Goal: Task Accomplishment & Management: Manage account settings

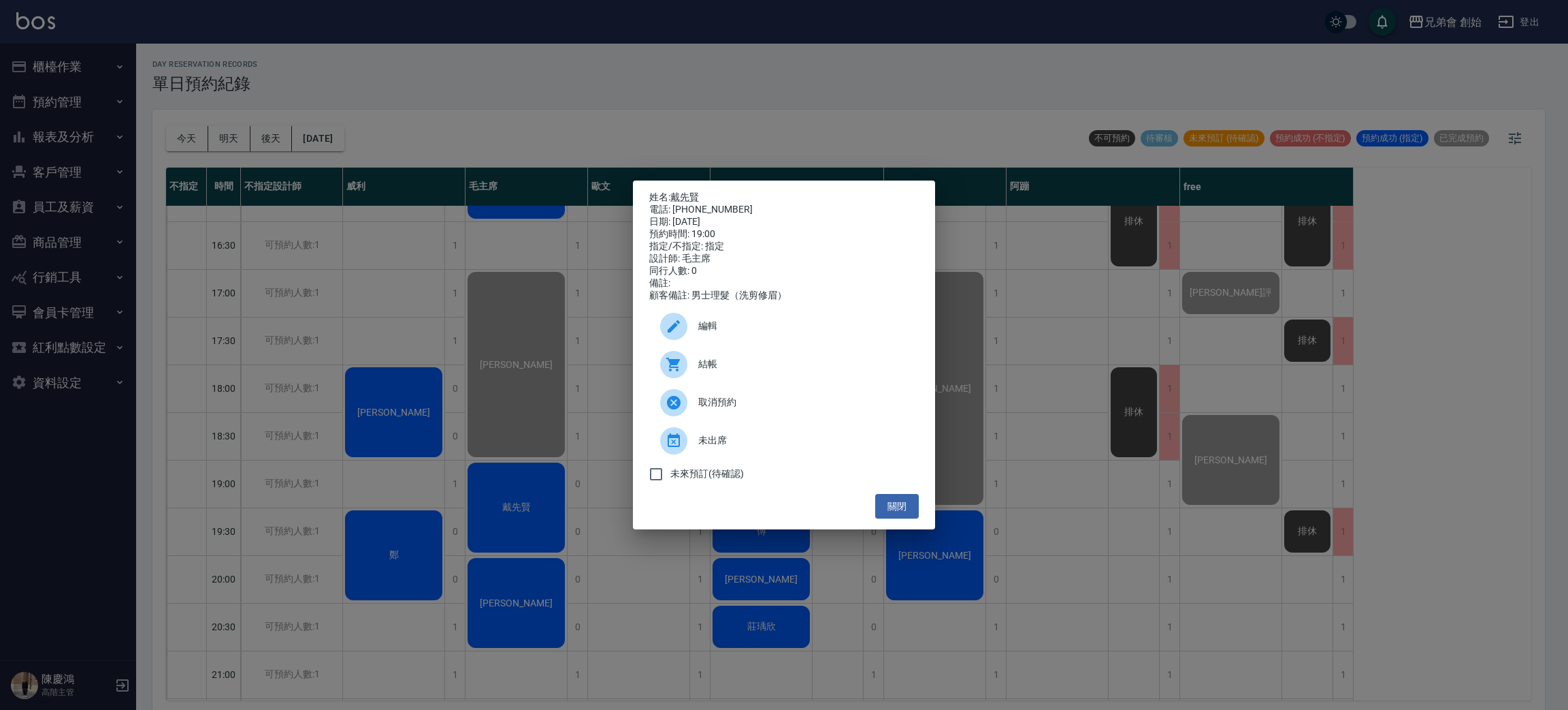
click at [700, 361] on div "結帳" at bounding box center [784, 364] width 269 height 38
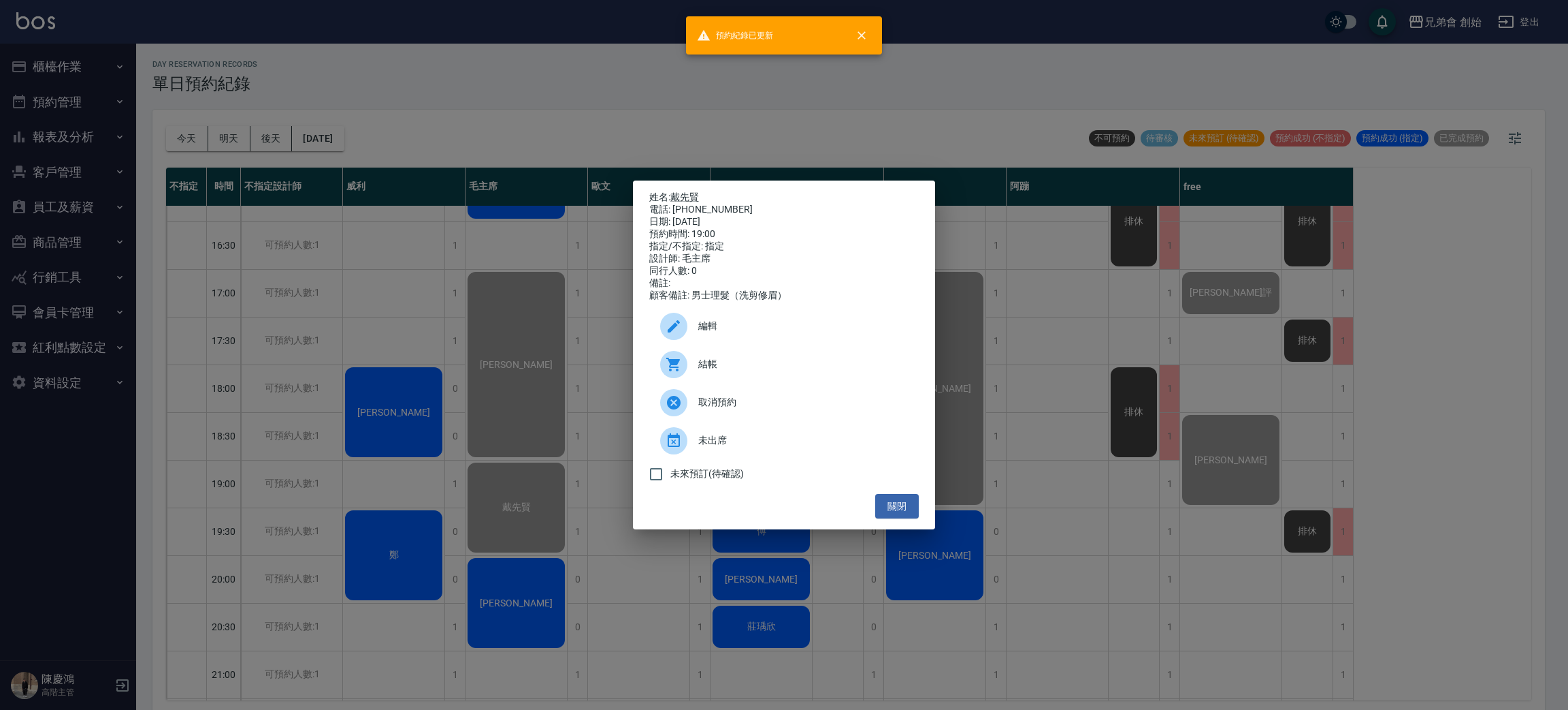
drag, startPoint x: 610, startPoint y: 77, endPoint x: 604, endPoint y: 104, distance: 27.7
click at [605, 90] on div "姓名: 戴先賢 電話: 0930776090 日期: 2025/10/11 預約時間: 19:00 指定/不指定: 指定 設計師: 毛主席 同行人數: 0 備…" at bounding box center [784, 355] width 1568 height 710
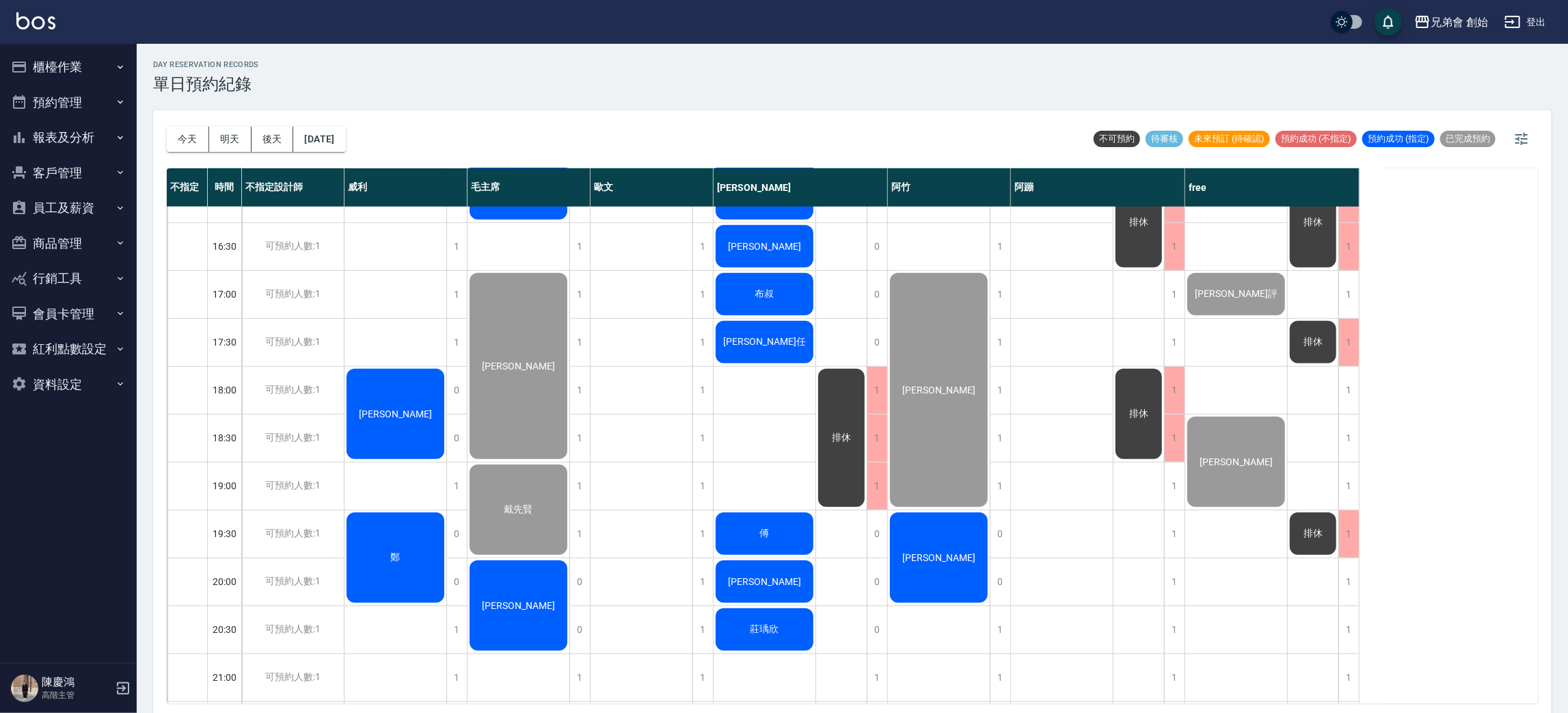
click at [539, 606] on div "[PERSON_NAME]" at bounding box center [519, 606] width 102 height 94
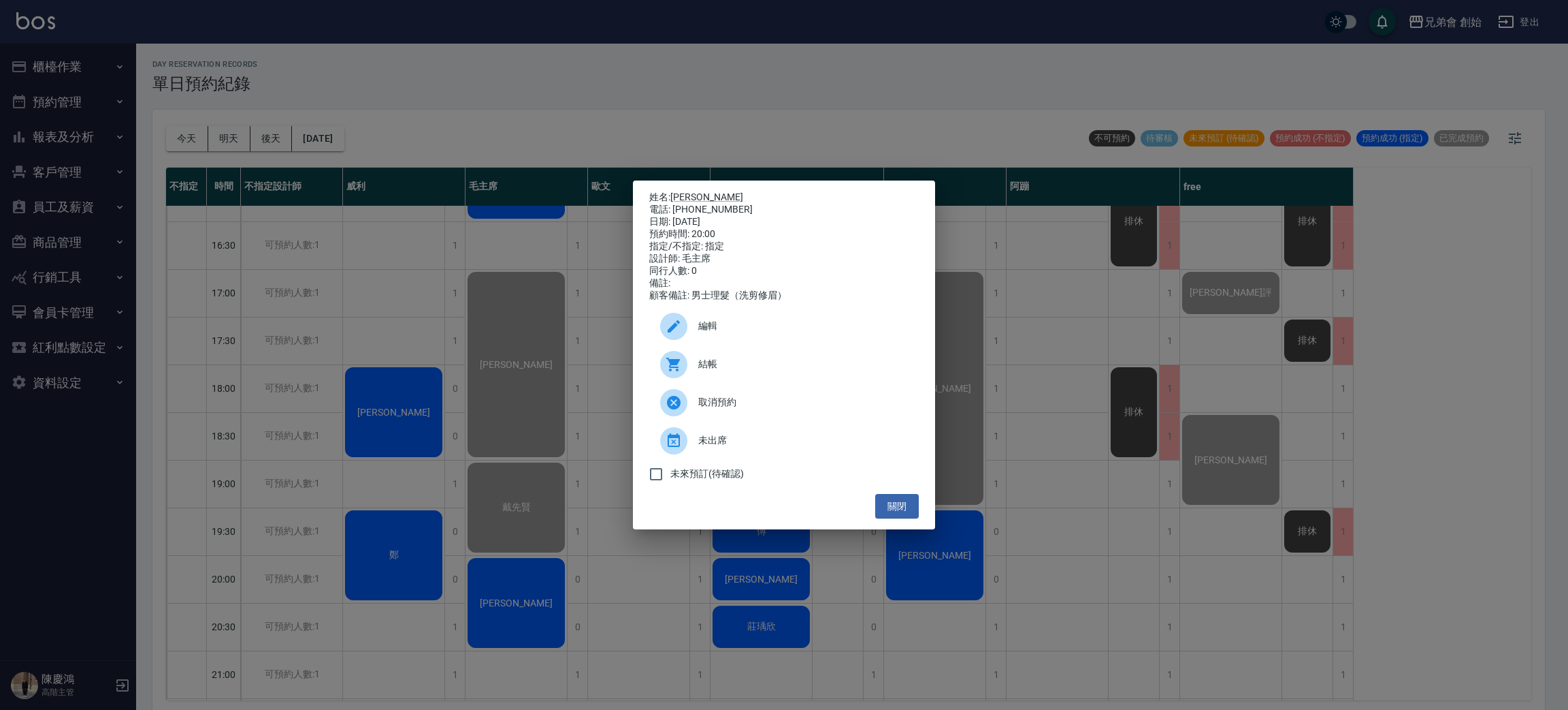
click at [685, 444] on div at bounding box center [673, 441] width 28 height 28
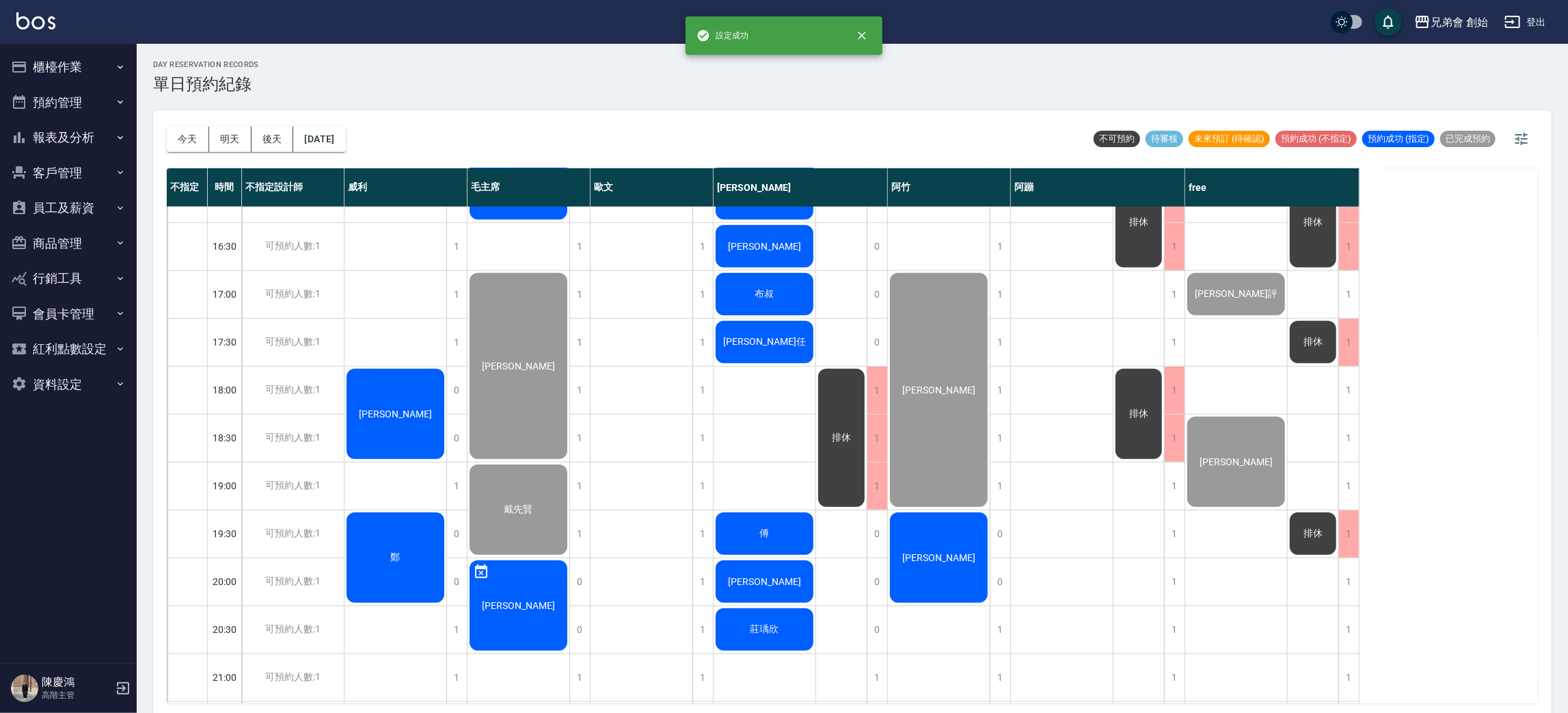
scroll to position [394, 0]
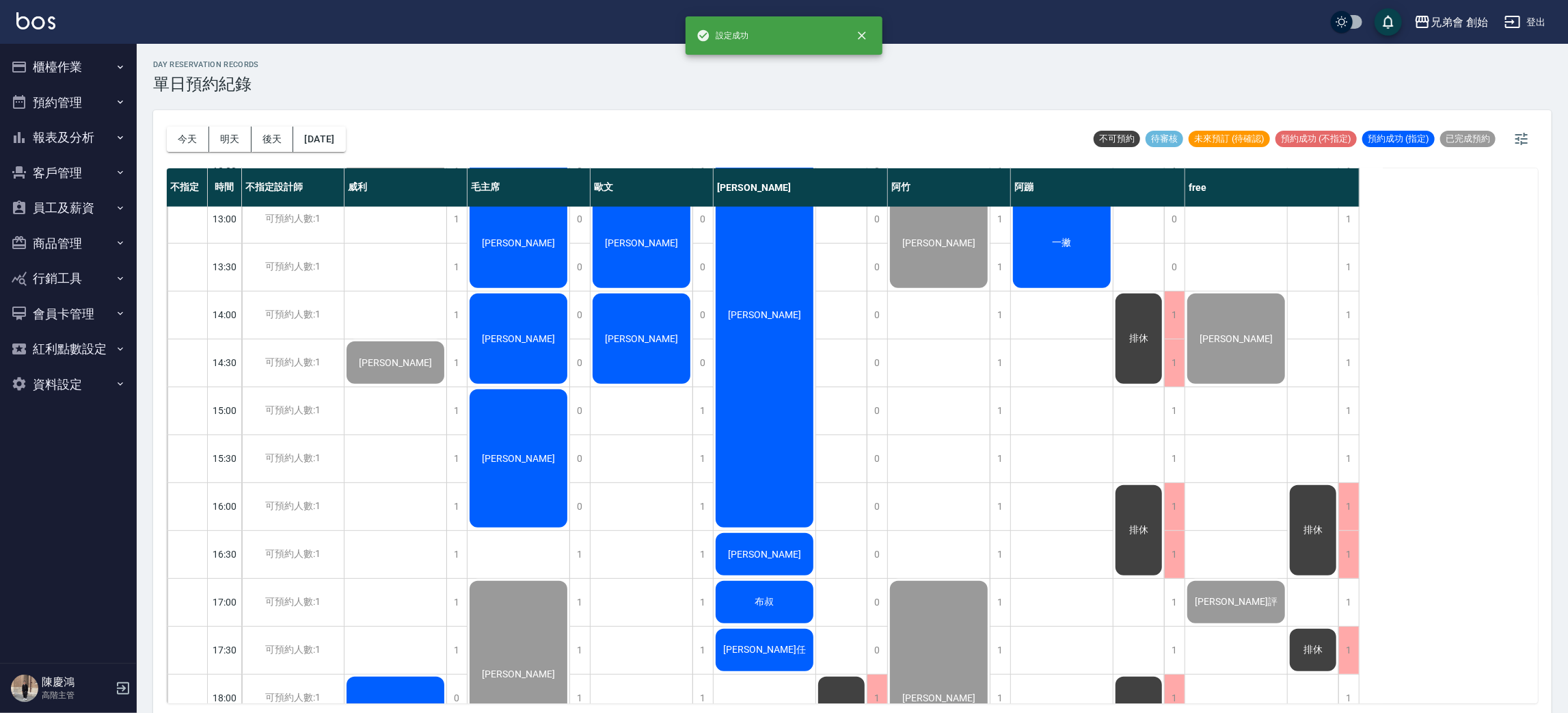
click at [510, 435] on div "[PERSON_NAME]" at bounding box center [519, 458] width 102 height 142
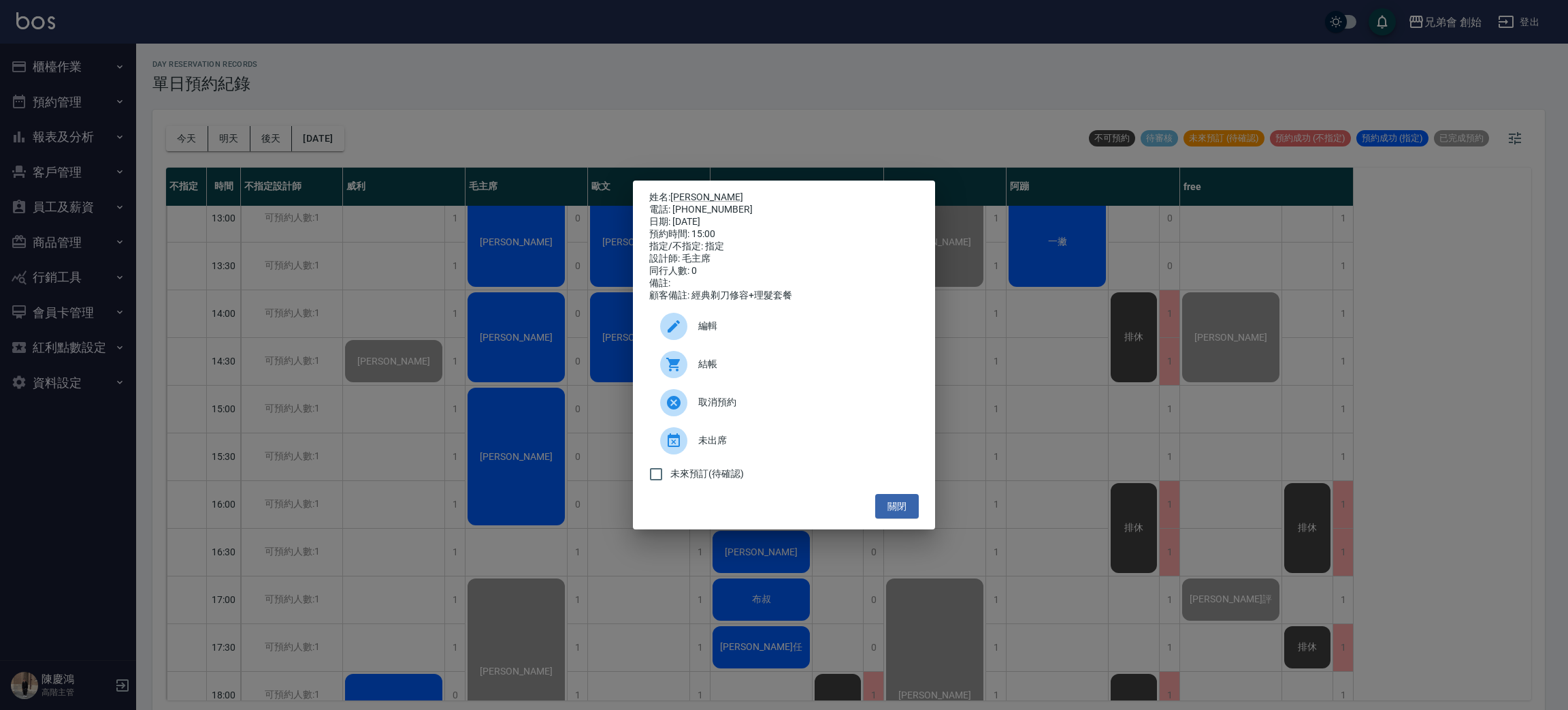
click at [705, 440] on div "未出席" at bounding box center [784, 441] width 269 height 38
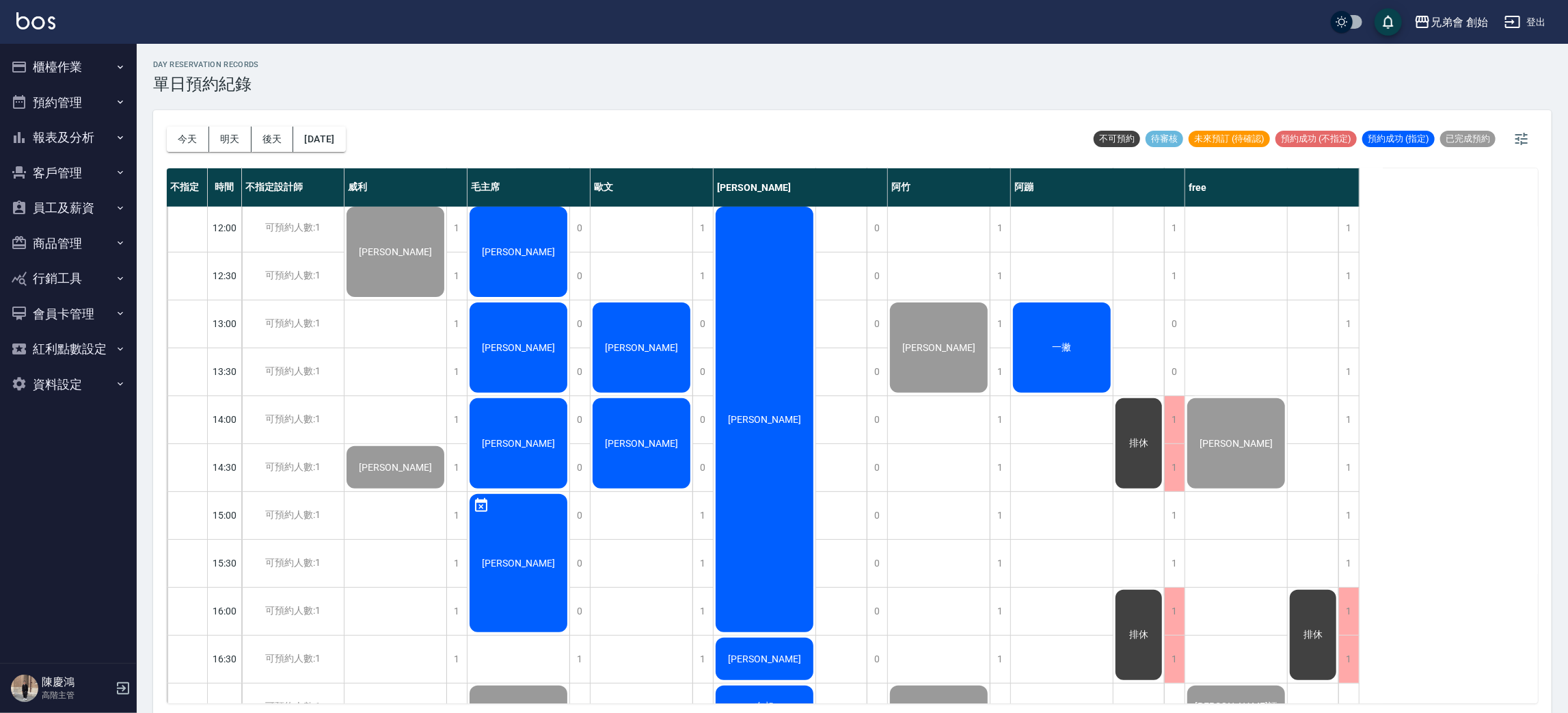
scroll to position [291, 0]
click at [523, 442] on span "[PERSON_NAME]" at bounding box center [519, 441] width 79 height 11
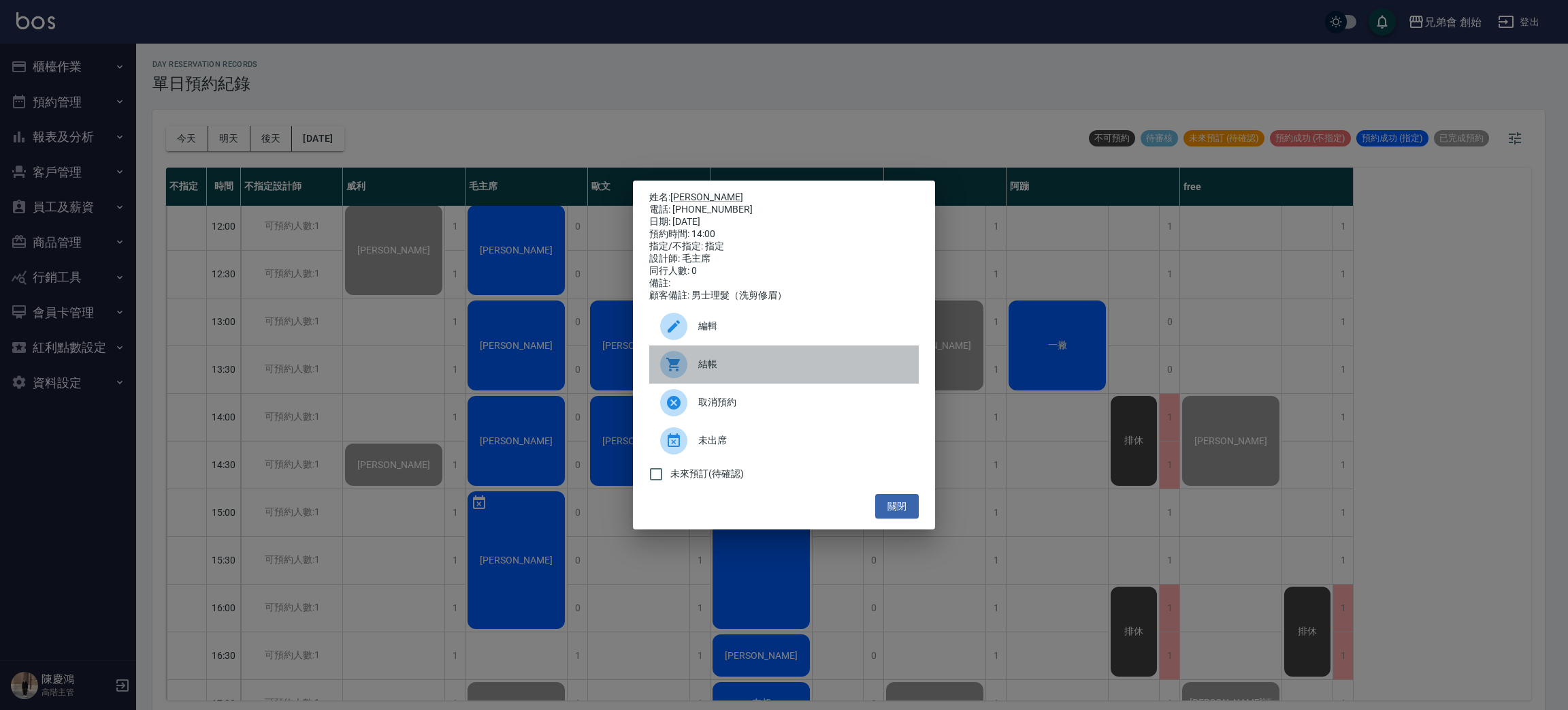
click at [673, 366] on icon at bounding box center [673, 364] width 16 height 16
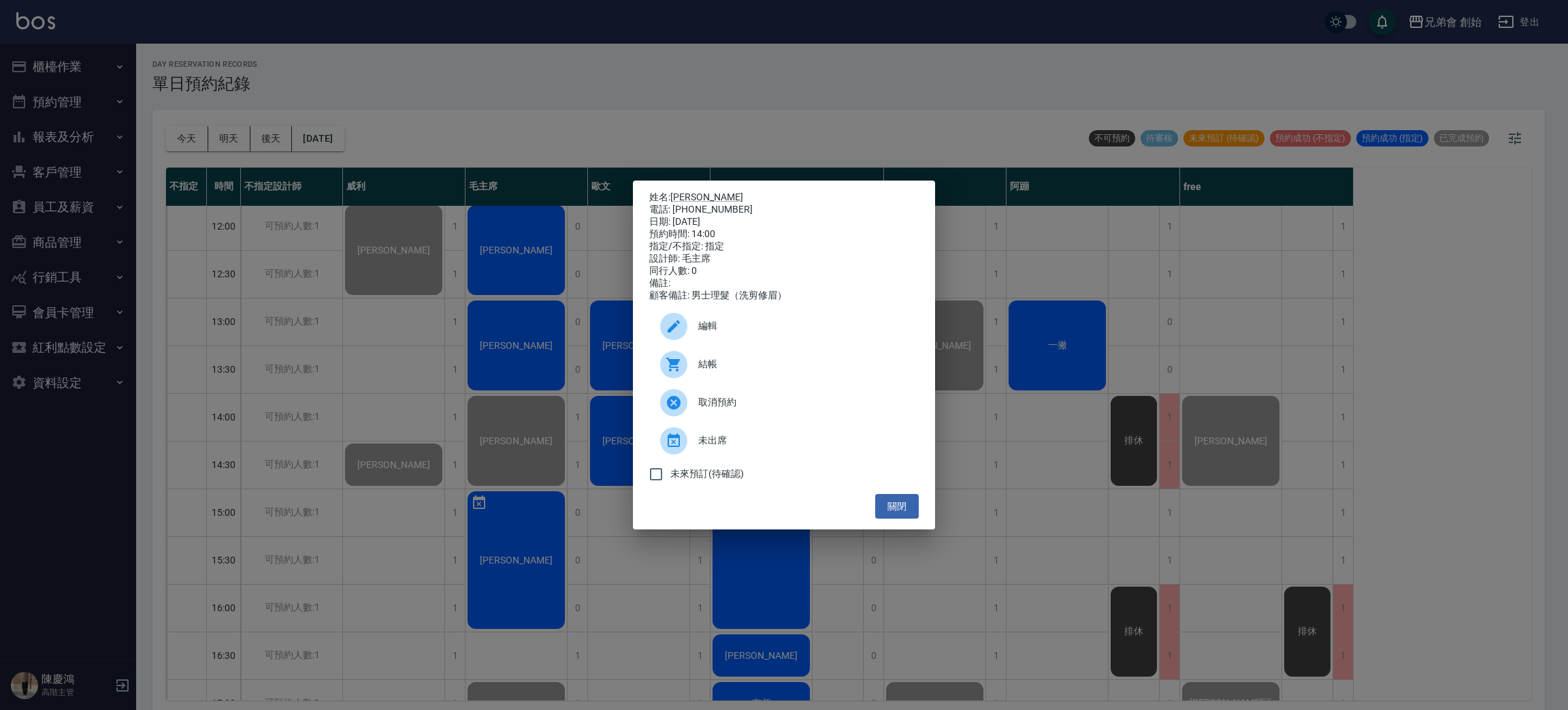
drag, startPoint x: 664, startPoint y: 105, endPoint x: 607, endPoint y: 180, distance: 94.2
click at [663, 105] on div "姓名: 張沛銘 電話: 0925267558 日期: 2025/10/11 預約時間: 14:00 指定/不指定: 指定 設計師: 毛主席 同行人數: 0 備…" at bounding box center [784, 355] width 1568 height 710
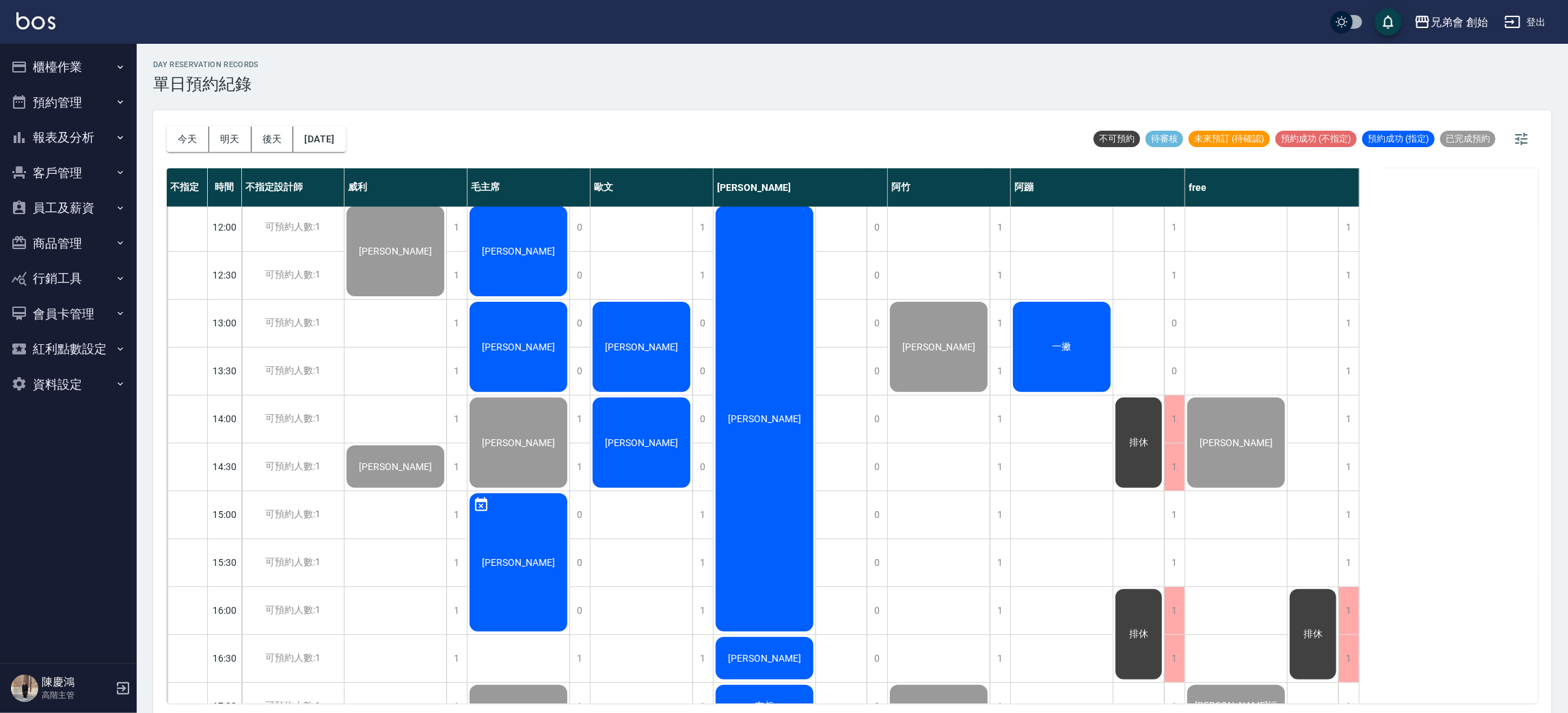
click at [551, 318] on div "[PERSON_NAME]" at bounding box center [519, 346] width 102 height 94
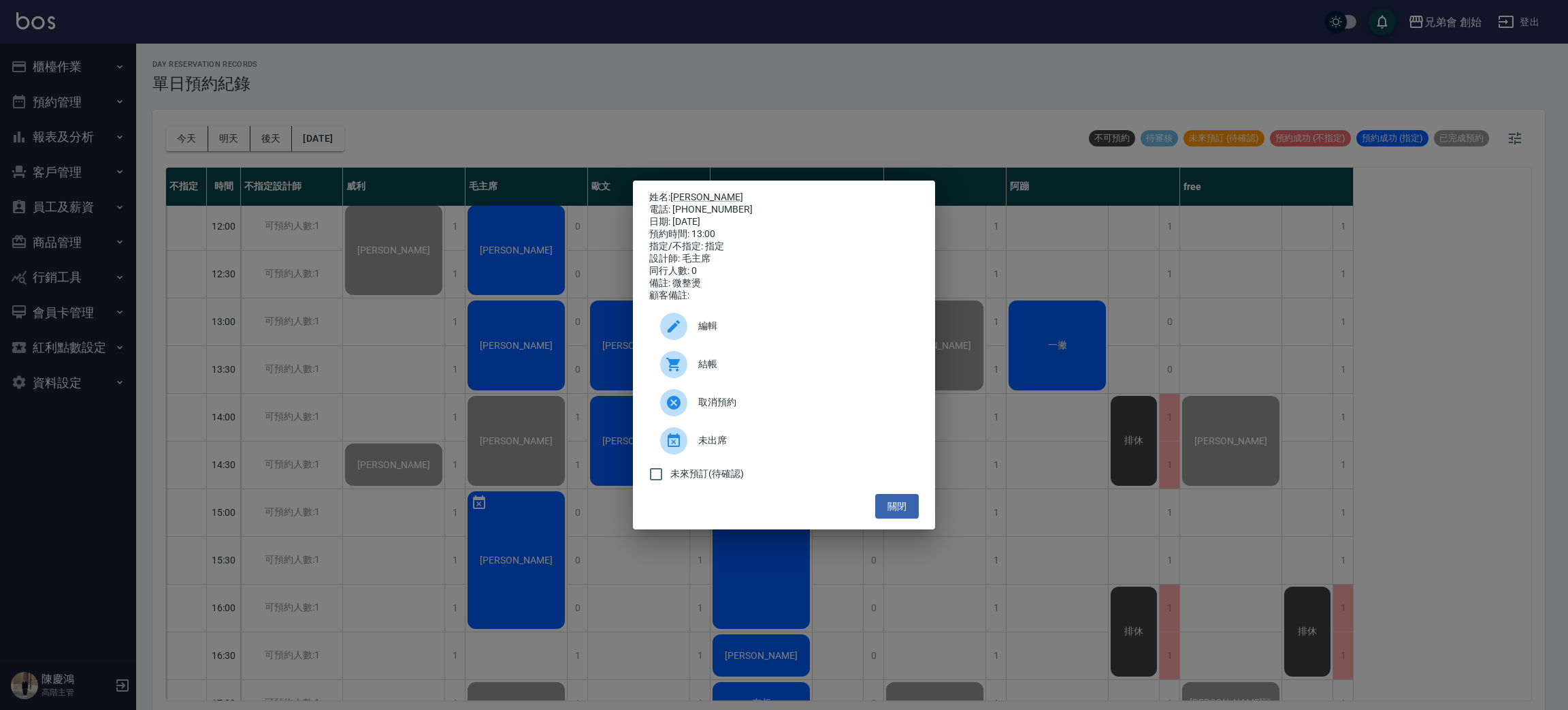
click at [673, 371] on icon at bounding box center [673, 364] width 13 height 13
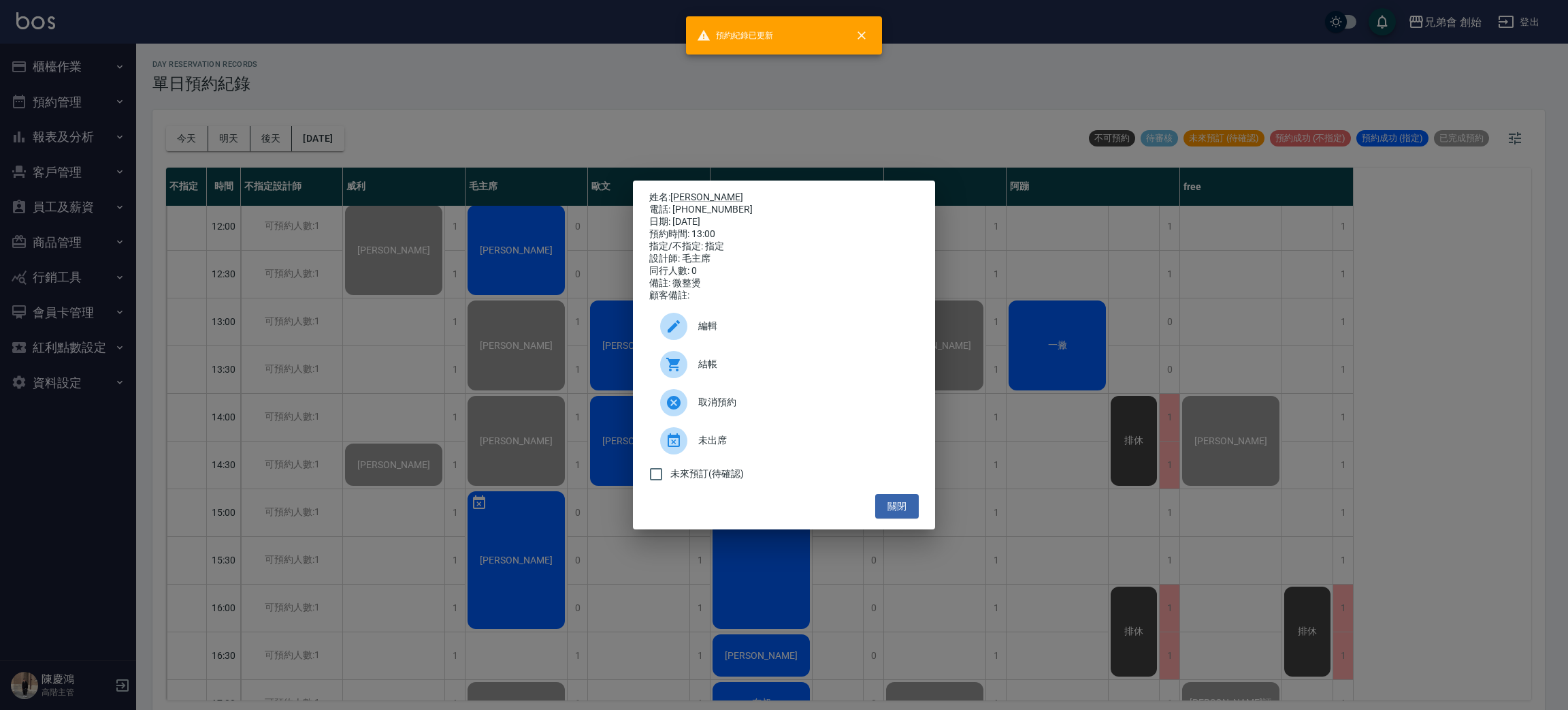
click at [618, 108] on div "姓名: 邱奕誠 電話: 0900144439 日期: 2025/10/11 預約時間: 13:00 指定/不指定: 指定 設計師: 毛主席 同行人數: 0 備…" at bounding box center [784, 355] width 1568 height 710
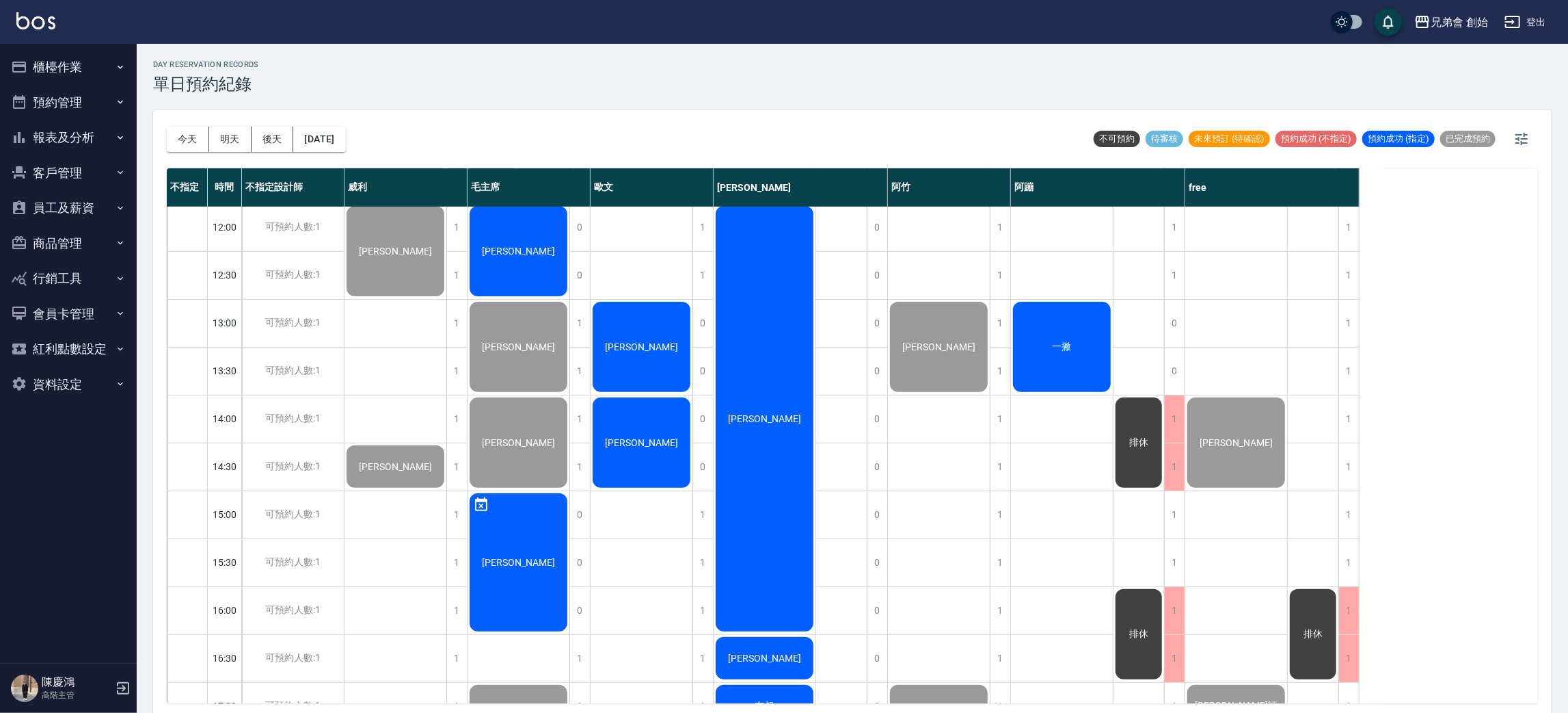
click at [530, 250] on span "[PERSON_NAME]" at bounding box center [519, 250] width 79 height 11
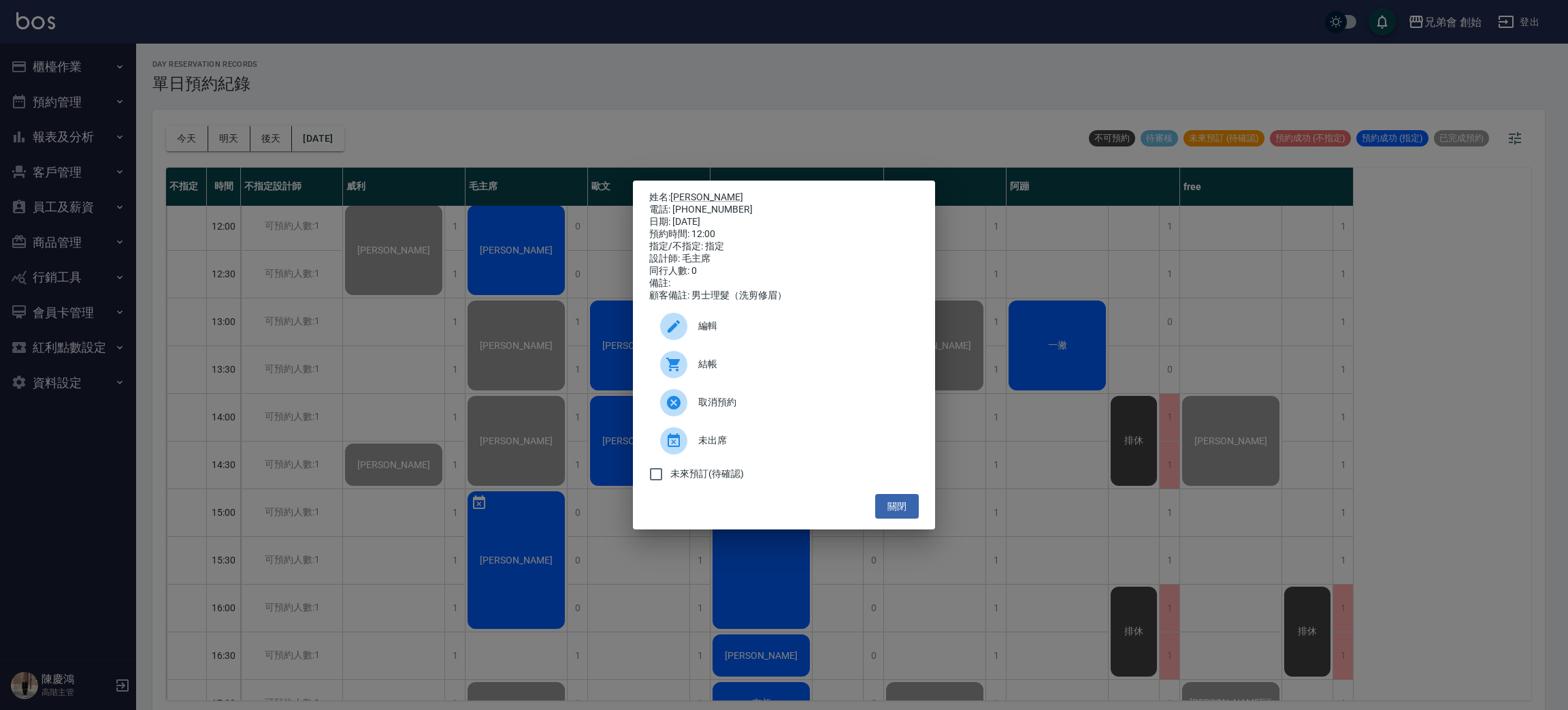
click at [664, 378] on div at bounding box center [673, 364] width 28 height 28
drag, startPoint x: 722, startPoint y: 79, endPoint x: 721, endPoint y: 99, distance: 20.0
click at [722, 77] on div "姓名: 陳育鈞 電話: 0916234120 日期: 2025/10/11 預約時間: 12:00 指定/不指定: 指定 設計師: 毛主席 同行人數: 0 備…" at bounding box center [784, 355] width 1568 height 710
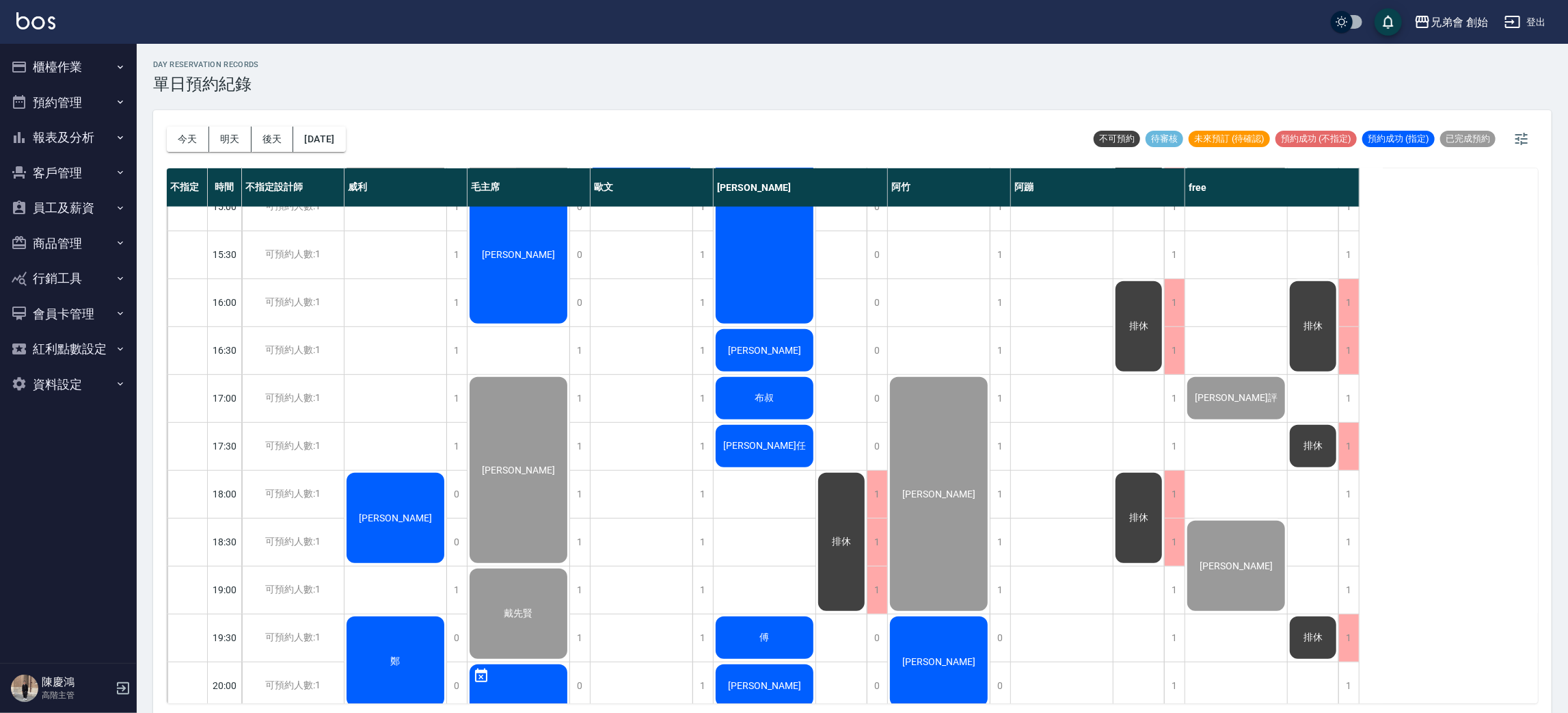
scroll to position [701, 0]
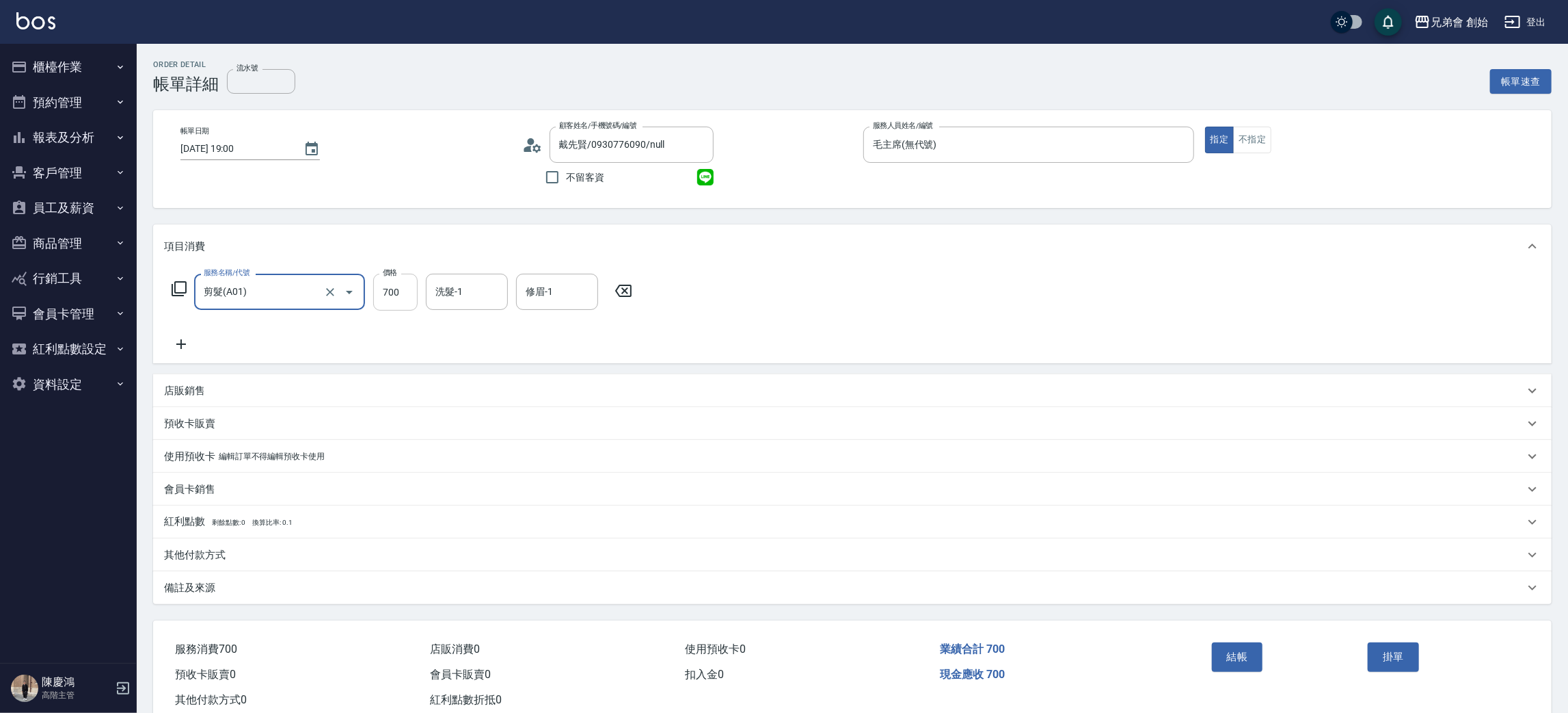
click at [395, 298] on input "700" at bounding box center [395, 292] width 44 height 36
type input "1000"
click at [470, 296] on input "洗髮-1" at bounding box center [466, 292] width 70 height 24
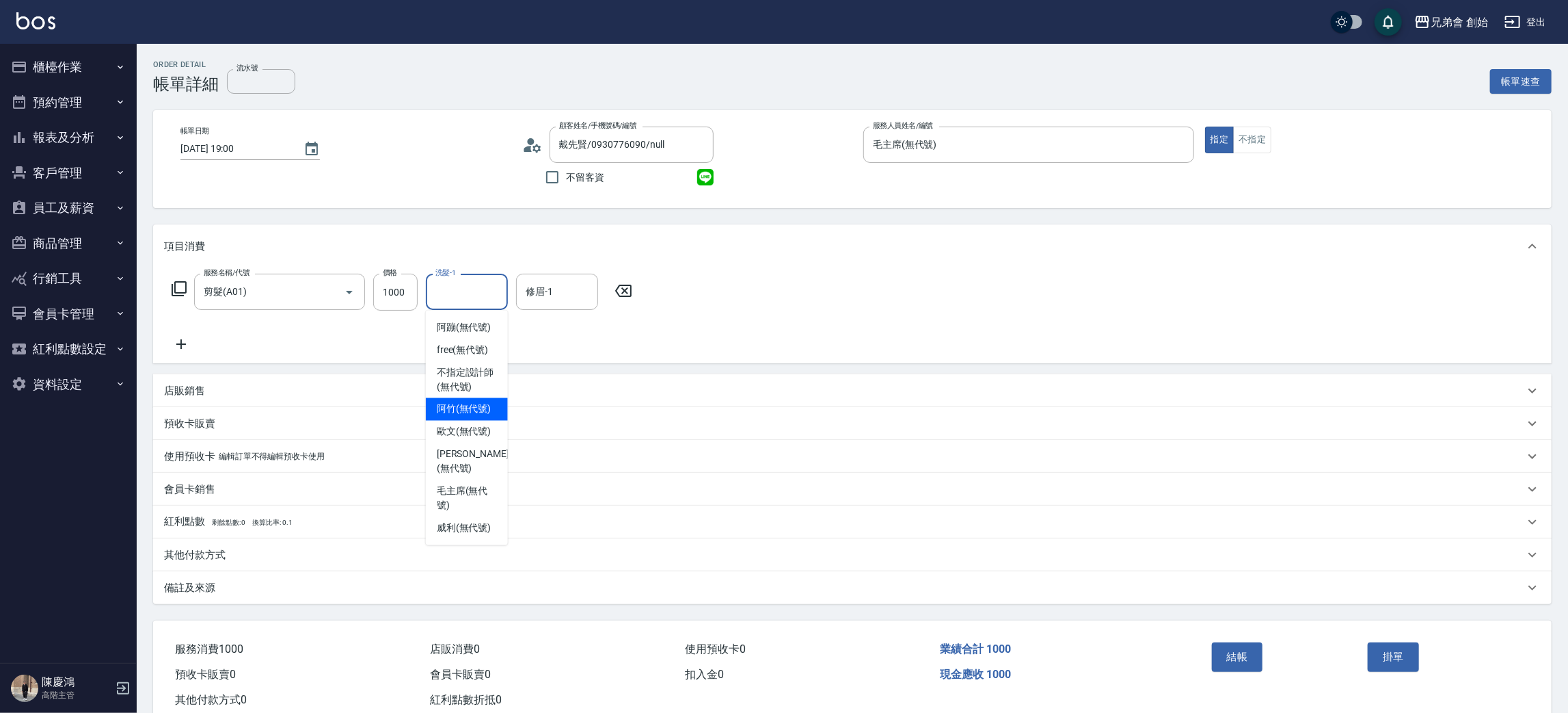
drag, startPoint x: 492, startPoint y: 410, endPoint x: 512, endPoint y: 377, distance: 38.6
click at [492, 406] on span "阿竹 (無代號)" at bounding box center [463, 409] width 55 height 14
type input "阿竹 (無代號)"
click at [565, 287] on input "修眉-1" at bounding box center [557, 292] width 70 height 24
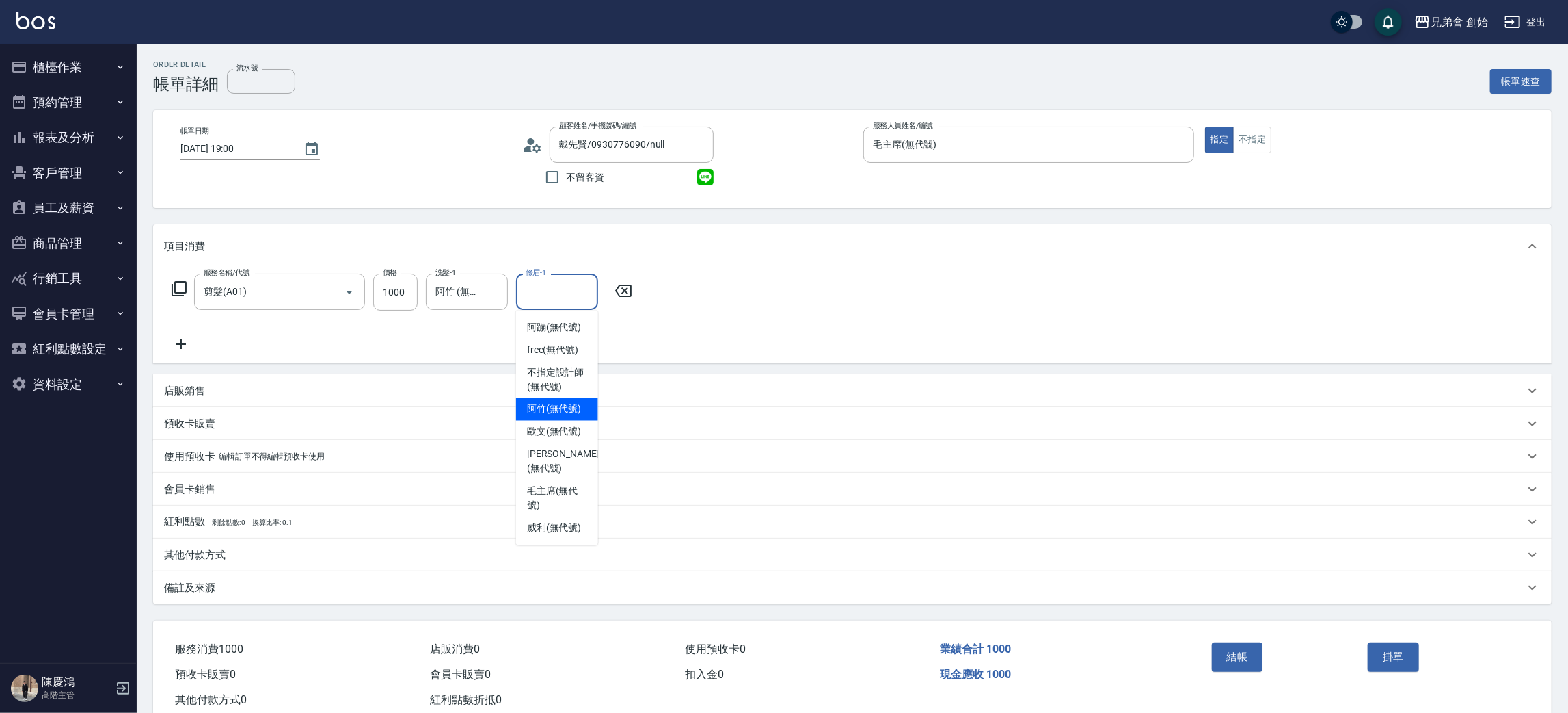
click at [561, 406] on span "阿竹 (無代號)" at bounding box center [554, 409] width 55 height 14
type input "阿竹 (無代號)"
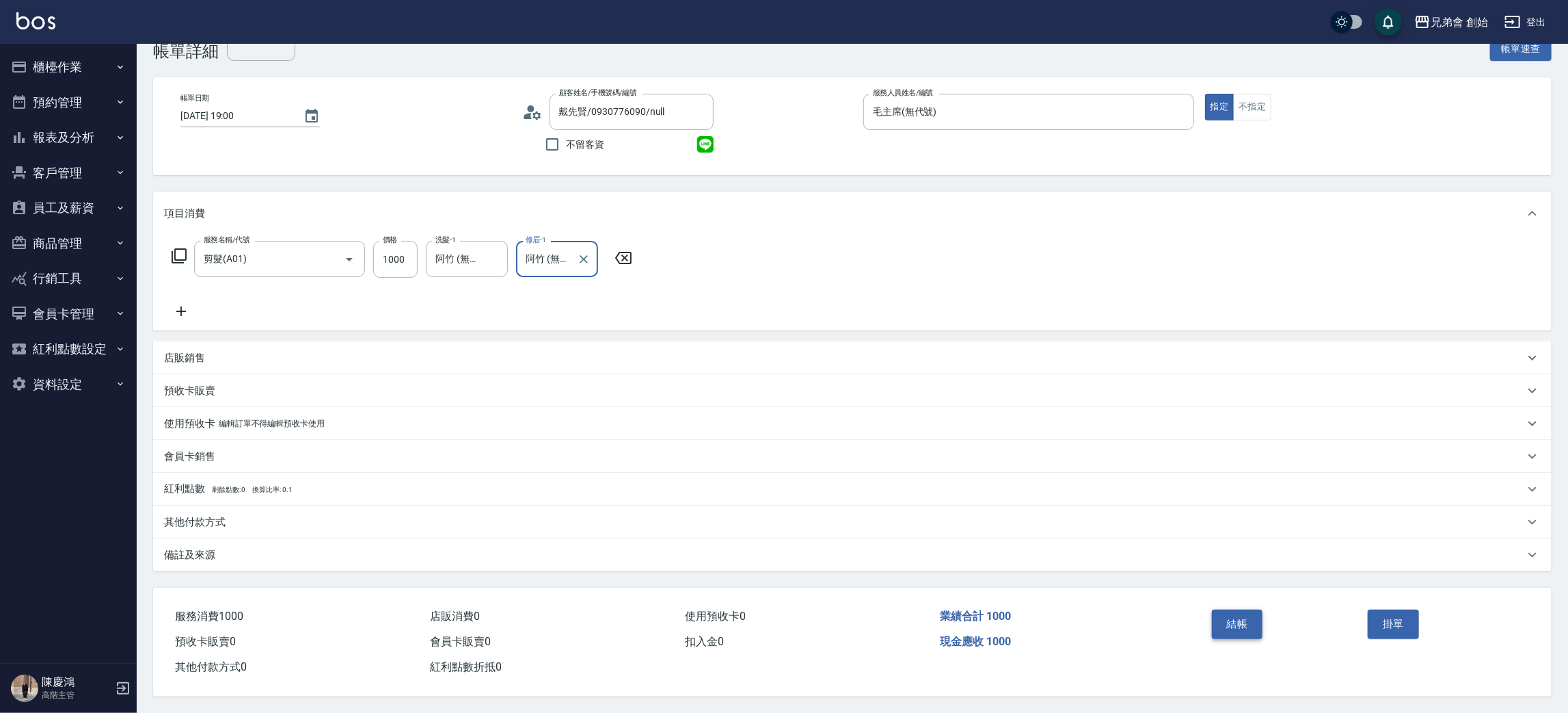
click at [1252, 610] on button "結帳" at bounding box center [1237, 624] width 51 height 29
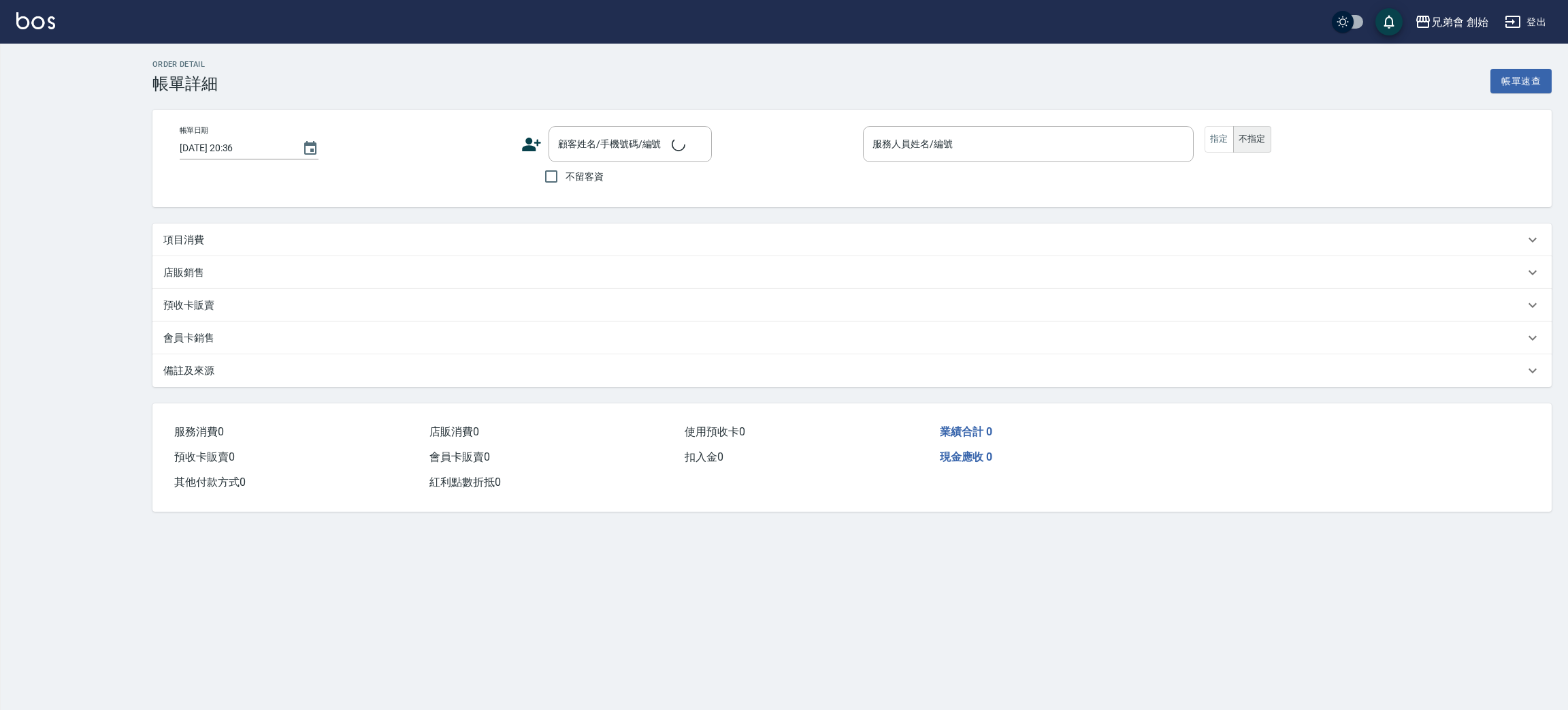
type input "[DATE] 14:00"
type input "毛主席(無代號)"
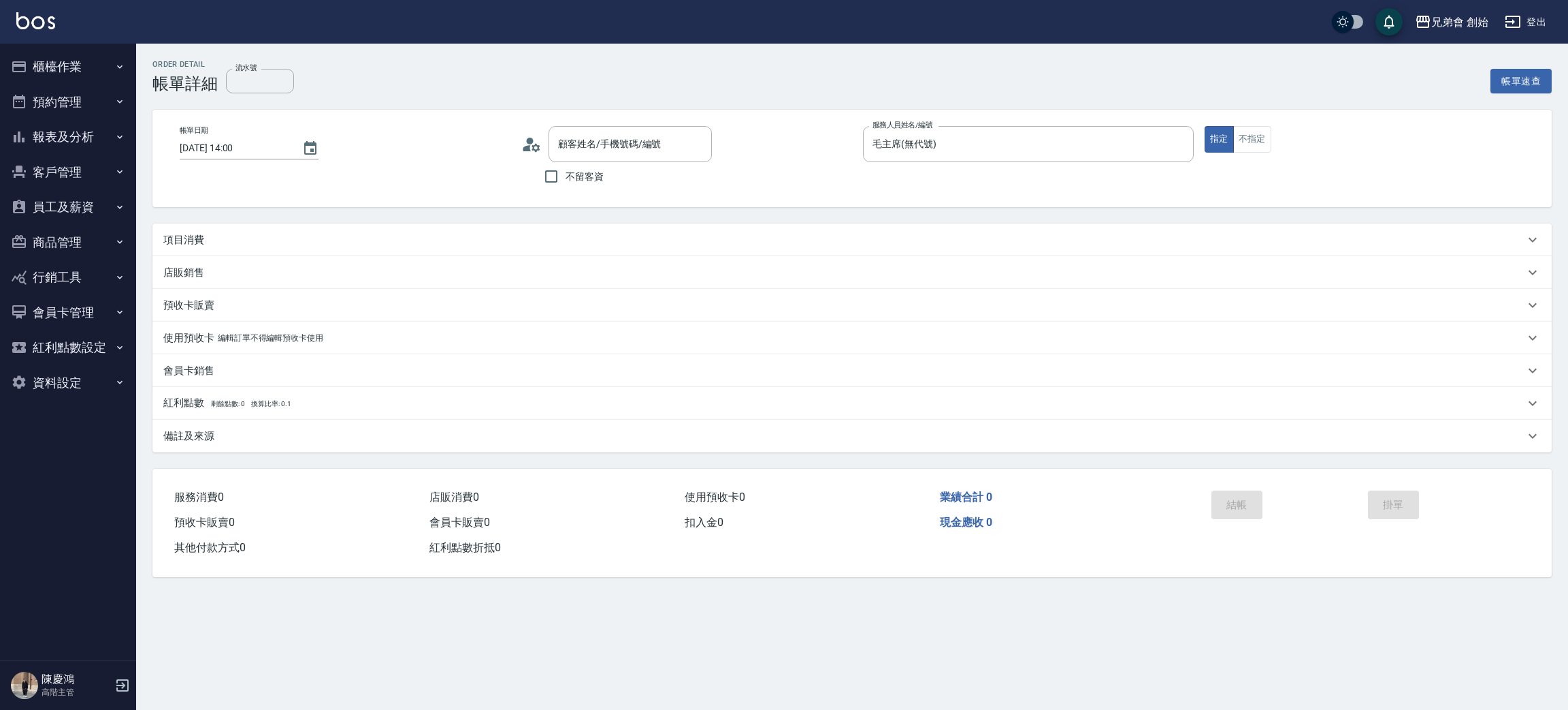
type input "張沛銘/0925267558/null"
drag, startPoint x: 196, startPoint y: 247, endPoint x: 210, endPoint y: 250, distance: 14.3
click at [210, 250] on div "項目消費" at bounding box center [844, 244] width 1362 height 14
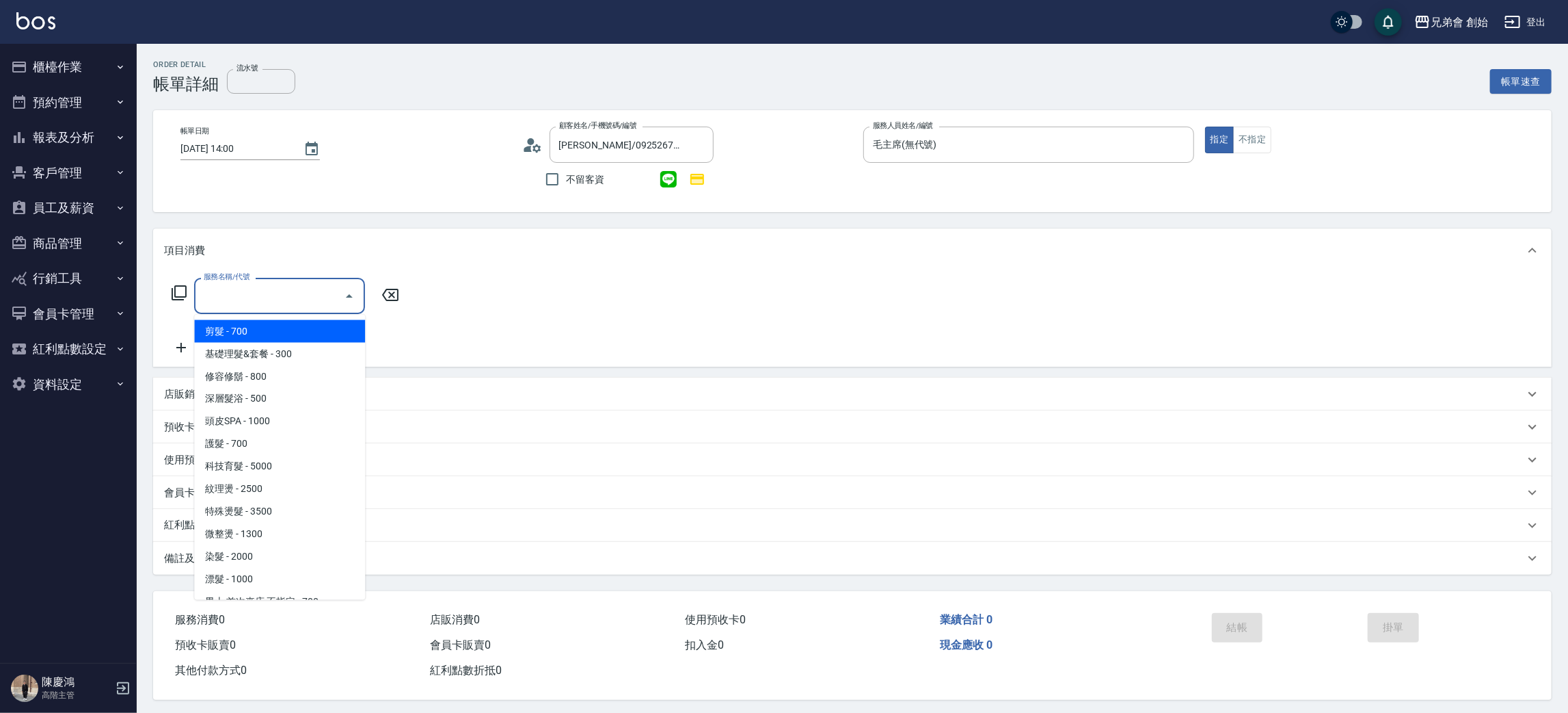
click at [263, 298] on input "服務名稱/代號" at bounding box center [269, 296] width 138 height 24
drag, startPoint x: 259, startPoint y: 338, endPoint x: 278, endPoint y: 332, distance: 19.9
click at [278, 332] on span "剪髮 - 700" at bounding box center [279, 332] width 171 height 23
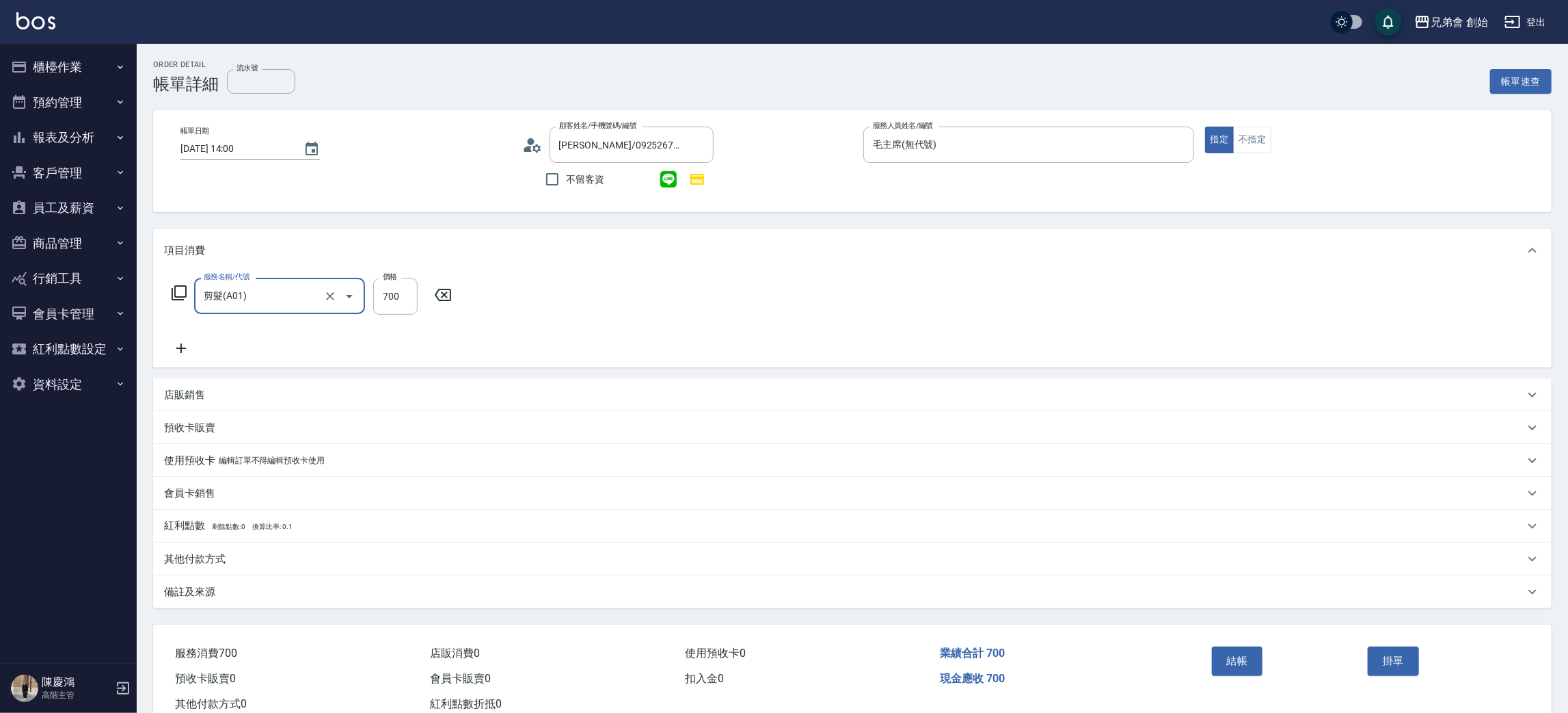
type input "剪髮(A01)"
click at [278, 332] on div "服務名稱/代號 剪髮(A01) 服務名稱/代號 價格 700 價格" at bounding box center [312, 317] width 296 height 79
click at [475, 294] on input "洗髮-1" at bounding box center [466, 296] width 70 height 24
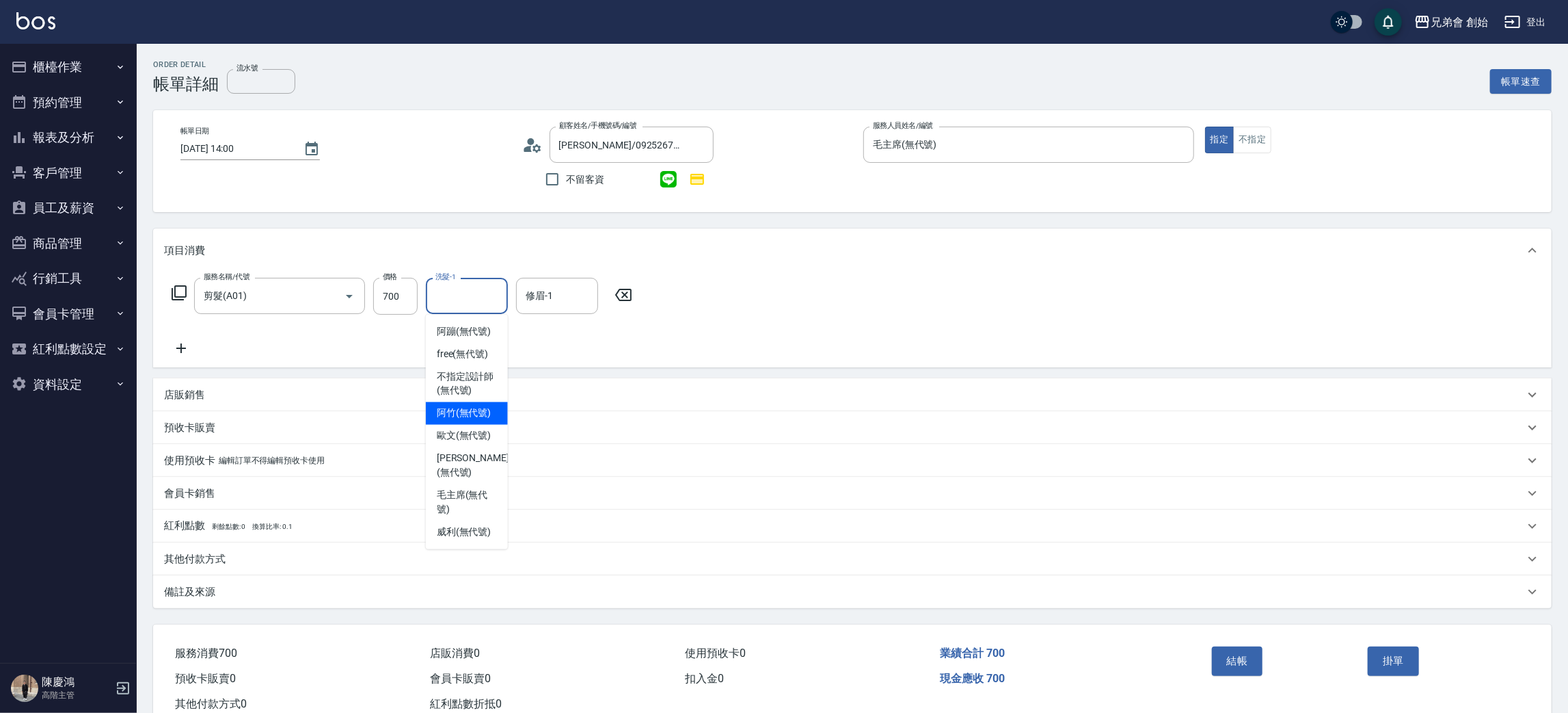
drag, startPoint x: 478, startPoint y: 409, endPoint x: 567, endPoint y: 320, distance: 125.9
click at [487, 406] on span "阿竹 (無代號)" at bounding box center [463, 413] width 55 height 14
type input "阿竹 (無代號)"
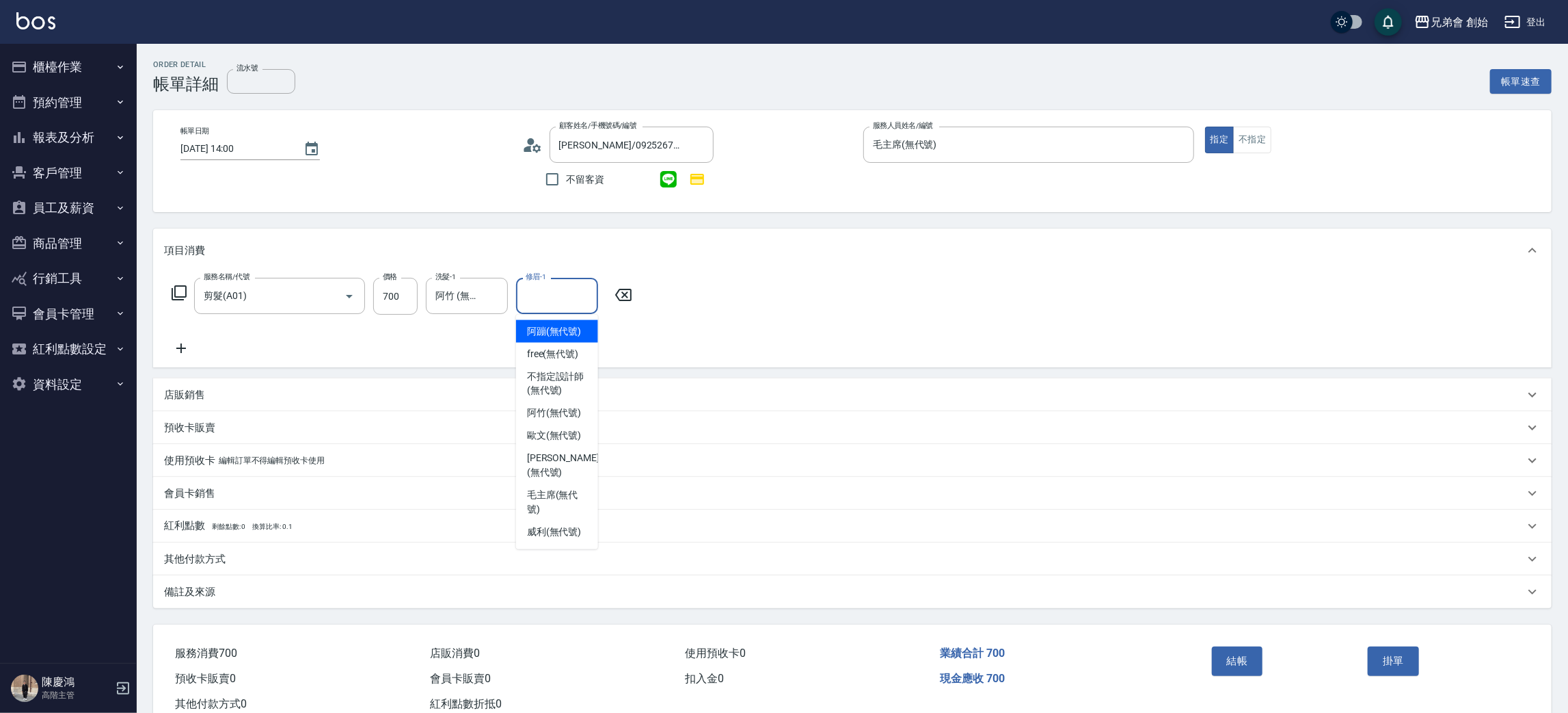
click at [560, 303] on input "修眉-1" at bounding box center [557, 296] width 70 height 24
click at [539, 409] on span "阿竹 (無代號)" at bounding box center [554, 413] width 55 height 14
type input "阿竹 (無代號)"
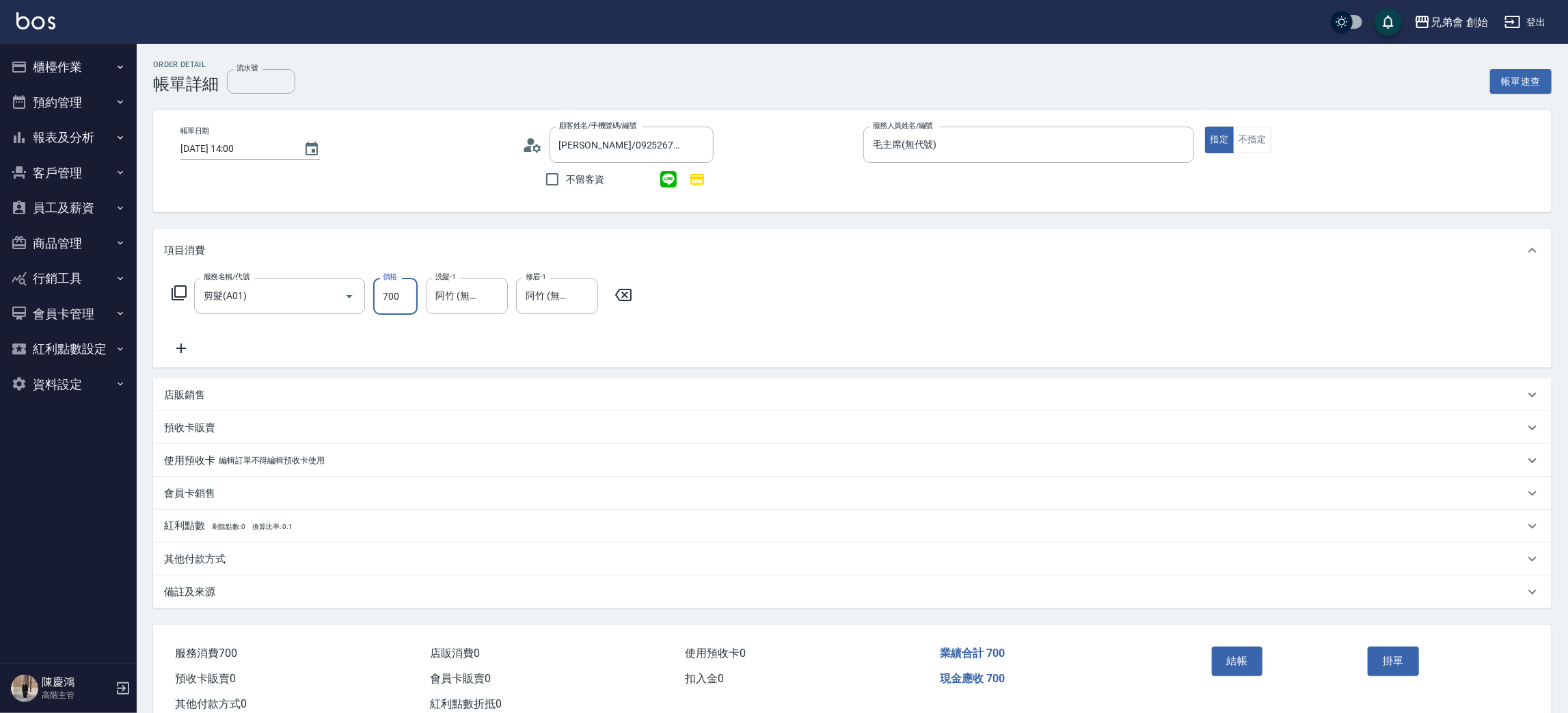
drag, startPoint x: 388, startPoint y: 306, endPoint x: 386, endPoint y: 298, distance: 8.2
click at [388, 306] on input "700" at bounding box center [395, 296] width 44 height 36
type input "1000"
click at [1253, 666] on button "結帳" at bounding box center [1237, 661] width 51 height 29
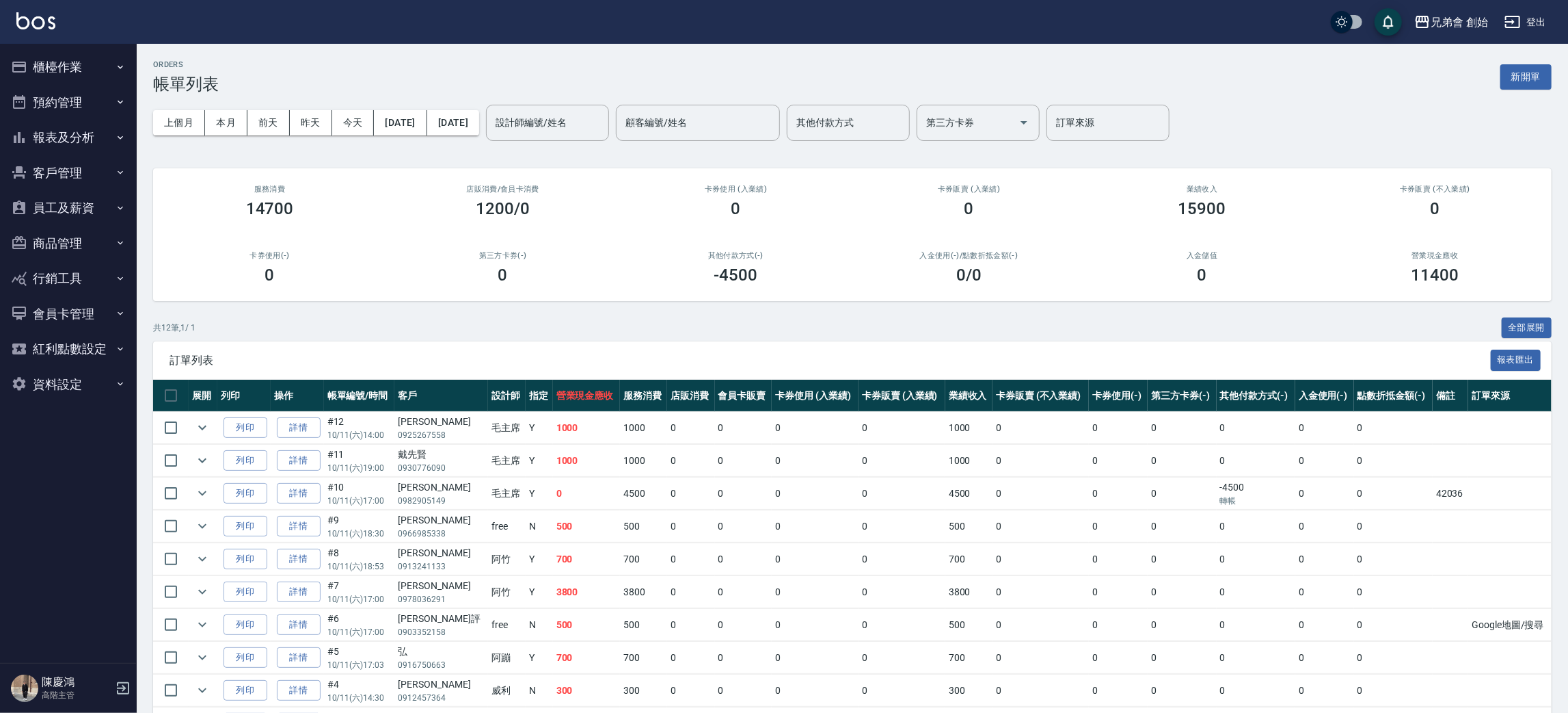
drag, startPoint x: 922, startPoint y: 435, endPoint x: 740, endPoint y: 63, distance: 414.1
click at [740, 63] on div "ORDERS 帳單列表 新開單" at bounding box center [853, 77] width 1398 height 34
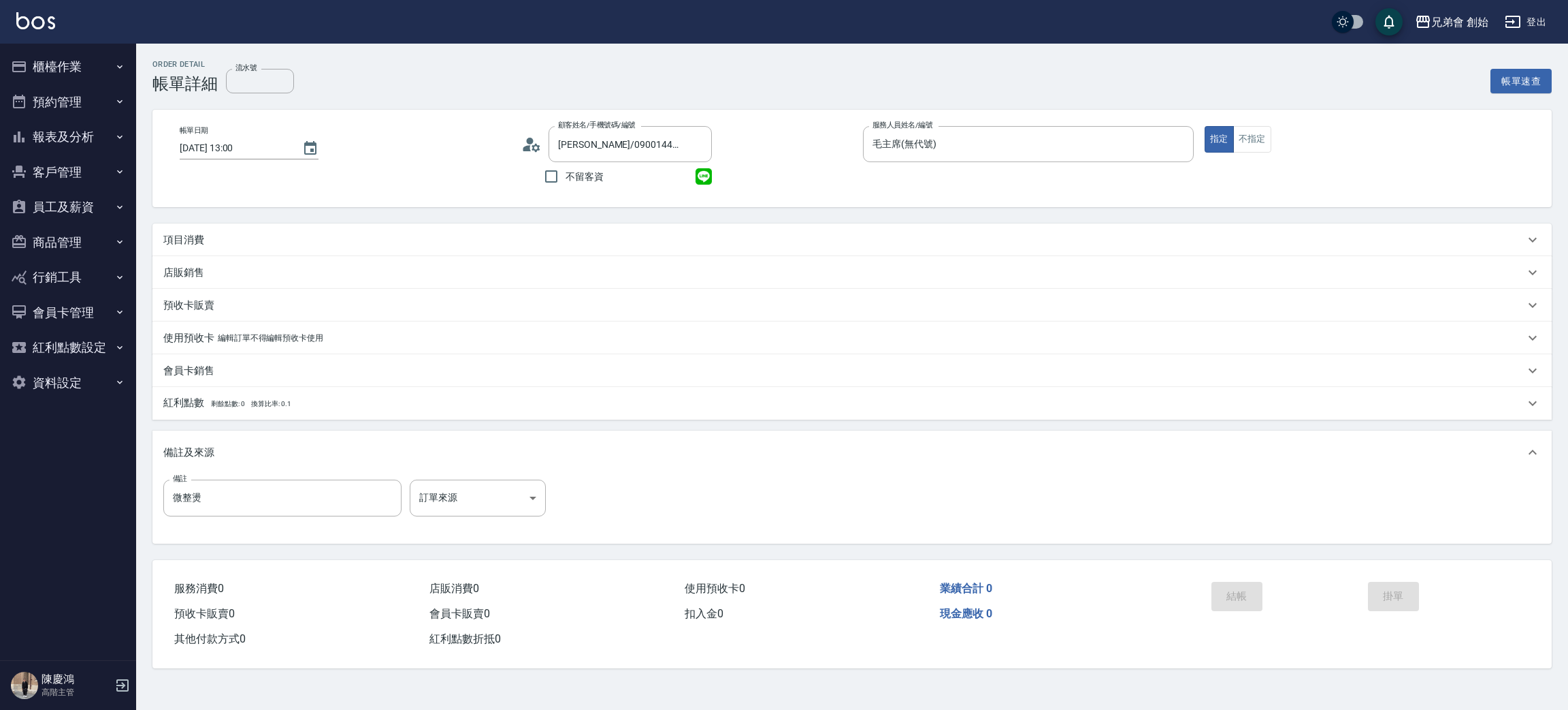
click at [242, 237] on div "項目消費" at bounding box center [844, 240] width 1362 height 14
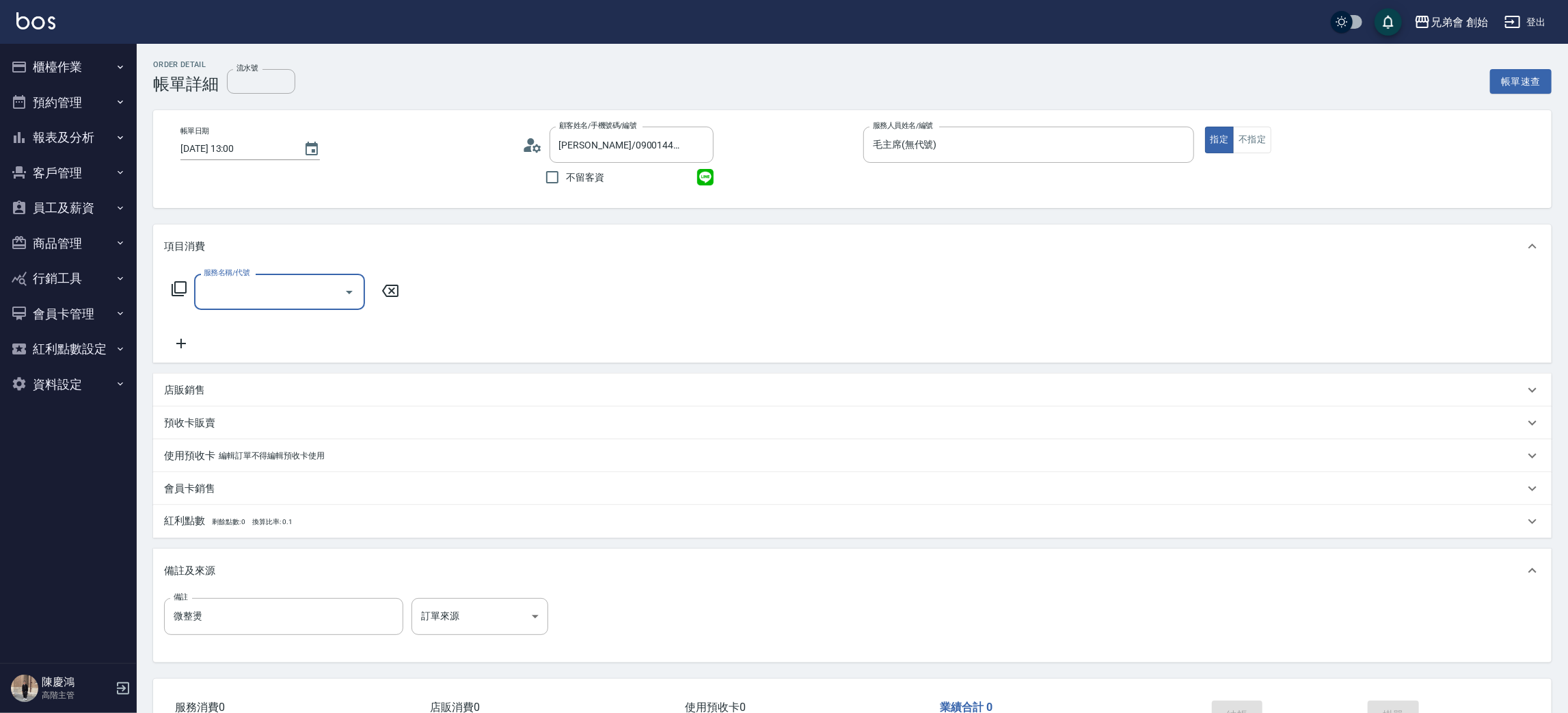
click at [275, 297] on input "服務名稱/代號" at bounding box center [269, 292] width 138 height 24
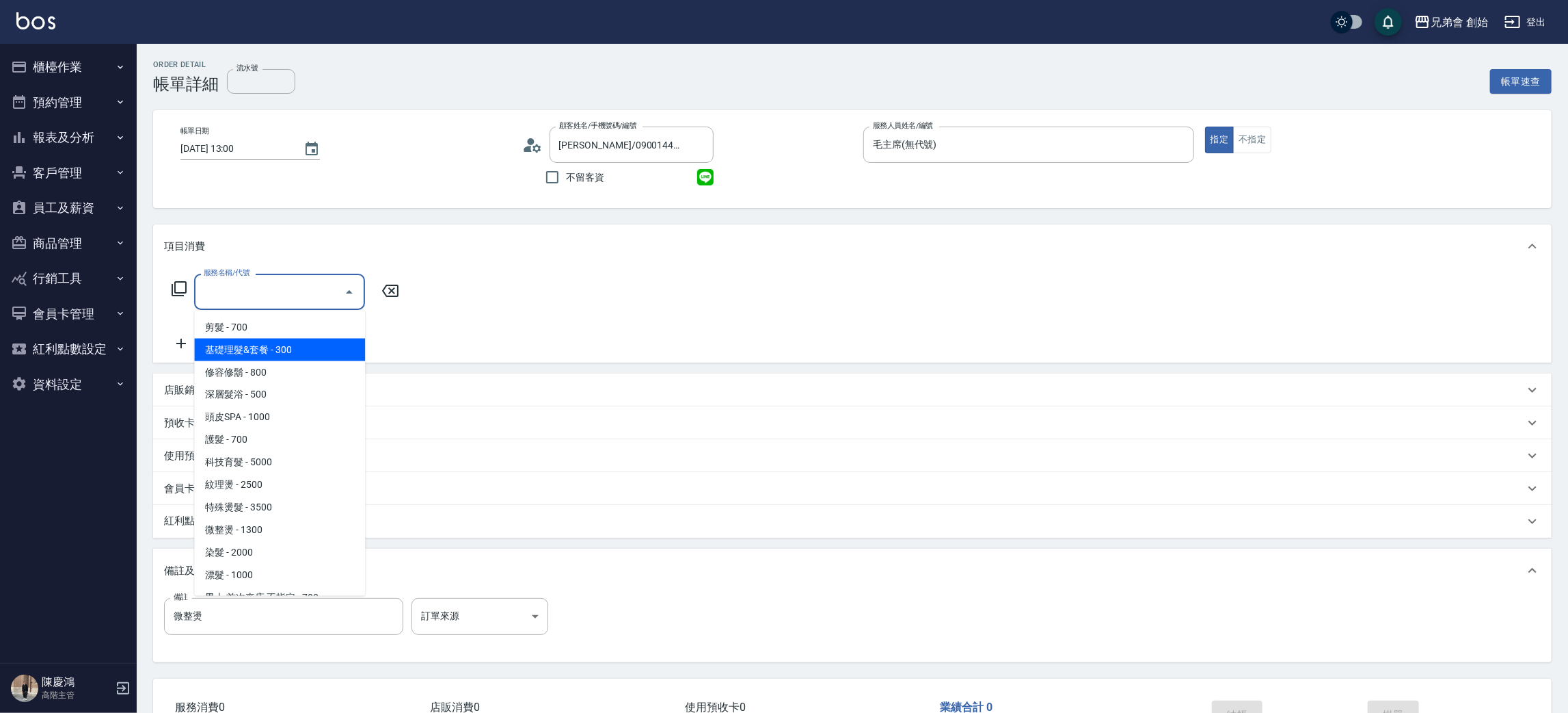
click at [251, 339] on span "基礎理髮&套餐 - 300" at bounding box center [279, 350] width 171 height 23
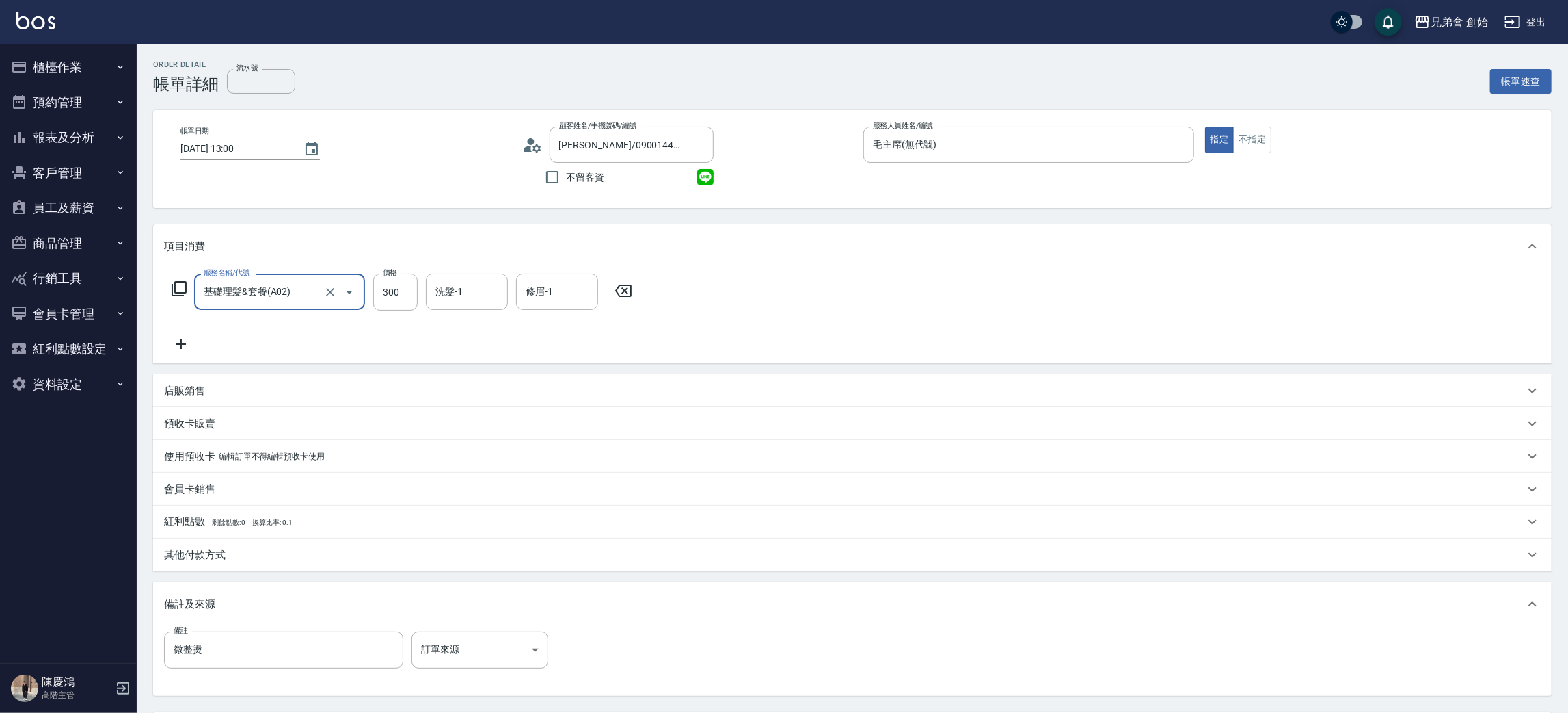
click at [265, 277] on div "基礎理髮&套餐(A02) 服務名稱/代號" at bounding box center [279, 292] width 171 height 36
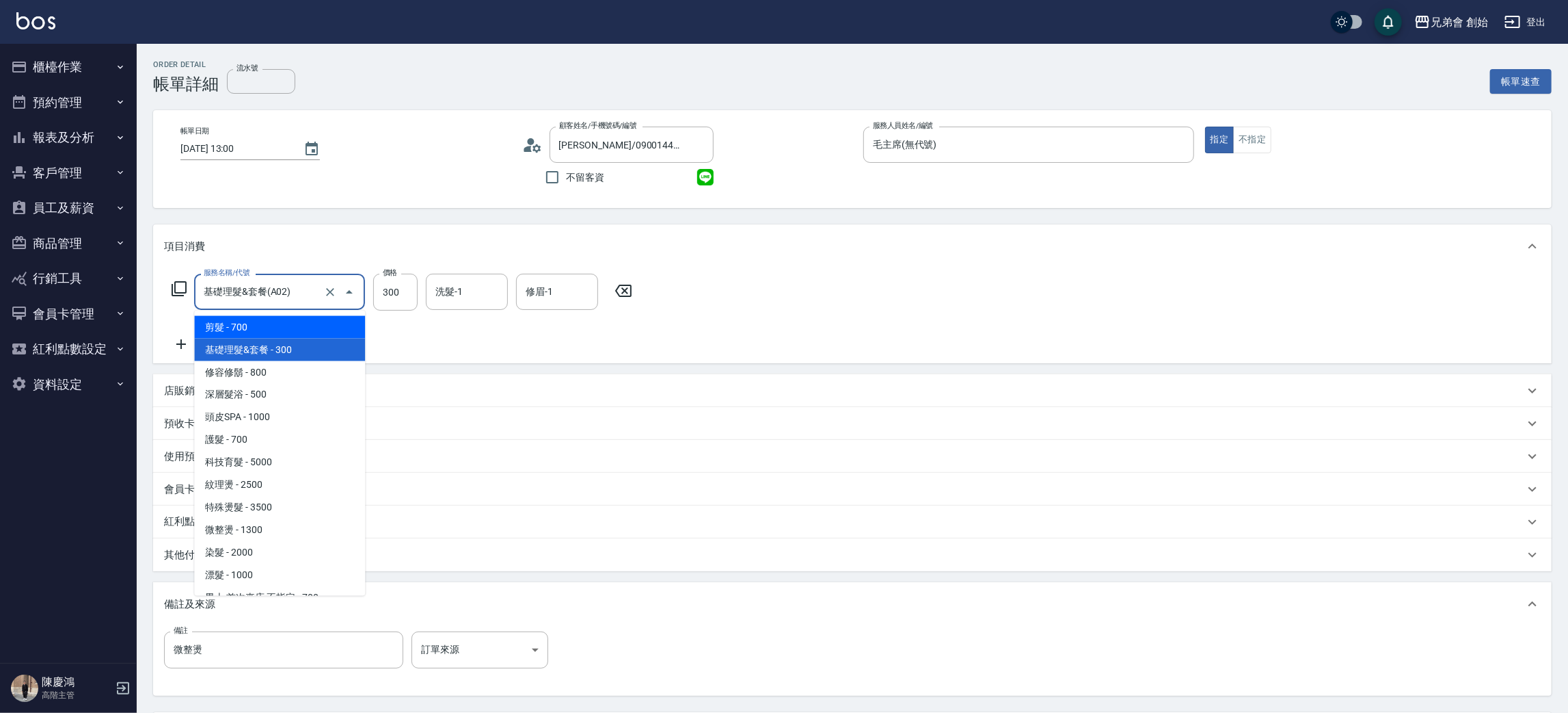
click at [266, 322] on span "剪髮 - 700" at bounding box center [279, 327] width 171 height 23
type input "剪髮(A01)"
type input "700"
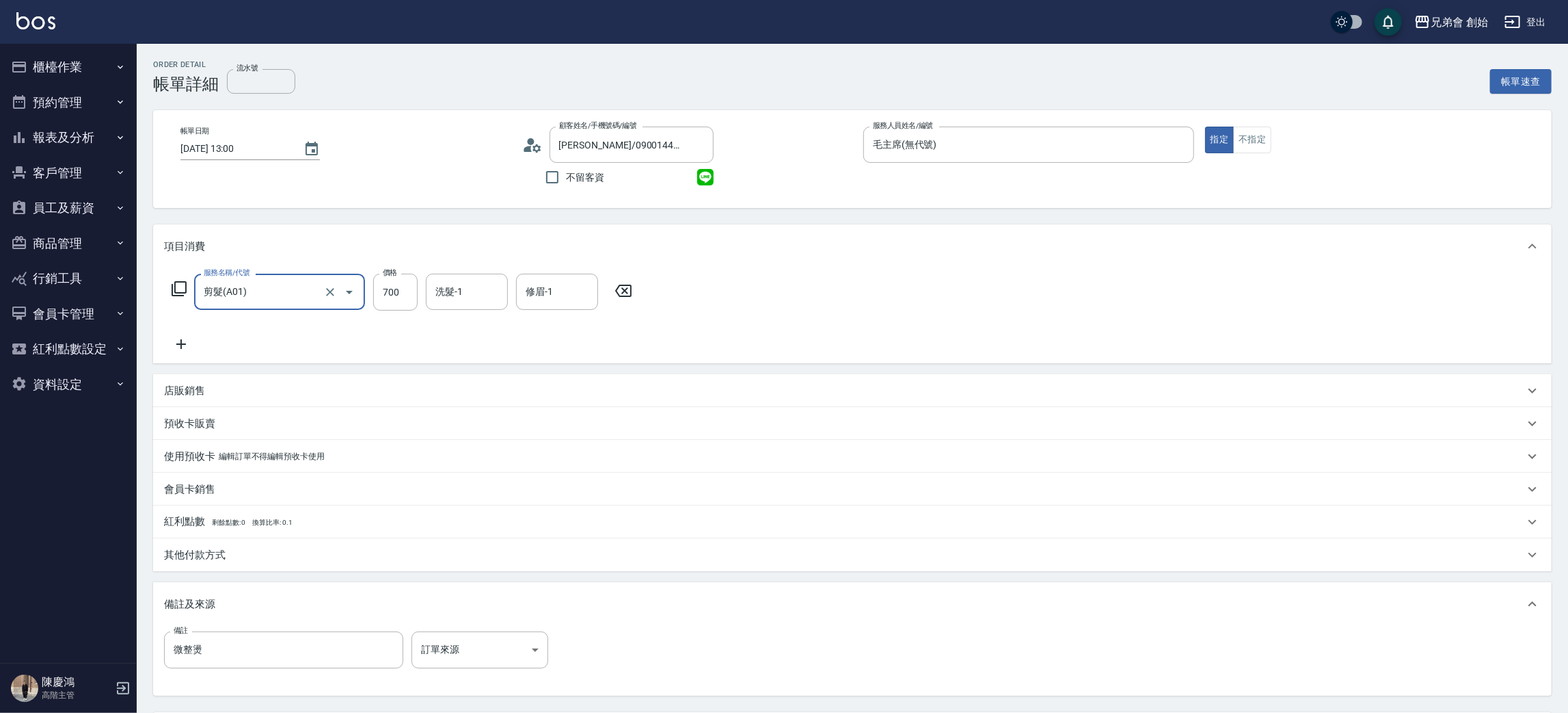
click at [179, 344] on icon at bounding box center [181, 345] width 10 height 10
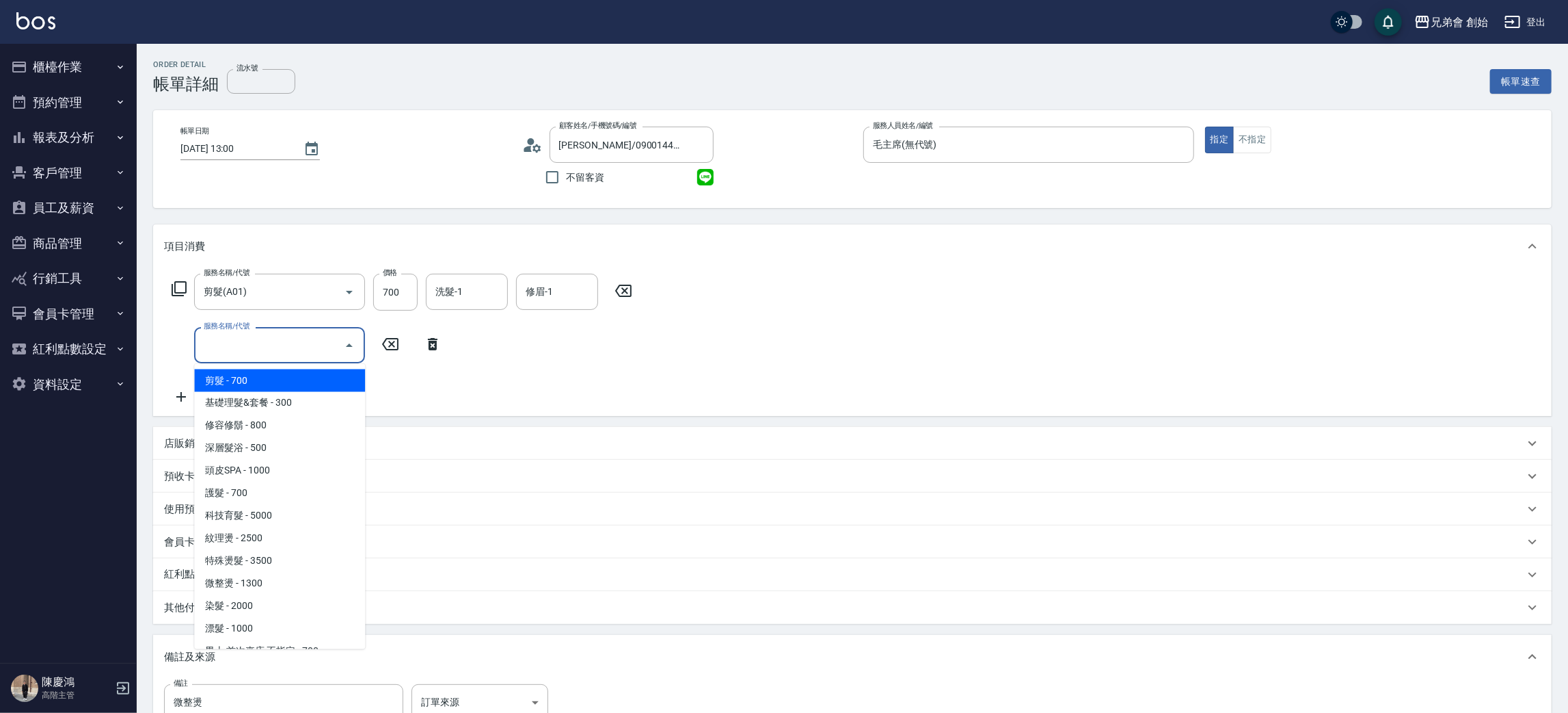
click at [277, 349] on input "服務名稱/代號" at bounding box center [269, 345] width 138 height 24
click at [274, 579] on span "微整燙 - 1300" at bounding box center [279, 584] width 171 height 23
type input "微整燙(D03)"
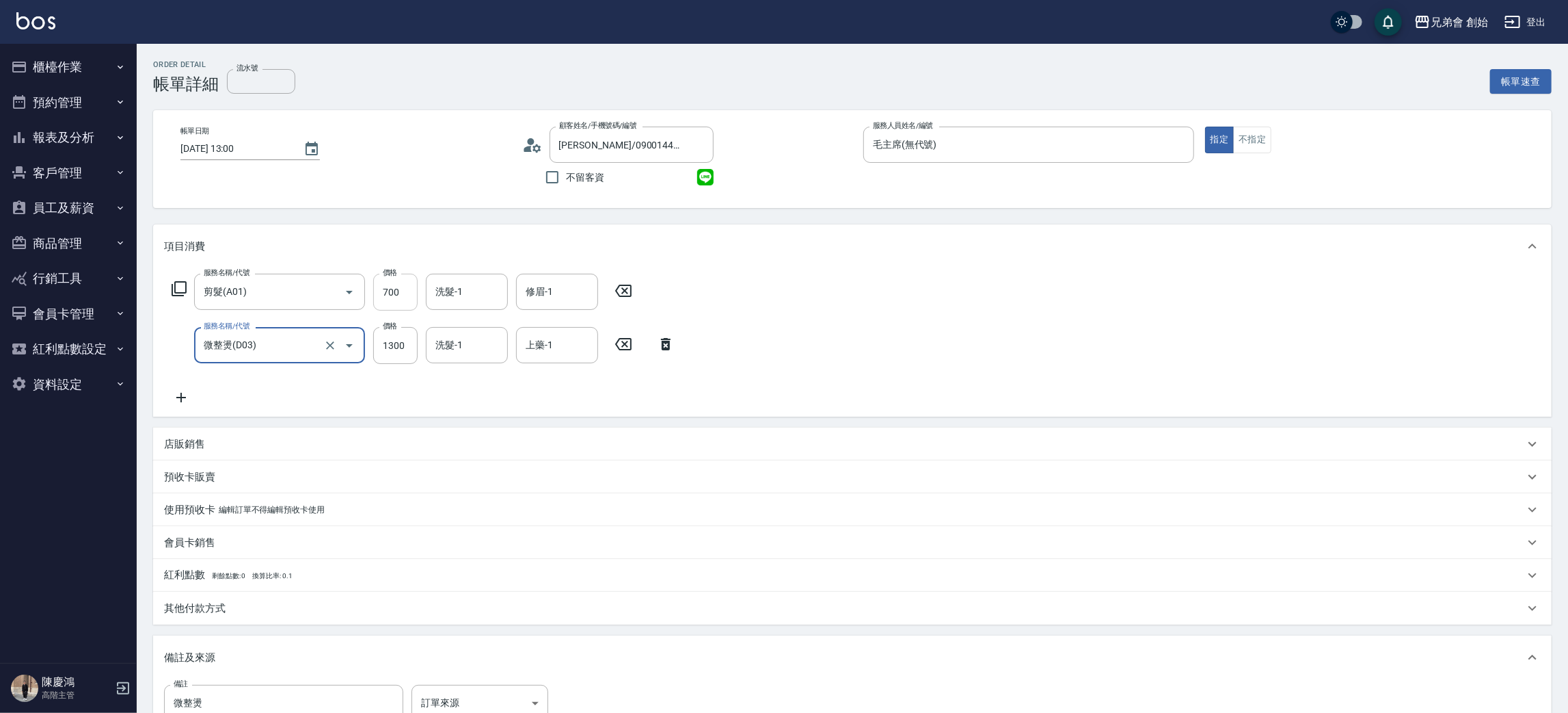
click at [396, 291] on input "700" at bounding box center [395, 292] width 44 height 36
type input "1000"
click at [482, 294] on input "洗髮-1" at bounding box center [466, 292] width 70 height 24
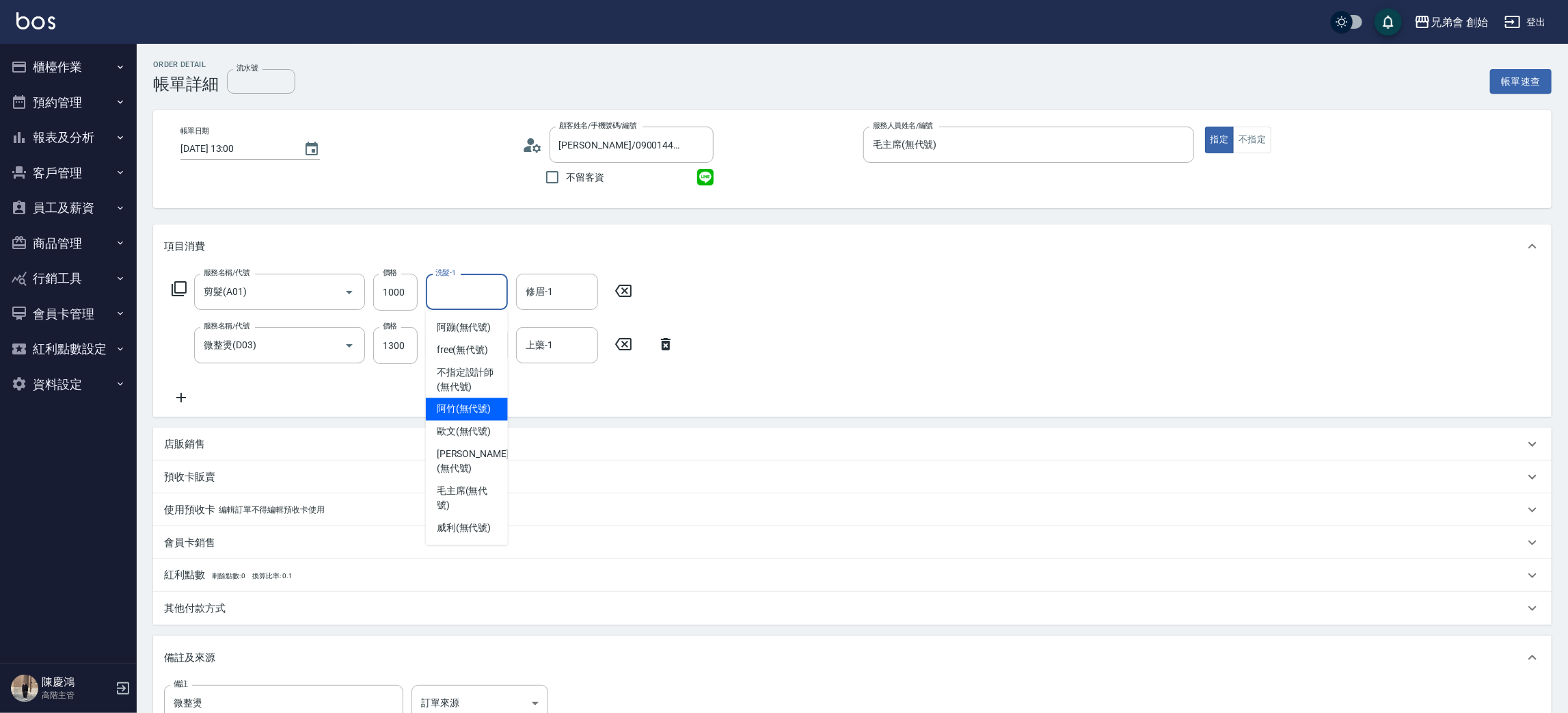
click at [489, 402] on span "阿竹 (無代號)" at bounding box center [463, 409] width 55 height 14
type input "阿竹 (無代號)"
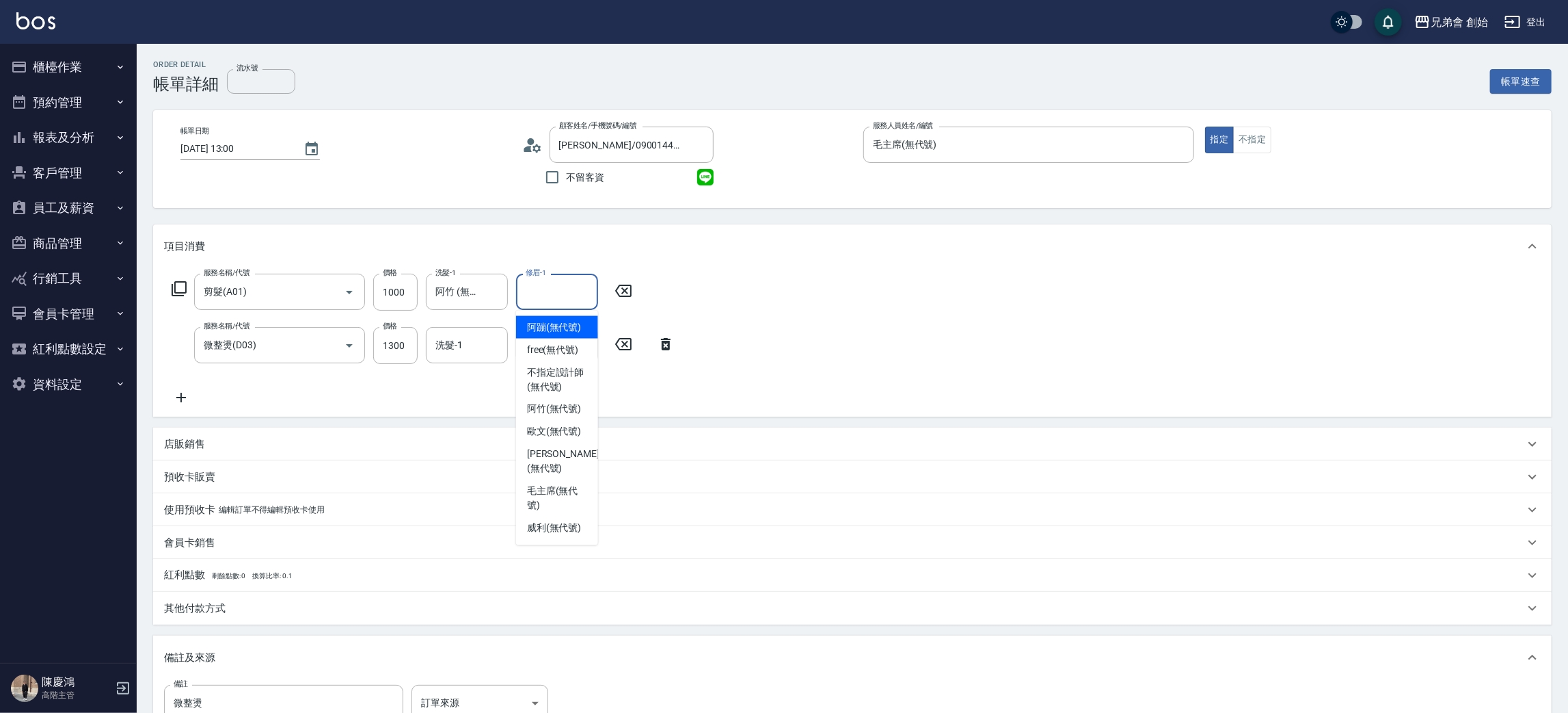
click at [573, 292] on input "修眉-1" at bounding box center [557, 292] width 70 height 24
click at [574, 412] on span "阿竹 (無代號)" at bounding box center [554, 409] width 55 height 14
type input "阿竹 (無代號)"
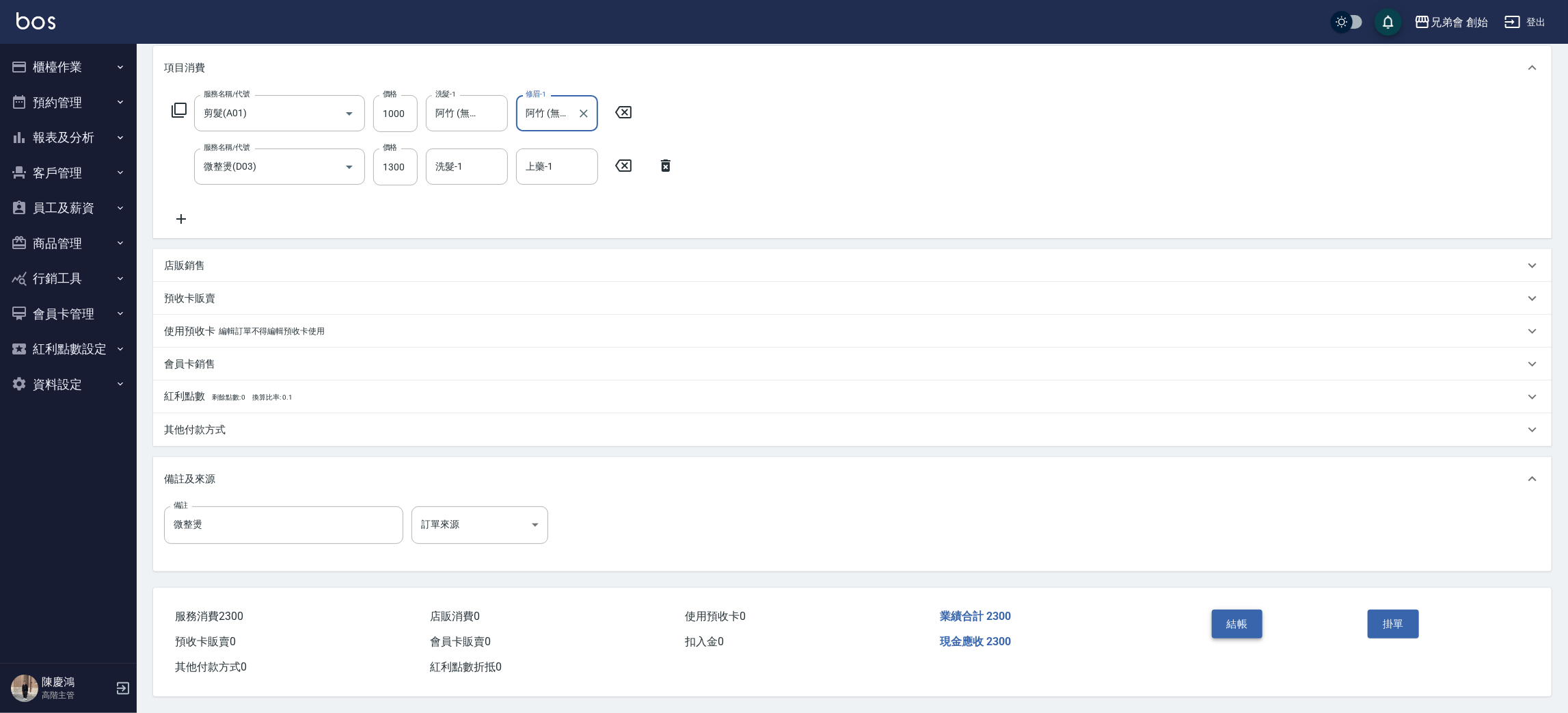
click at [1252, 625] on button "結帳" at bounding box center [1237, 624] width 51 height 29
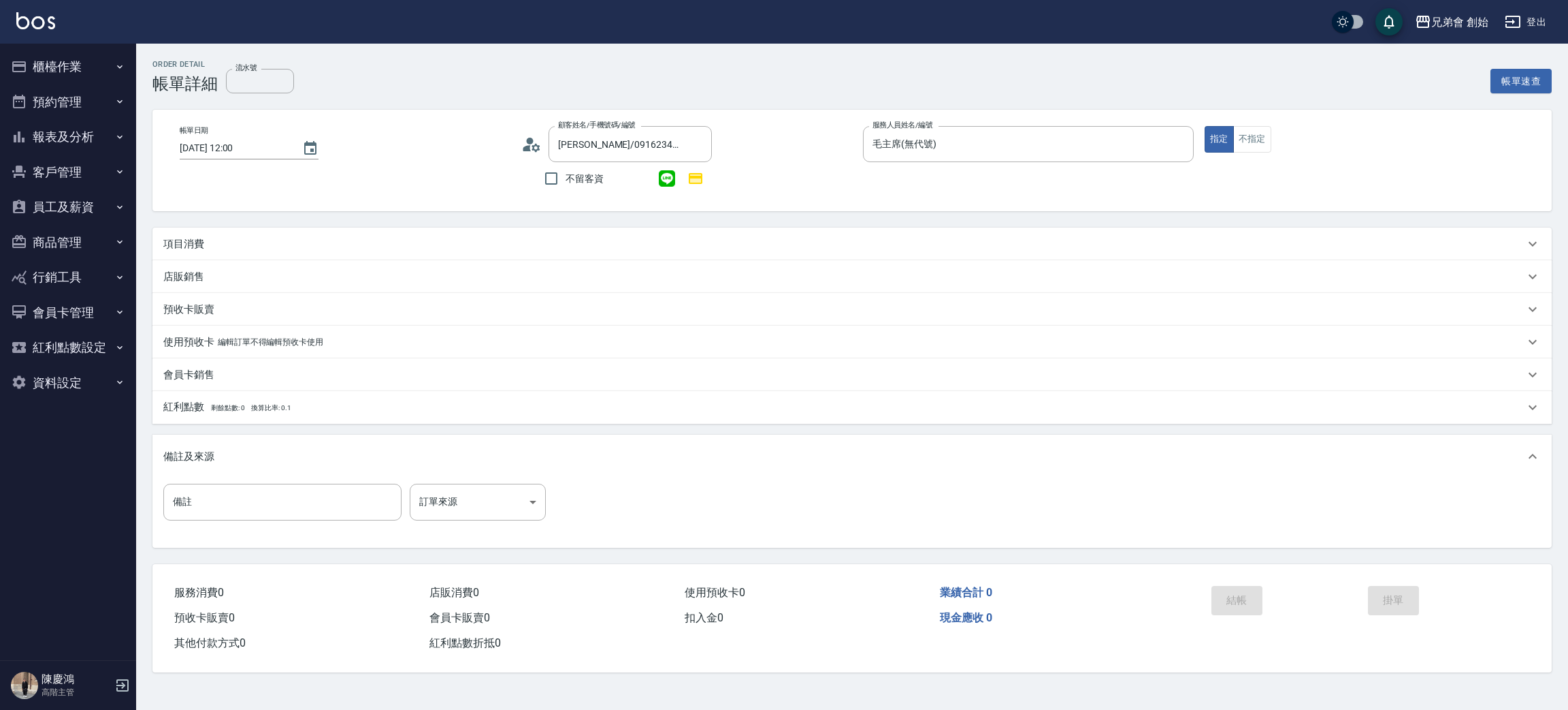
click at [207, 241] on div "項目消費" at bounding box center [844, 244] width 1362 height 14
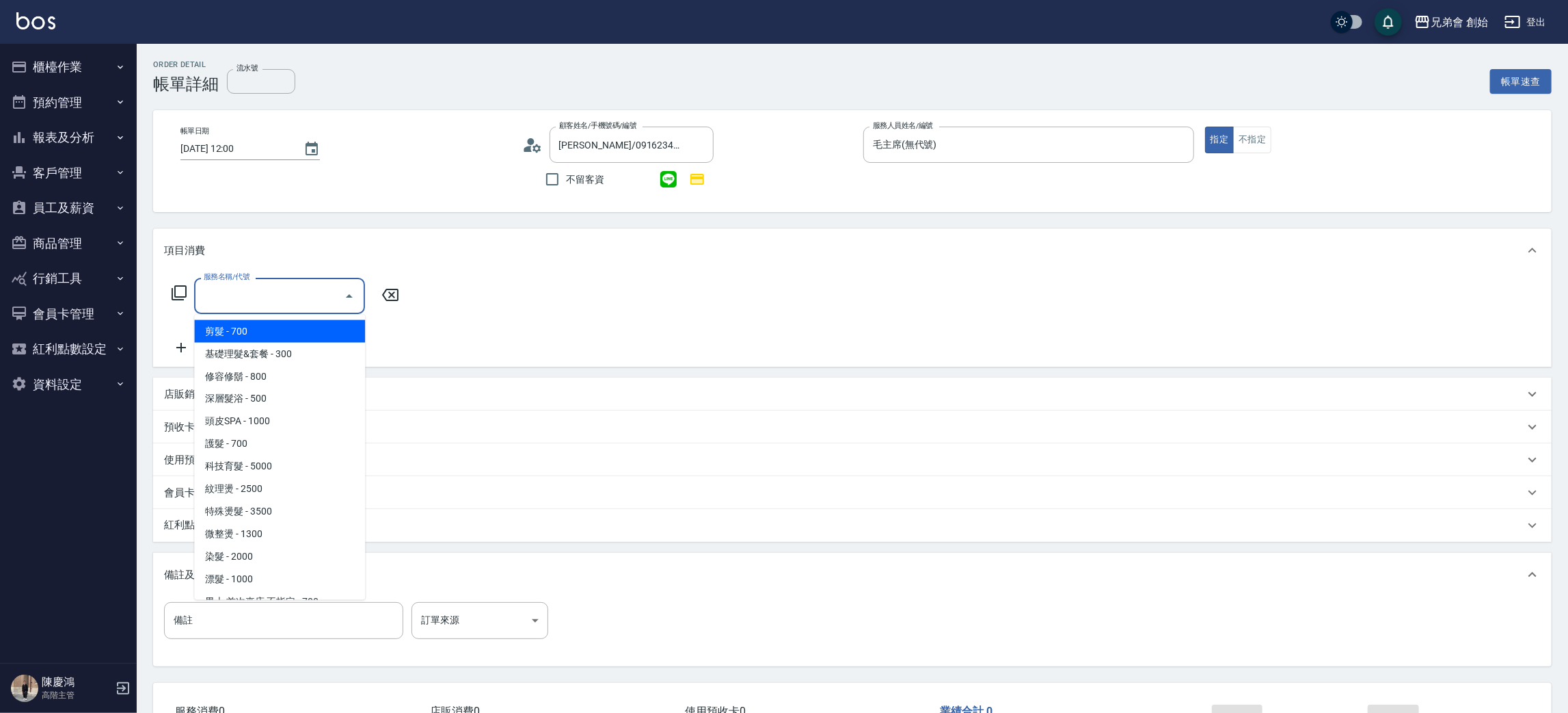
click at [261, 298] on input "服務名稱/代號" at bounding box center [269, 296] width 138 height 24
click at [243, 331] on span "剪髮 - 700" at bounding box center [279, 332] width 171 height 23
type input "剪髮(A01)"
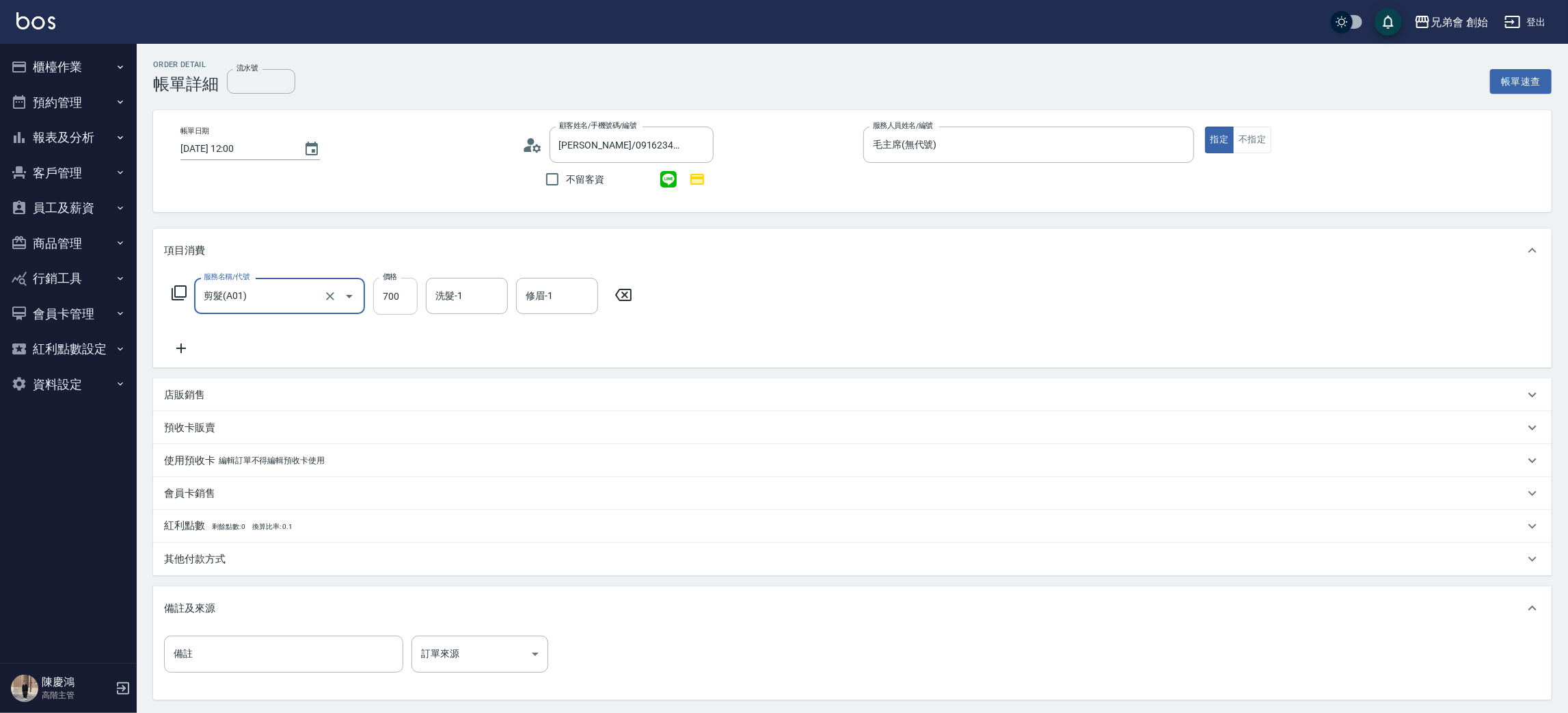
click at [391, 303] on input "700" at bounding box center [395, 296] width 44 height 36
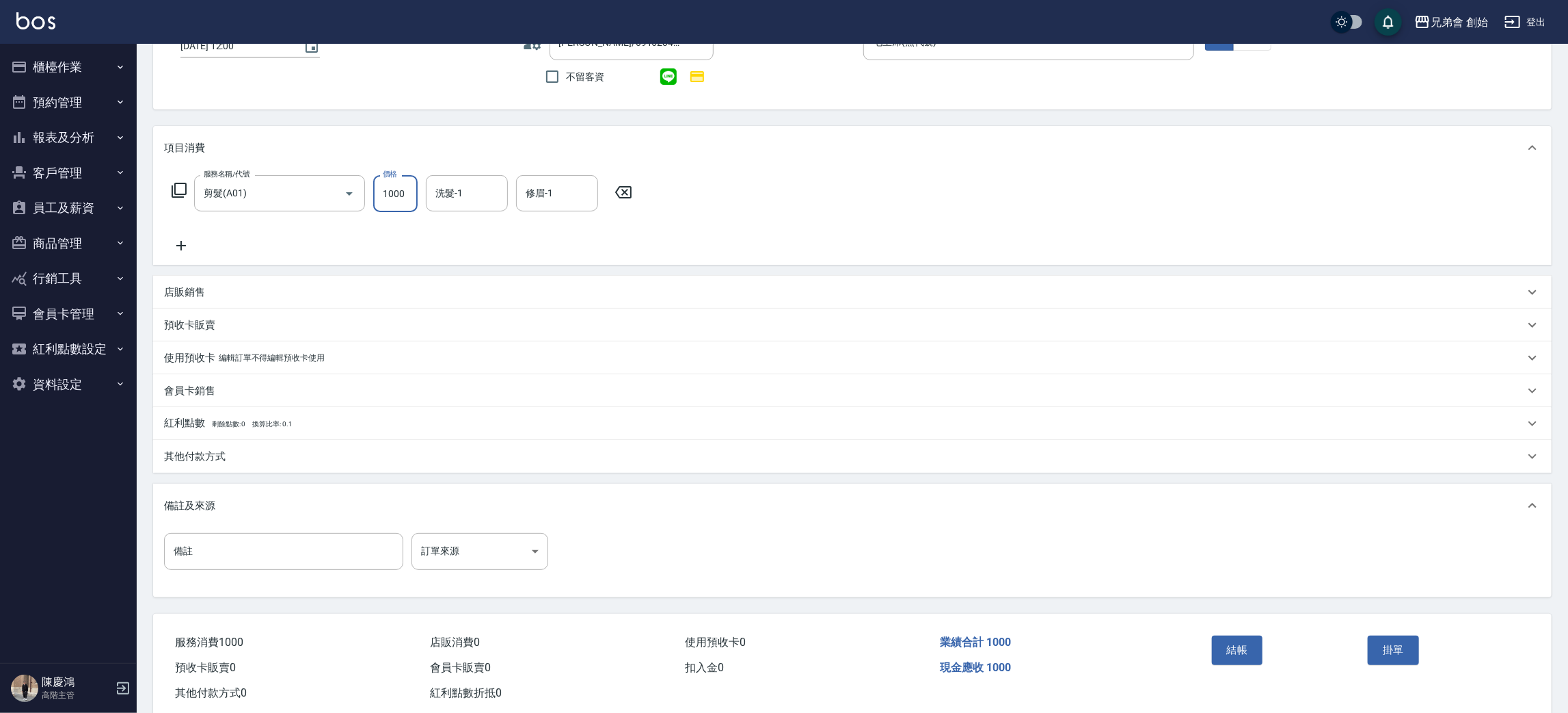
scroll to position [132, 0]
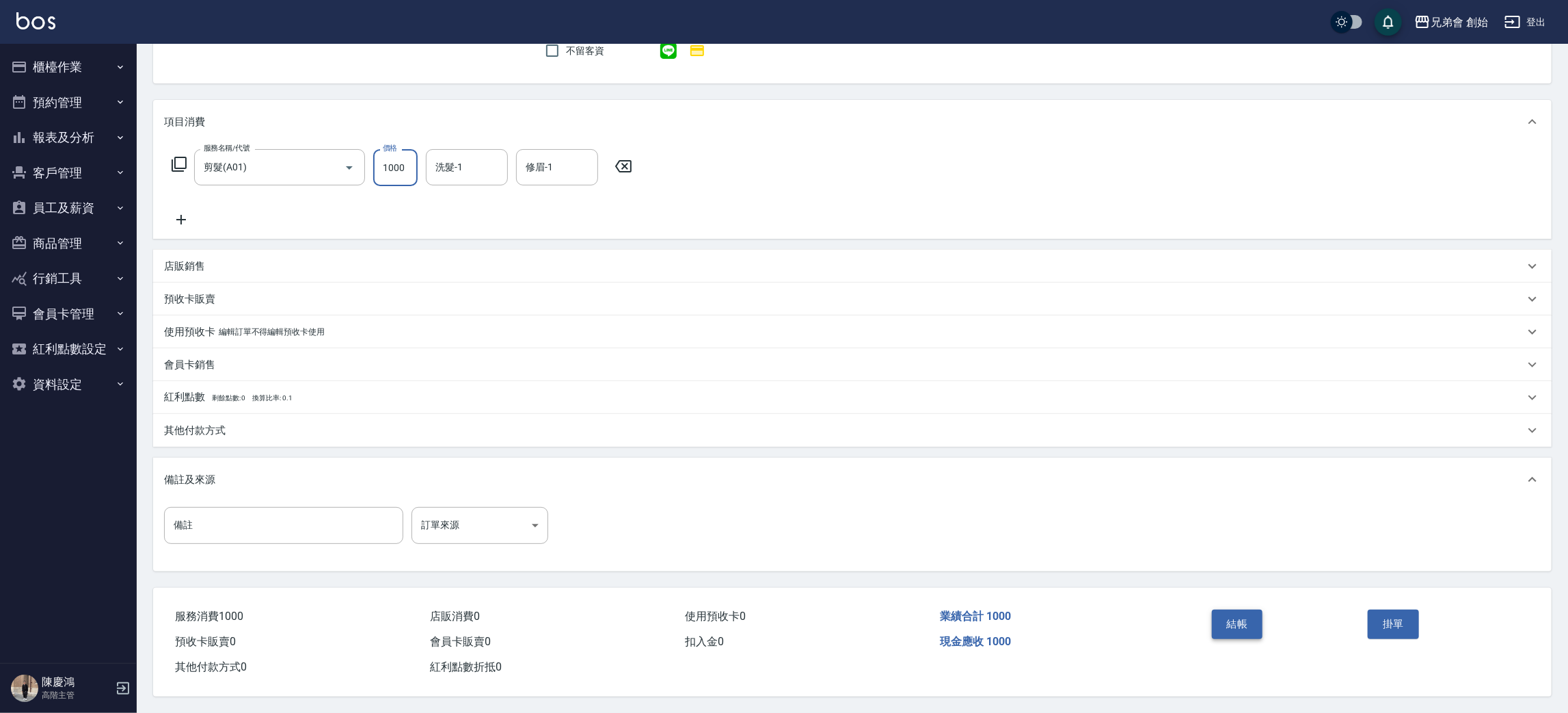
type input "1000"
click at [1217, 619] on button "結帳" at bounding box center [1237, 624] width 51 height 29
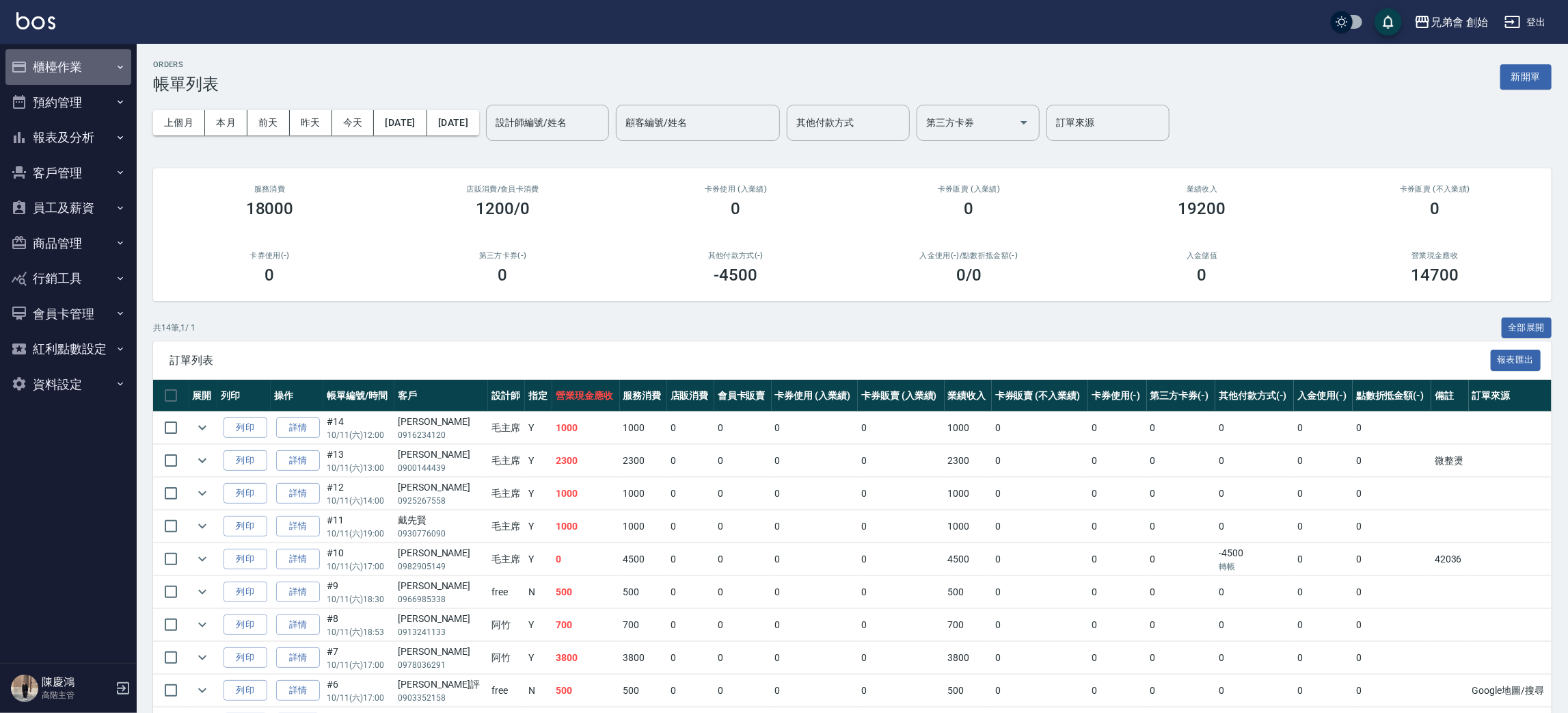
click at [36, 65] on button "櫃檯作業" at bounding box center [68, 66] width 126 height 36
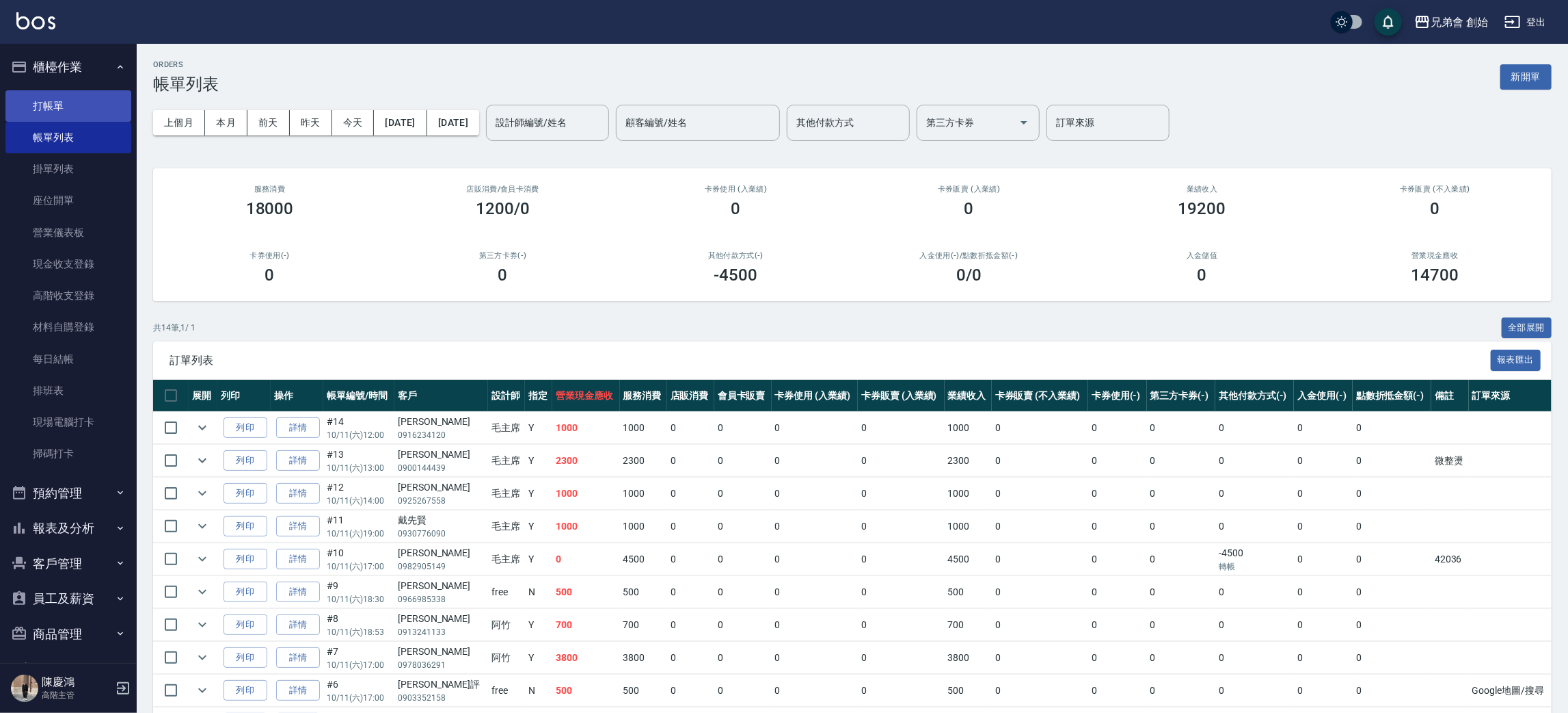
click at [82, 102] on link "打帳單" at bounding box center [68, 106] width 126 height 32
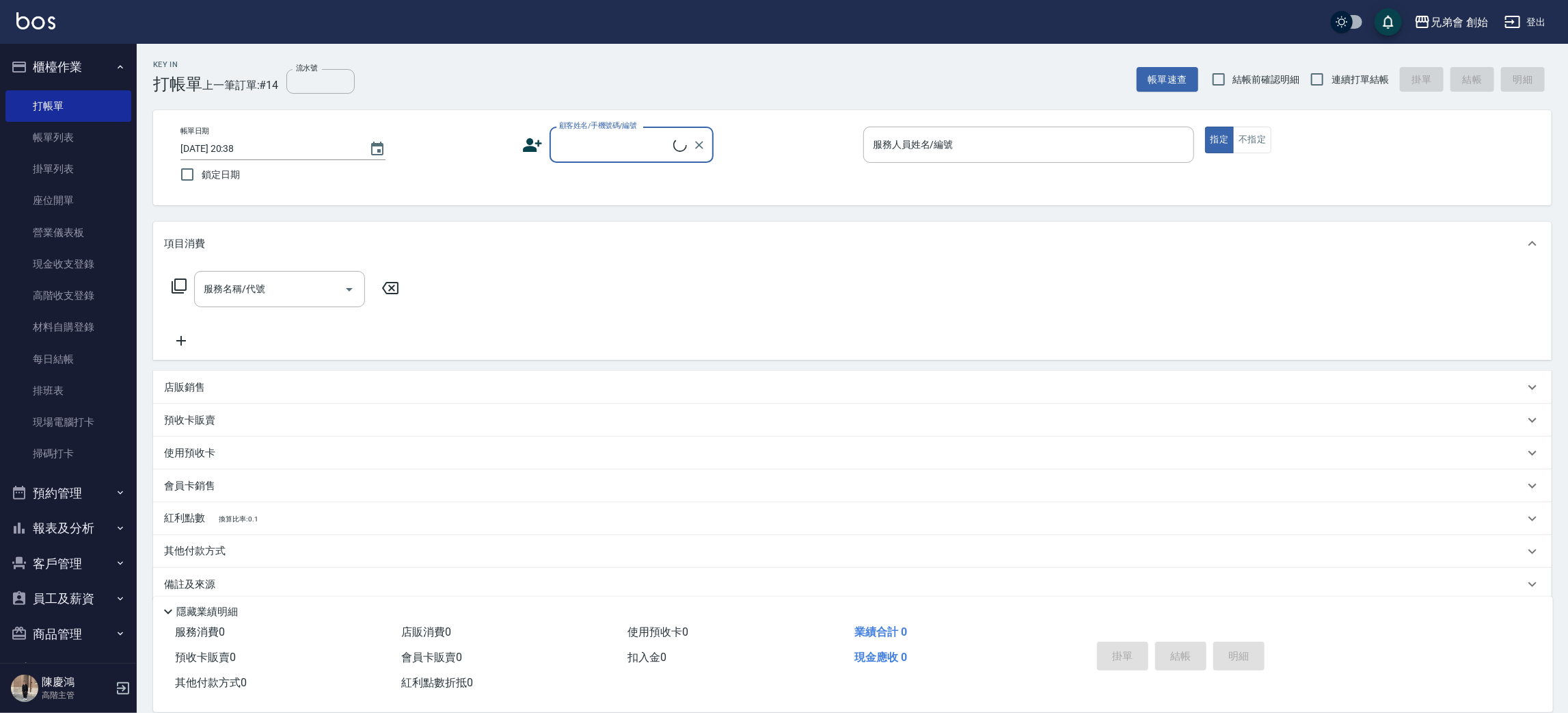
click at [612, 137] on input "顧客姓名/手機號碼/編號" at bounding box center [615, 144] width 118 height 24
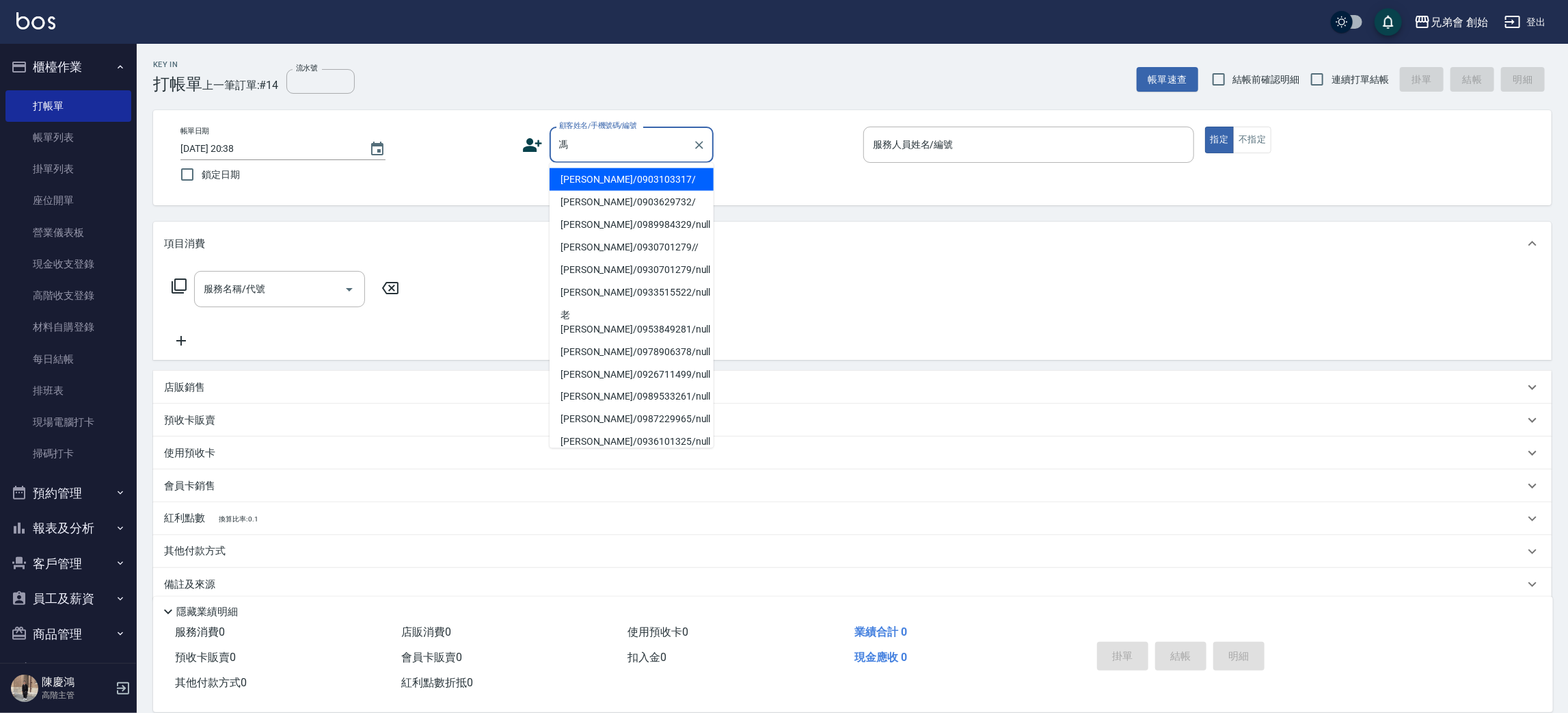
click at [588, 178] on li "馮品諺/0903103317/" at bounding box center [631, 179] width 164 height 23
type input "馮品諺/0903103317/"
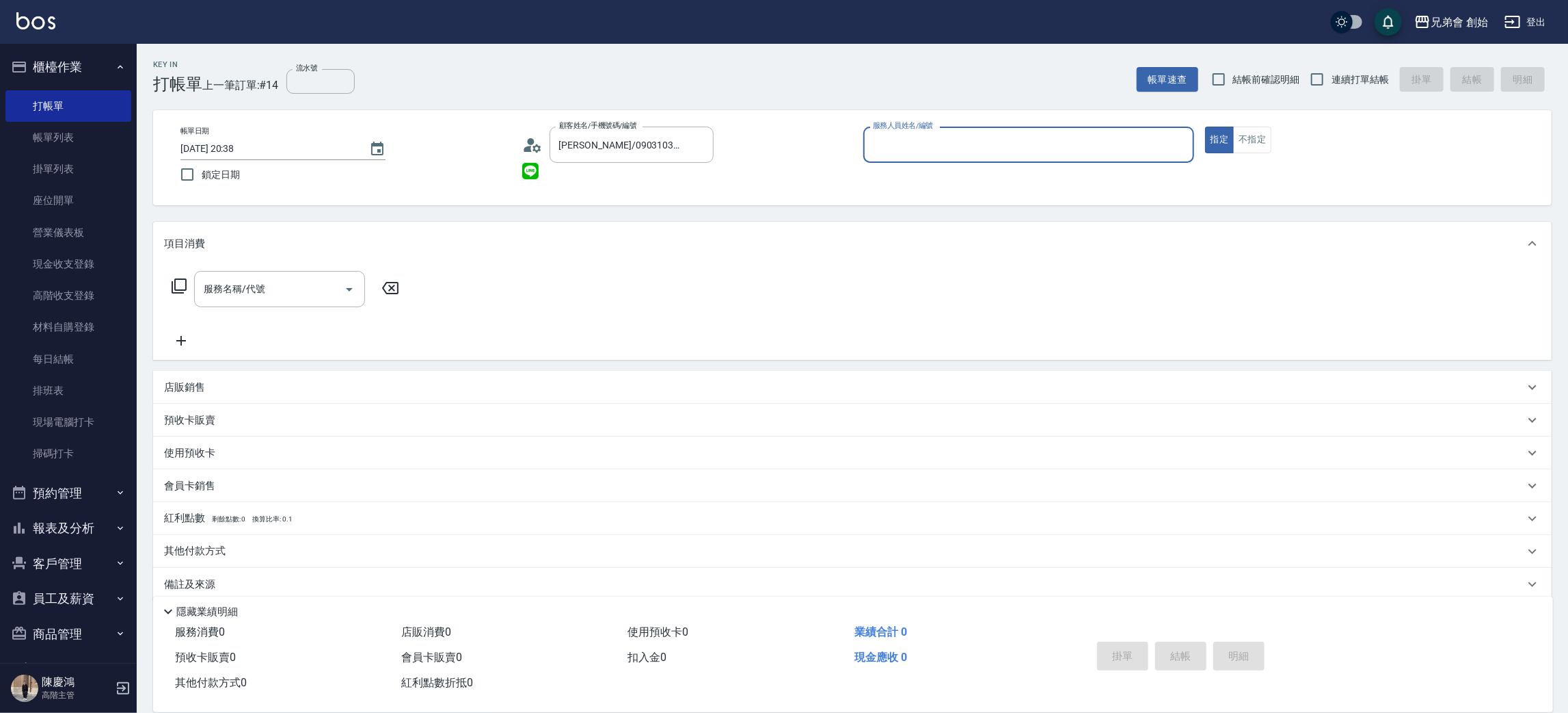
click at [901, 147] on input "服務人員姓名/編號" at bounding box center [1029, 144] width 318 height 24
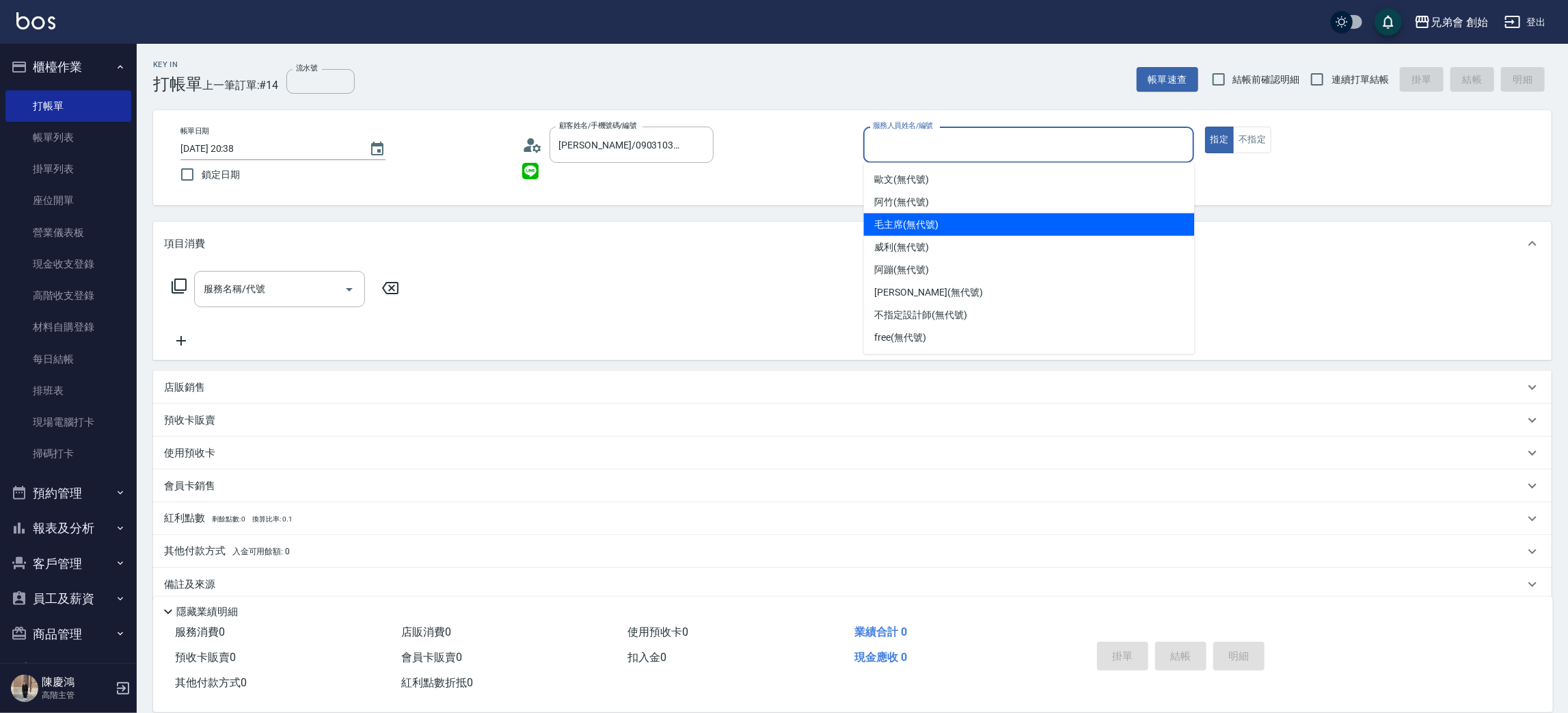
click at [913, 221] on span "毛主席 (無代號)" at bounding box center [906, 225] width 64 height 14
type input "毛主席(無代號)"
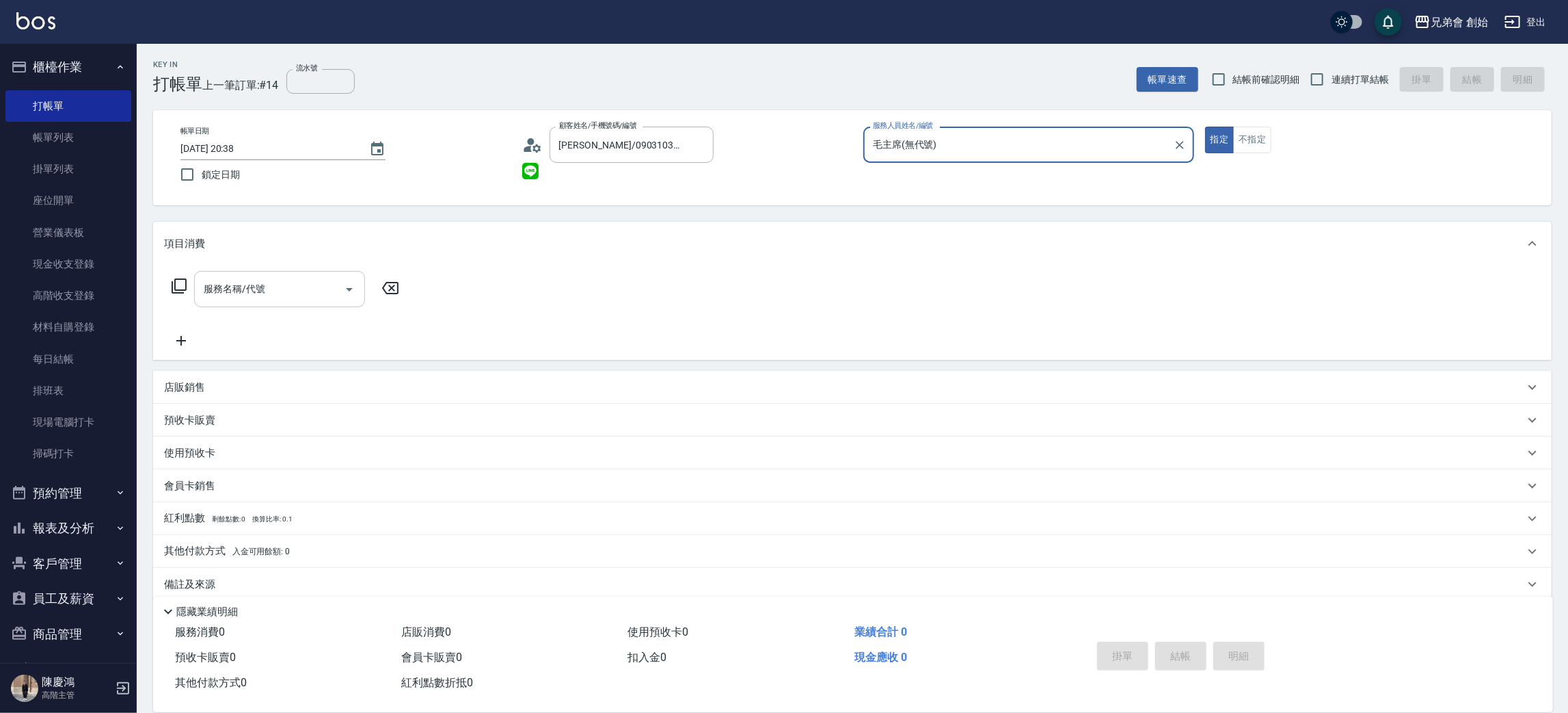
click at [253, 295] on input "服務名稱/代號" at bounding box center [269, 289] width 138 height 24
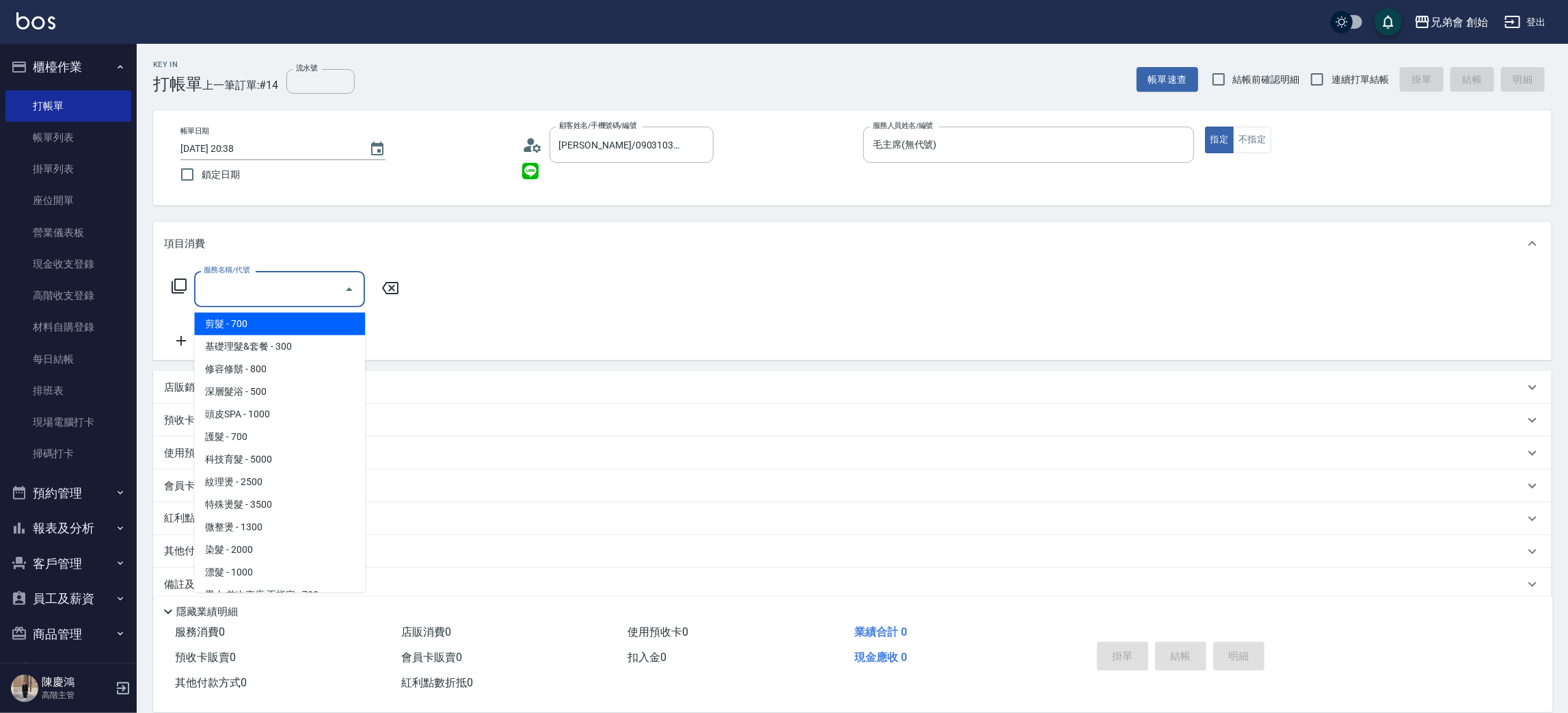
drag, startPoint x: 285, startPoint y: 332, endPoint x: 515, endPoint y: 310, distance: 231.0
click at [292, 332] on span "剪髮 - 700" at bounding box center [279, 324] width 171 height 23
type input "剪髮(A01)"
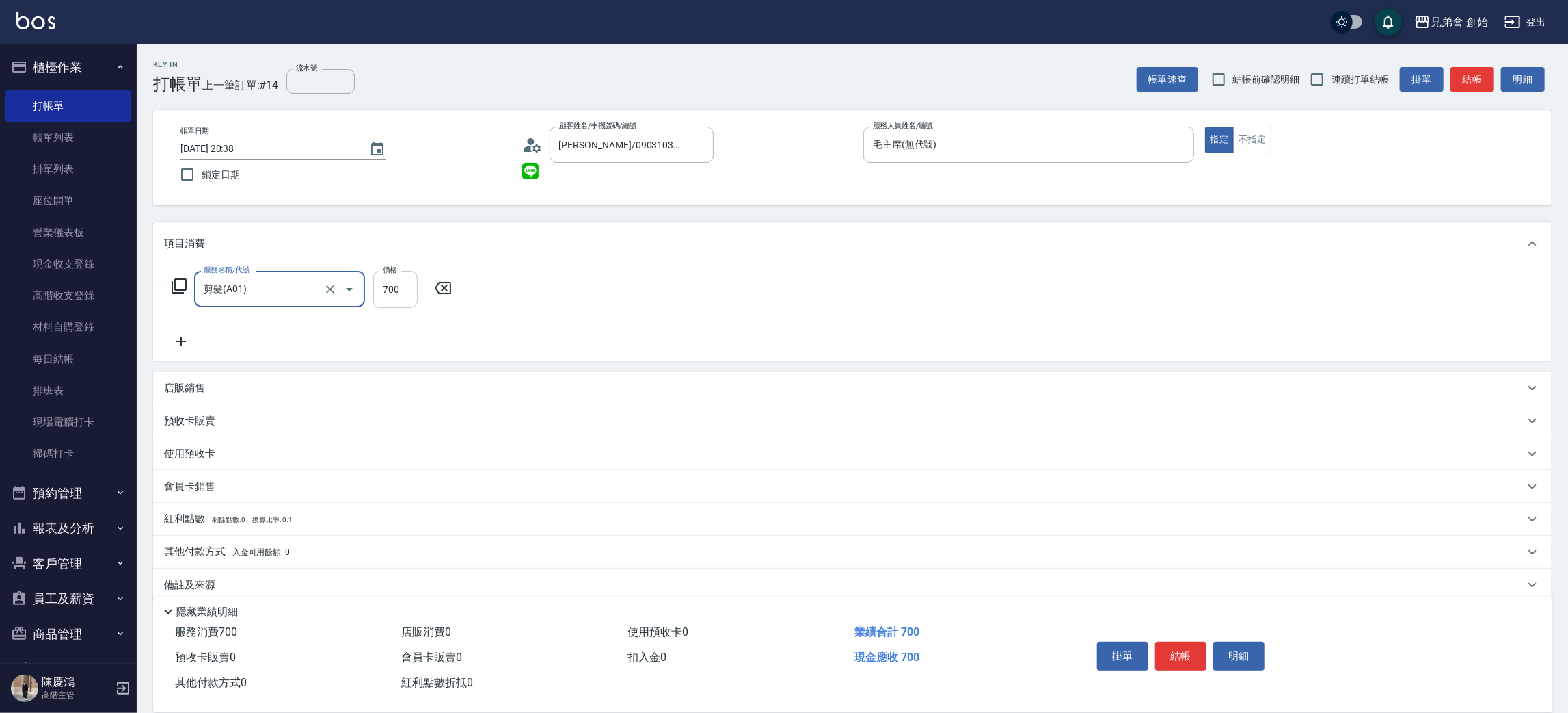
click at [385, 292] on input "700" at bounding box center [395, 289] width 44 height 36
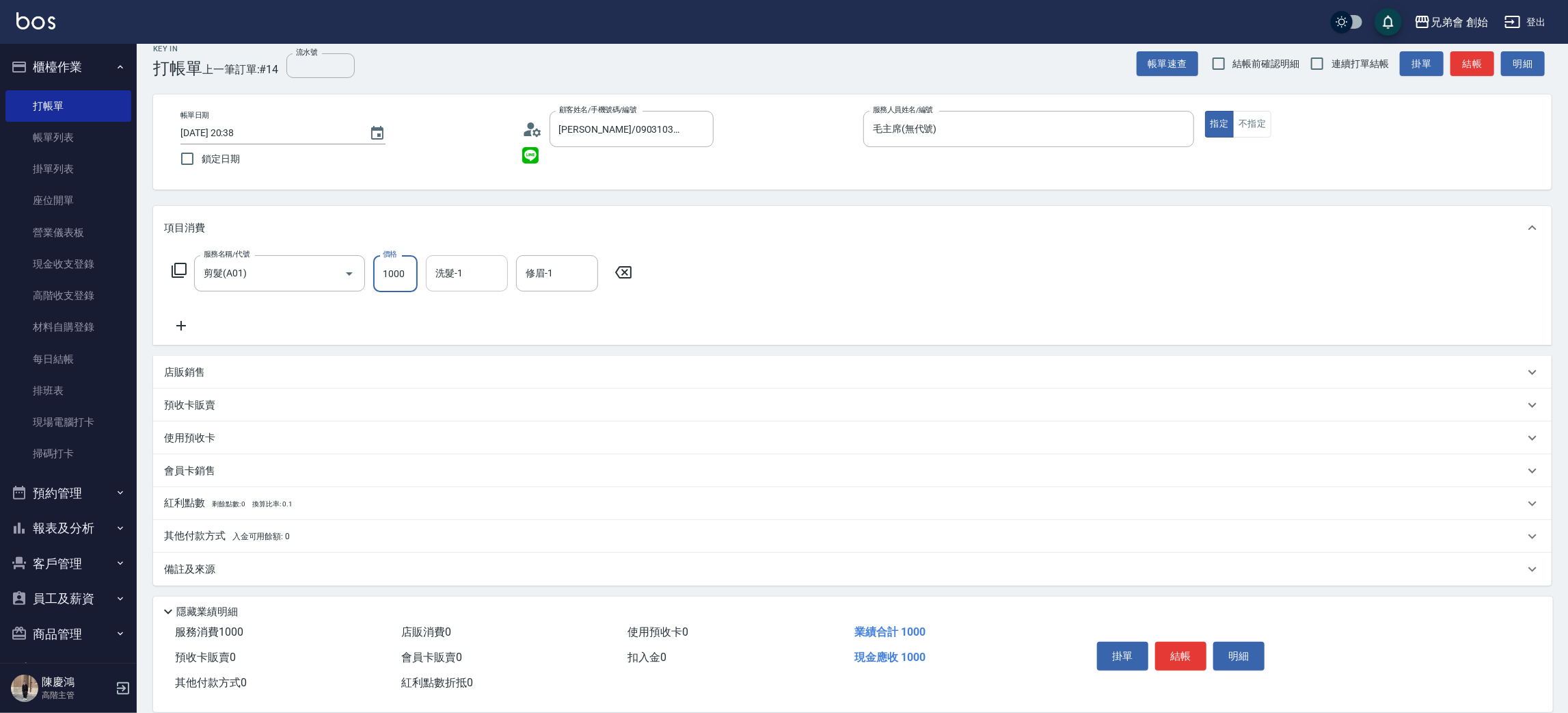
type input "1000"
click at [478, 273] on input "洗髮-1" at bounding box center [466, 273] width 70 height 24
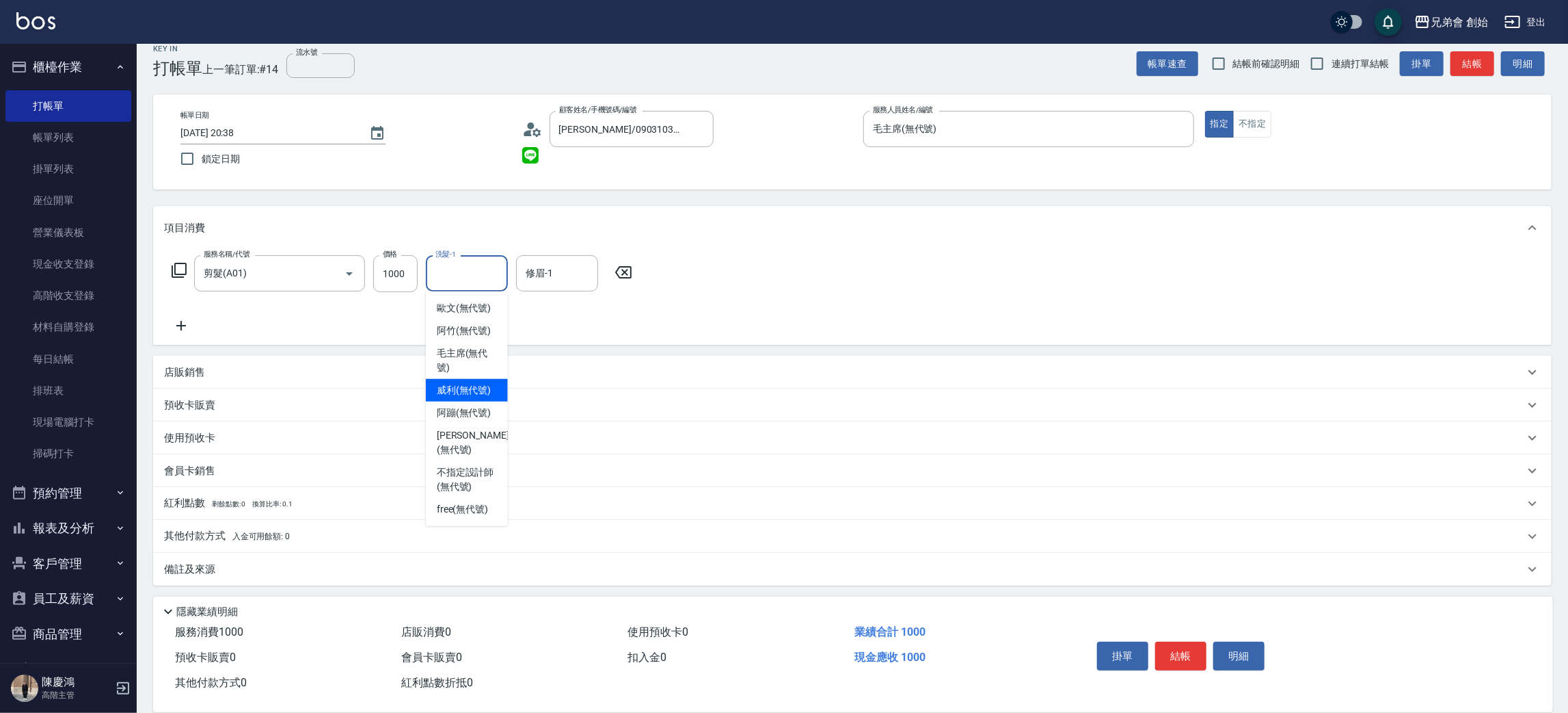
click at [477, 385] on span "威利 (無代號)" at bounding box center [463, 390] width 55 height 14
type input "威利(無代號)"
click at [553, 255] on div "修眉-1" at bounding box center [557, 273] width 82 height 36
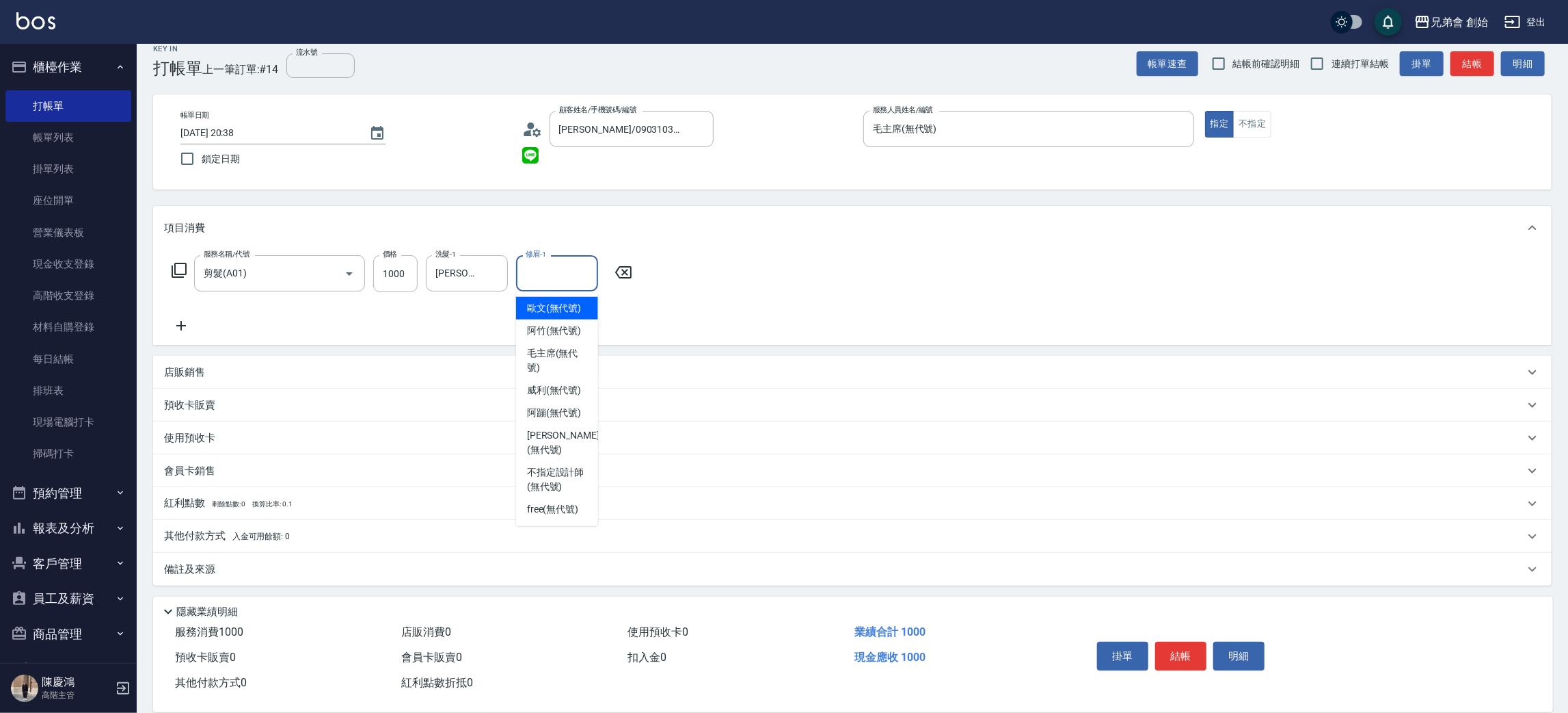
click at [558, 273] on input "修眉-1" at bounding box center [557, 273] width 70 height 24
click at [527, 271] on input "修眉-1" at bounding box center [557, 273] width 70 height 24
click at [532, 398] on div "威利 (無代號)" at bounding box center [557, 391] width 82 height 23
type input "威利(無代號)"
drag, startPoint x: 1159, startPoint y: 665, endPoint x: 1175, endPoint y: 667, distance: 16.1
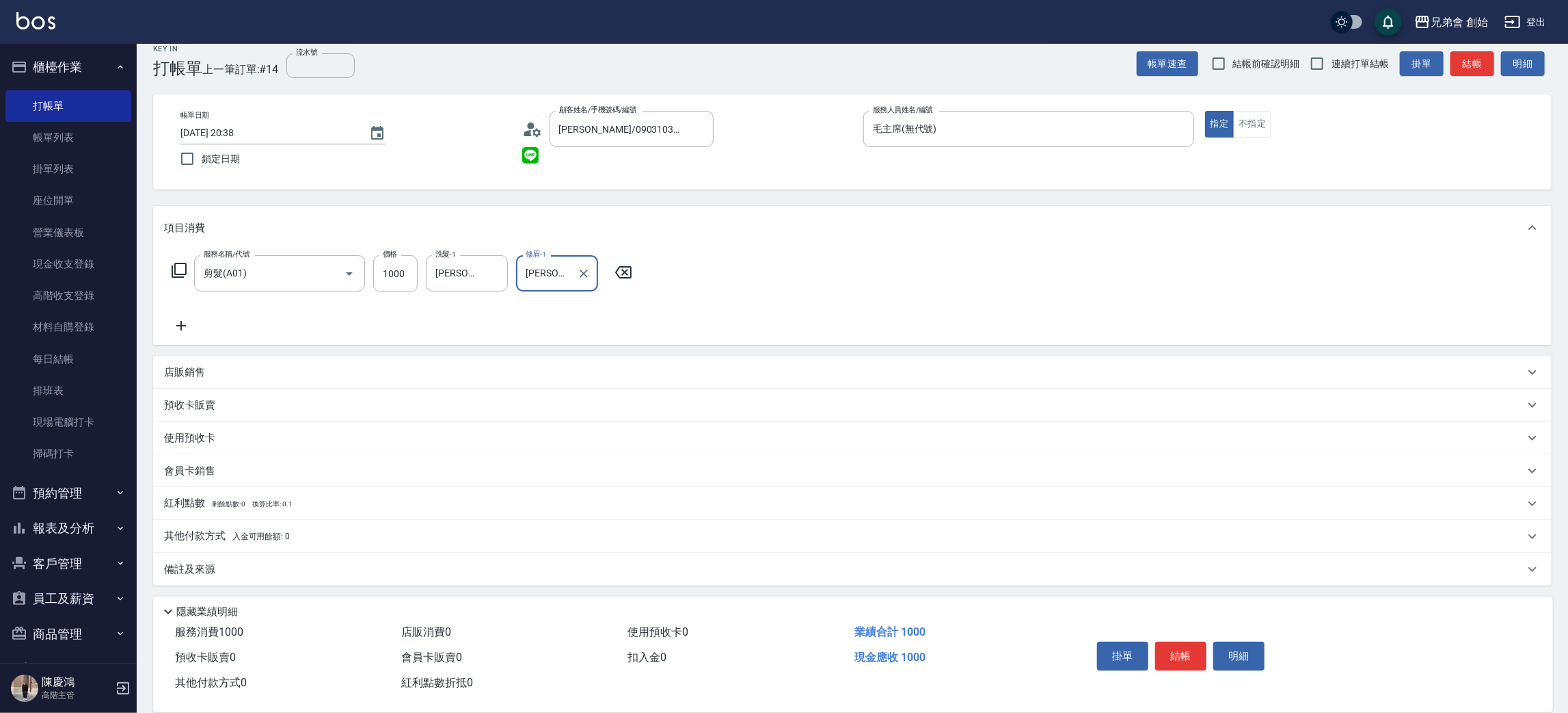
click at [1162, 665] on button "結帳" at bounding box center [1181, 656] width 51 height 29
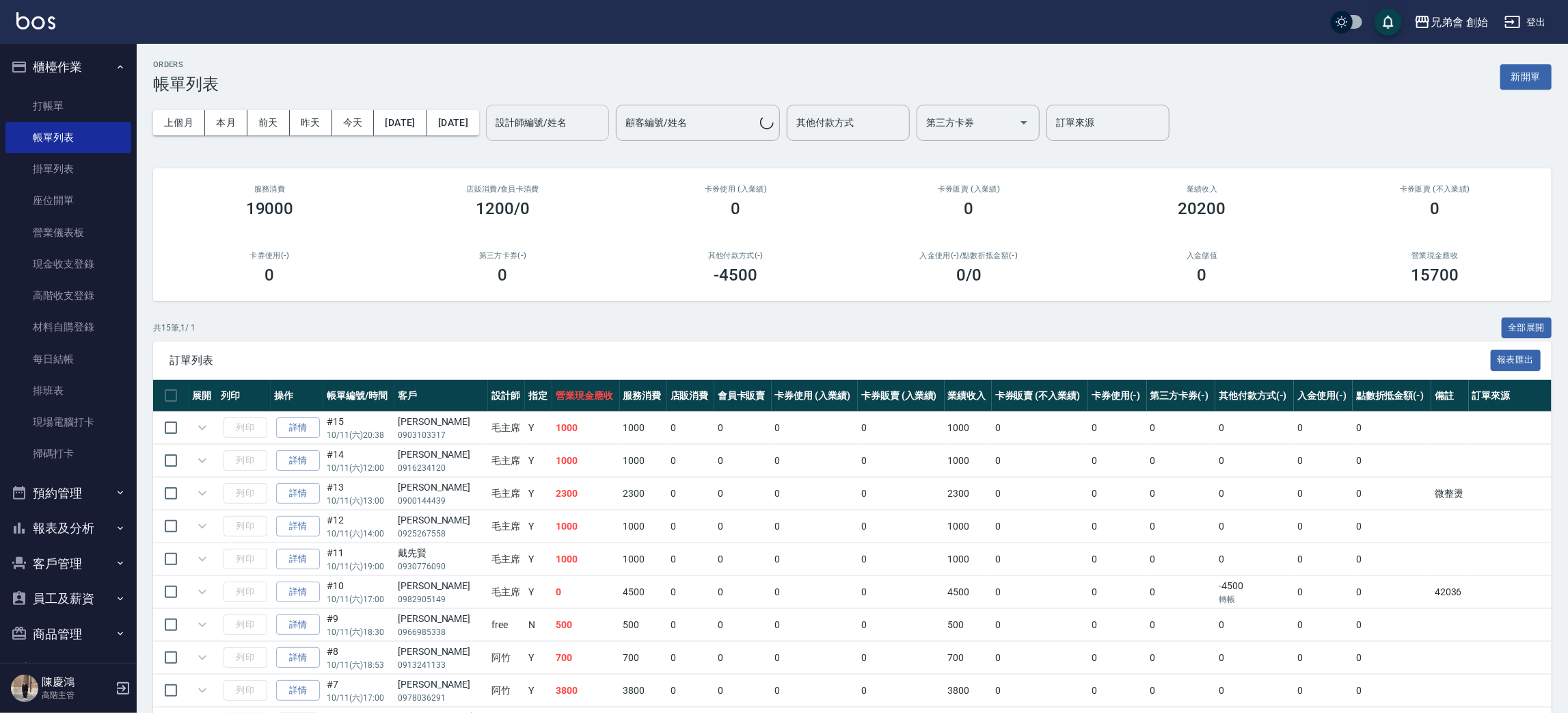
click at [603, 115] on input "設計師編號/姓名" at bounding box center [547, 122] width 110 height 24
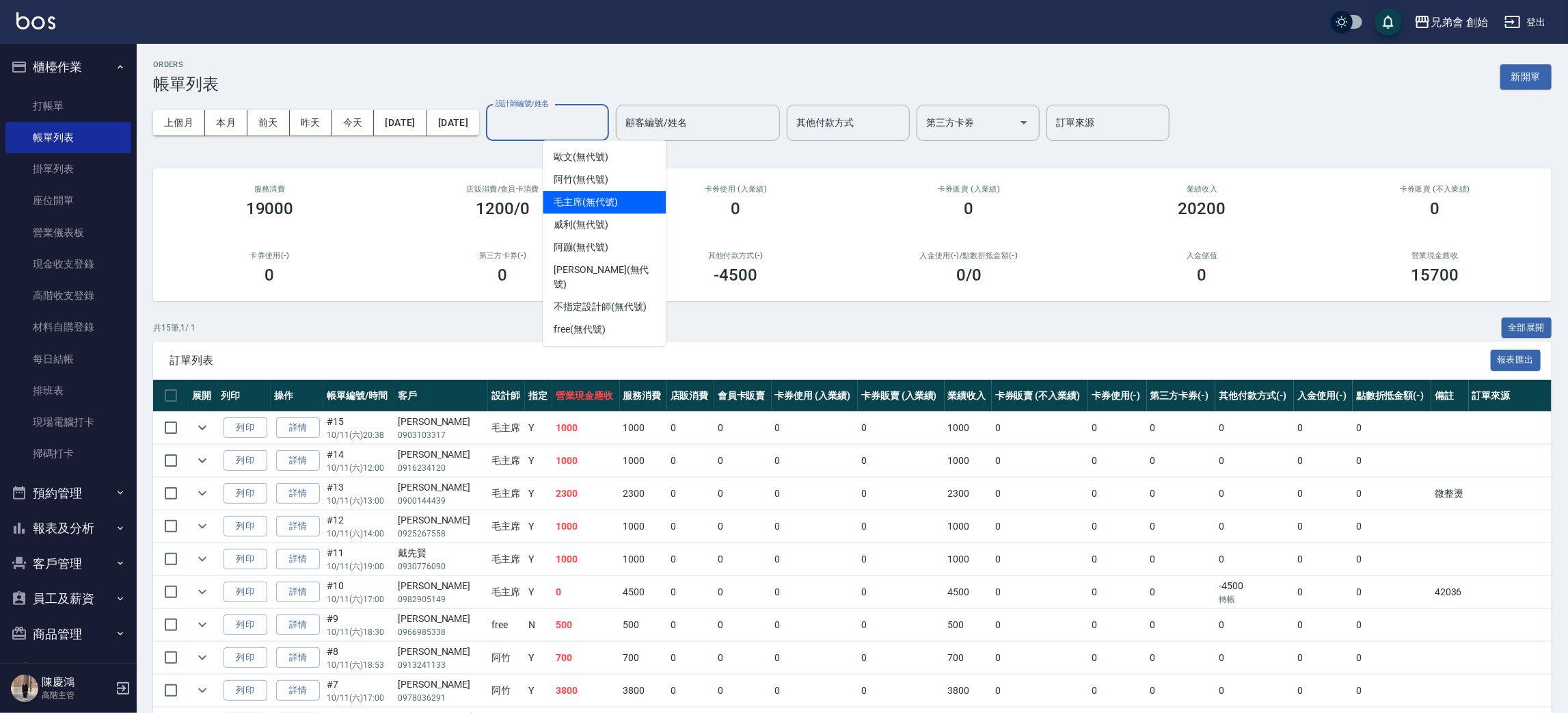
click at [601, 205] on span "毛主席 (無代號)" at bounding box center [585, 202] width 64 height 14
type input "毛主席(無代號)"
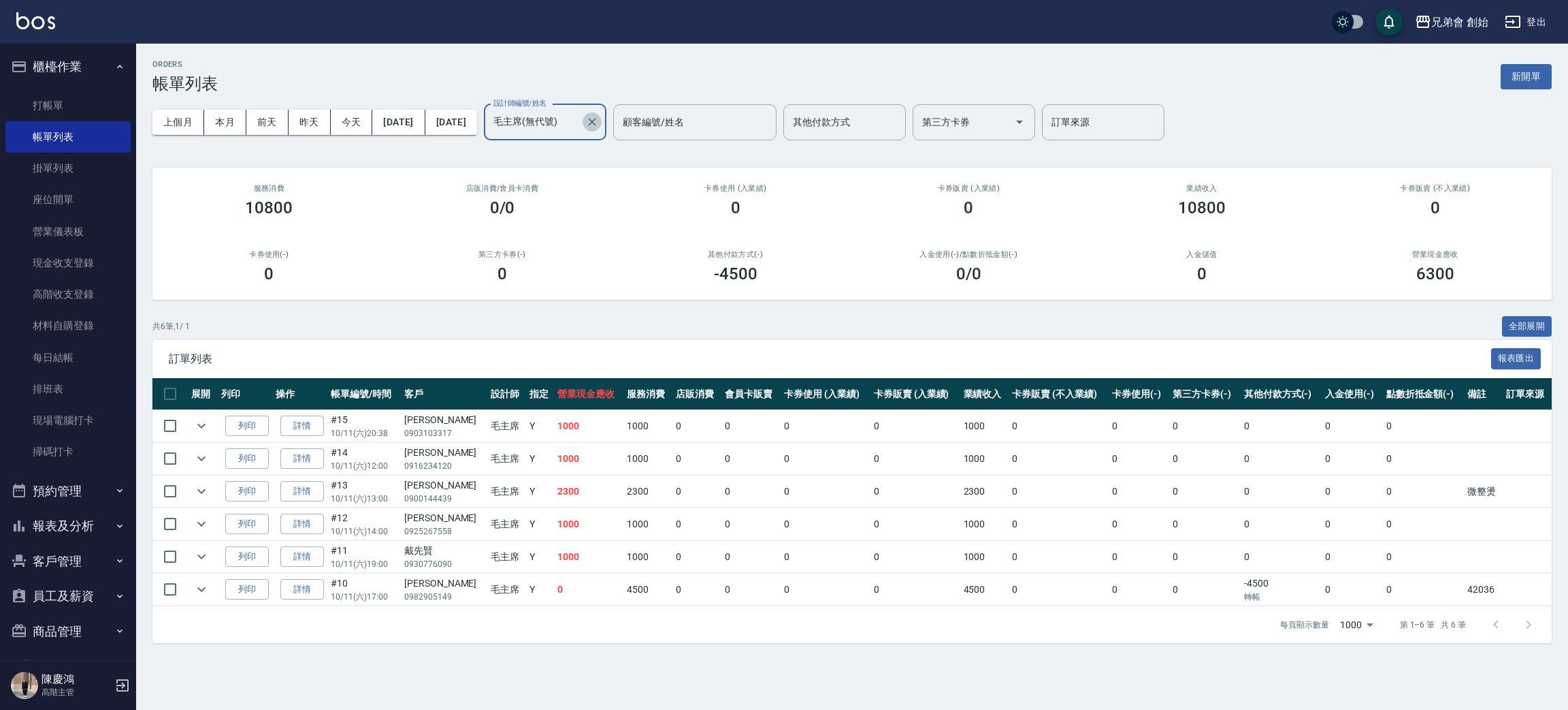
click at [602, 119] on button "Clear" at bounding box center [592, 122] width 19 height 19
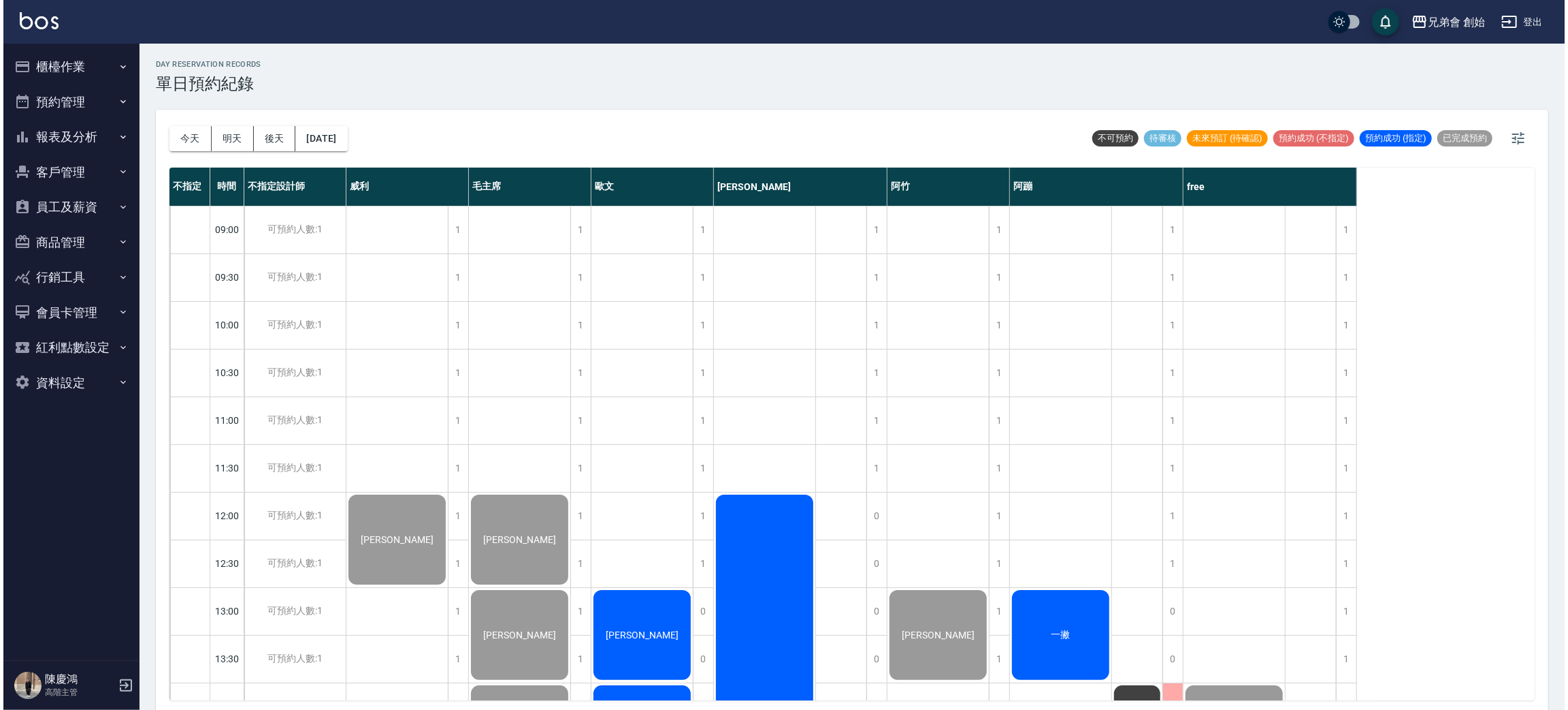
scroll to position [306, 0]
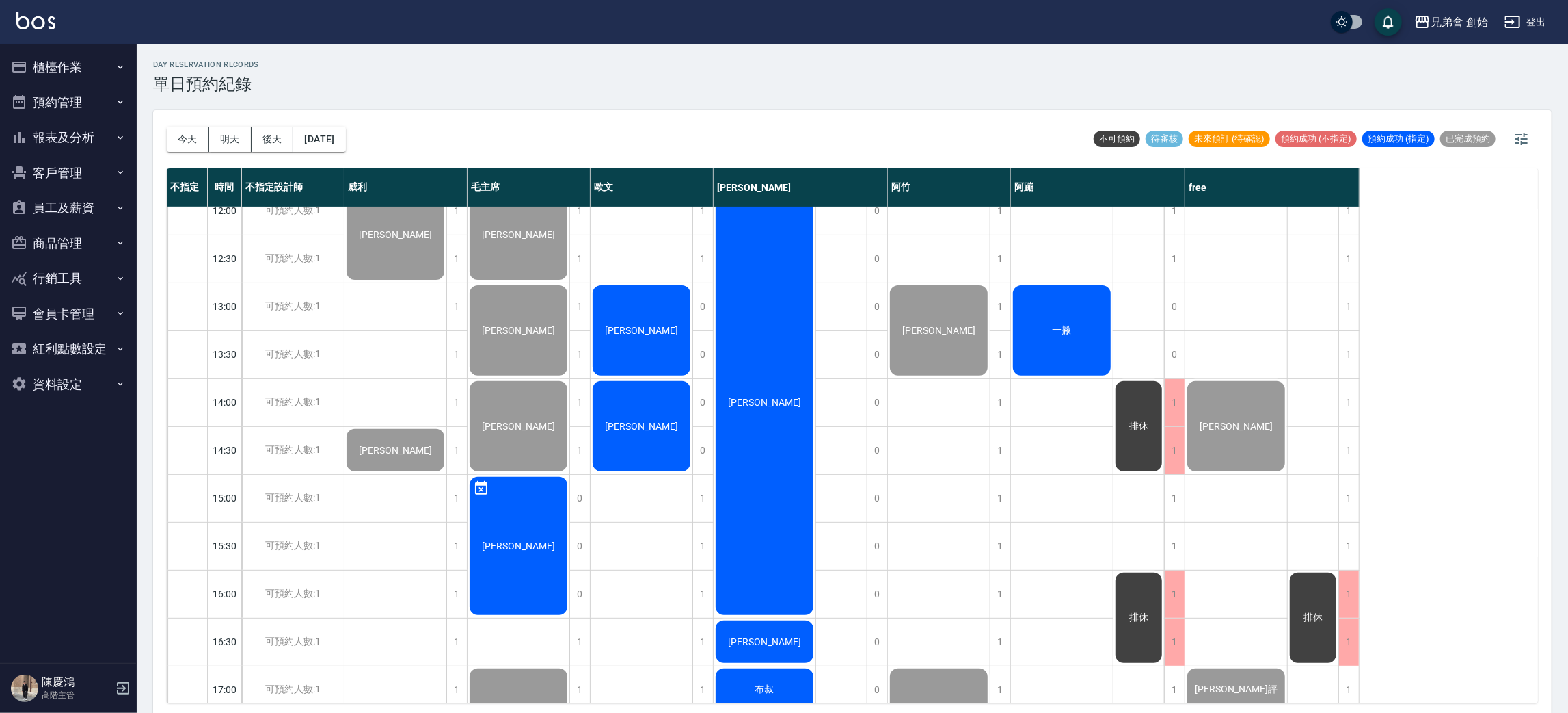
click at [618, 416] on div "[PERSON_NAME]" at bounding box center [642, 426] width 102 height 94
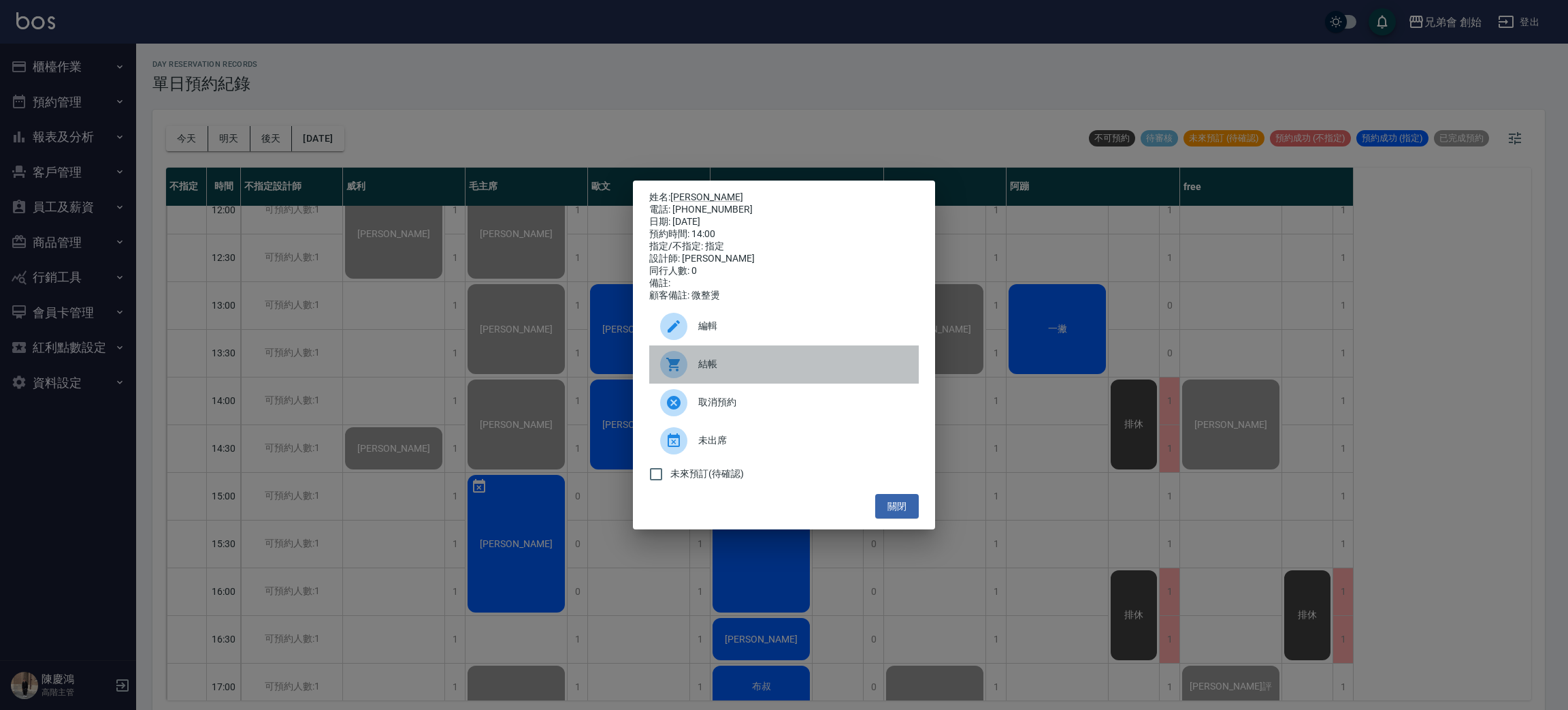
click at [677, 361] on div at bounding box center [673, 364] width 28 height 28
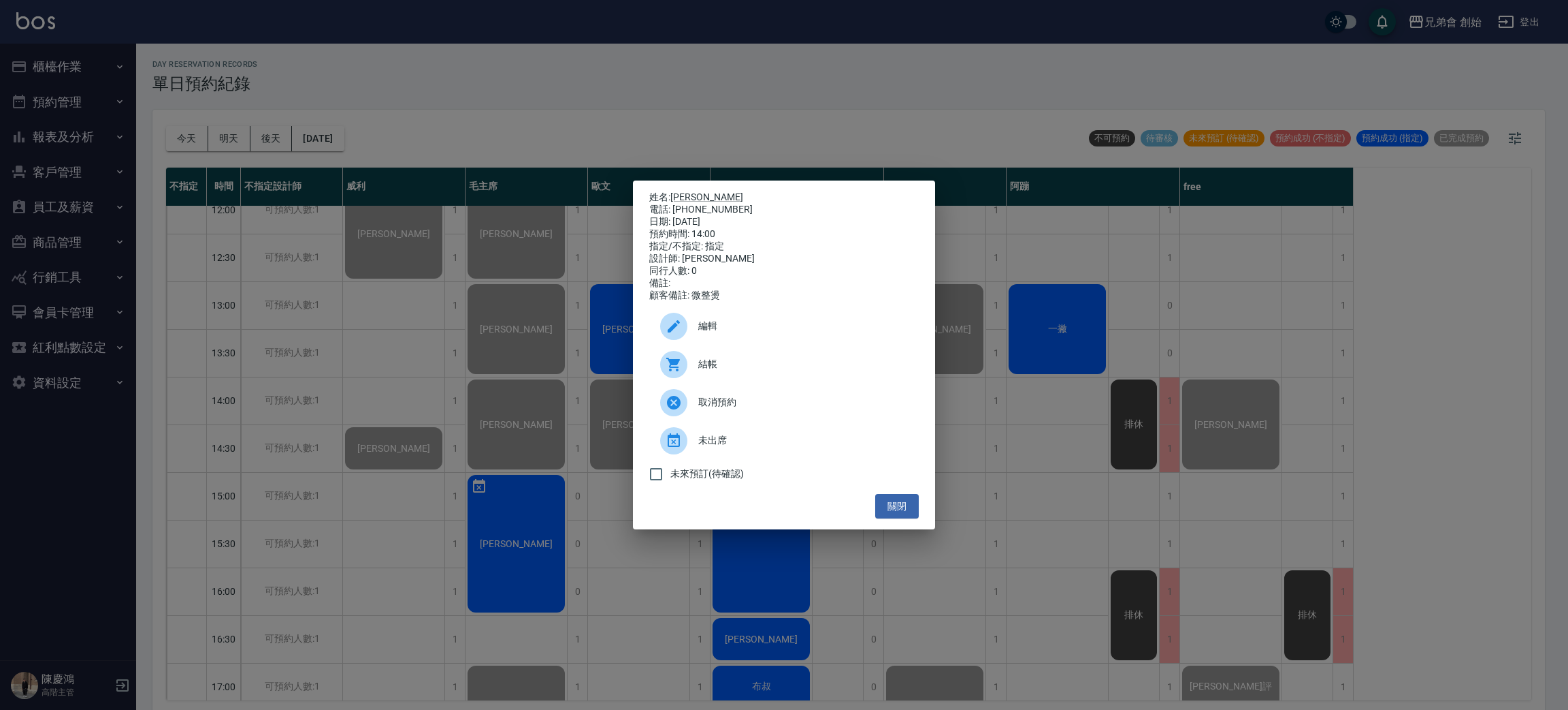
click at [447, 114] on div "姓名: [PERSON_NAME]: [PHONE_NUMBER] 日期: [DATE] 預約時間: 14:00 指定/不指定: 指定 設計師: [PERSO…" at bounding box center [784, 355] width 1568 height 710
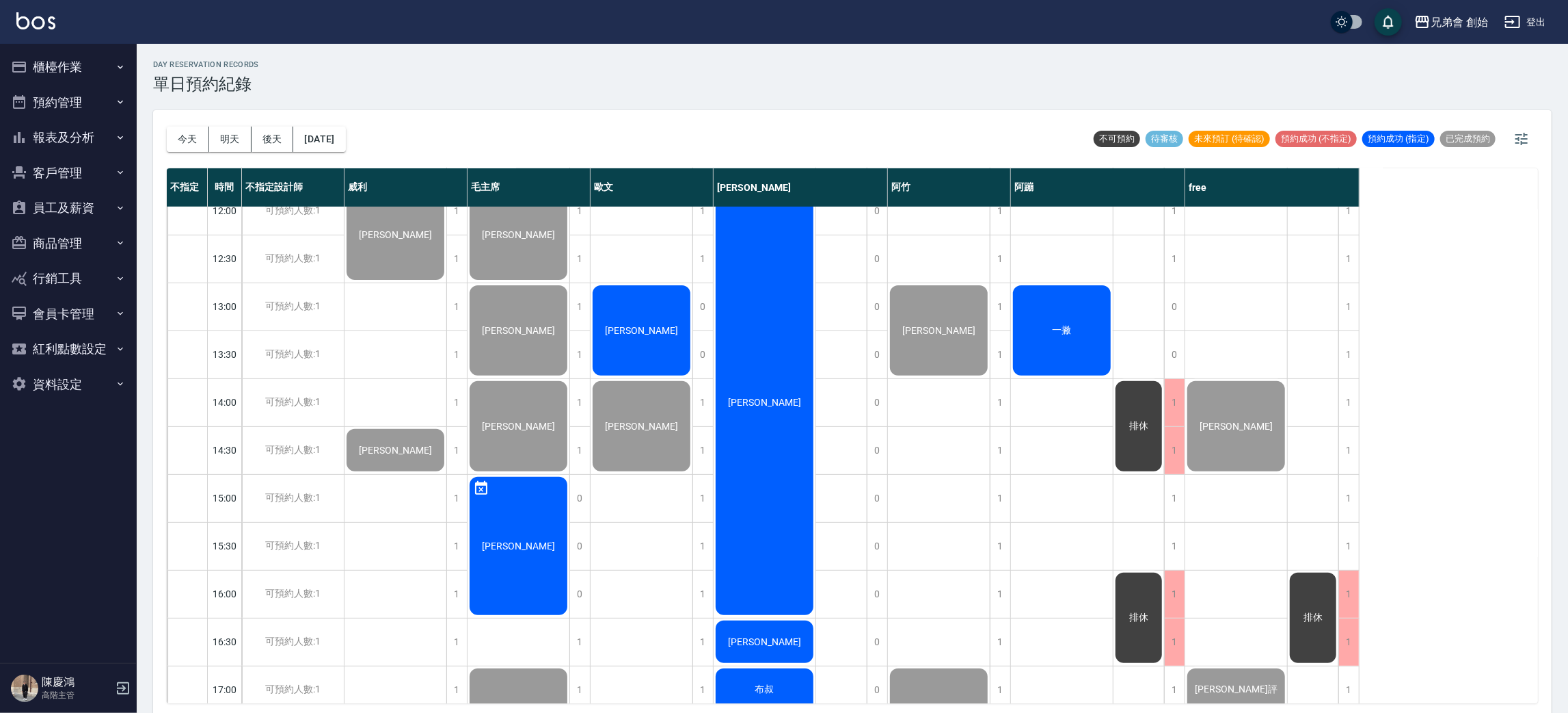
click at [651, 325] on span "[PERSON_NAME]" at bounding box center [642, 330] width 79 height 11
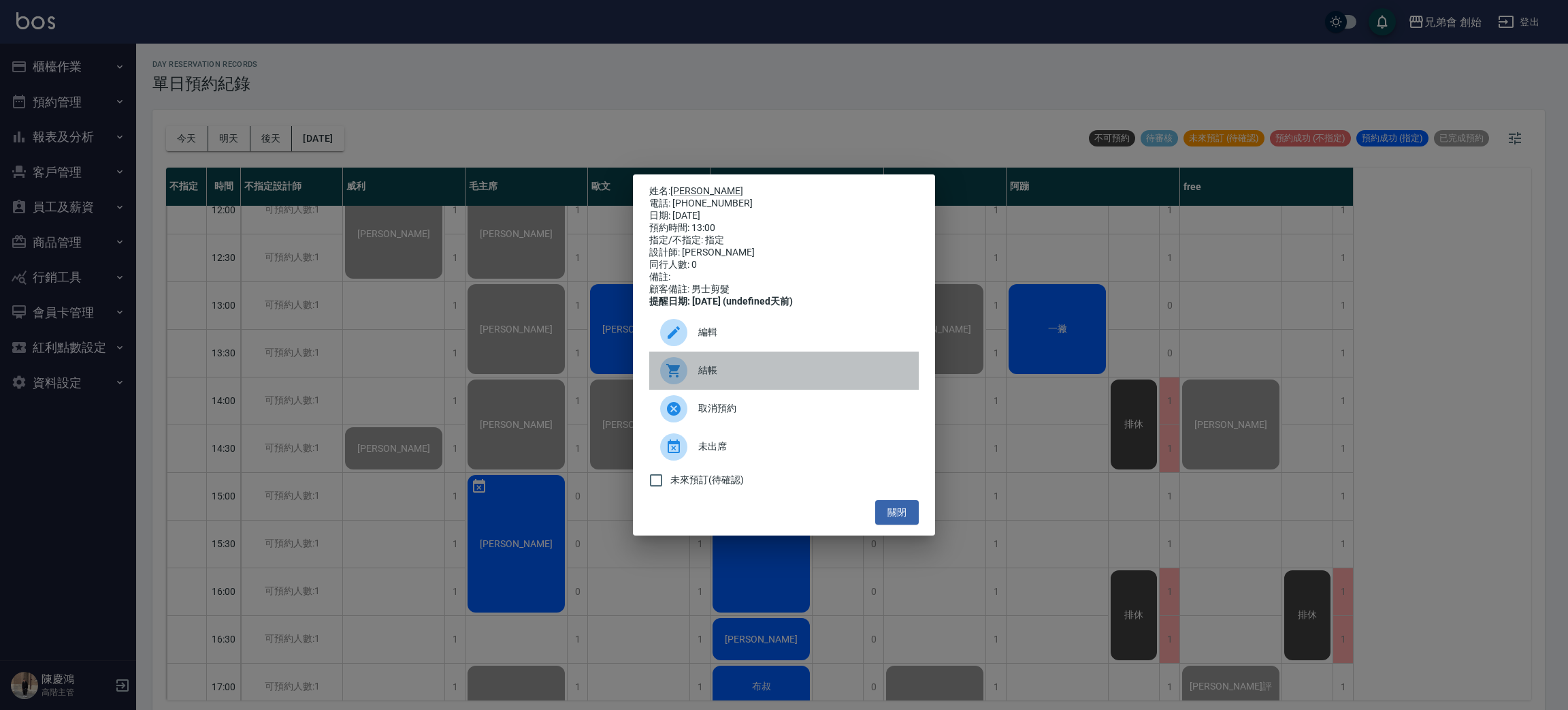
click at [691, 381] on div at bounding box center [679, 371] width 38 height 28
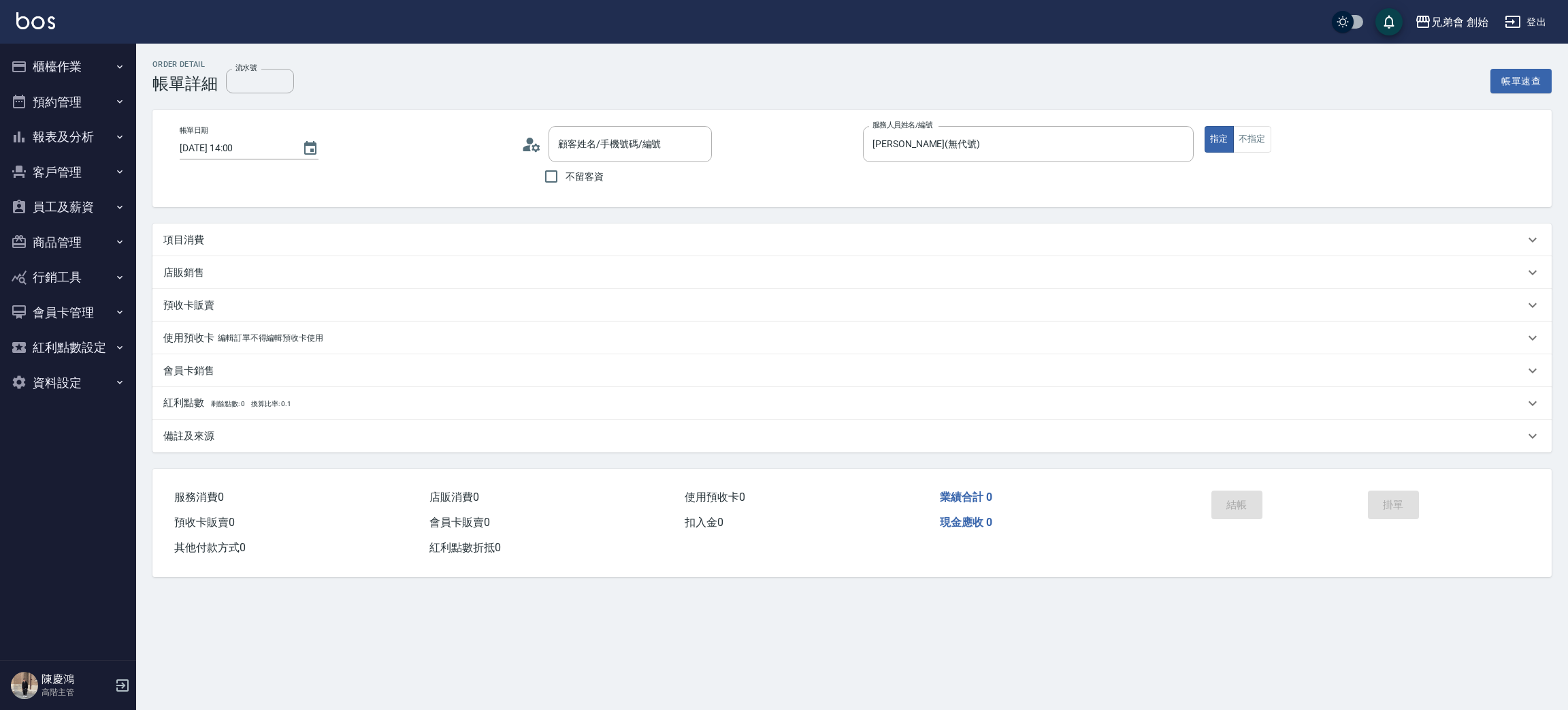
type input "[DATE] 14:00"
type input "[PERSON_NAME](無代號)"
type input "蔡辰杰/0938963613/"
click at [244, 233] on div "項目消費" at bounding box center [844, 240] width 1362 height 14
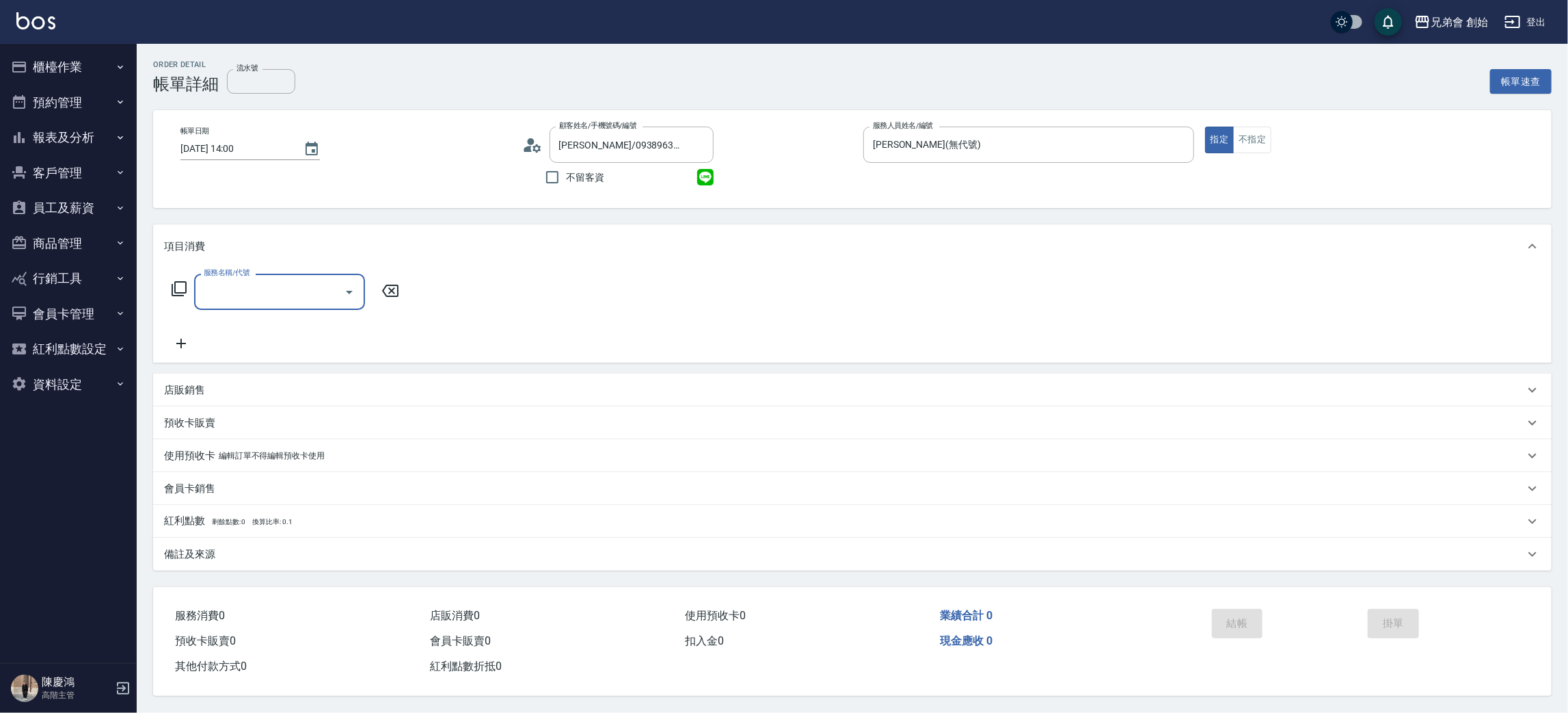
click at [237, 287] on input "服務名稱/代號" at bounding box center [269, 292] width 138 height 24
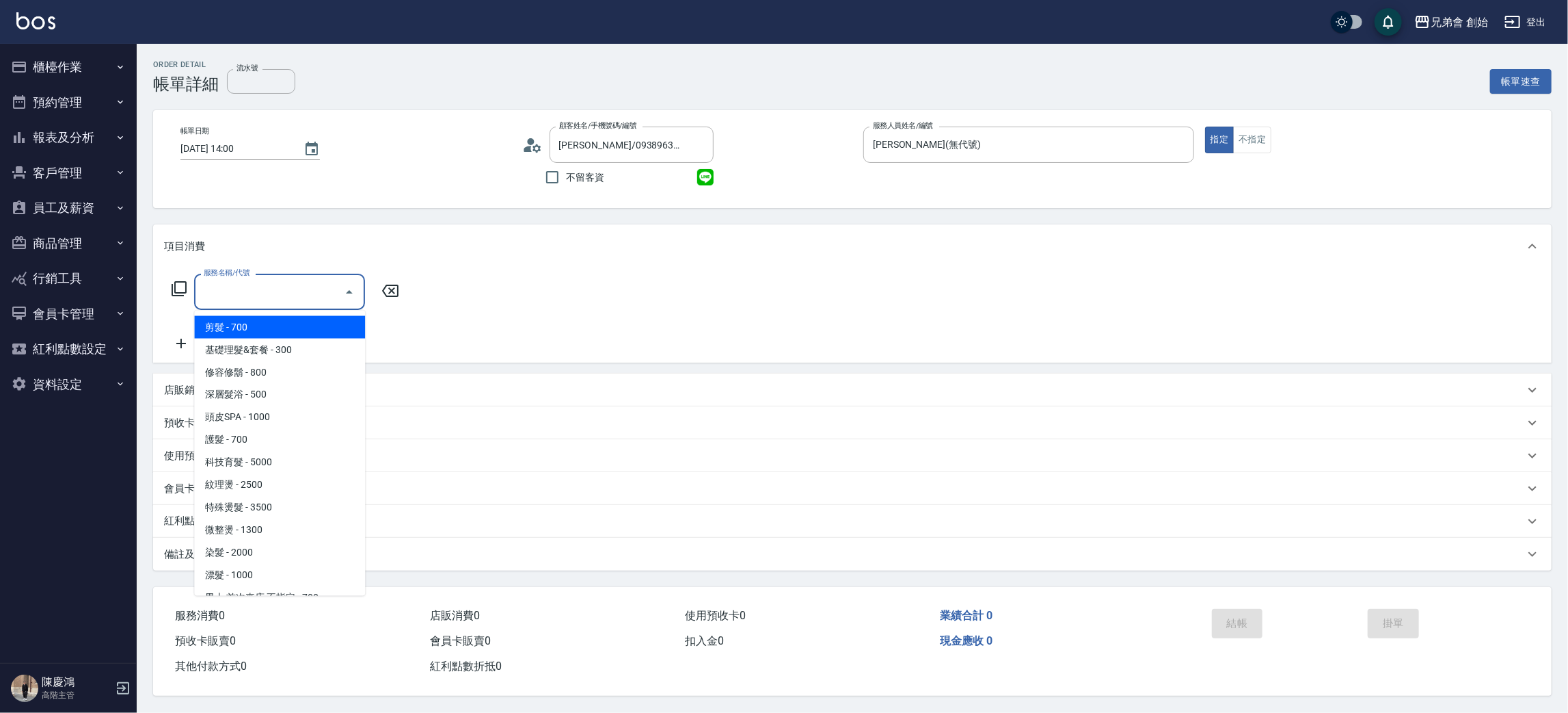
click at [255, 322] on span "剪髮 - 700" at bounding box center [279, 327] width 171 height 23
type input "剪髮(A01)"
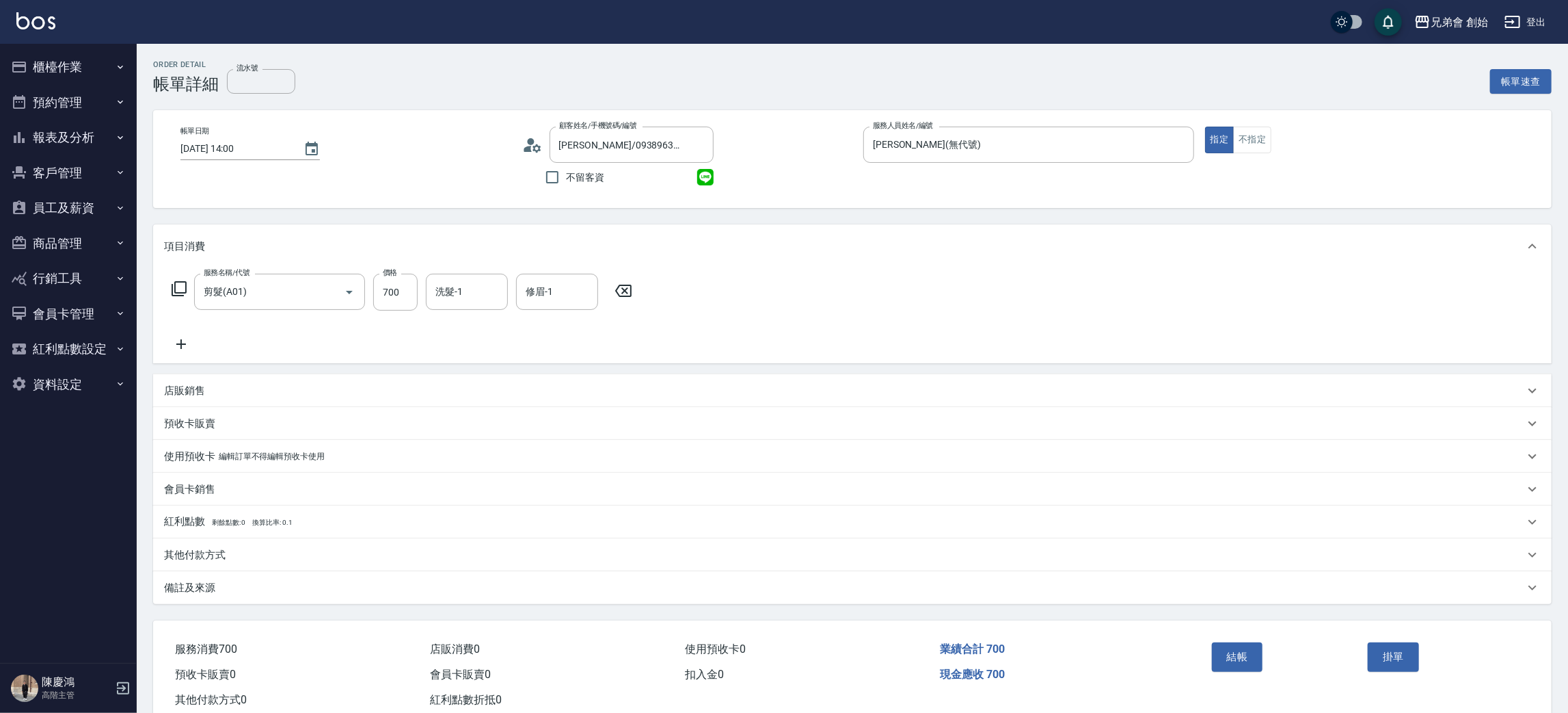
click at [184, 346] on icon at bounding box center [181, 344] width 35 height 16
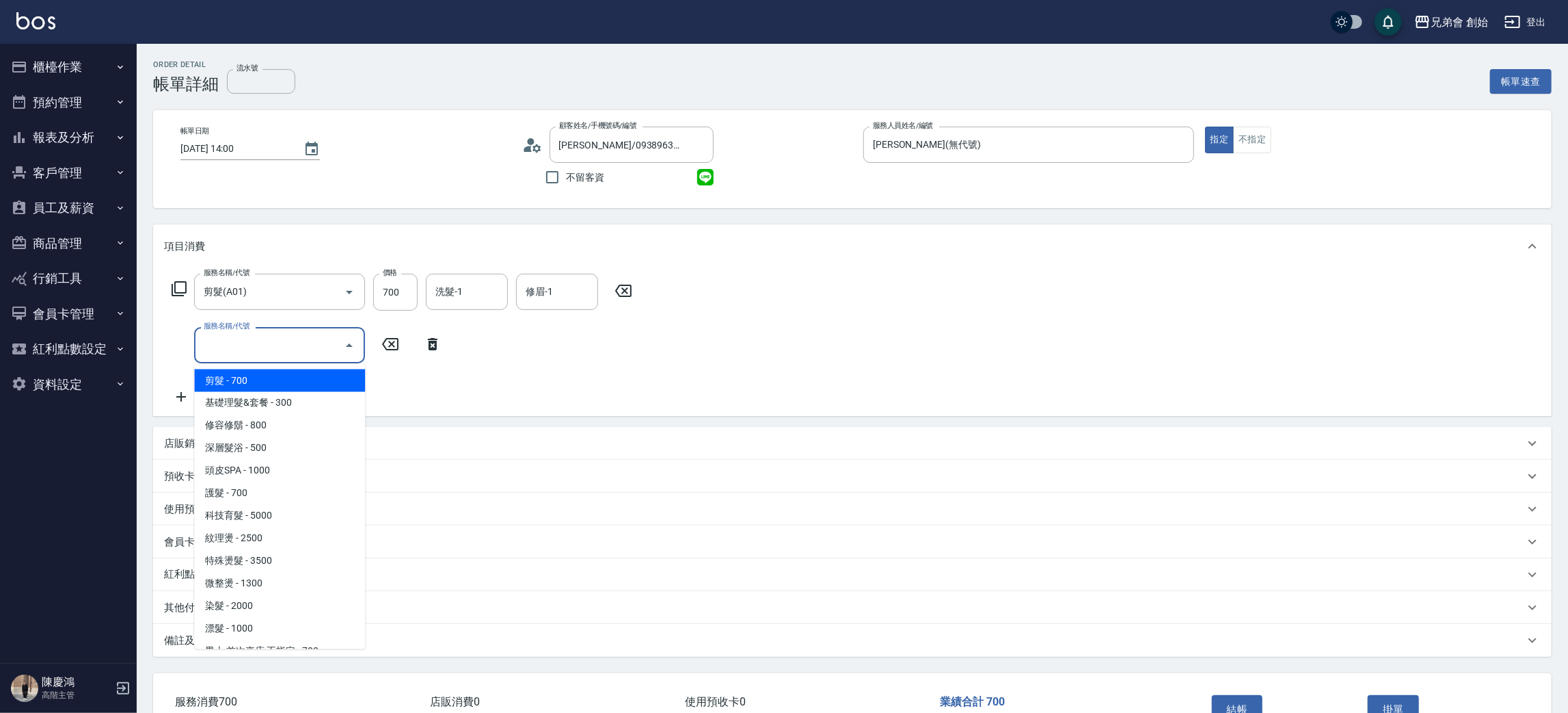
click at [262, 343] on input "服務名稱/代號" at bounding box center [269, 345] width 138 height 24
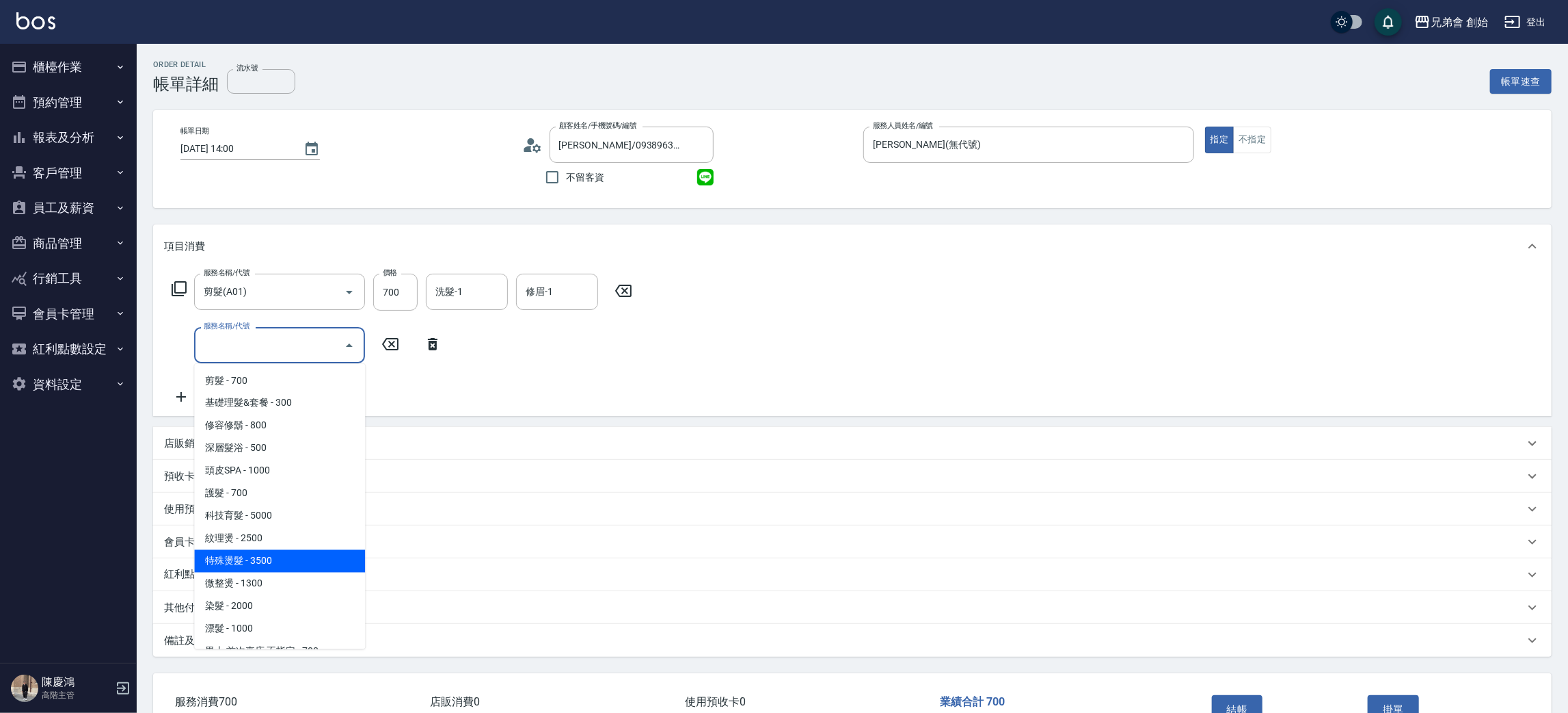
click at [281, 554] on span "特殊燙髮 - 3500" at bounding box center [279, 561] width 171 height 23
type input "特殊燙髮(D02)"
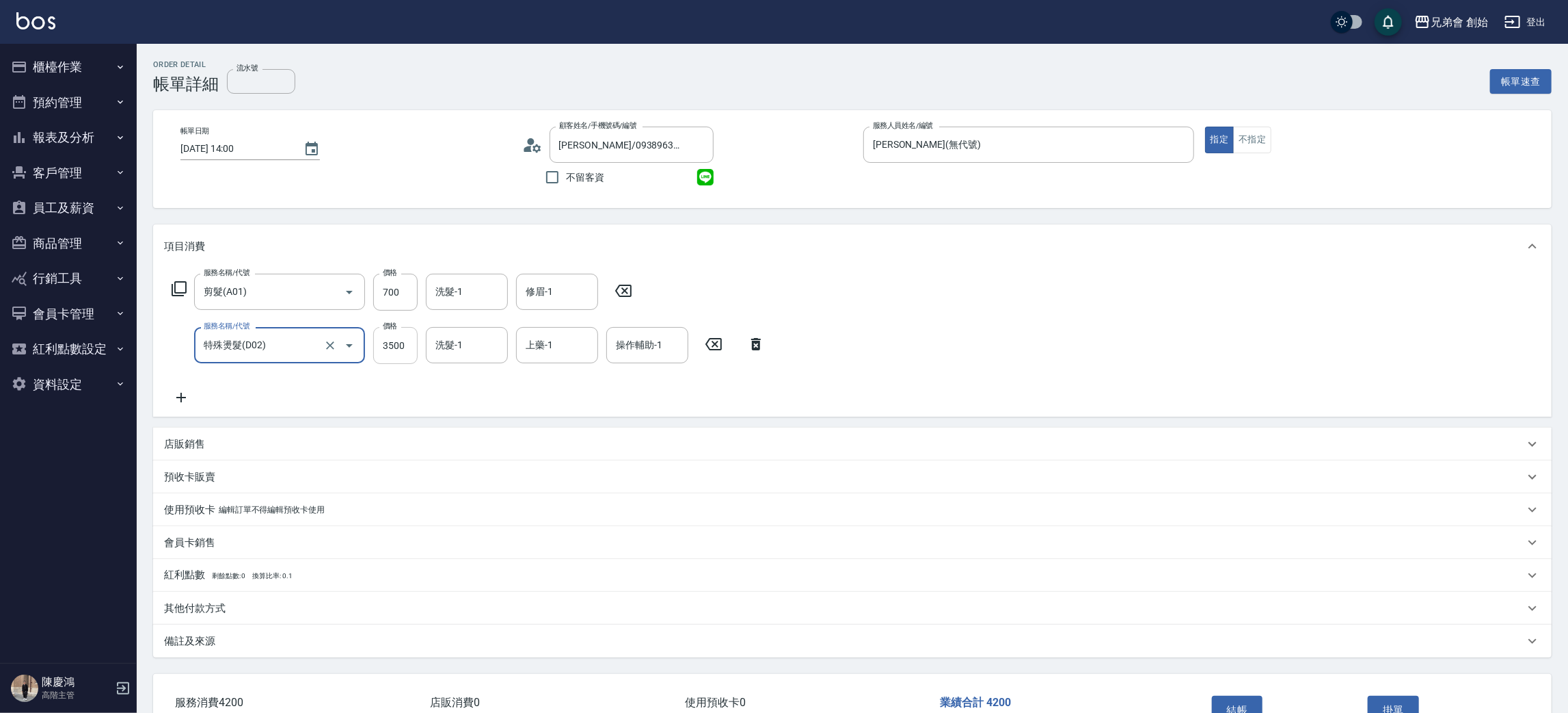
click at [382, 347] on input "3500" at bounding box center [395, 345] width 44 height 36
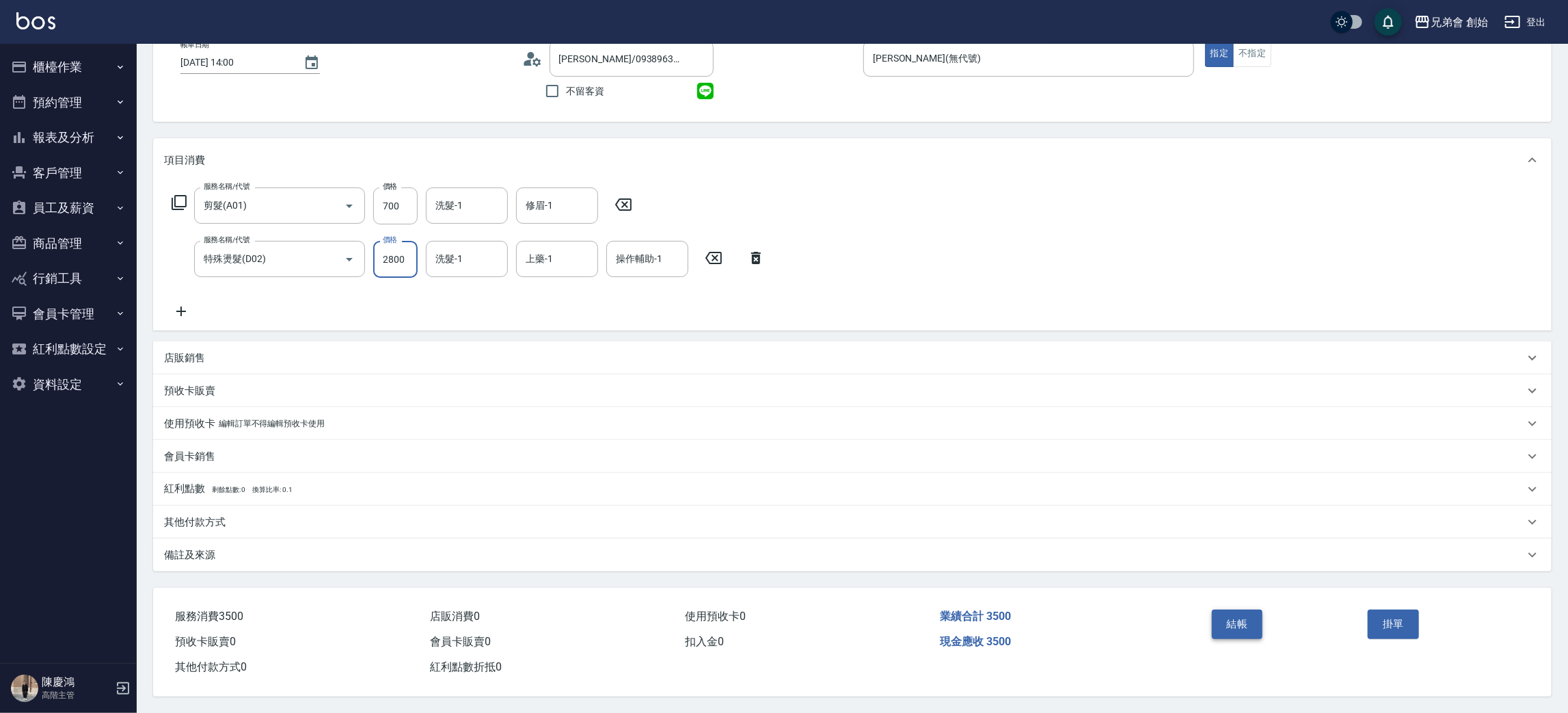
type input "2800"
click at [1234, 628] on button "結帳" at bounding box center [1237, 624] width 51 height 29
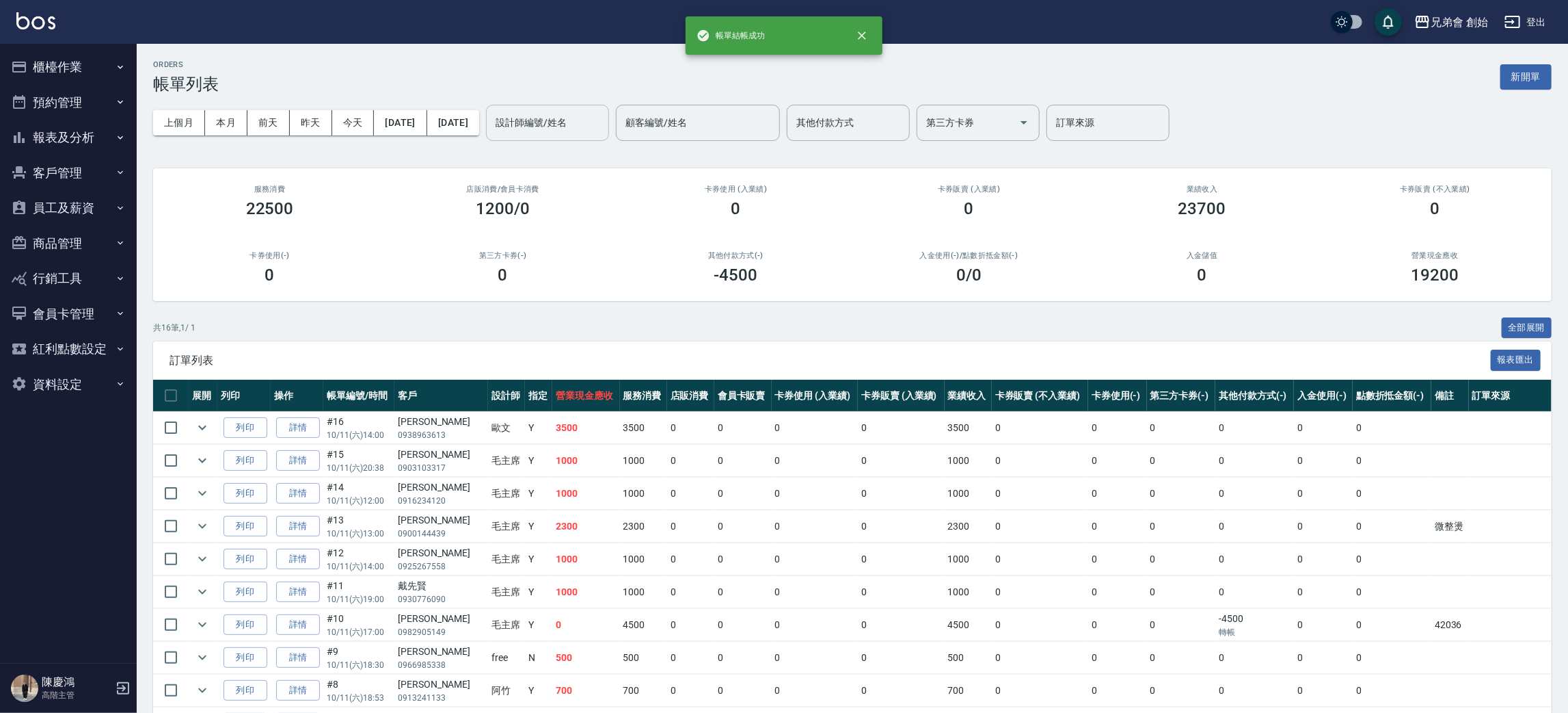
click at [590, 139] on div "設計師編號/姓名" at bounding box center [548, 123] width 123 height 36
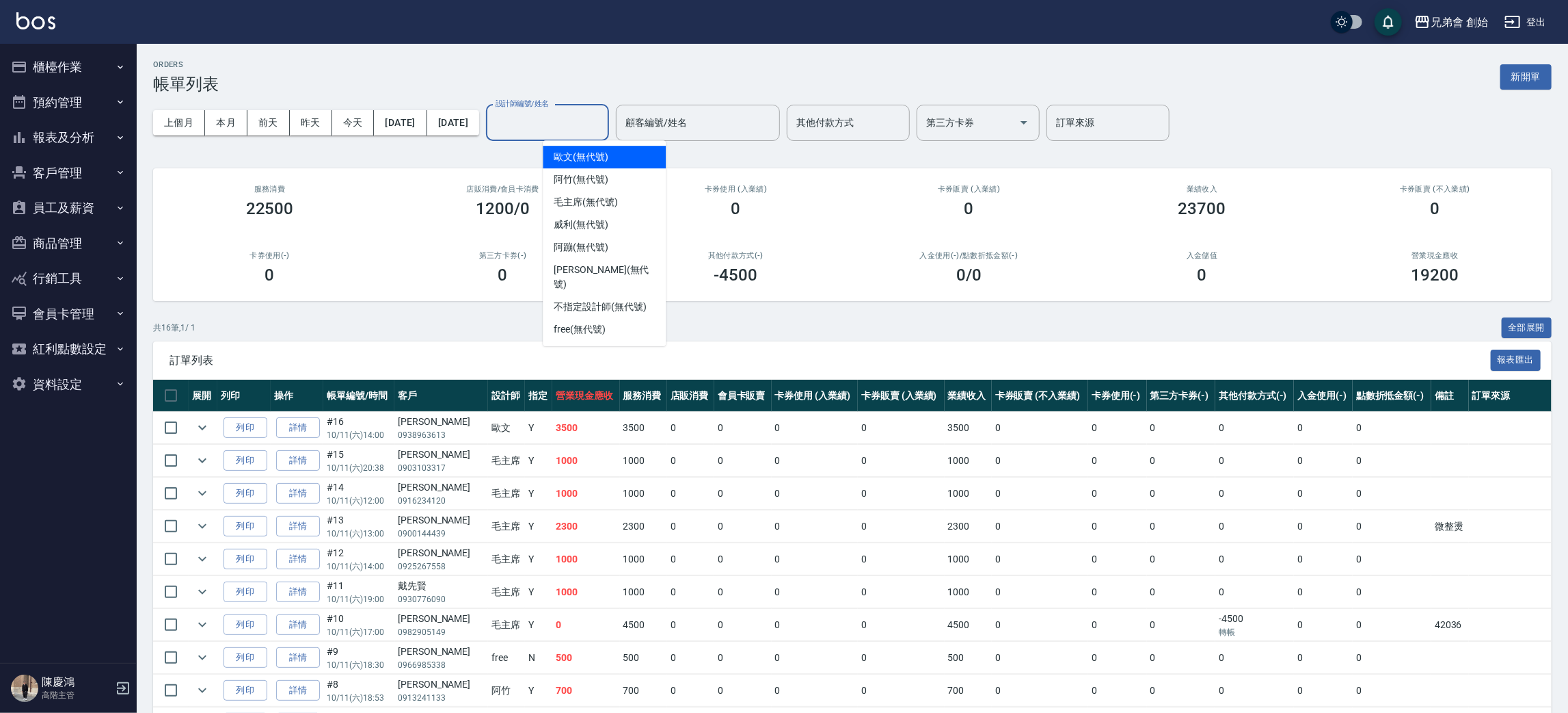
click at [592, 161] on span "歐文 (無代號)" at bounding box center [580, 156] width 55 height 14
type input "歐文(無代號)"
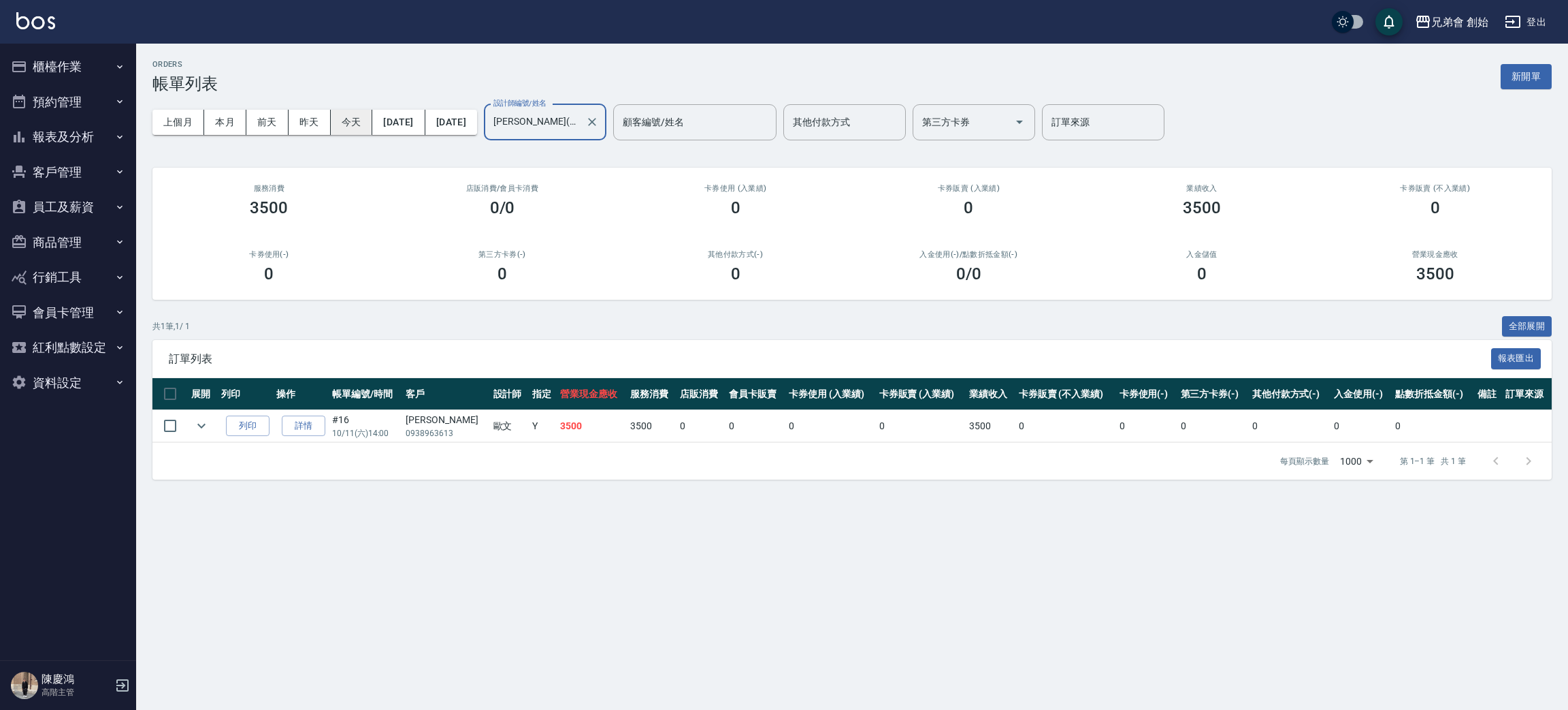
click at [366, 116] on button "今天" at bounding box center [351, 122] width 42 height 25
drag, startPoint x: 397, startPoint y: 419, endPoint x: 442, endPoint y: 424, distance: 45.3
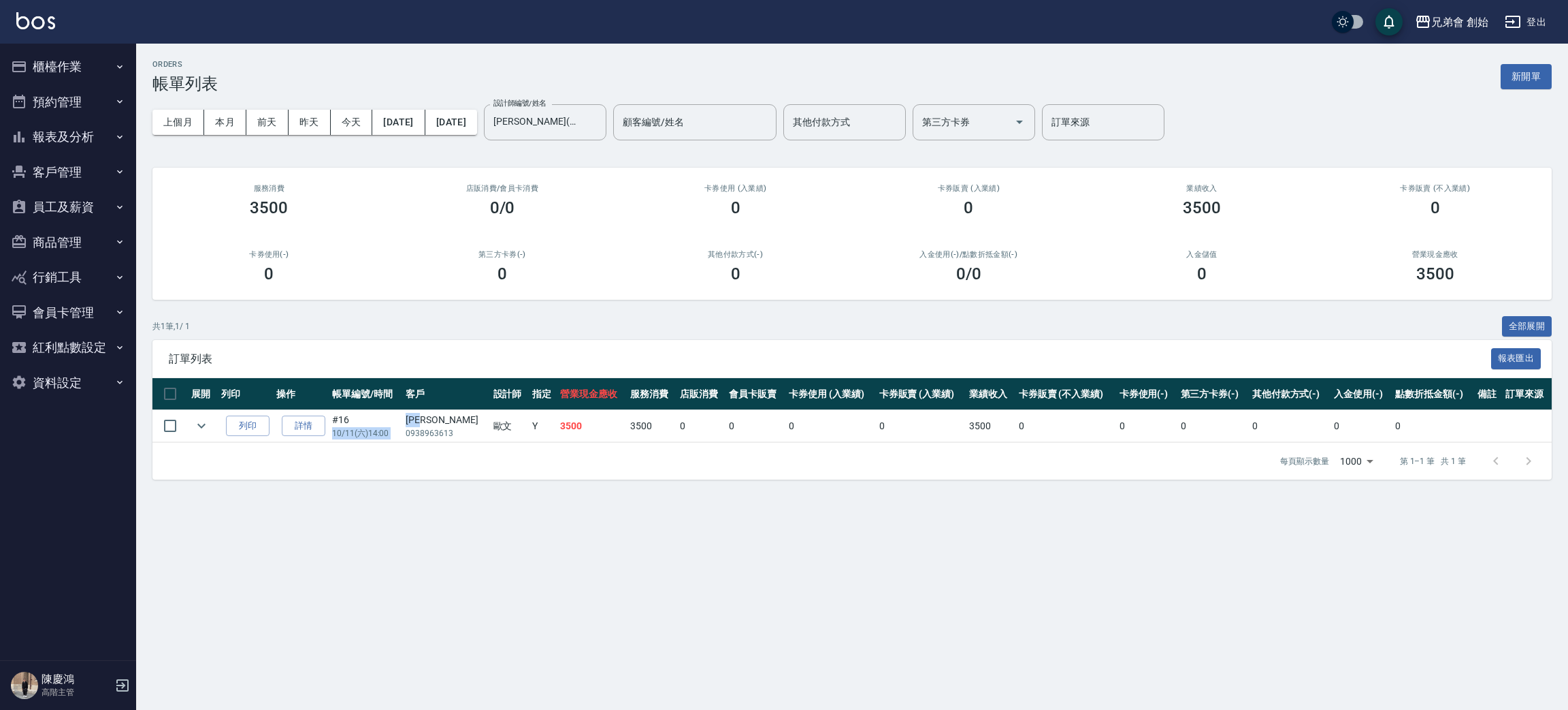
click at [442, 424] on tr "列印 詳情 #16 10/11 (六) 14:00 蔡辰杰 0938963613 歐文 Y 3500 3500 0 0 0 0 3500 0 0 0 0 0 0" at bounding box center [853, 426] width 1400 height 32
click at [442, 424] on div "[PERSON_NAME]" at bounding box center [446, 420] width 80 height 14
drag, startPoint x: 456, startPoint y: 424, endPoint x: 575, endPoint y: 437, distance: 119.7
click at [575, 437] on tr "列印 詳情 #16 10/11 (六) 14:00 蔡辰杰 0938963613 歐文 Y 3500 3500 0 0 0 0 3500 0 0 0 0 0 0" at bounding box center [853, 426] width 1400 height 32
click at [575, 437] on td "3500" at bounding box center [591, 426] width 70 height 32
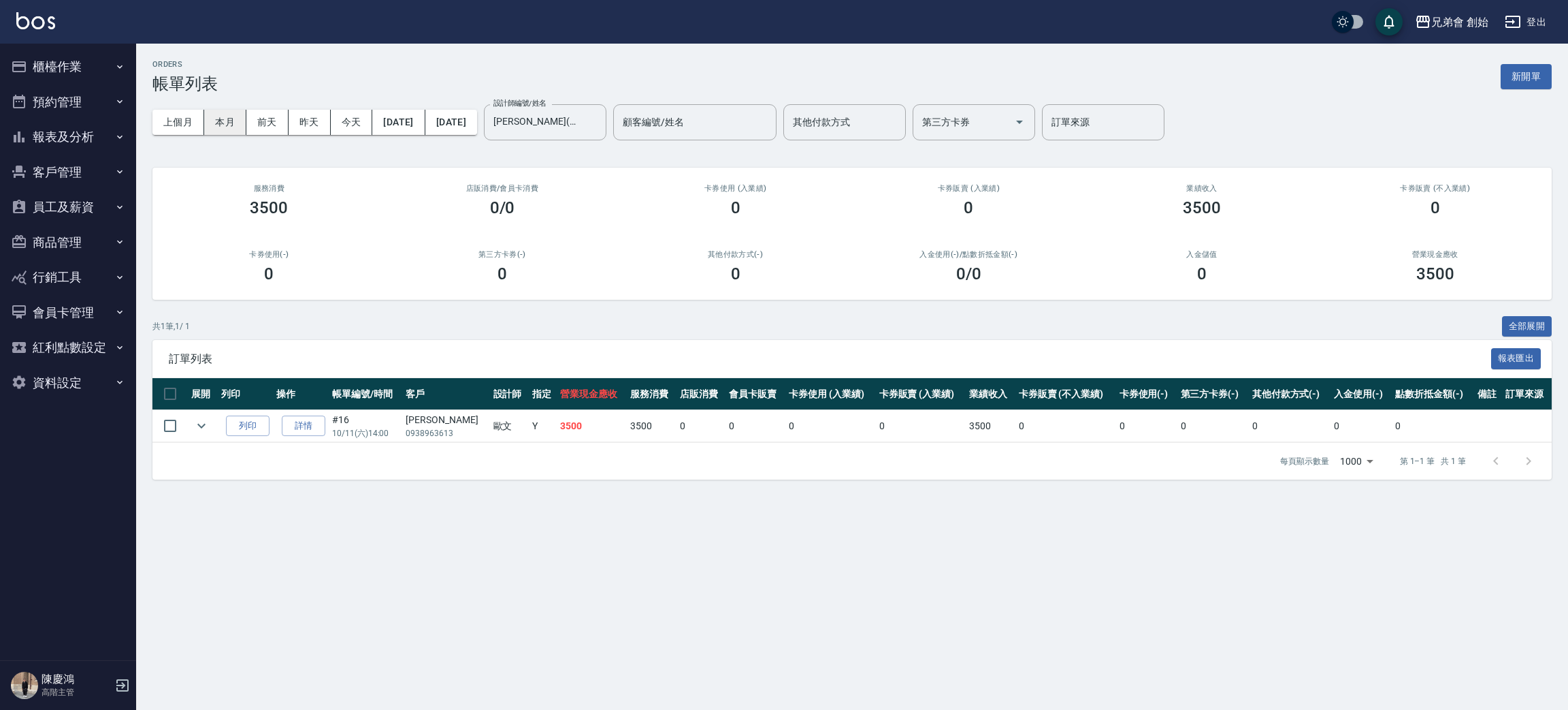
click at [232, 126] on button "本月" at bounding box center [225, 122] width 42 height 25
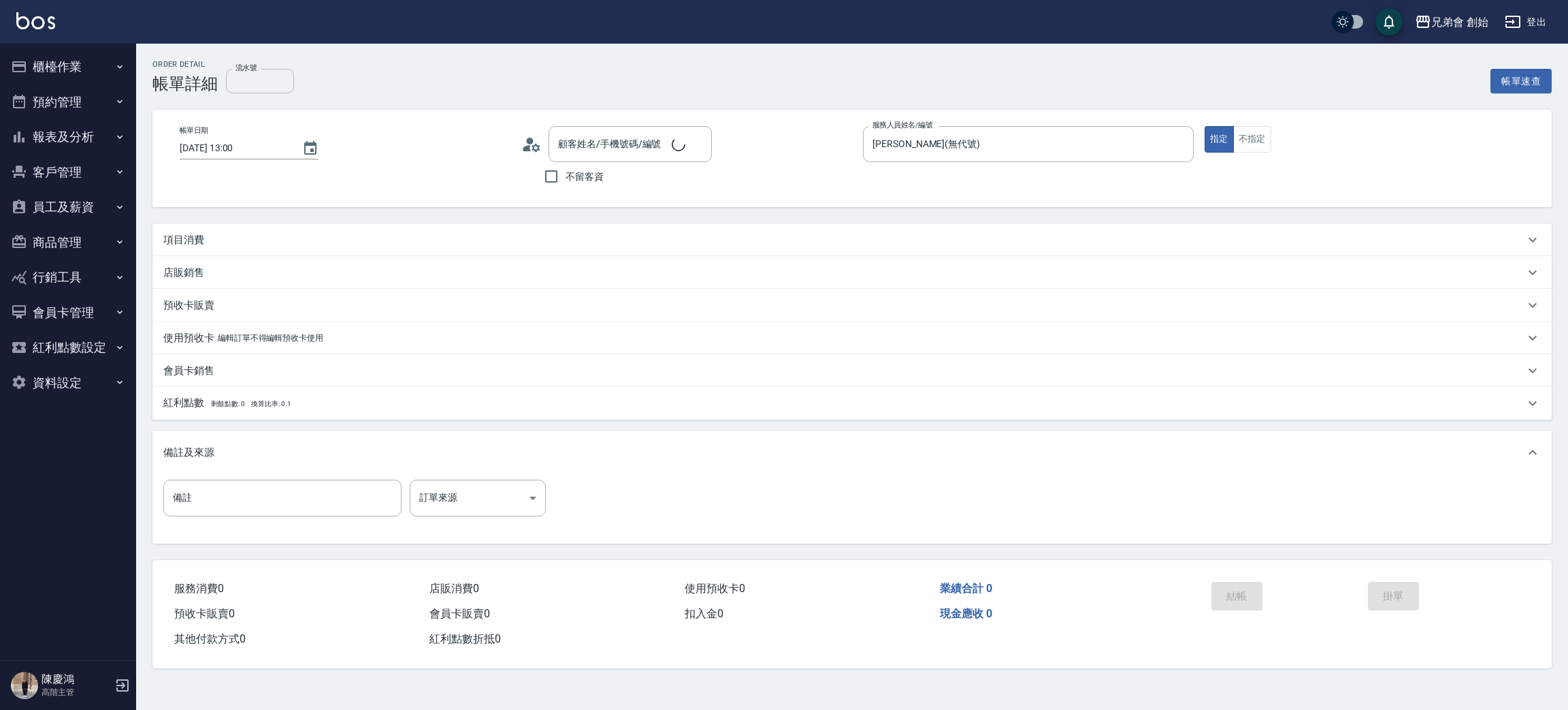
type input "[DATE] 13:00"
type input "歐文(無代號)"
type input "蔡泓錡/0987908117/"
click at [190, 230] on div "項目消費" at bounding box center [853, 240] width 1400 height 32
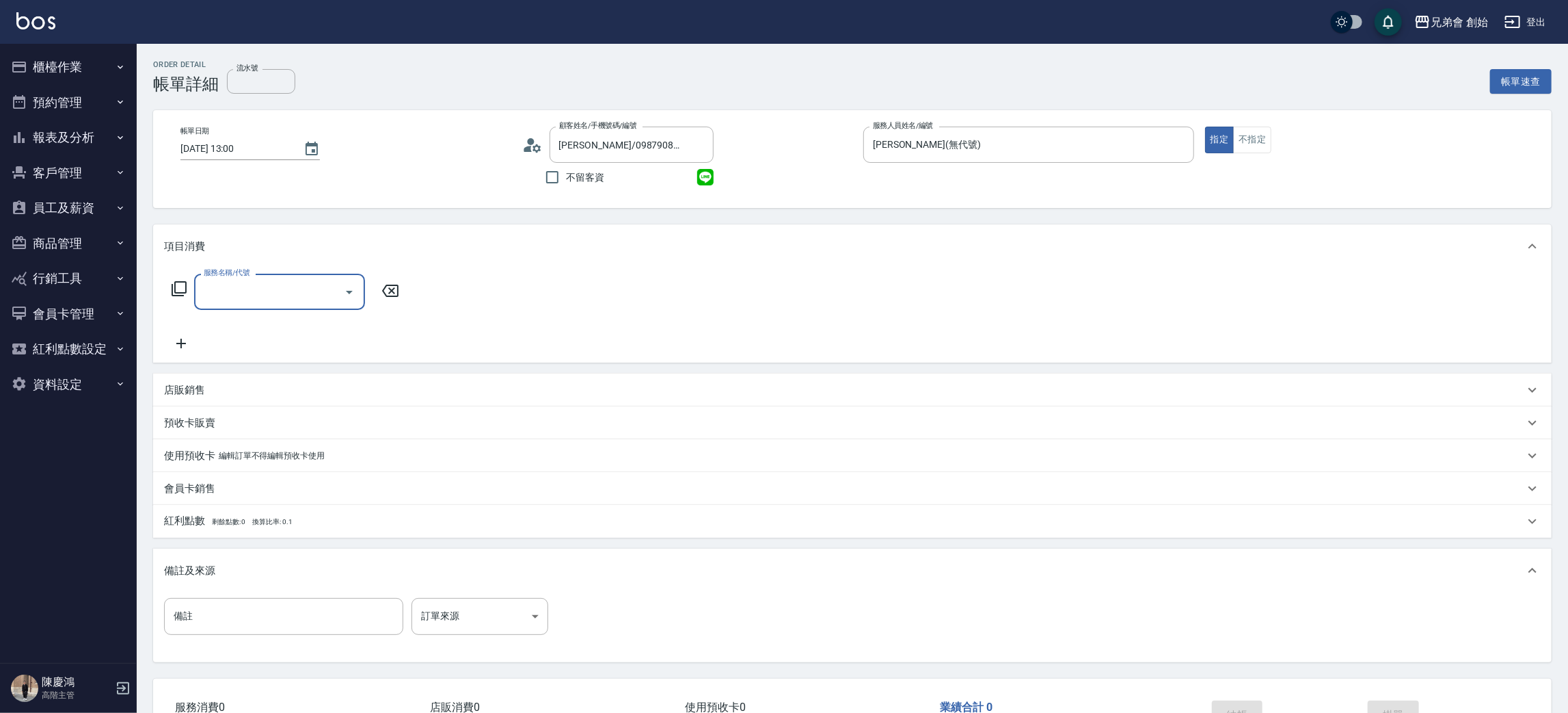
click at [277, 298] on input "服務名稱/代號" at bounding box center [269, 292] width 138 height 24
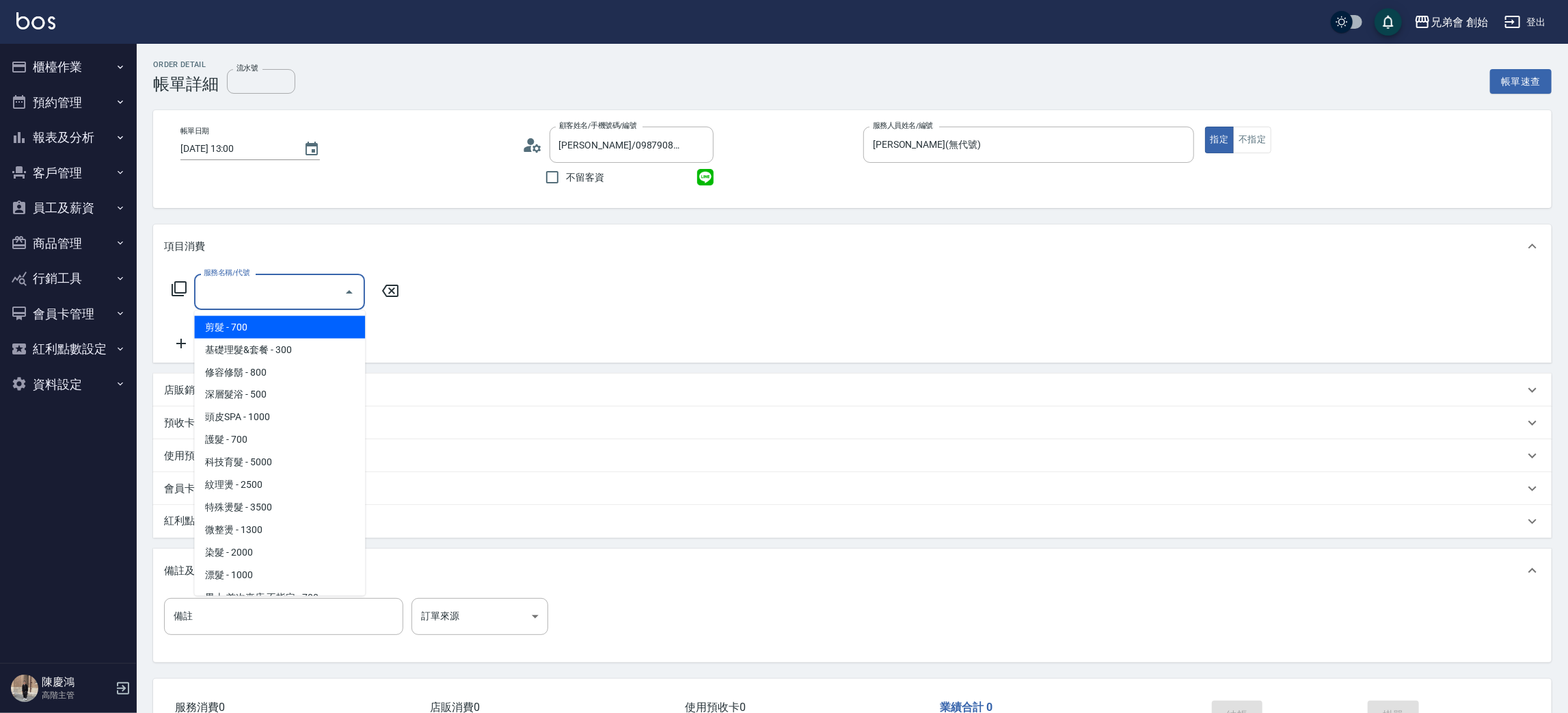
click at [284, 332] on span "剪髮 - 700" at bounding box center [279, 327] width 171 height 23
type input "剪髮(A01)"
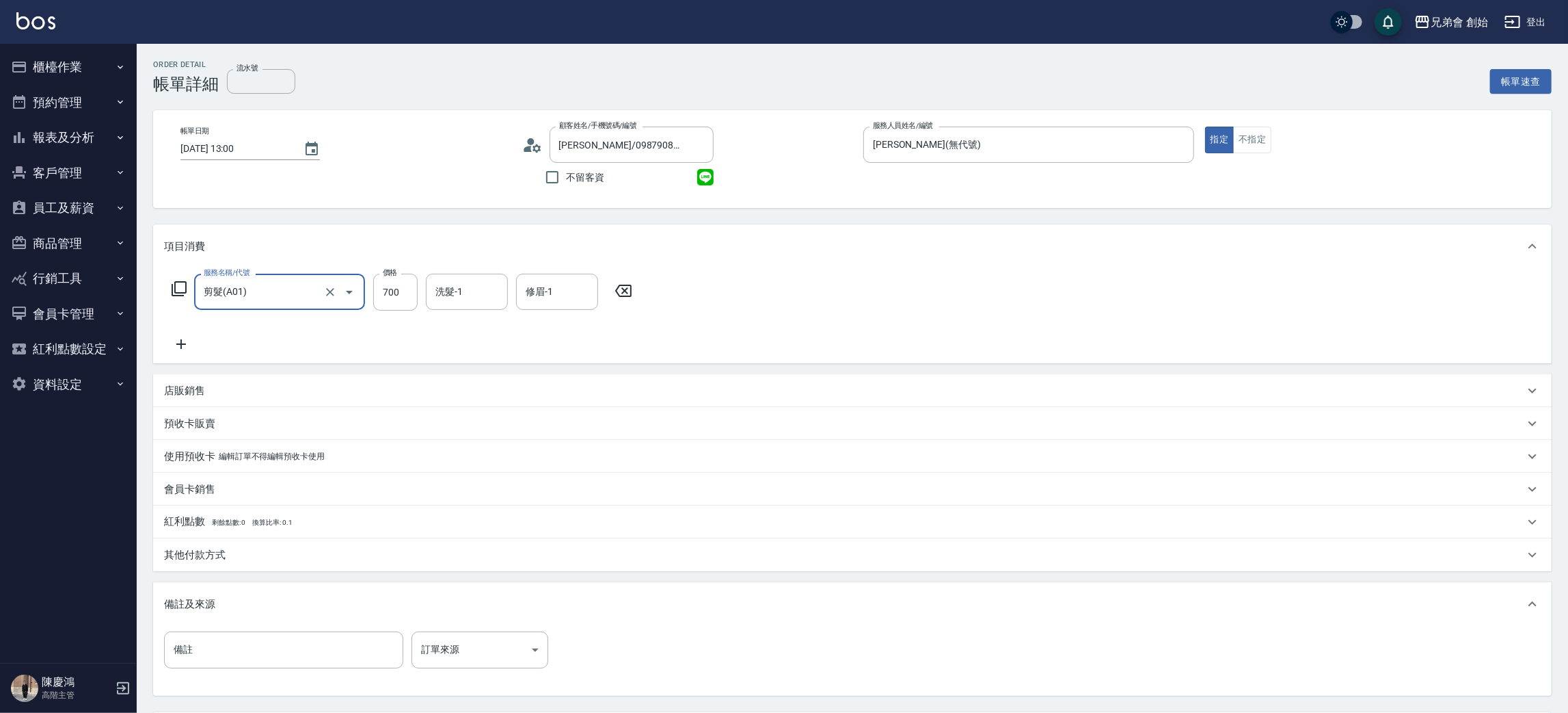
scroll to position [128, 0]
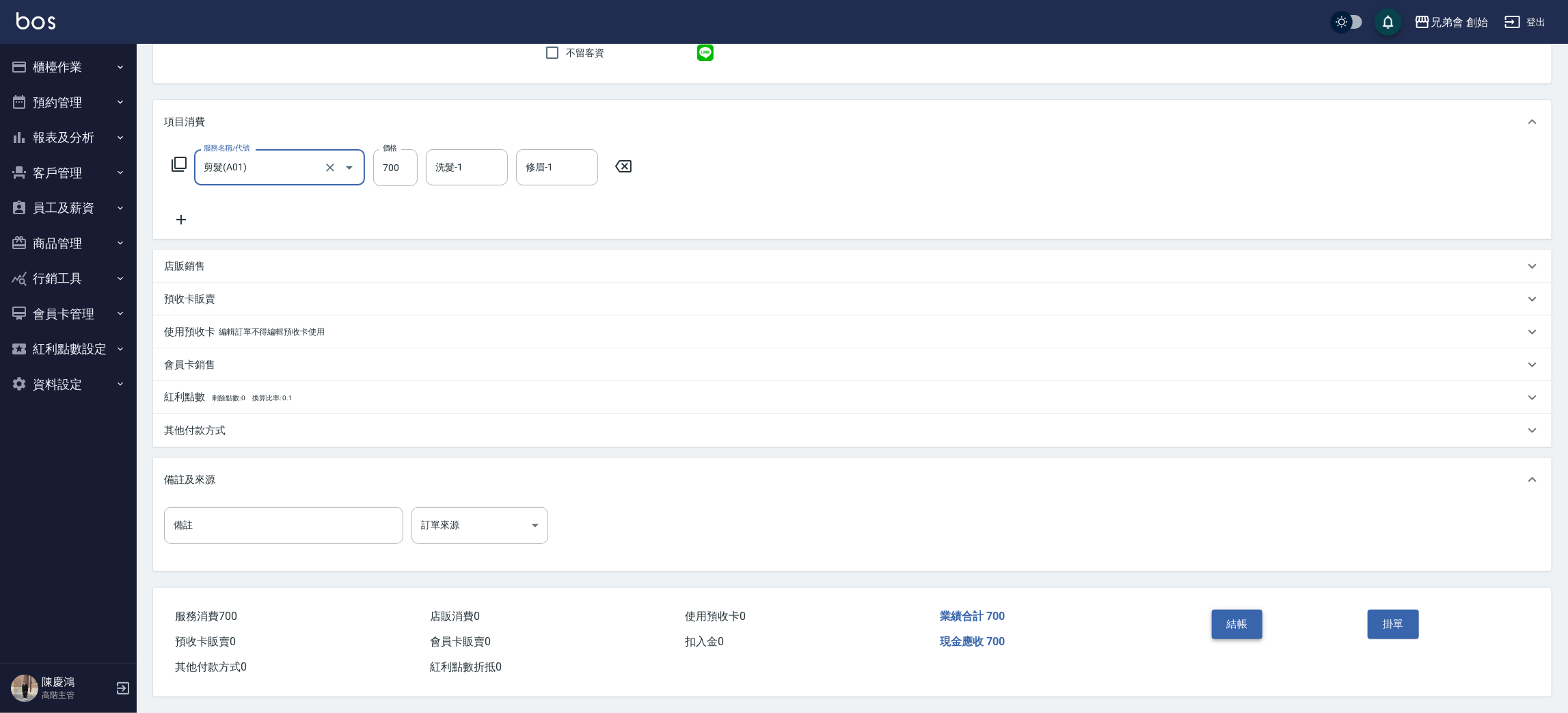
click at [1225, 615] on button "結帳" at bounding box center [1237, 624] width 51 height 29
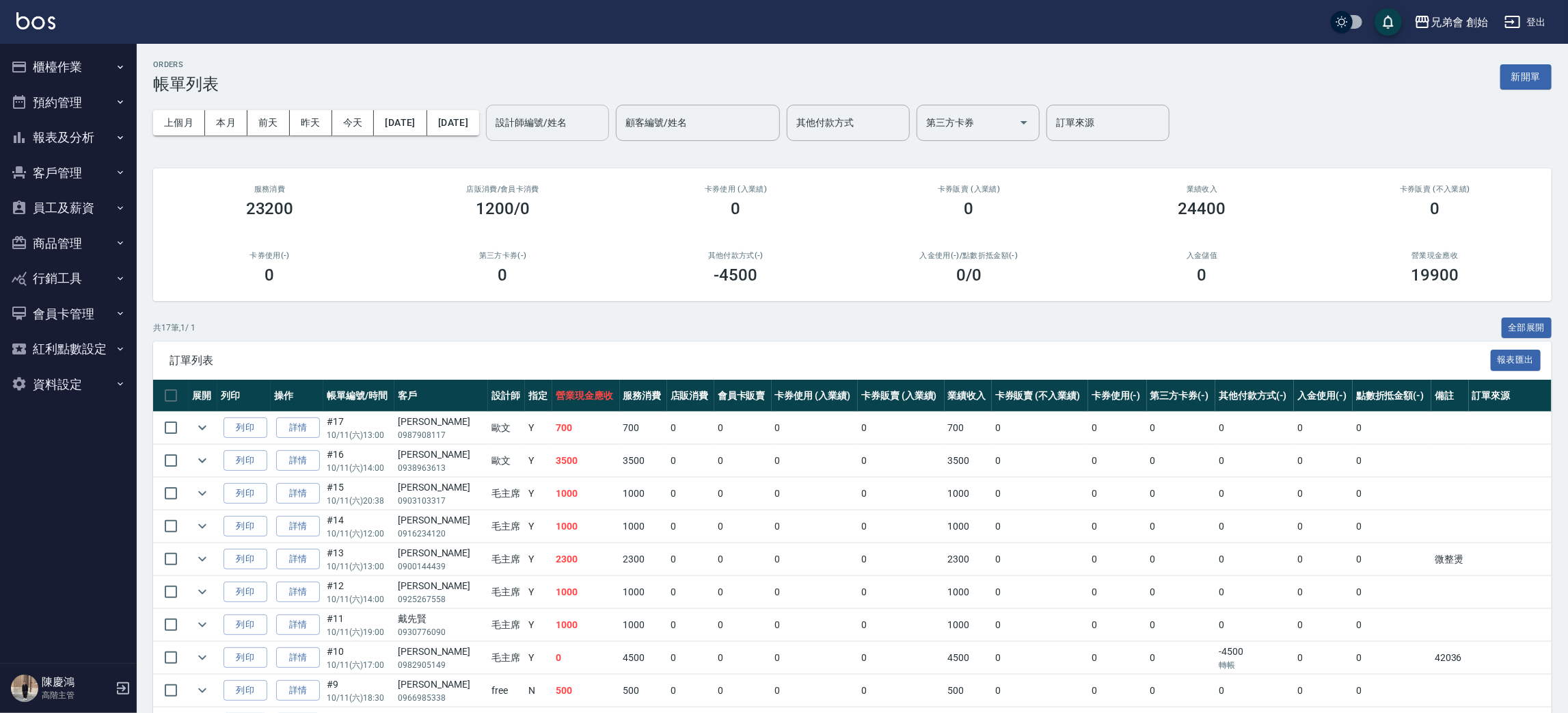
click at [577, 106] on div "設計師編號/姓名" at bounding box center [548, 123] width 123 height 36
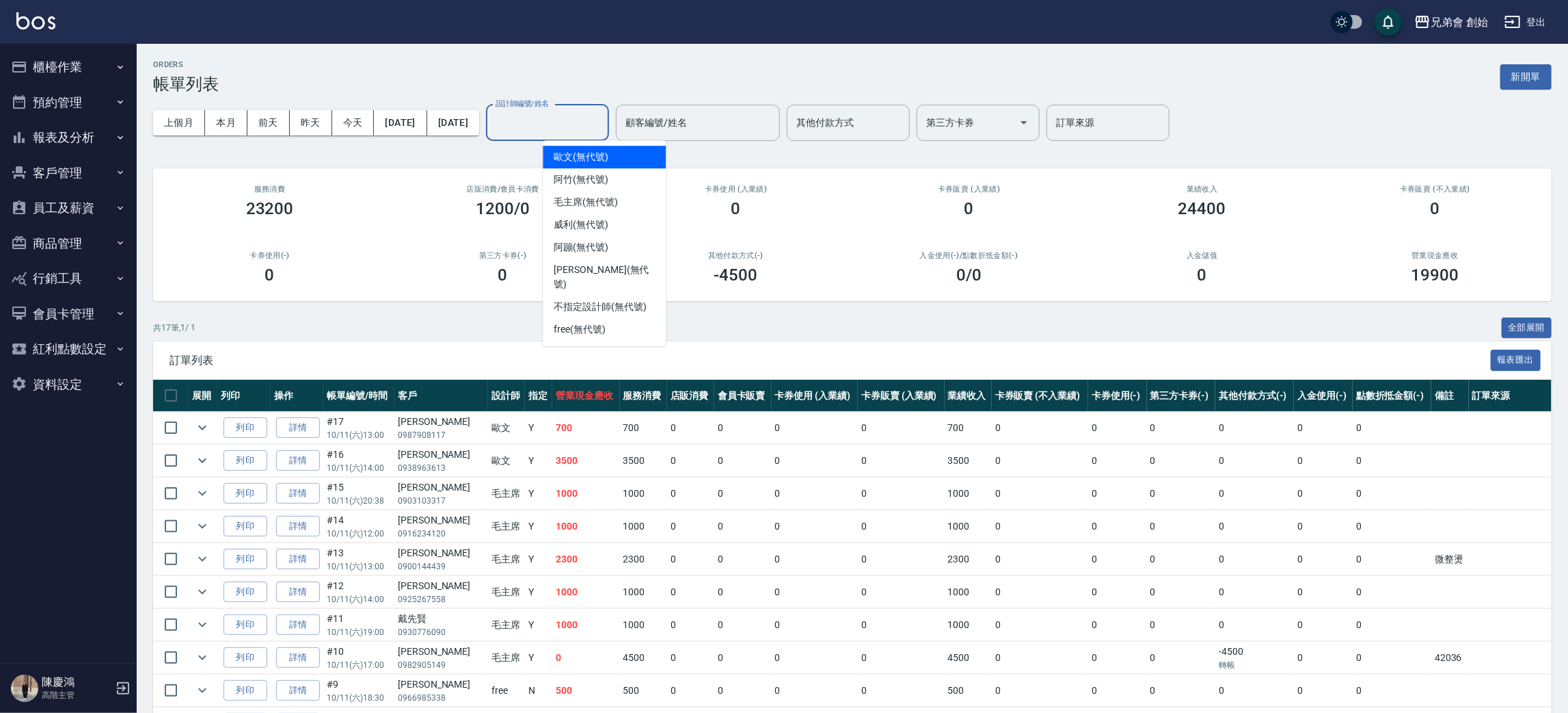
click at [597, 154] on span "歐文 (無代號)" at bounding box center [580, 156] width 55 height 14
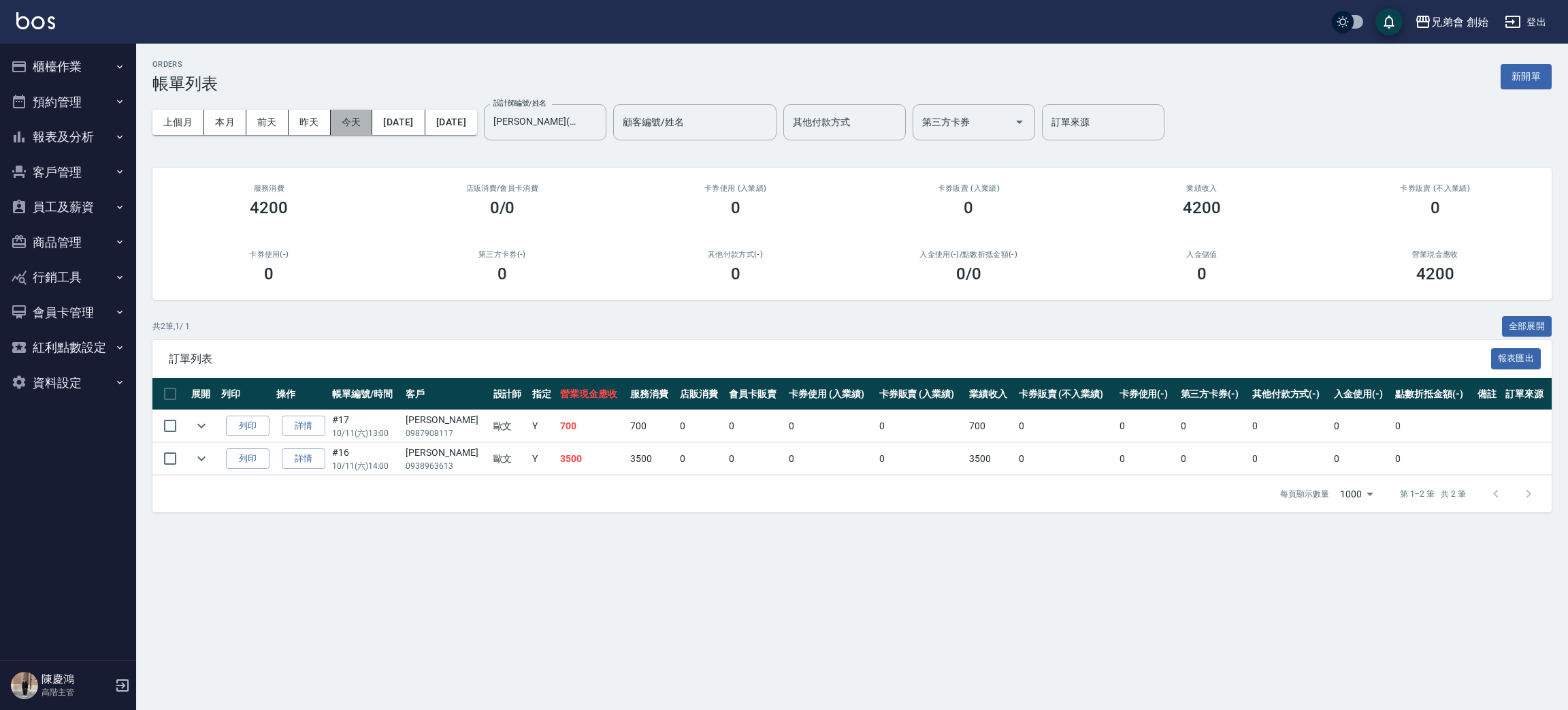
click at [352, 119] on button "今天" at bounding box center [351, 122] width 42 height 25
click at [347, 112] on button "今天" at bounding box center [351, 122] width 42 height 25
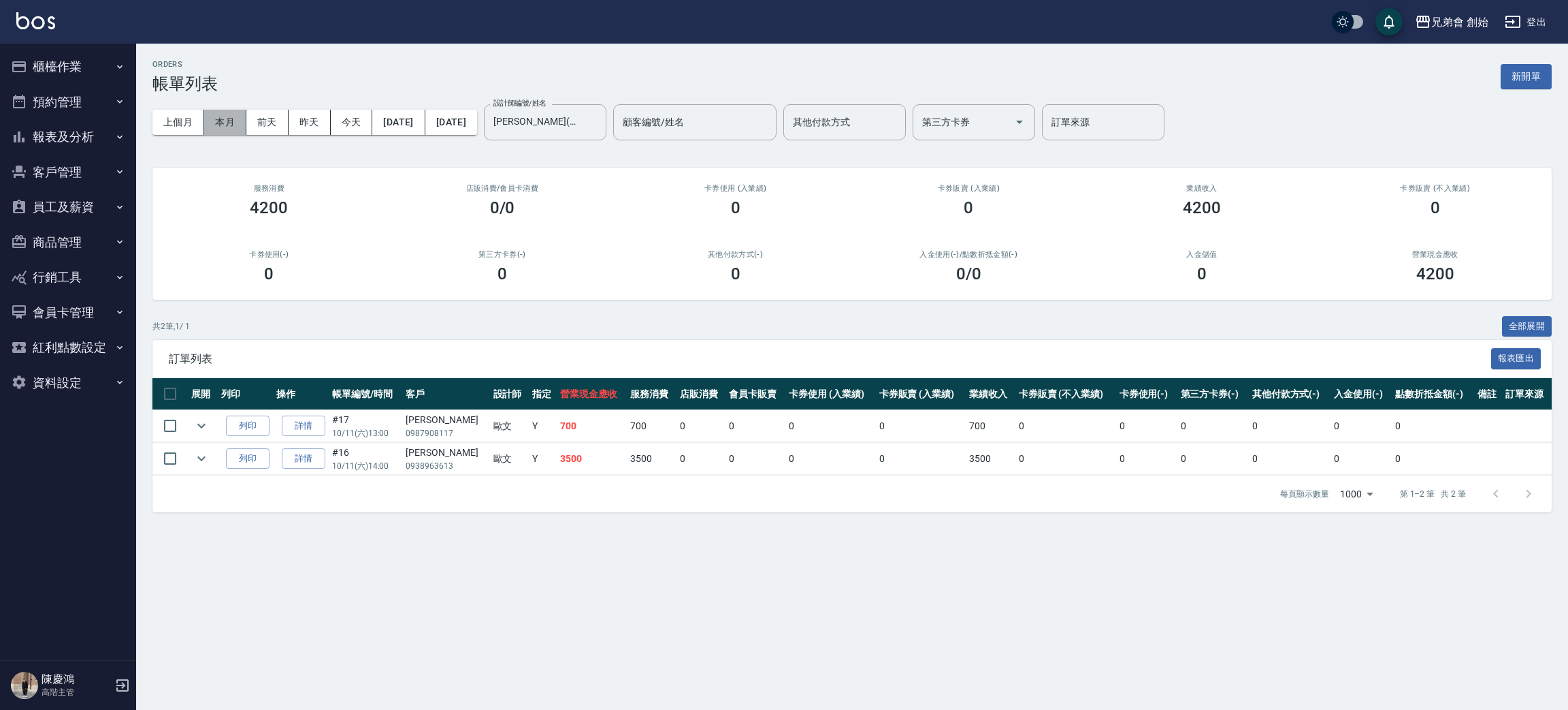
click at [238, 116] on button "本月" at bounding box center [225, 122] width 42 height 25
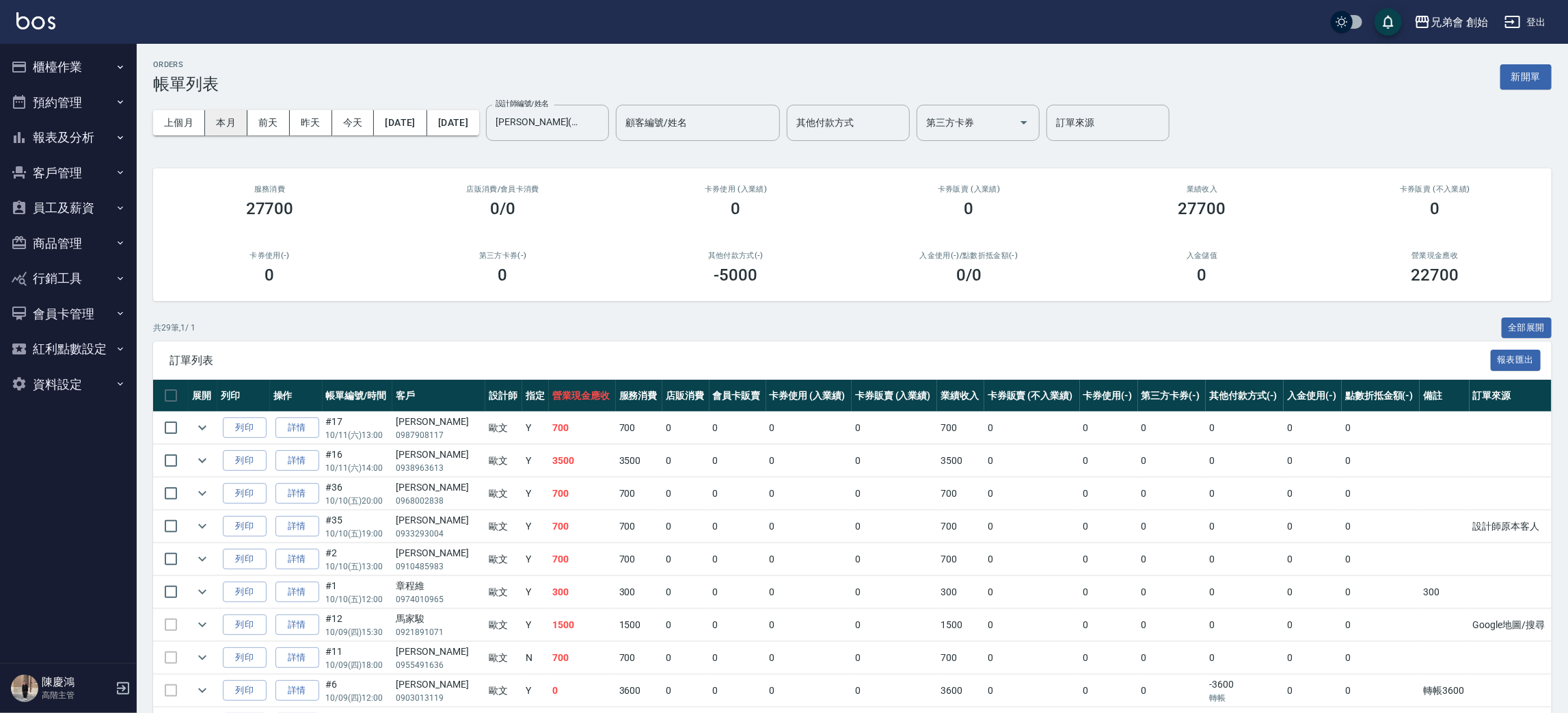
click at [239, 116] on button "本月" at bounding box center [226, 123] width 42 height 25
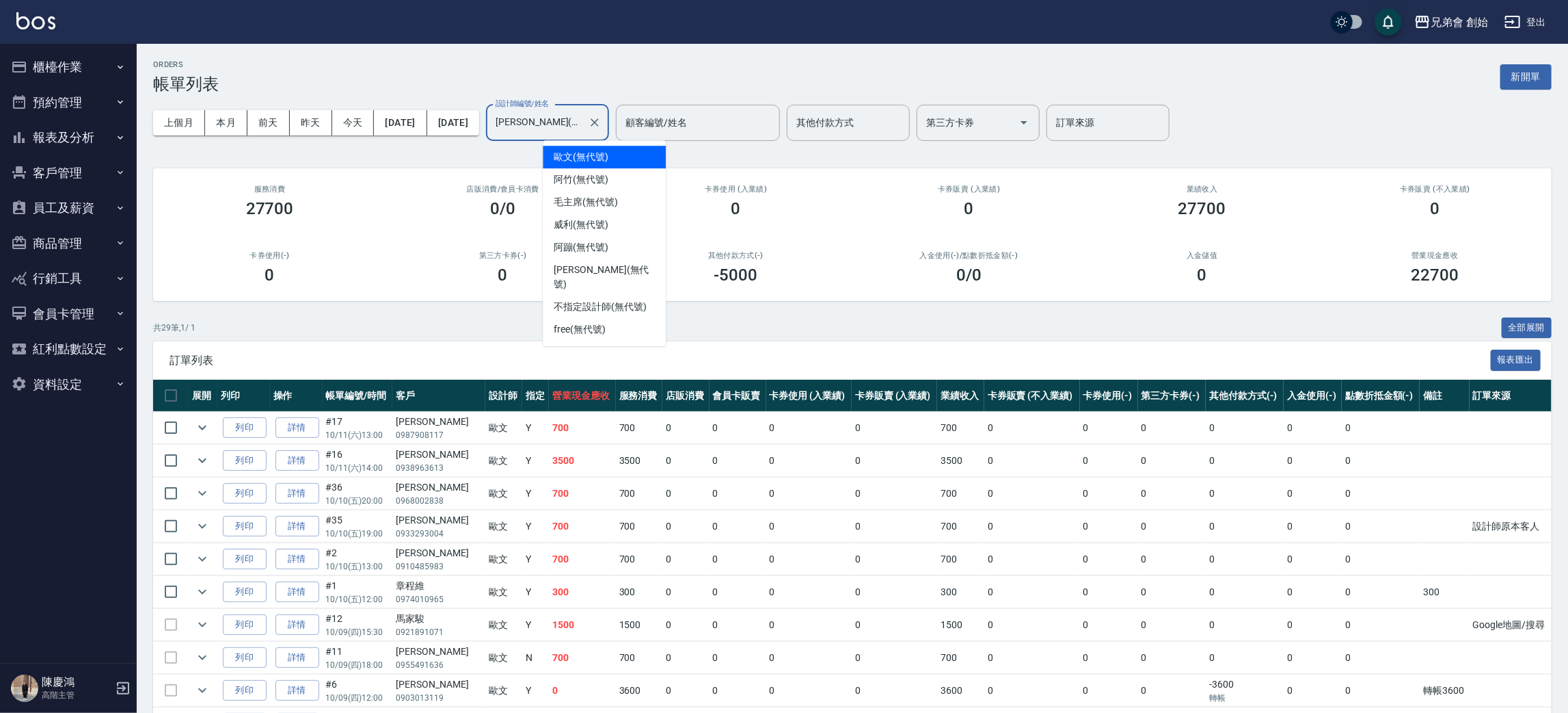
click at [579, 123] on input "歐文(無代號)" at bounding box center [537, 122] width 90 height 24
click at [602, 173] on span "阿竹 (無代號)" at bounding box center [580, 179] width 55 height 14
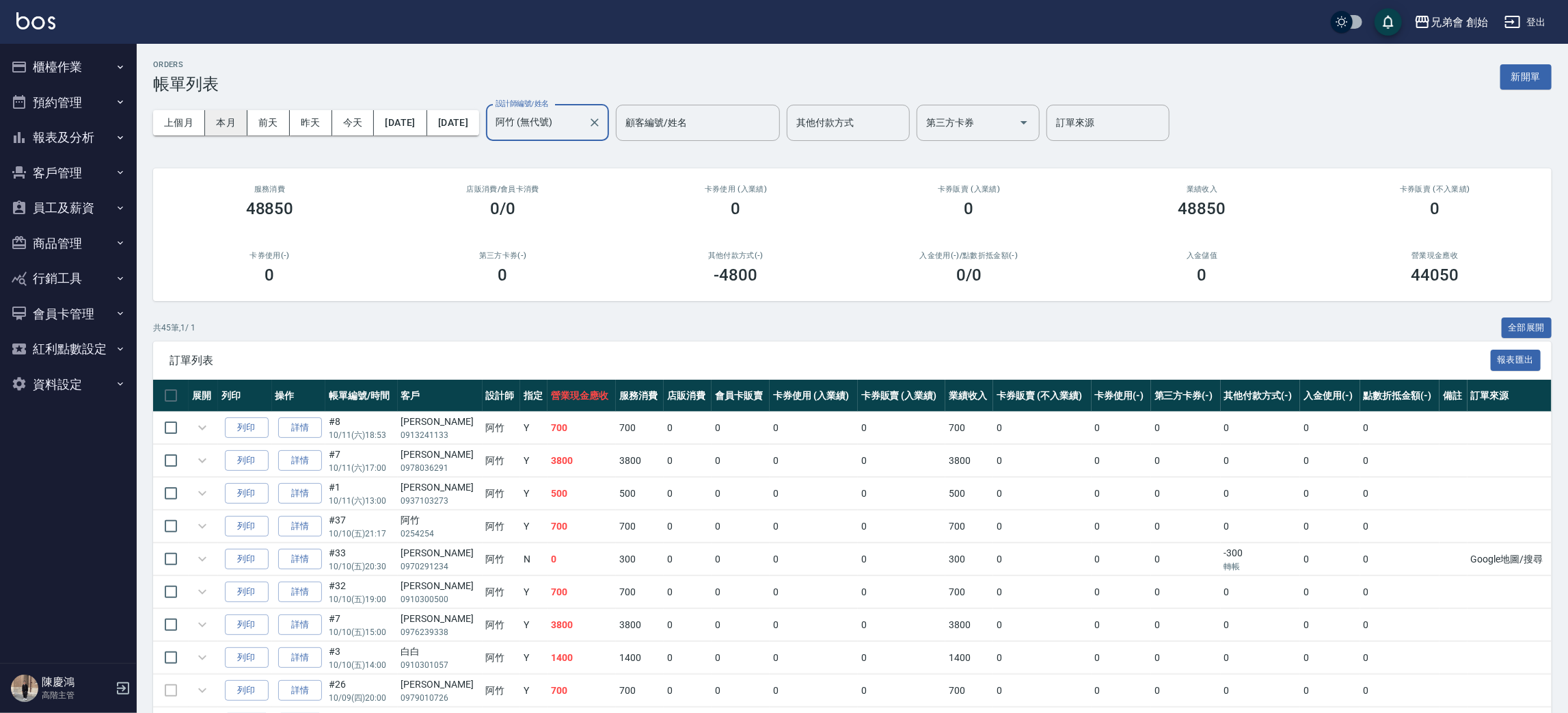
click at [218, 121] on button "本月" at bounding box center [226, 123] width 42 height 25
click at [567, 121] on input "阿竹 (無代號)" at bounding box center [537, 122] width 90 height 24
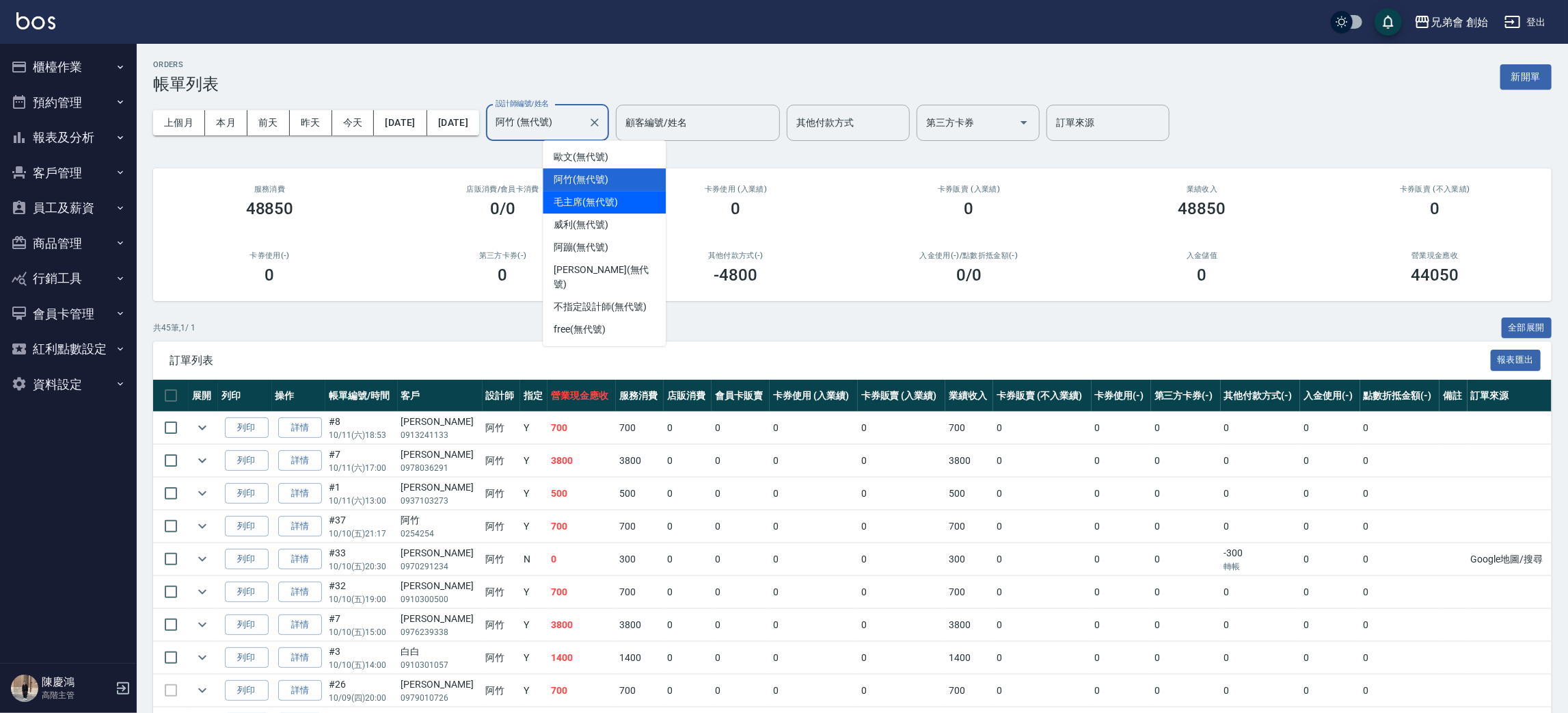
click at [593, 197] on span "毛主席 (無代號)" at bounding box center [585, 202] width 64 height 14
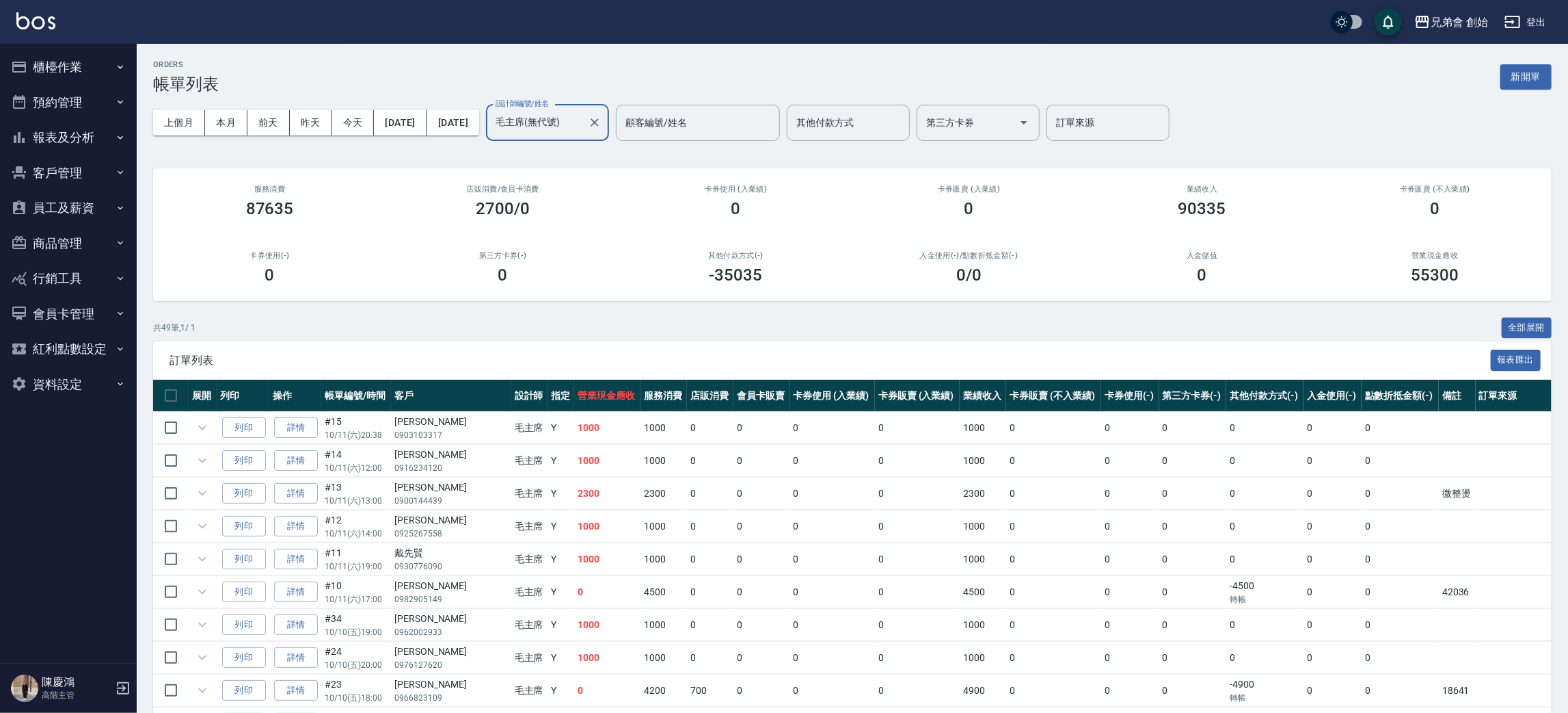
click at [571, 125] on input "毛主席(無代號)" at bounding box center [537, 122] width 90 height 24
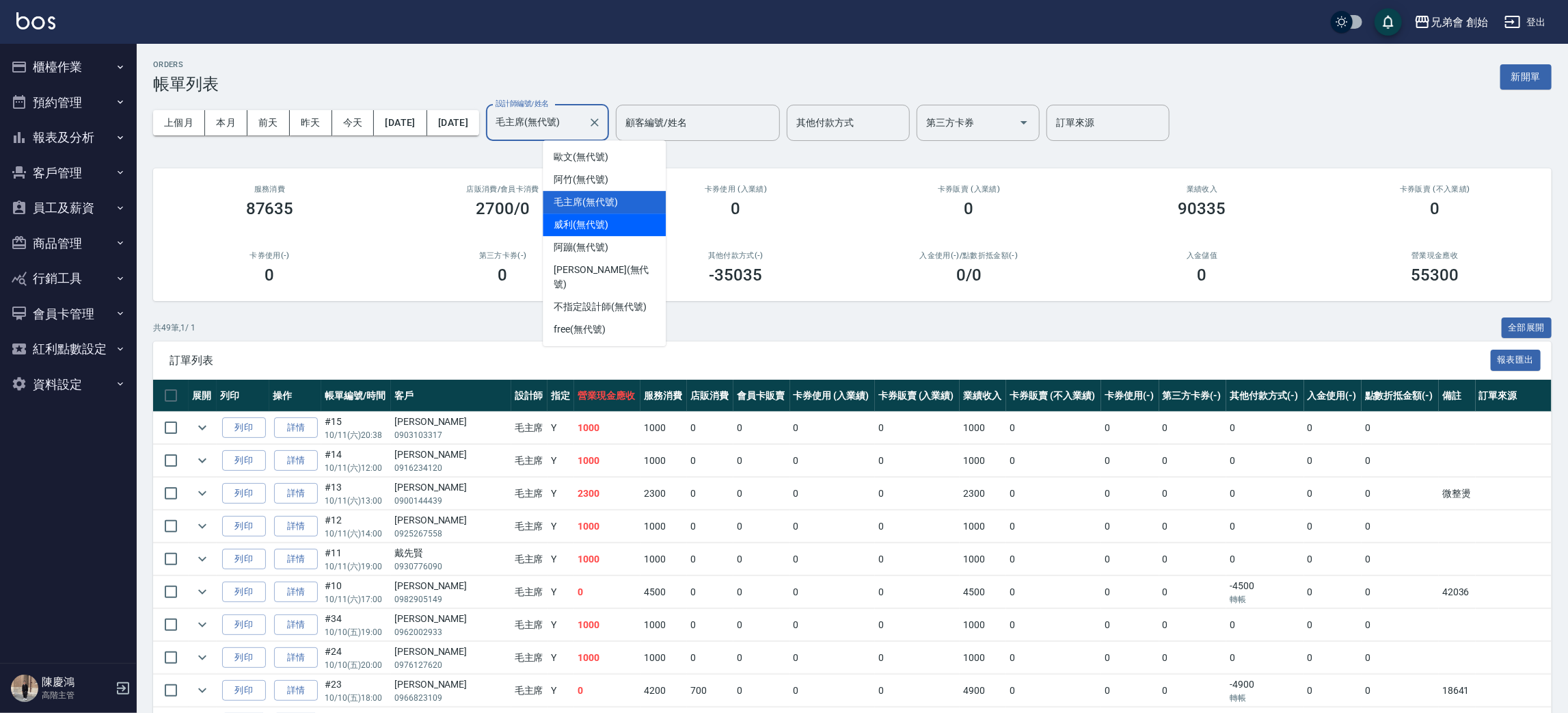
click at [593, 219] on span "威利 (無代號)" at bounding box center [580, 225] width 55 height 14
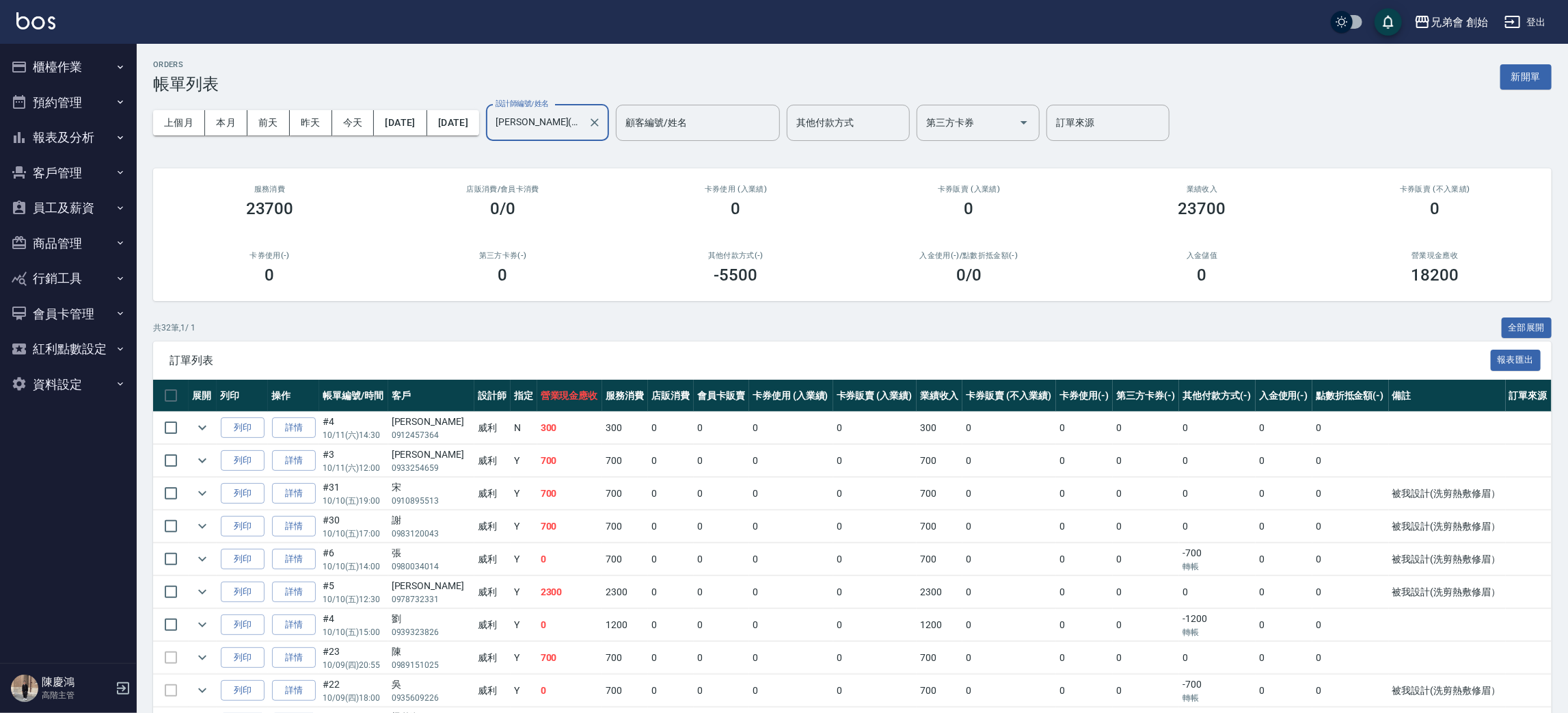
click at [580, 121] on input "威利(無代號)" at bounding box center [537, 122] width 90 height 24
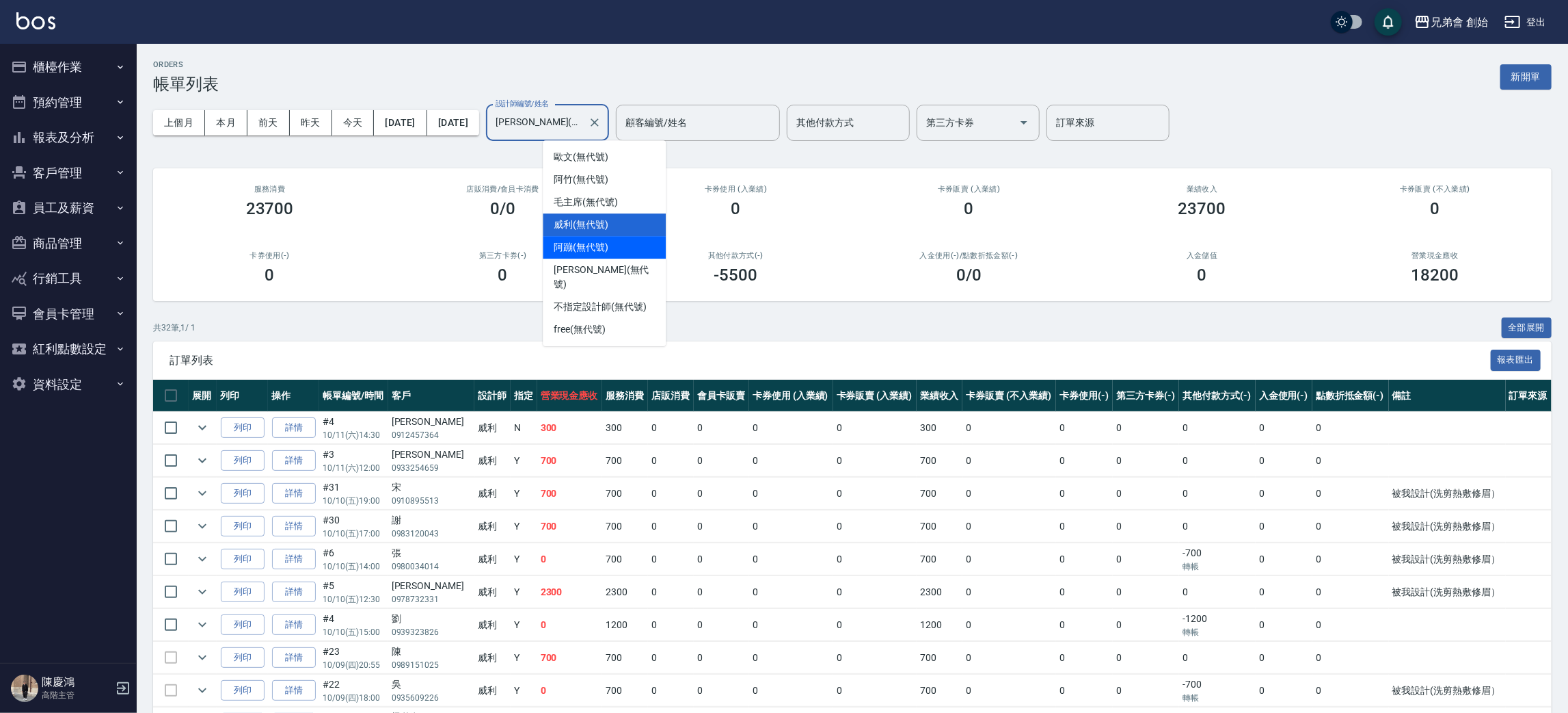
click at [608, 250] on span "阿蹦 (無代號)" at bounding box center [580, 247] width 55 height 14
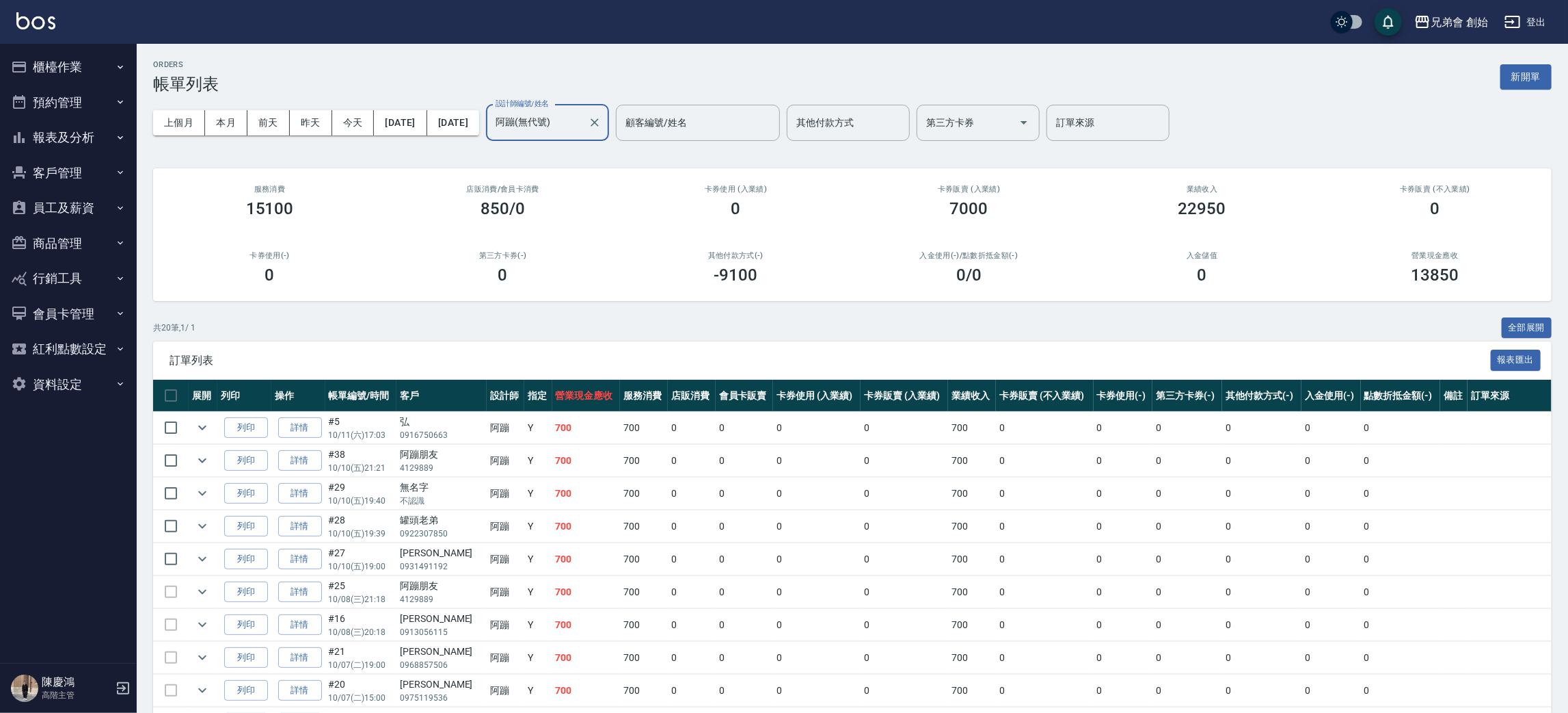
click at [582, 117] on input "阿蹦(無代號)" at bounding box center [537, 122] width 90 height 24
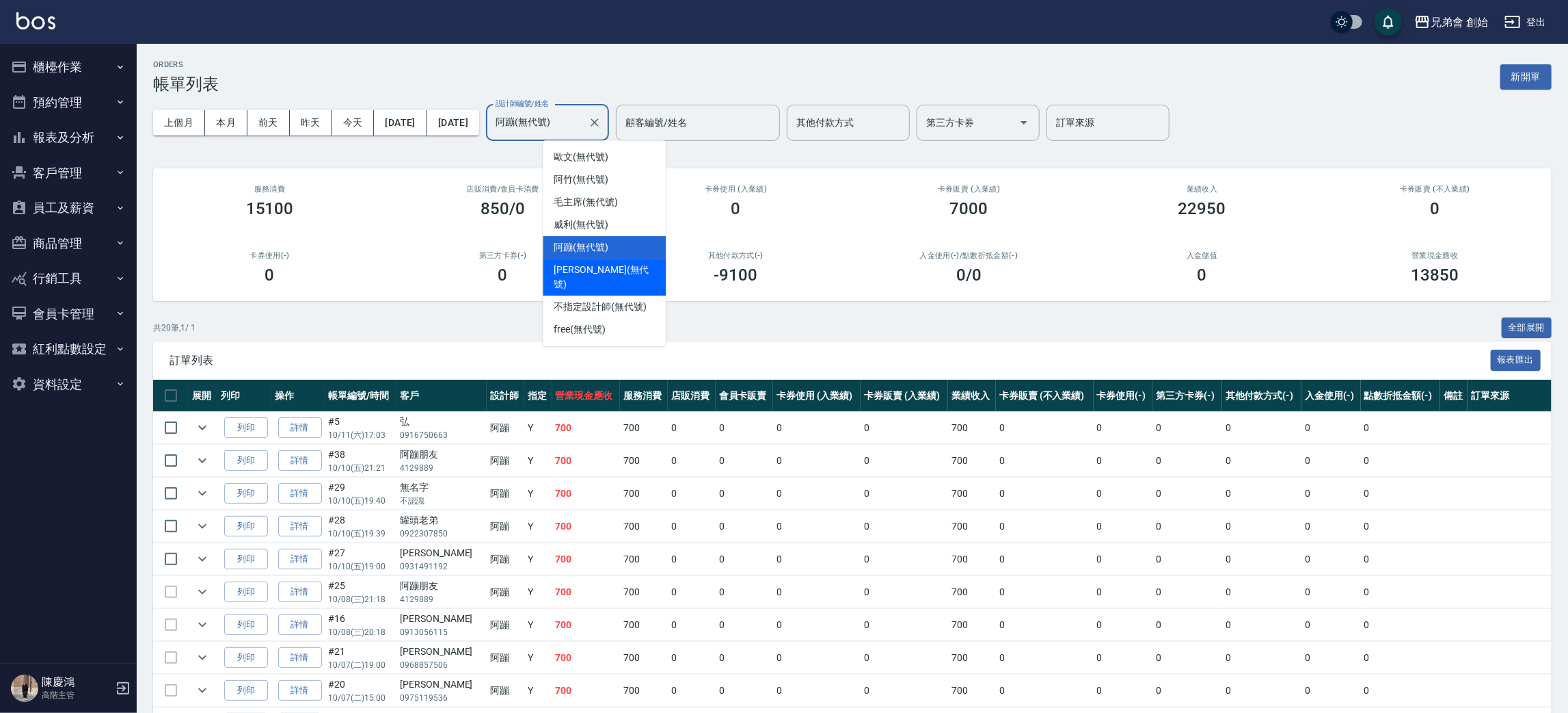
click at [617, 261] on div "潘潘 (無代號)" at bounding box center [604, 276] width 123 height 36
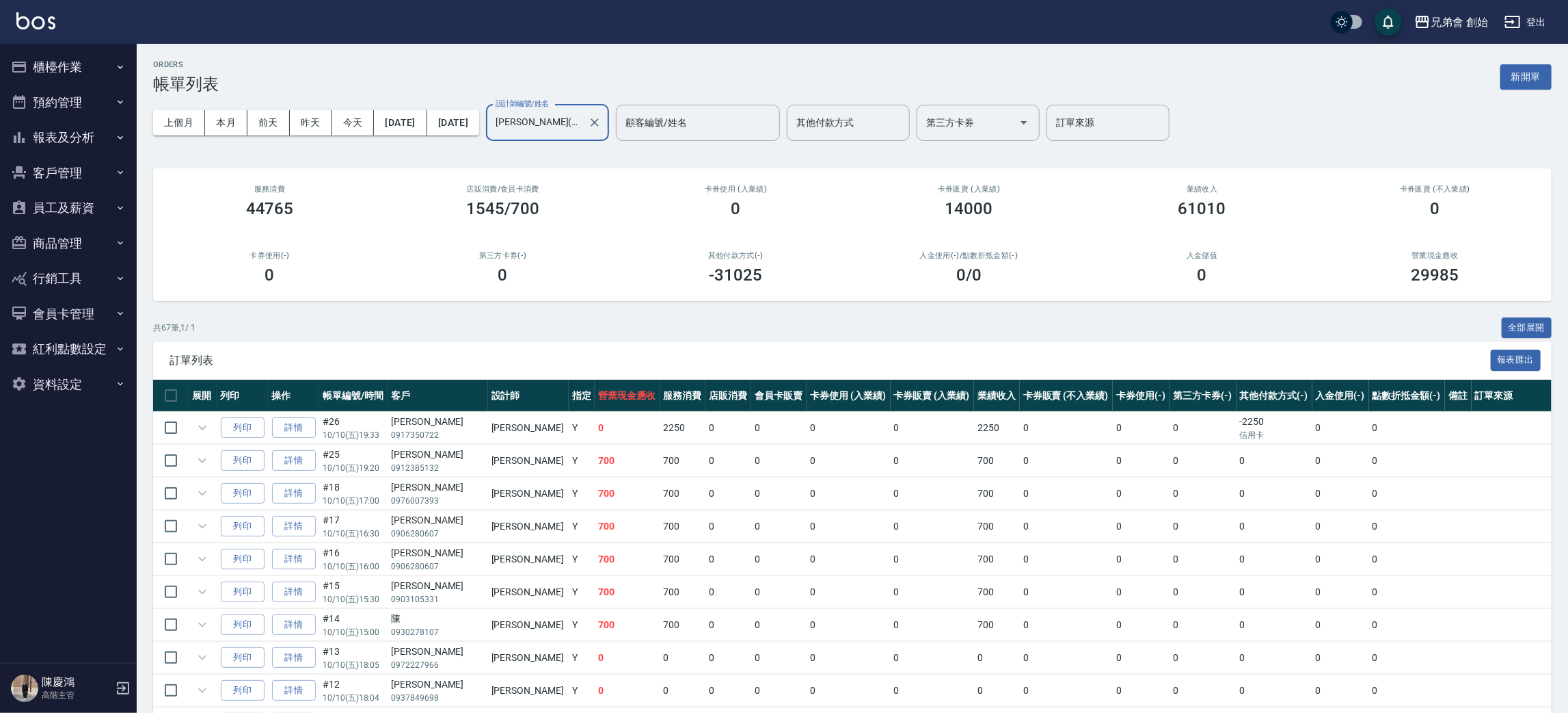
click at [582, 125] on input "潘潘(無代號)" at bounding box center [537, 122] width 90 height 24
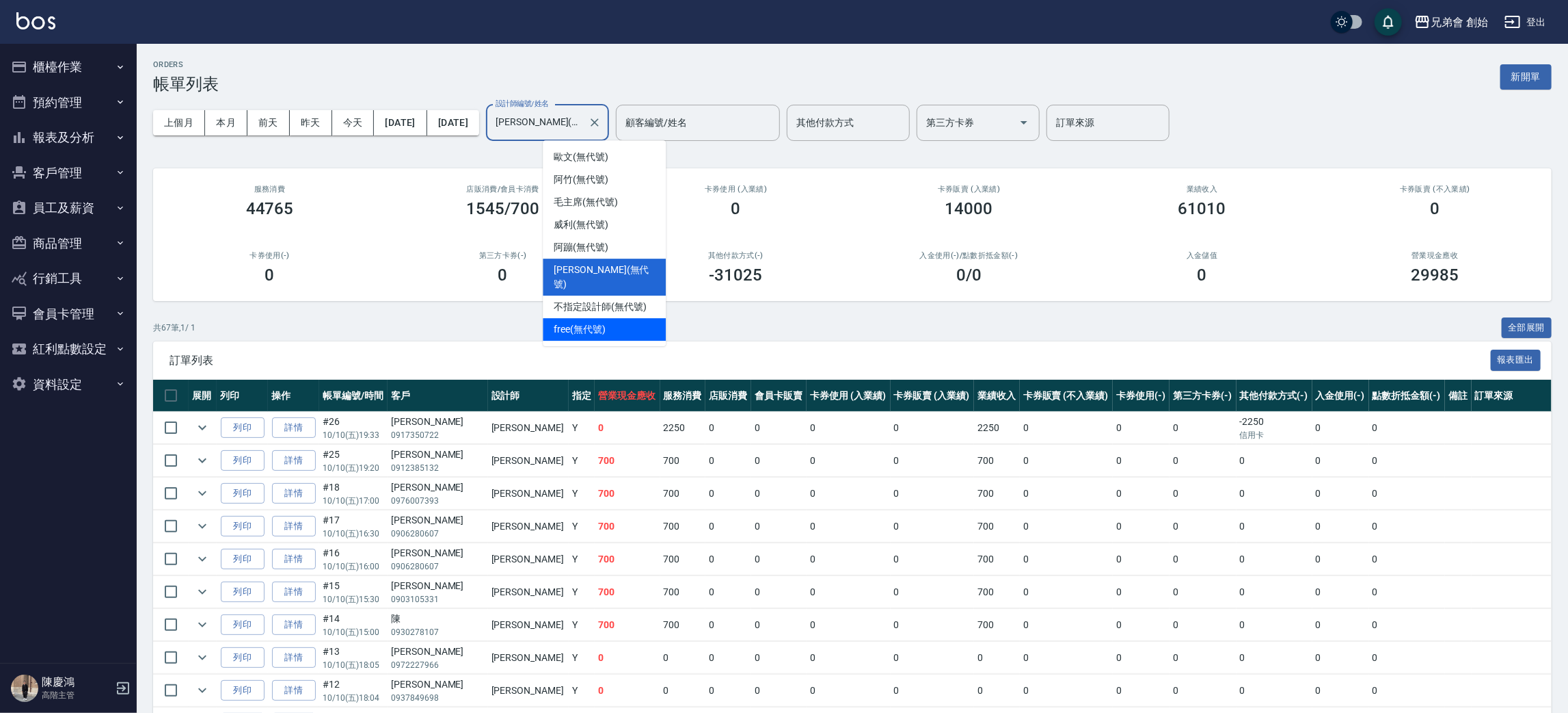
click at [622, 318] on div "free (無代號)" at bounding box center [604, 329] width 123 height 23
type input "free(無代號)"
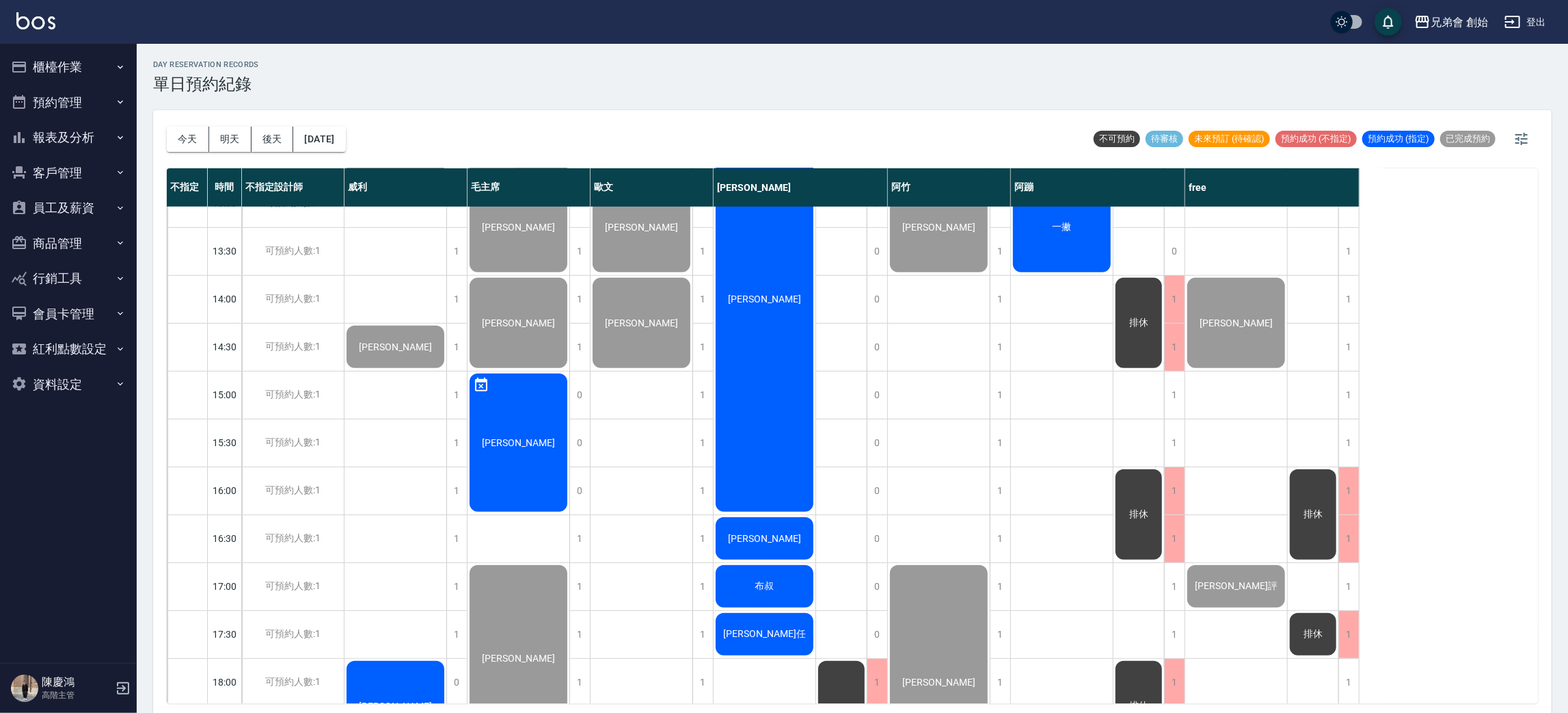
scroll to position [205, 0]
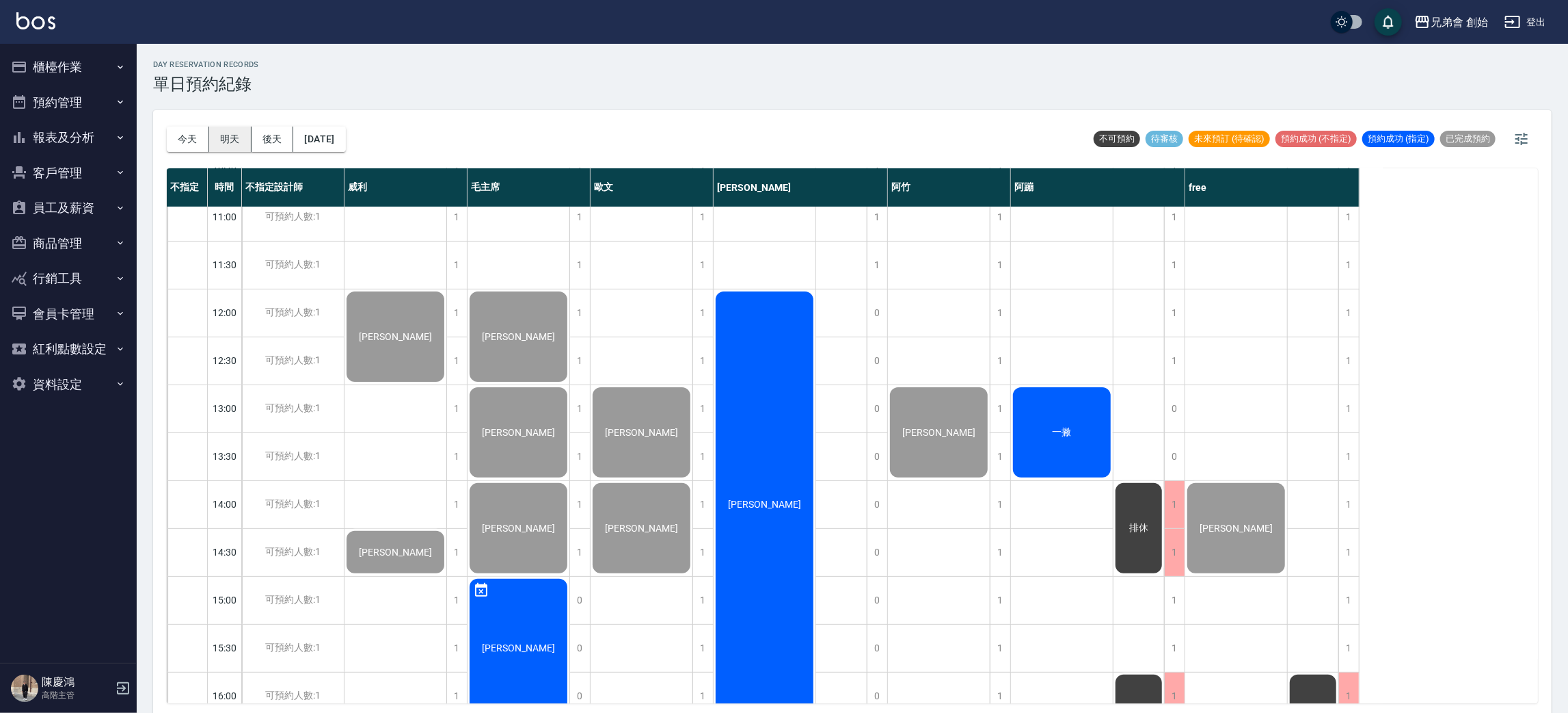
click at [236, 143] on button "明天" at bounding box center [230, 139] width 42 height 25
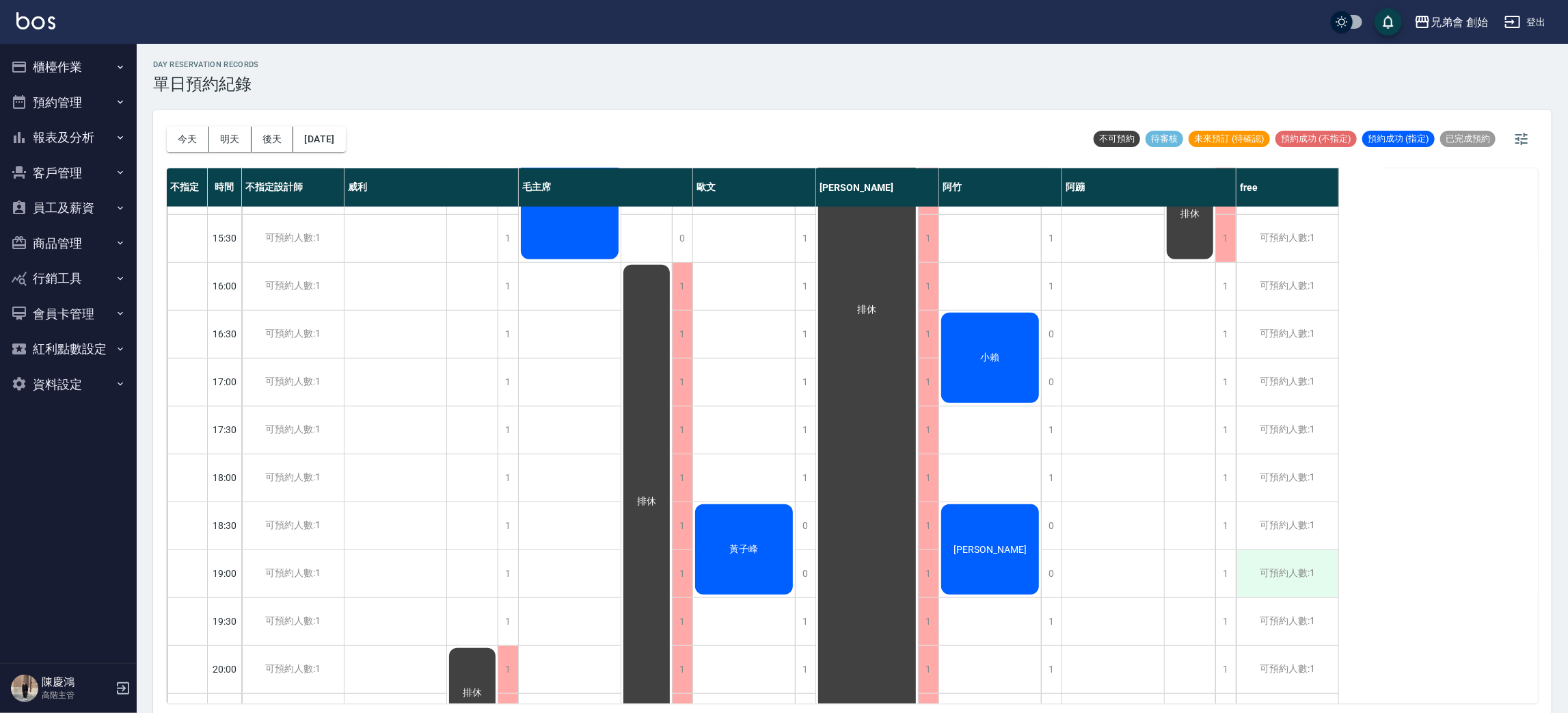
scroll to position [908, 0]
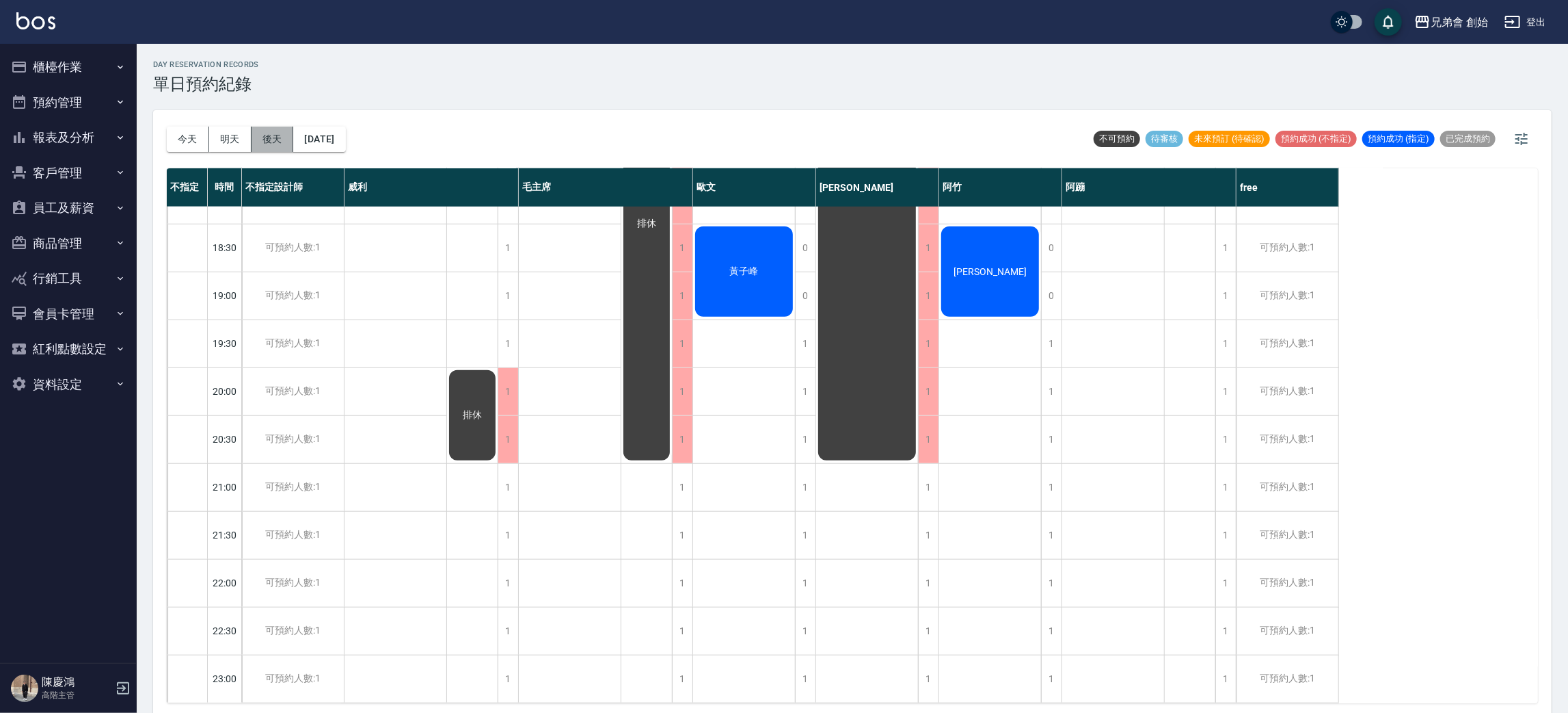
click at [277, 135] on button "後天" at bounding box center [272, 139] width 42 height 25
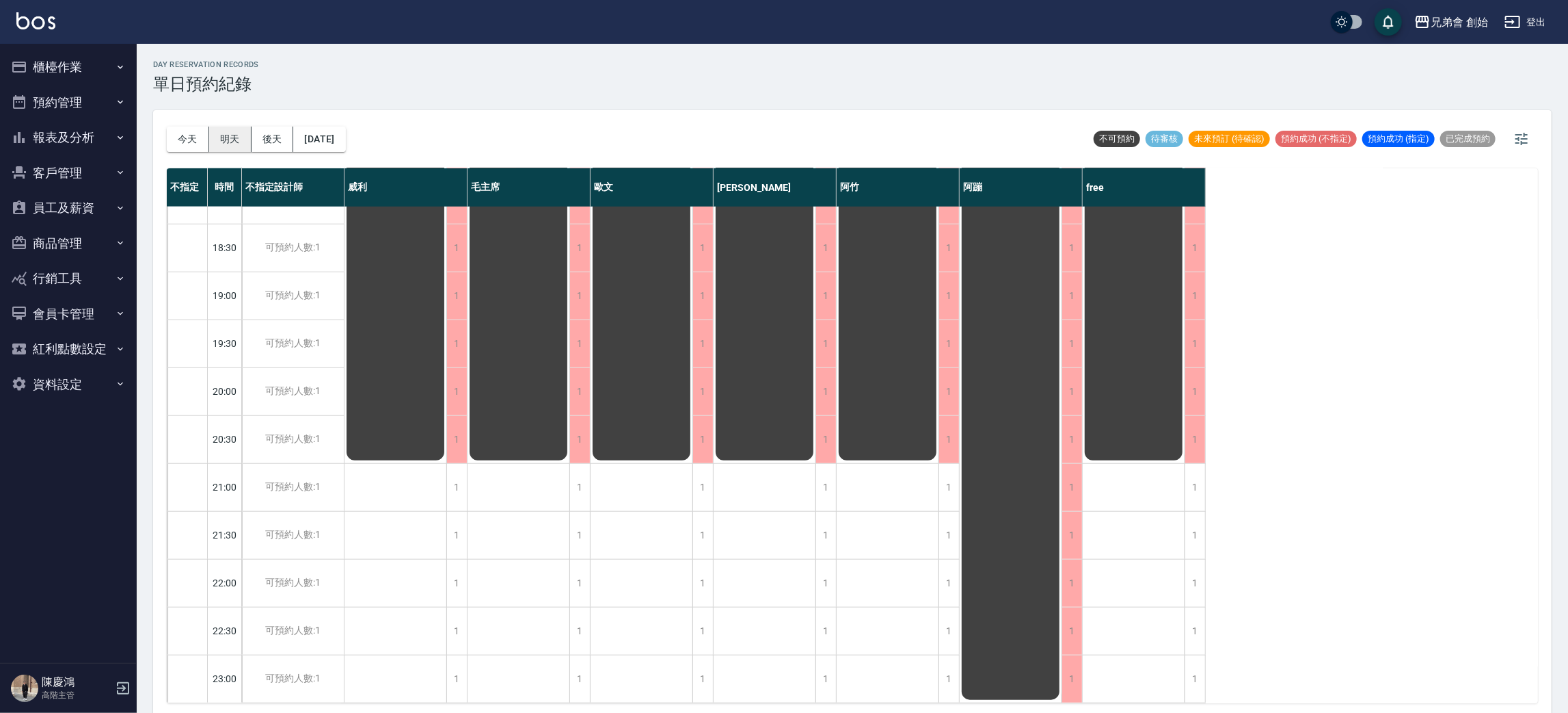
click at [231, 137] on button "明天" at bounding box center [230, 139] width 42 height 25
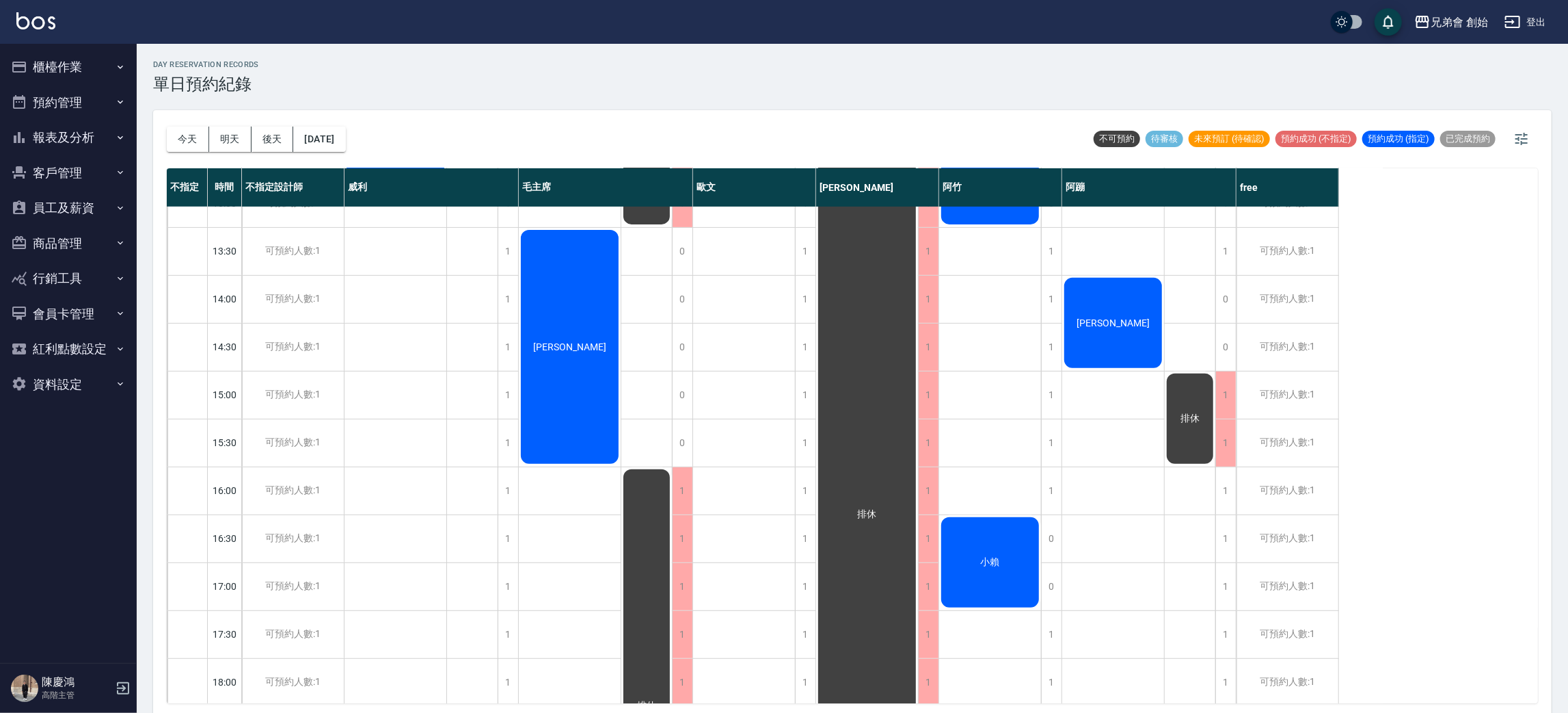
scroll to position [908, 0]
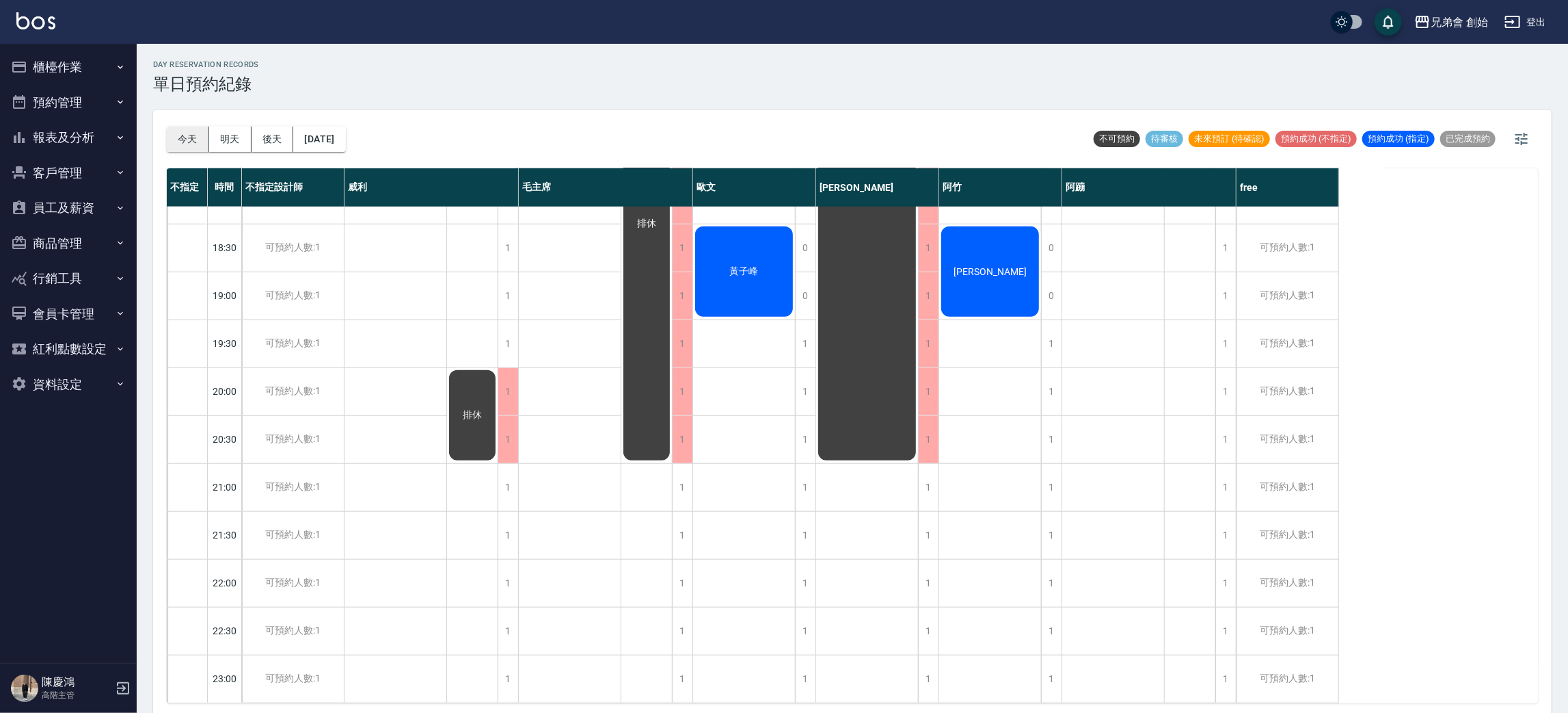
click at [182, 142] on button "今天" at bounding box center [188, 139] width 42 height 25
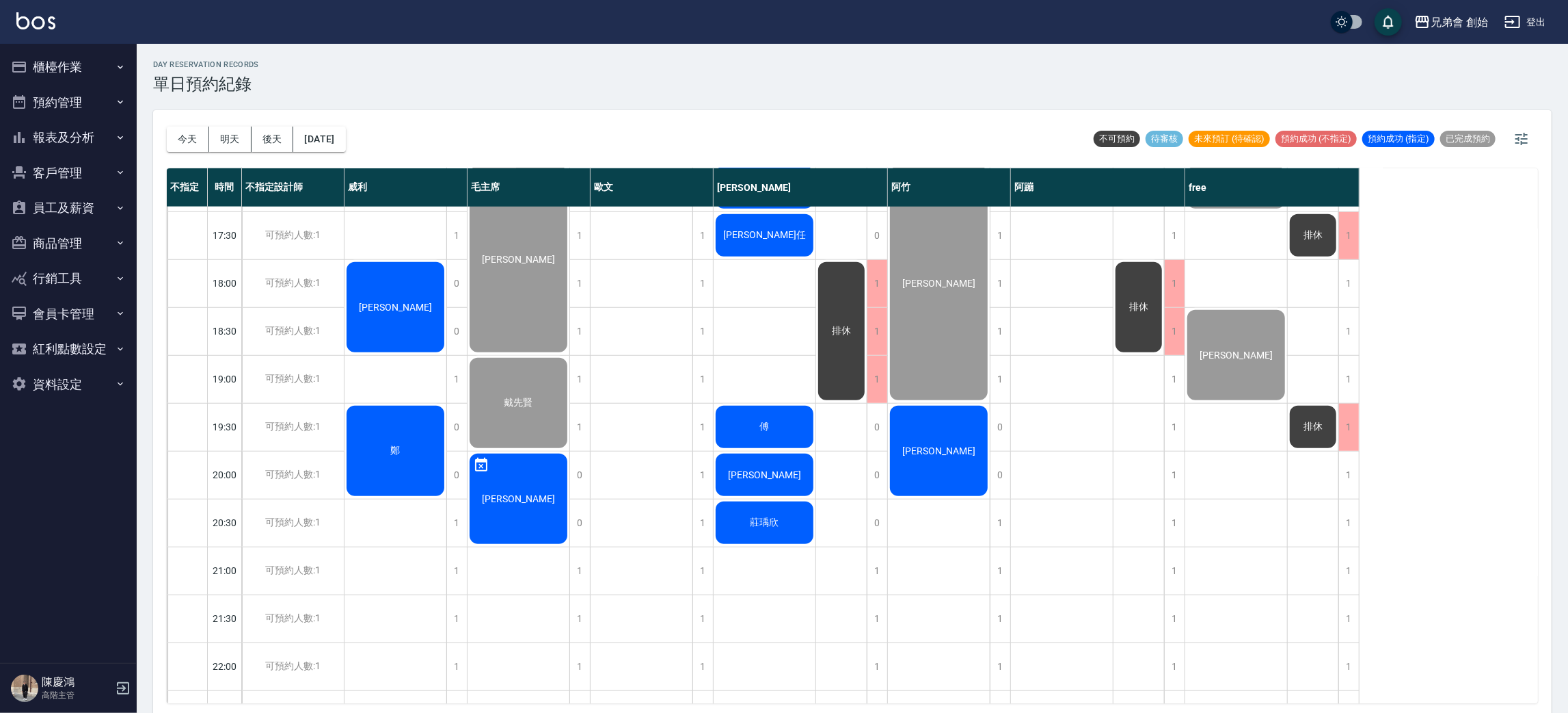
scroll to position [814, 0]
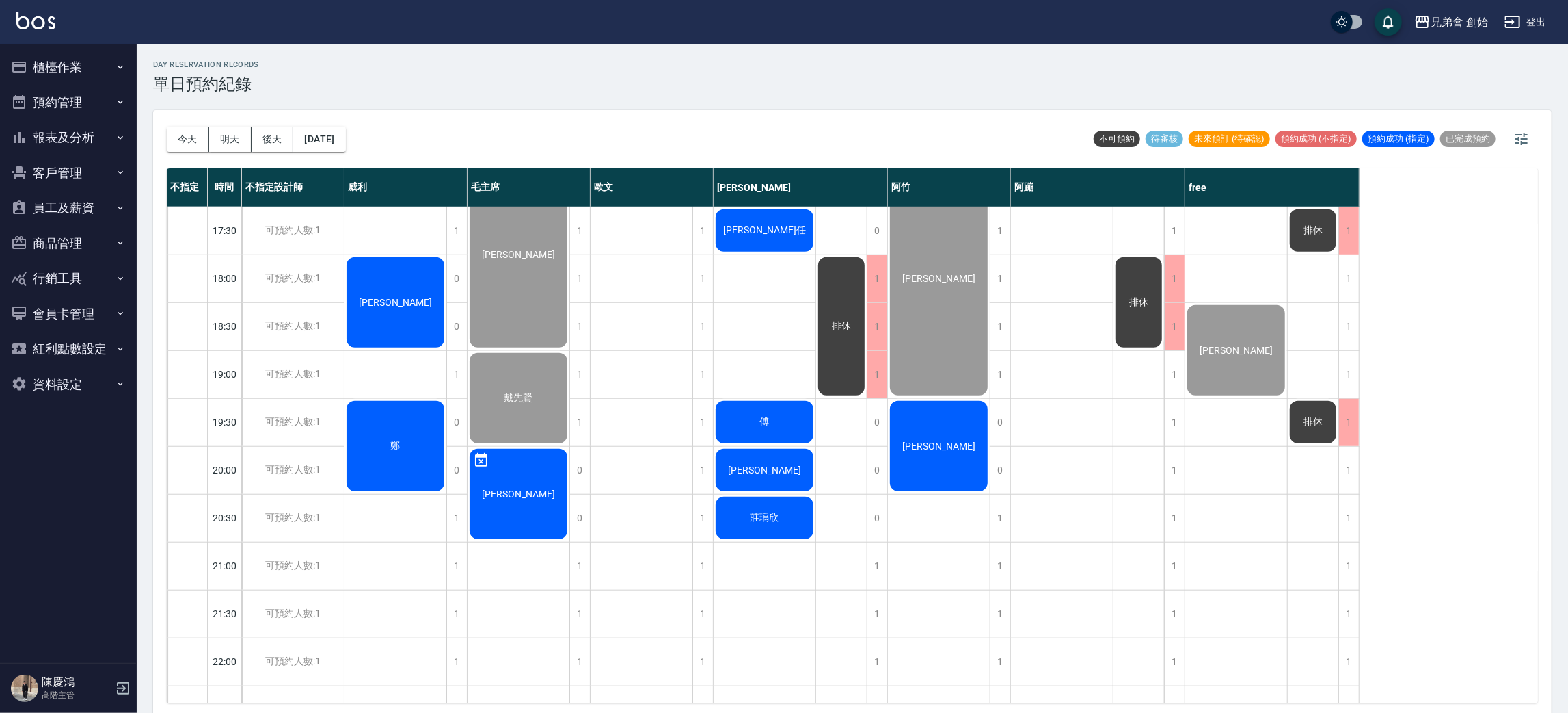
click at [395, 315] on div "[PERSON_NAME]" at bounding box center [395, 302] width 102 height 94
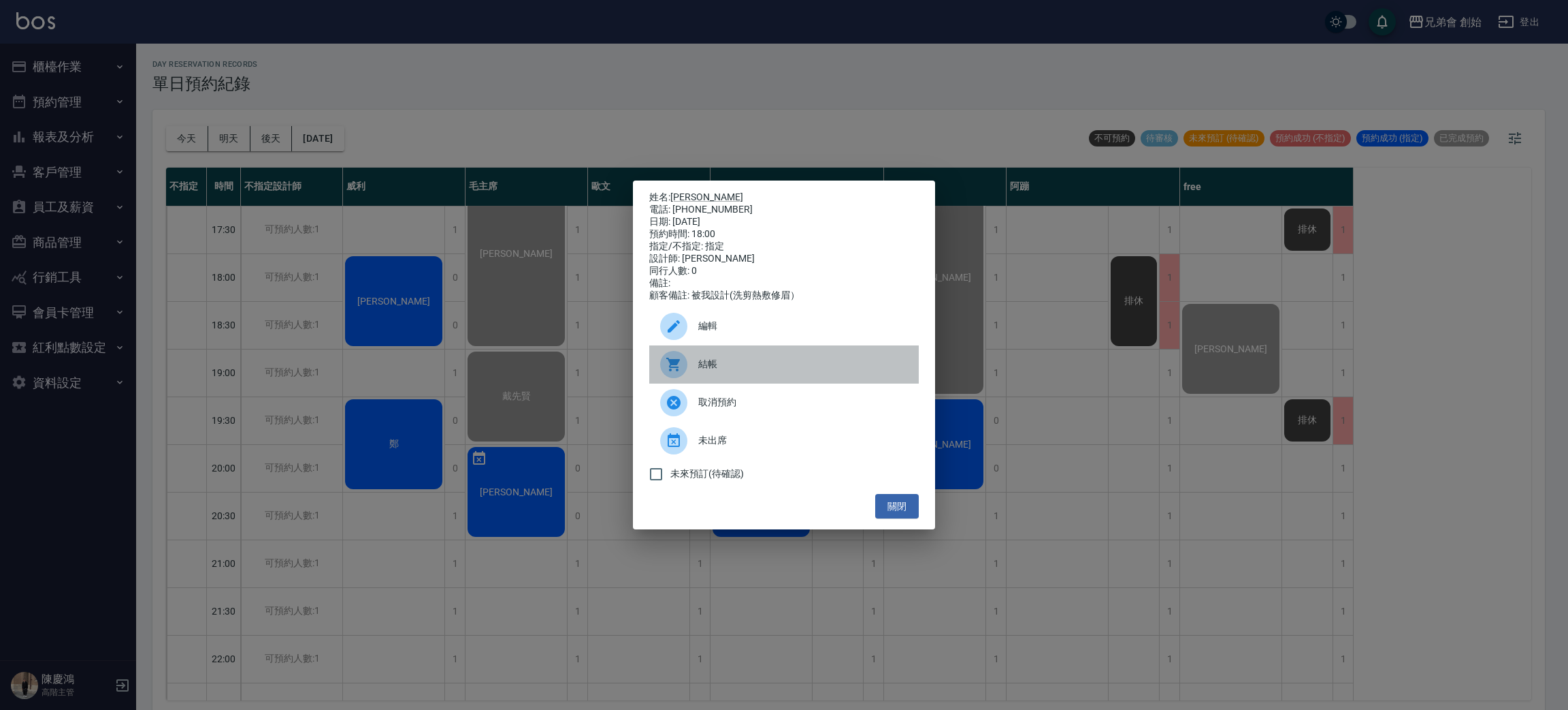
click at [736, 383] on div "結帳" at bounding box center [784, 364] width 269 height 38
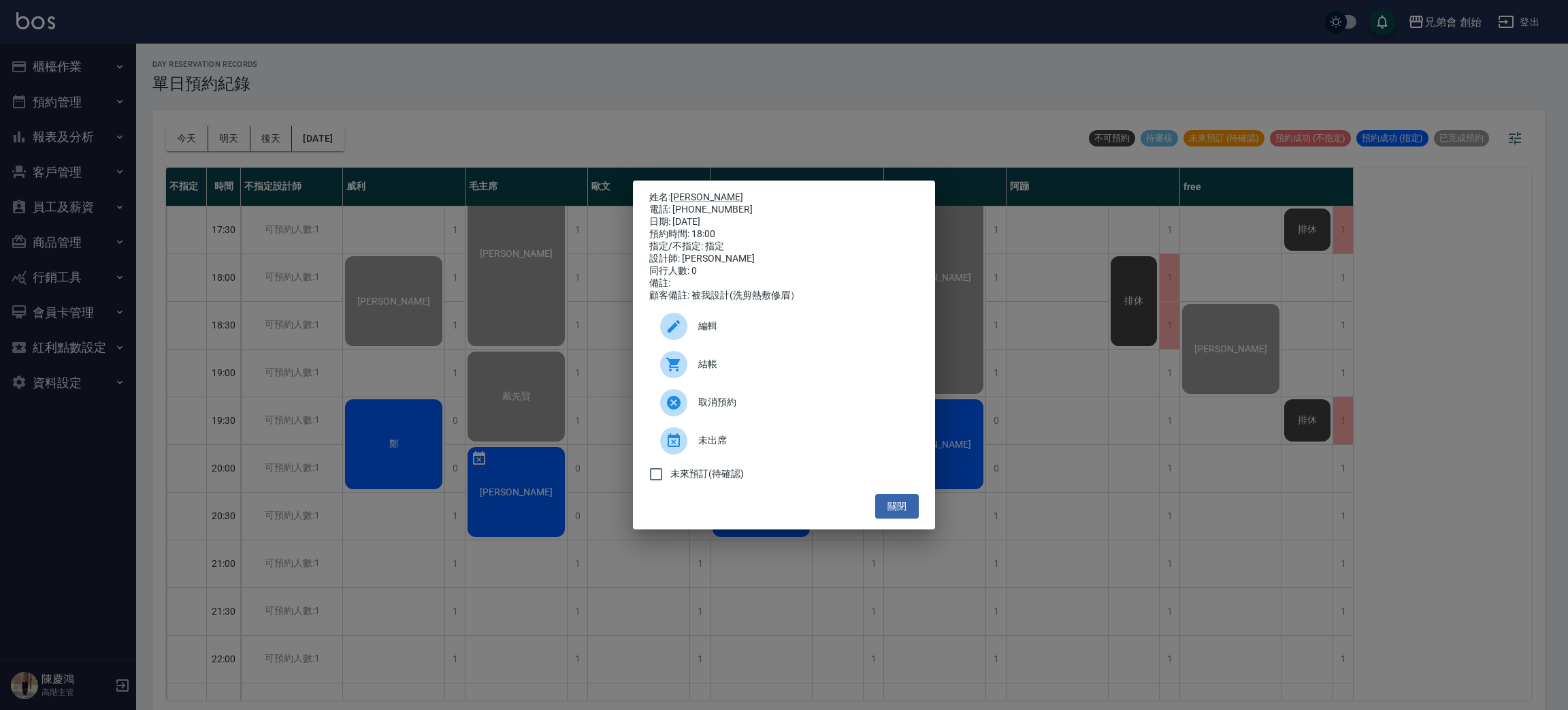
click at [372, 470] on div "姓名: [PERSON_NAME] 電話: [PHONE_NUMBER] 日期: [DATE] 預約時間: 18:00 指定/不指定: 指定 設計師: [PE…" at bounding box center [784, 355] width 1568 height 710
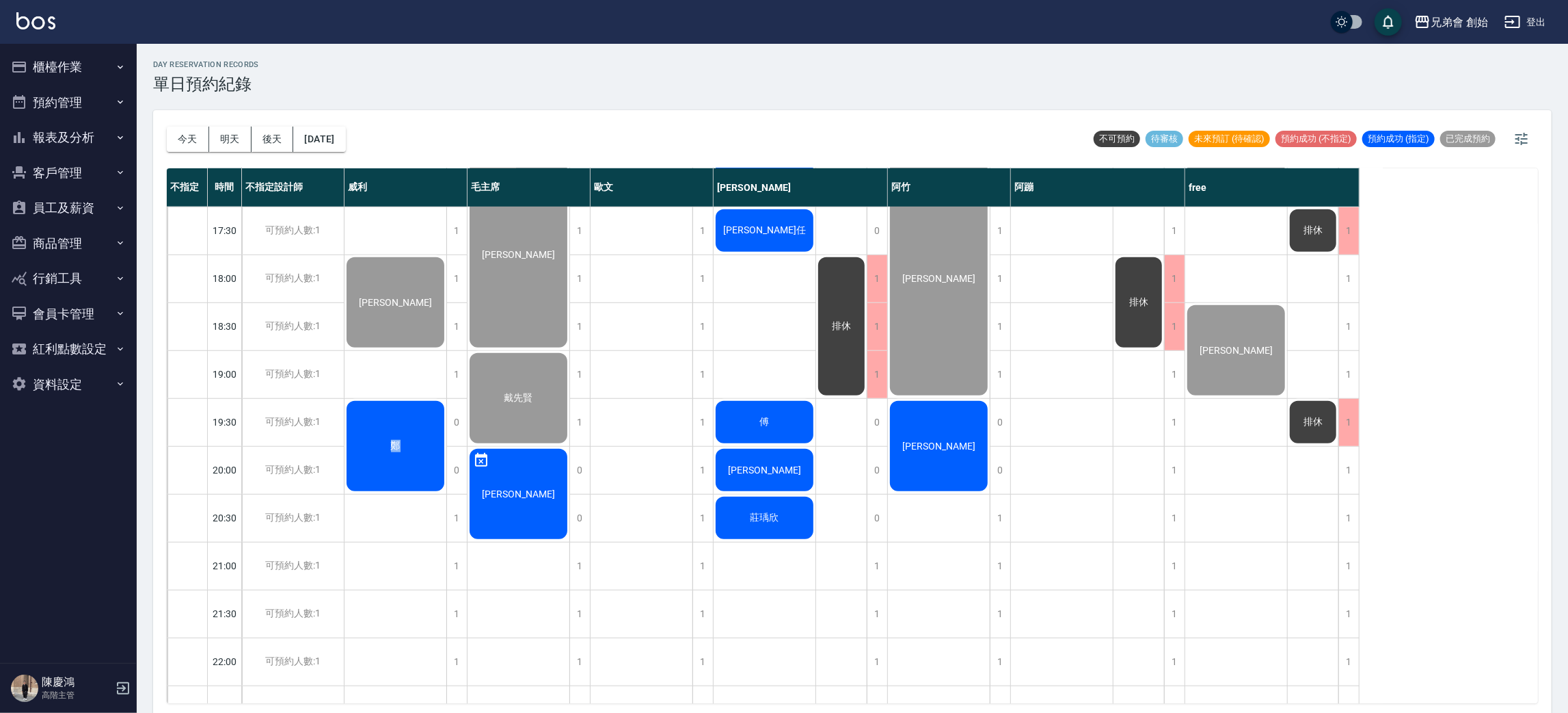
click at [374, 472] on div "鄭" at bounding box center [395, 446] width 102 height 94
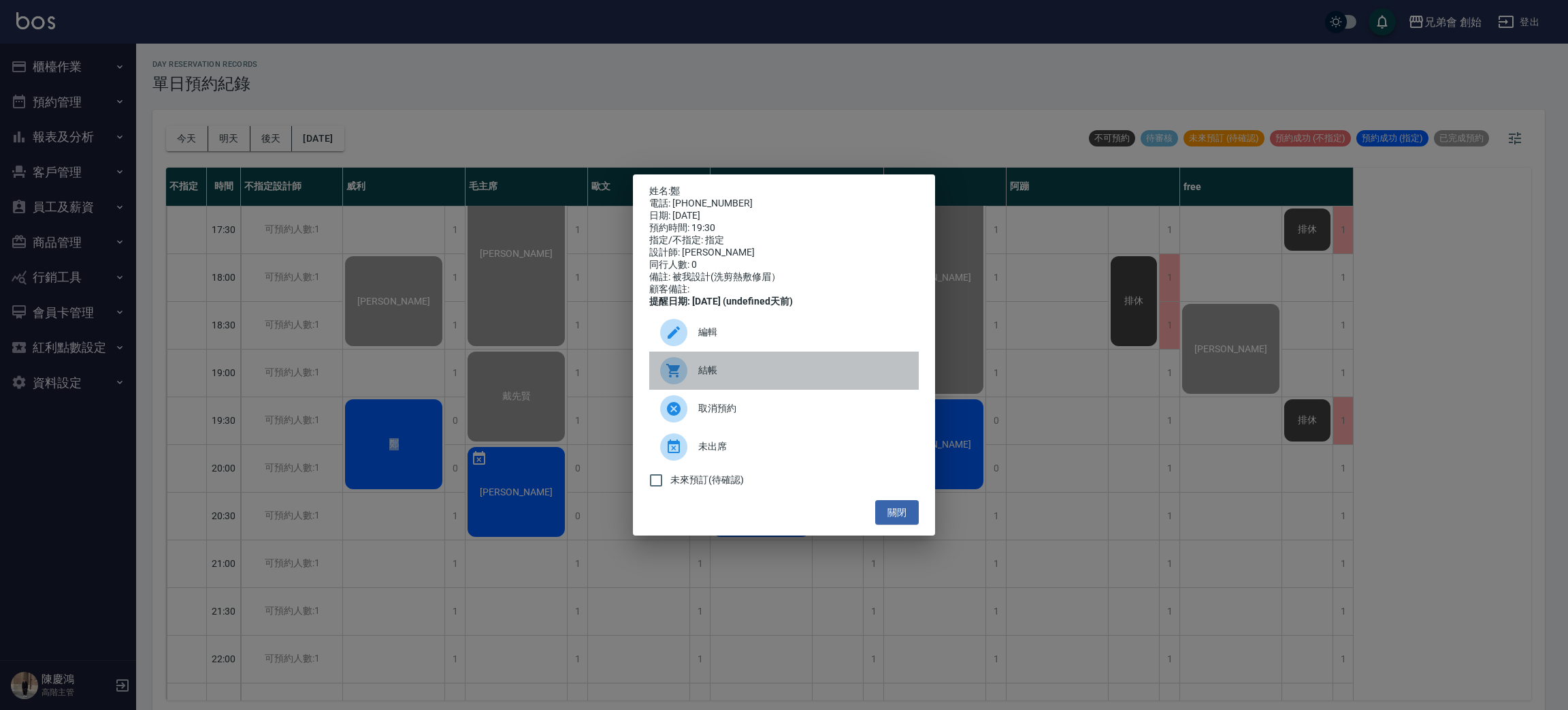
click at [691, 372] on div at bounding box center [679, 371] width 38 height 28
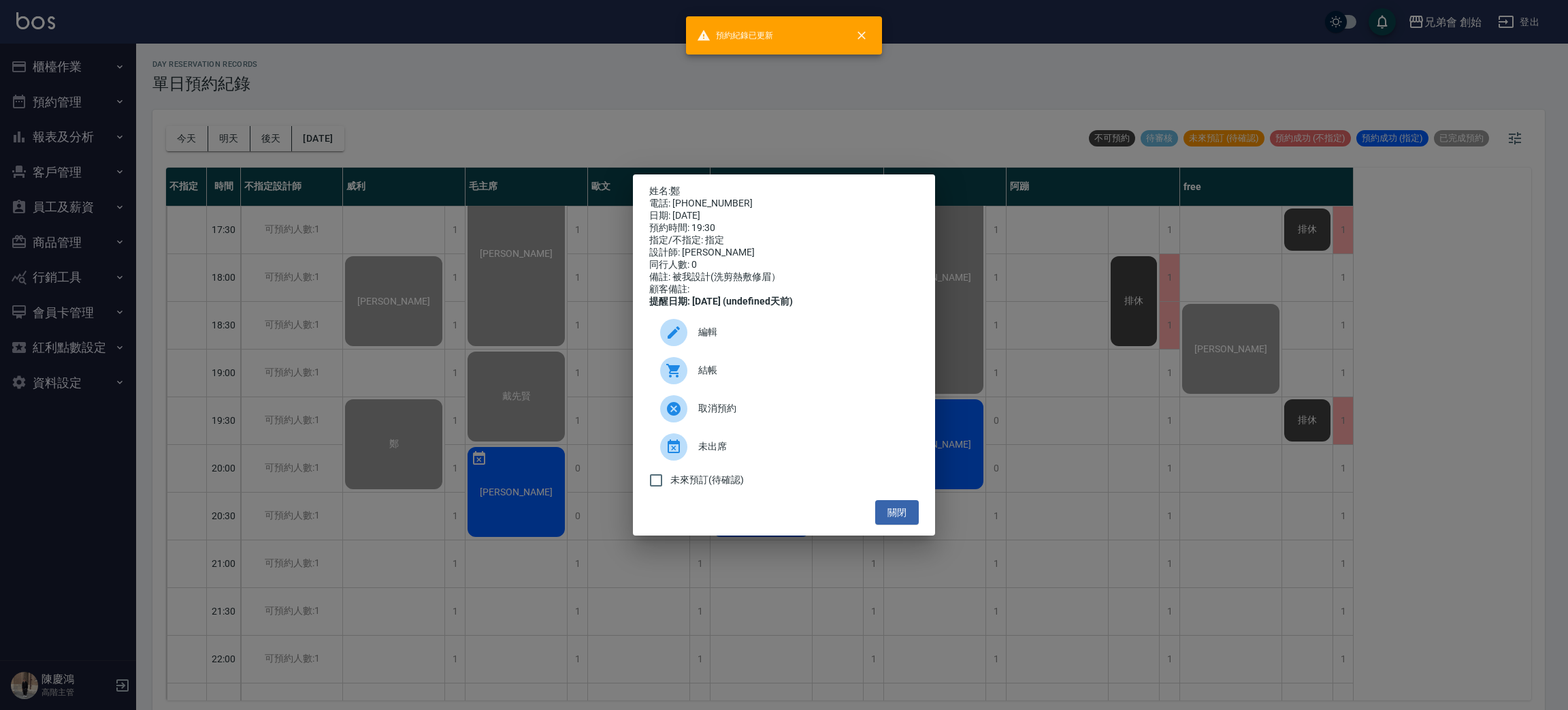
click at [505, 144] on div "姓名: [PERSON_NAME] 電話: [PHONE_NUMBER] 日期: [DATE] 預約時間: 19:30 指定/不指定: 指定 設計師: [PE…" at bounding box center [784, 355] width 1568 height 710
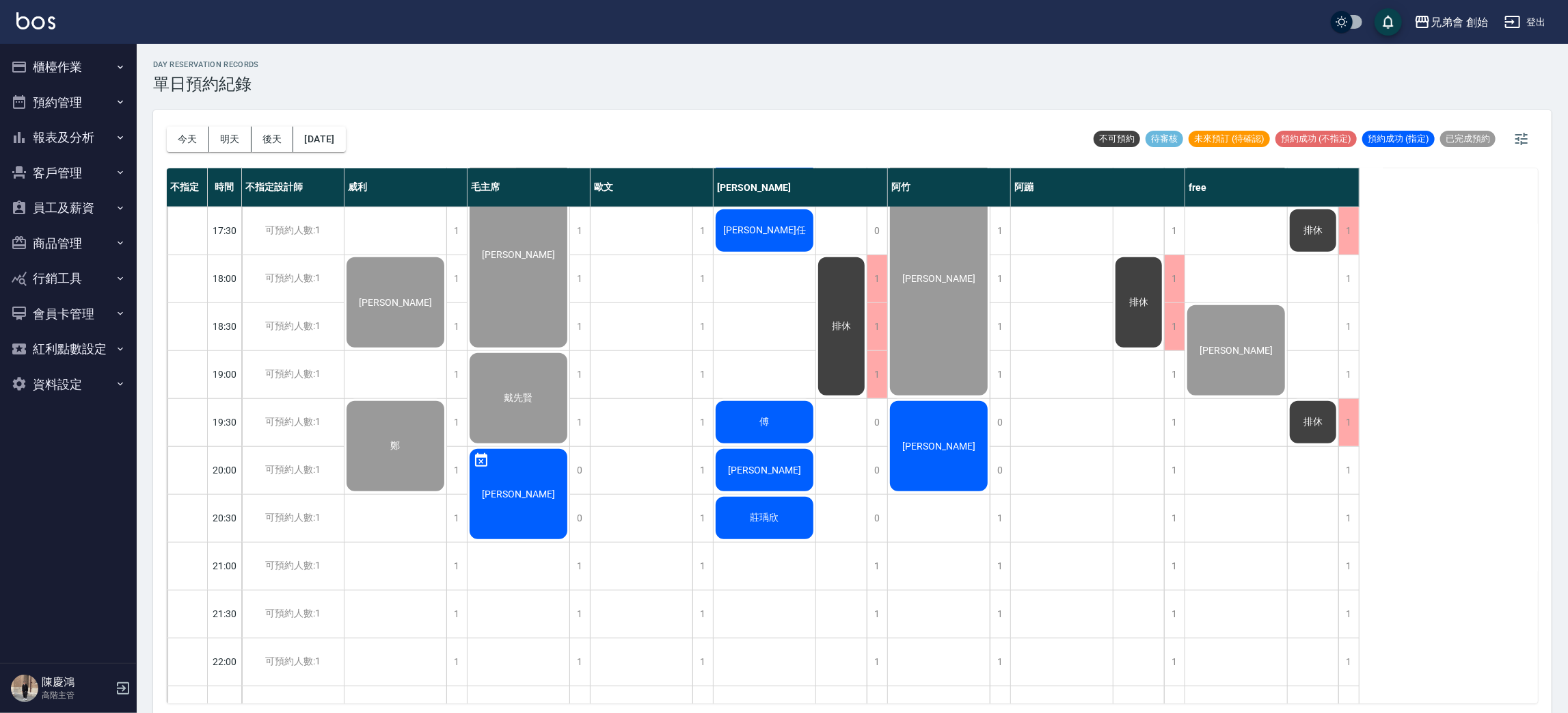
drag, startPoint x: 612, startPoint y: 611, endPoint x: 606, endPoint y: 615, distance: 7.2
click at [604, 618] on div "[PERSON_NAME] [PERSON_NAME]" at bounding box center [642, 86] width 103 height 1389
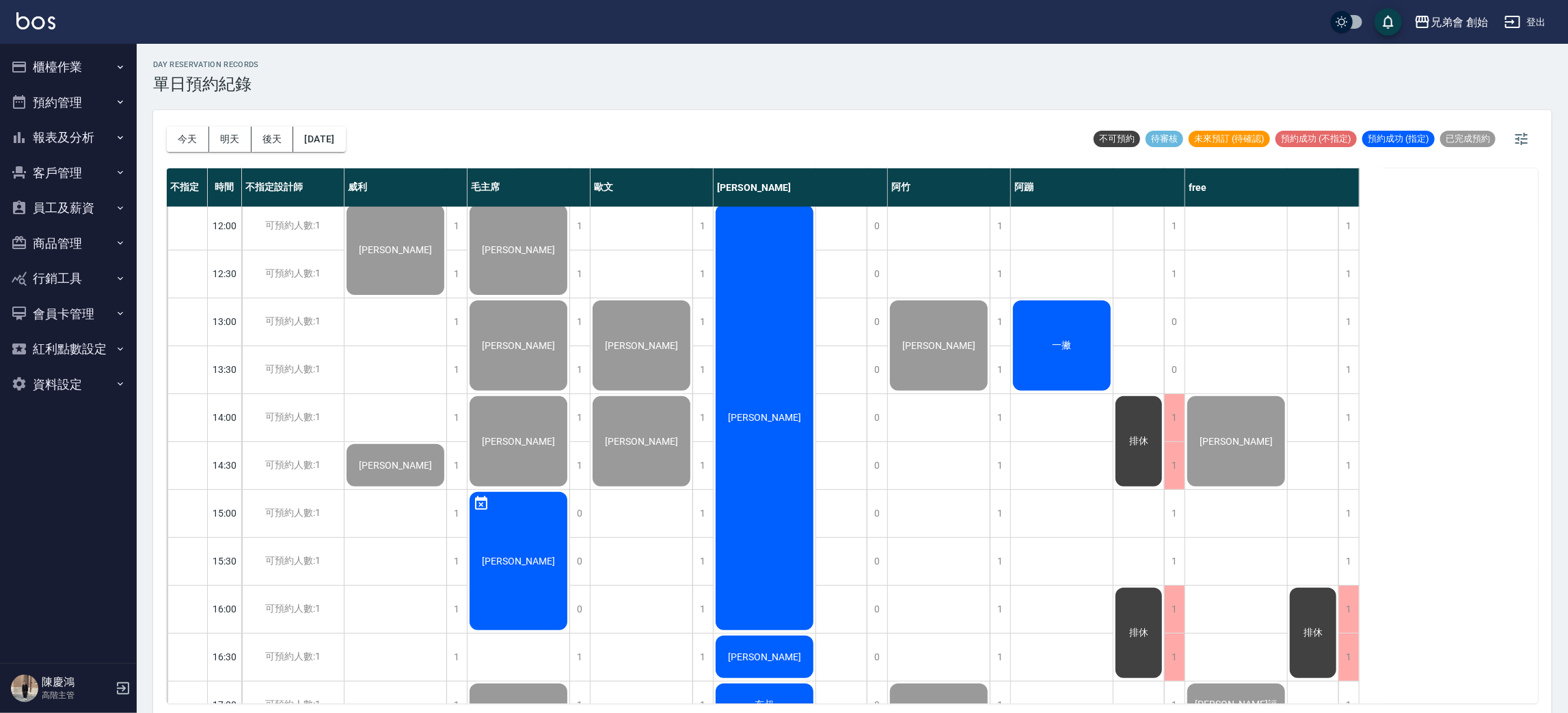
scroll to position [394, 0]
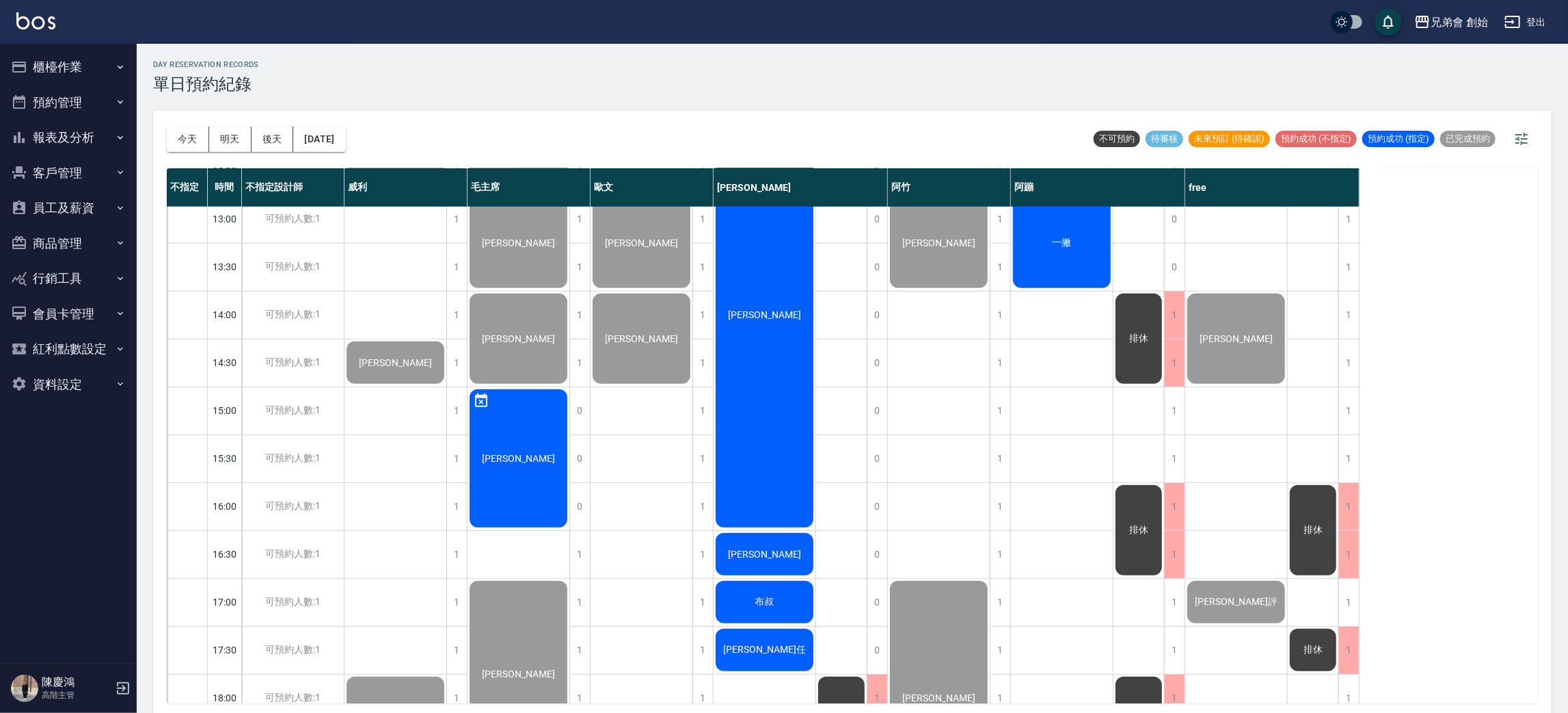
click at [97, 67] on button "櫃檯作業" at bounding box center [68, 66] width 126 height 36
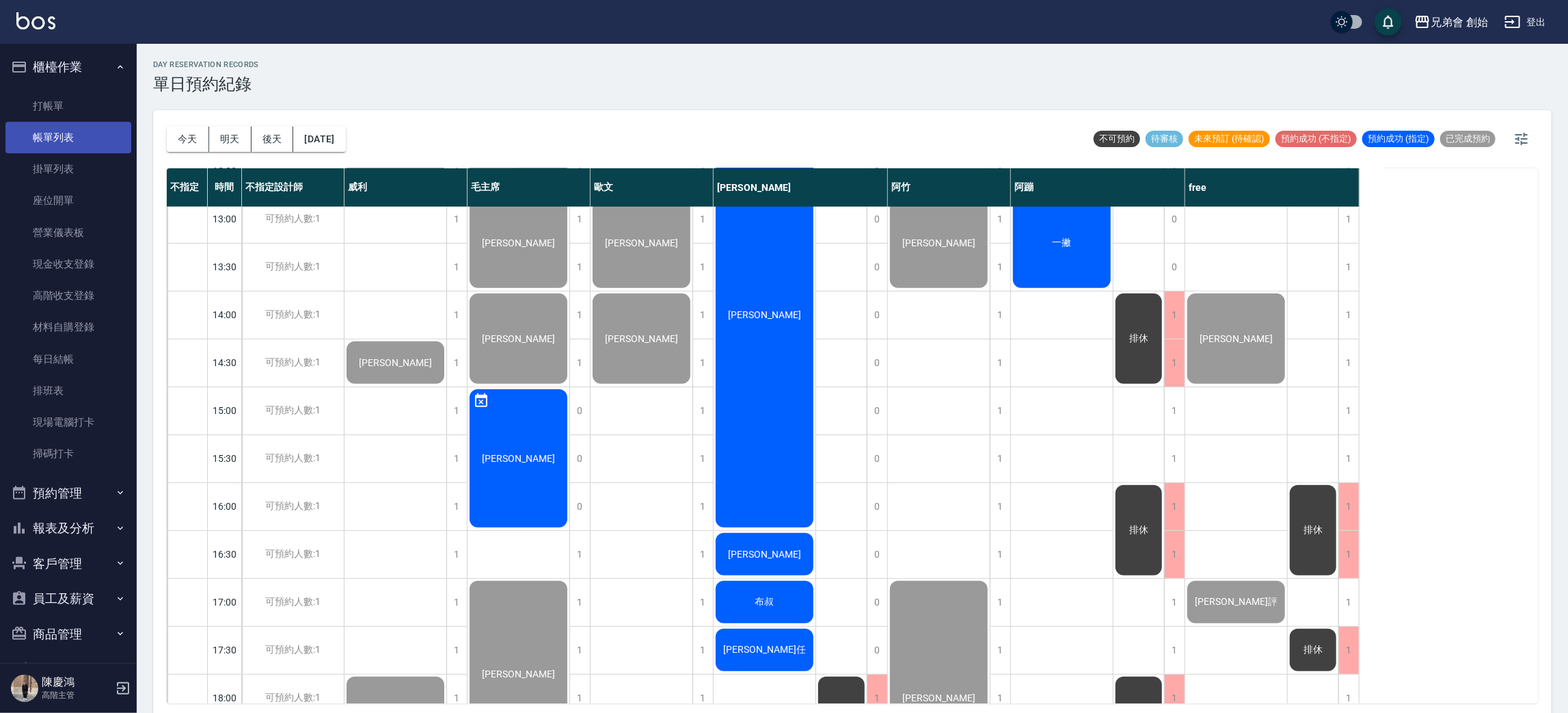
click at [75, 135] on link "帳單列表" at bounding box center [68, 137] width 126 height 32
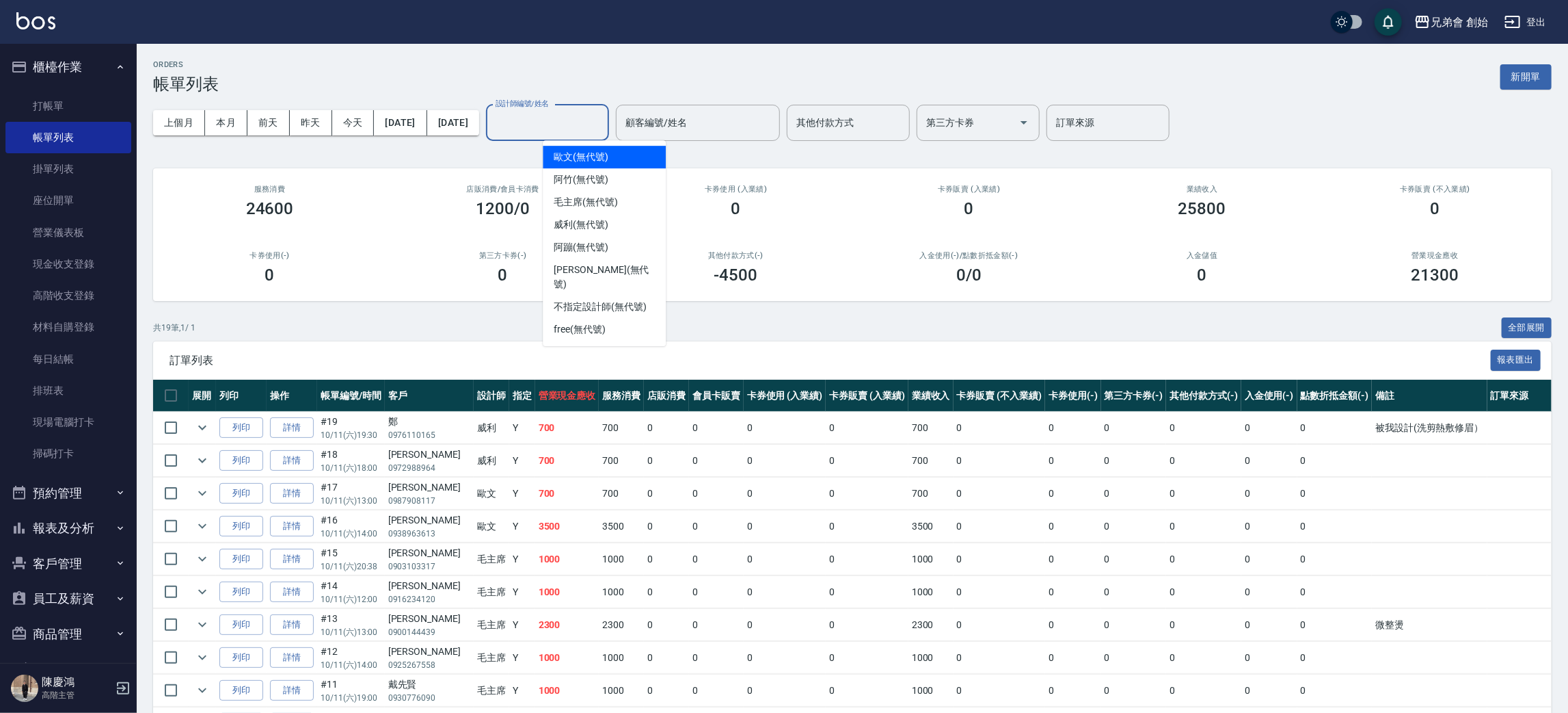
drag, startPoint x: 572, startPoint y: 126, endPoint x: 580, endPoint y: 147, distance: 22.5
click at [570, 123] on input "設計師編號/姓名" at bounding box center [547, 122] width 110 height 24
click at [610, 251] on div "阿蹦 (無代號)" at bounding box center [604, 248] width 123 height 23
type input "阿蹦(無代號)"
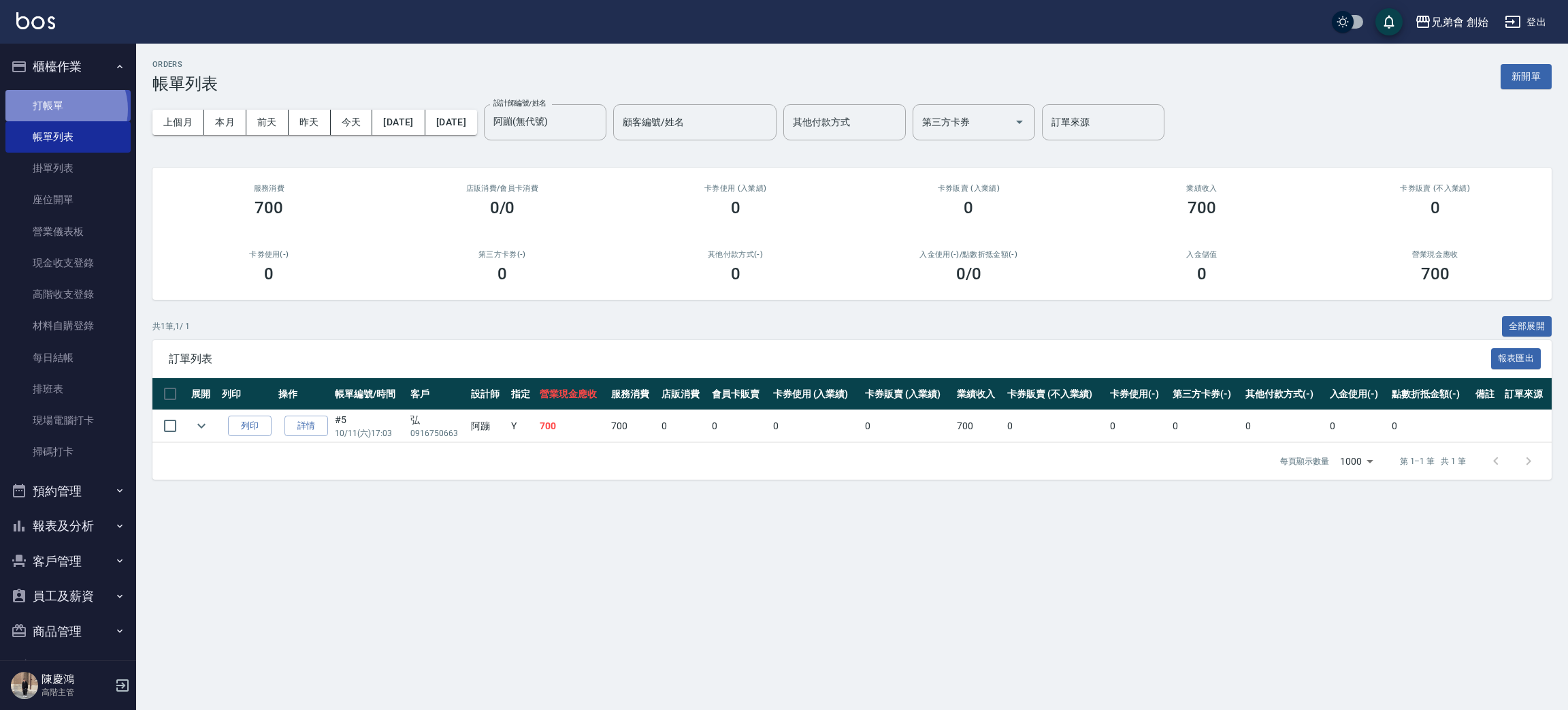
click at [60, 109] on link "打帳單" at bounding box center [68, 105] width 125 height 32
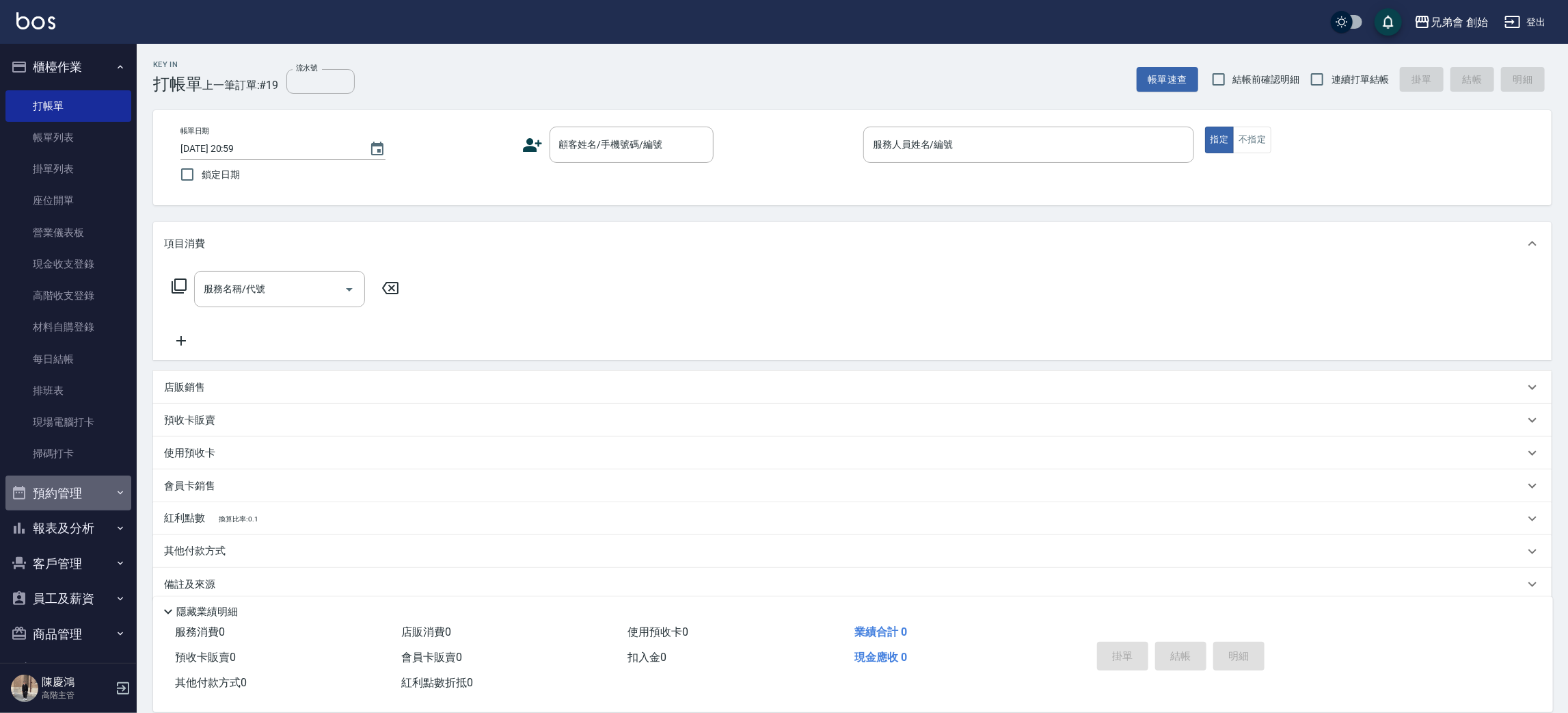
click at [84, 505] on button "預約管理" at bounding box center [68, 492] width 126 height 36
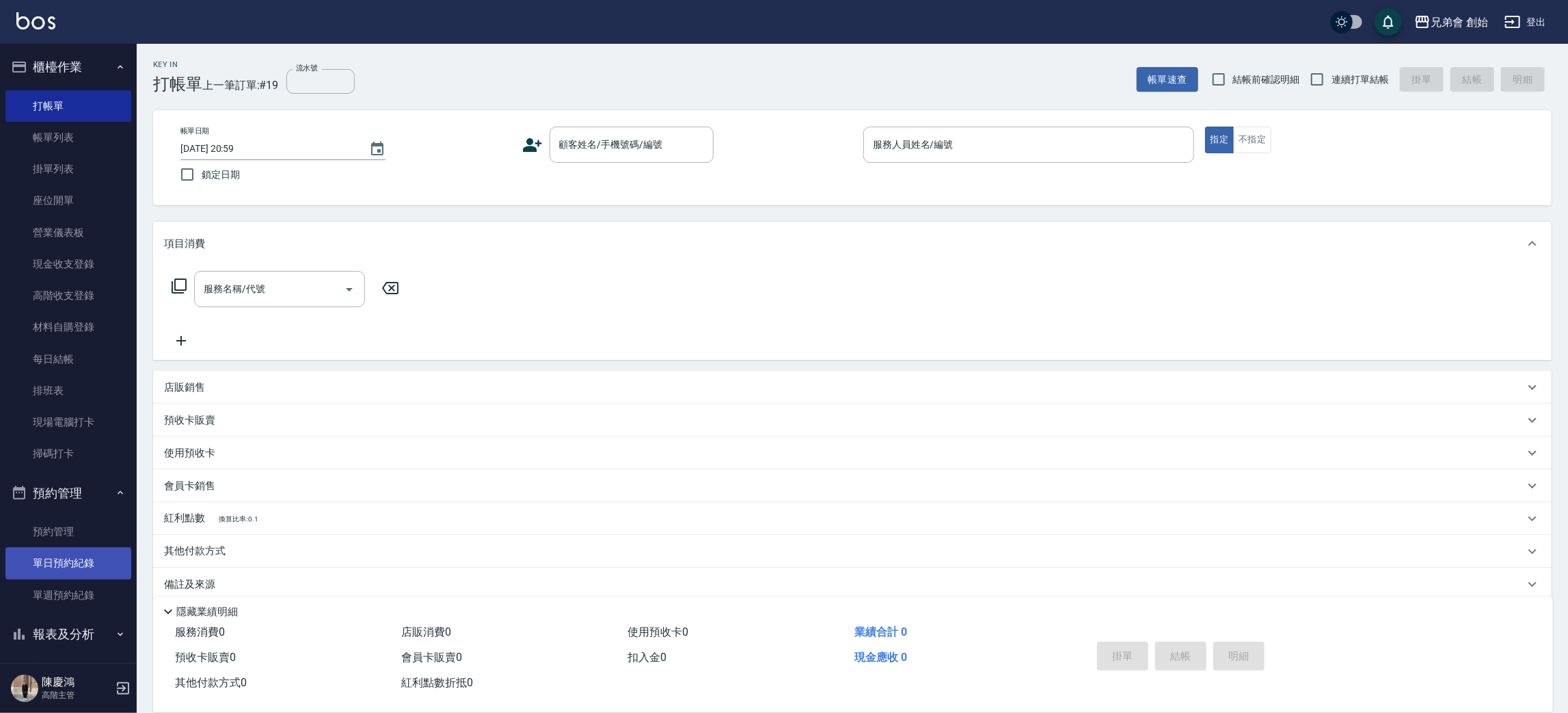
click at [89, 554] on link "單日預約紀錄" at bounding box center [68, 562] width 126 height 32
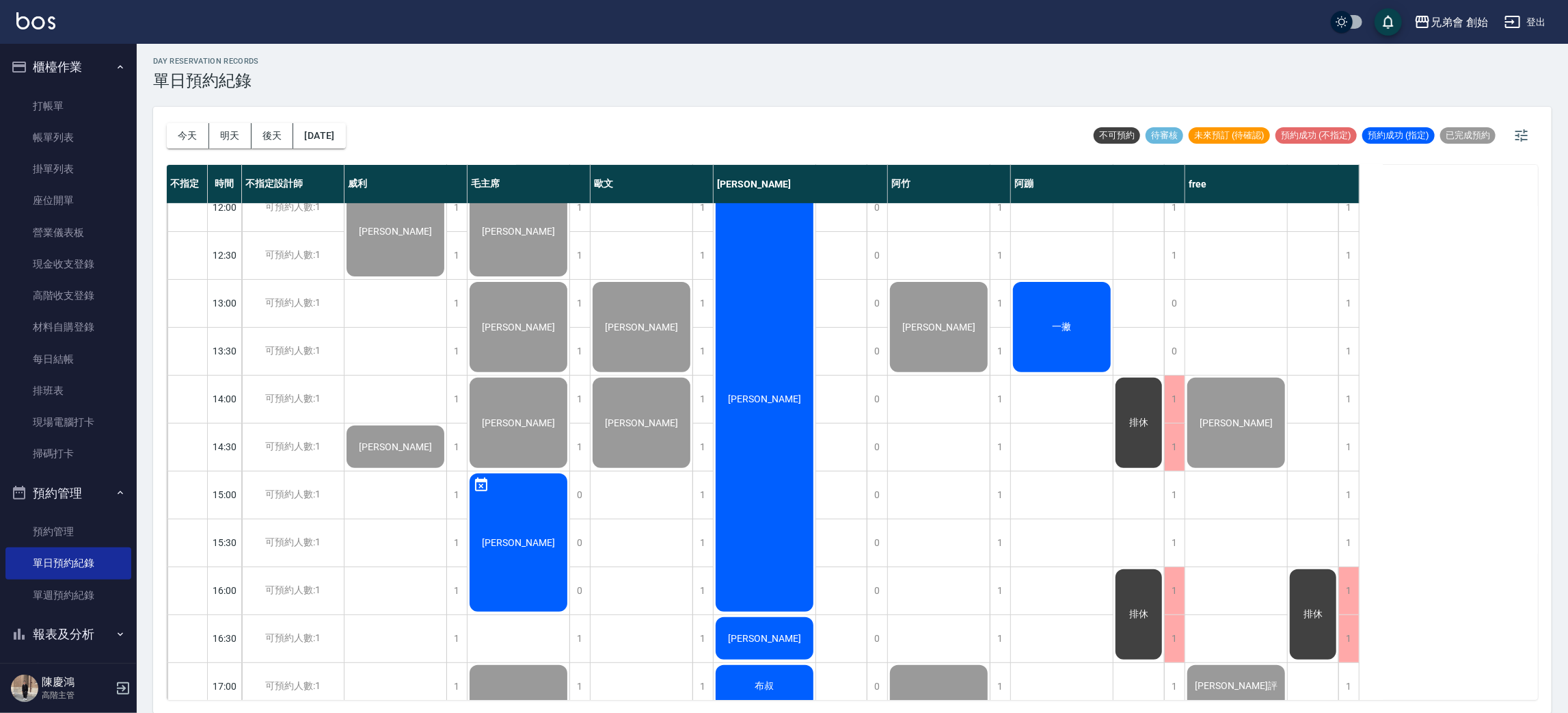
scroll to position [103, 0]
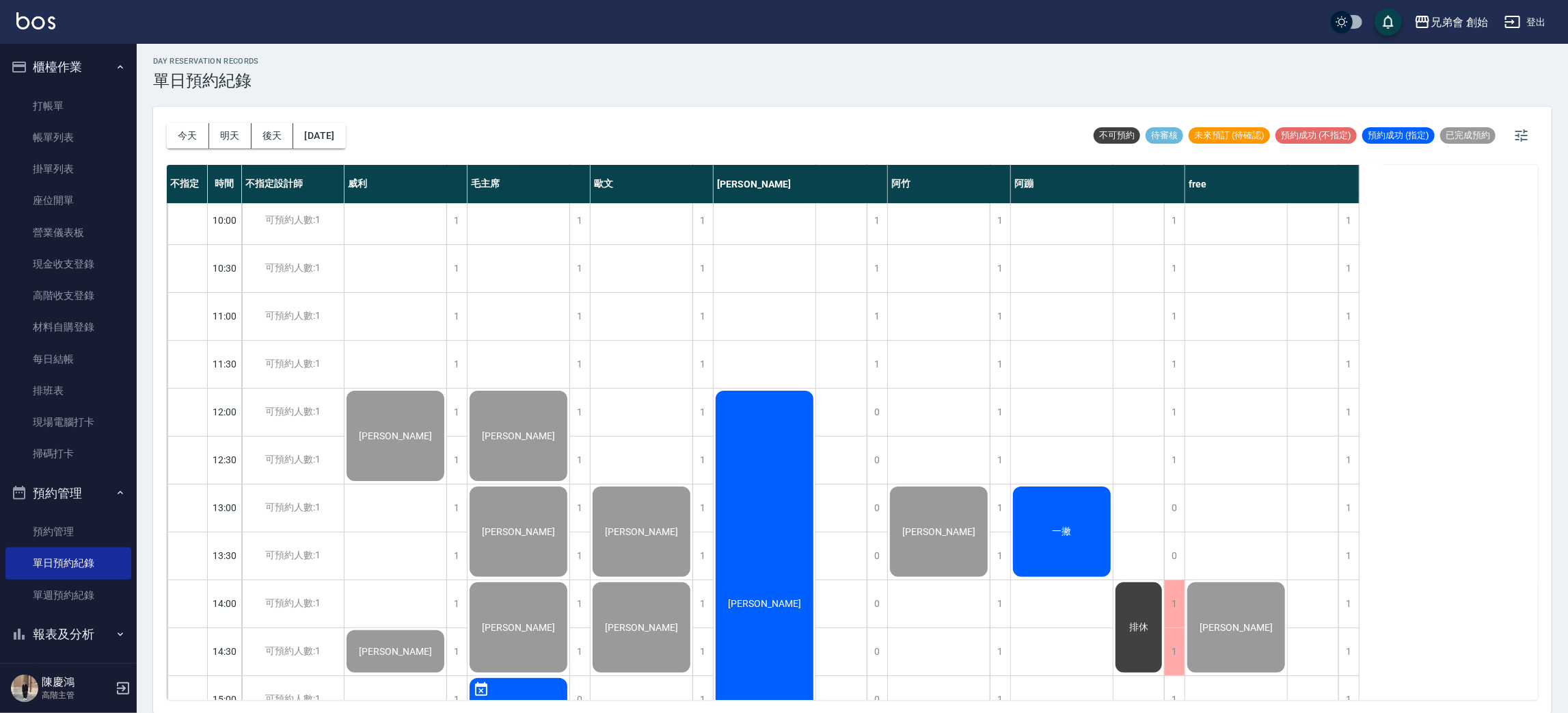
click at [1050, 533] on span "一撇" at bounding box center [1063, 531] width 25 height 12
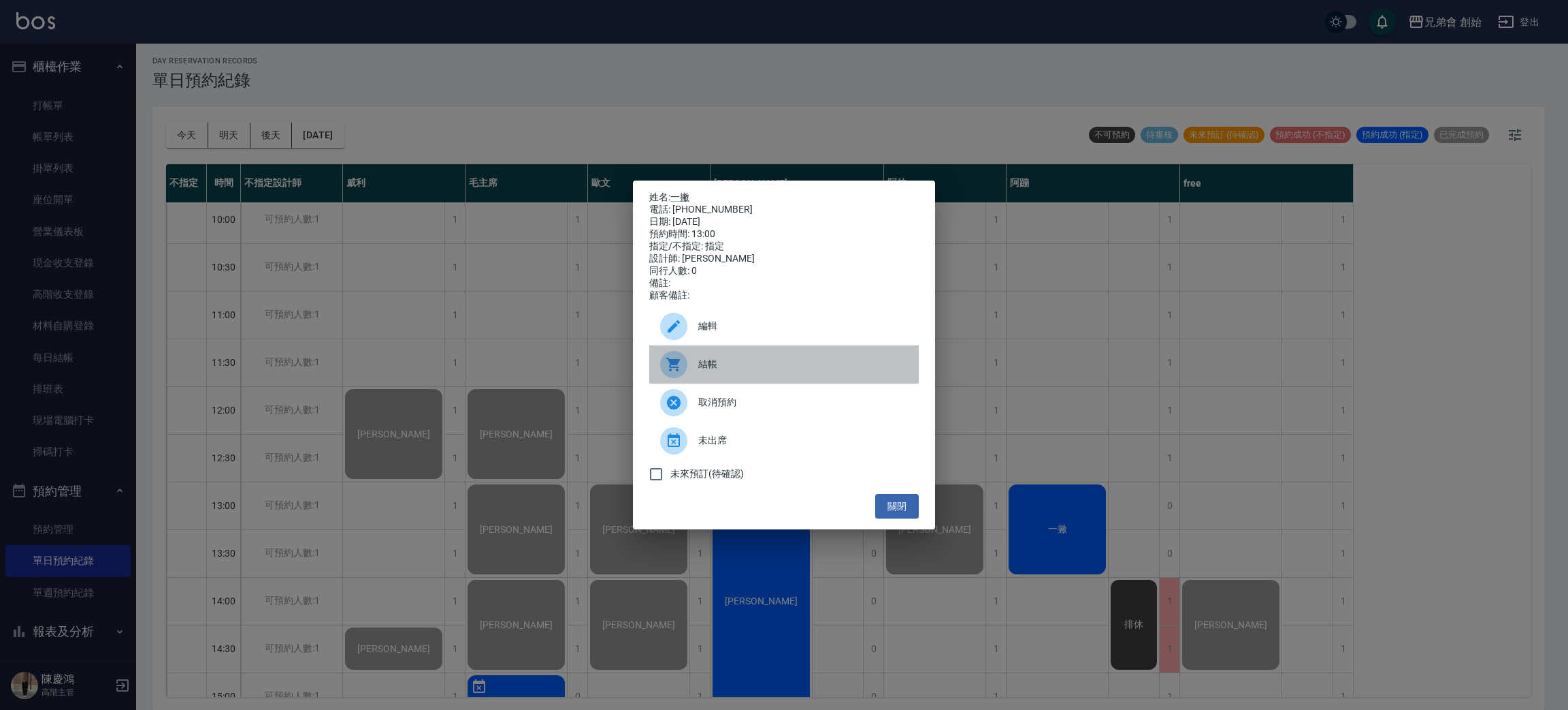
click at [757, 371] on span "結帳" at bounding box center [803, 364] width 210 height 14
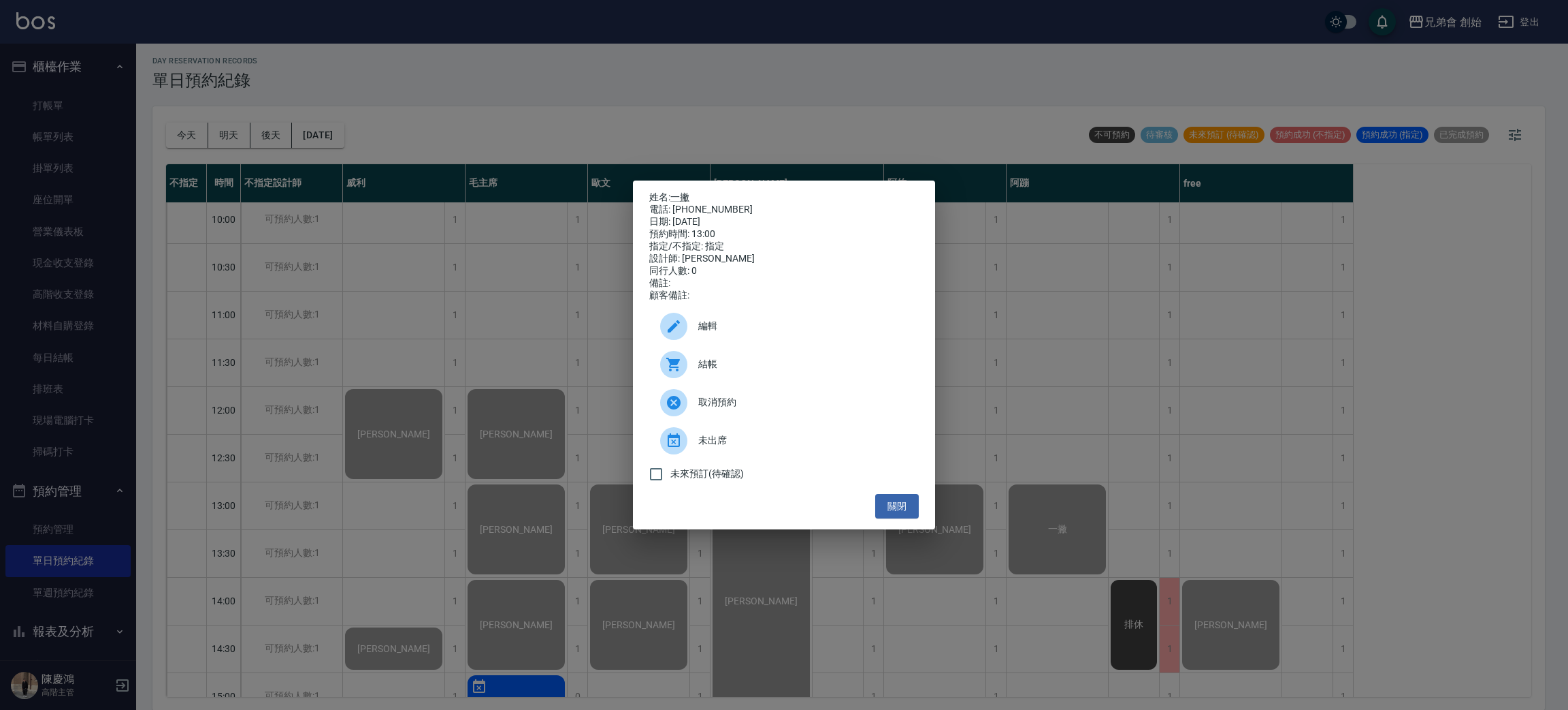
drag, startPoint x: 1206, startPoint y: 411, endPoint x: 1203, endPoint y: 417, distance: 6.7
click at [1206, 411] on div "姓名: 一撇 電話: [PHONE_NUMBER] 日期: [DATE] 預約時間: 13:00 指定/不指定: 指定 設計師: 阿蹦 同行人數: 0 備註:…" at bounding box center [784, 355] width 1568 height 710
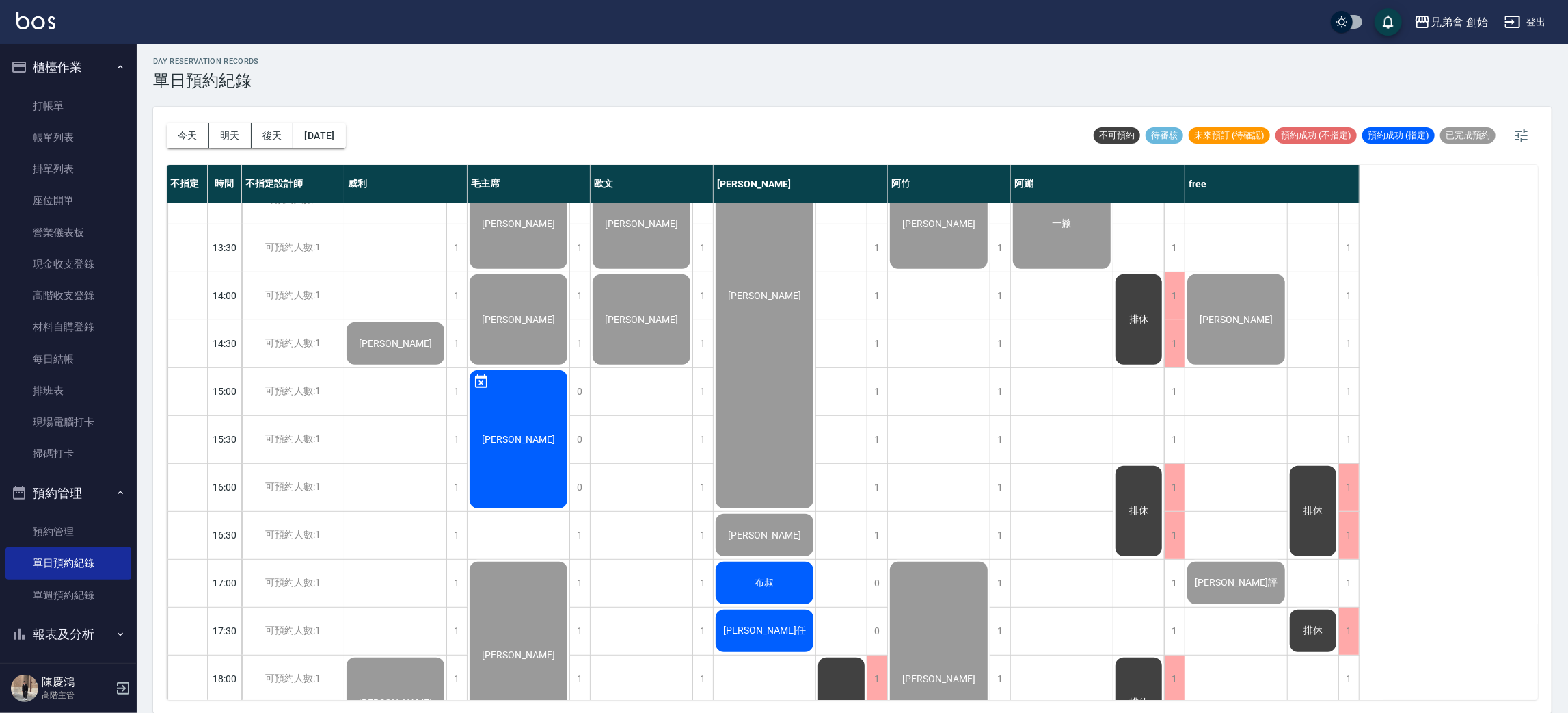
scroll to position [615, 0]
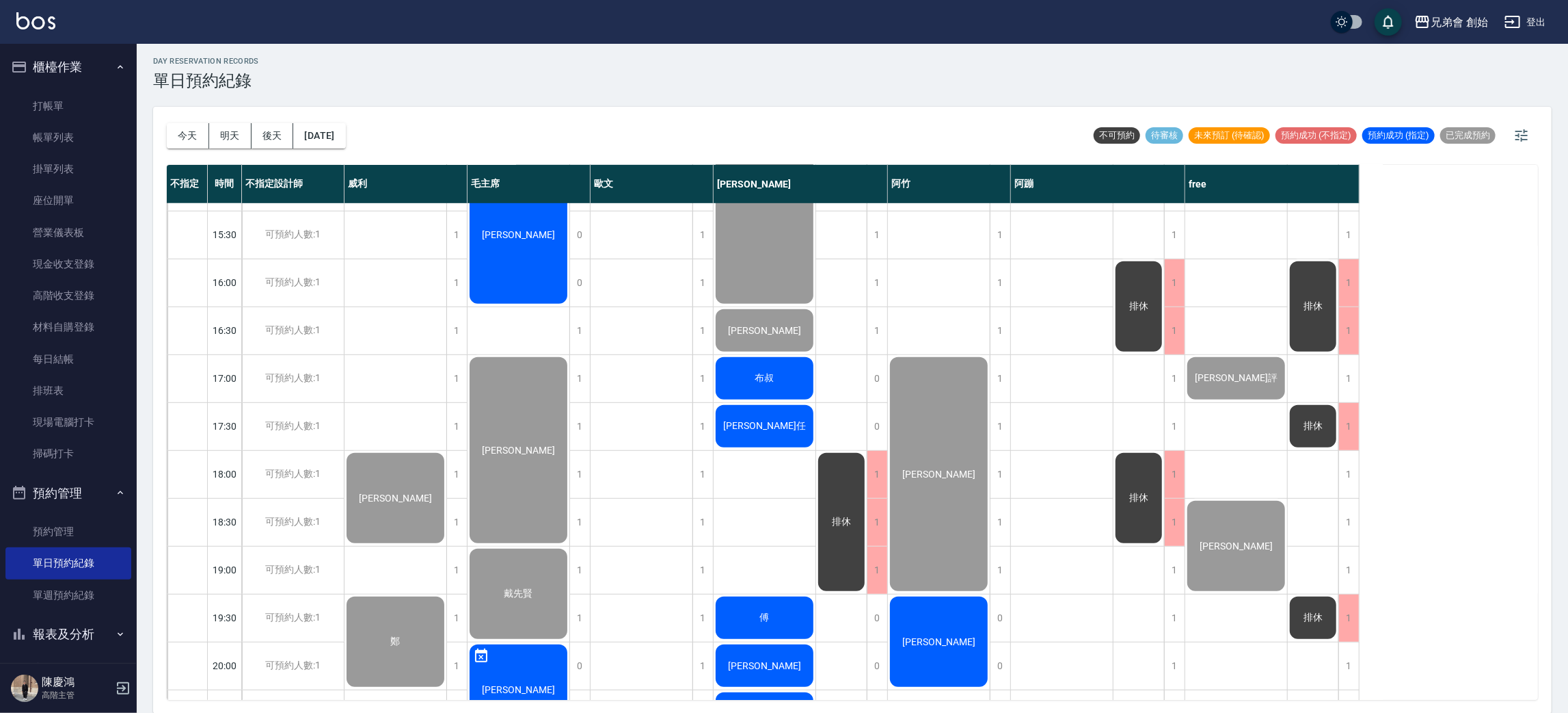
click at [786, 425] on div "[PERSON_NAME]任" at bounding box center [764, 426] width 102 height 46
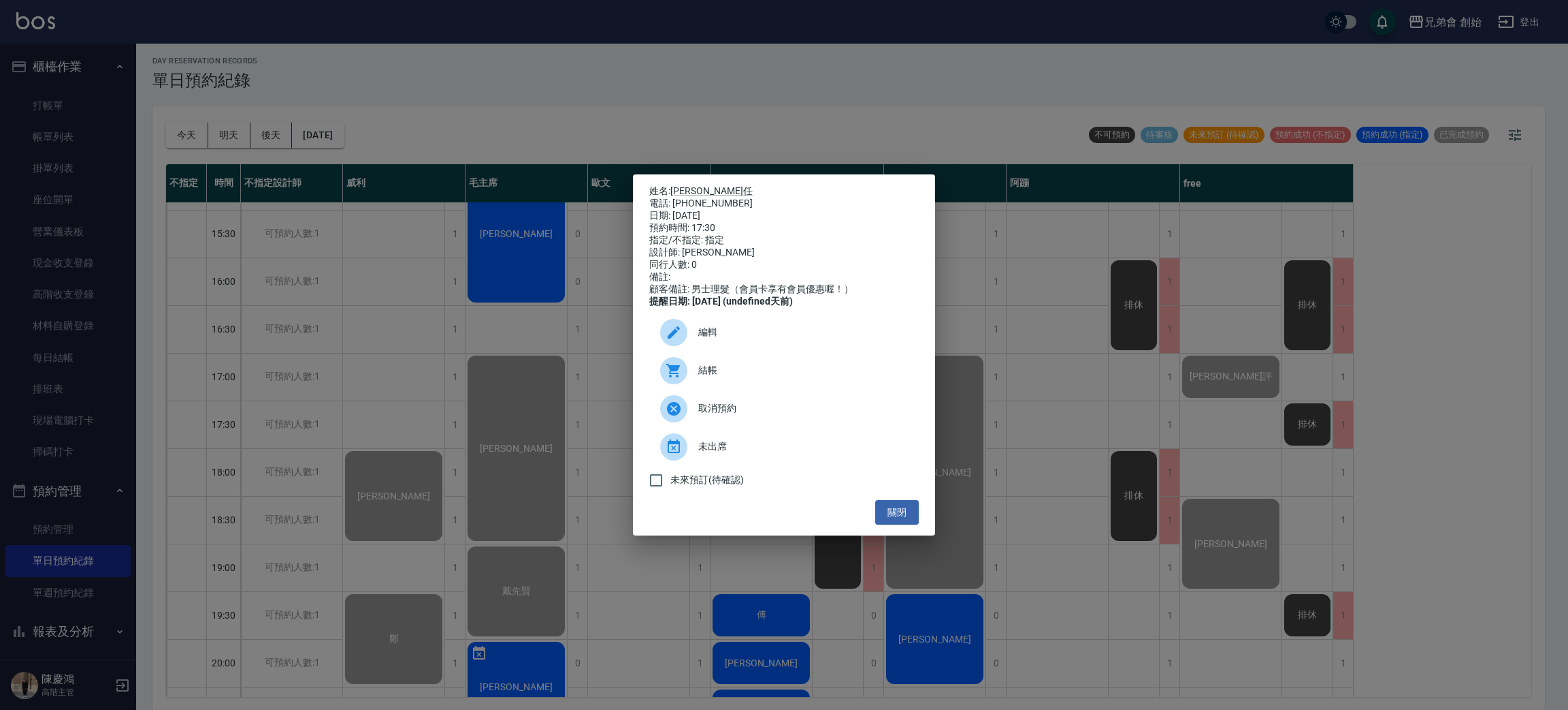
click at [715, 377] on span "結帳" at bounding box center [803, 370] width 210 height 14
click at [252, 273] on div "姓名: [PERSON_NAME]任 電話: [PHONE_NUMBER] 日期: [DATE] 預約時間: 17:30 指定/不指定: 指定 設計師: [P…" at bounding box center [784, 355] width 1568 height 710
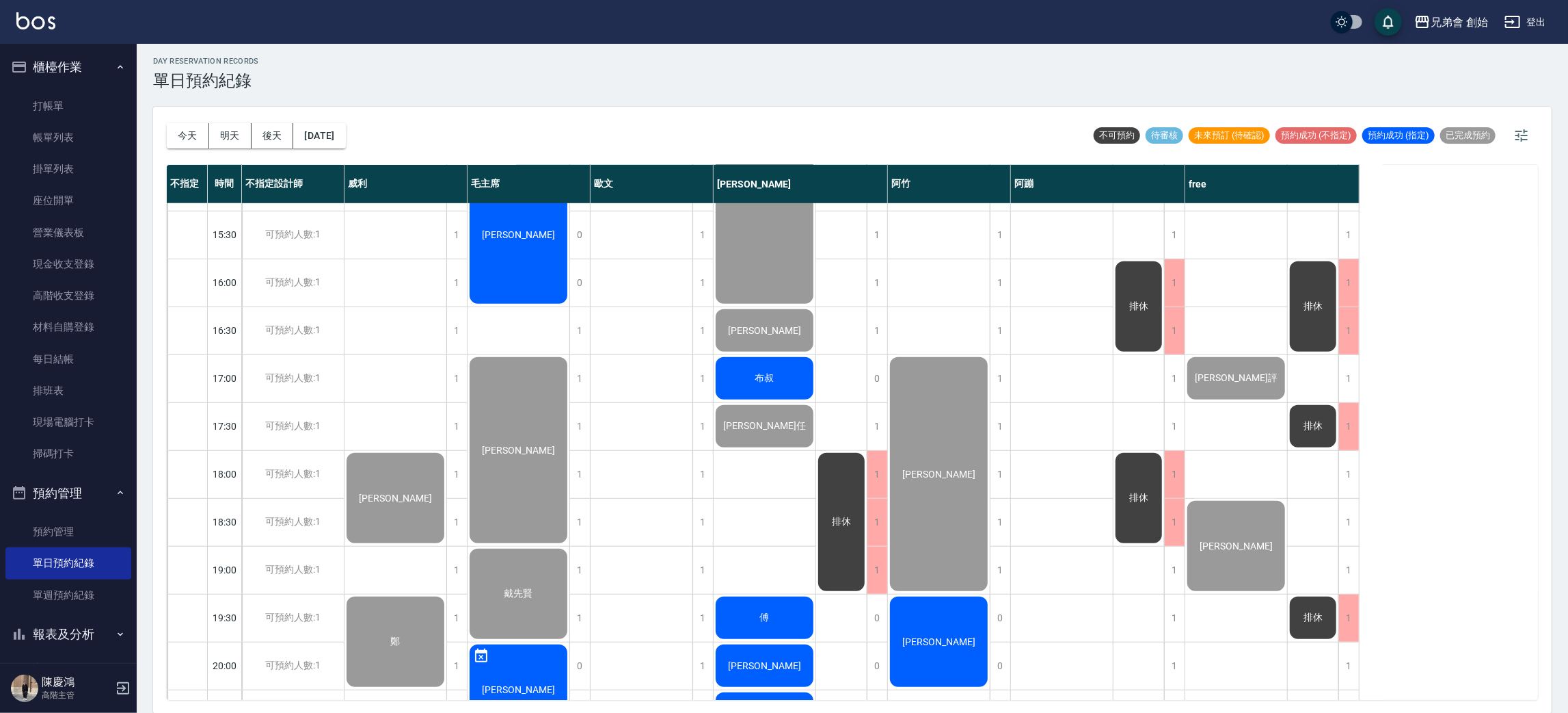
scroll to position [820, 0]
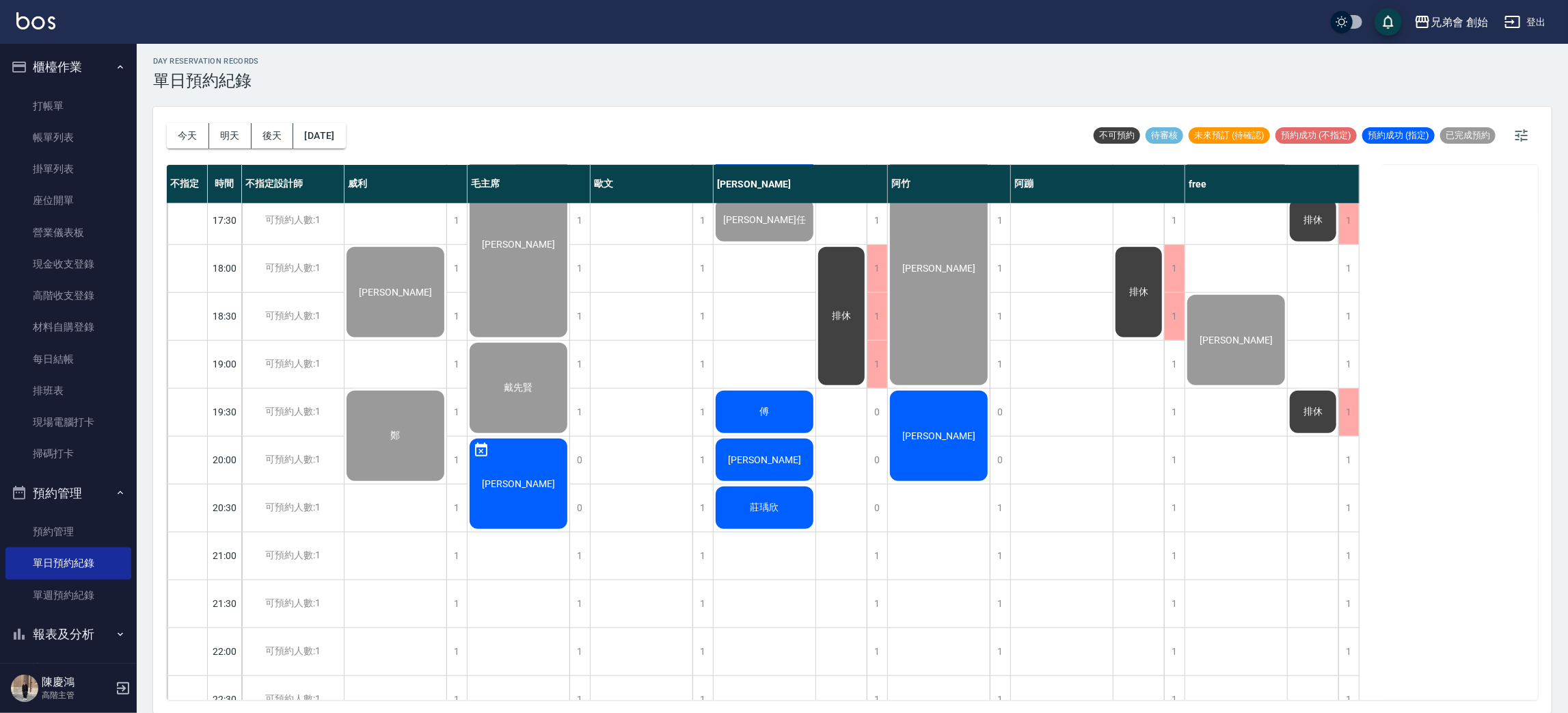
click at [761, 397] on div "傅" at bounding box center [764, 412] width 102 height 46
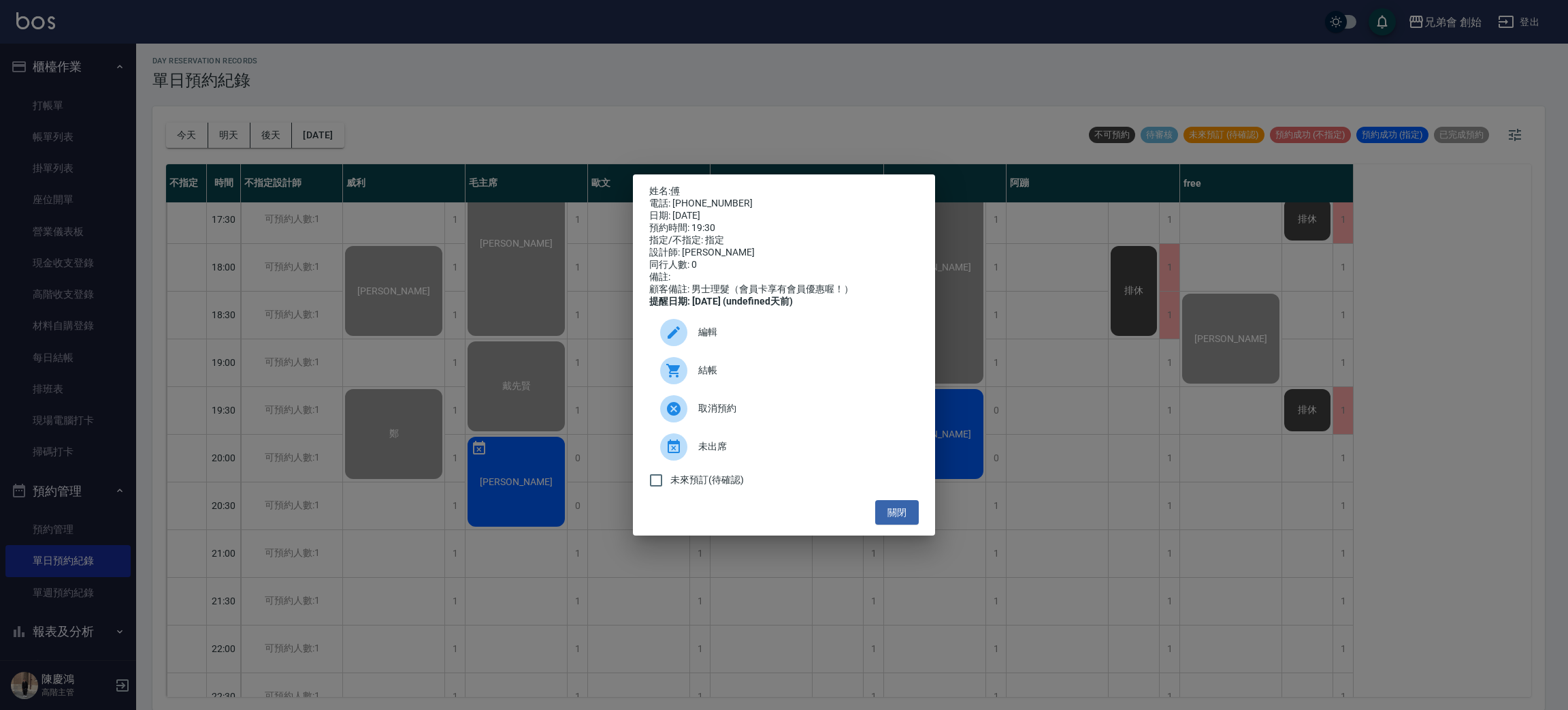
click at [703, 198] on div "電話: [PHONE_NUMBER]" at bounding box center [784, 204] width 269 height 12
copy div "0963127123"
drag, startPoint x: 279, startPoint y: 312, endPoint x: 508, endPoint y: 391, distance: 242.2
click at [280, 313] on div "姓名: 傅 電話: [PHONE_NUMBER] 日期: [DATE] 預約時間: 19:30 指定/不指定: 指定 設計師: [PERSON_NAME] 同…" at bounding box center [784, 355] width 1568 height 710
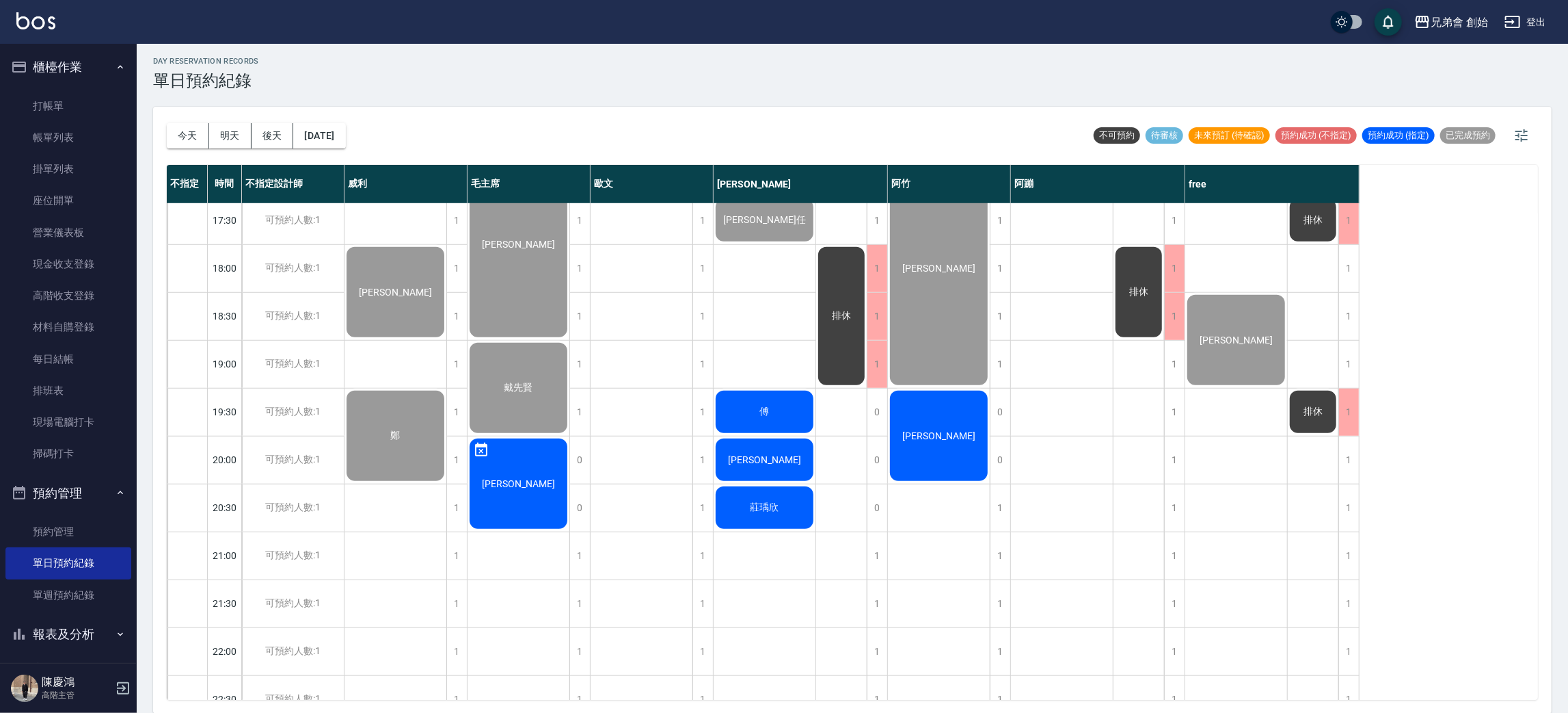
scroll to position [908, 0]
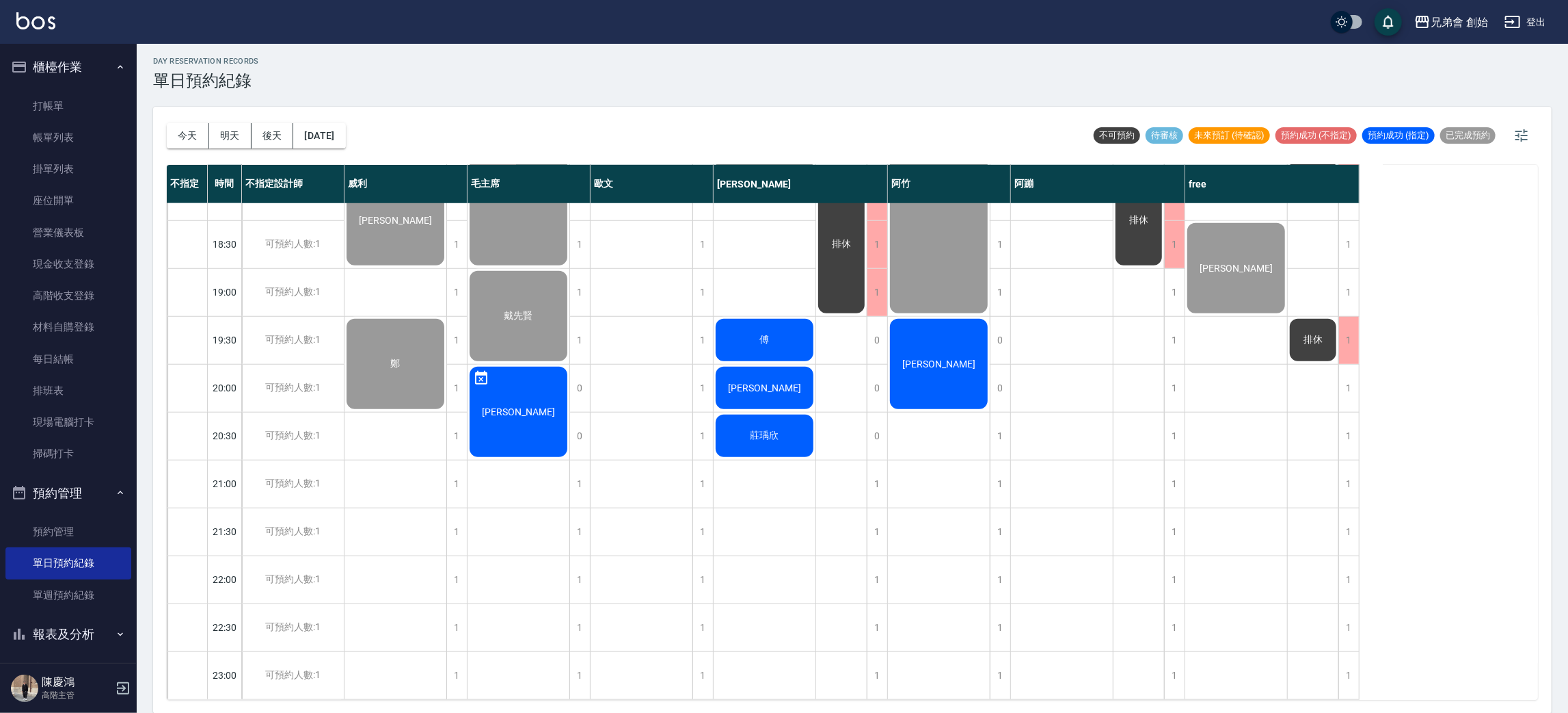
click at [772, 382] on span "[PERSON_NAME]" at bounding box center [764, 387] width 79 height 11
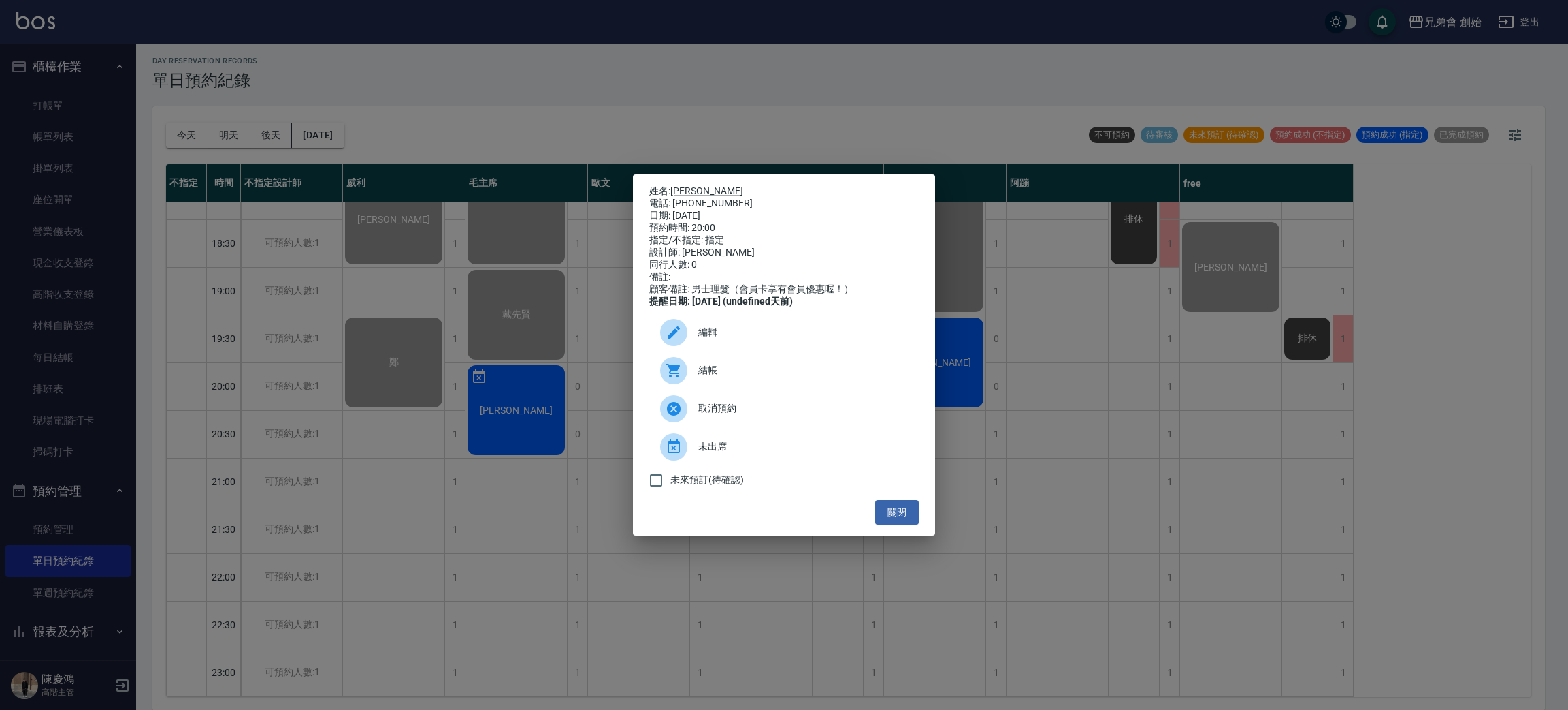
click at [683, 198] on div "電話: 0915301515" at bounding box center [784, 204] width 269 height 12
copy div "0915301515"
click at [418, 361] on div "姓名: 謝大哥 電話: 0915301515 日期: 2025/10/11 預約時間: 20:00 指定/不指定: 指定 設計師: 潘潘 同行人數: 0 備註…" at bounding box center [784, 355] width 1568 height 710
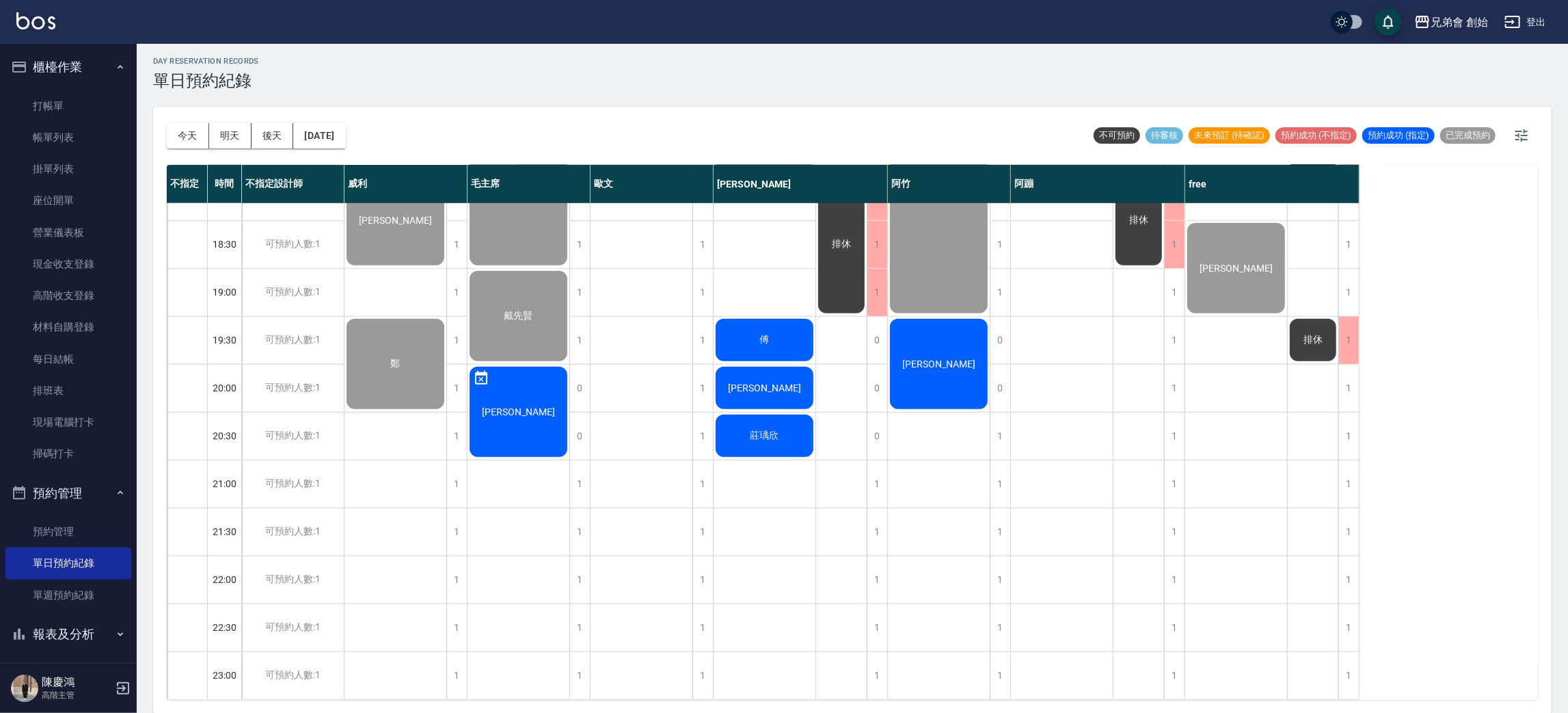
click at [775, 430] on span "莊瑀欣" at bounding box center [765, 436] width 35 height 12
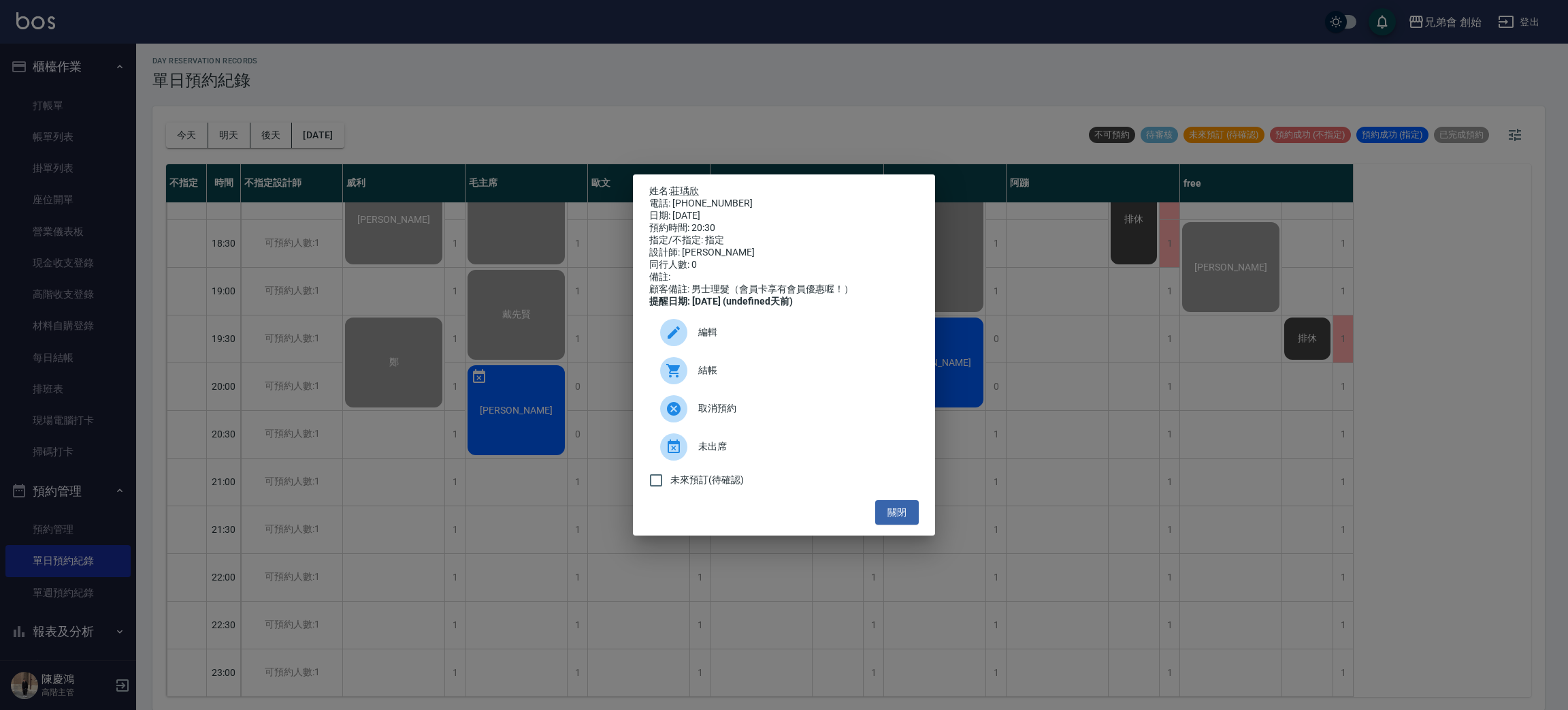
click at [734, 377] on span "結帳" at bounding box center [803, 370] width 210 height 14
drag, startPoint x: 885, startPoint y: 523, endPoint x: 904, endPoint y: 540, distance: 25.5
click at [885, 523] on button "關閉" at bounding box center [898, 512] width 44 height 25
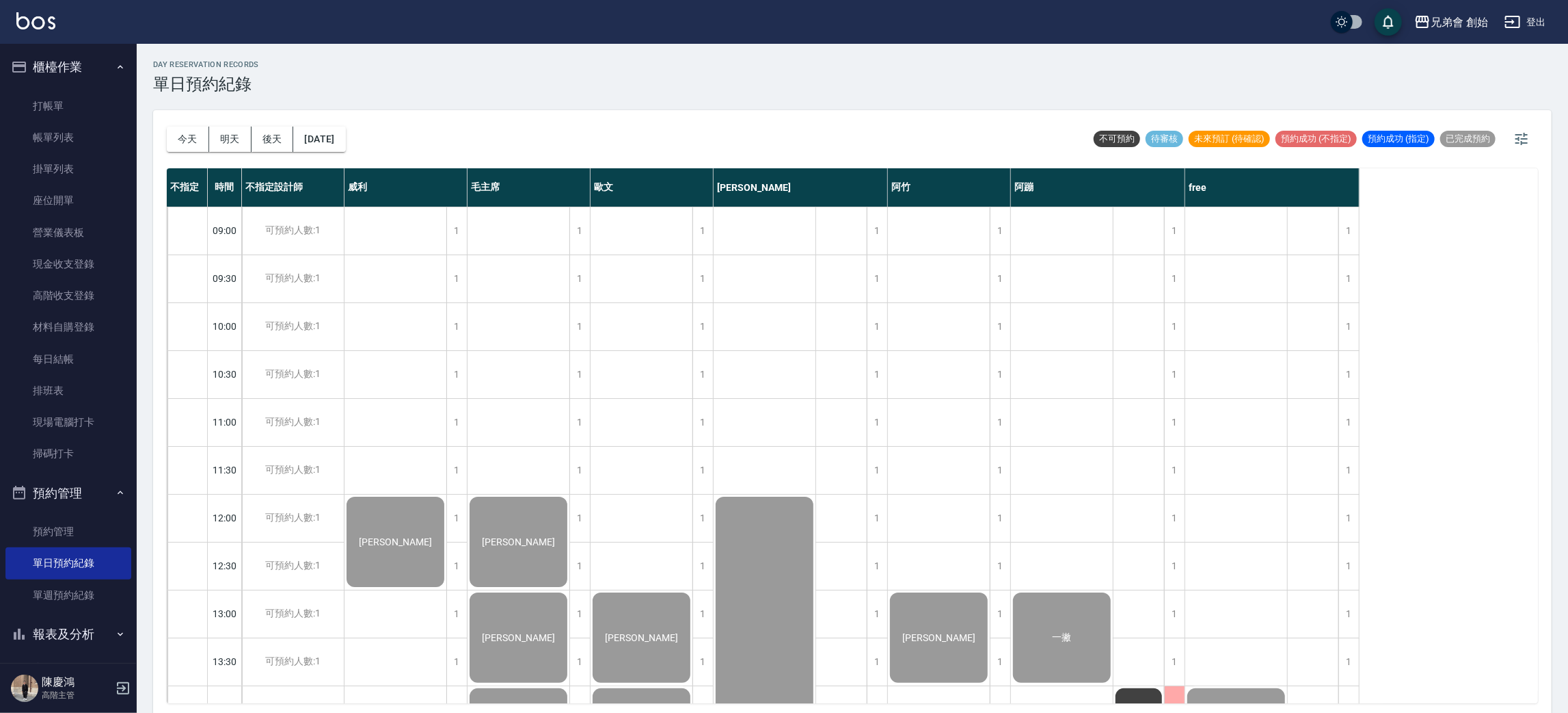
scroll to position [411, 0]
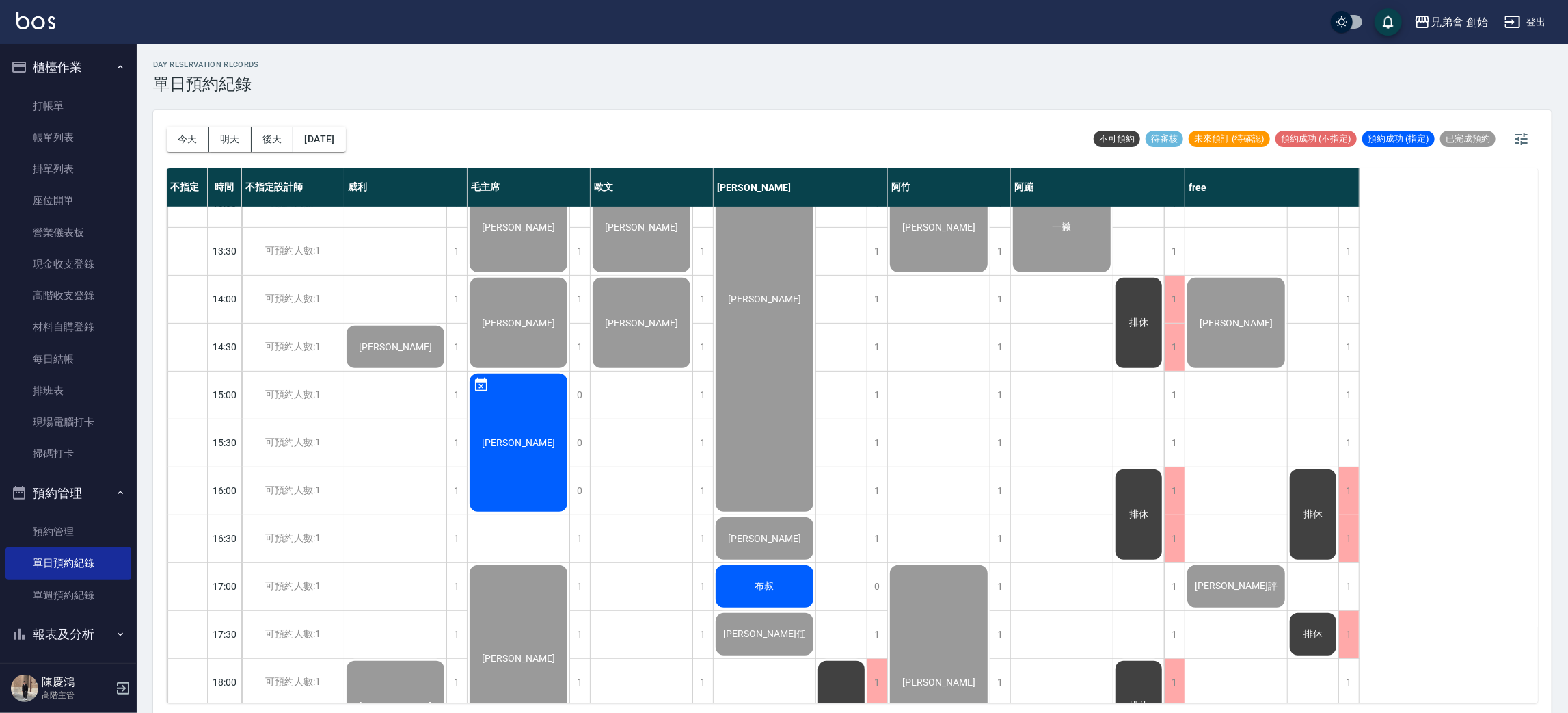
drag, startPoint x: 189, startPoint y: 142, endPoint x: 226, endPoint y: 158, distance: 40.3
click at [190, 139] on button "今天" at bounding box center [188, 139] width 42 height 25
click at [52, 130] on link "帳單列表" at bounding box center [68, 137] width 126 height 32
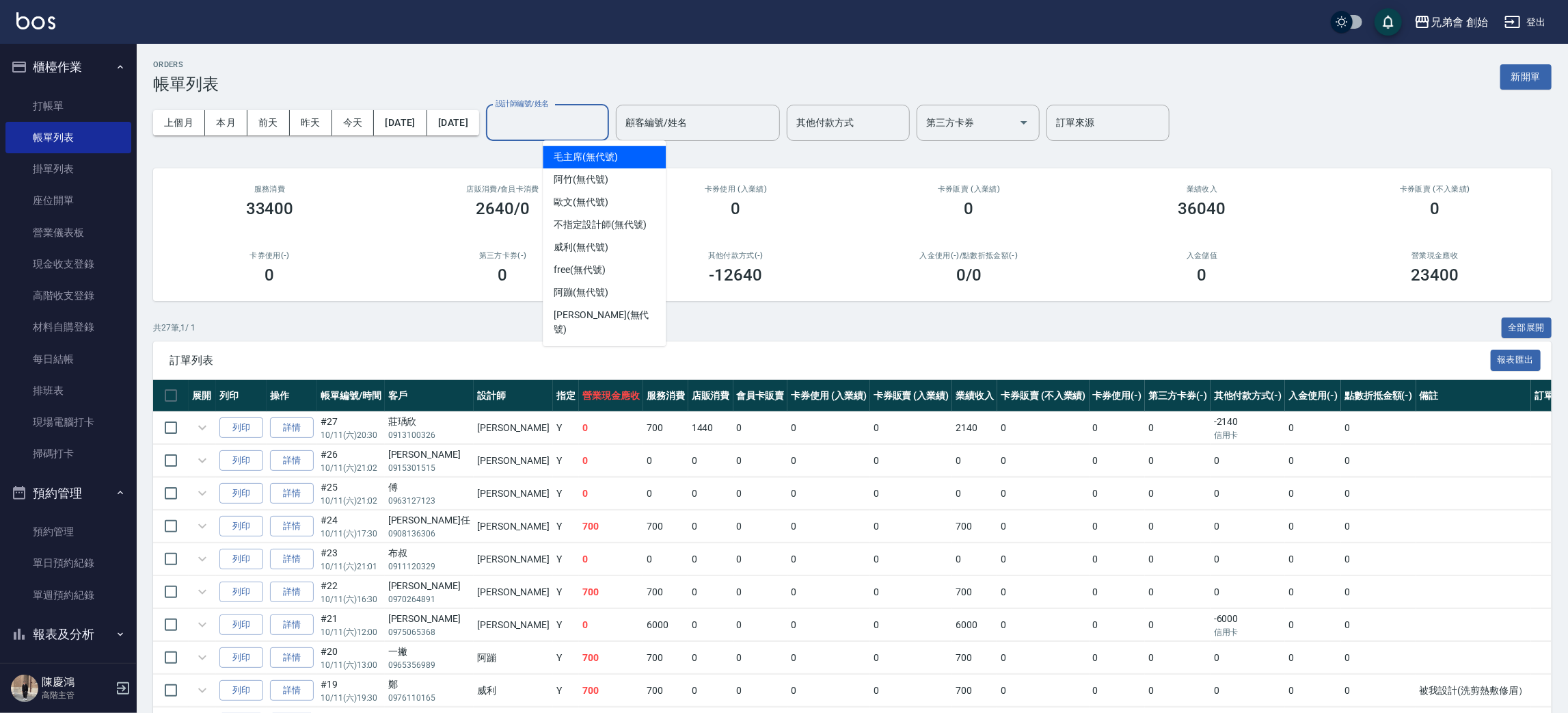
click at [603, 123] on input "設計師編號/姓名" at bounding box center [547, 122] width 110 height 24
click at [592, 293] on span "阿蹦 (無代號)" at bounding box center [580, 292] width 55 height 14
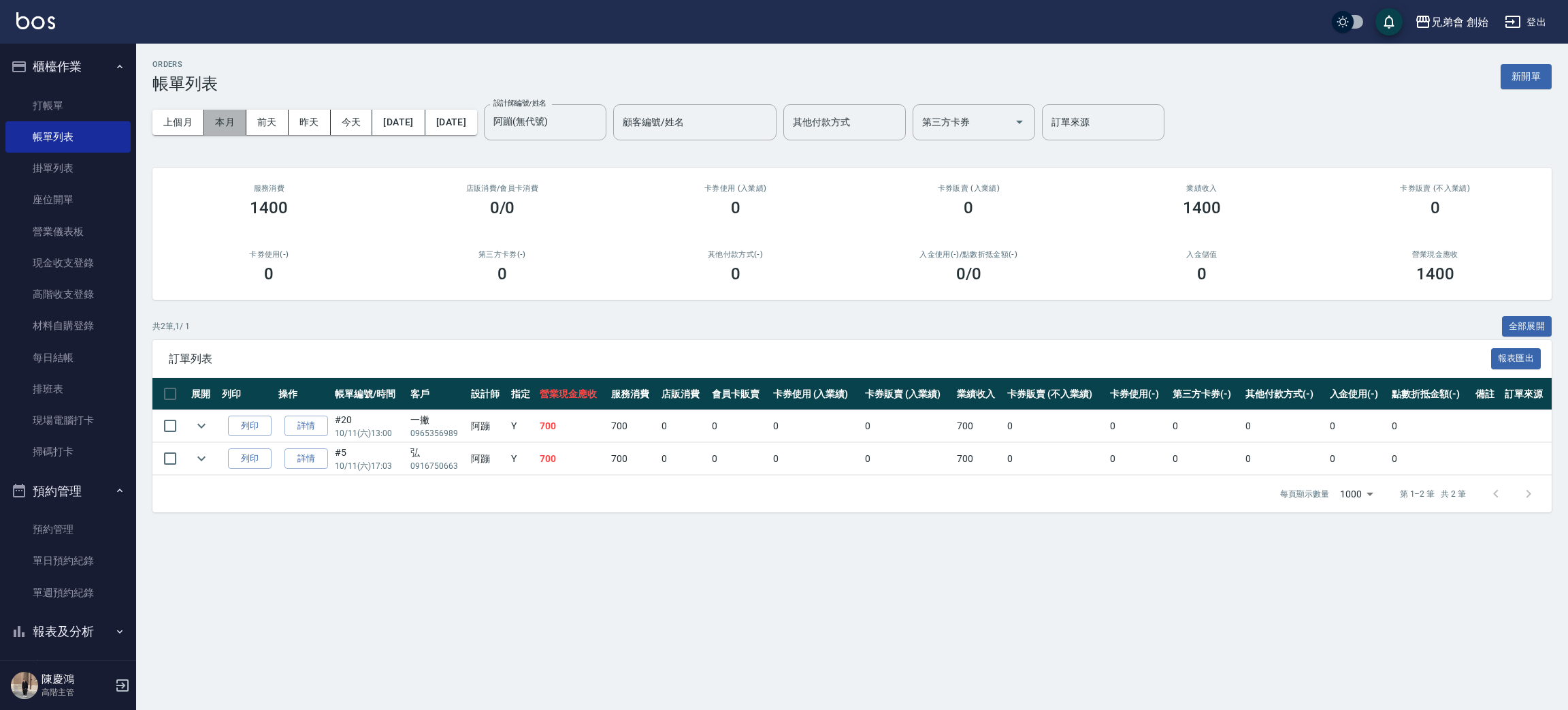
click at [235, 118] on button "本月" at bounding box center [225, 122] width 42 height 25
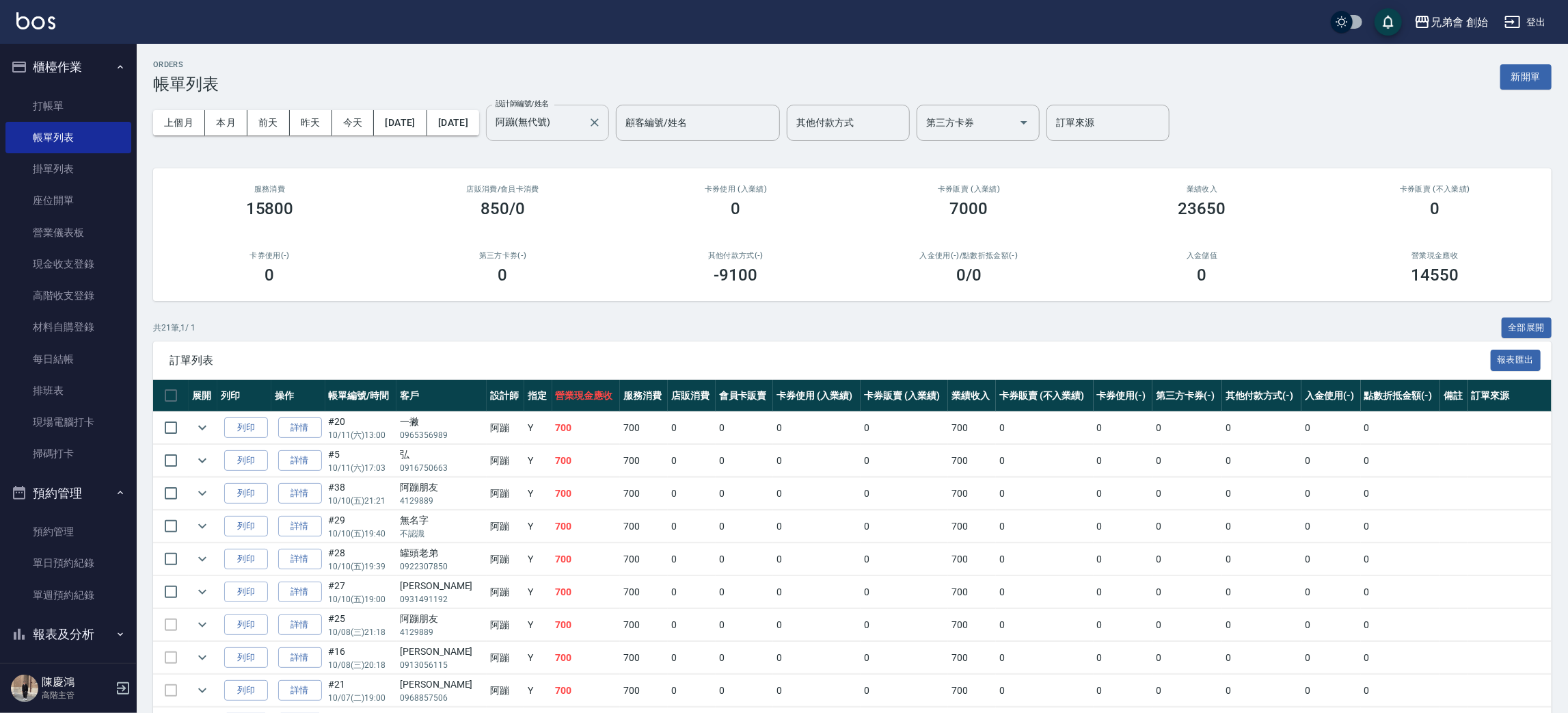
click at [582, 122] on input "阿蹦(無代號)" at bounding box center [537, 122] width 90 height 24
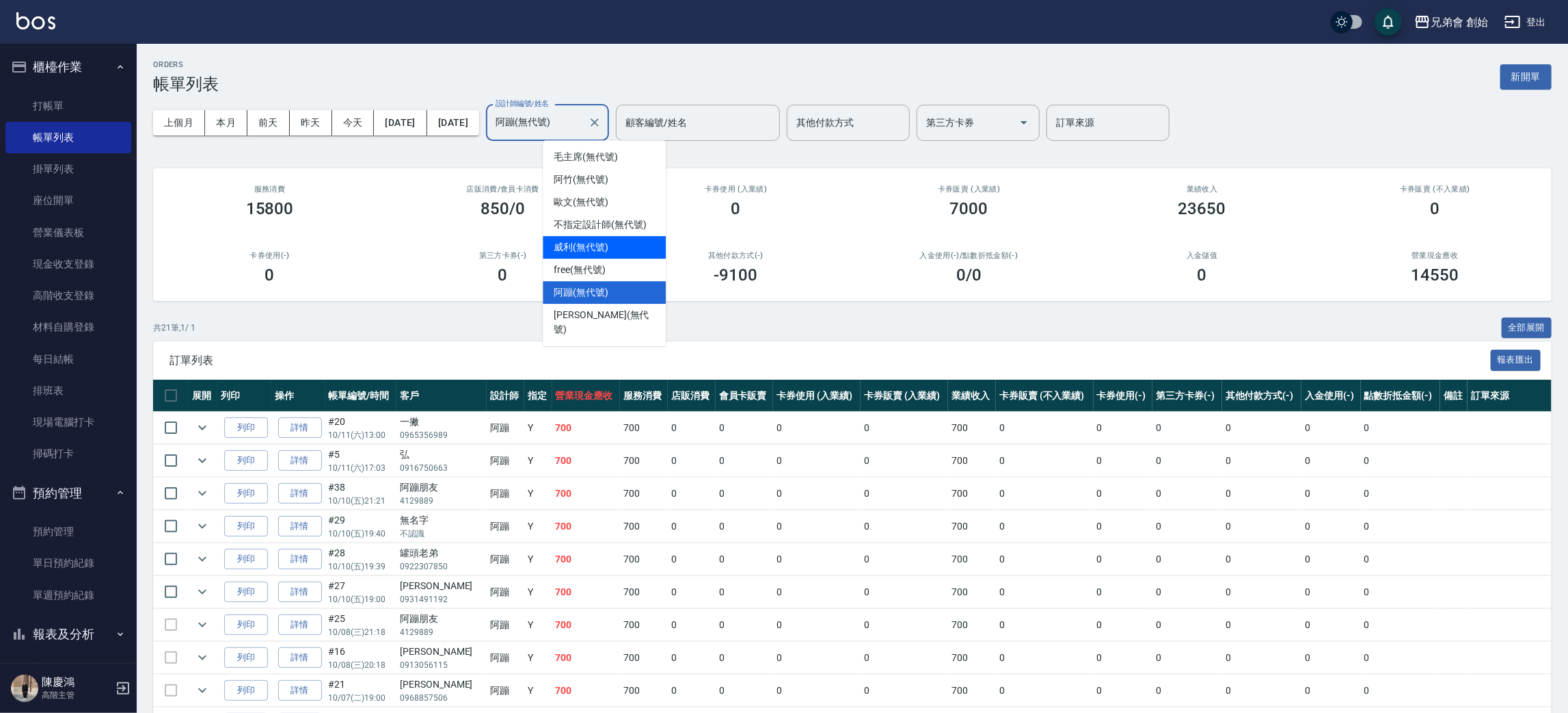
click at [592, 261] on div "free (無代號)" at bounding box center [604, 270] width 123 height 23
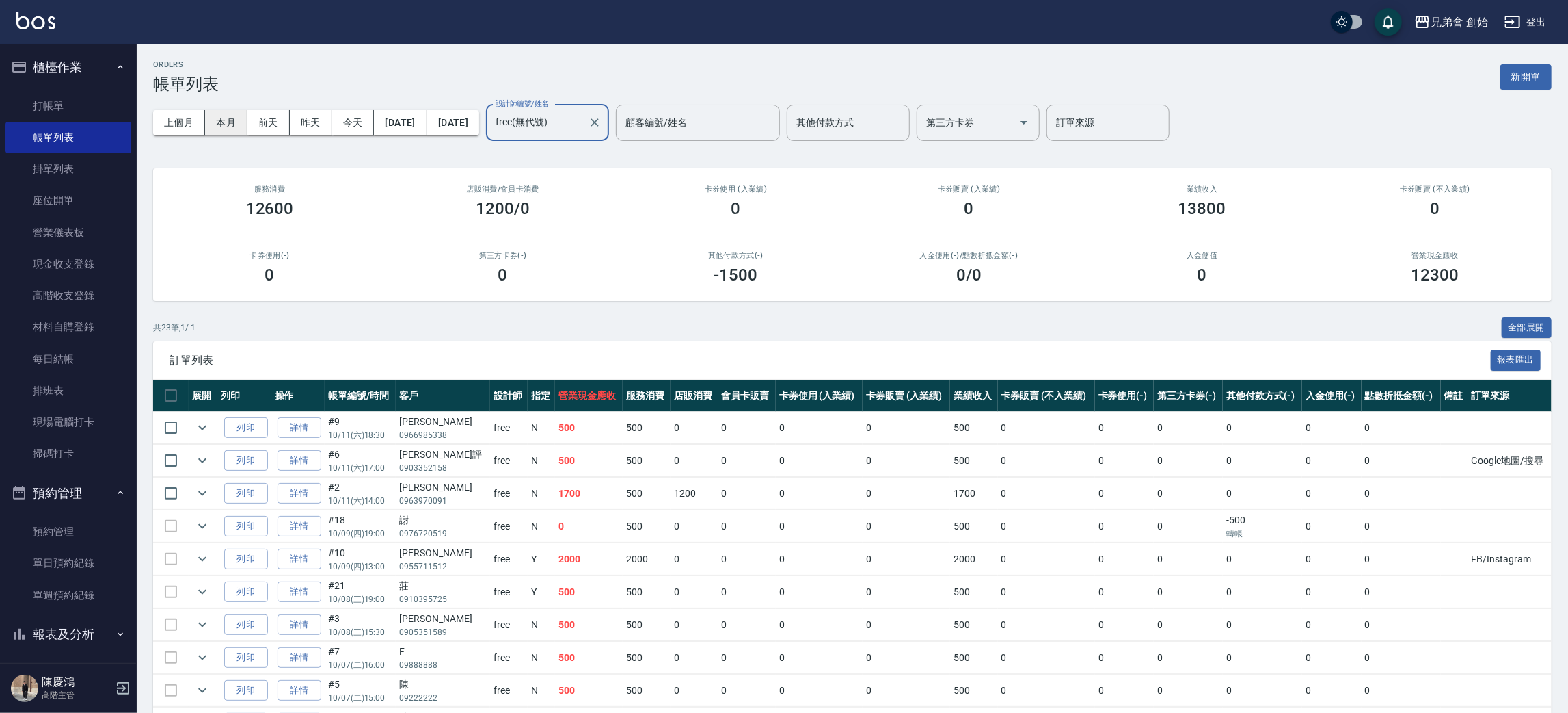
click at [211, 113] on button "本月" at bounding box center [226, 123] width 42 height 25
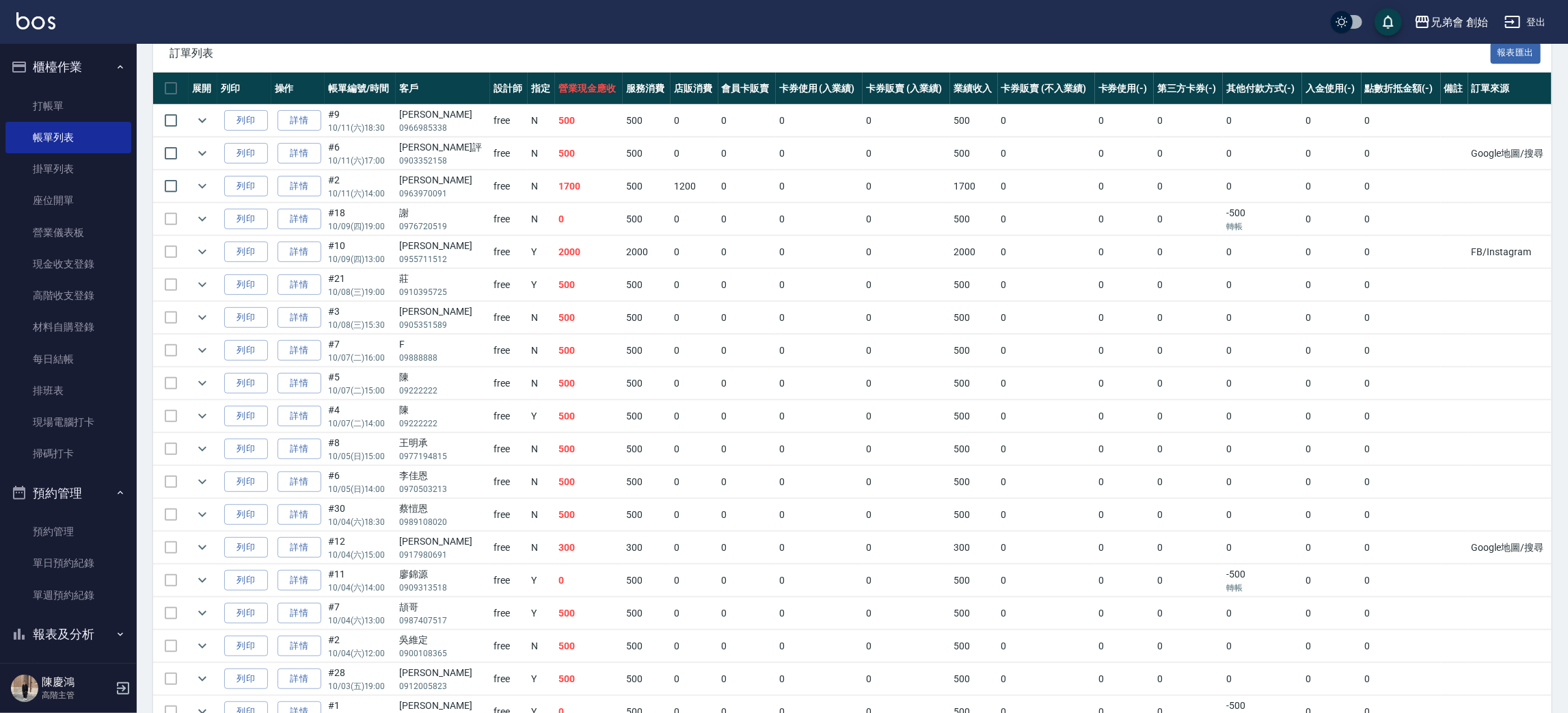
scroll to position [205, 0]
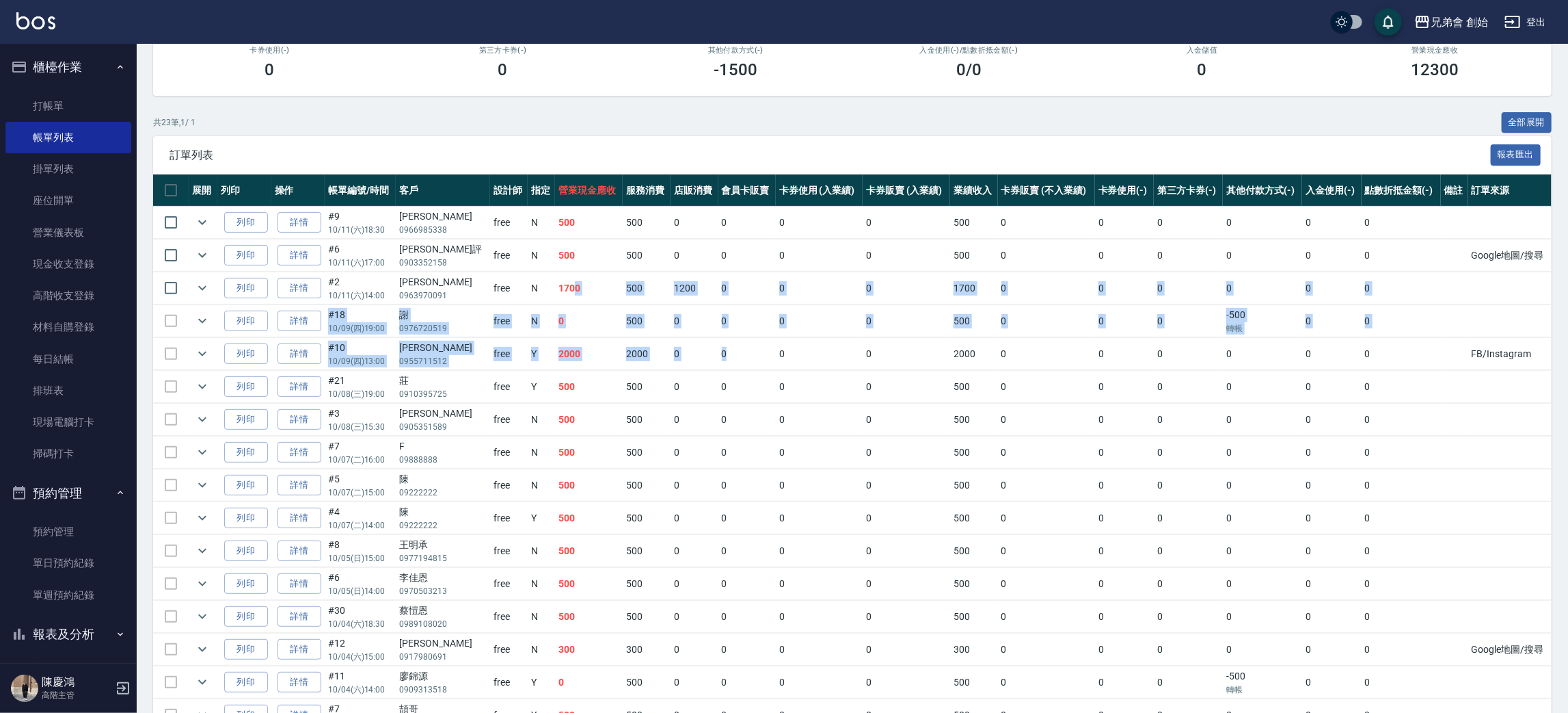
drag, startPoint x: 620, startPoint y: 318, endPoint x: 715, endPoint y: 346, distance: 99.0
click at [715, 346] on tbody "列印 詳情 #9 10/11 (六) 18:30 謝安怡 0966985338 free N 500 500 0 0 0 0 500 0 0 0 0 0 0 …" at bounding box center [853, 583] width 1398 height 755
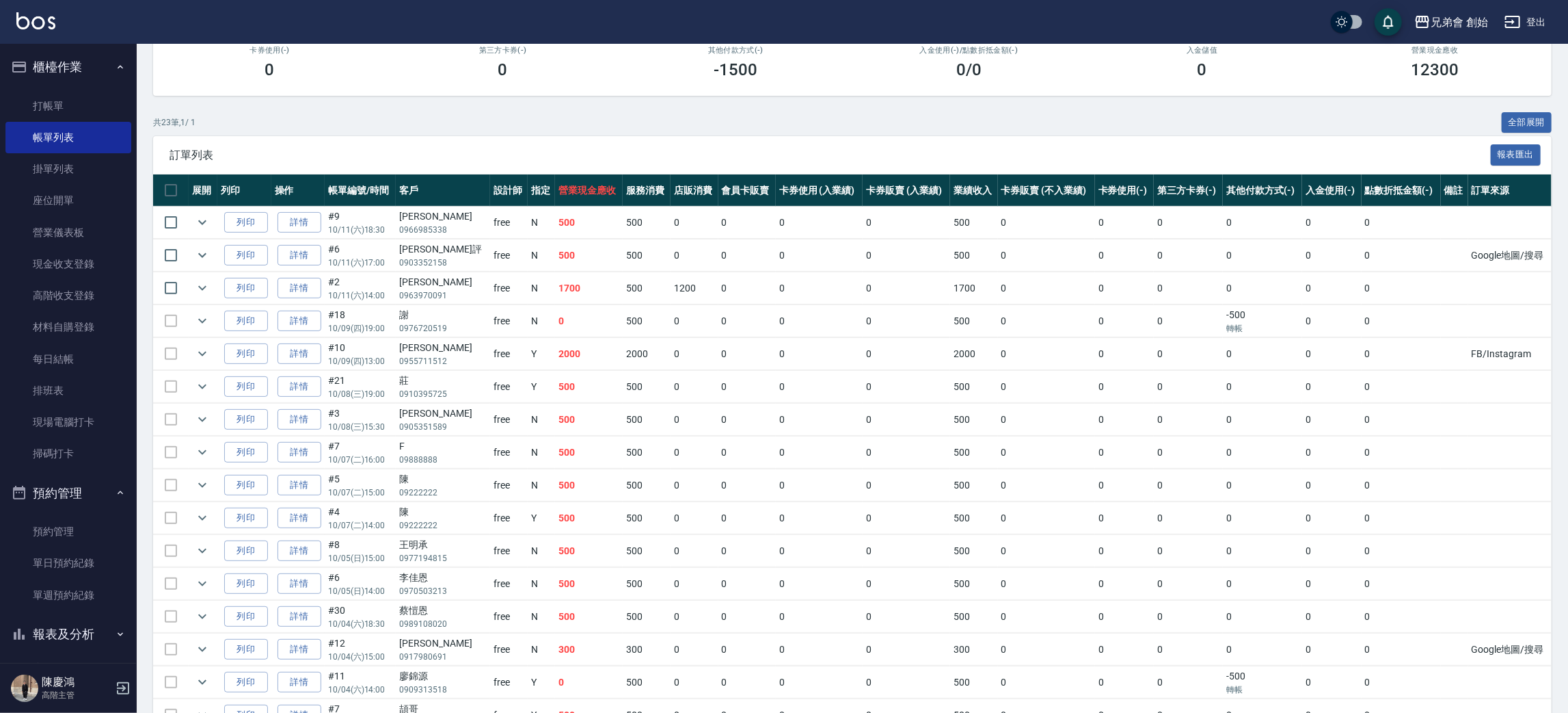
click at [784, 380] on td "0" at bounding box center [819, 387] width 87 height 33
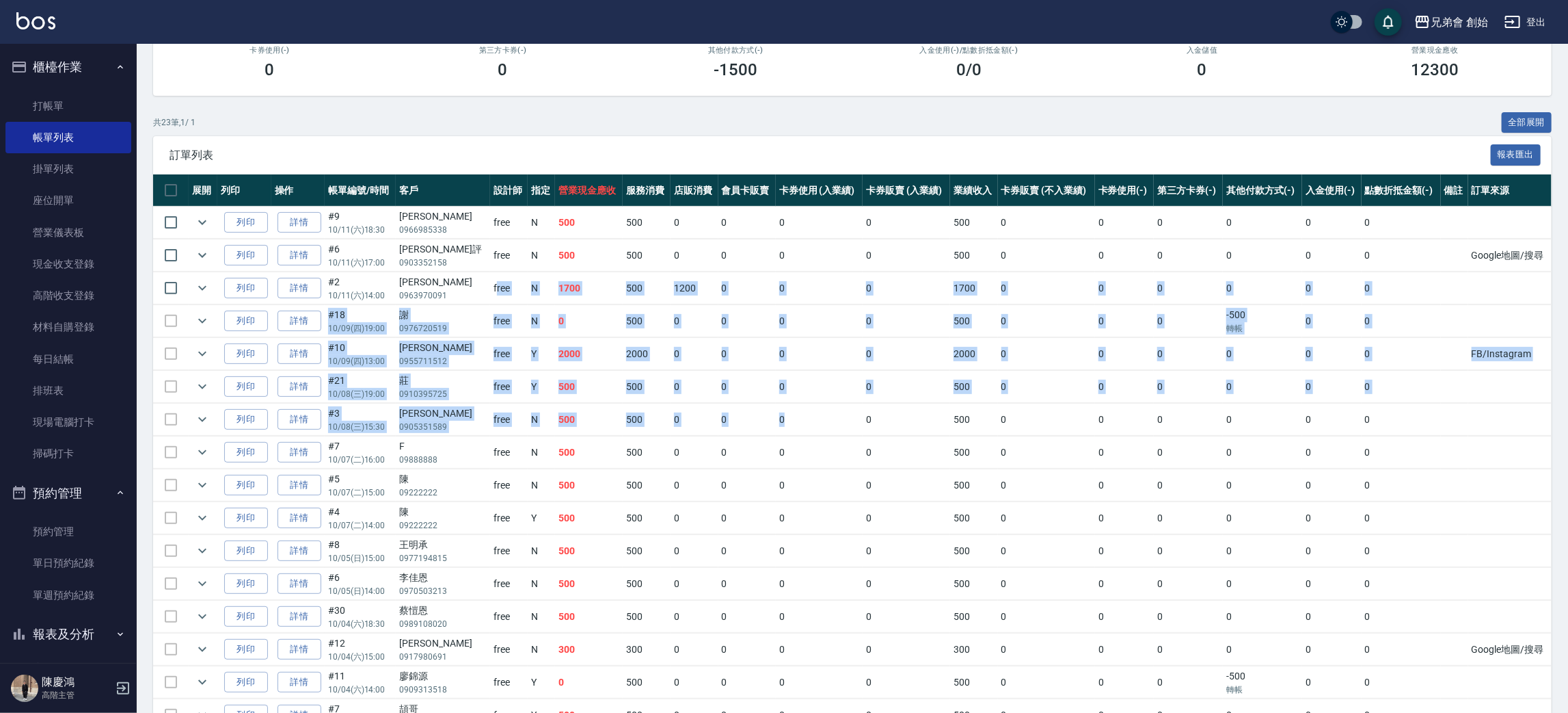
drag, startPoint x: 470, startPoint y: 298, endPoint x: 854, endPoint y: 397, distance: 396.6
click at [827, 406] on tbody "列印 詳情 #9 10/11 (六) 18:30 謝安怡 0966985338 free N 500 500 0 0 0 0 500 0 0 0 0 0 0 …" at bounding box center [853, 583] width 1398 height 755
click at [879, 396] on td "0" at bounding box center [906, 387] width 87 height 33
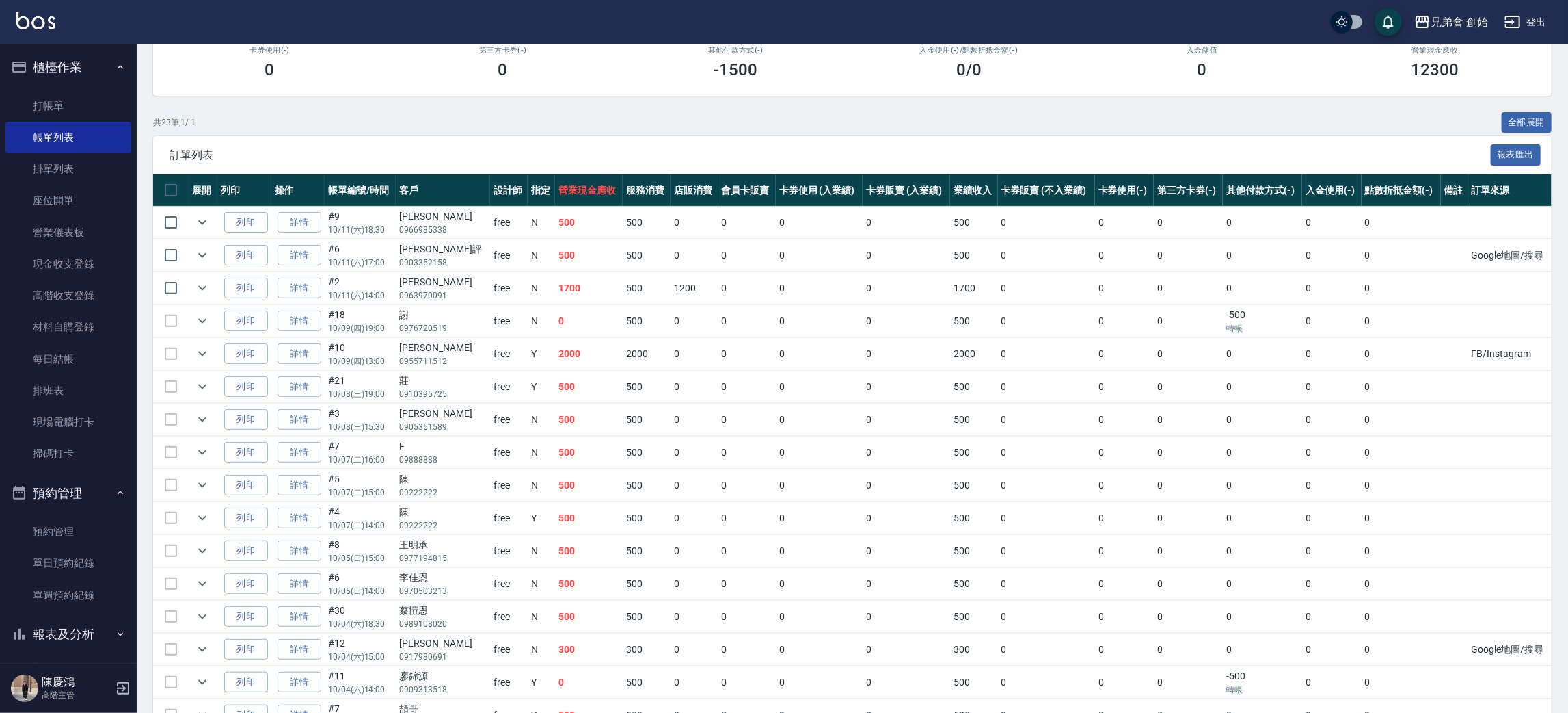
scroll to position [0, 0]
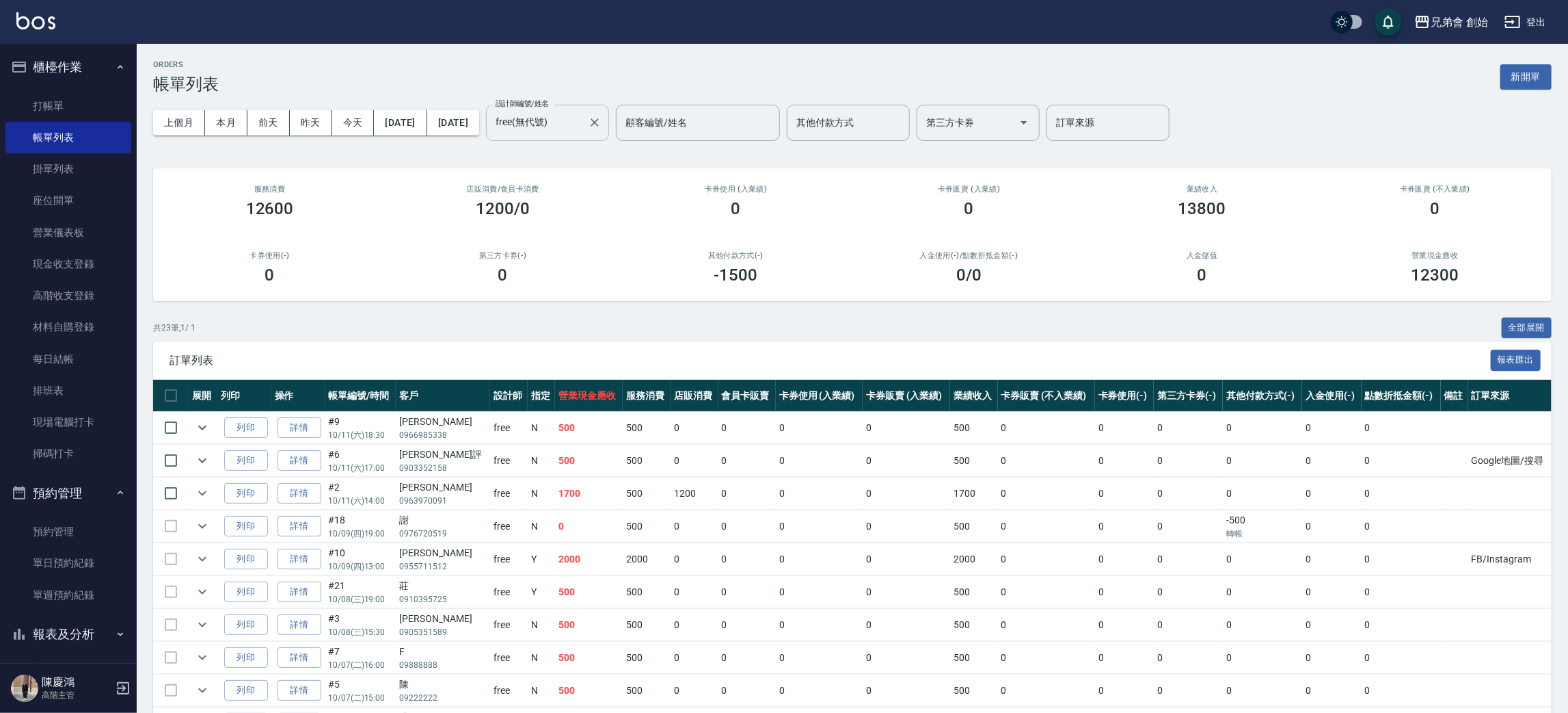
drag, startPoint x: 628, startPoint y: 130, endPoint x: 626, endPoint y: 137, distance: 7.3
click at [582, 134] on input "free(無代號)" at bounding box center [537, 122] width 90 height 24
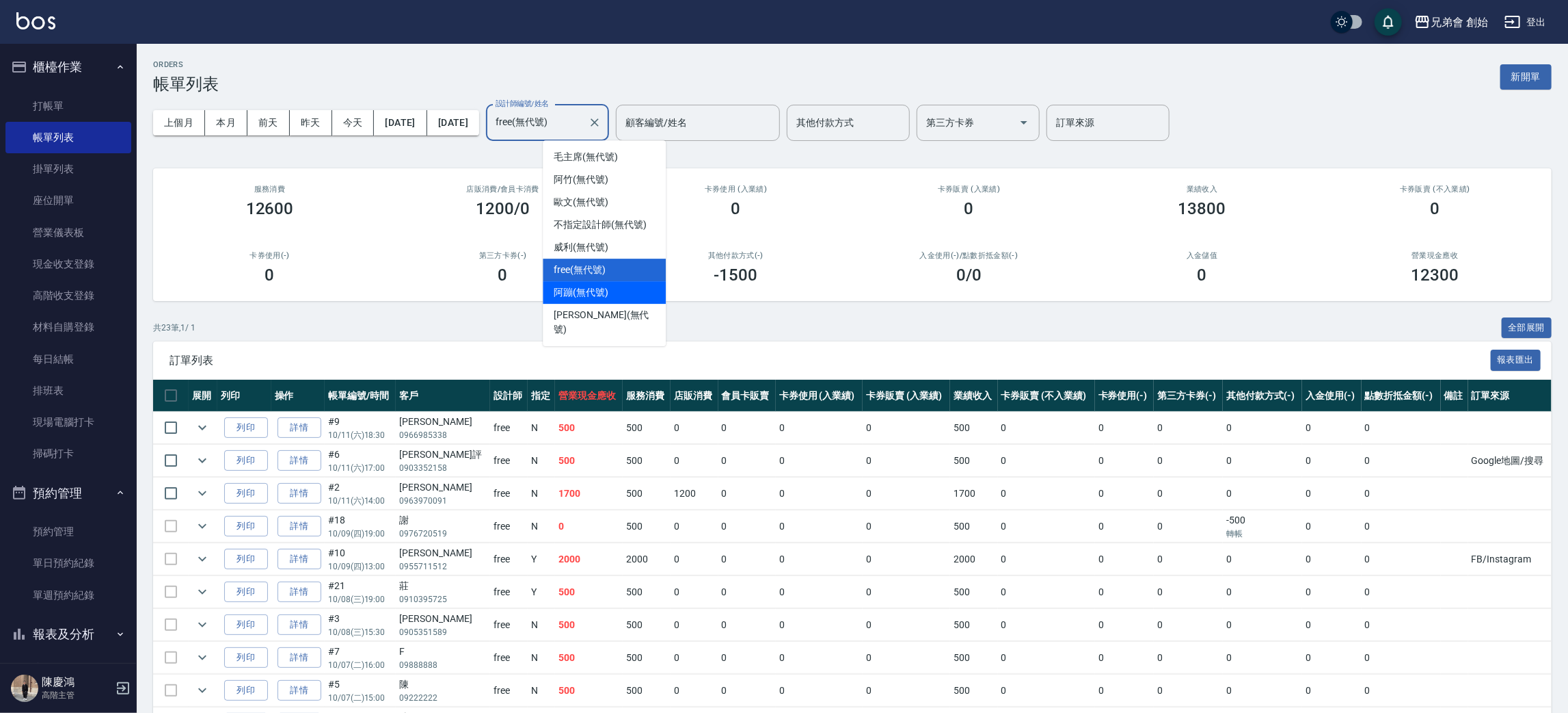
drag, startPoint x: 400, startPoint y: 286, endPoint x: 405, endPoint y: 207, distance: 79.2
click at [399, 286] on div "第三方卡券(-) 0" at bounding box center [503, 267] width 233 height 66
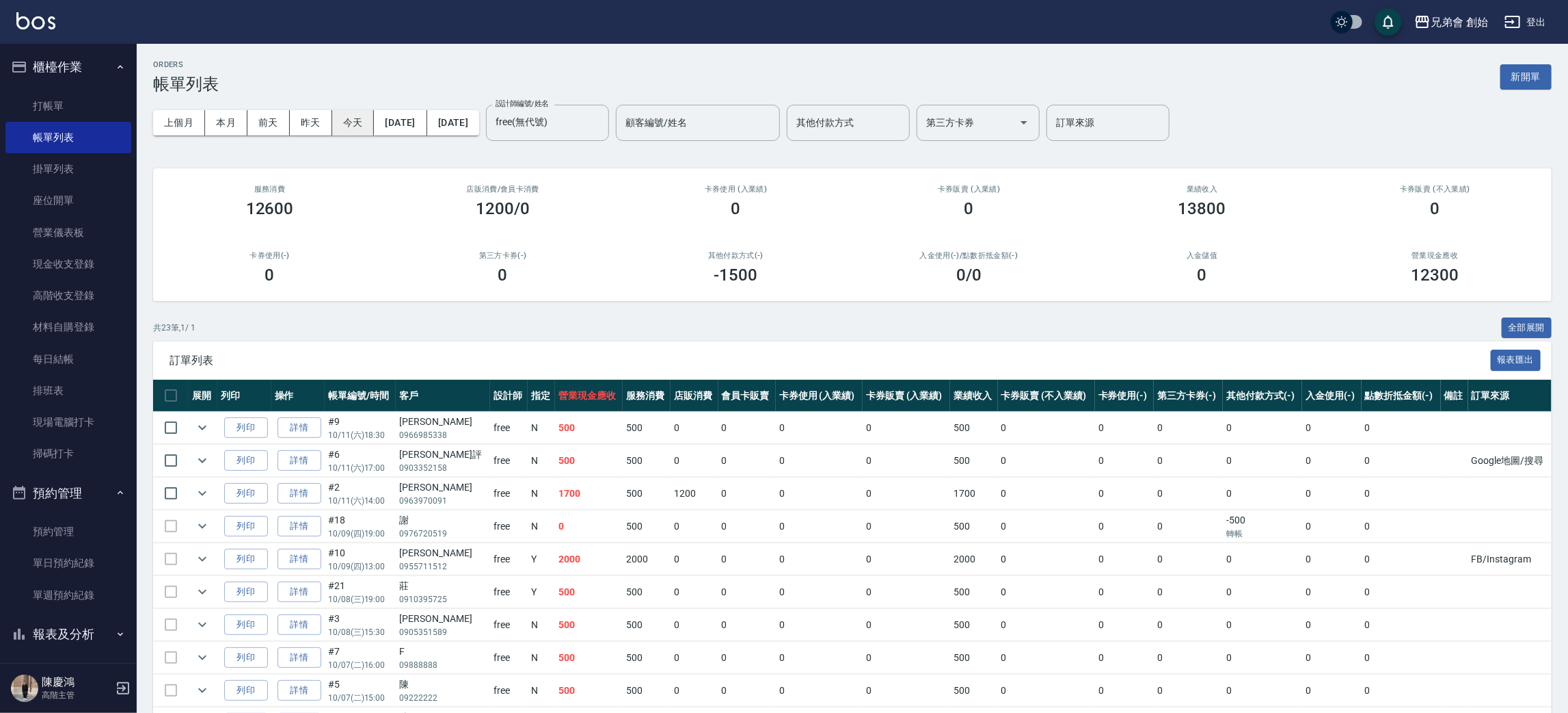
click at [362, 126] on button "今天" at bounding box center [353, 123] width 42 height 25
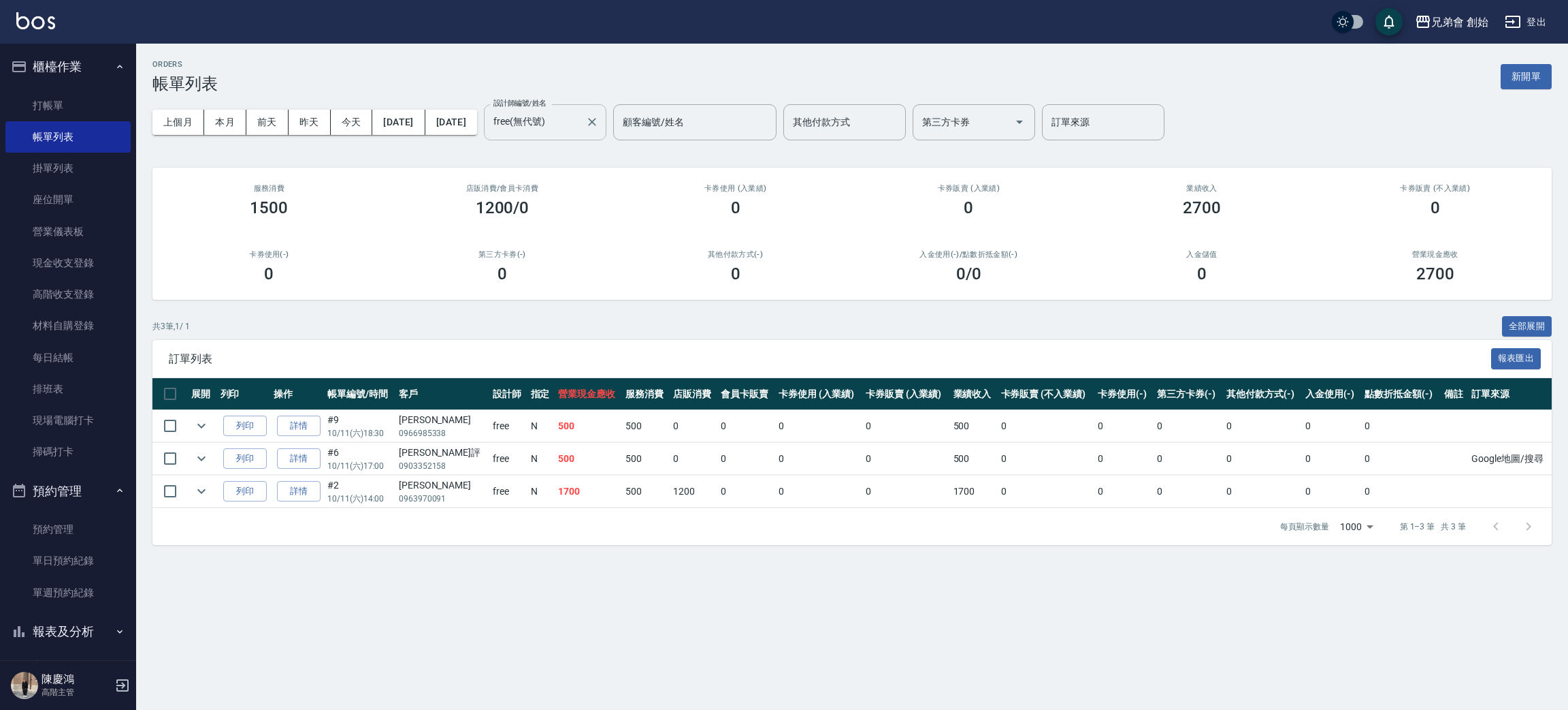
click at [580, 131] on input "free(無代號)" at bounding box center [535, 121] width 90 height 24
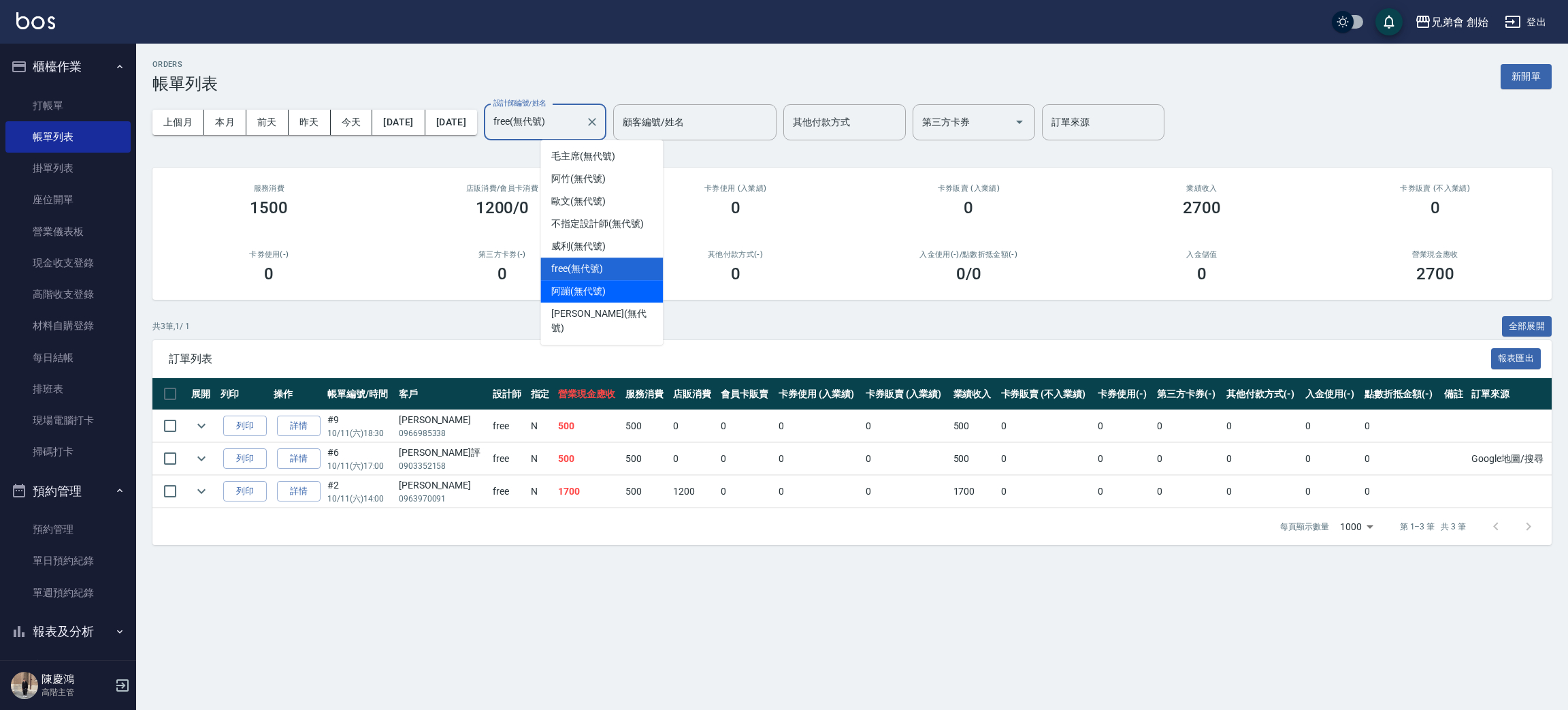
click at [604, 288] on span "阿蹦 (無代號)" at bounding box center [578, 290] width 54 height 14
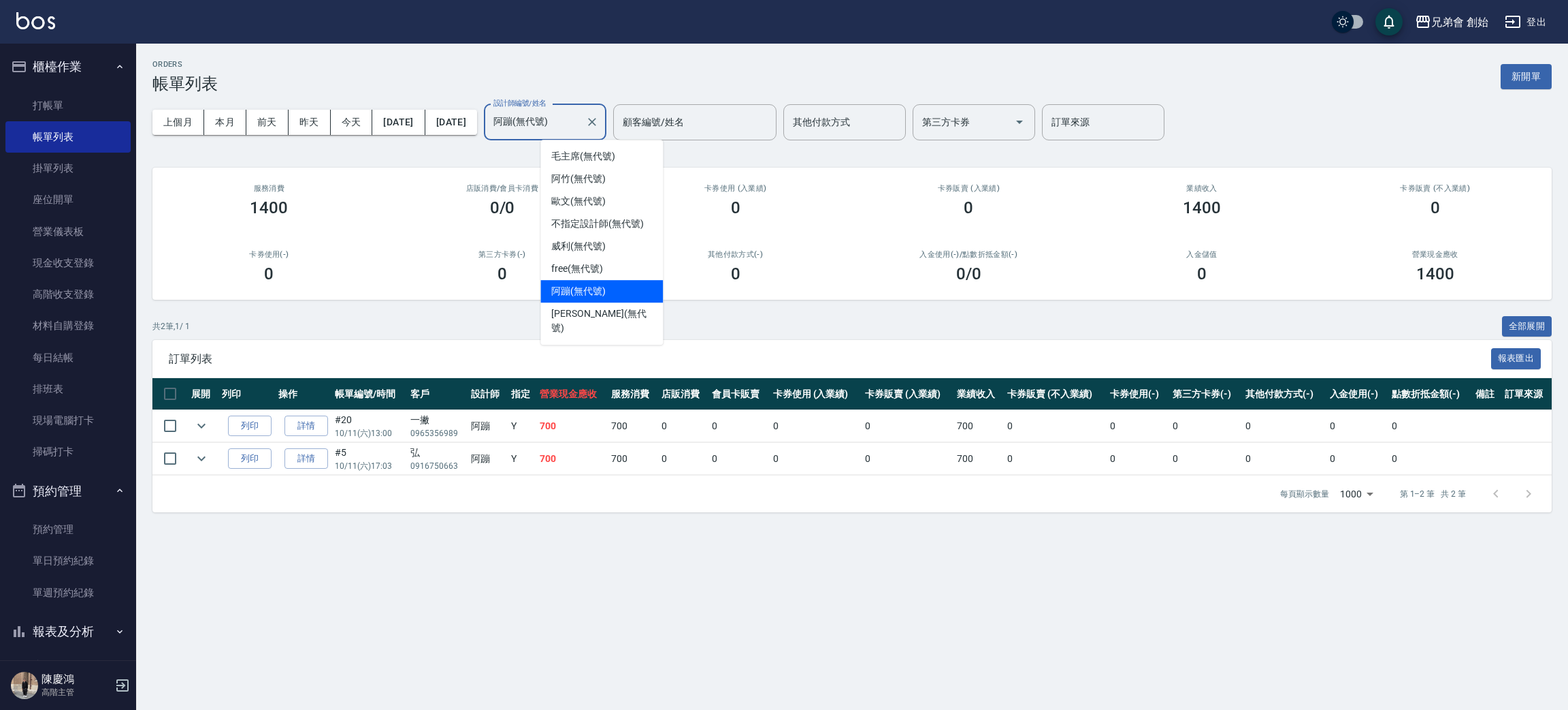
click at [580, 113] on input "阿蹦(無代號)" at bounding box center [535, 121] width 90 height 24
click at [219, 129] on button "本月" at bounding box center [225, 122] width 42 height 25
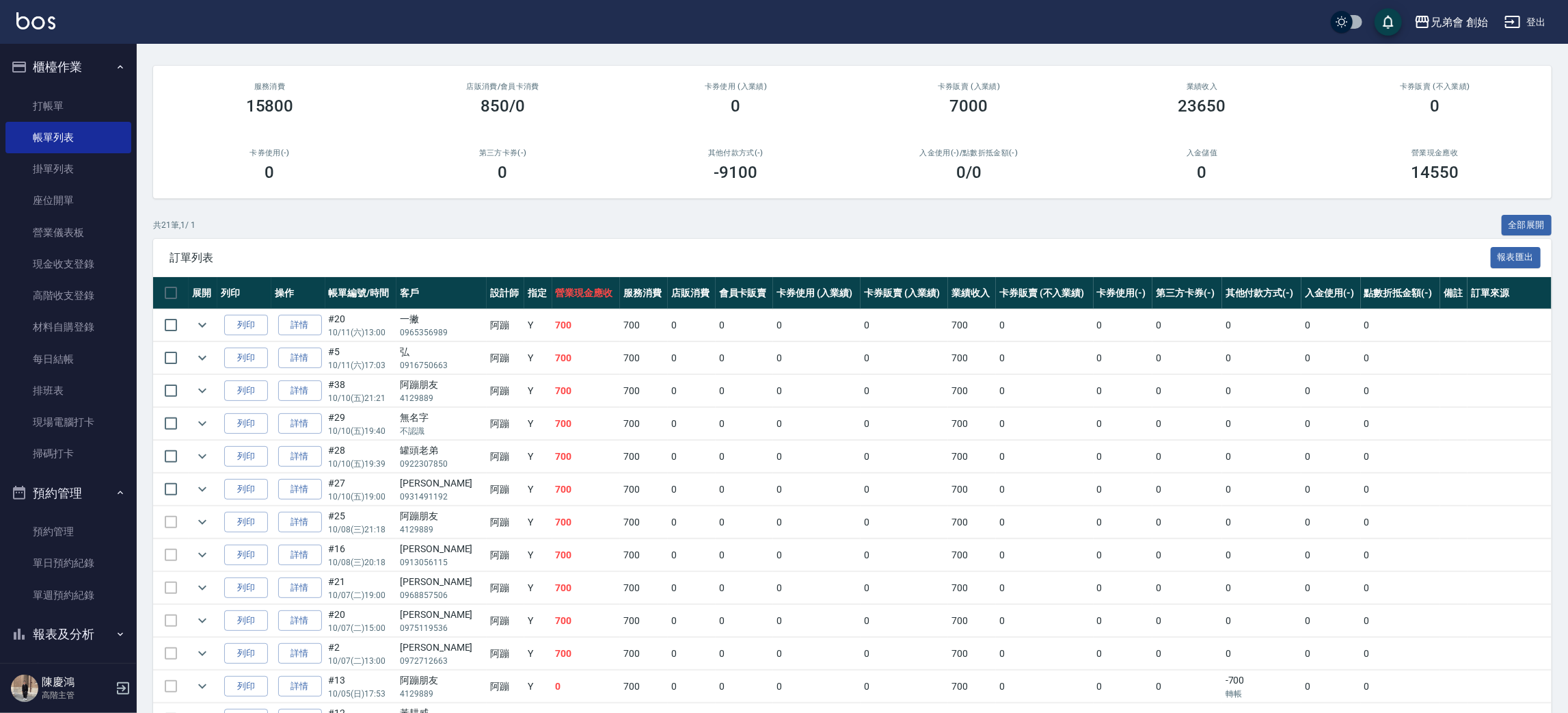
scroll to position [205, 0]
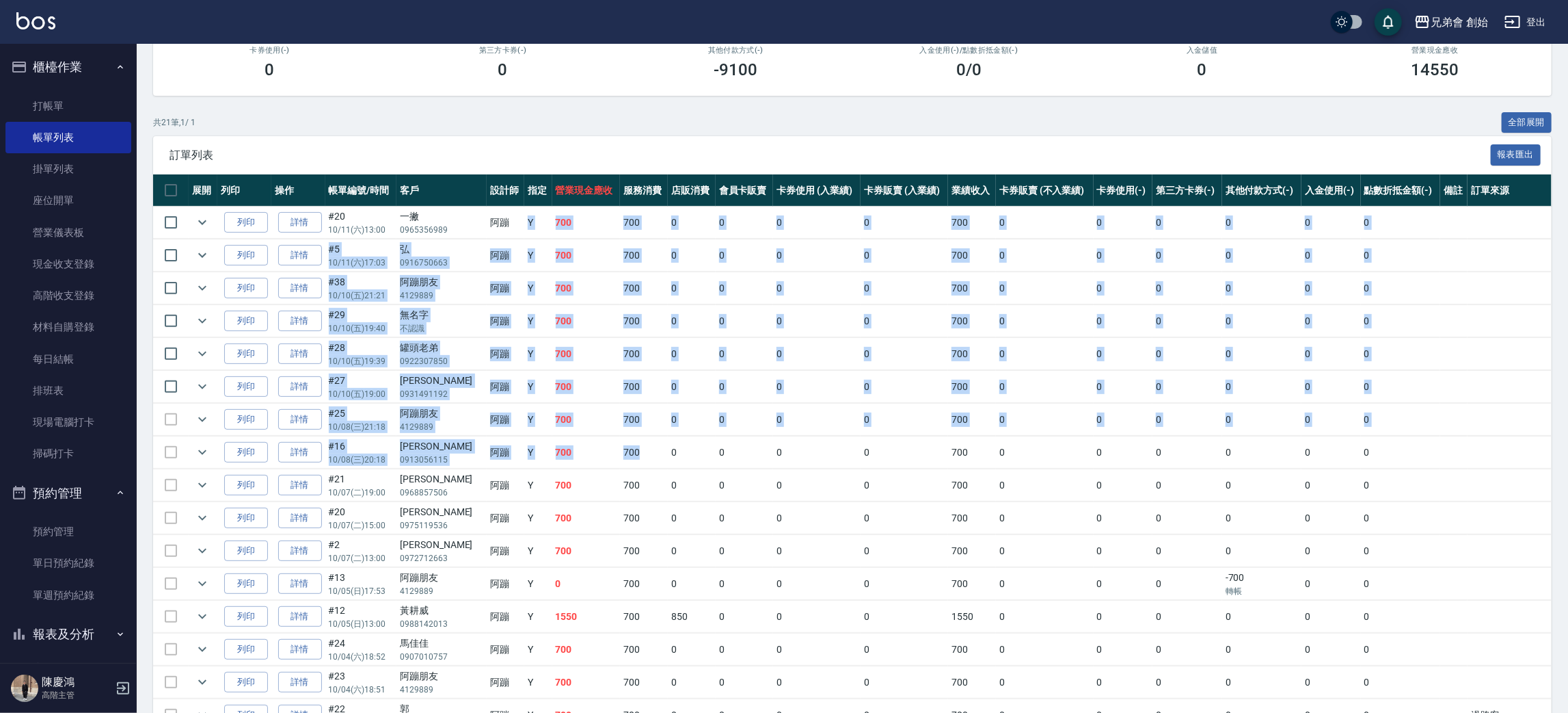
drag, startPoint x: 527, startPoint y: 234, endPoint x: 667, endPoint y: 456, distance: 262.5
click at [659, 449] on tbody "列印 詳情 #20 10/11 (六) 13:00 一撇 0965356989 阿蹦 Y 700 700 0 0 0 0 700 0 0 0 0 0 0 列印…" at bounding box center [853, 551] width 1398 height 689
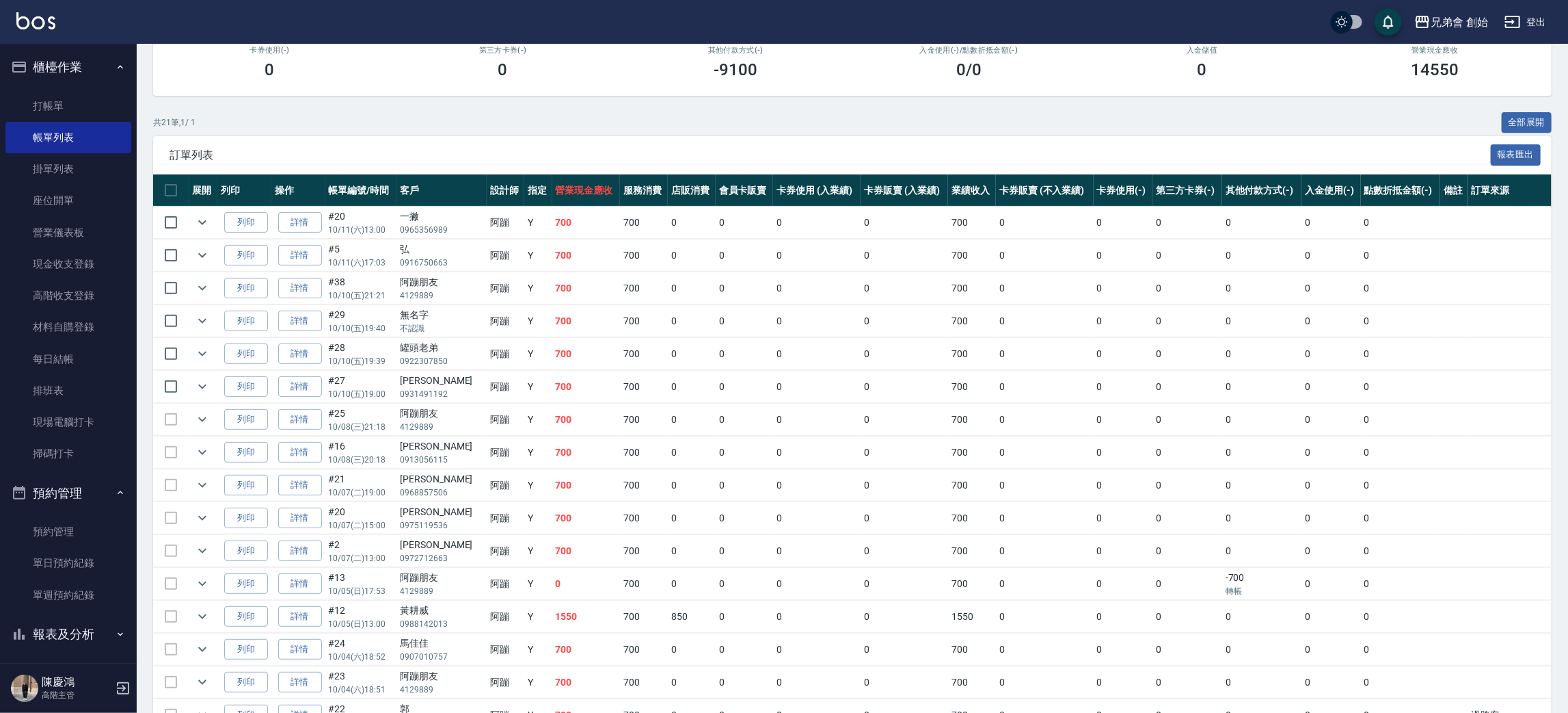
click at [670, 460] on td "0" at bounding box center [691, 453] width 48 height 33
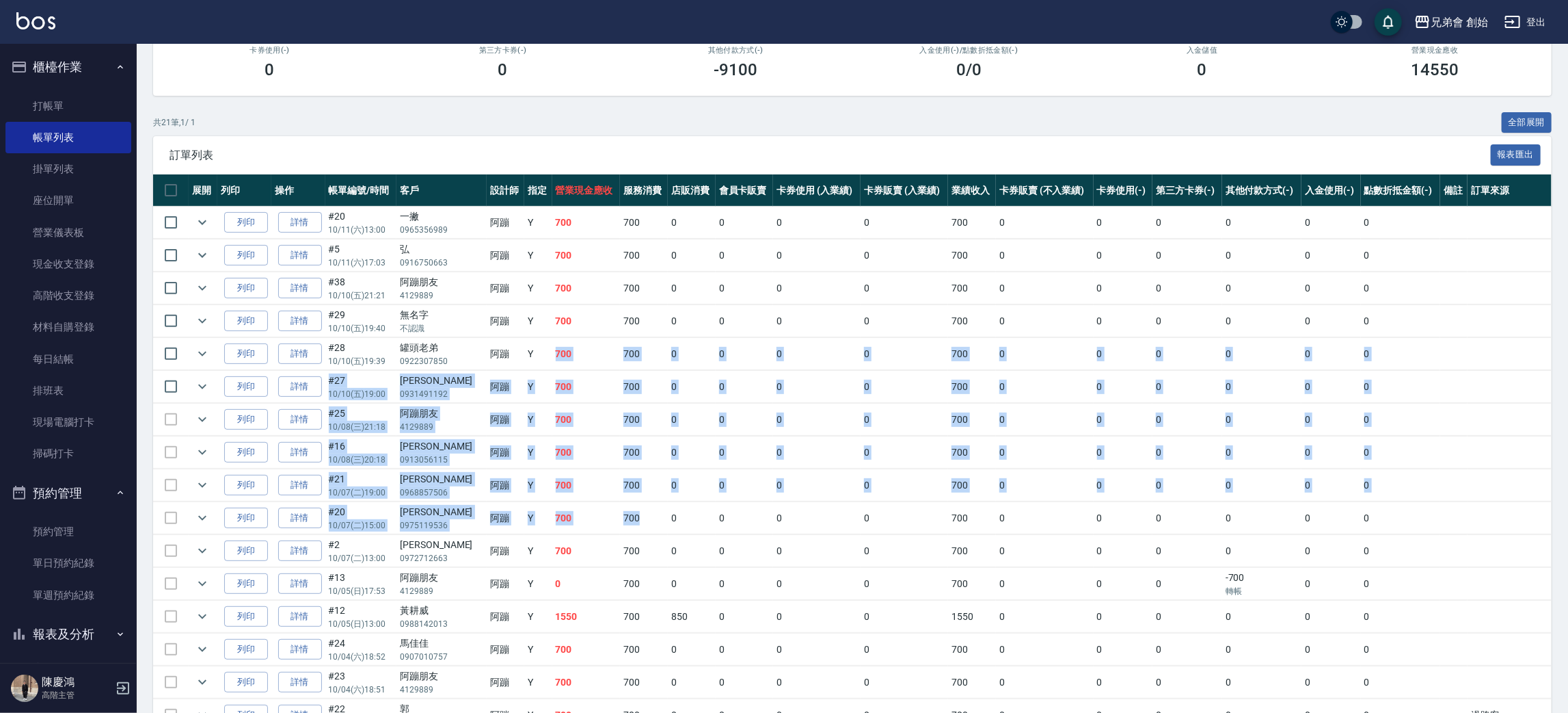
drag, startPoint x: 536, startPoint y: 361, endPoint x: 716, endPoint y: 499, distance: 226.8
click at [662, 513] on tbody "列印 詳情 #20 10/11 (六) 13:00 一撇 0965356989 阿蹦 Y 700 700 0 0 0 0 700 0 0 0 0 0 0 列印…" at bounding box center [853, 551] width 1398 height 689
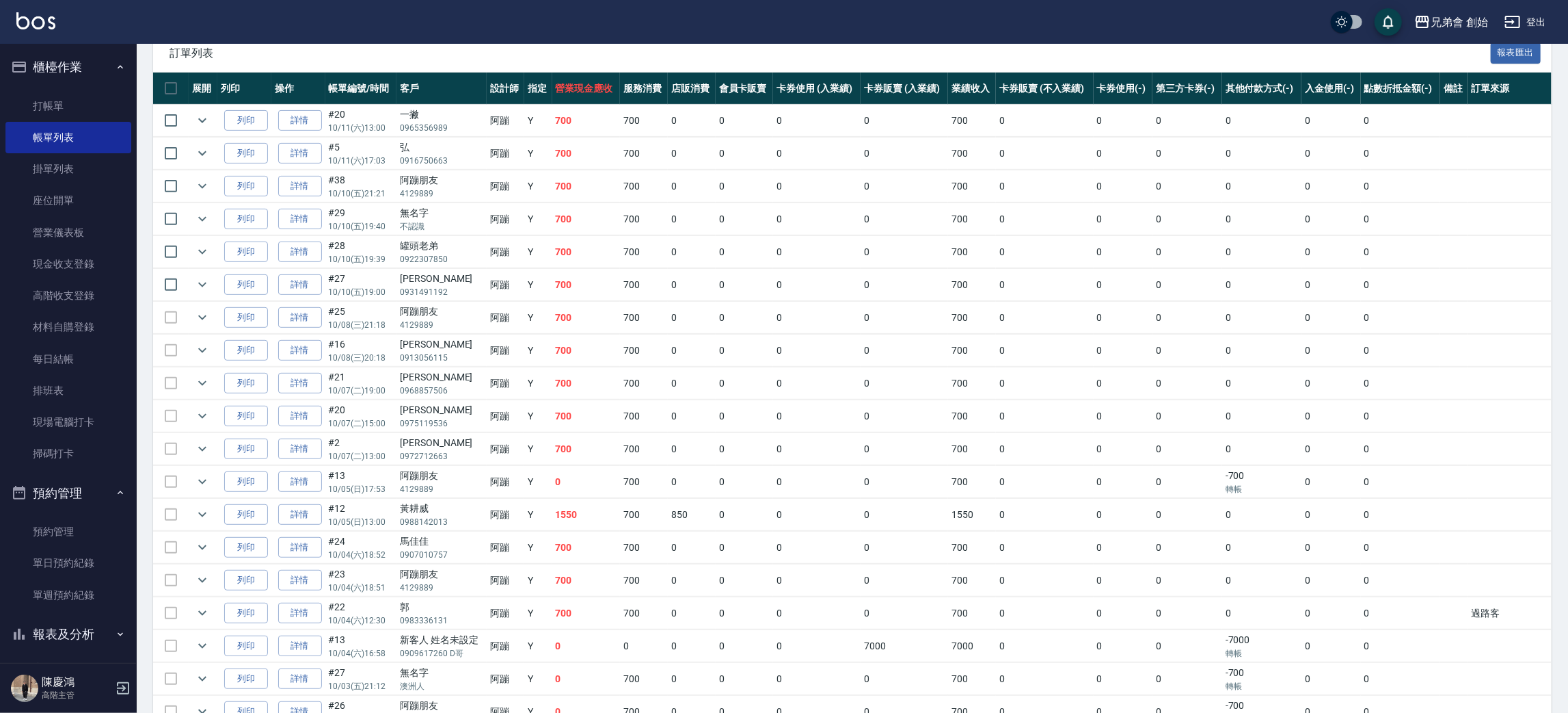
click at [705, 480] on td "0" at bounding box center [691, 482] width 48 height 33
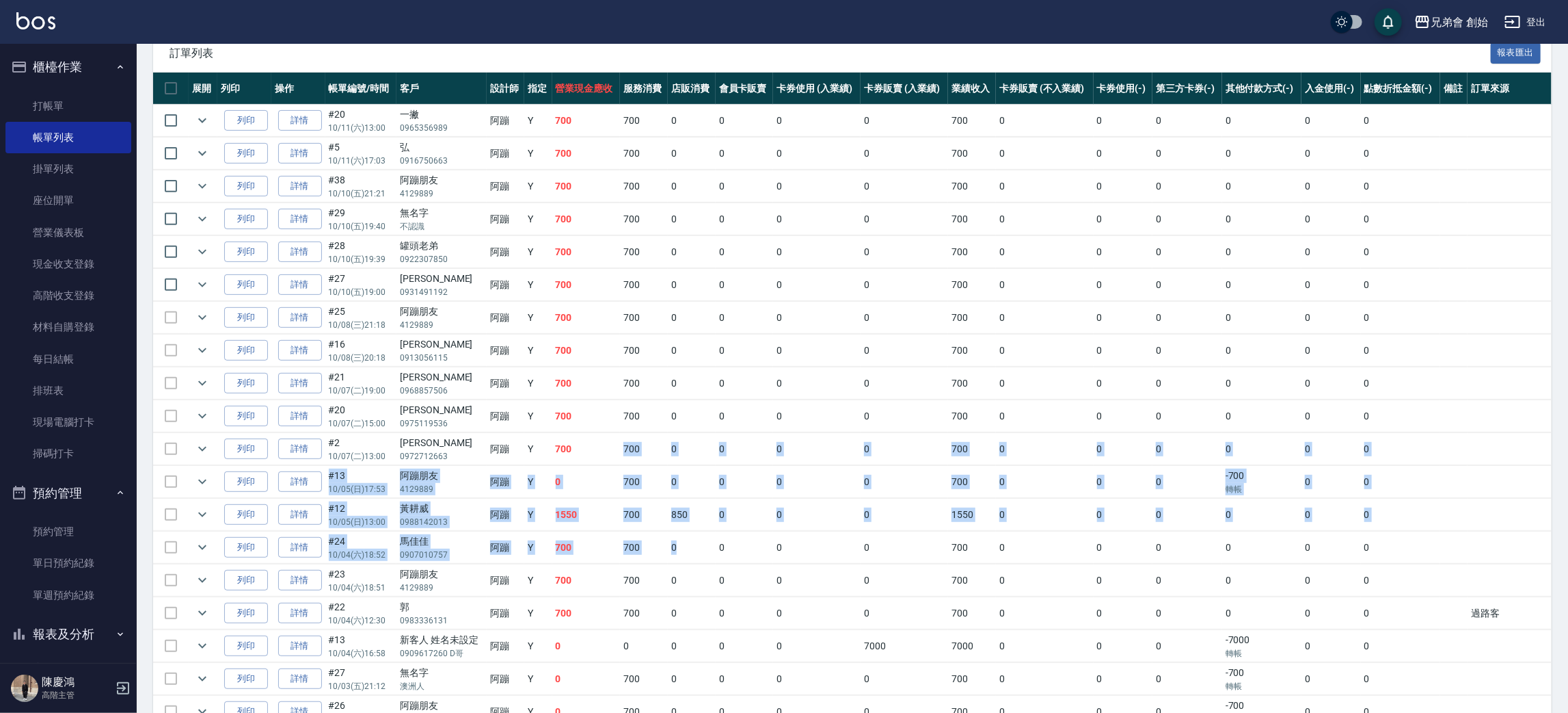
drag, startPoint x: 657, startPoint y: 523, endPoint x: 739, endPoint y: 544, distance: 84.6
click at [708, 544] on tbody "列印 詳情 #20 10/11 (六) 13:00 一撇 0965356989 阿蹦 Y 700 700 0 0 0 0 700 0 0 0 0 0 0 列印…" at bounding box center [853, 449] width 1398 height 689
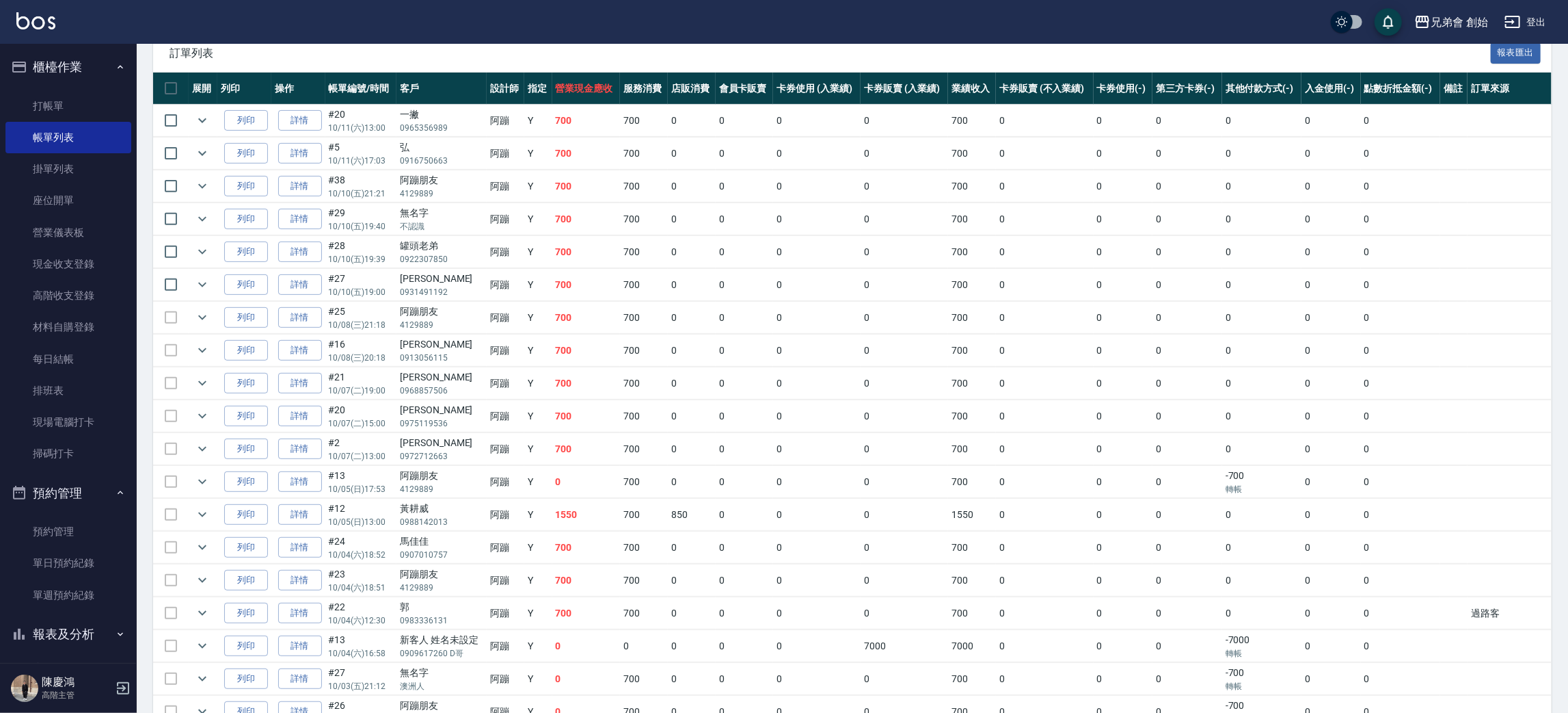
click at [789, 559] on td "0" at bounding box center [816, 548] width 87 height 33
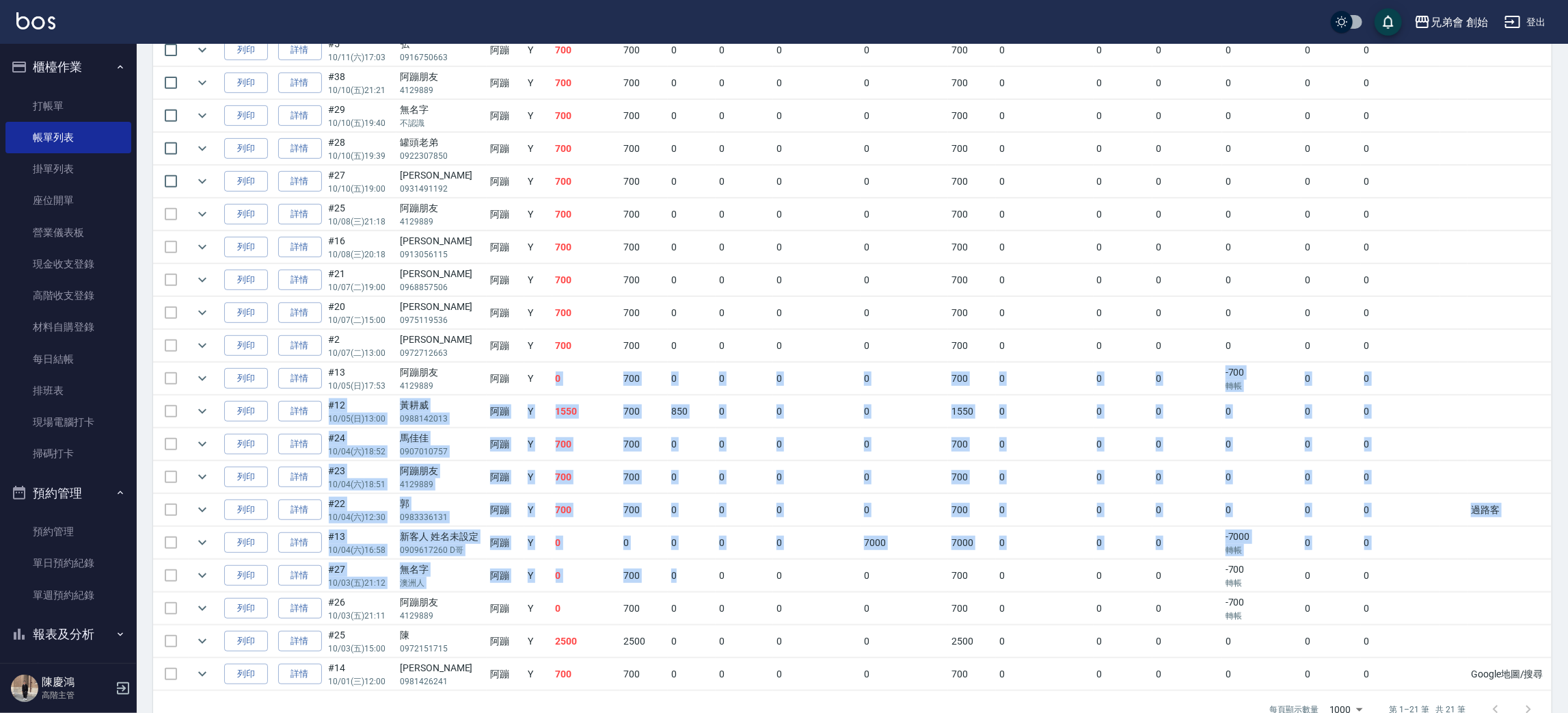
drag, startPoint x: 576, startPoint y: 413, endPoint x: 745, endPoint y: 560, distance: 224.0
click at [719, 579] on tbody "列印 詳情 #20 10/11 (六) 13:00 一撇 0965356989 阿蹦 Y 700 700 0 0 0 0 700 0 0 0 0 0 0 列印…" at bounding box center [853, 345] width 1398 height 689
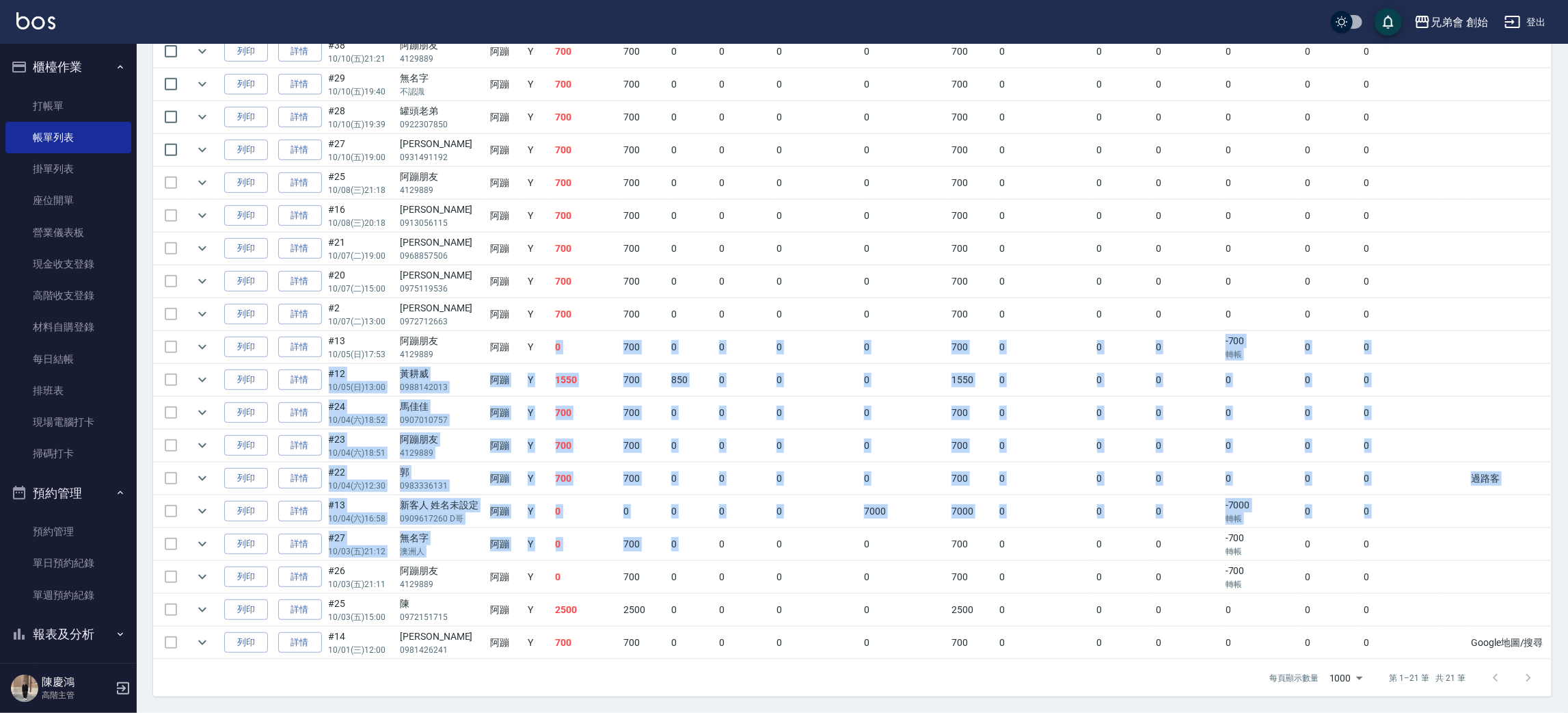
click at [736, 519] on td "0" at bounding box center [744, 511] width 59 height 33
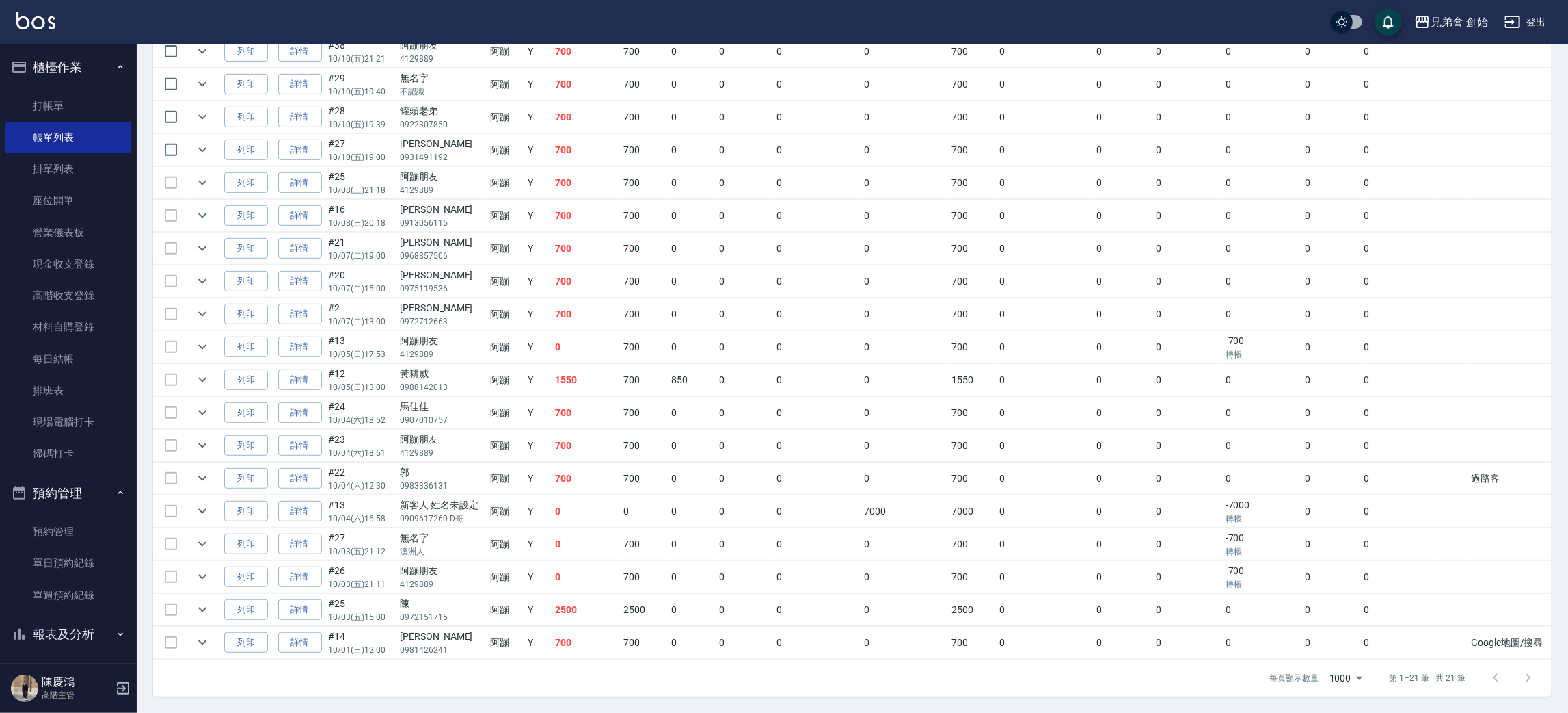
drag, startPoint x: 690, startPoint y: 630, endPoint x: 687, endPoint y: 618, distance: 12.4
click at [688, 628] on td "0" at bounding box center [691, 643] width 48 height 33
drag, startPoint x: 475, startPoint y: 392, endPoint x: 756, endPoint y: 434, distance: 284.1
click at [739, 414] on tbody "列印 詳情 #20 10/11 (六) 13:00 一撇 0965356989 阿蹦 Y 700 700 0 0 0 0 700 0 0 0 0 0 0 列印…" at bounding box center [853, 315] width 1398 height 689
click at [758, 482] on td "0" at bounding box center [744, 479] width 59 height 33
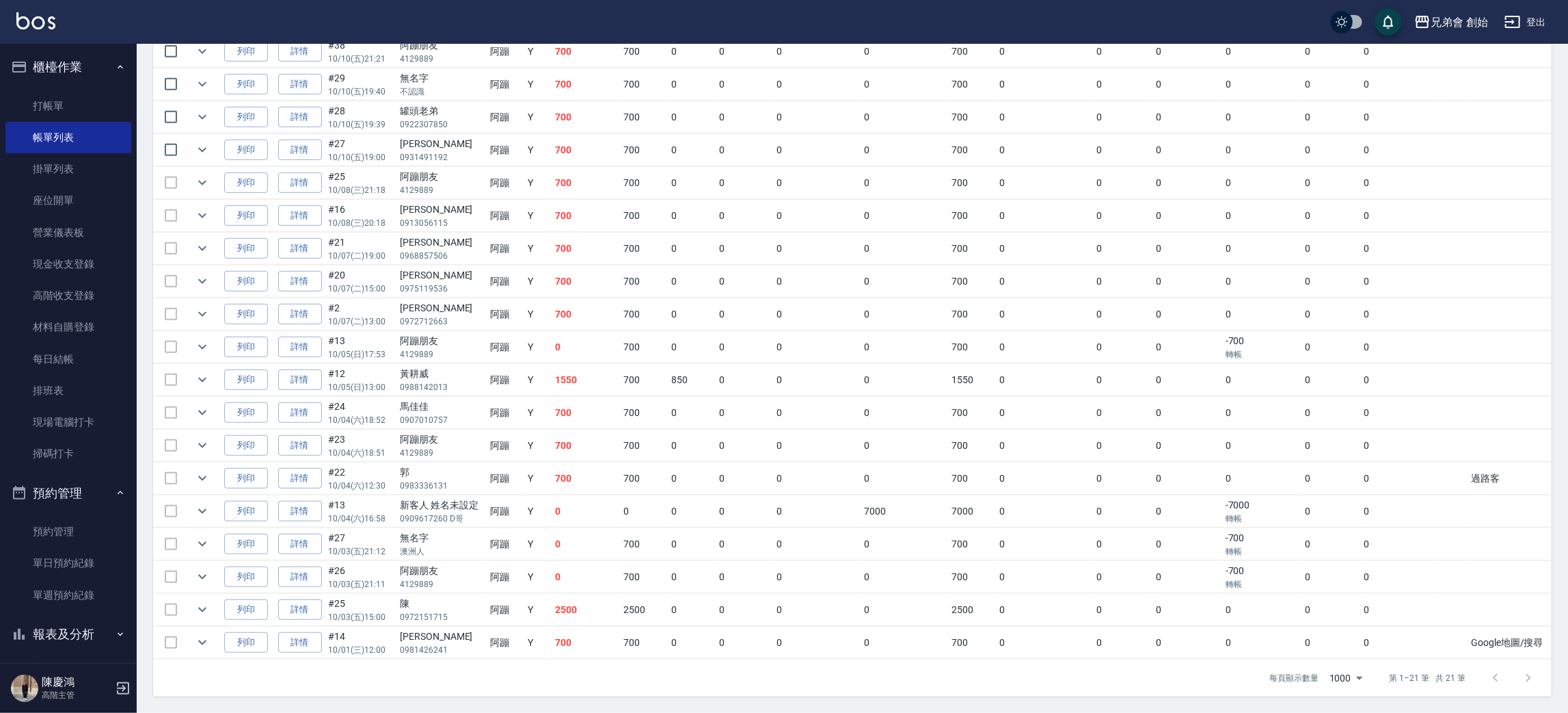
drag, startPoint x: 573, startPoint y: 626, endPoint x: 772, endPoint y: 647, distance: 200.1
click at [772, 647] on tr "列印 詳情 #14 10/01 (三) 12:00 黃昱誠 0981426241 阿蹦 Y 700 700 0 0 0 0 700 0 0 0 0 0 0 G…" at bounding box center [853, 643] width 1398 height 33
drag, startPoint x: 563, startPoint y: 598, endPoint x: 789, endPoint y: 589, distance: 226.2
click at [761, 602] on tr "列印 詳情 #25 10/03 (五) 15:00 陳 0972151715 阿蹦 Y 2500 2500 0 0 0 0 2500 0 0 0 0 0 0" at bounding box center [853, 610] width 1398 height 33
drag, startPoint x: 789, startPoint y: 589, endPoint x: 644, endPoint y: 585, distance: 145.1
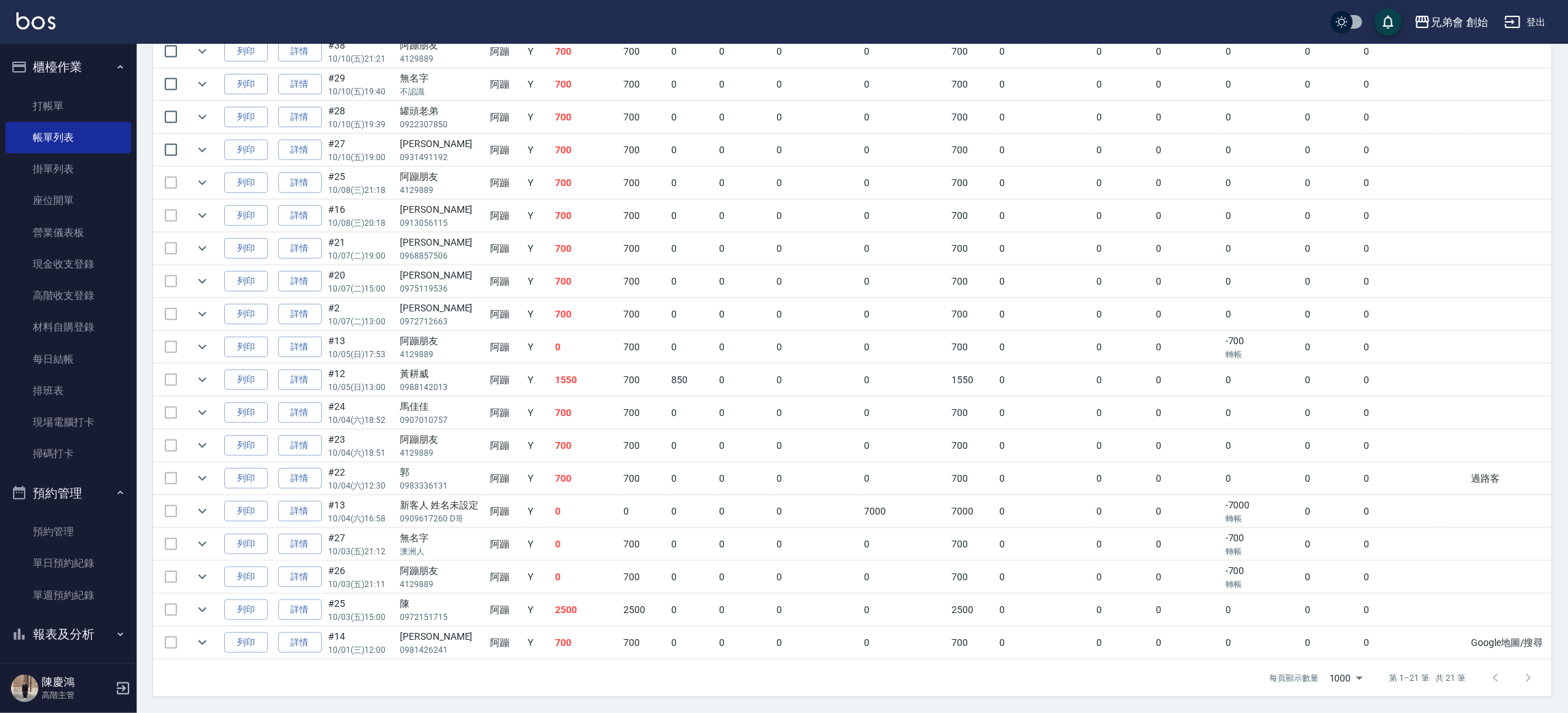
click at [761, 589] on tr "列印 詳情 #26 10/03 (五) 21:11 阿蹦朋友 4129889 阿蹦 Y 0 700 0 0 0 0 700 0 0 0 -700 轉帳 0 0" at bounding box center [853, 577] width 1398 height 33
drag, startPoint x: 556, startPoint y: 613, endPoint x: 811, endPoint y: 618, distance: 255.0
click at [813, 618] on tr "列印 詳情 #25 10/03 (五) 15:00 陳 0972151715 阿蹦 Y 2500 2500 0 0 0 0 2500 0 0 0 0 0 0" at bounding box center [853, 610] width 1398 height 33
click at [779, 606] on td "0" at bounding box center [816, 610] width 87 height 33
drag, startPoint x: 556, startPoint y: 609, endPoint x: 1024, endPoint y: 597, distance: 468.2
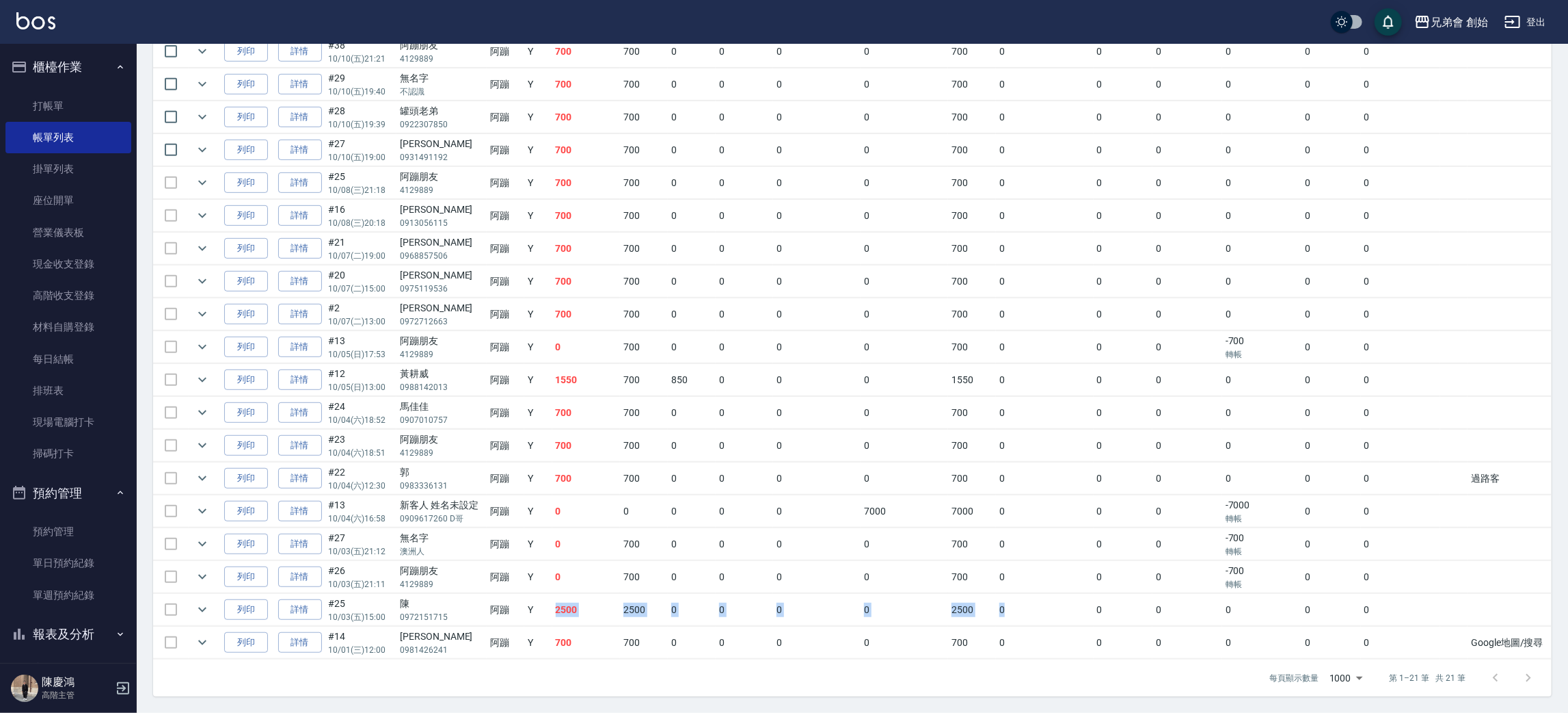
click at [1024, 602] on tr "列印 詳情 #25 10/03 (五) 15:00 陳 0972151715 阿蹦 Y 2500 2500 0 0 0 0 2500 0 0 0 0 0 0" at bounding box center [853, 610] width 1398 height 33
click at [1105, 590] on td "0" at bounding box center [1123, 577] width 59 height 33
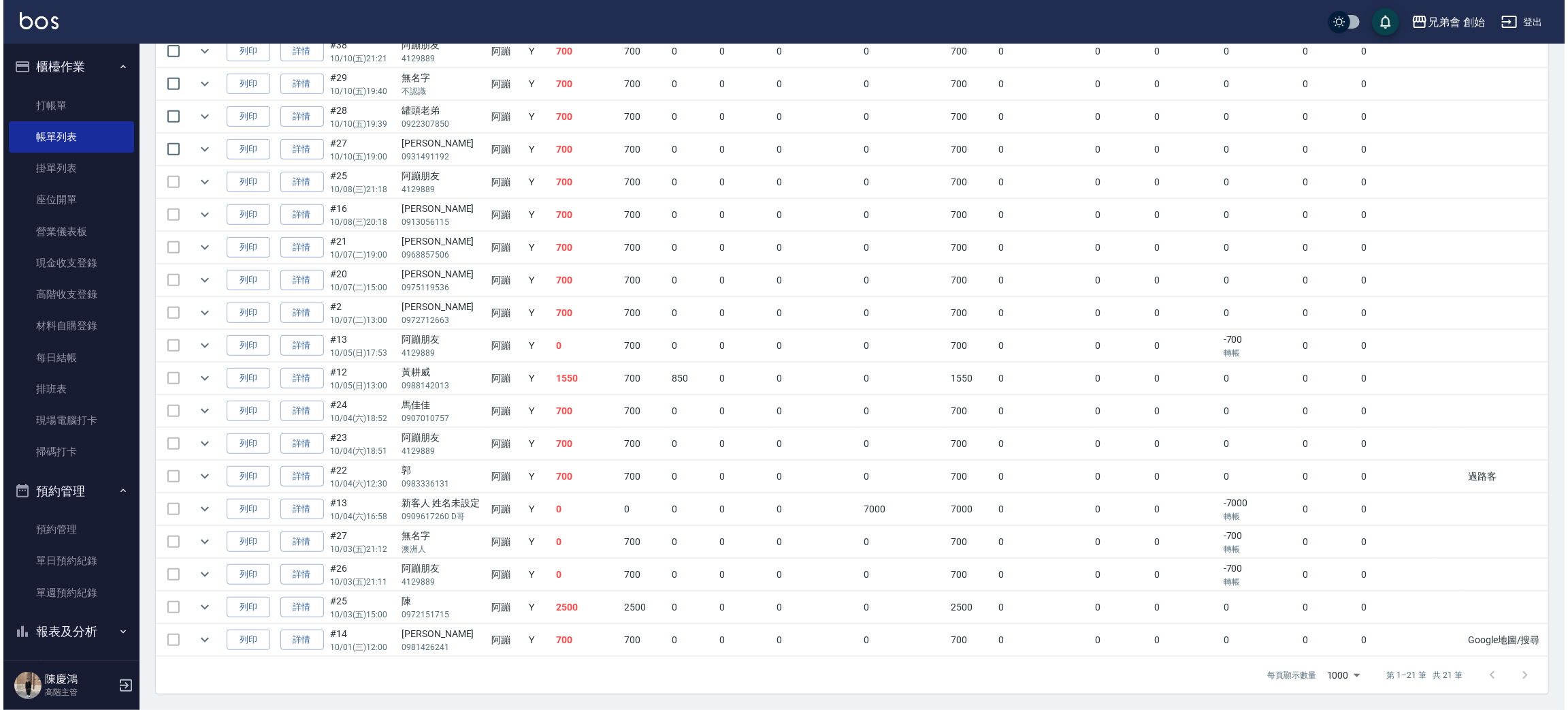
scroll to position [0, 0]
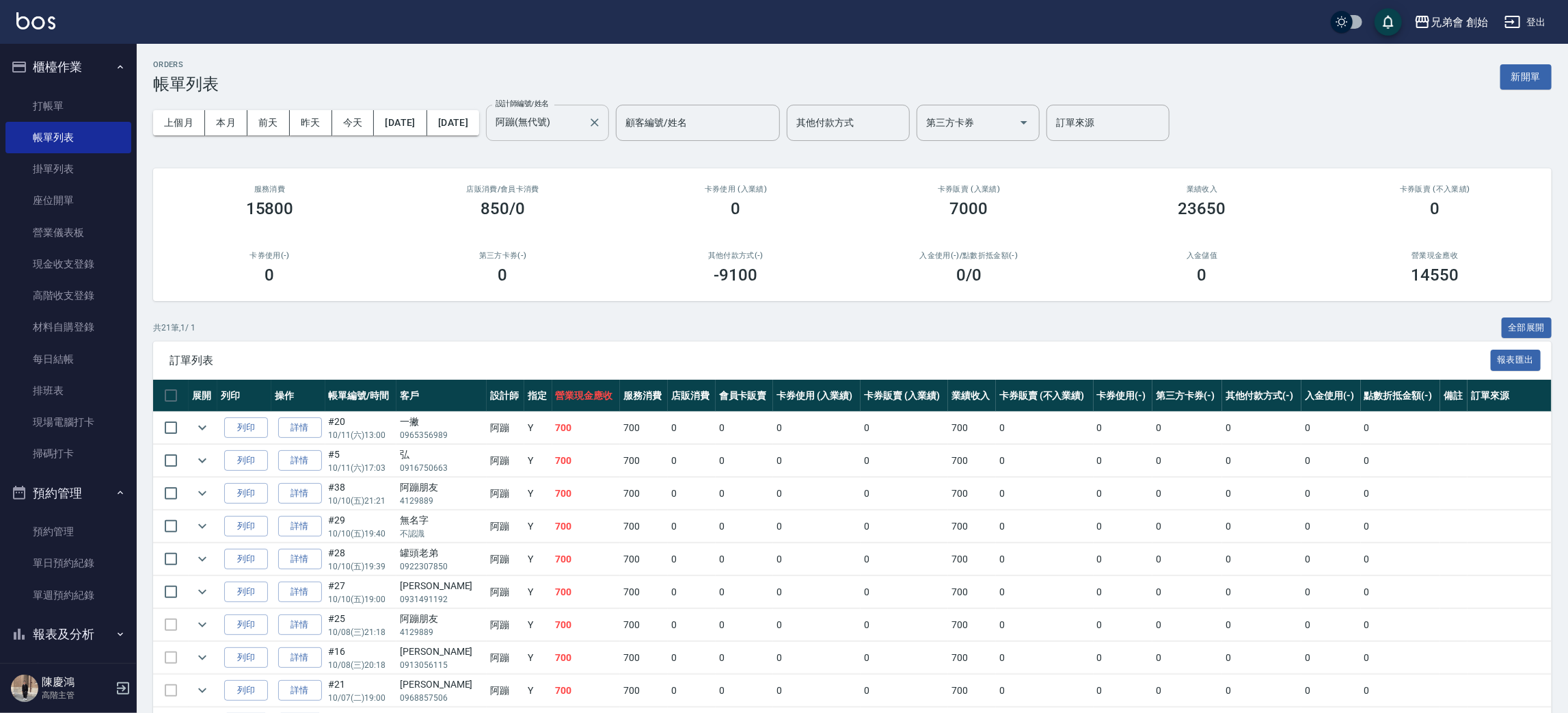
click at [582, 125] on input "阿蹦(無代號)" at bounding box center [537, 122] width 90 height 24
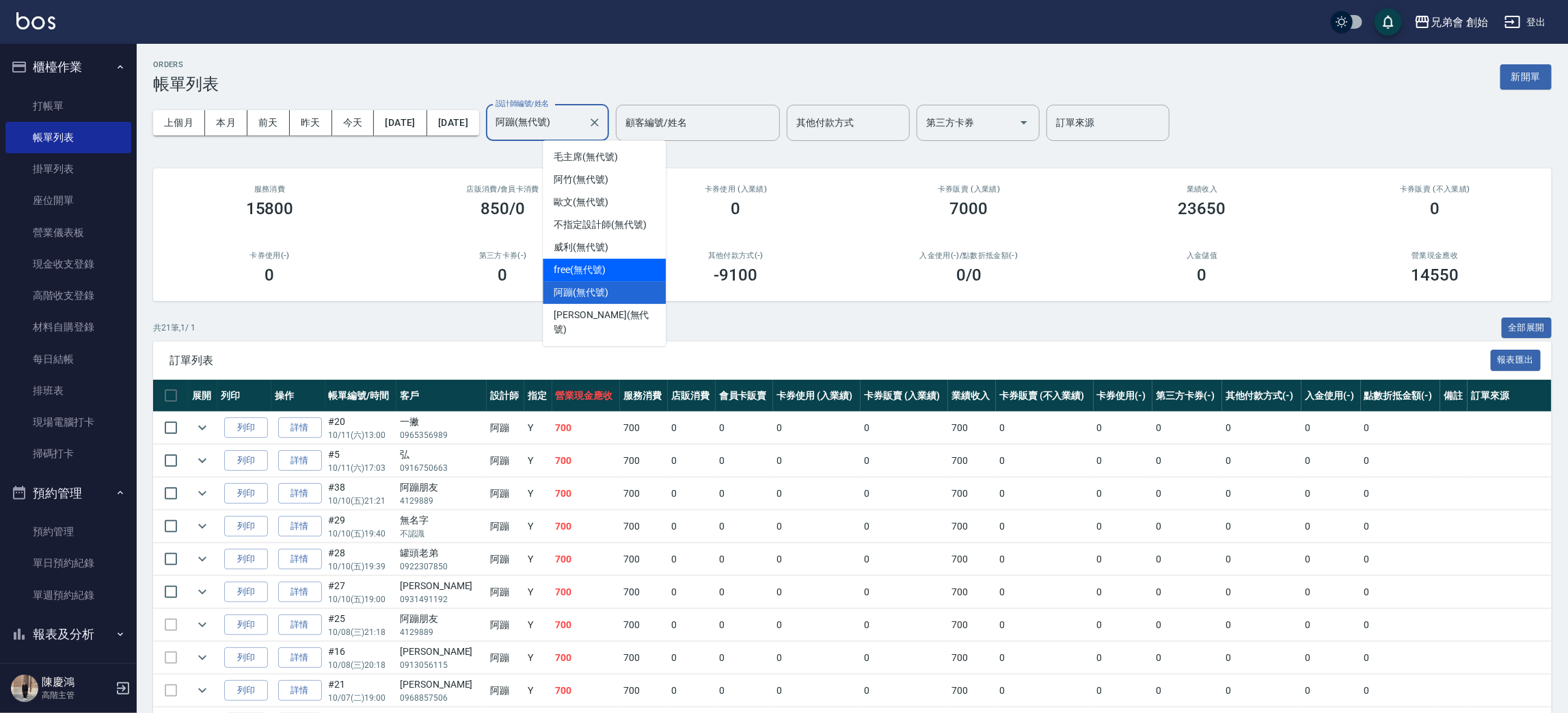
click at [637, 258] on div "free (無代號)" at bounding box center [604, 270] width 123 height 23
type input "free(無代號)"
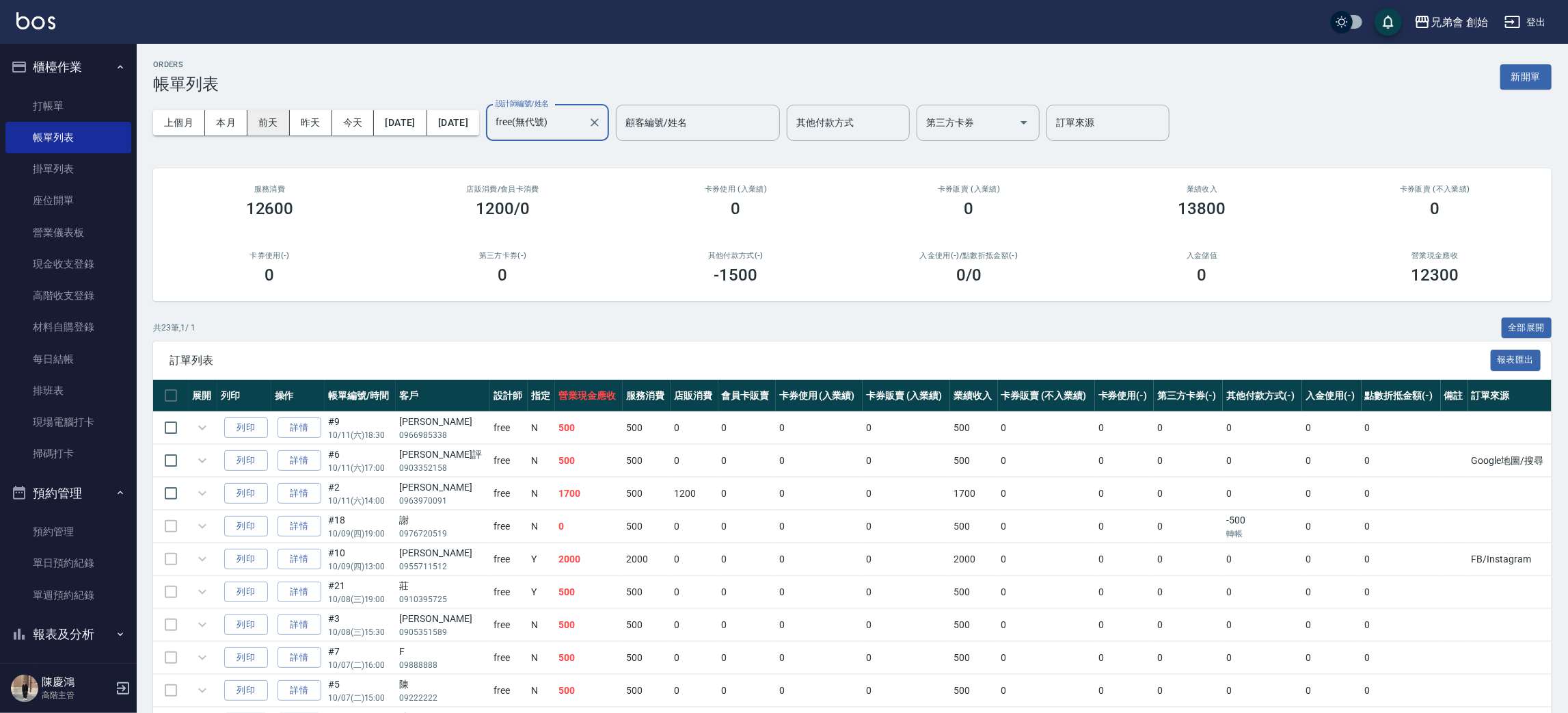
click at [248, 118] on button "前天" at bounding box center [269, 123] width 42 height 25
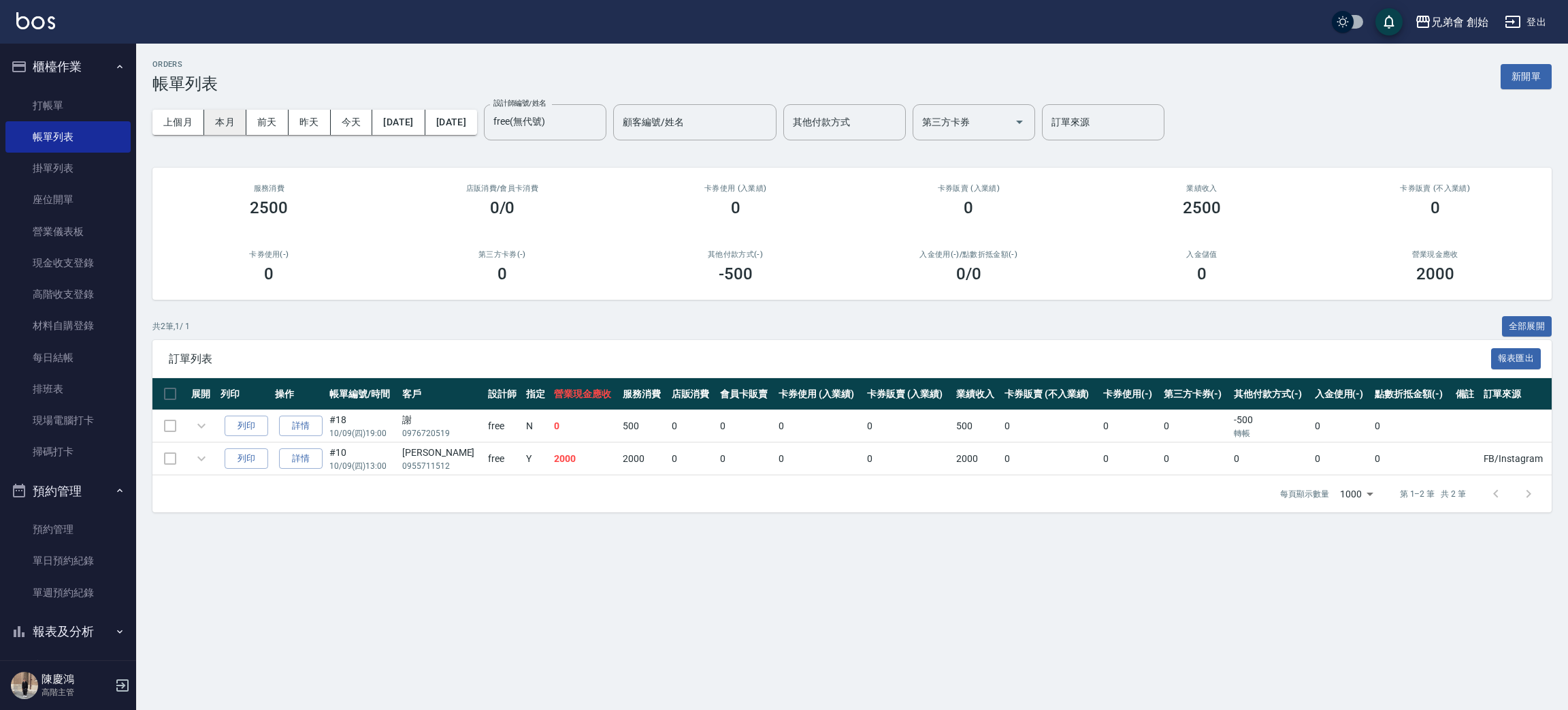
click at [225, 130] on button "本月" at bounding box center [225, 122] width 42 height 25
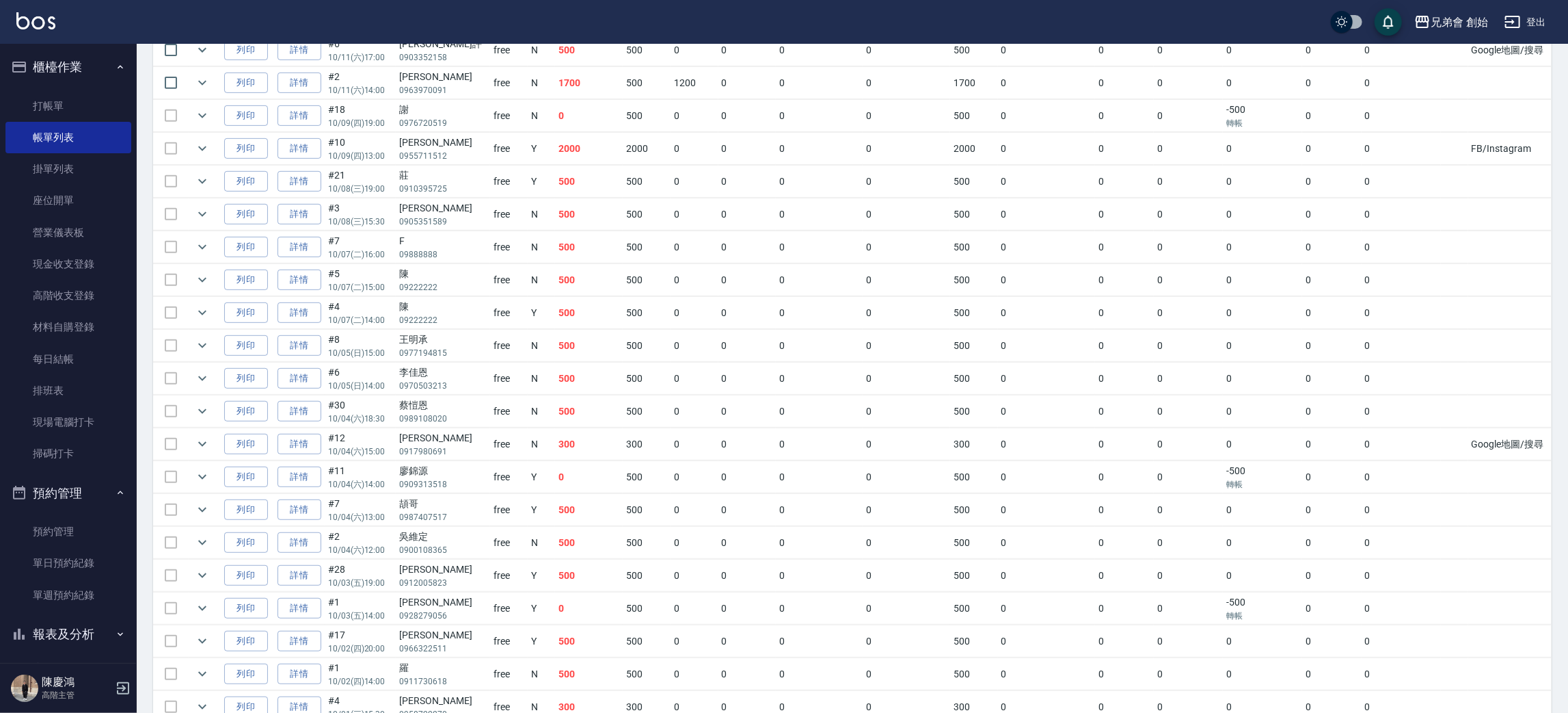
scroll to position [512, 0]
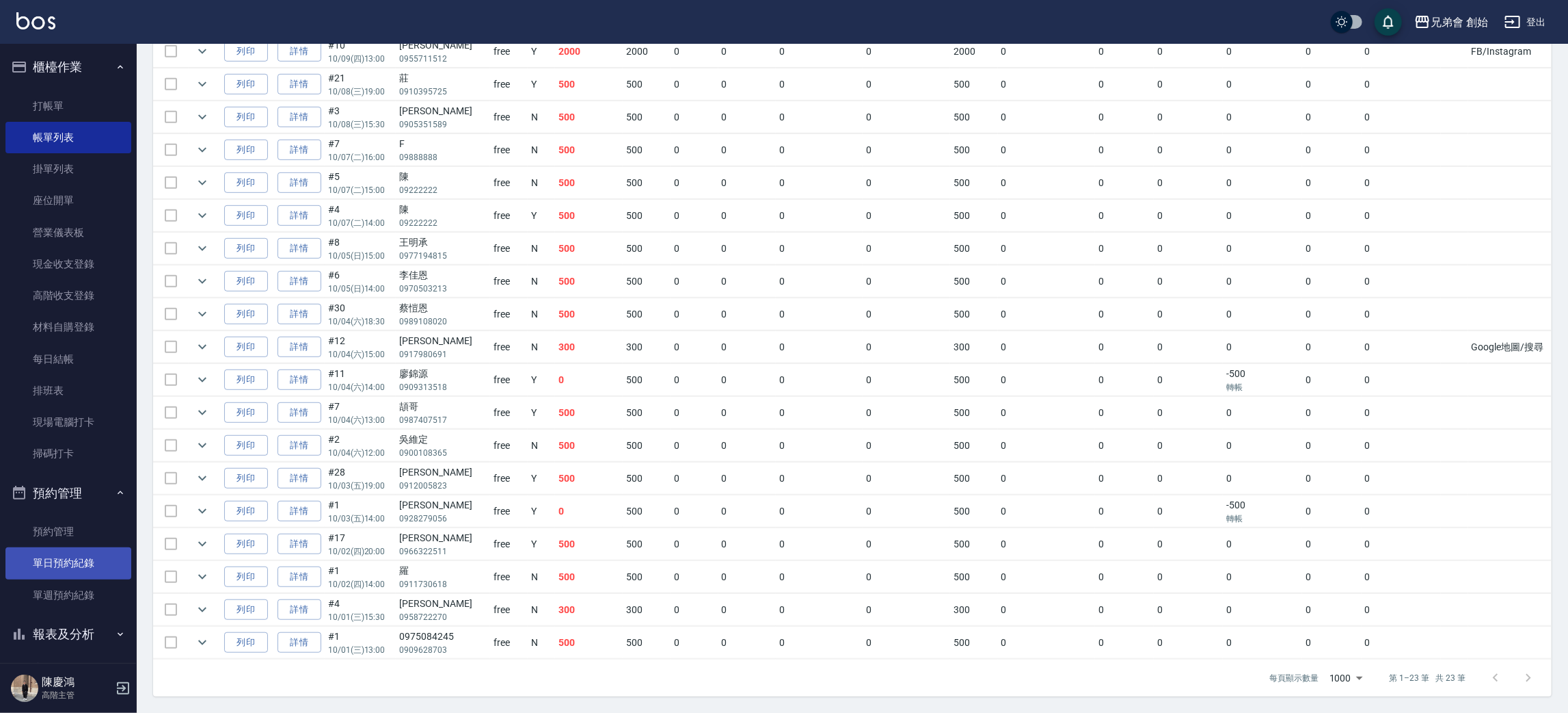
click at [79, 559] on link "單日預約紀錄" at bounding box center [68, 562] width 126 height 32
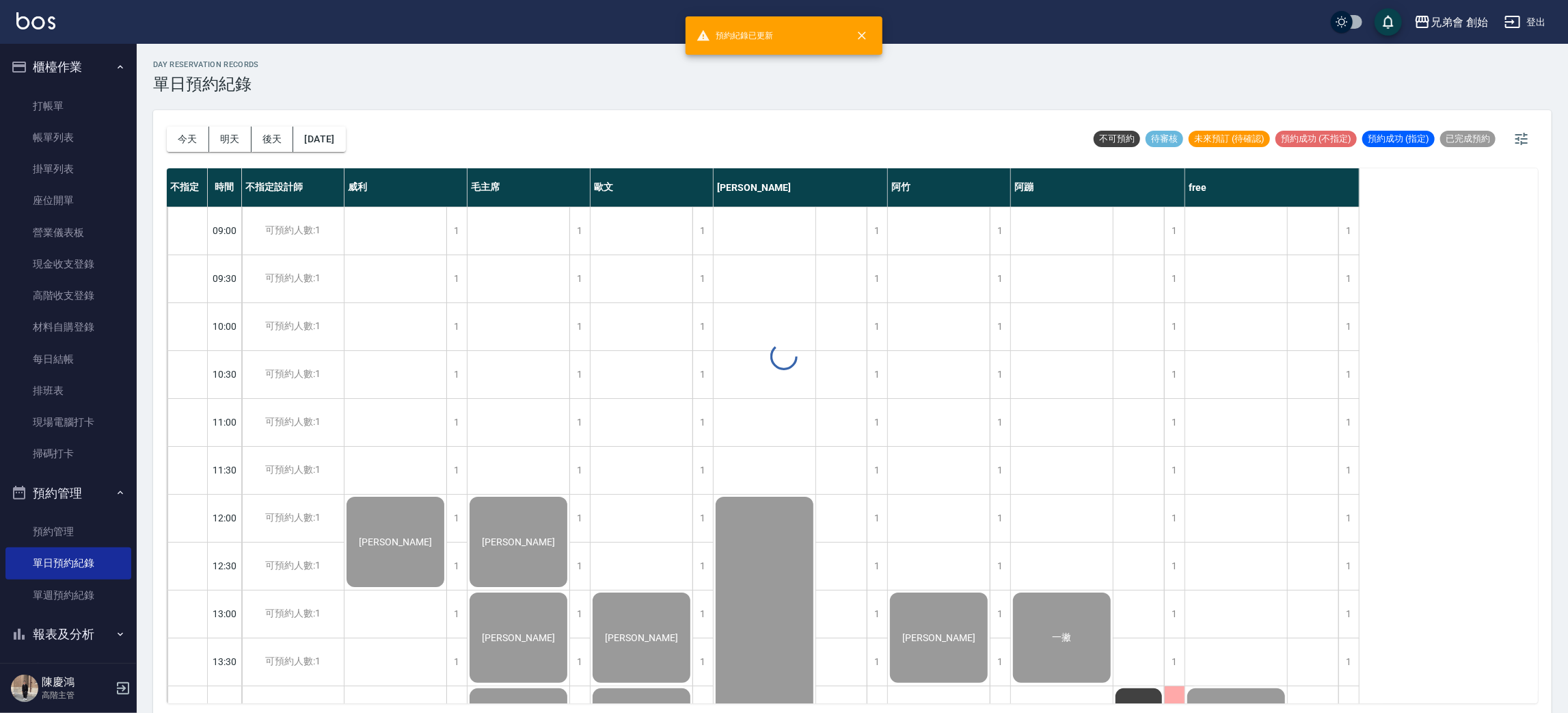
click at [187, 150] on div at bounding box center [784, 356] width 1568 height 713
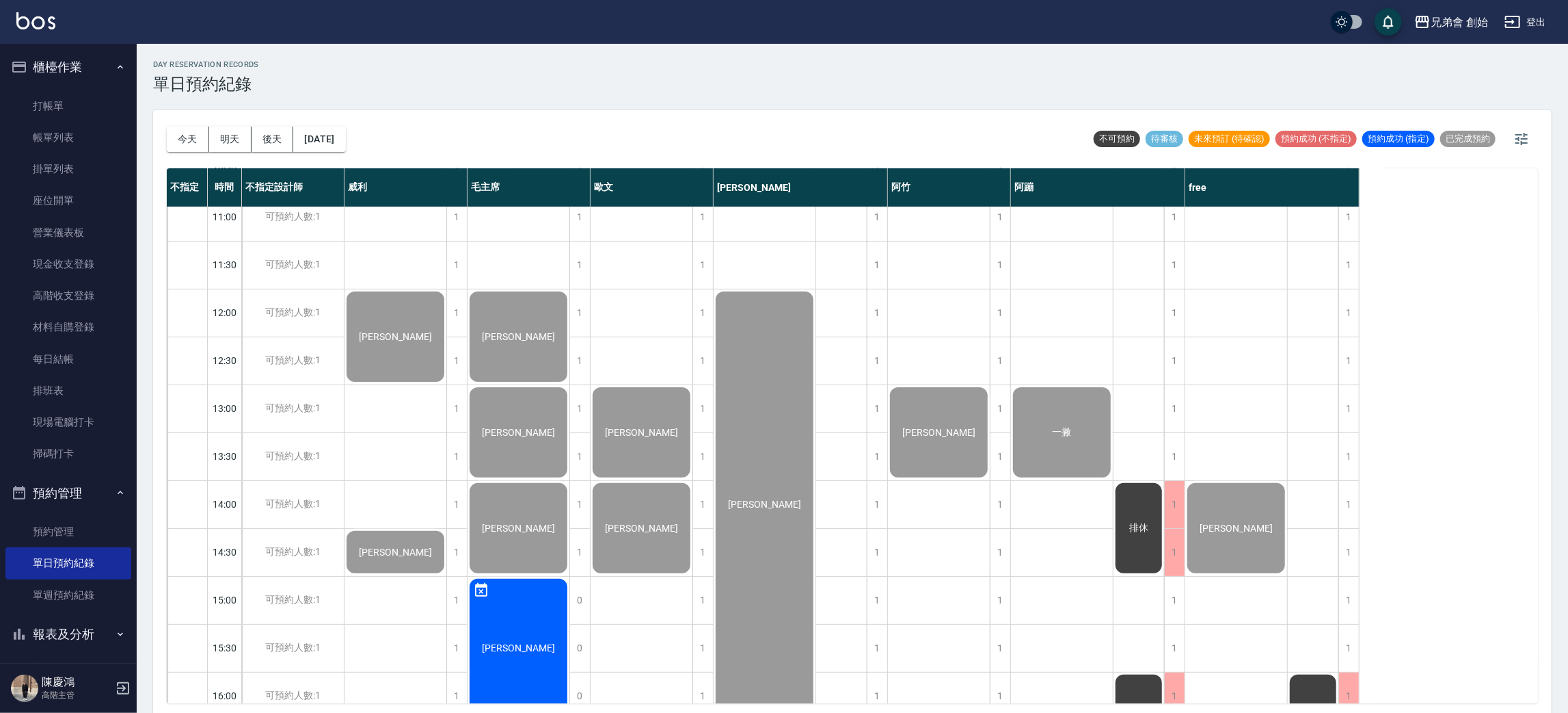
scroll to position [615, 0]
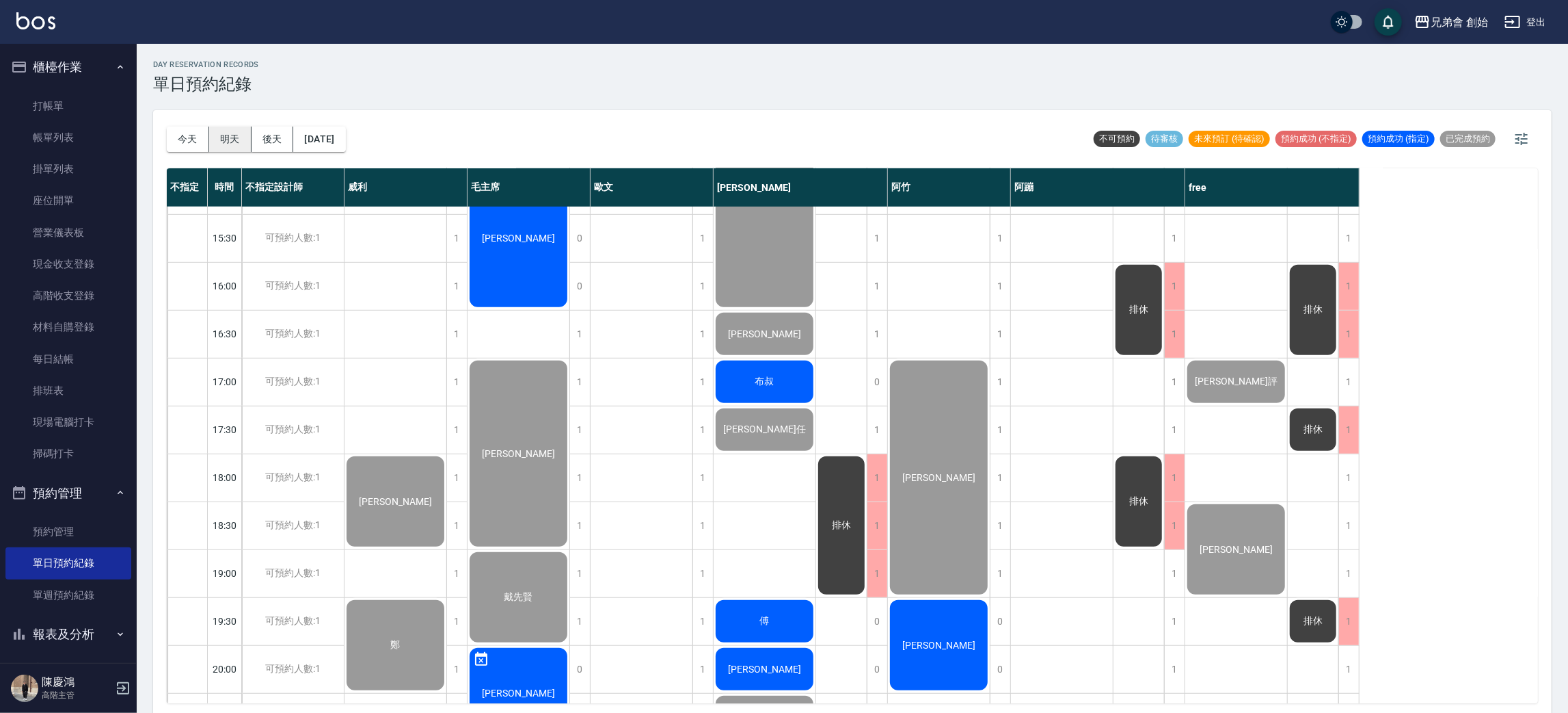
click at [214, 134] on button "明天" at bounding box center [230, 139] width 42 height 25
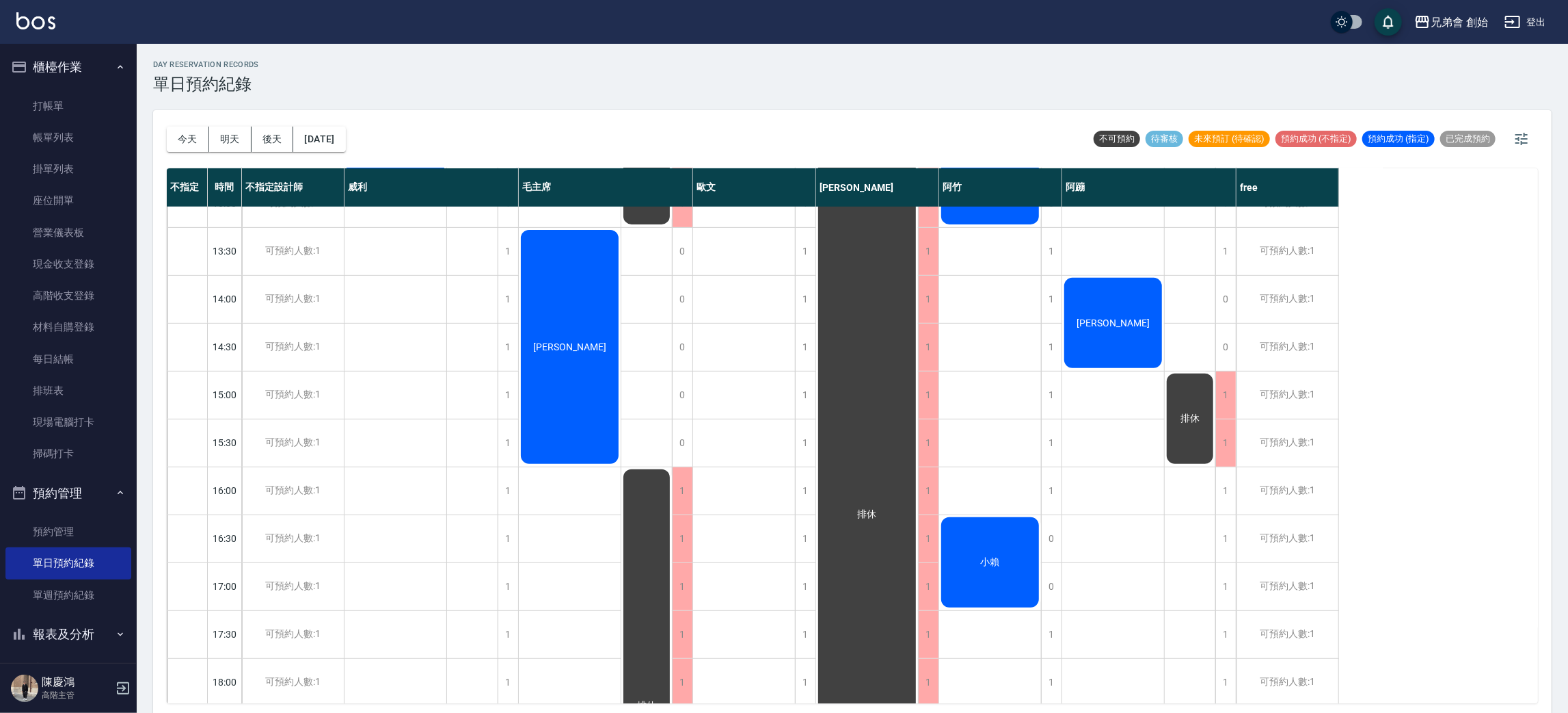
scroll to position [307, 0]
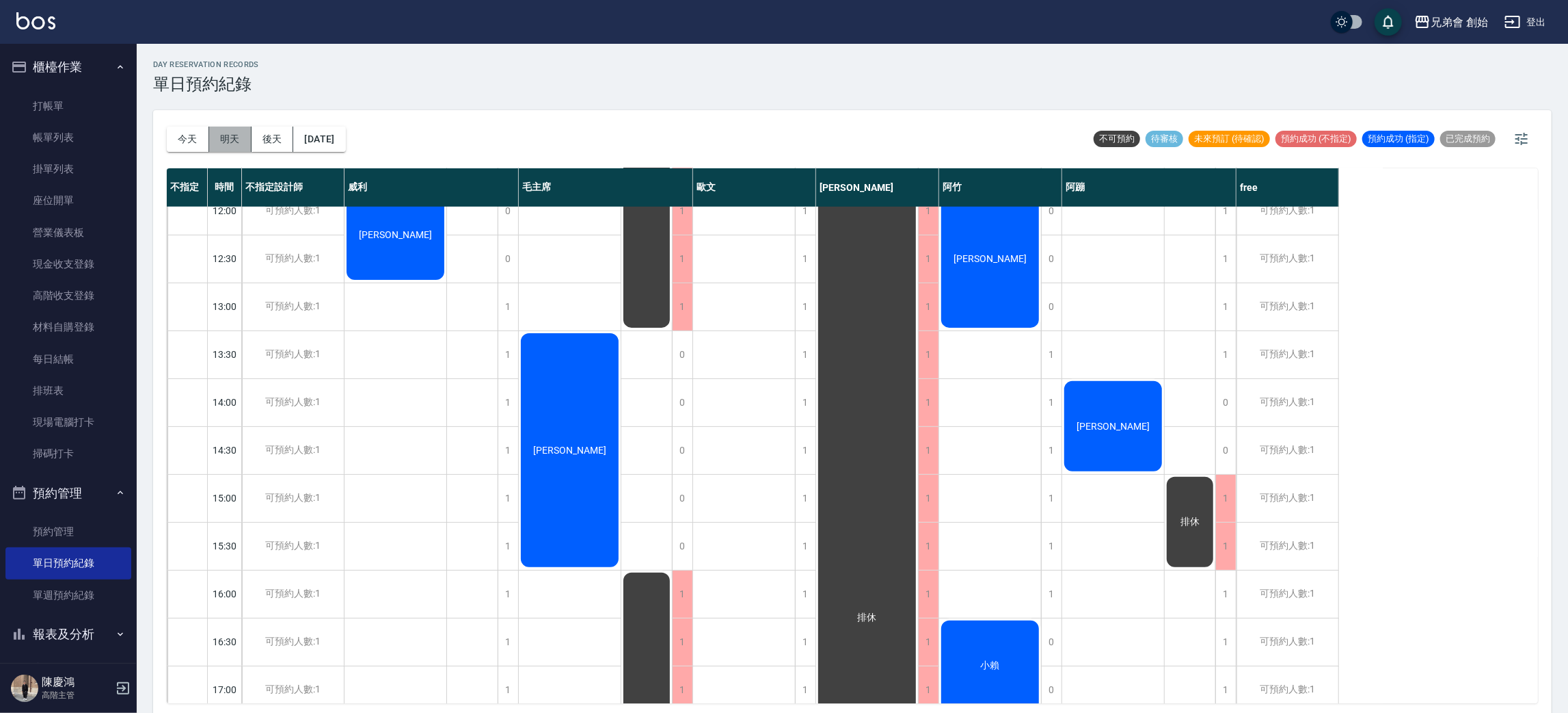
click at [231, 128] on button "明天" at bounding box center [230, 139] width 42 height 25
click at [263, 139] on button "後天" at bounding box center [272, 139] width 42 height 25
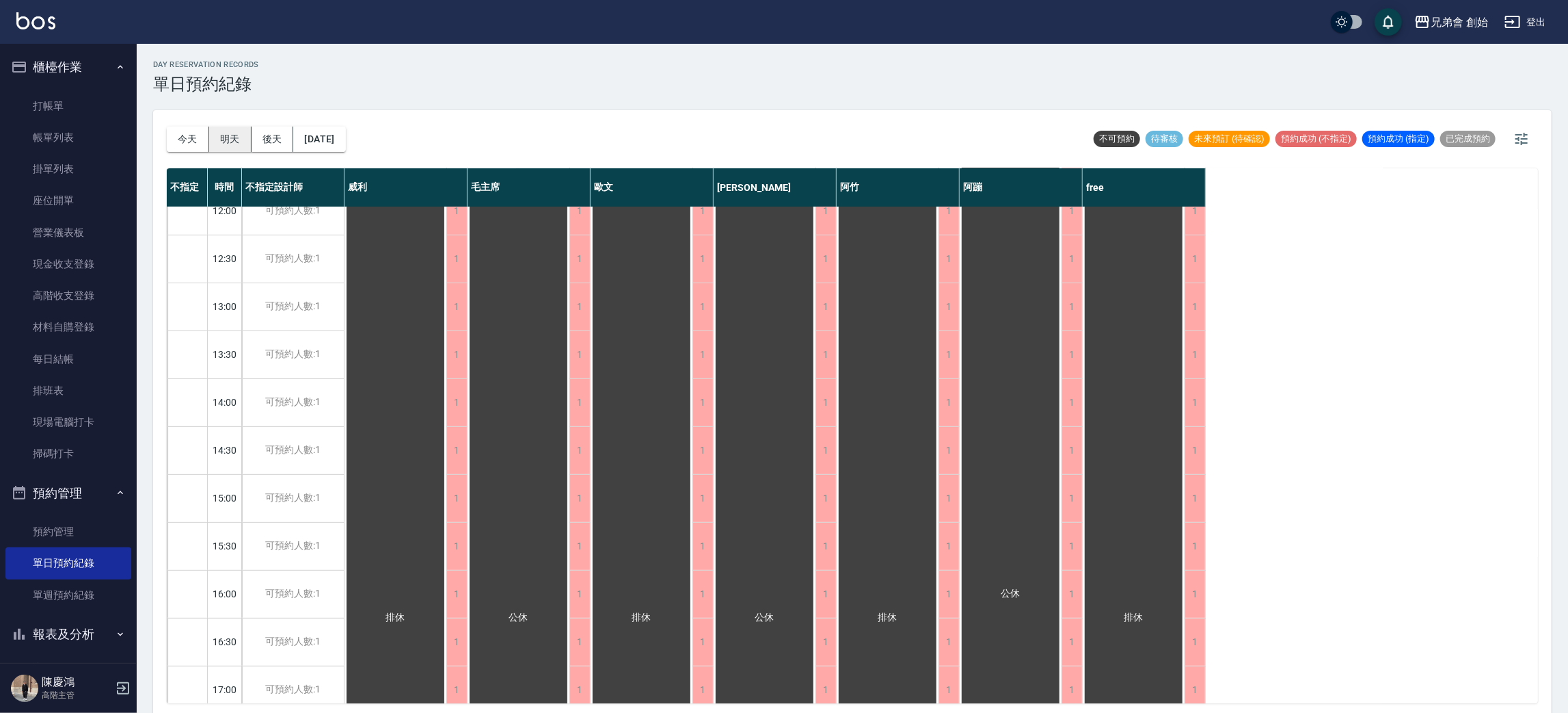
click at [237, 145] on button "明天" at bounding box center [230, 139] width 42 height 25
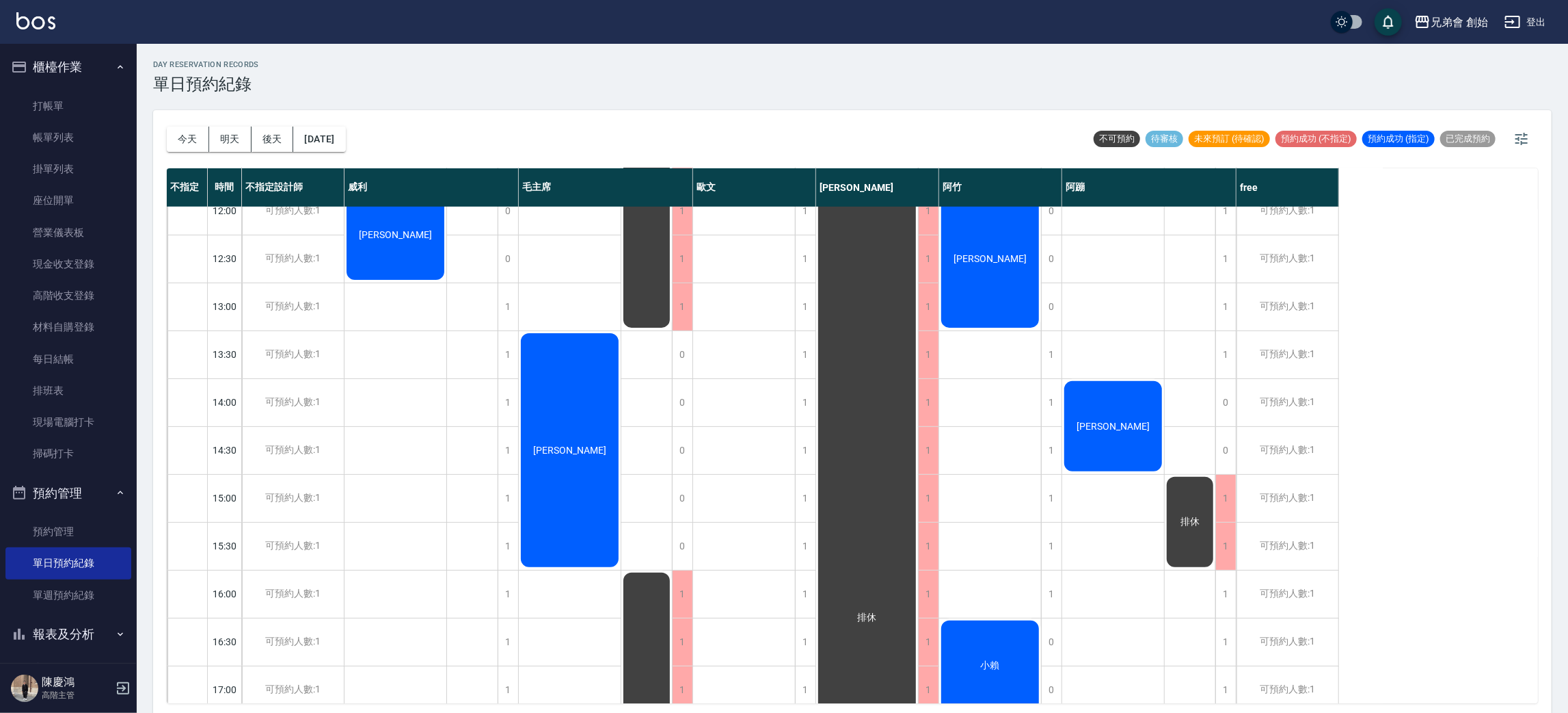
scroll to position [205, 0]
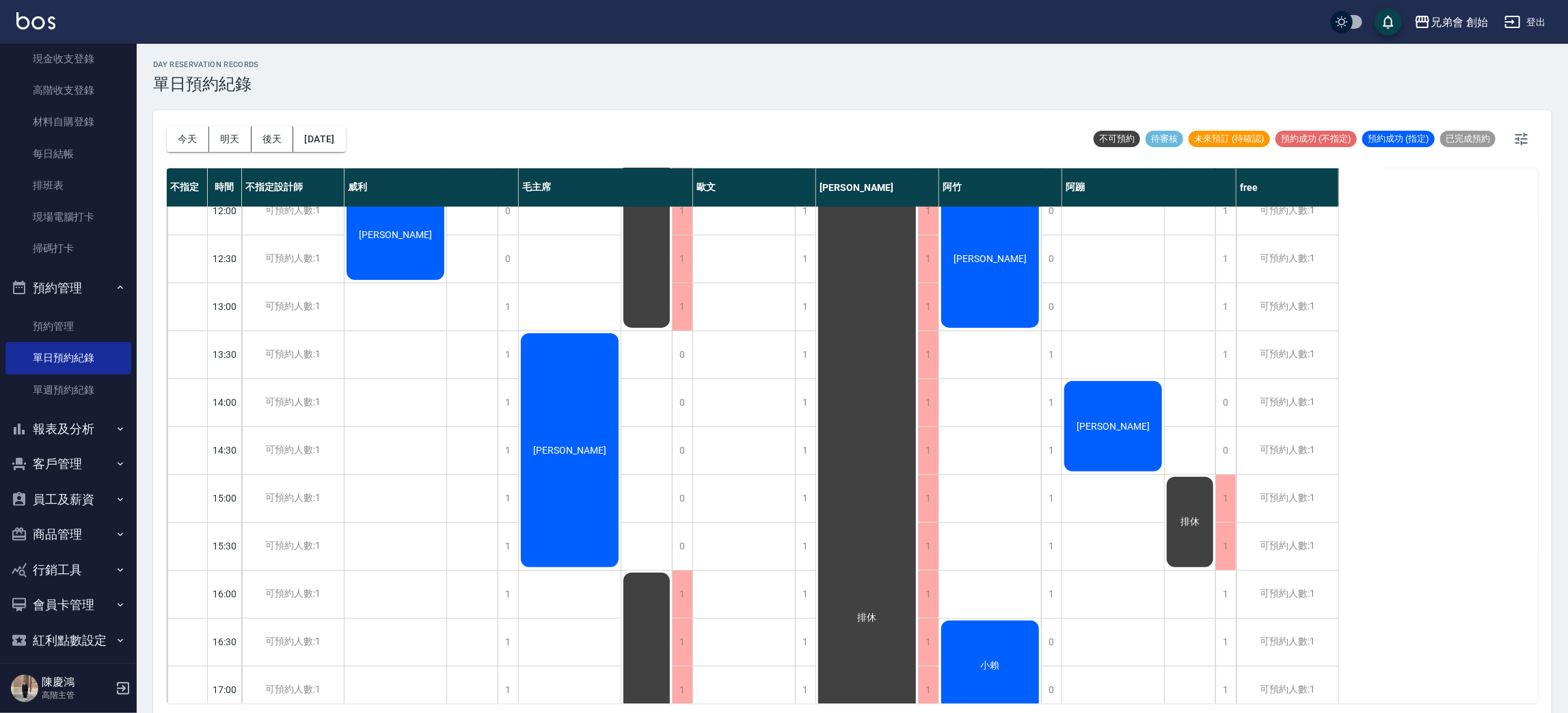
click at [60, 430] on button "報表及分析" at bounding box center [68, 428] width 126 height 36
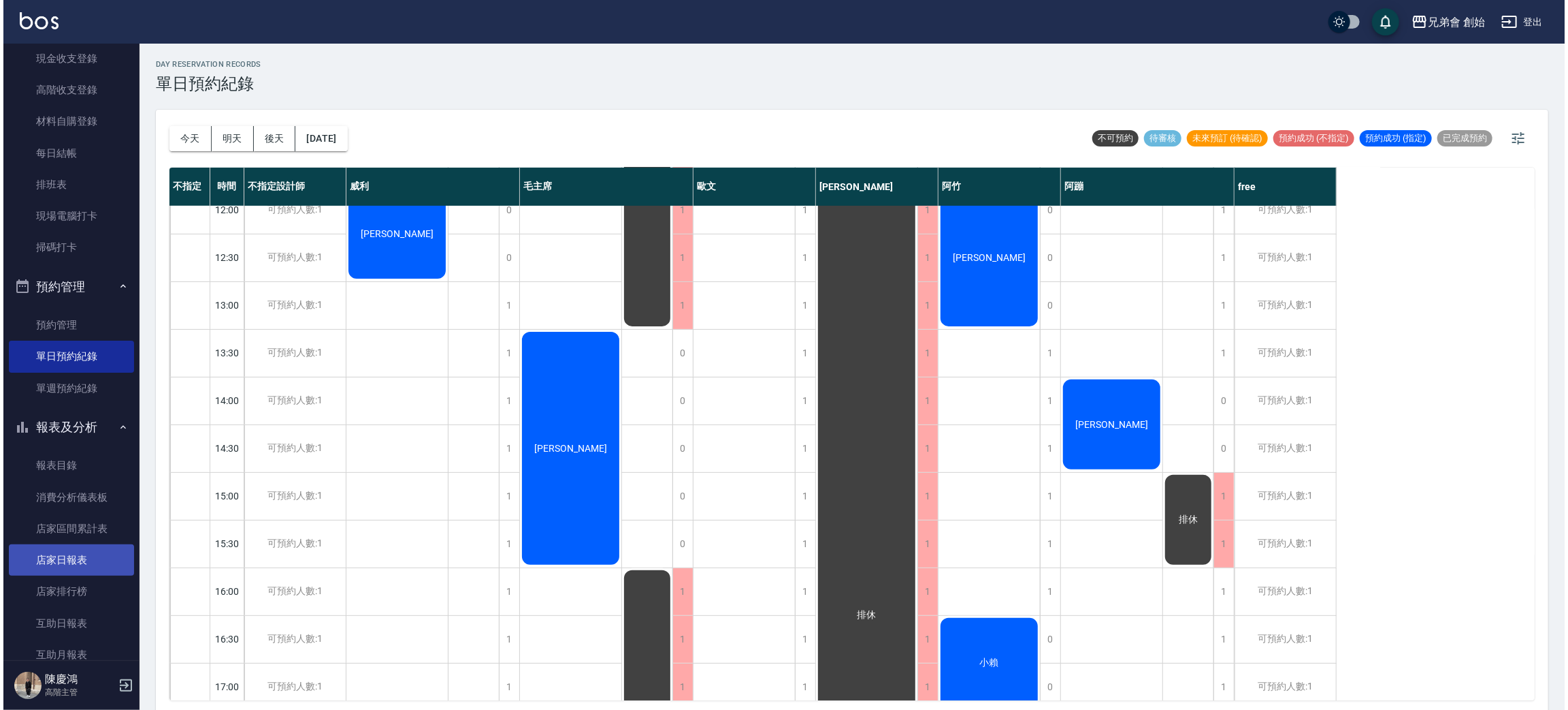
scroll to position [306, 0]
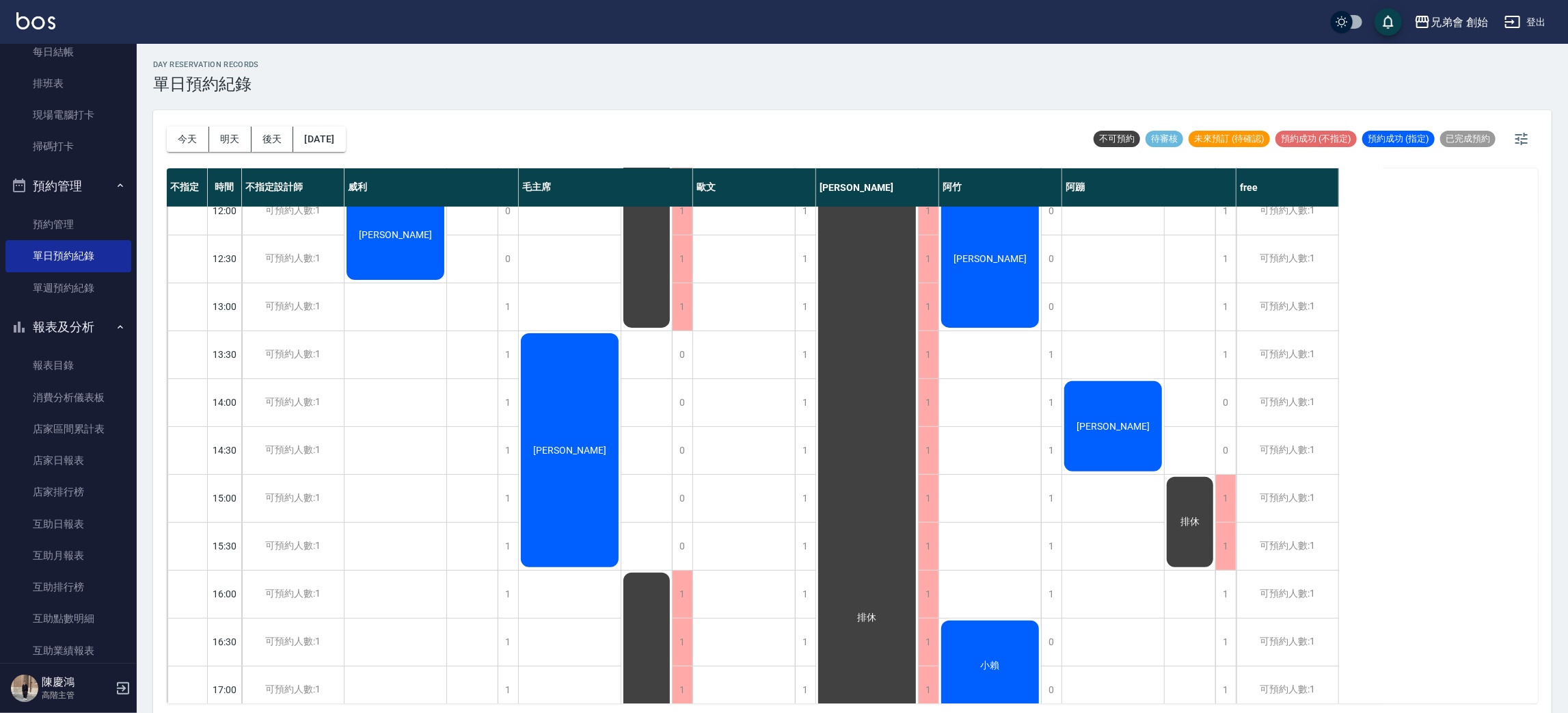
drag, startPoint x: 92, startPoint y: 623, endPoint x: 138, endPoint y: 597, distance: 52.8
click at [95, 620] on link "互助點數明細" at bounding box center [68, 618] width 126 height 32
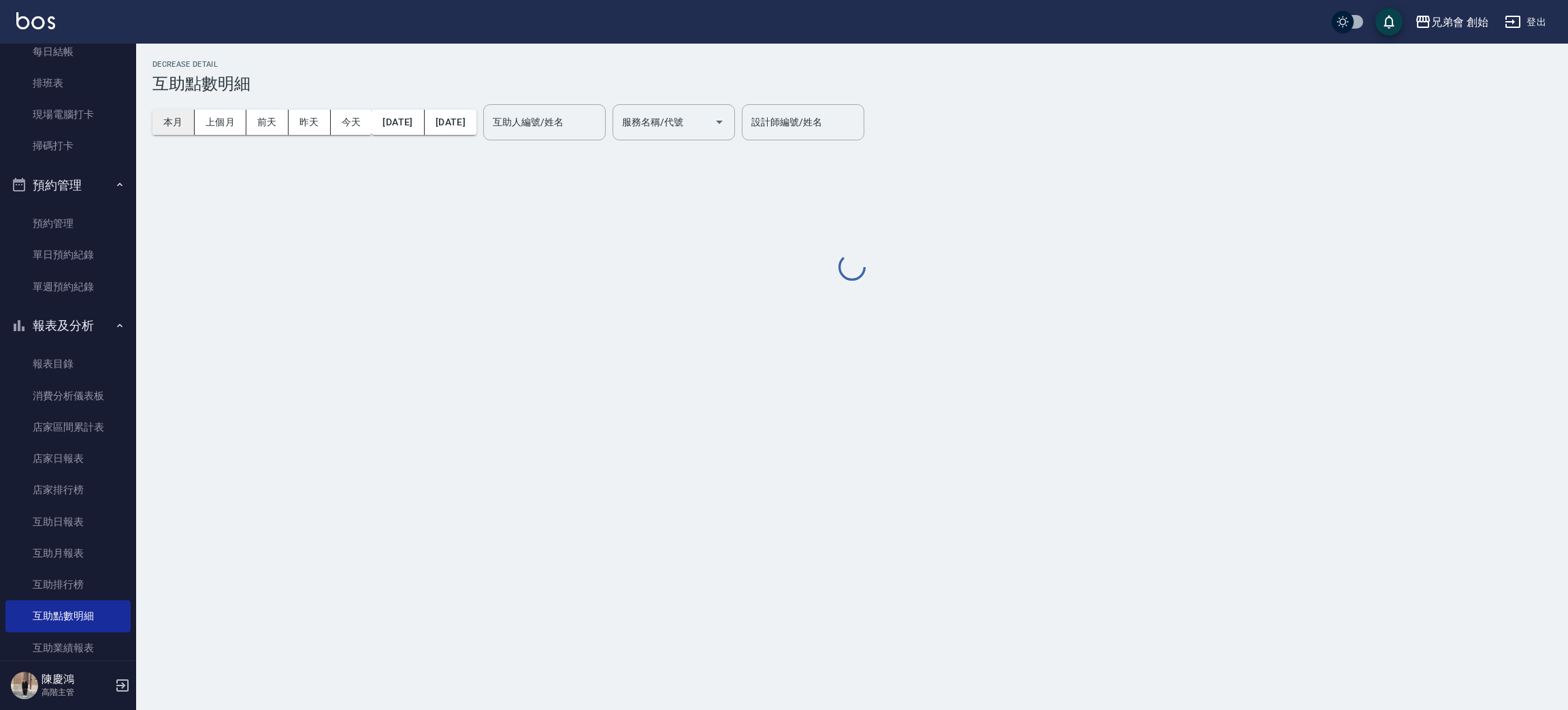
click at [180, 131] on button "本月" at bounding box center [174, 122] width 42 height 25
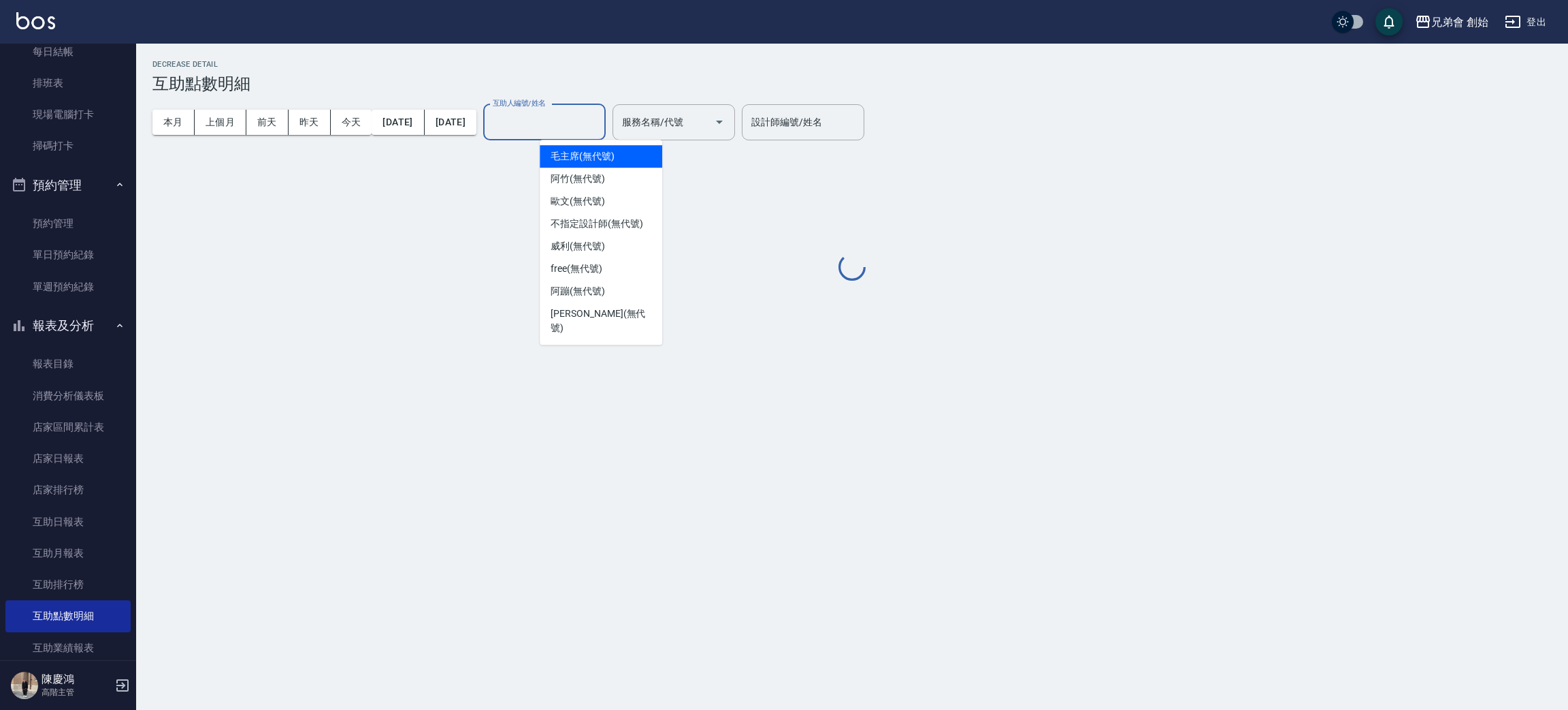
click at [590, 129] on input "互助人編號/姓名" at bounding box center [544, 121] width 110 height 24
click at [627, 274] on div "free (無代號)" at bounding box center [601, 269] width 122 height 23
type input "free(無代號)"
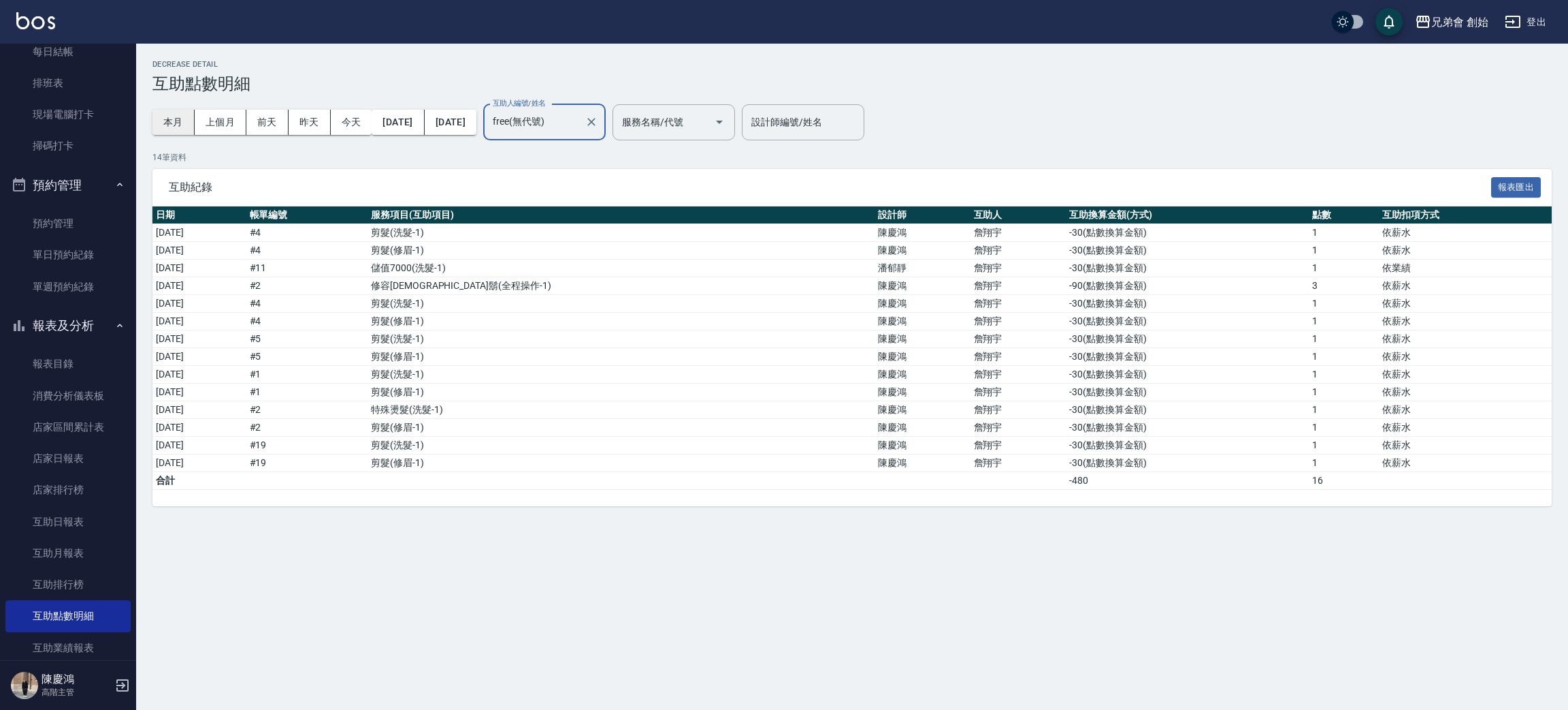
click at [174, 126] on button "本月" at bounding box center [174, 122] width 42 height 25
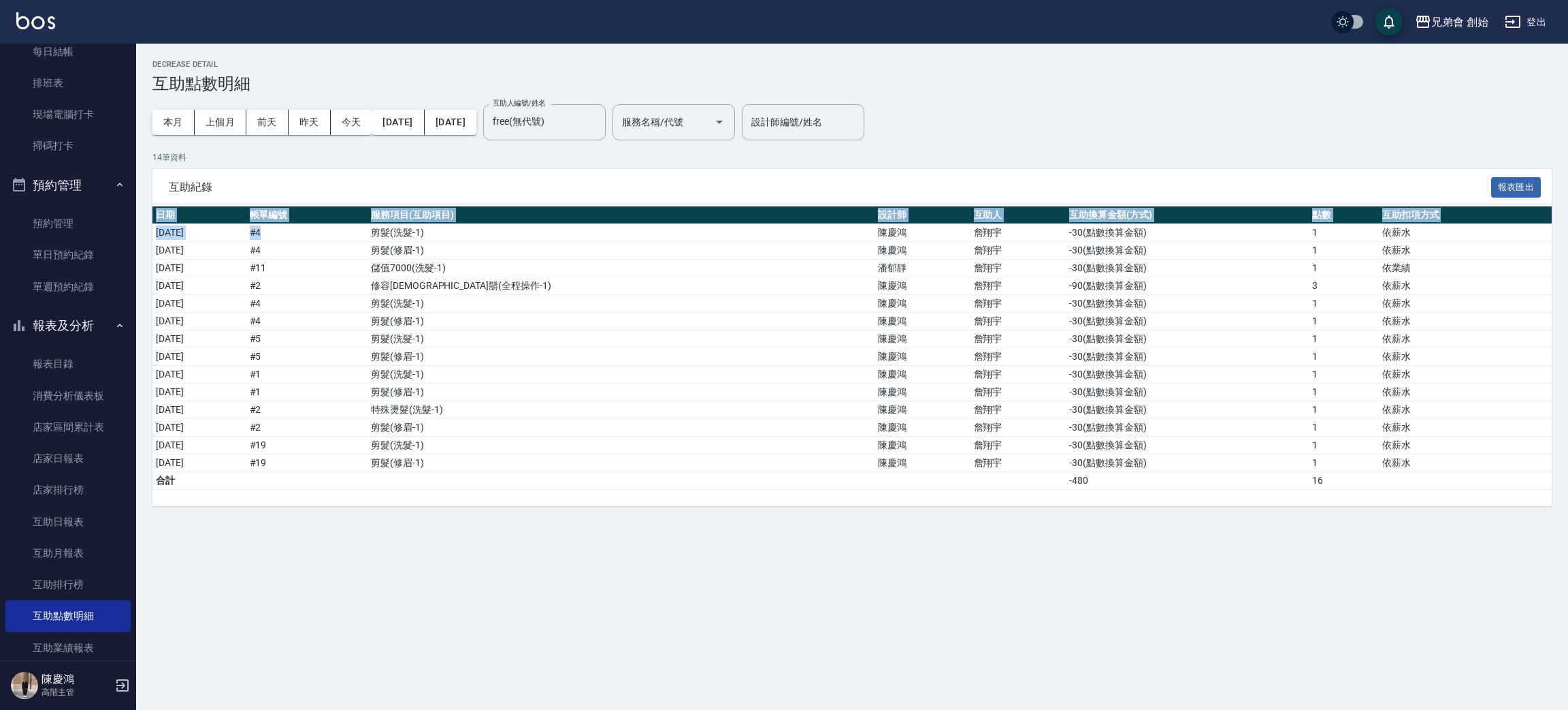
drag, startPoint x: 464, startPoint y: 233, endPoint x: 763, endPoint y: 550, distance: 435.8
click at [799, 562] on div "Decrease Detail 互助點數明細 本月 上個月 前天 昨天 今天 2025/10/01 2025/10/31 互助人編號/姓名 free(無代號)…" at bounding box center [784, 355] width 1568 height 710
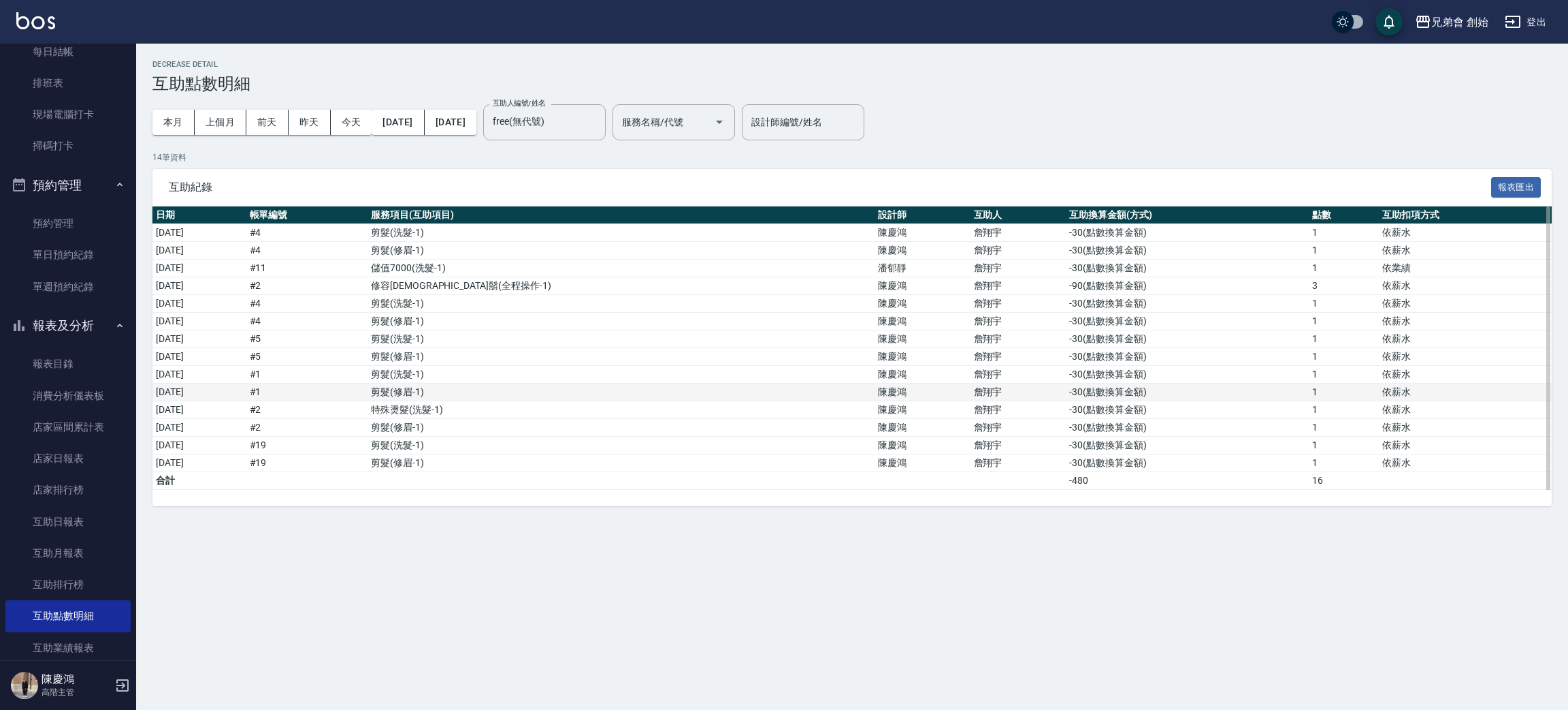
click at [603, 391] on td "剪髮 ( 修眉-1 )" at bounding box center [621, 392] width 507 height 18
drag, startPoint x: 573, startPoint y: 326, endPoint x: 771, endPoint y: 547, distance: 296.7
click at [751, 526] on div "Decrease Detail 互助點數明細 本月 上個月 前天 昨天 今天 2025/10/01 2025/10/31 互助人編號/姓名 free(無代號)…" at bounding box center [784, 355] width 1568 height 710
click at [348, 167] on div "14 筆資料 互助紀錄 報表匯出 日期 帳單編號 服務項目(互助項目) 設計師 互助人 互助換算金額(方式) 點數 互助扣項方式 2025/10/02 # 4…" at bounding box center [853, 329] width 1400 height 355
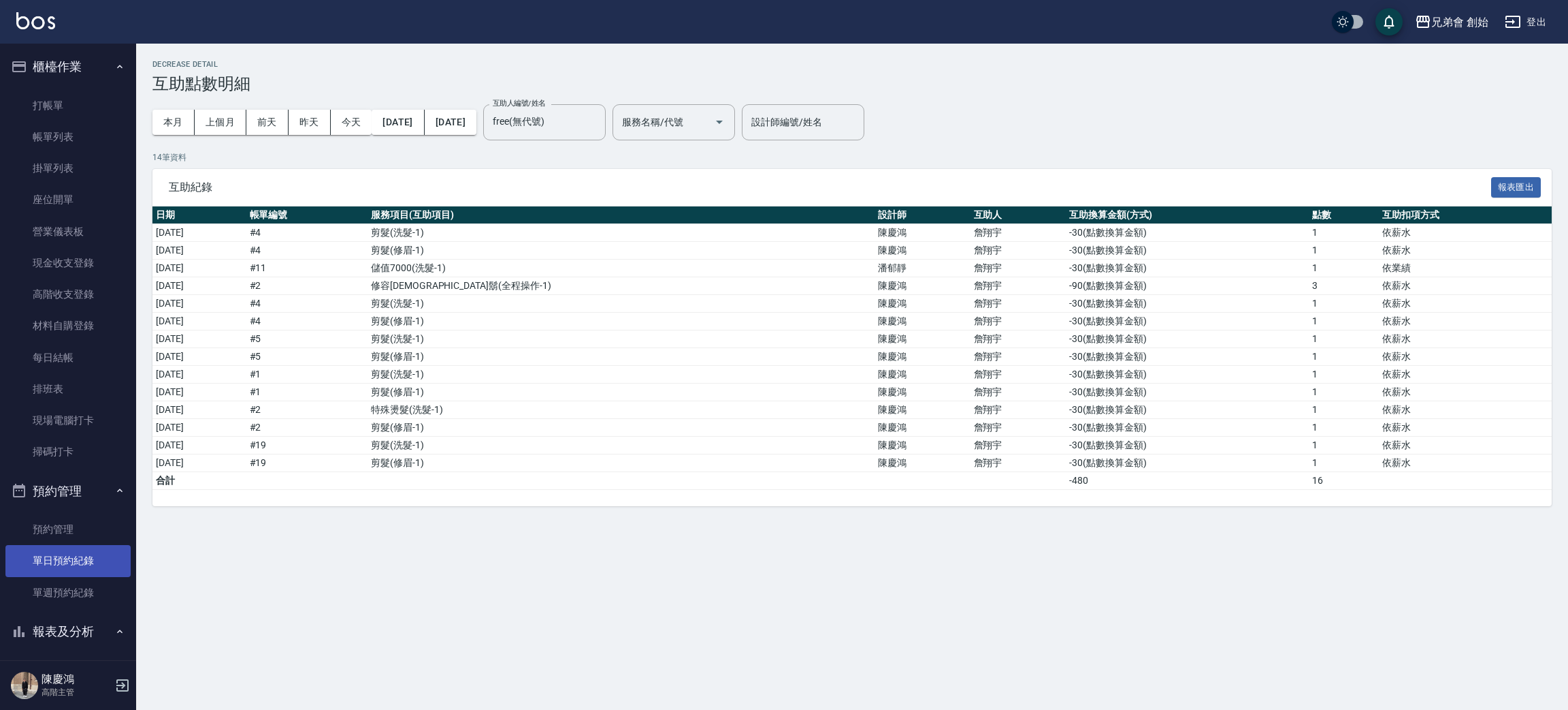
click at [104, 559] on link "單日預約紀錄" at bounding box center [68, 560] width 125 height 32
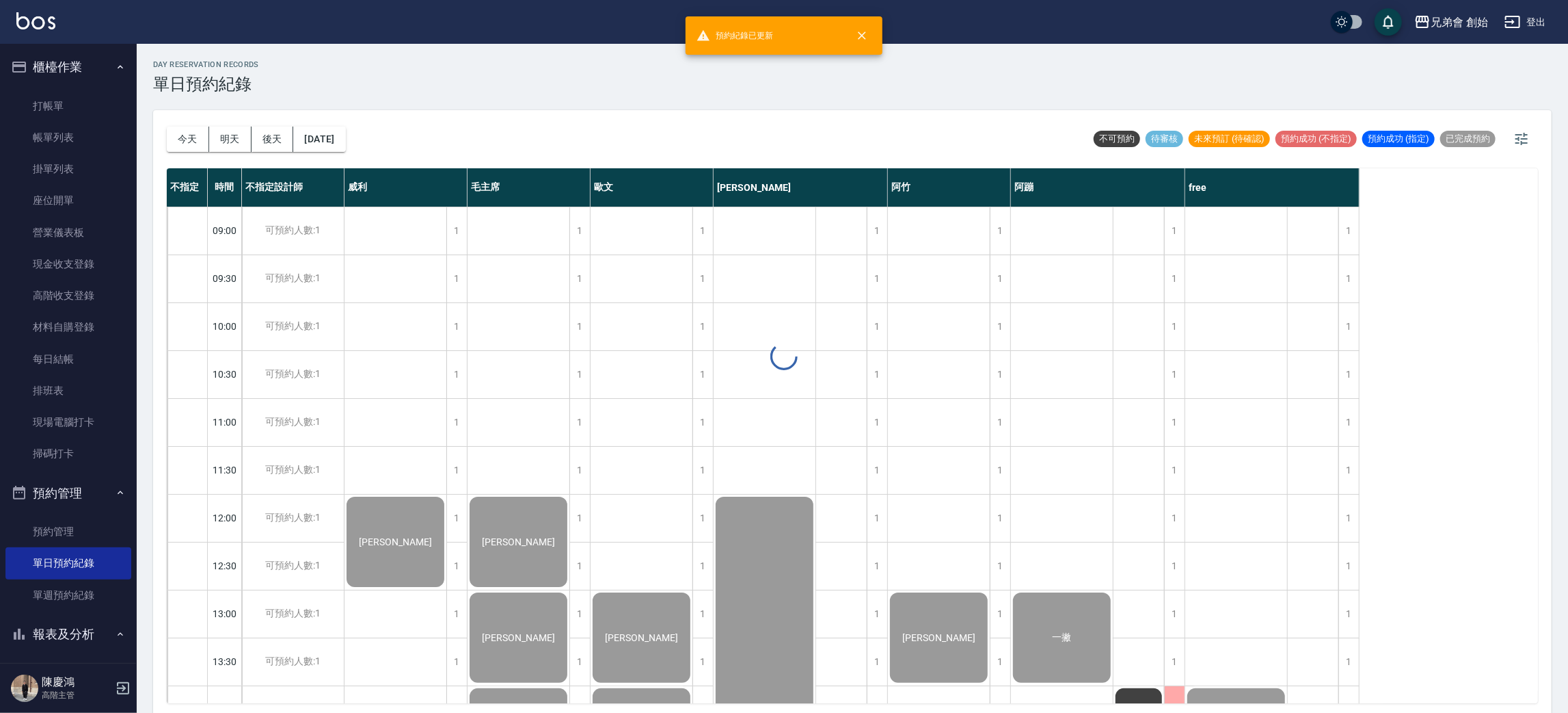
click at [186, 141] on div at bounding box center [784, 356] width 1568 height 713
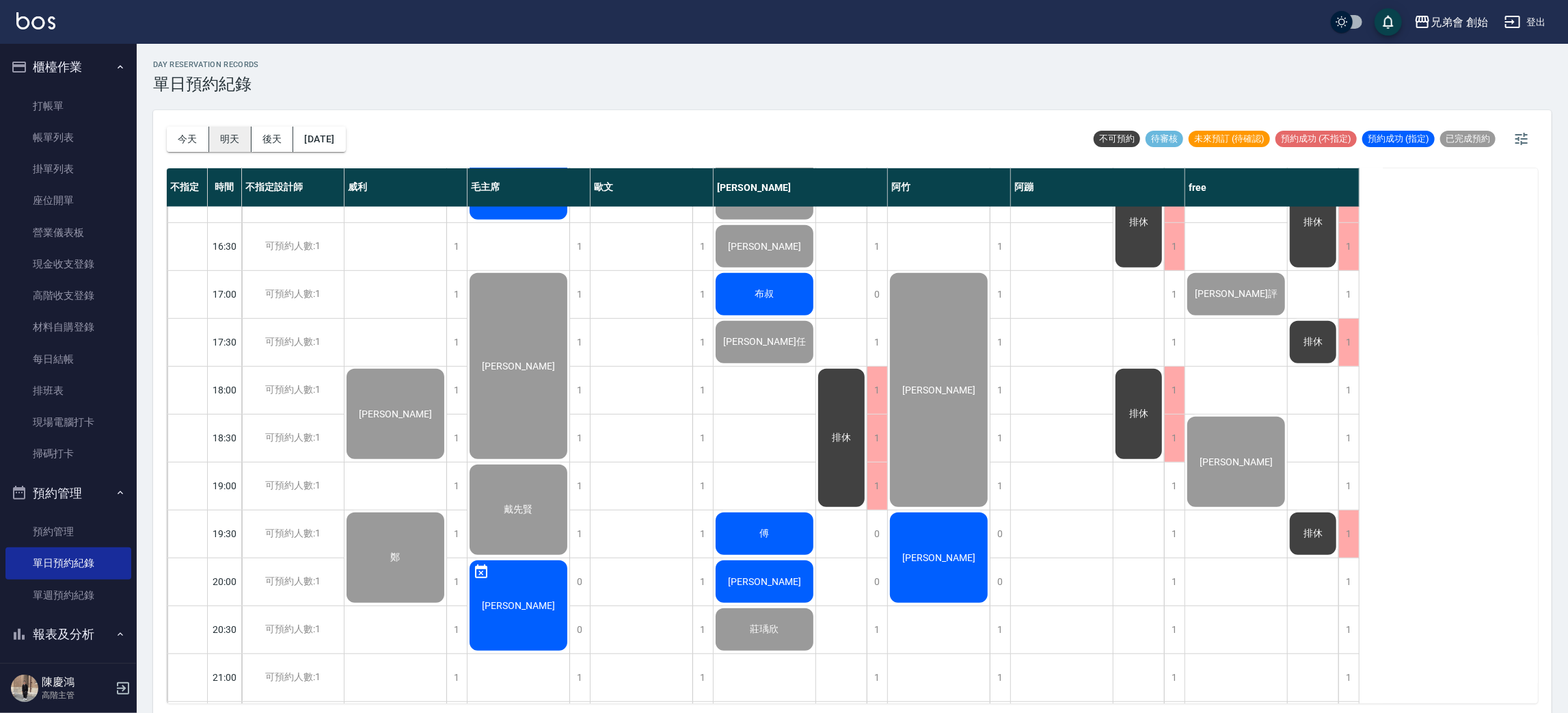
drag, startPoint x: 203, startPoint y: 152, endPoint x: 210, endPoint y: 144, distance: 10.6
click at [203, 150] on div "今天 明天 後天 2025/10/11" at bounding box center [256, 139] width 179 height 59
click at [220, 132] on button "明天" at bounding box center [230, 139] width 42 height 25
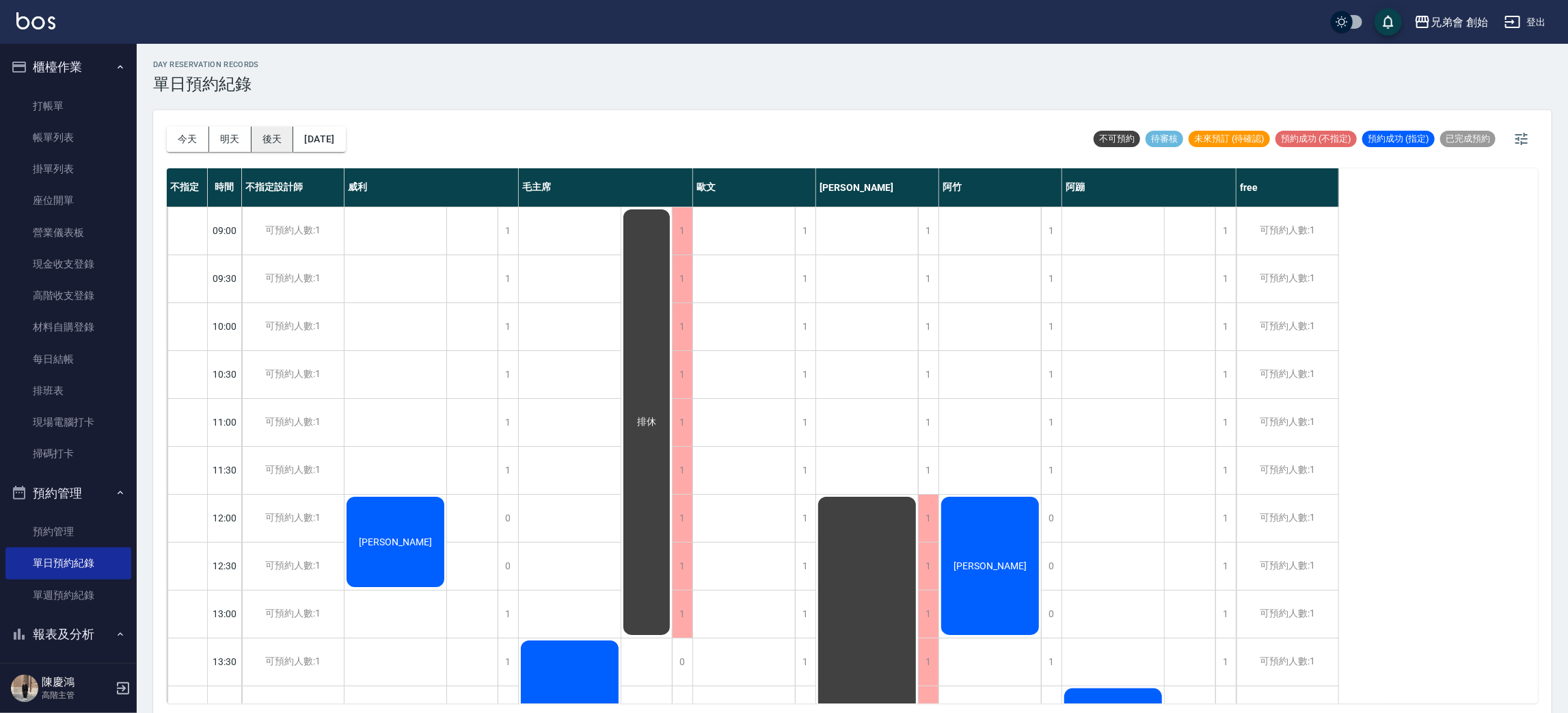
click at [264, 128] on button "後天" at bounding box center [272, 139] width 42 height 25
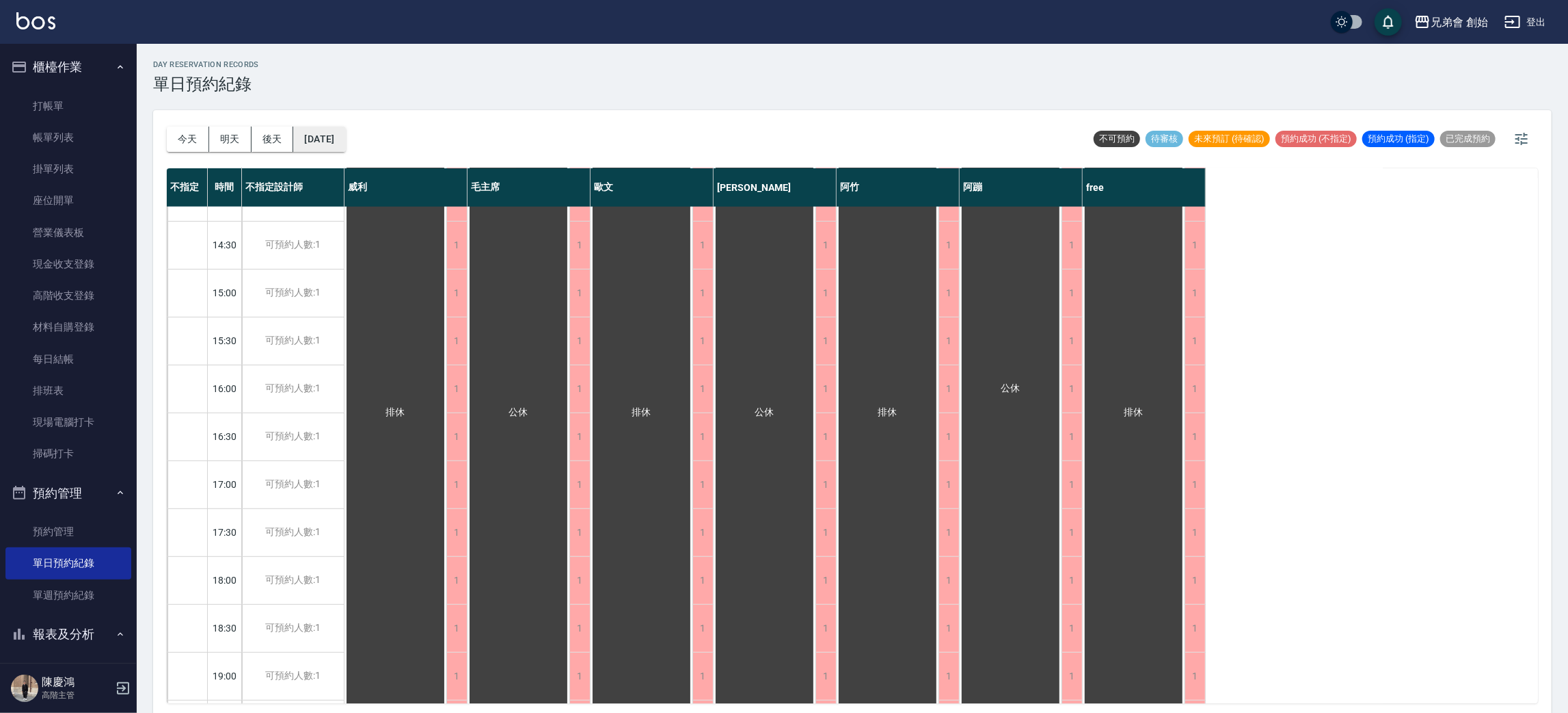
scroll to position [4, 0]
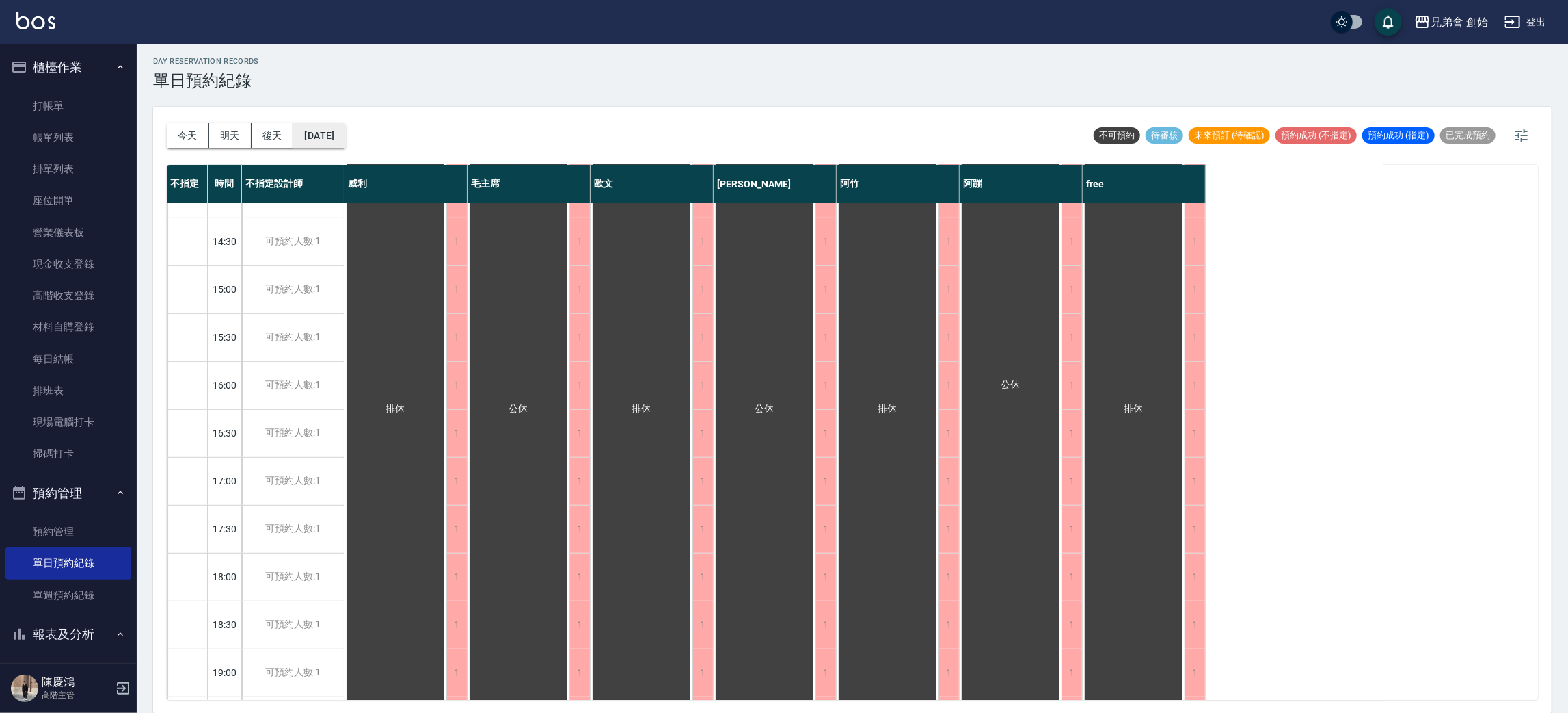
click at [336, 131] on button "2025/10/13" at bounding box center [319, 135] width 52 height 25
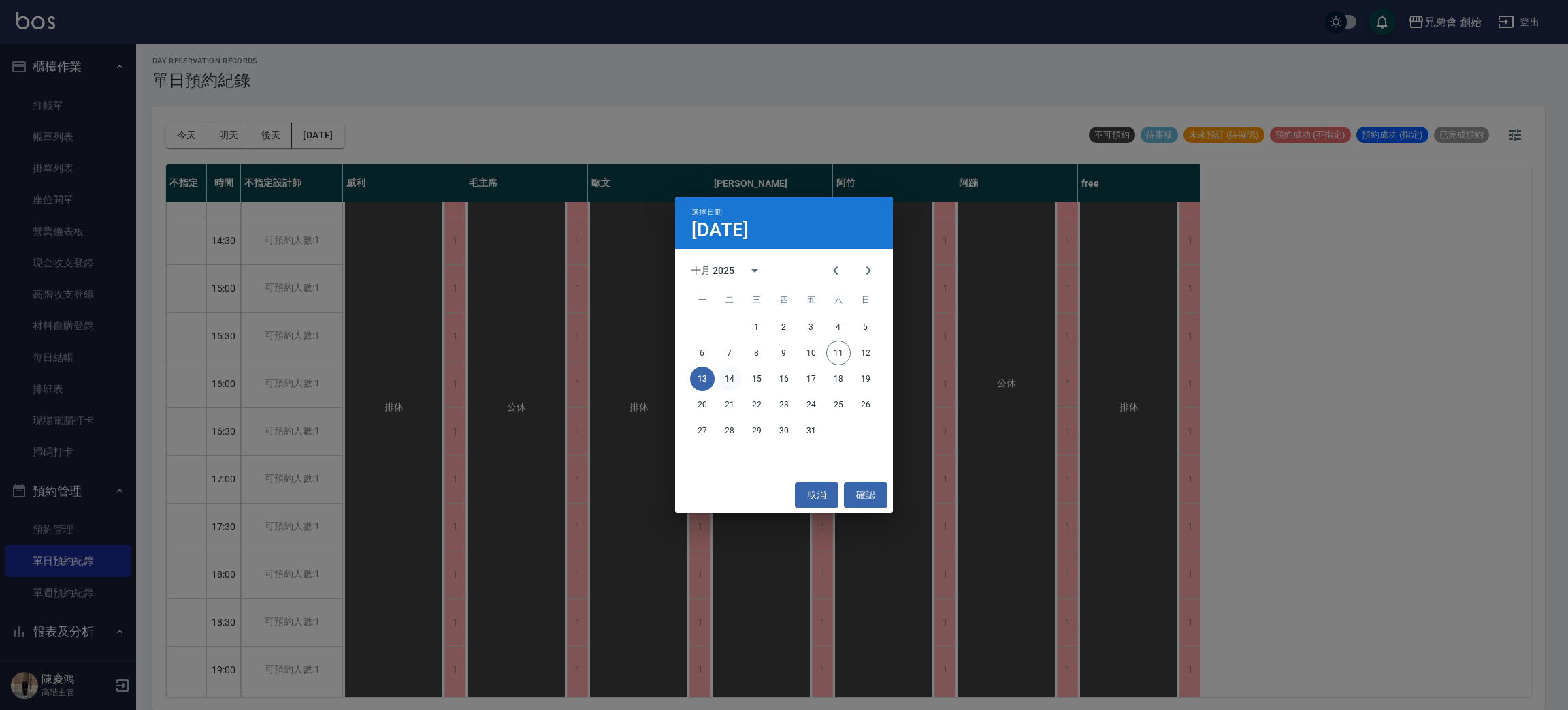
click at [738, 378] on button "14" at bounding box center [730, 378] width 25 height 25
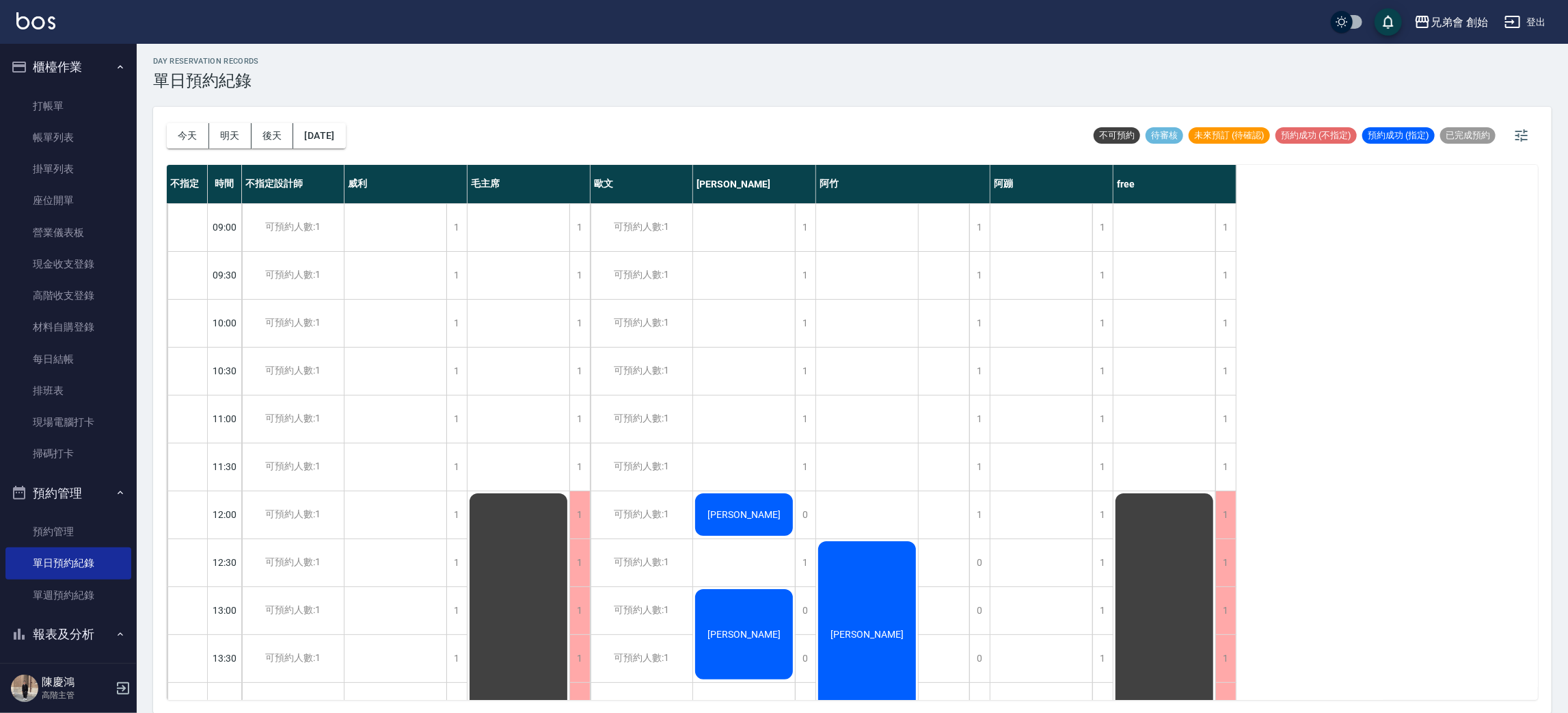
scroll to position [615, 0]
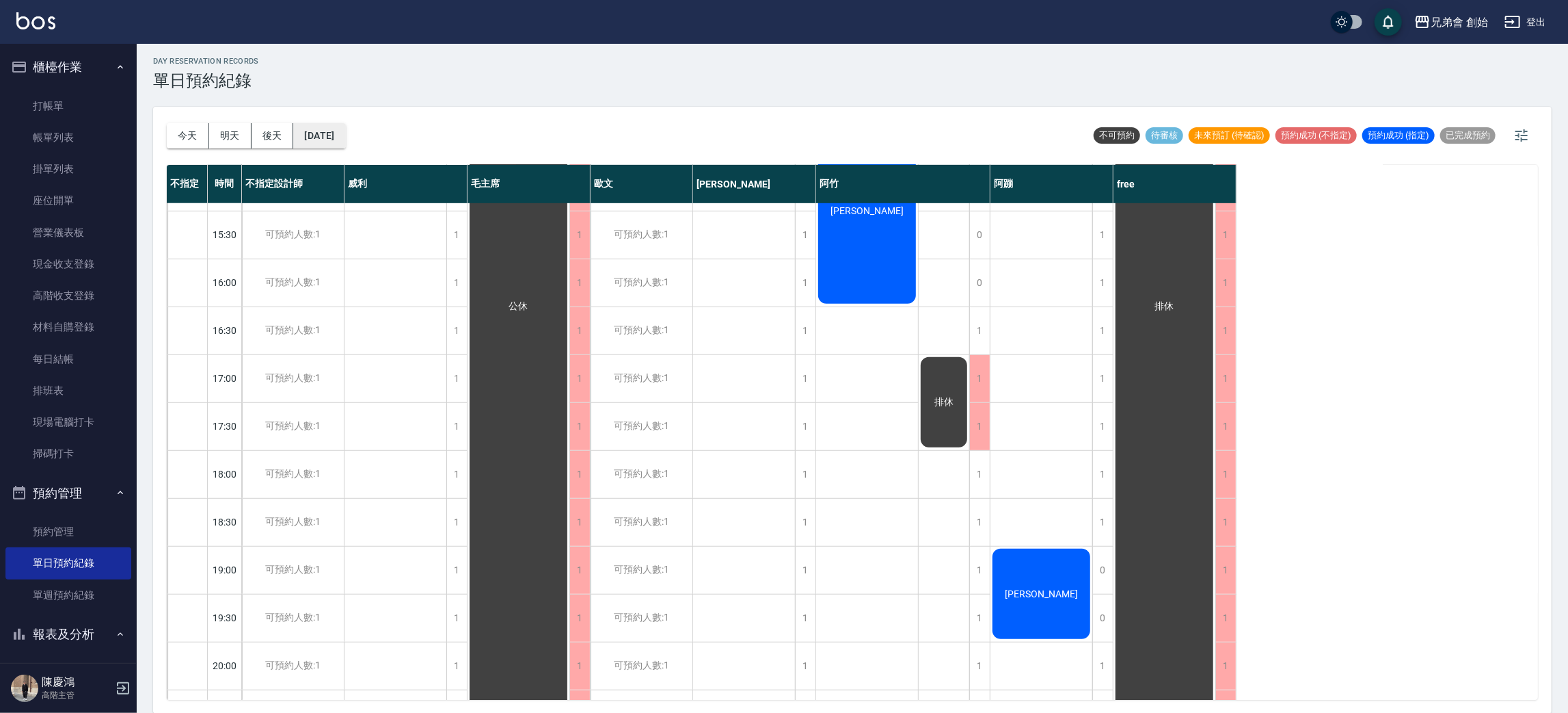
click at [326, 125] on button "2025/10/14" at bounding box center [319, 135] width 52 height 25
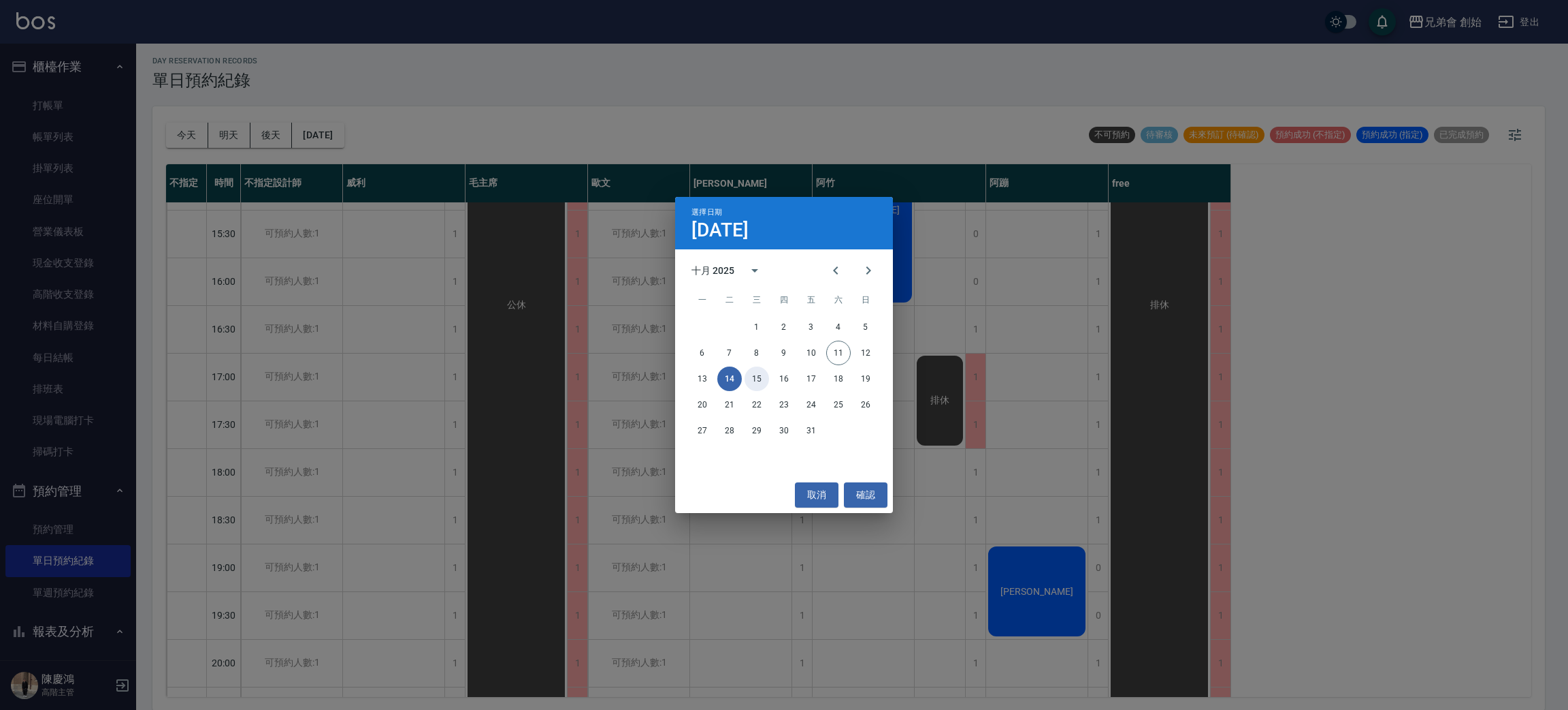
click at [757, 383] on button "15" at bounding box center [757, 378] width 25 height 25
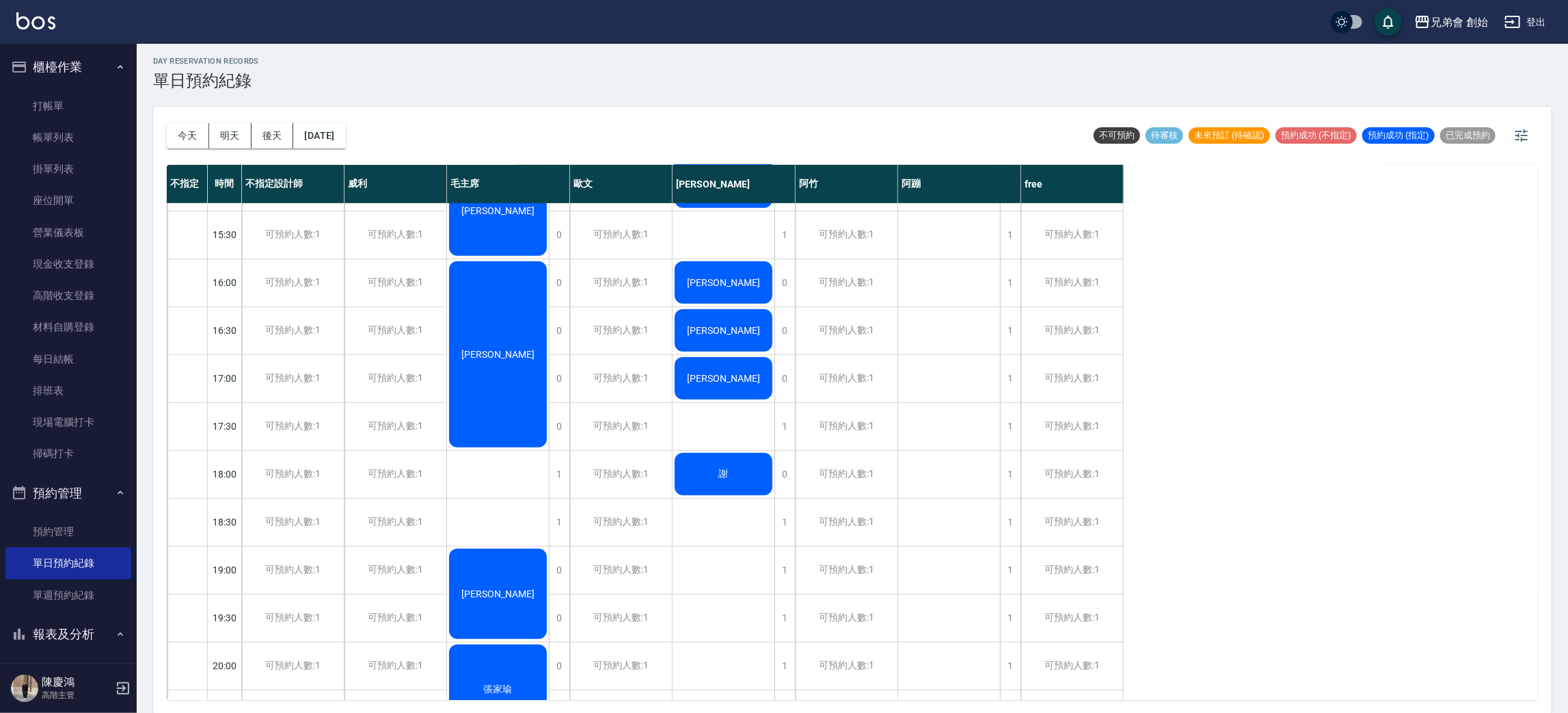
scroll to position [205, 0]
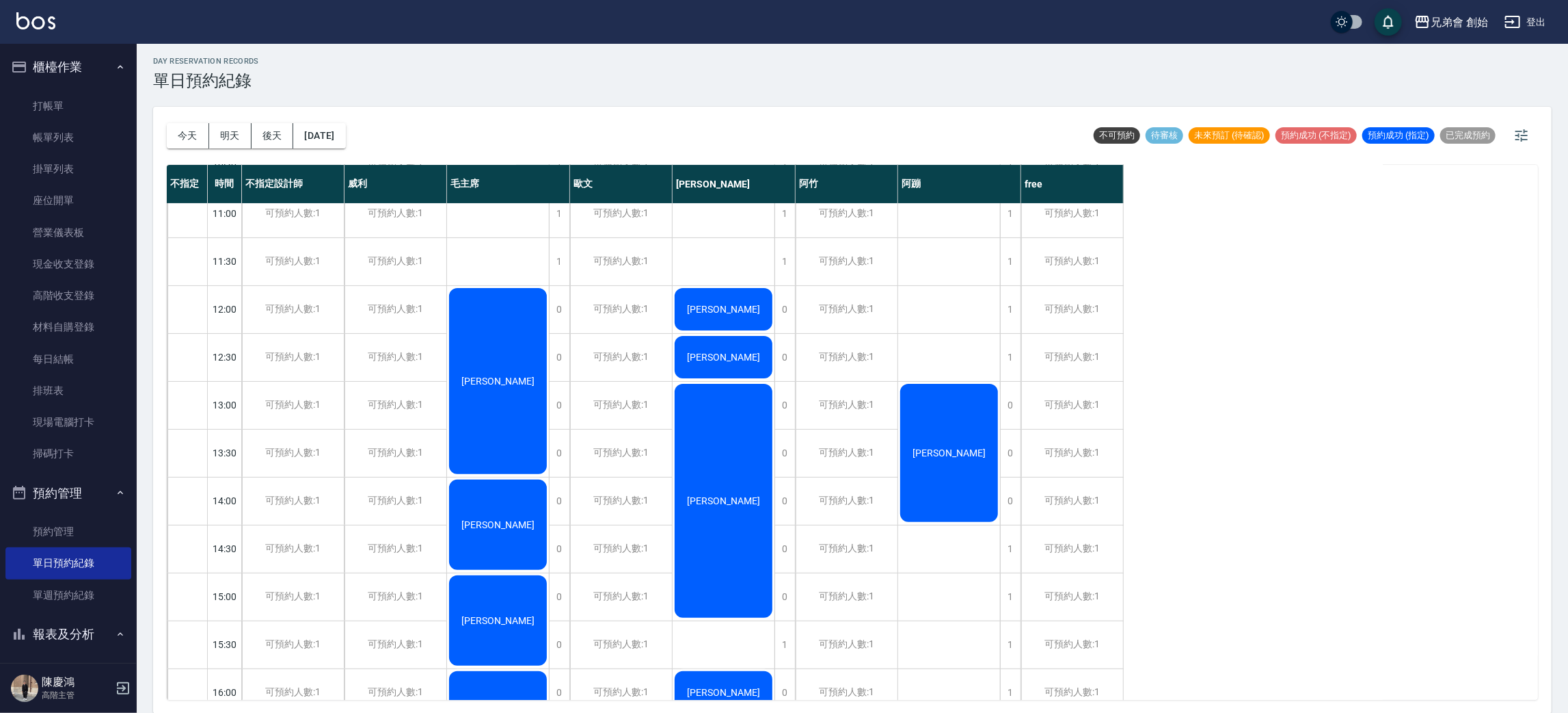
click at [342, 112] on div "今天 明天 後天 2025/10/15" at bounding box center [256, 135] width 179 height 59
click at [375, 131] on div "今天 明天 後天 2025/10/15 不可預約 待審核 未來預訂 (待確認) 預約成功 (不指定) 預約成功 (指定) 已完成預約" at bounding box center [853, 135] width 1371 height 59
click at [339, 134] on button "2025/10/15" at bounding box center [319, 135] width 52 height 25
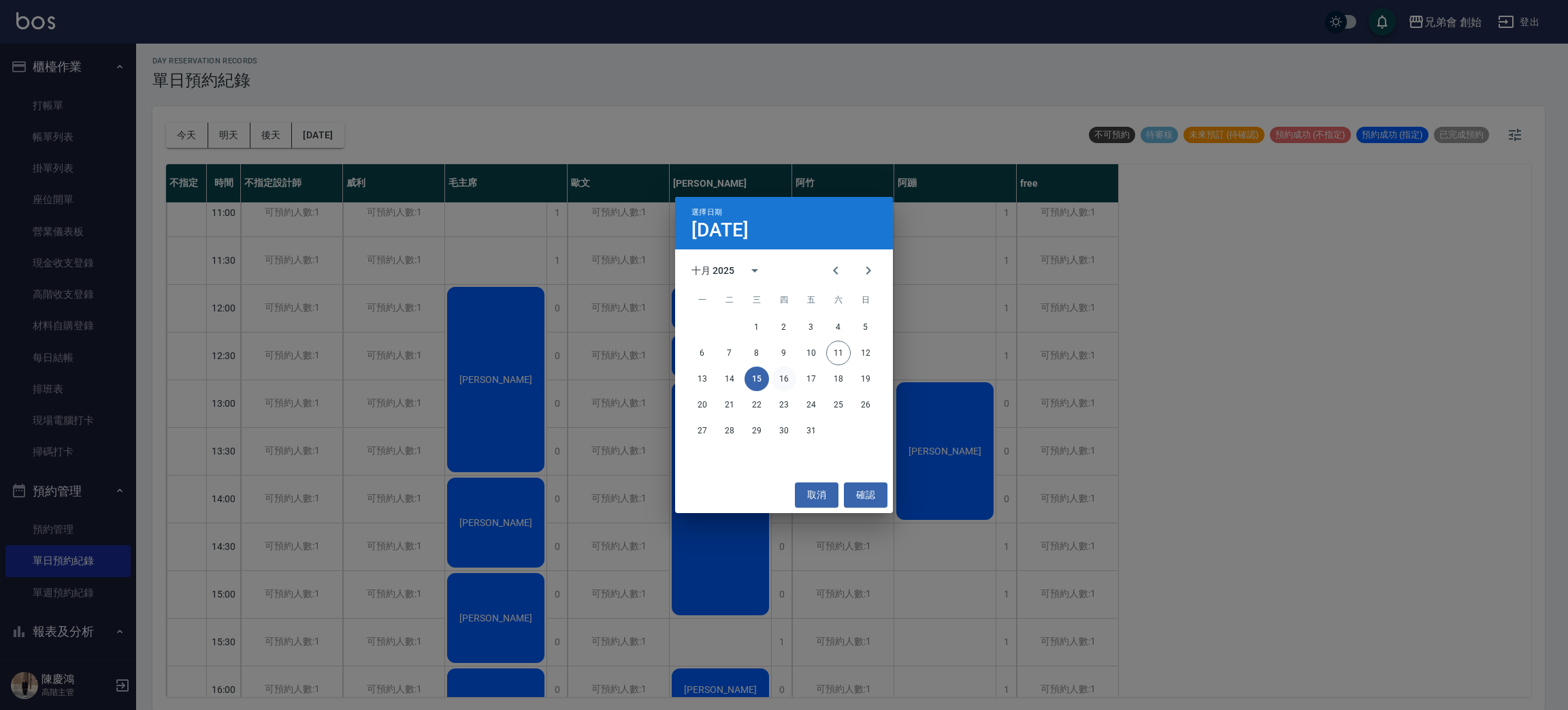
click at [786, 380] on button "16" at bounding box center [784, 378] width 25 height 25
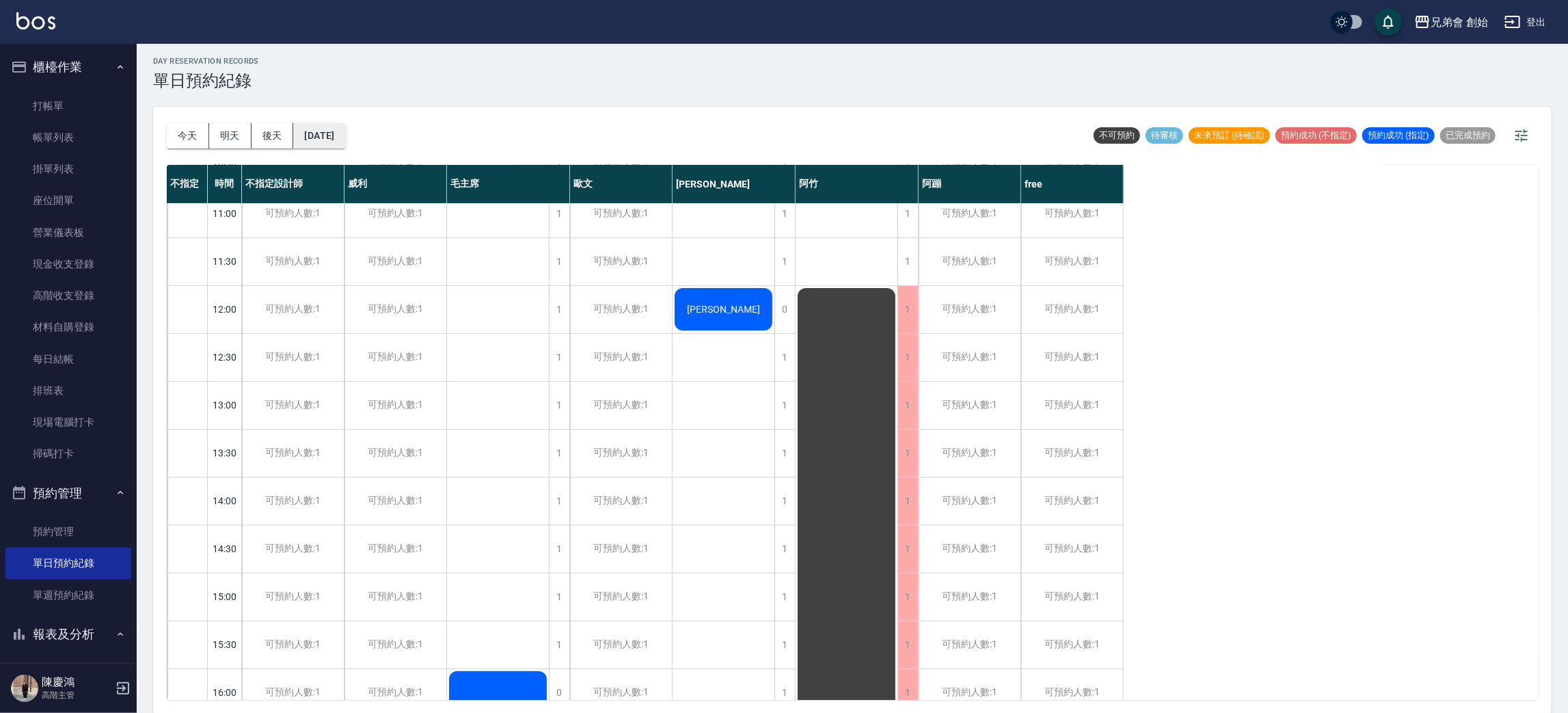
click at [345, 131] on button "2025/10/16" at bounding box center [319, 135] width 52 height 25
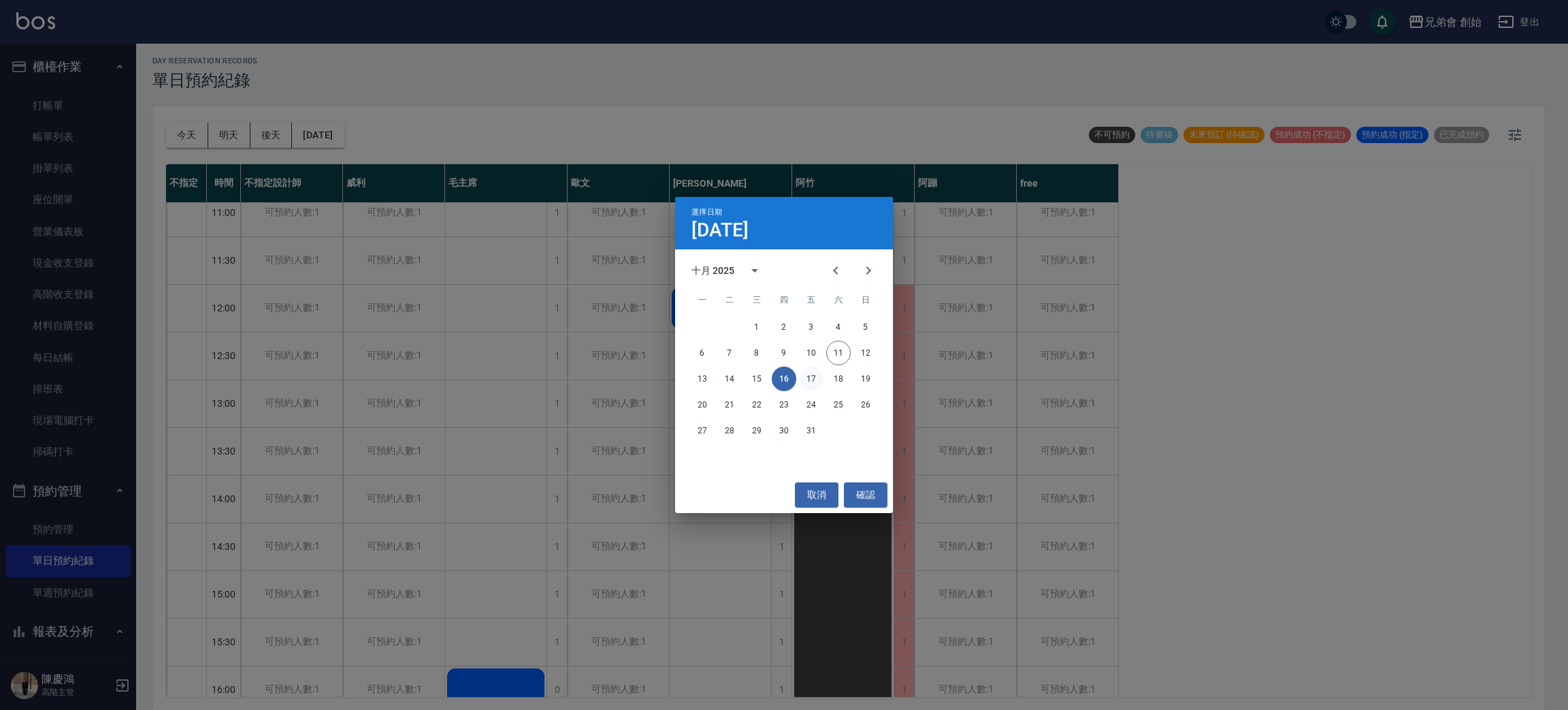
click at [799, 376] on button "17" at bounding box center [812, 378] width 25 height 25
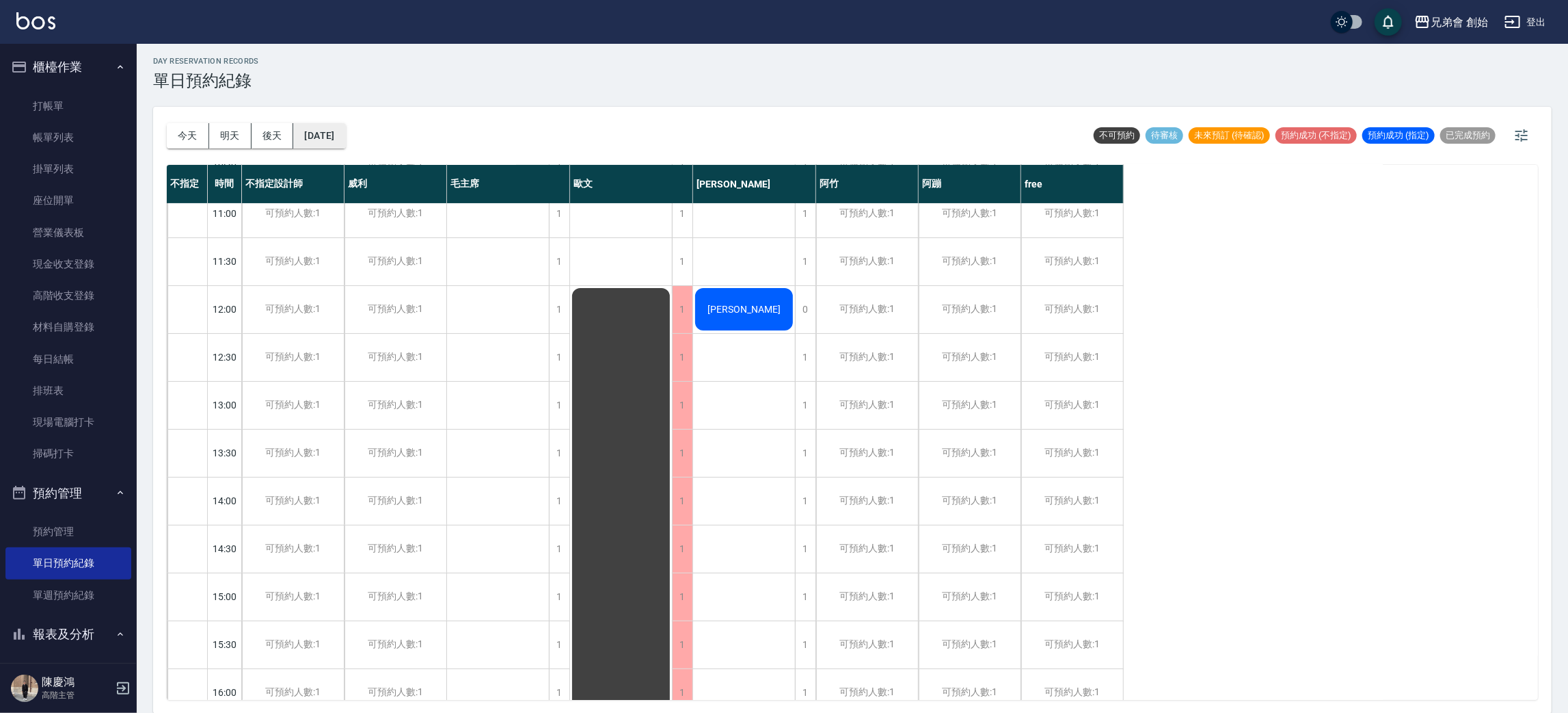
click at [345, 123] on button "2025/10/17" at bounding box center [319, 135] width 52 height 25
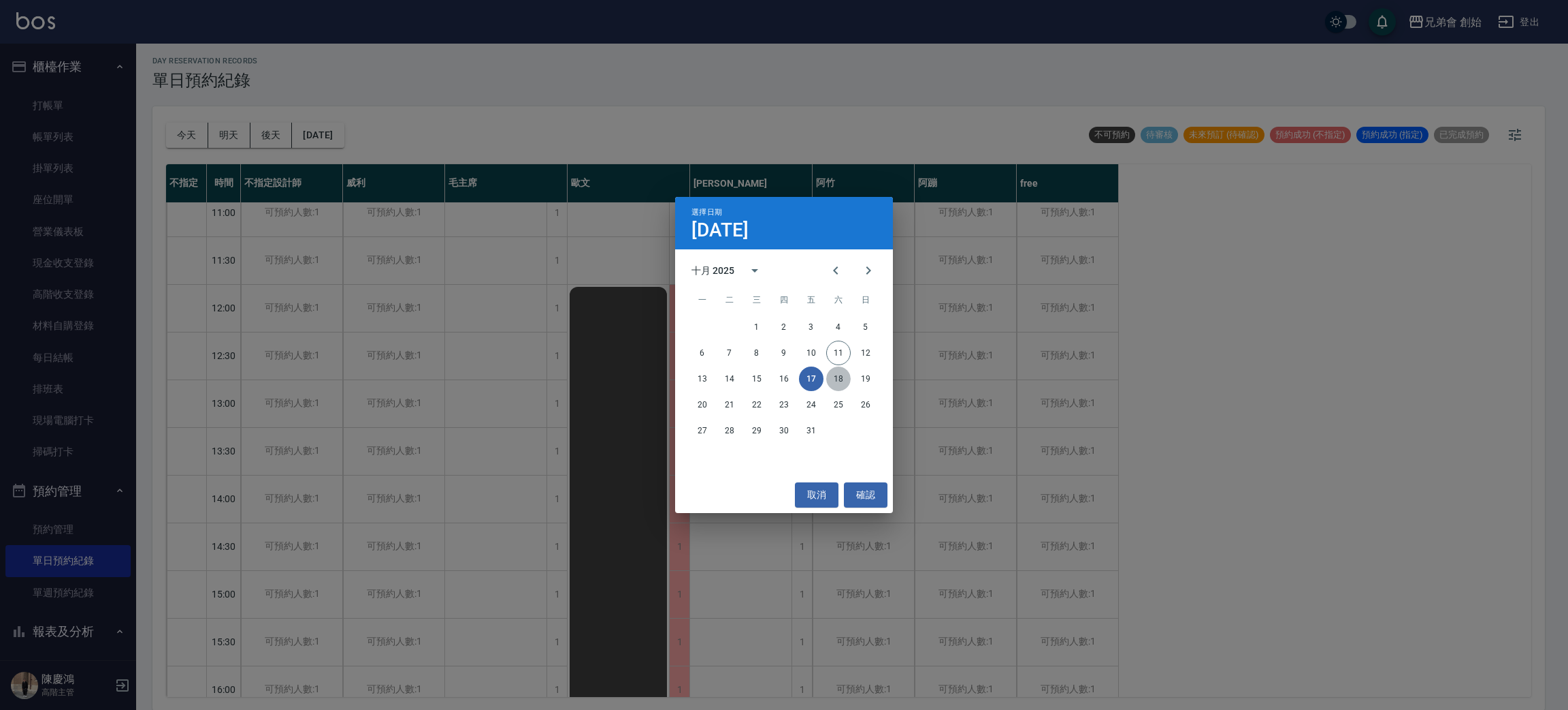
click at [838, 383] on button "18" at bounding box center [838, 378] width 25 height 25
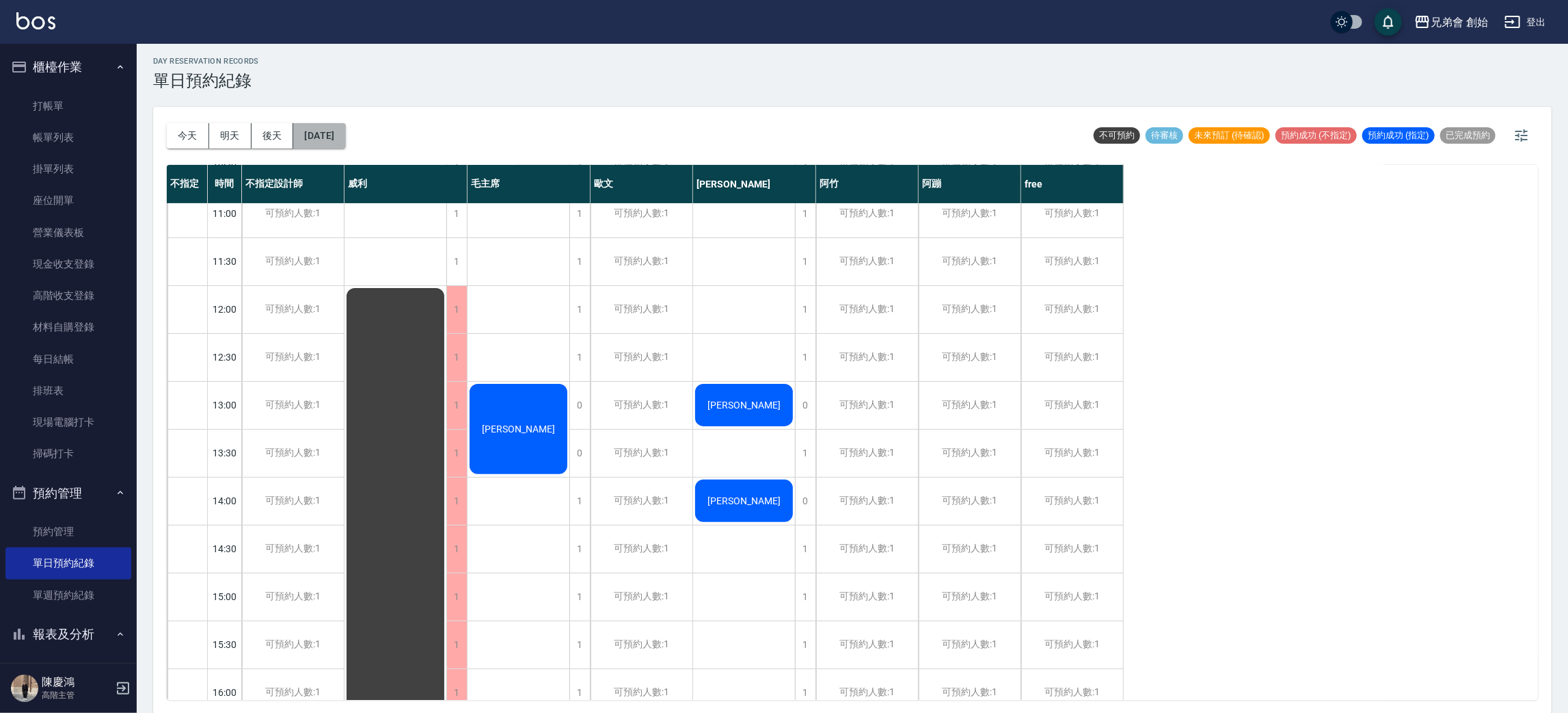
click at [345, 125] on button "2025/10/18" at bounding box center [319, 135] width 52 height 25
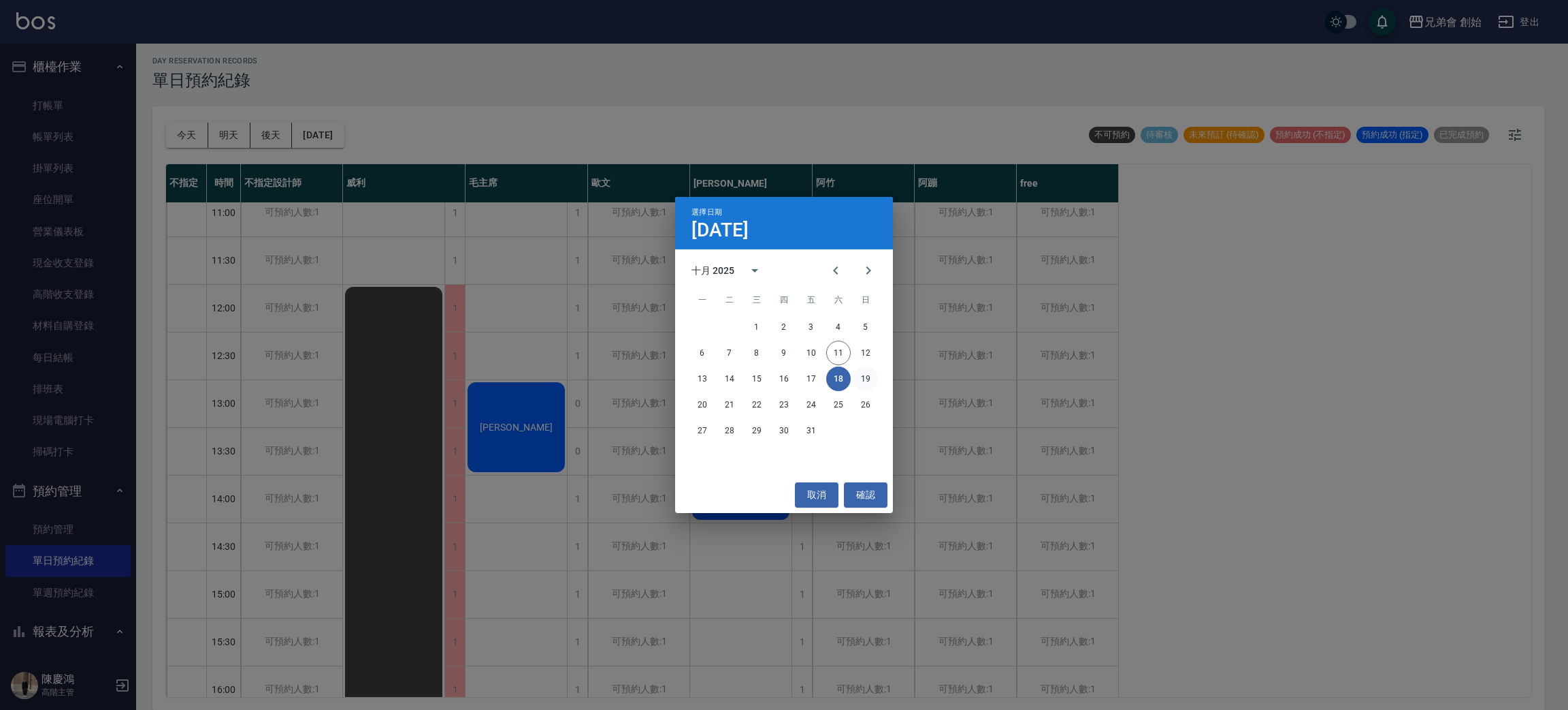
click at [859, 388] on button "19" at bounding box center [866, 378] width 25 height 25
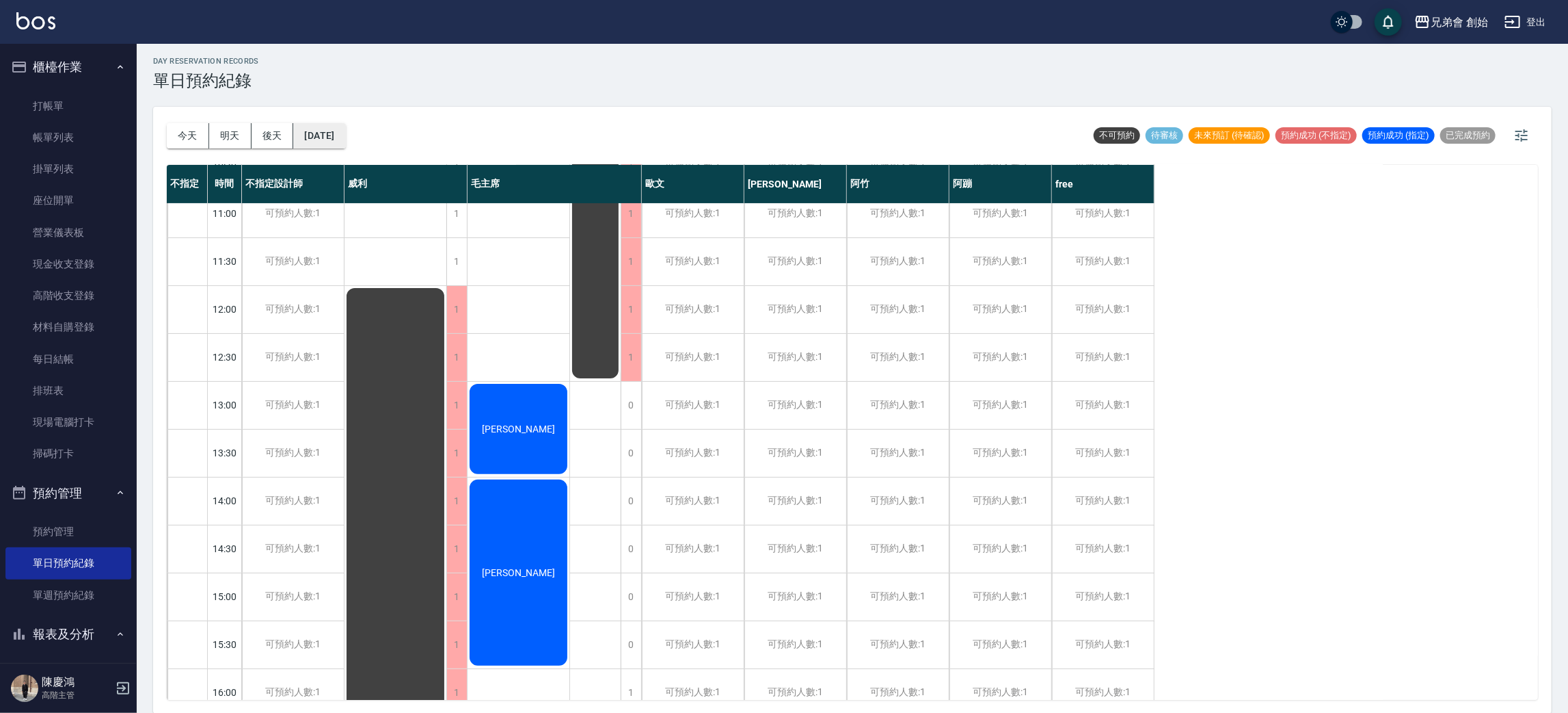
click at [345, 134] on button "2025/10/19" at bounding box center [319, 135] width 52 height 25
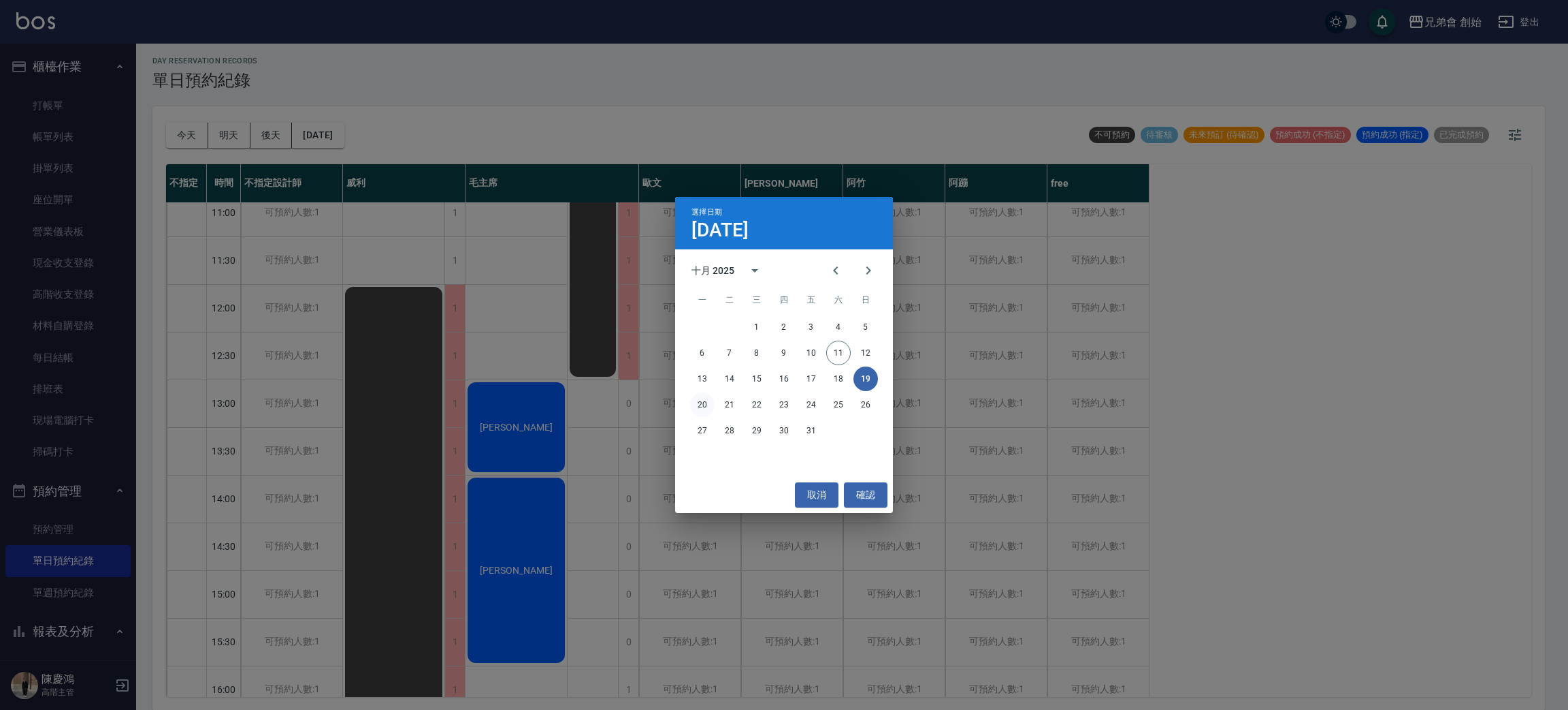
click at [712, 411] on button "20" at bounding box center [703, 405] width 25 height 25
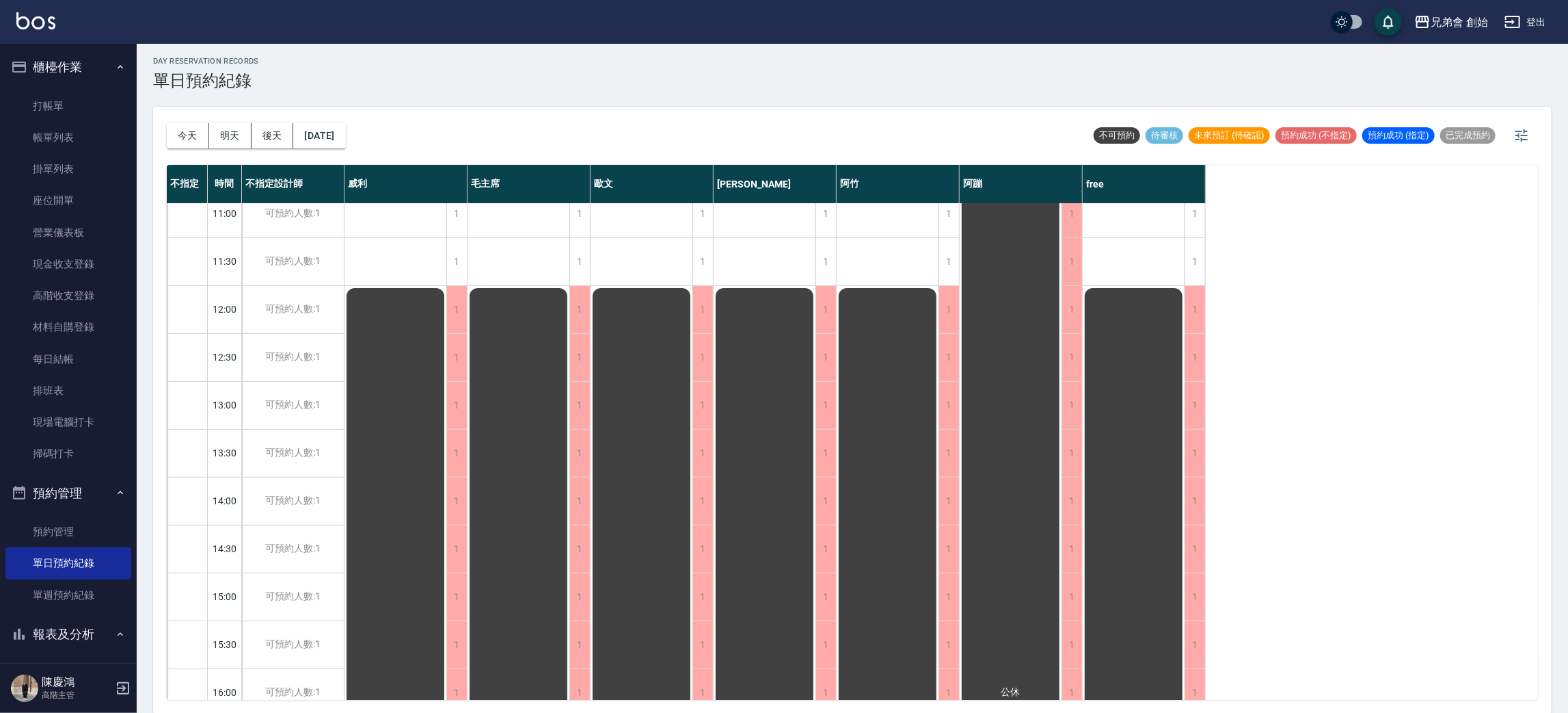
click at [334, 155] on div "今天 明天 後天 2025/10/20" at bounding box center [256, 135] width 179 height 59
click at [345, 131] on button "2025/10/20" at bounding box center [319, 135] width 52 height 25
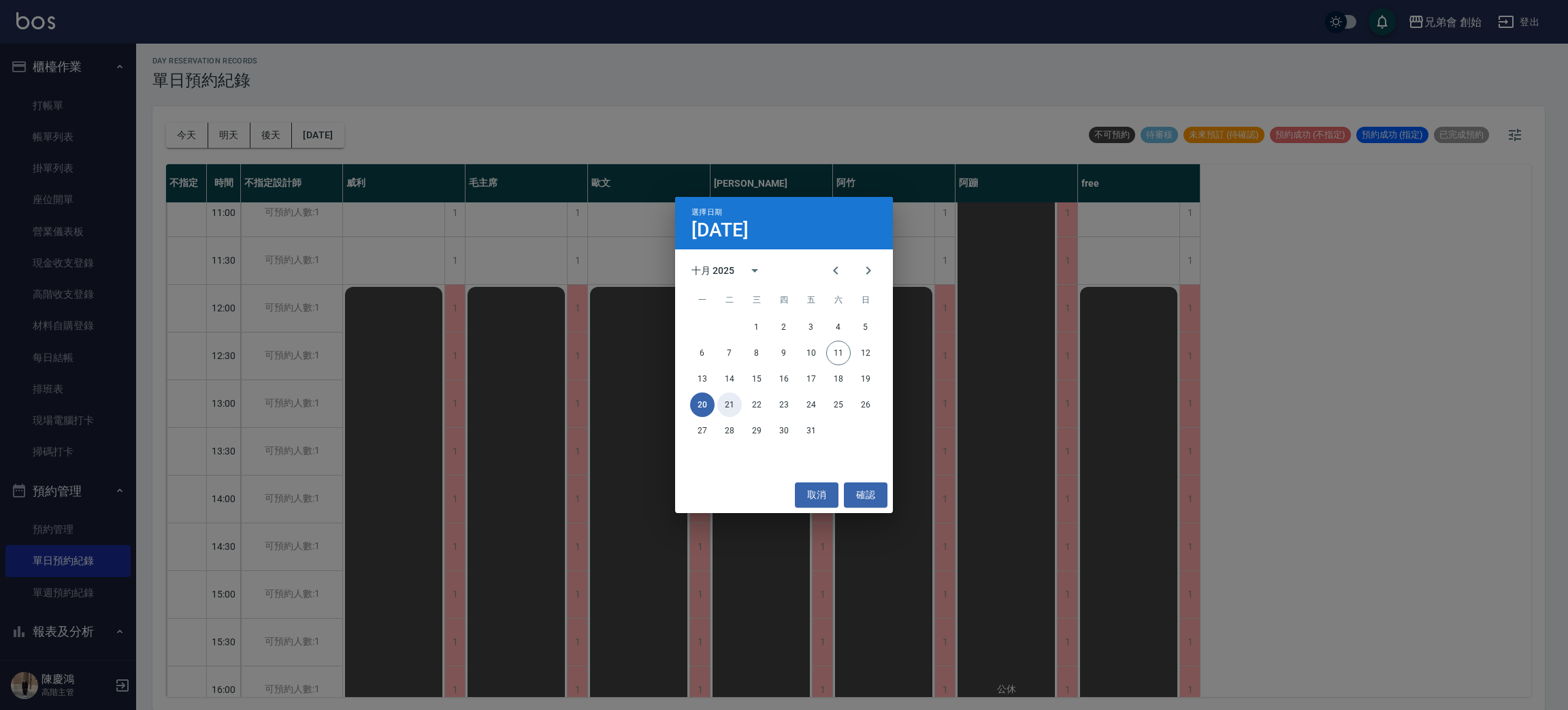
click at [719, 400] on button "21" at bounding box center [730, 405] width 25 height 25
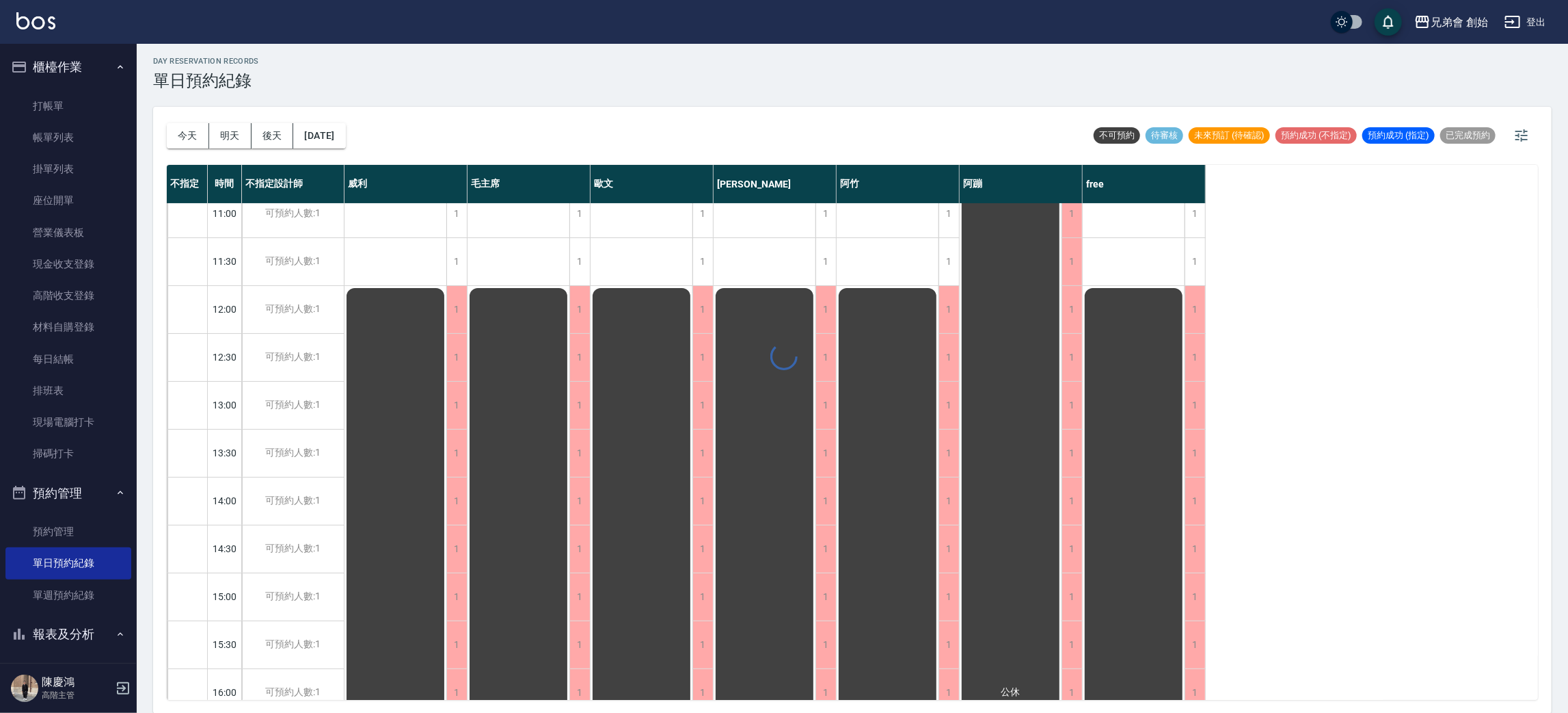
click at [317, 131] on div at bounding box center [784, 356] width 1568 height 713
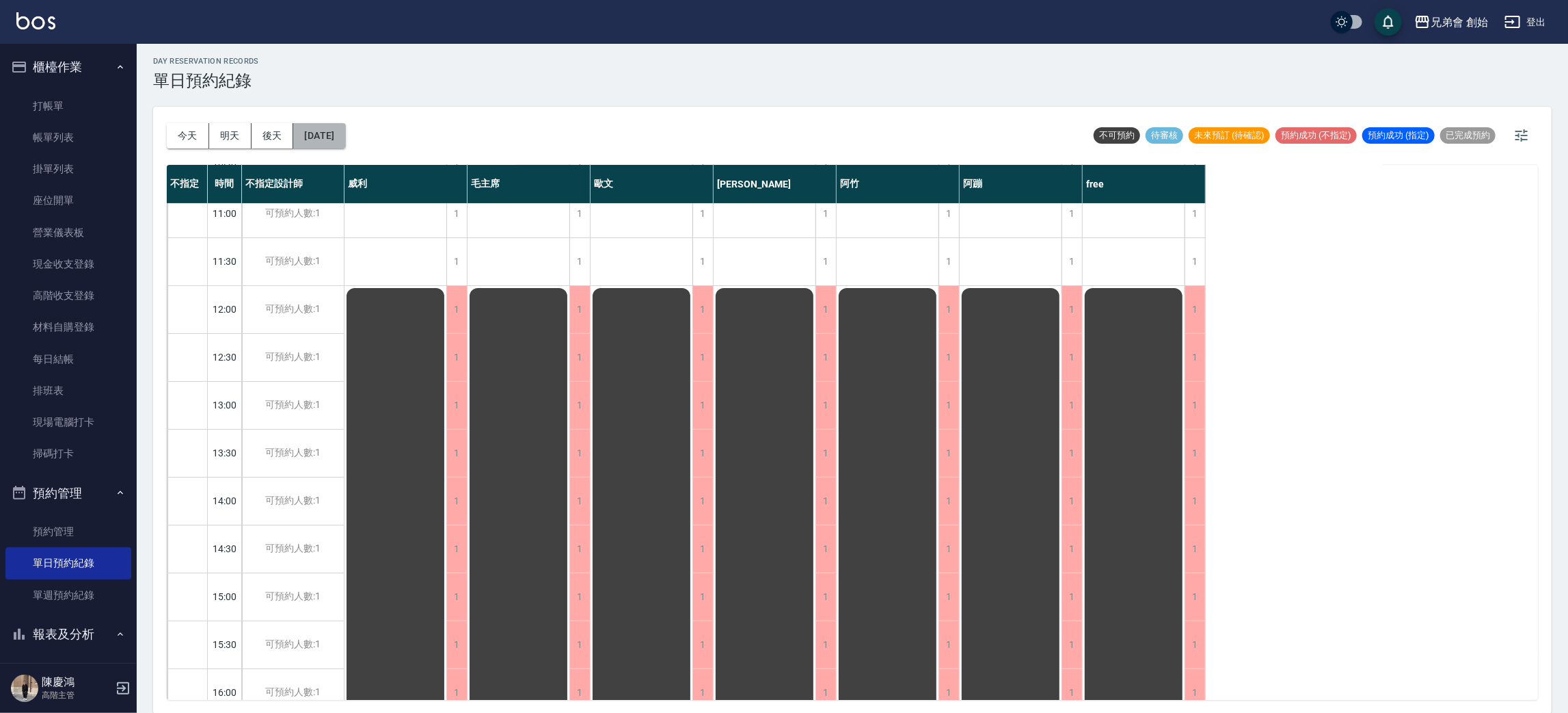
click at [345, 131] on button "2025/10/21" at bounding box center [319, 135] width 52 height 25
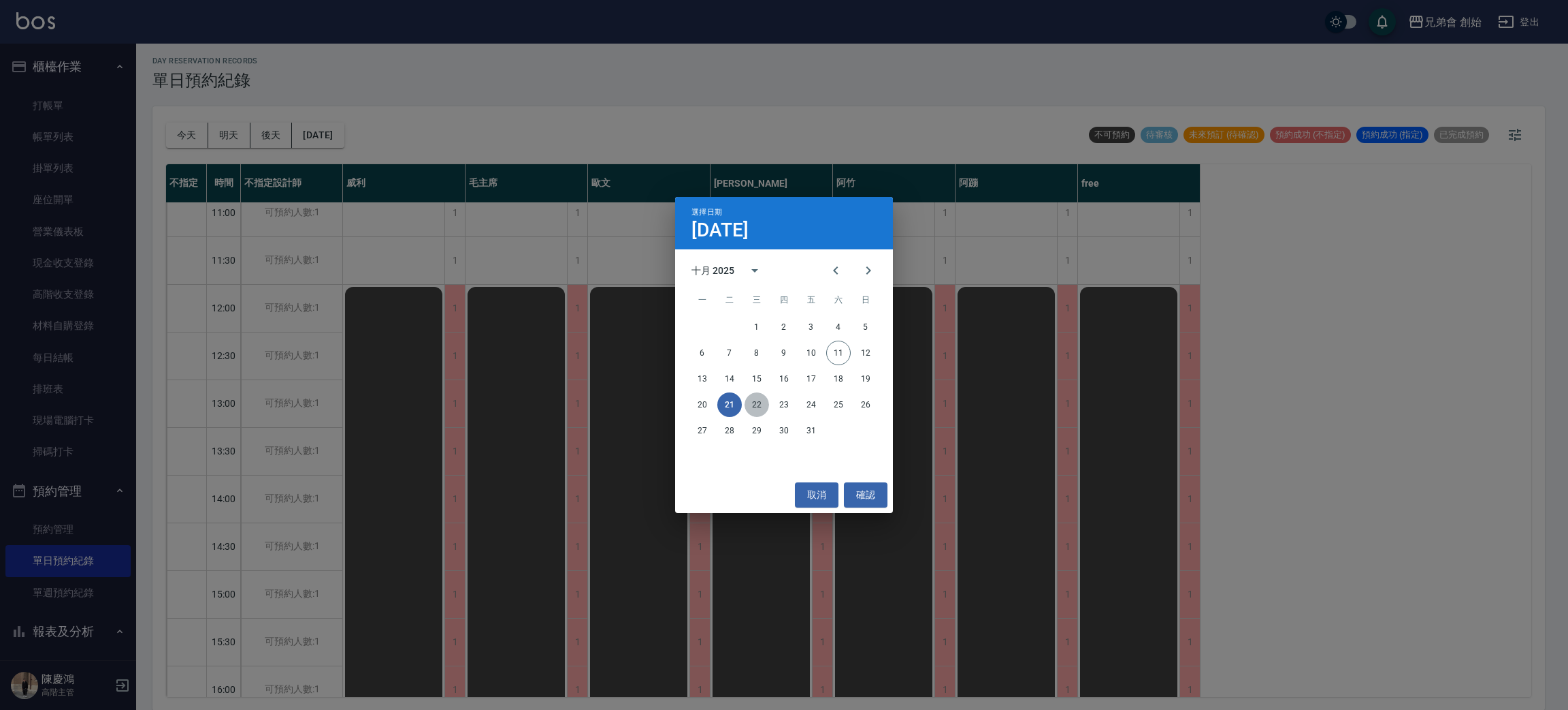
click at [752, 412] on button "22" at bounding box center [757, 405] width 25 height 25
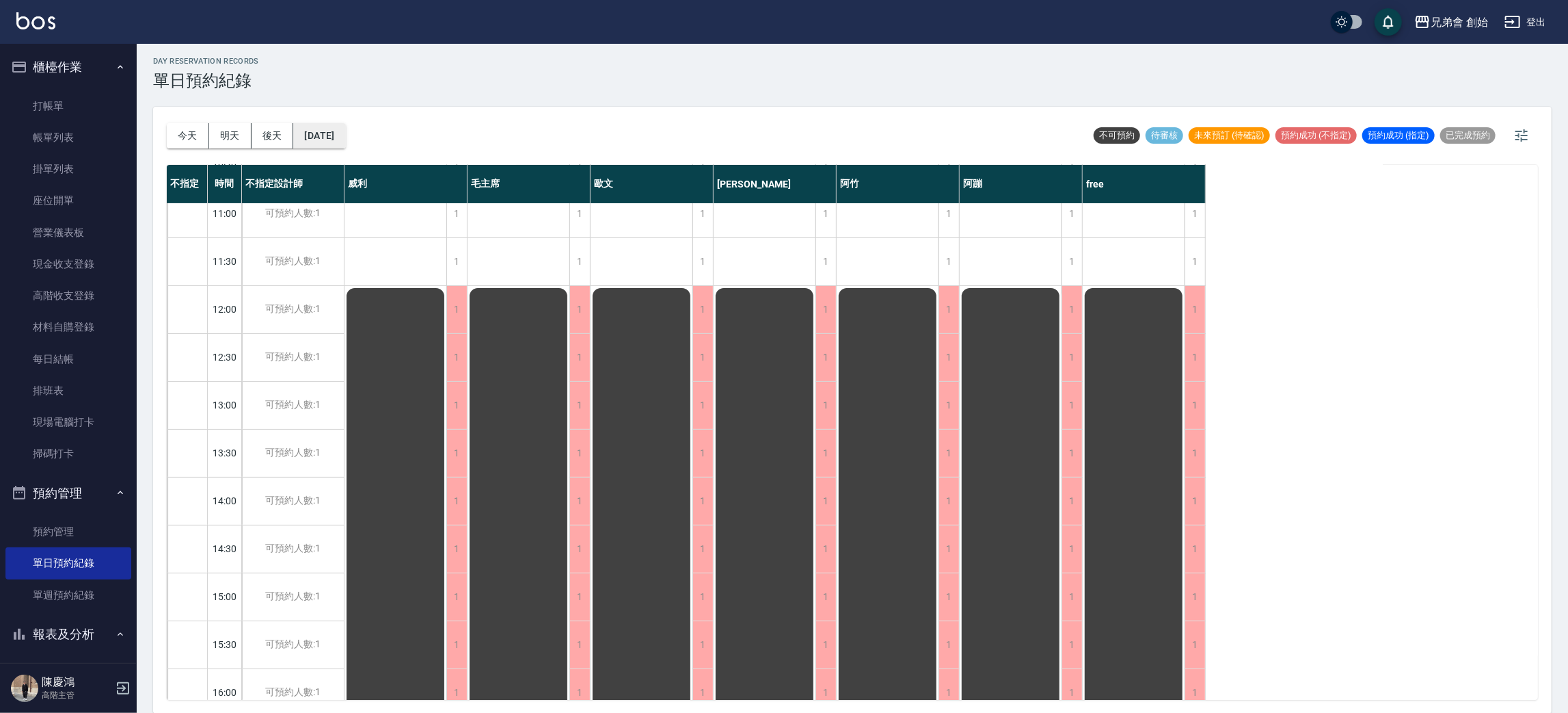
click at [335, 130] on button "2025/10/22" at bounding box center [319, 135] width 52 height 25
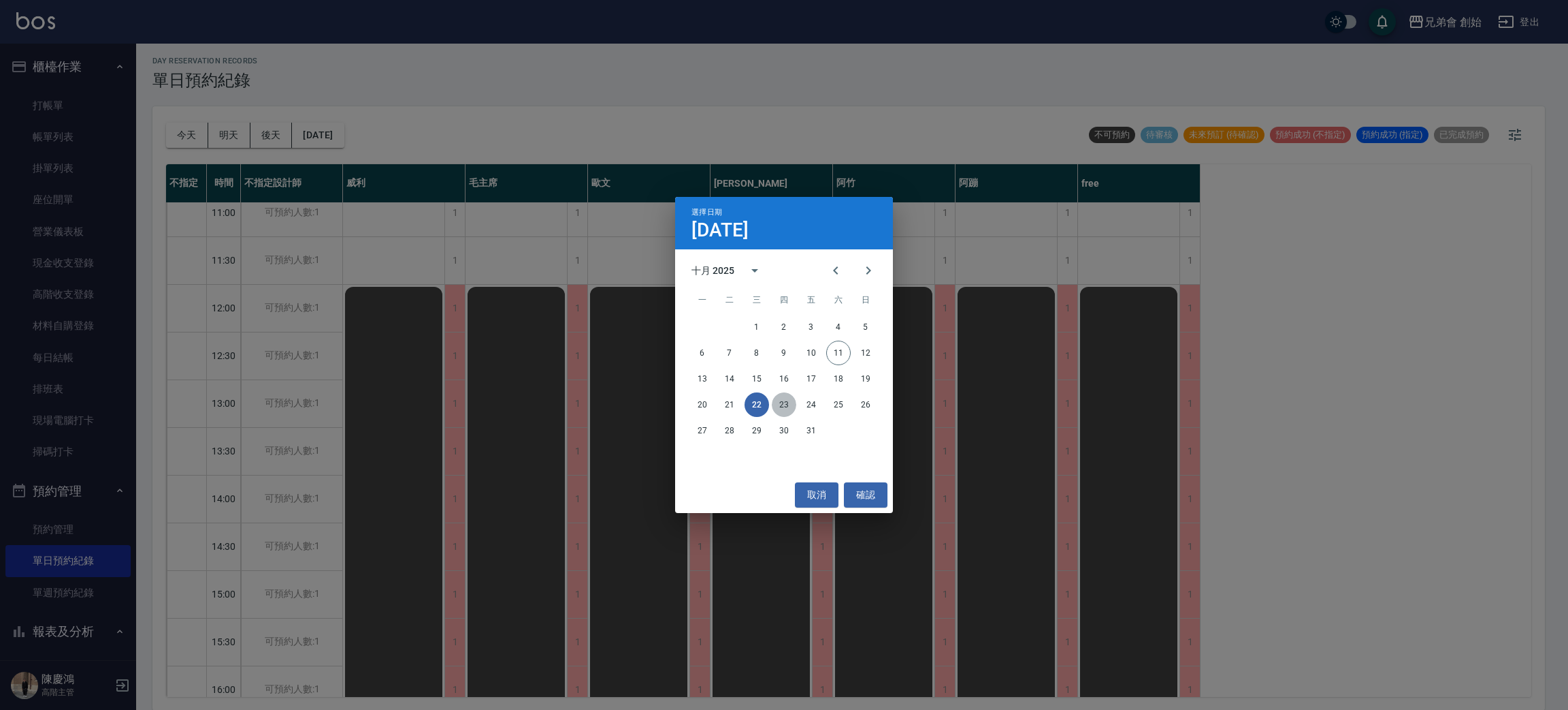
click at [776, 402] on button "23" at bounding box center [784, 405] width 25 height 25
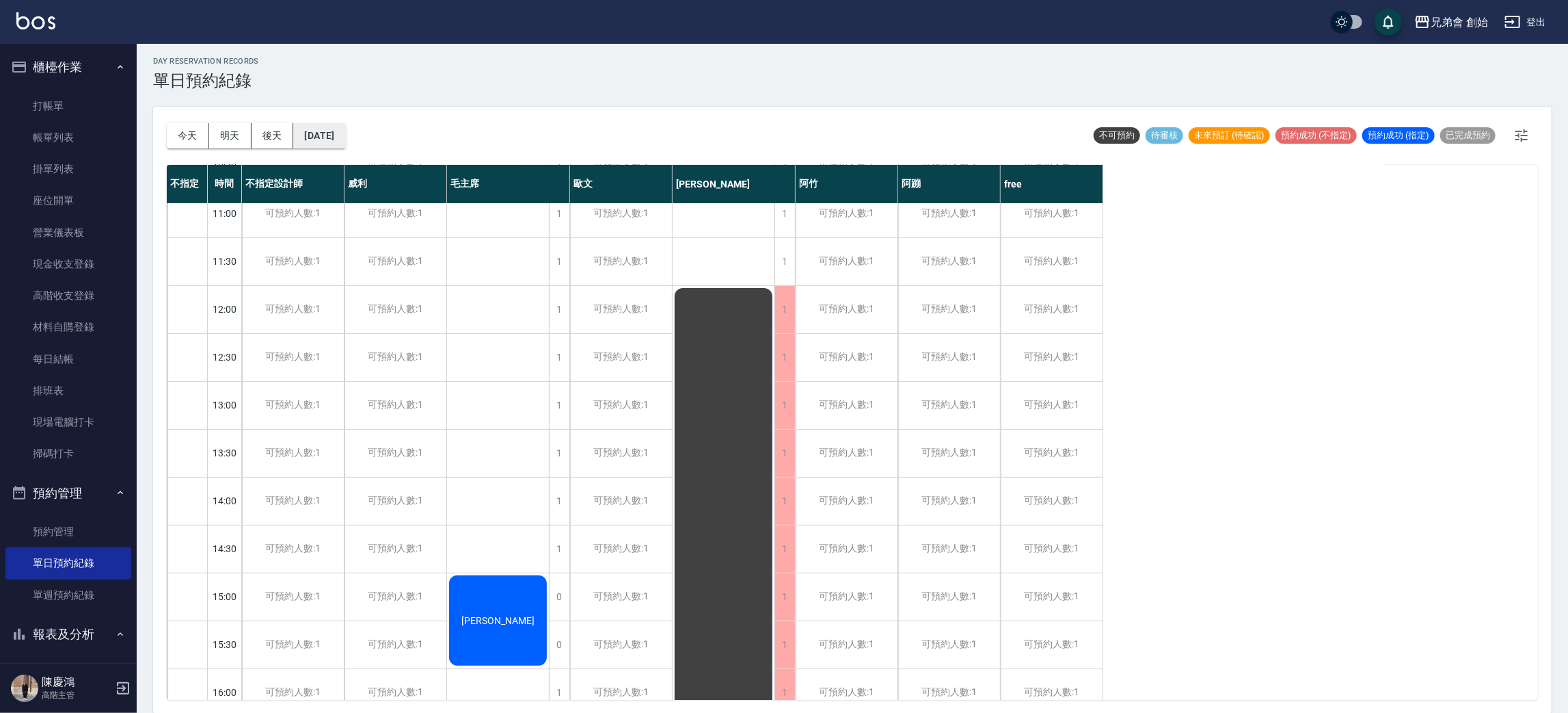
click at [345, 139] on button "2025/10/23" at bounding box center [319, 135] width 52 height 25
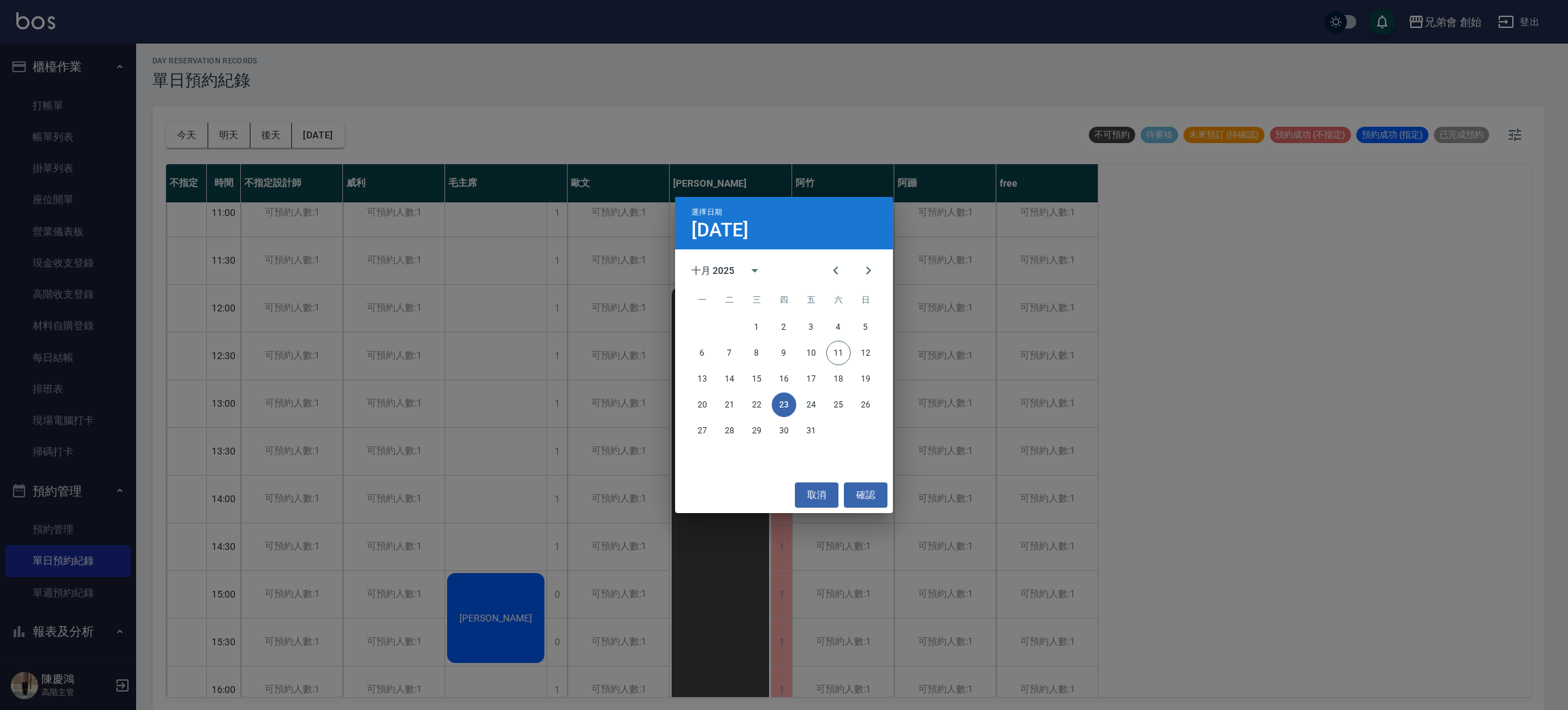
click at [797, 408] on div "20 21 22 23 24 25 26" at bounding box center [784, 405] width 218 height 25
click at [804, 400] on button "24" at bounding box center [812, 405] width 25 height 25
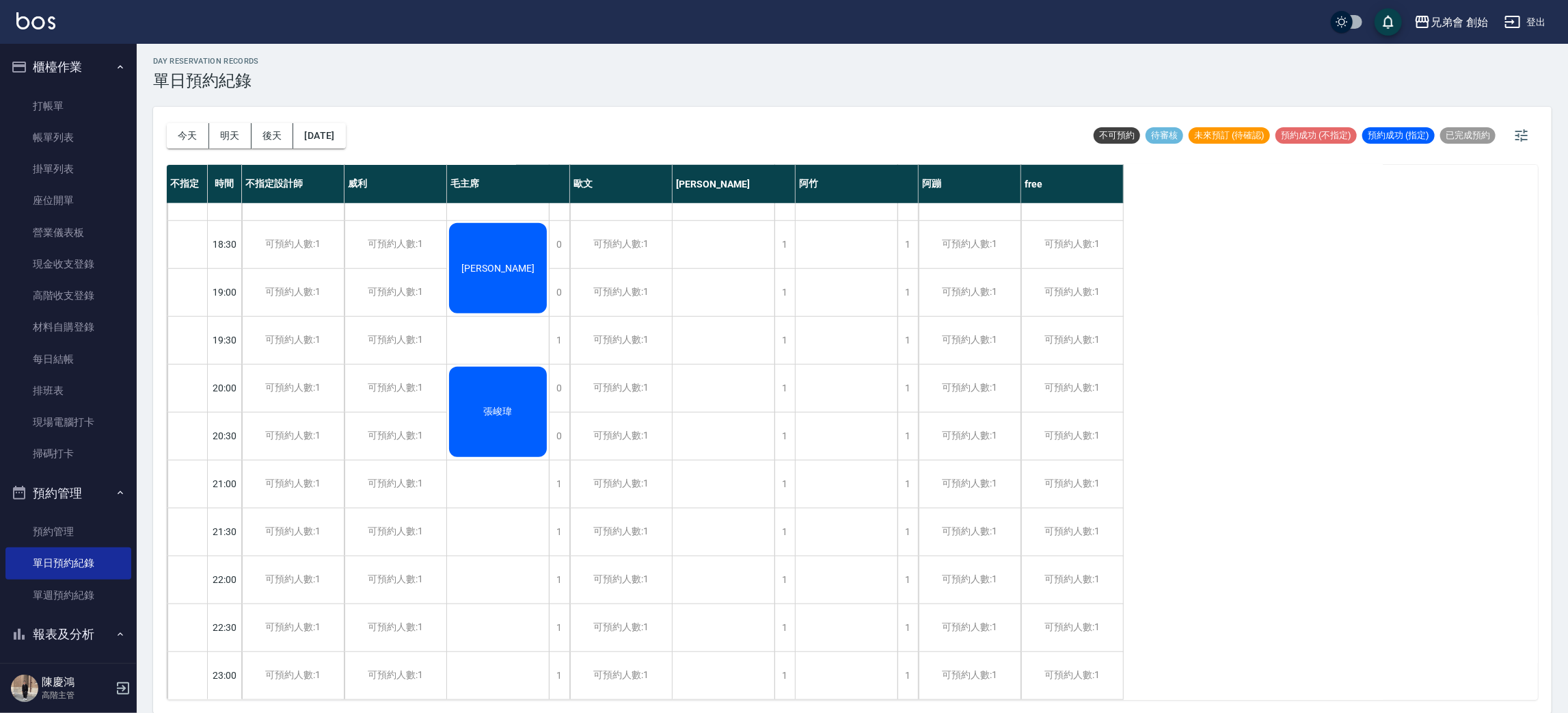
scroll to position [189, 0]
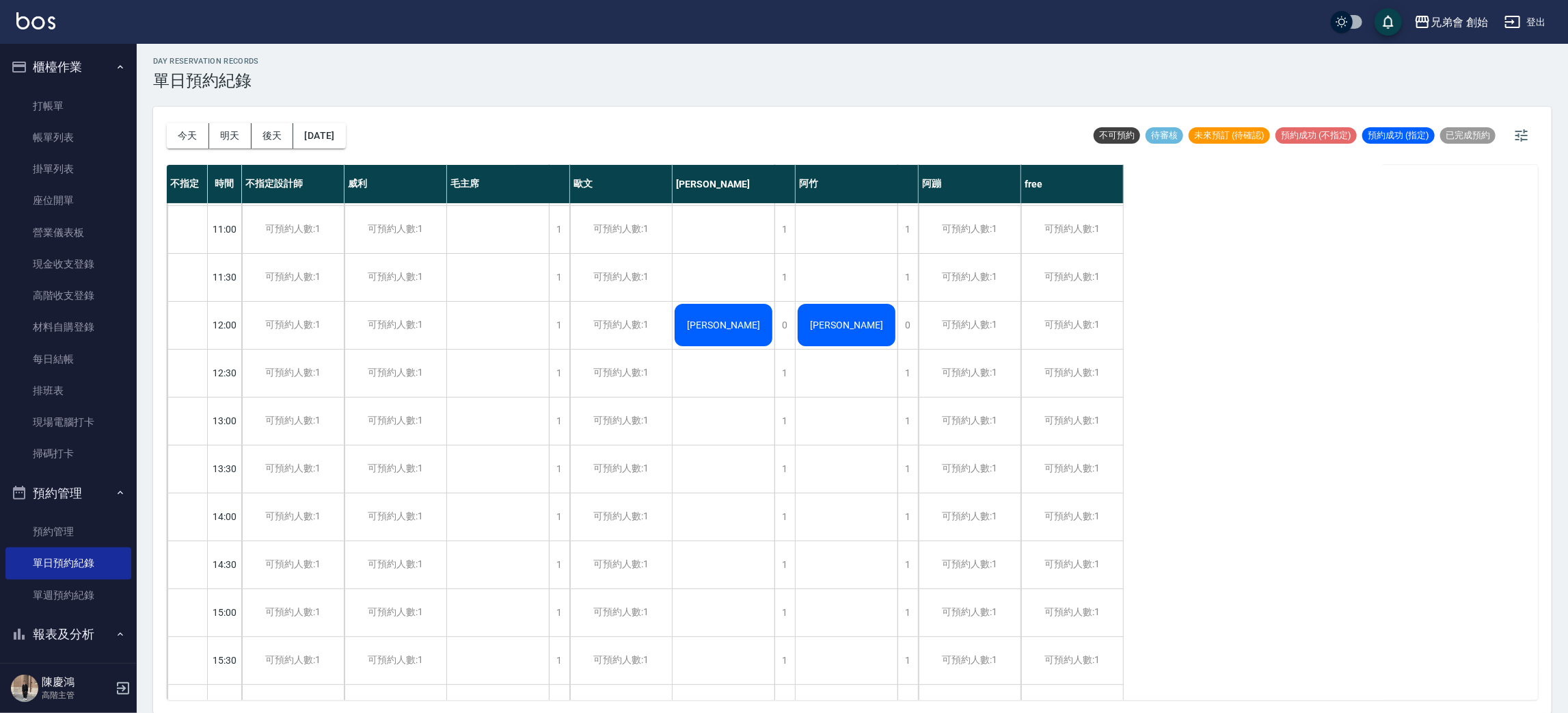
click at [380, 134] on div "今天 明天 後天 2025/10/24 不可預約 待審核 未來預訂 (待確認) 預約成功 (不指定) 預約成功 (指定) 已完成預約" at bounding box center [853, 135] width 1371 height 59
click at [345, 131] on button "2025/10/24" at bounding box center [319, 135] width 52 height 25
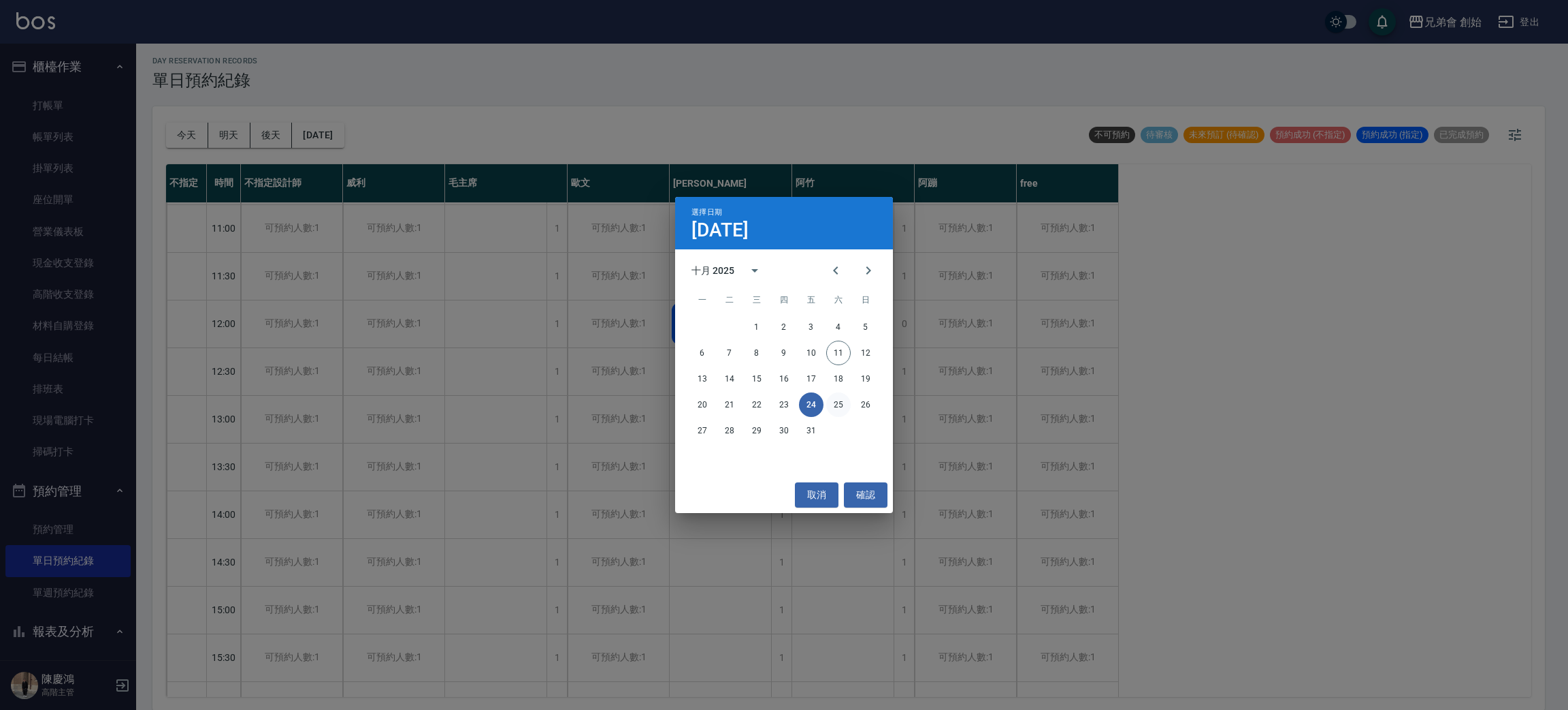
click at [842, 408] on button "25" at bounding box center [838, 405] width 25 height 25
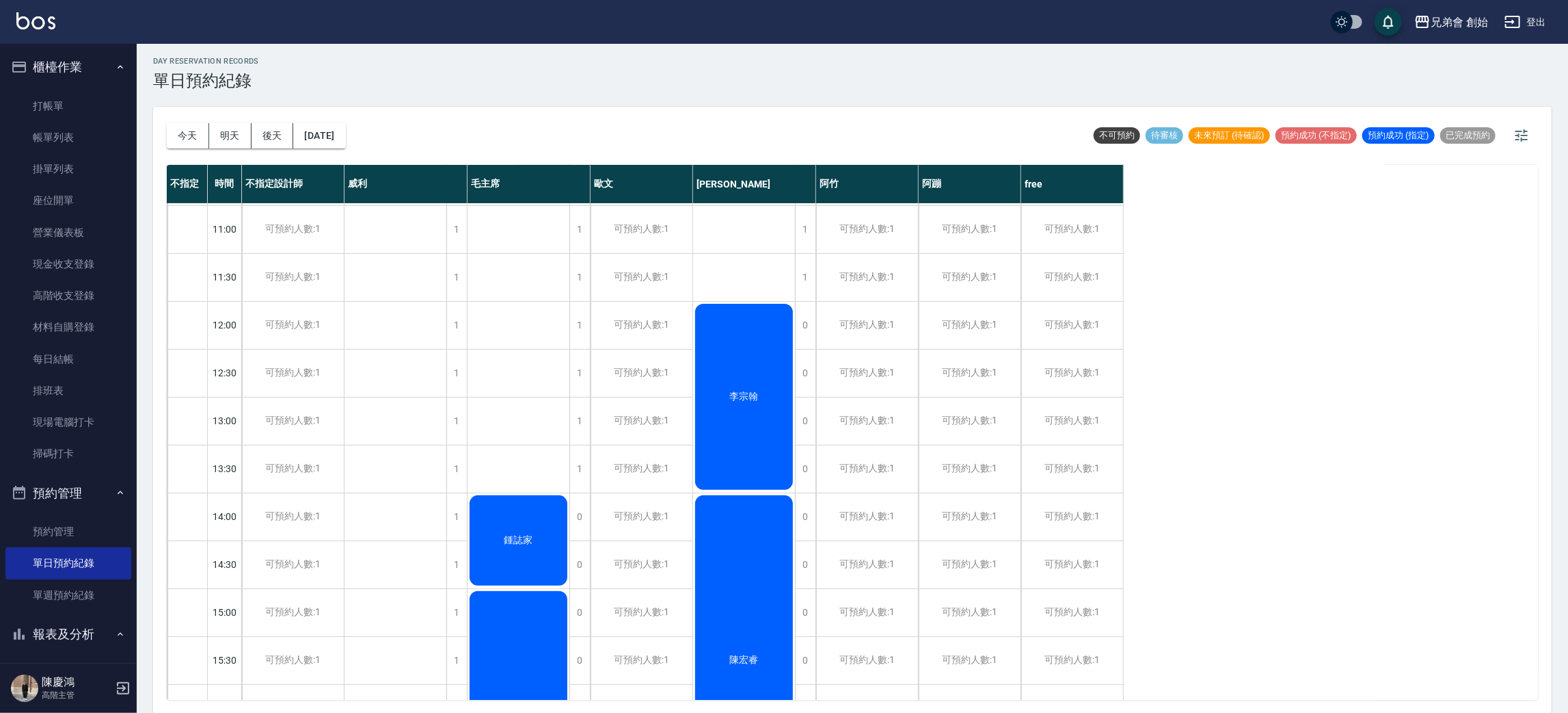
click at [346, 149] on div "今天 明天 後天 2025/10/25" at bounding box center [256, 135] width 179 height 59
click at [389, 145] on div "今天 明天 後天 2025/10/25 不可預約 待審核 未來預訂 (待確認) 預約成功 (不指定) 預約成功 (指定) 已完成預約" at bounding box center [853, 135] width 1371 height 59
click at [345, 131] on button "2025/10/25" at bounding box center [319, 135] width 52 height 25
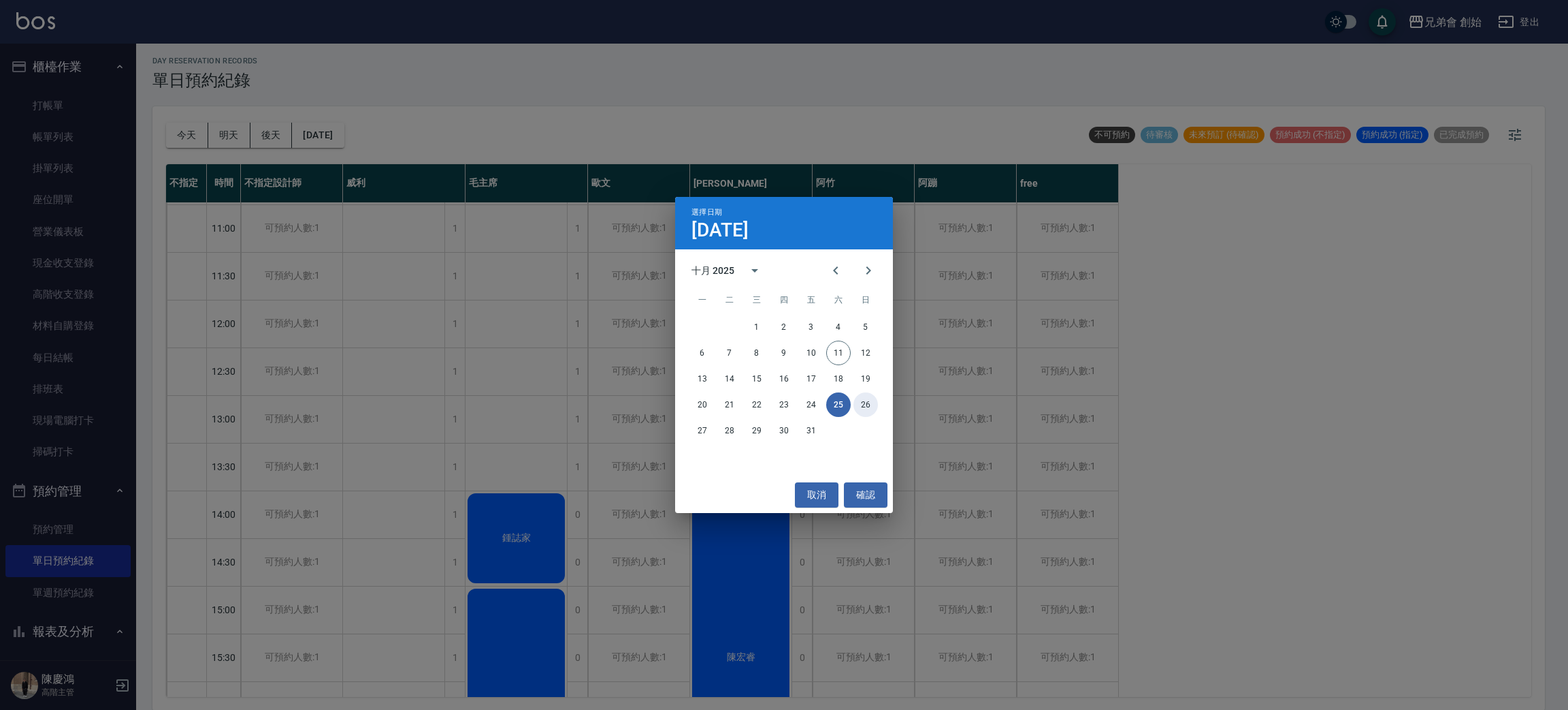
click at [871, 408] on button "26" at bounding box center [866, 405] width 25 height 25
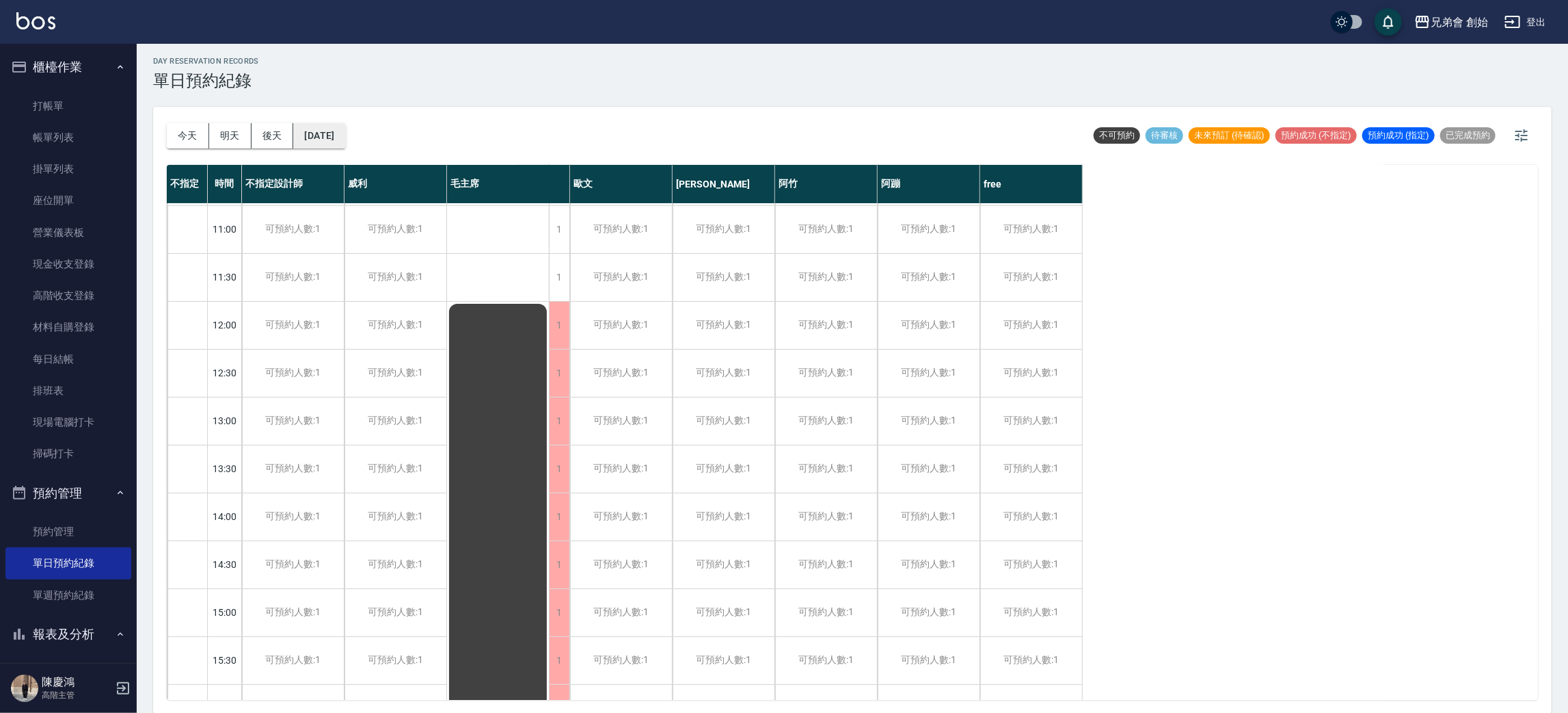
click at [342, 137] on button "2025/10/26" at bounding box center [319, 135] width 52 height 25
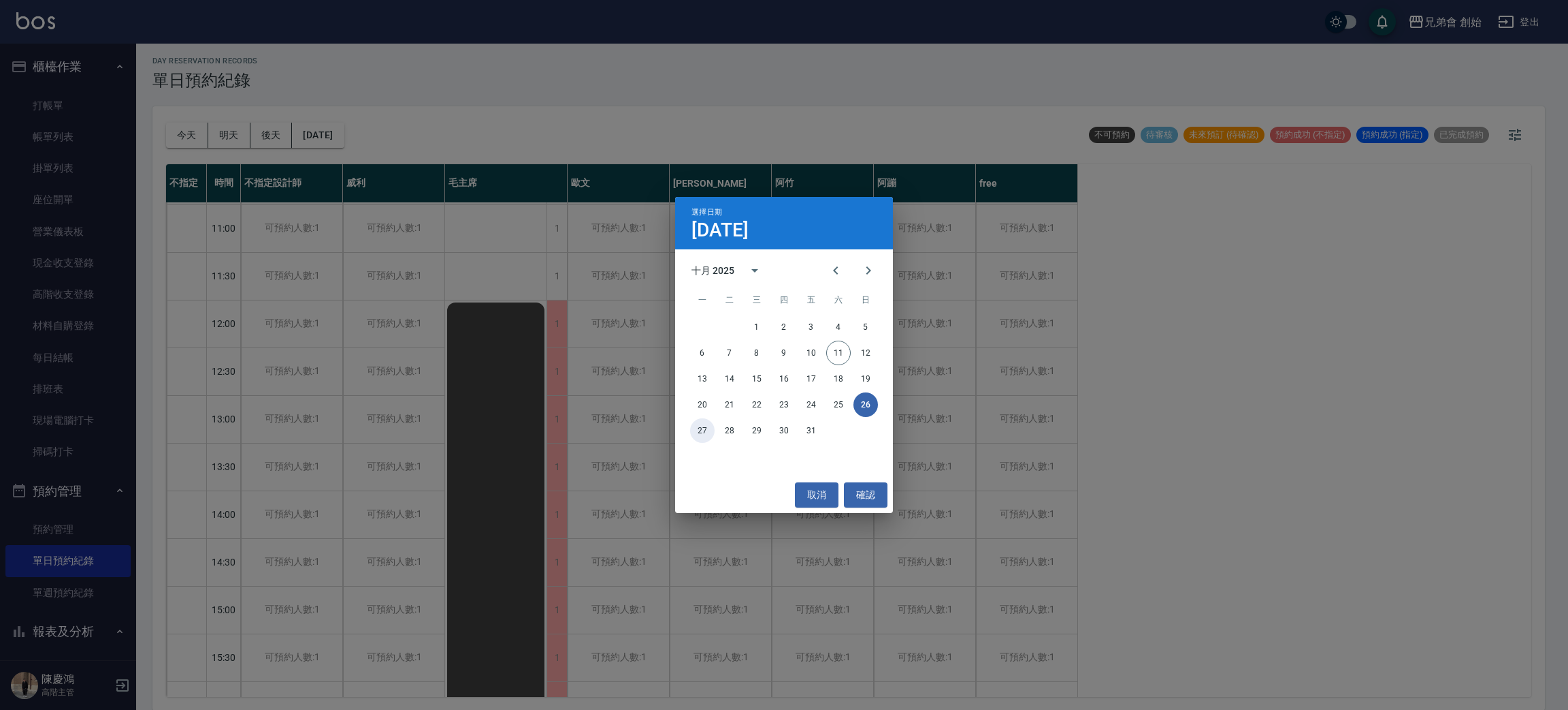
click at [702, 431] on button "27" at bounding box center [703, 431] width 25 height 25
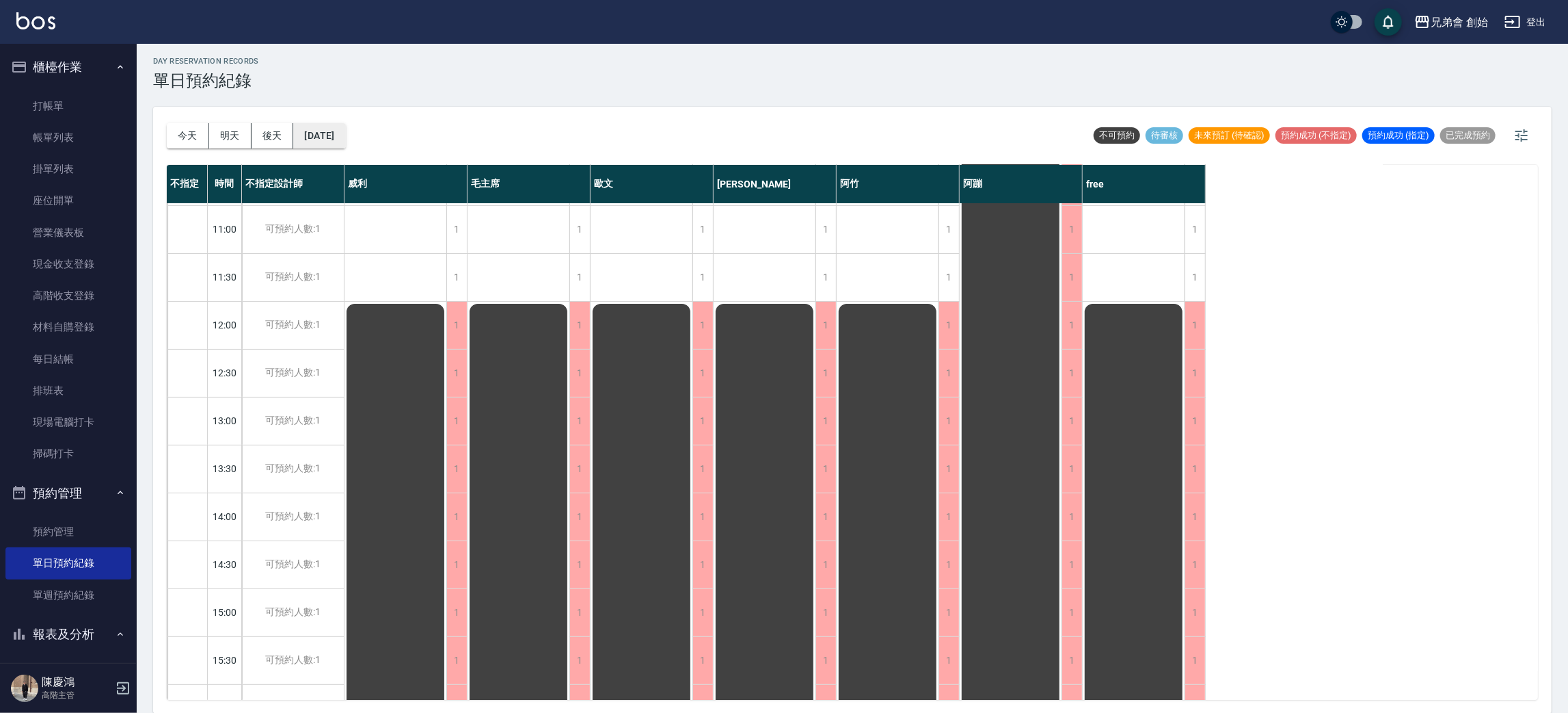
click at [316, 134] on button "2025/10/27" at bounding box center [319, 135] width 52 height 25
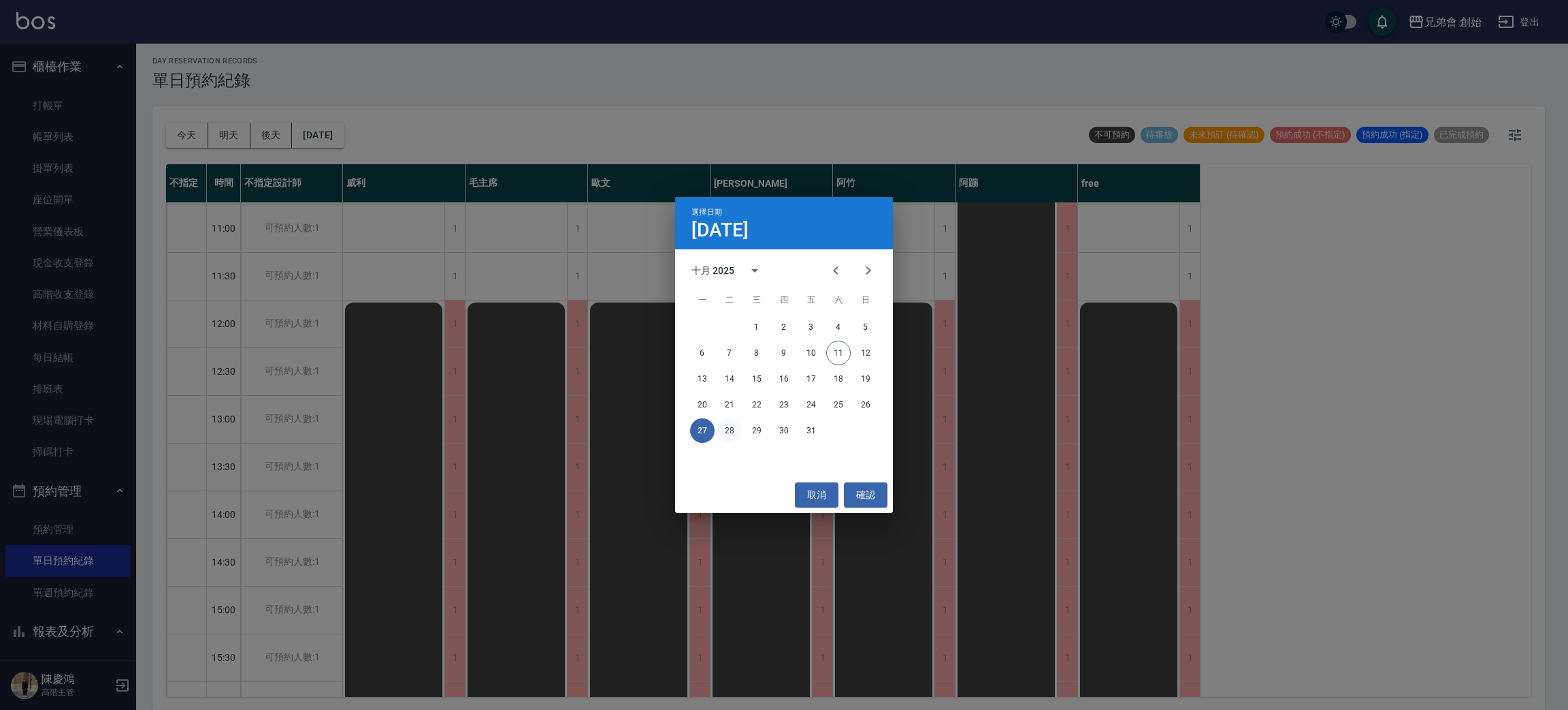
click at [733, 432] on button "28" at bounding box center [730, 431] width 25 height 25
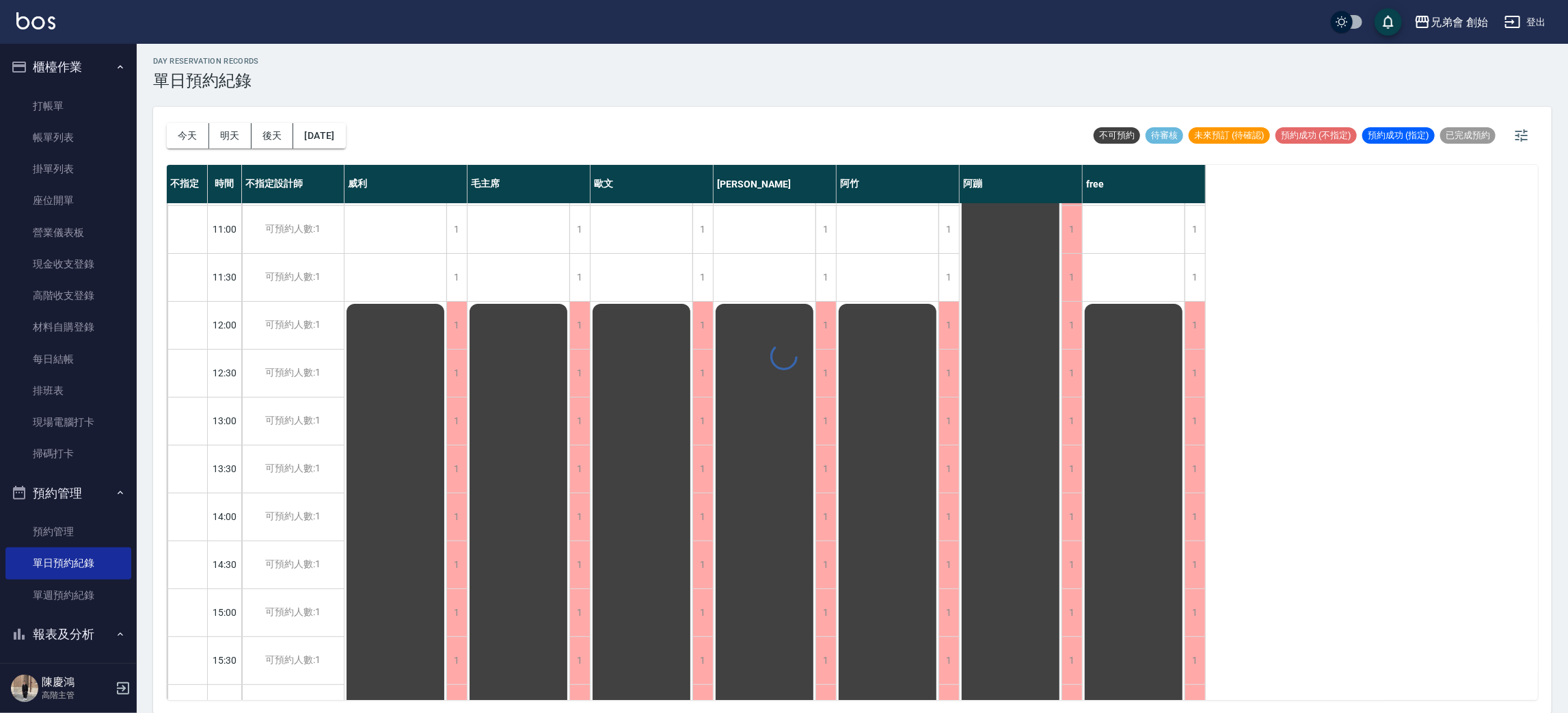
click at [350, 133] on div at bounding box center [784, 356] width 1568 height 713
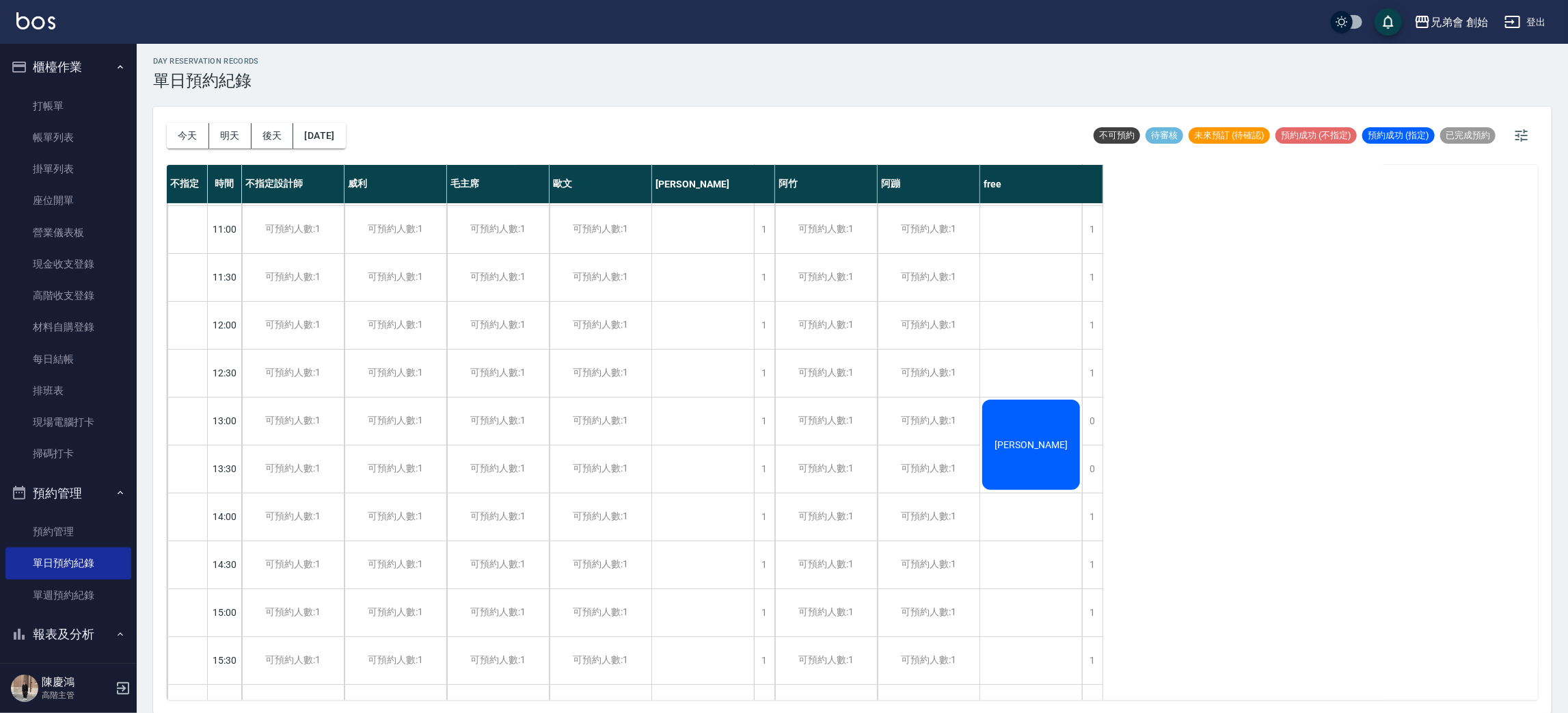
click at [345, 133] on button "2025/10/28" at bounding box center [319, 135] width 52 height 25
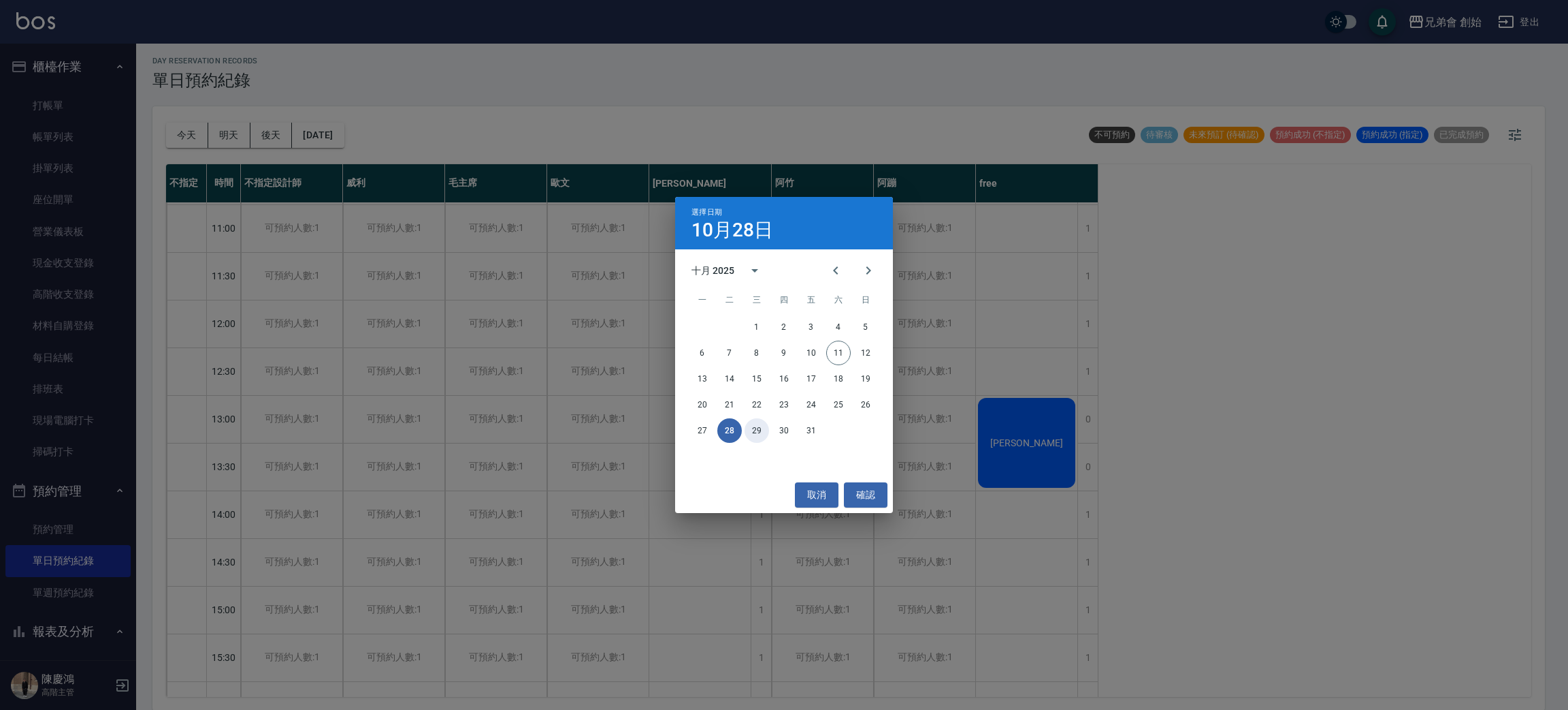
drag, startPoint x: 758, startPoint y: 430, endPoint x: 751, endPoint y: 414, distance: 17.5
click at [757, 428] on button "29" at bounding box center [757, 431] width 25 height 25
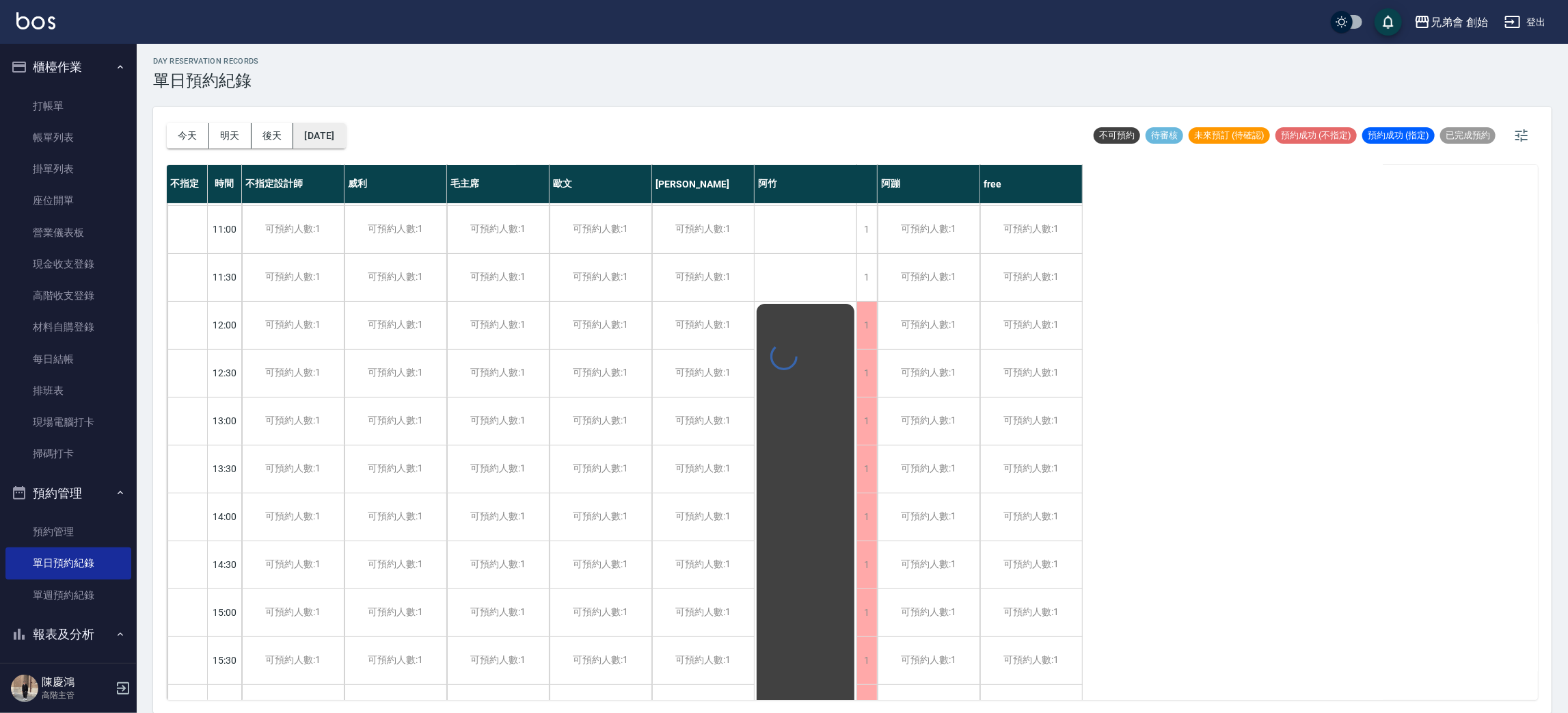
click at [338, 135] on button "2025/10/29" at bounding box center [319, 135] width 52 height 25
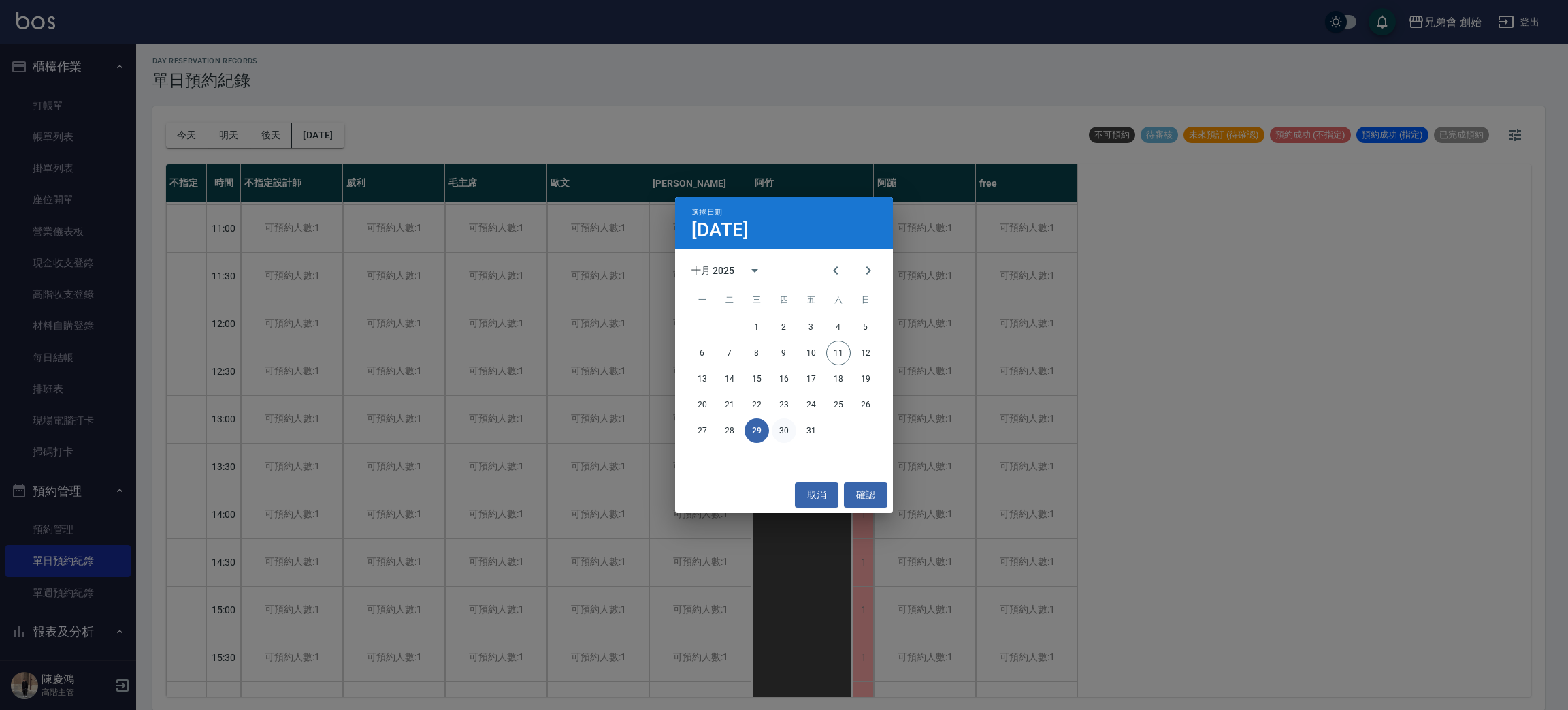
click at [783, 425] on button "30" at bounding box center [784, 431] width 25 height 25
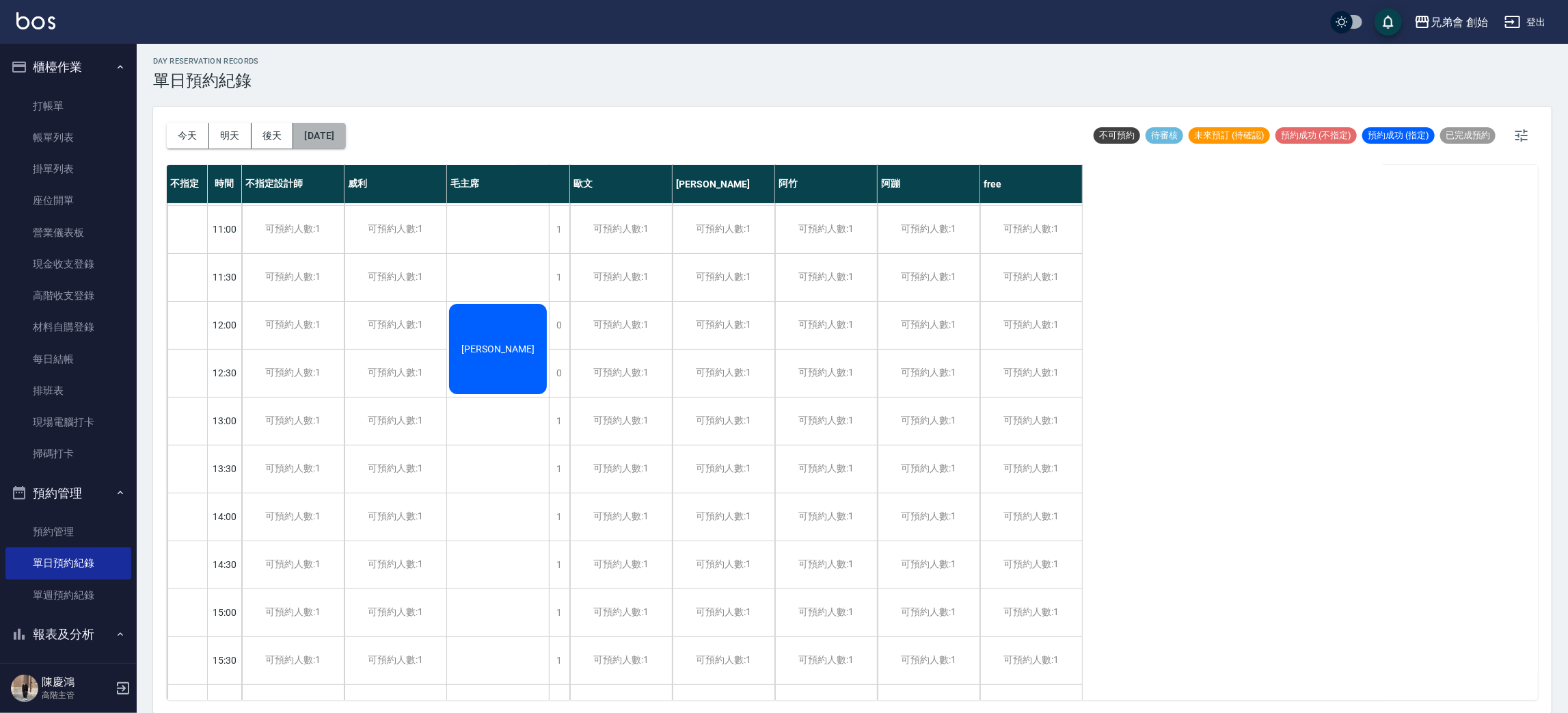
click at [335, 134] on button "2025/10/30" at bounding box center [319, 135] width 52 height 25
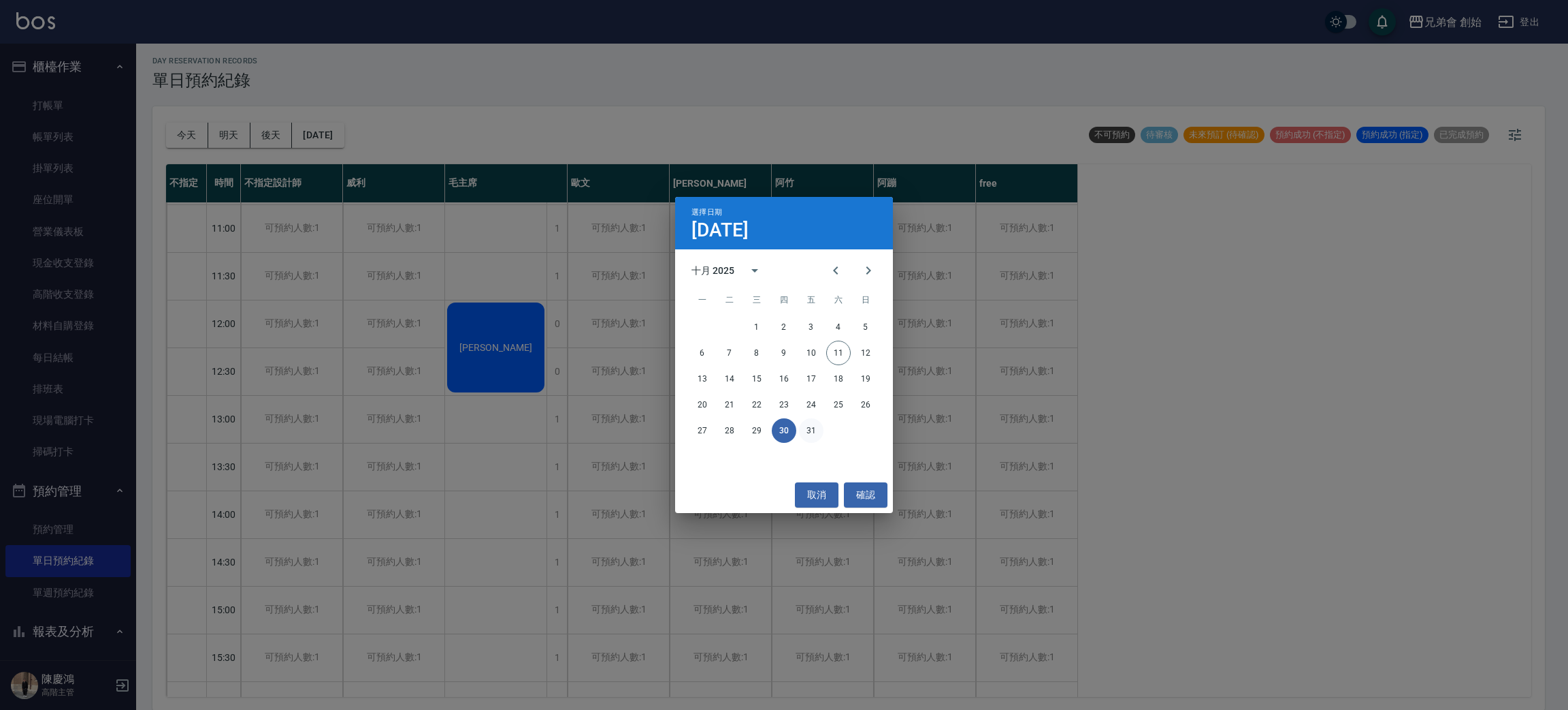
click at [815, 435] on button "31" at bounding box center [812, 431] width 25 height 25
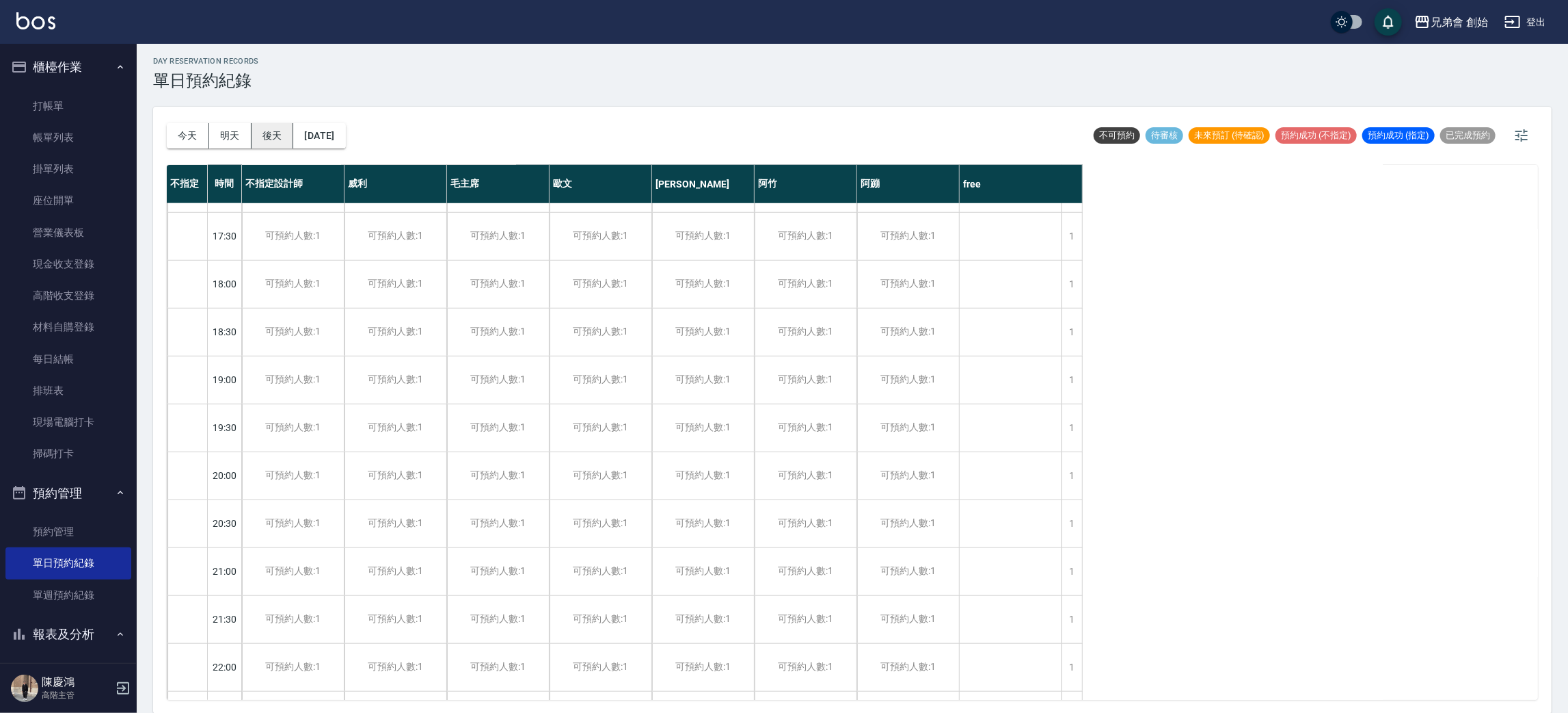
scroll to position [394, 0]
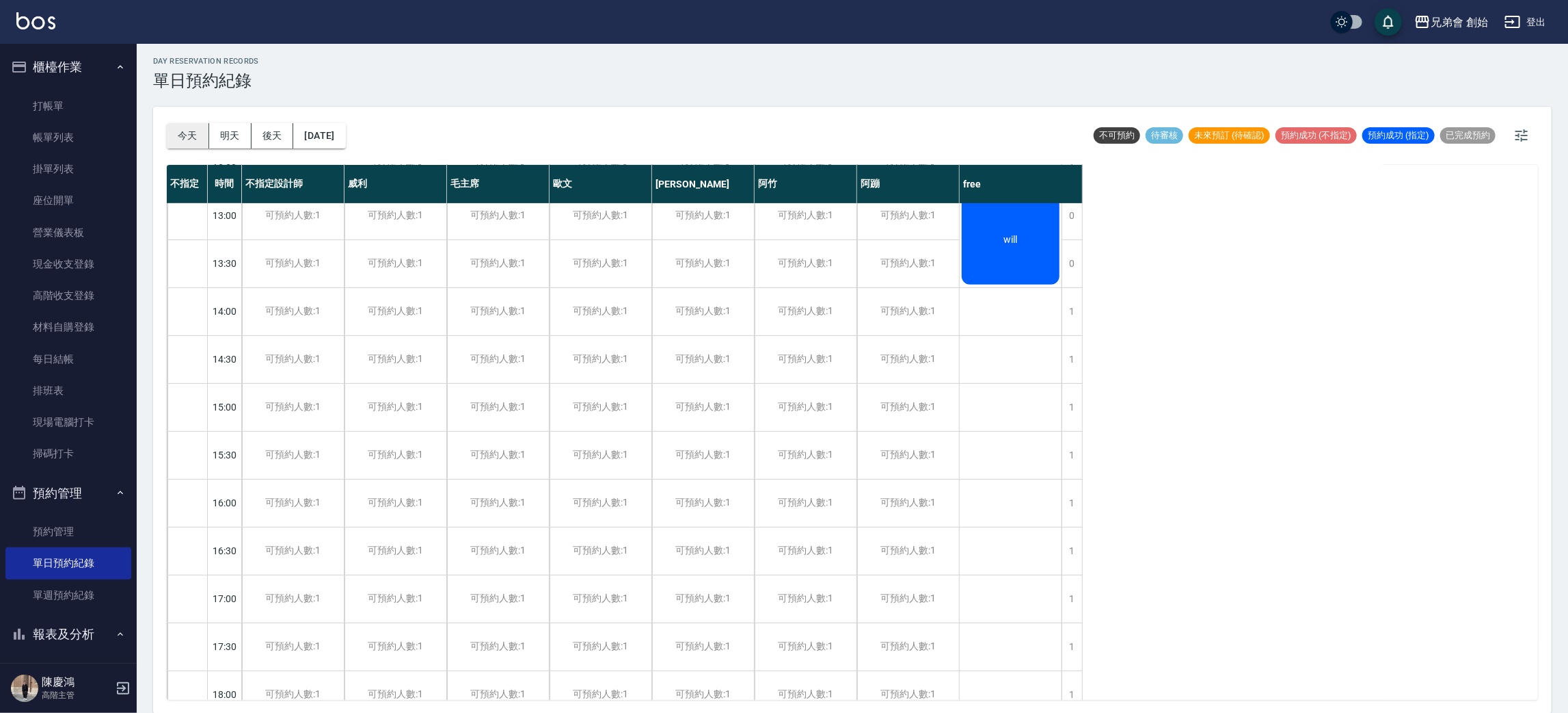
click at [179, 122] on div "今天 明天 後天 2025/10/31" at bounding box center [256, 135] width 179 height 59
click at [186, 139] on button "今天" at bounding box center [188, 135] width 42 height 25
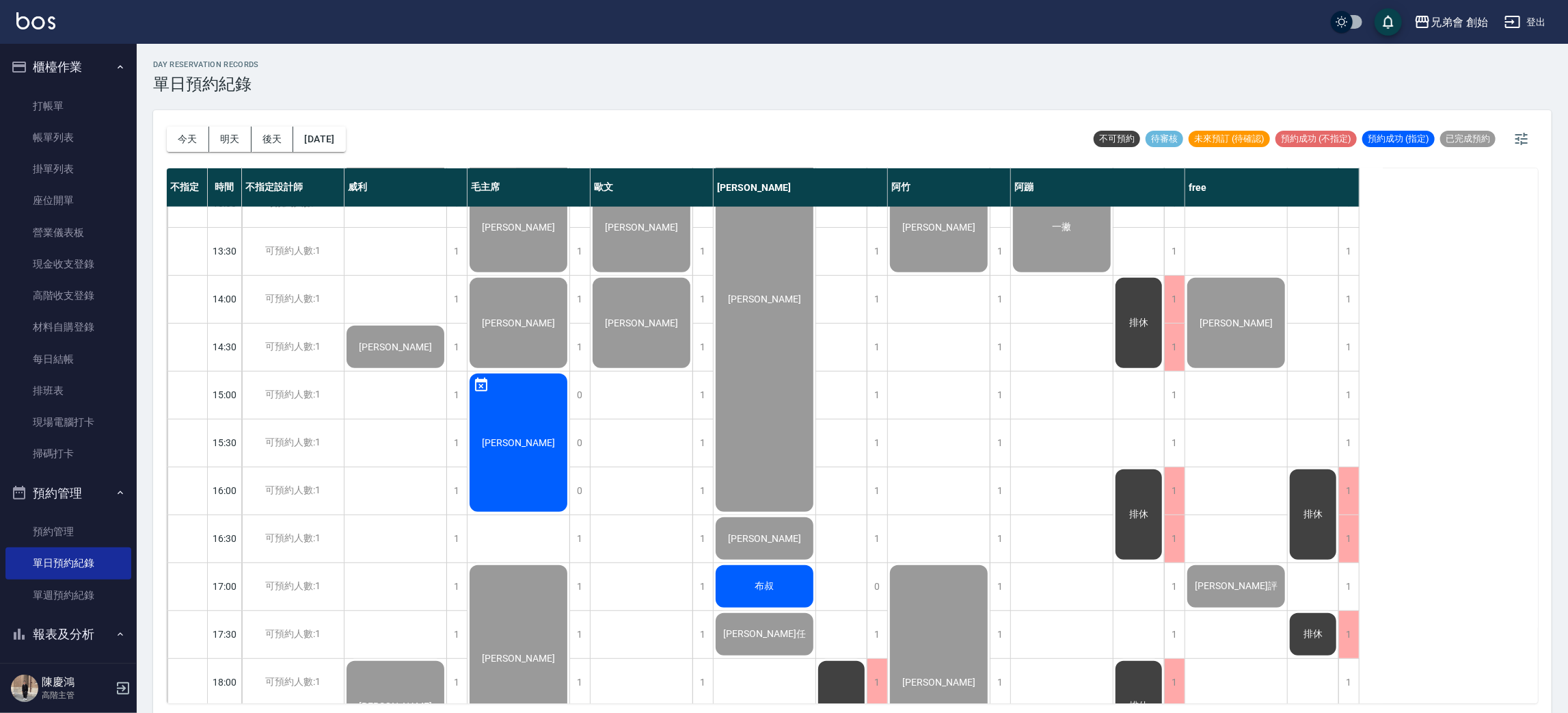
scroll to position [512, 0]
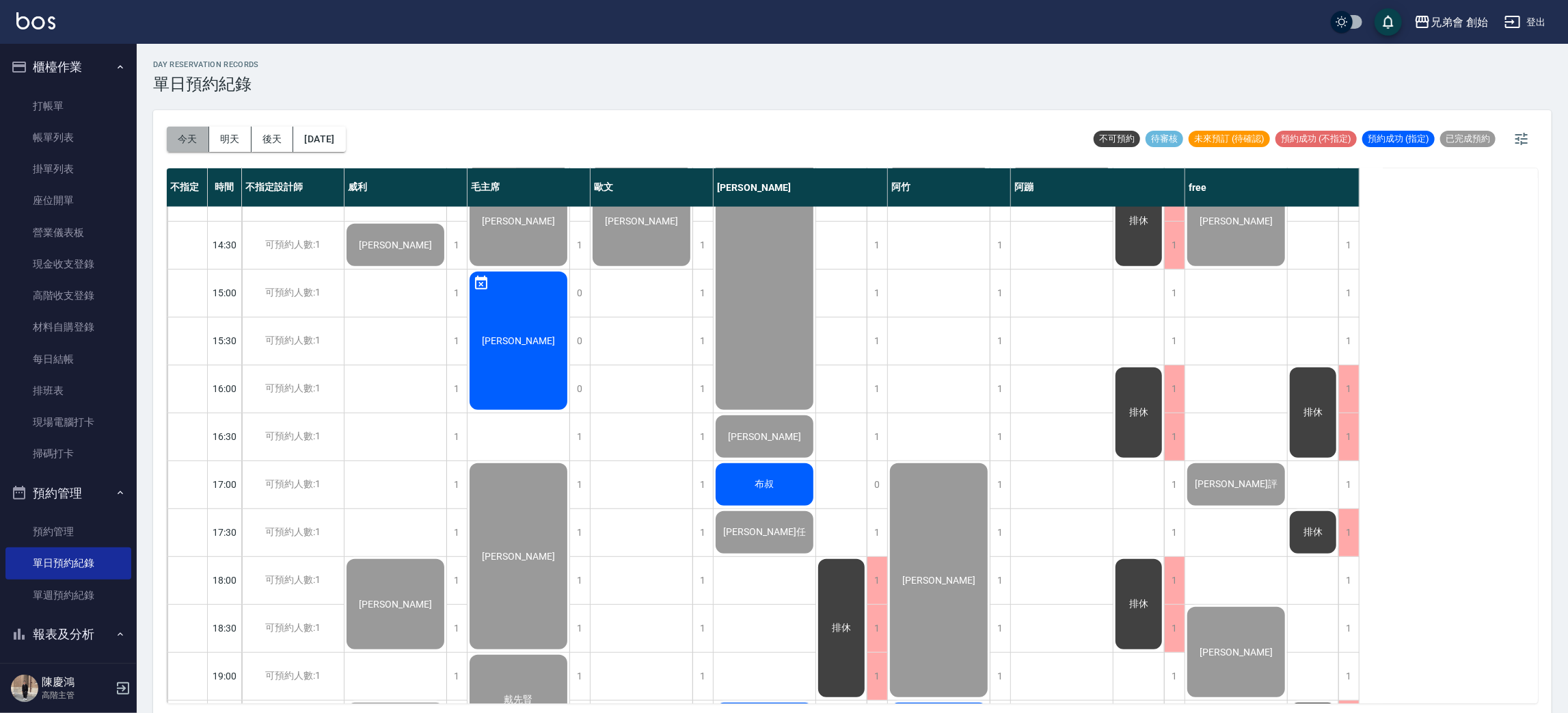
click at [170, 134] on button "今天" at bounding box center [188, 139] width 42 height 25
click at [345, 145] on button "[DATE]" at bounding box center [319, 139] width 52 height 25
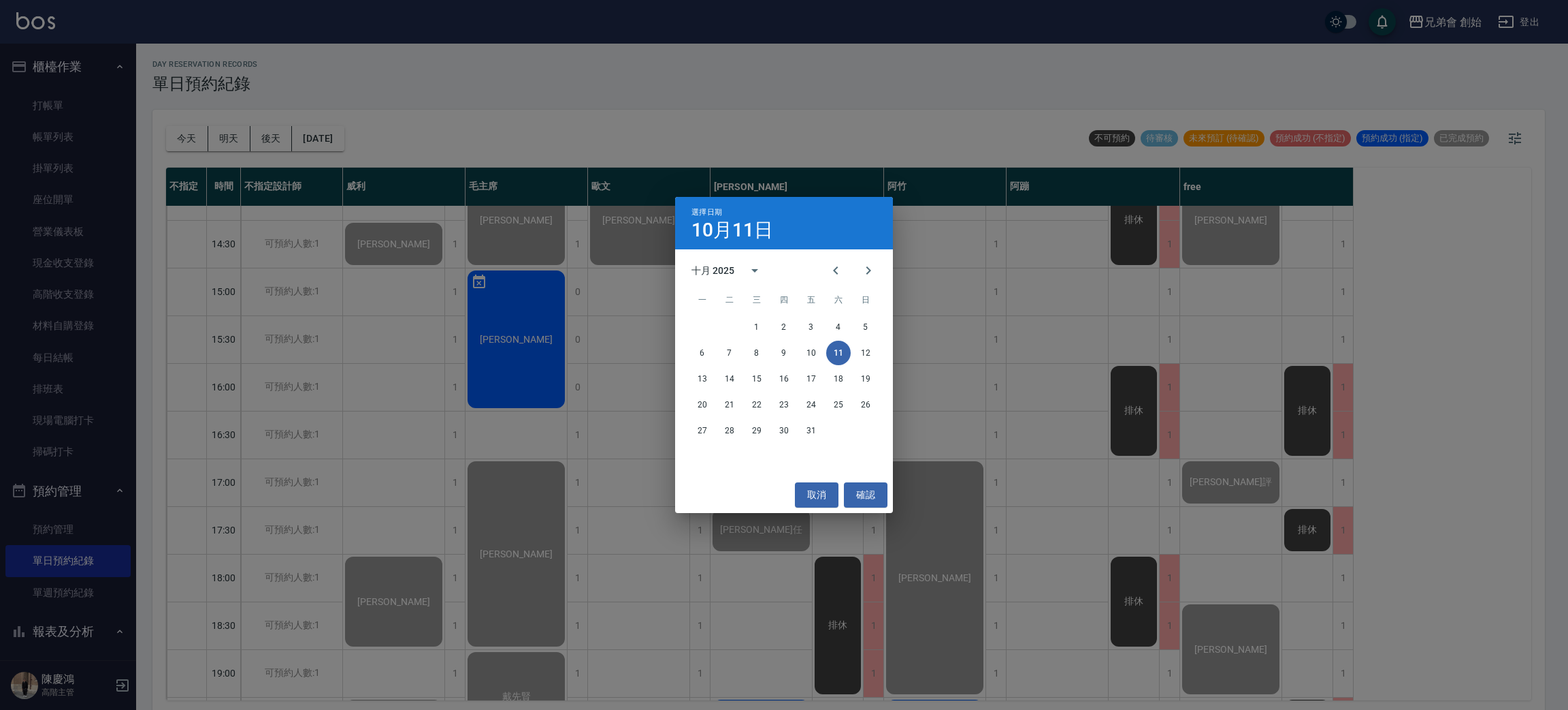
click at [934, 326] on div "選擇日期 10月11日 十月 2025 一 二 三 四 五 六 日 1 2 3 4 5 6 7 8 9 10 11 12 13 14 15 16 17 18 …" at bounding box center [784, 355] width 1568 height 710
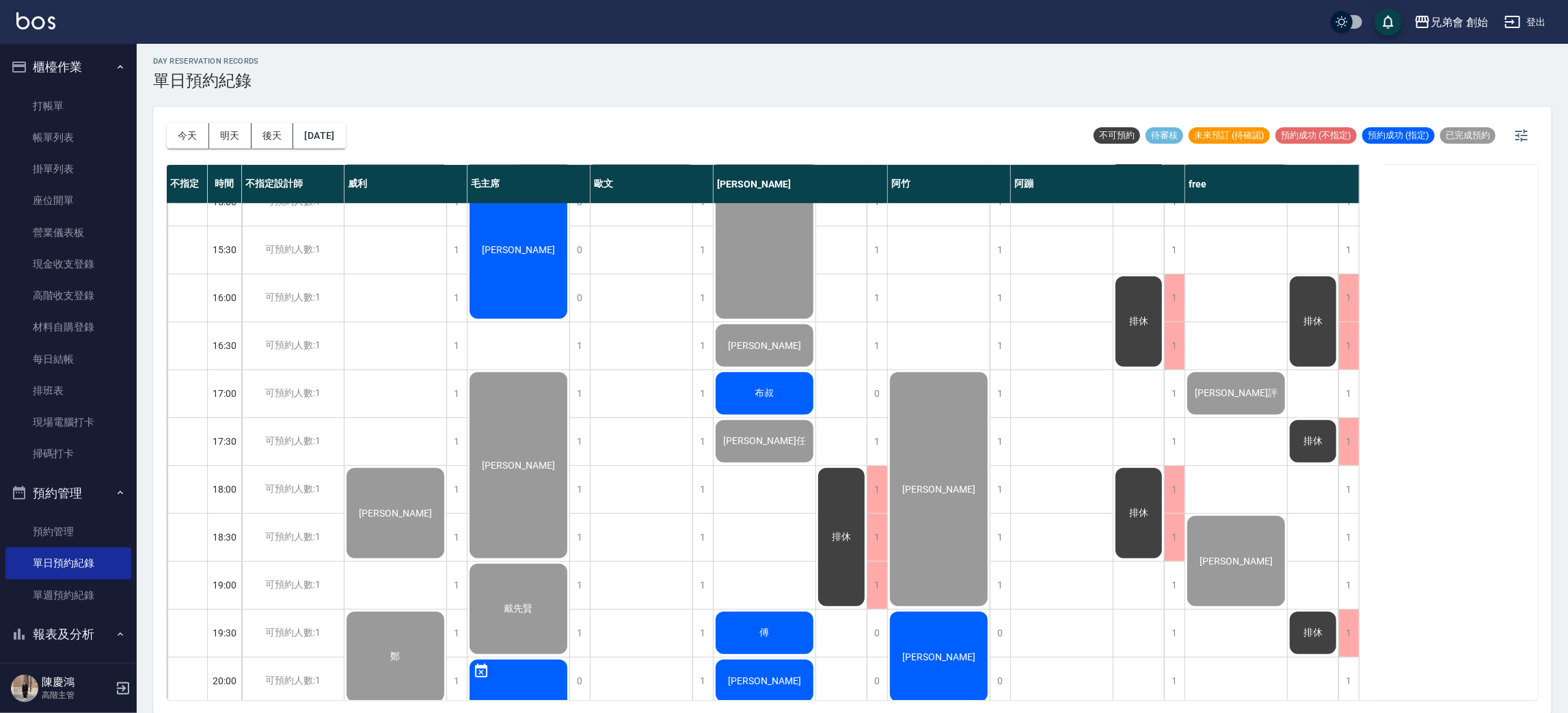
scroll to position [908, 0]
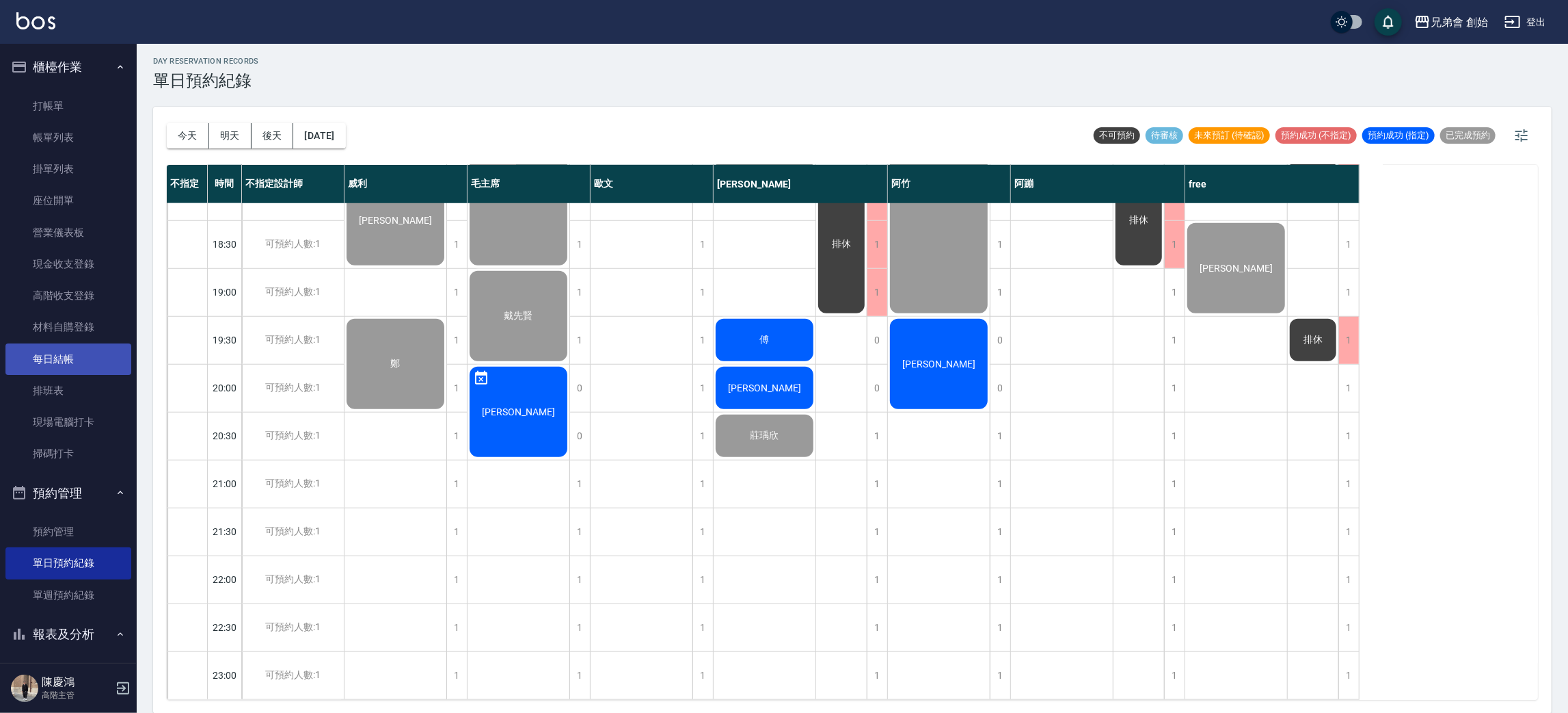
click at [76, 364] on link "每日結帳" at bounding box center [68, 359] width 126 height 32
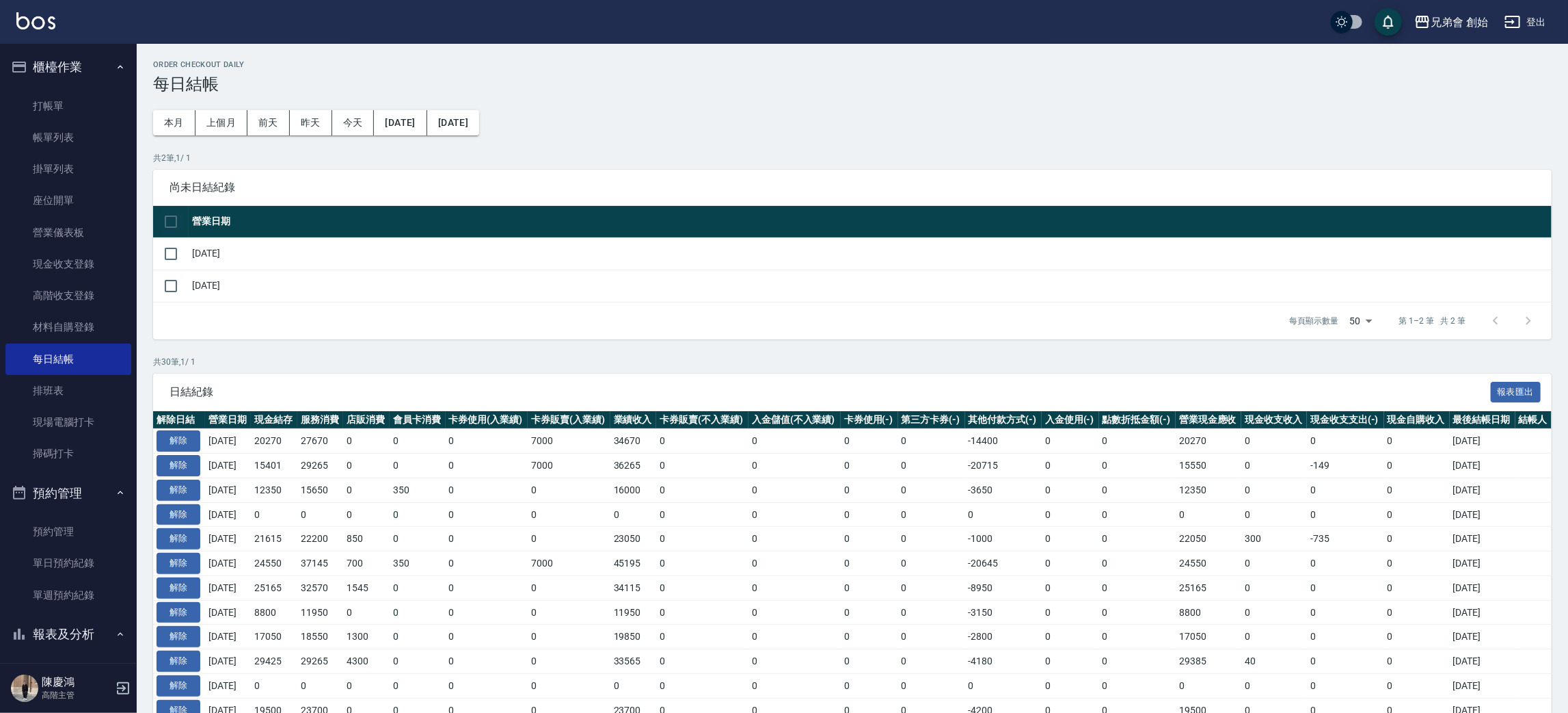
click at [170, 222] on input "checkbox" at bounding box center [171, 222] width 29 height 29
checkbox input "true"
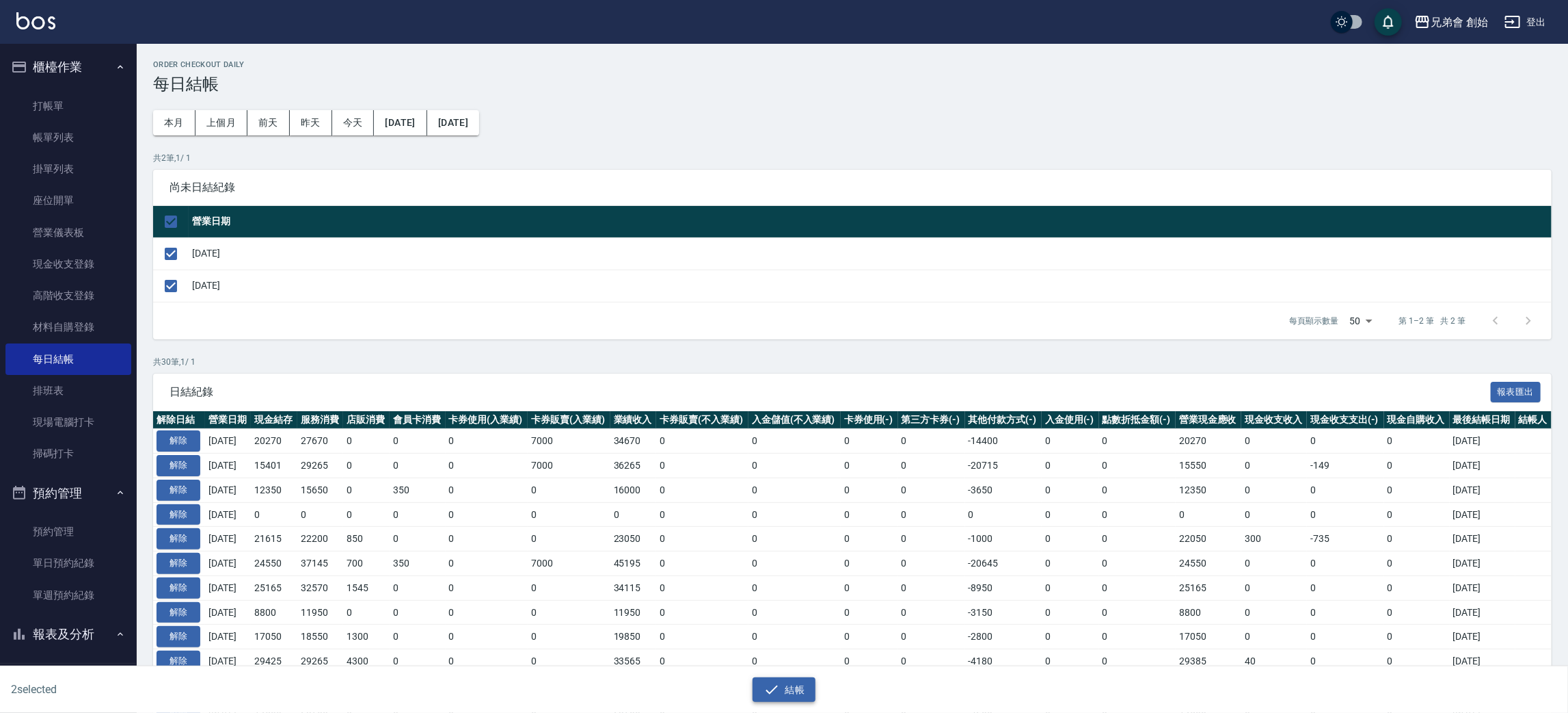
click at [802, 693] on button "結帳" at bounding box center [784, 690] width 63 height 25
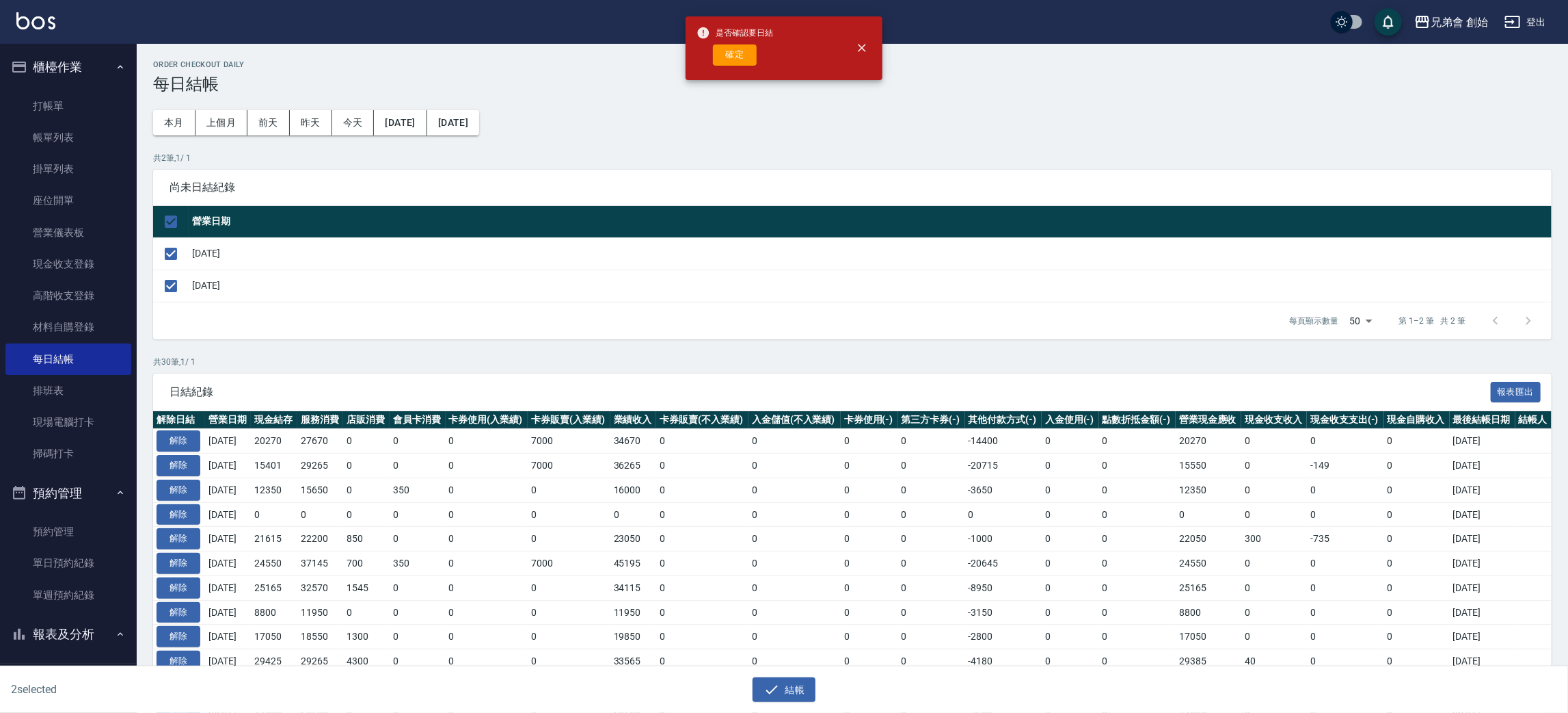
click at [728, 61] on button "確定" at bounding box center [735, 55] width 44 height 21
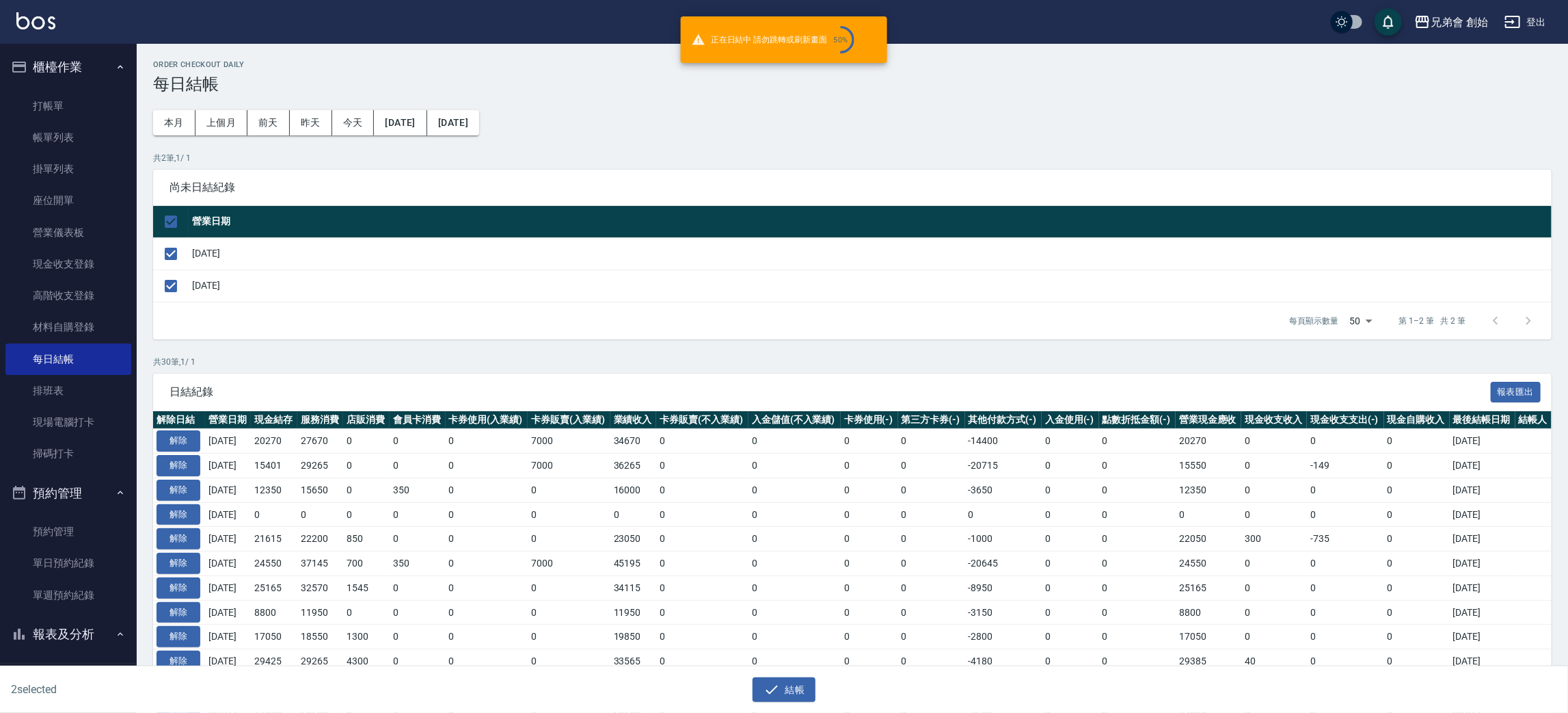
checkbox input "false"
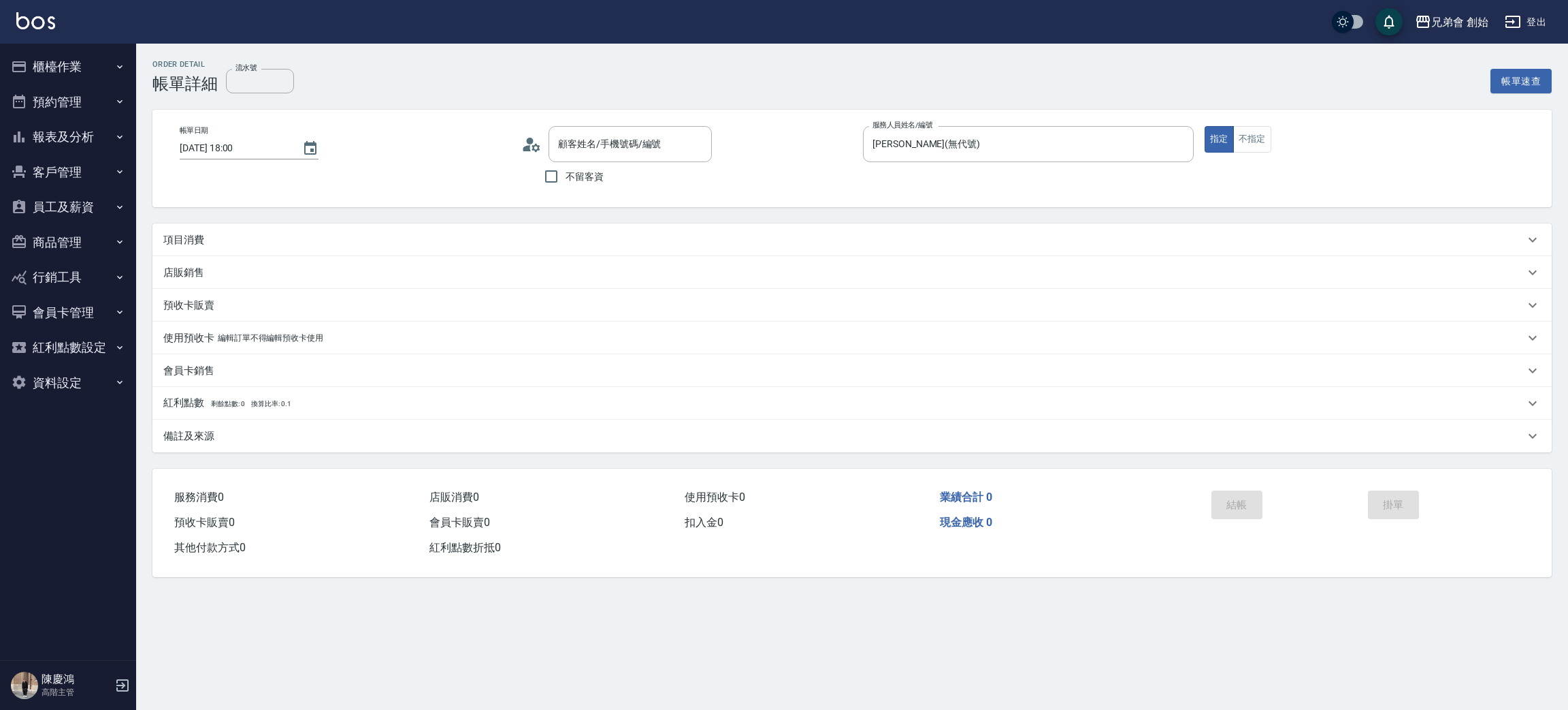
type input "[PERSON_NAME]/0972988964/null"
click at [334, 244] on div "項目消費" at bounding box center [844, 240] width 1362 height 14
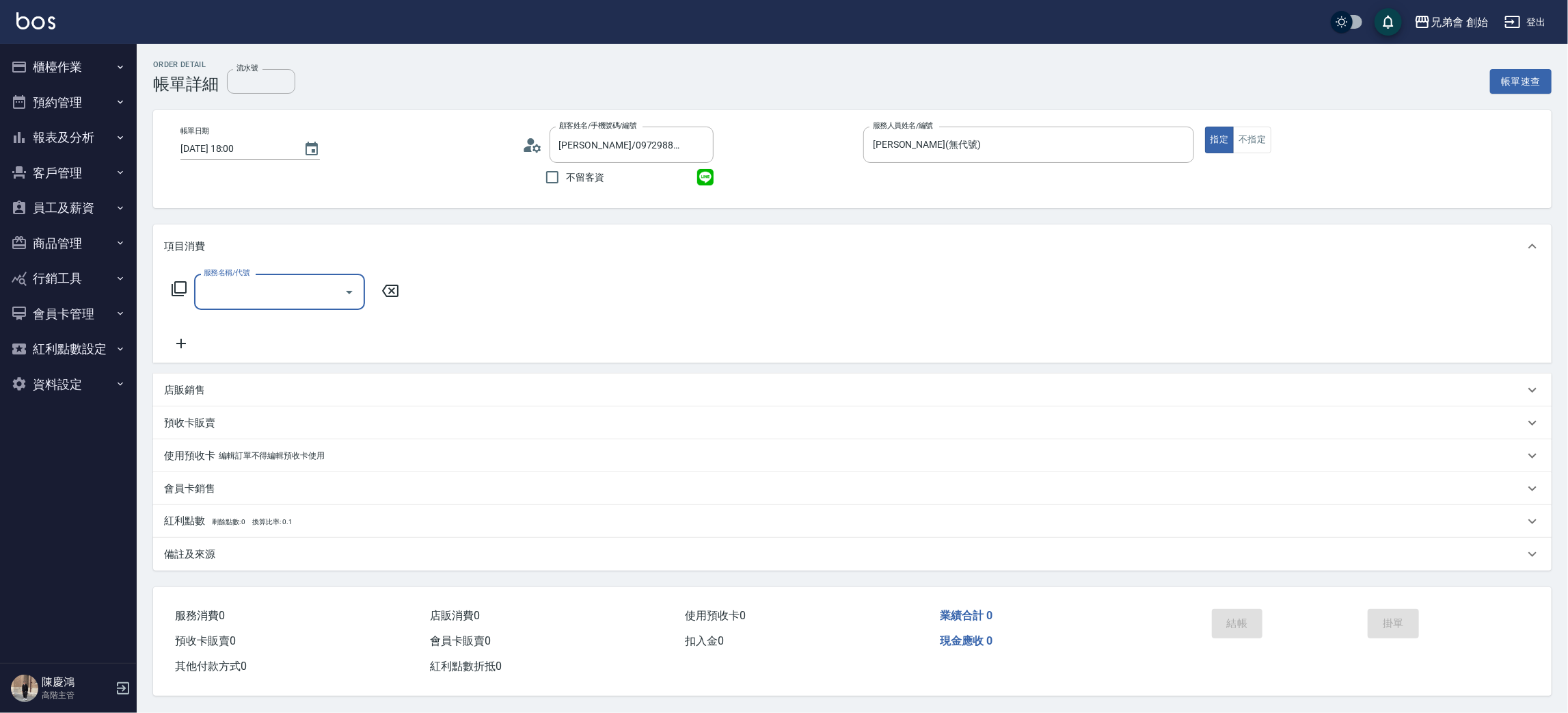
click at [301, 306] on div "服務名稱/代號" at bounding box center [279, 292] width 171 height 36
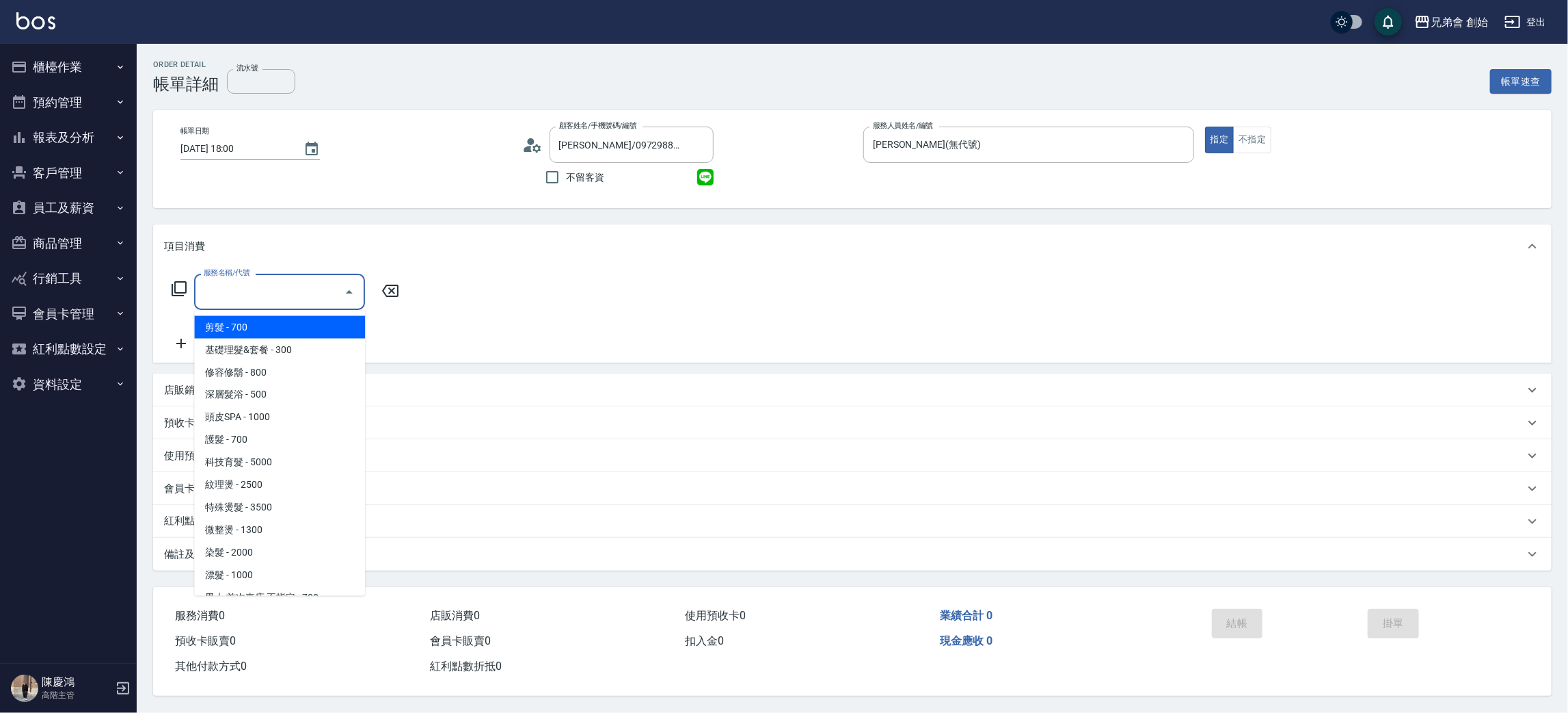
click at [313, 332] on span "剪髮 - 700" at bounding box center [279, 327] width 171 height 23
type input "剪髮(A01)"
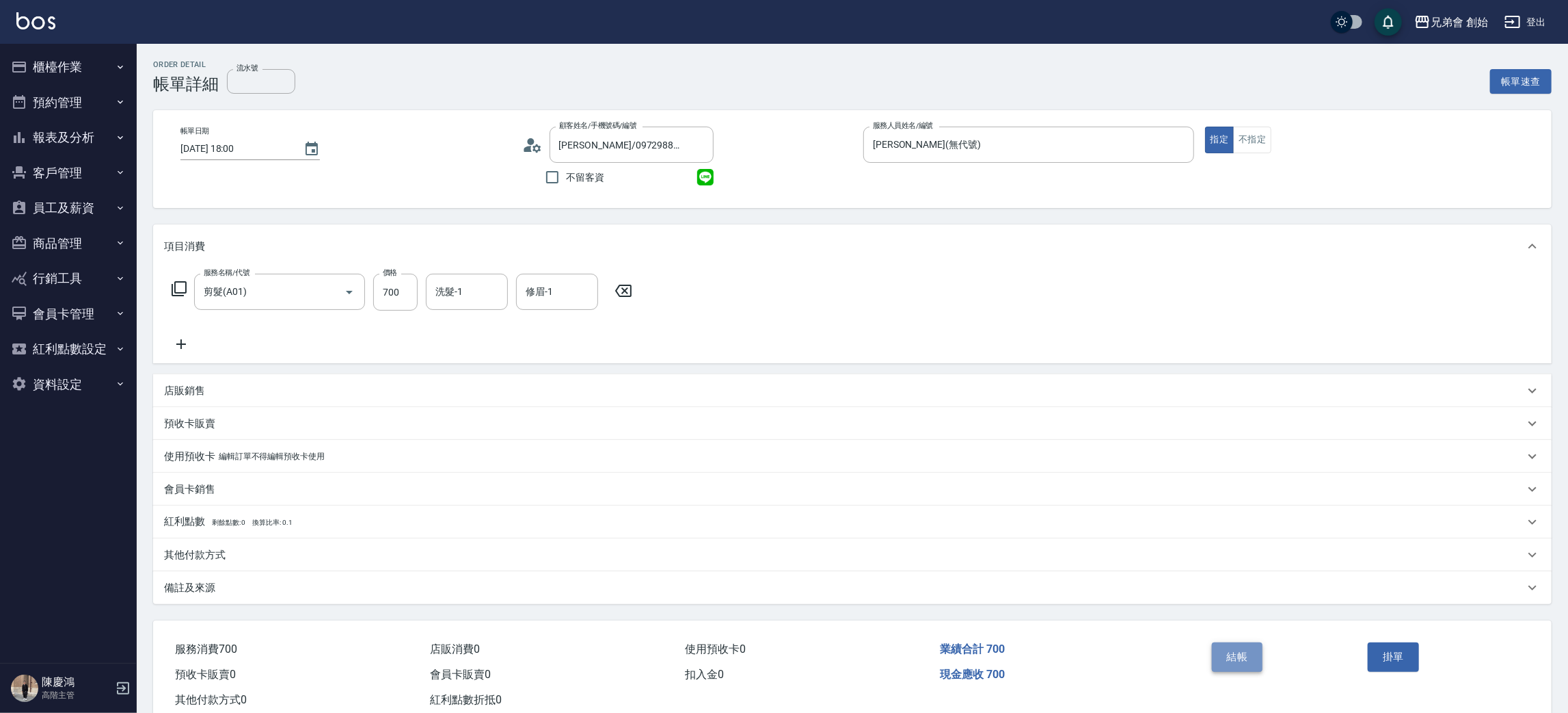
click at [1238, 651] on button "結帳" at bounding box center [1237, 656] width 51 height 29
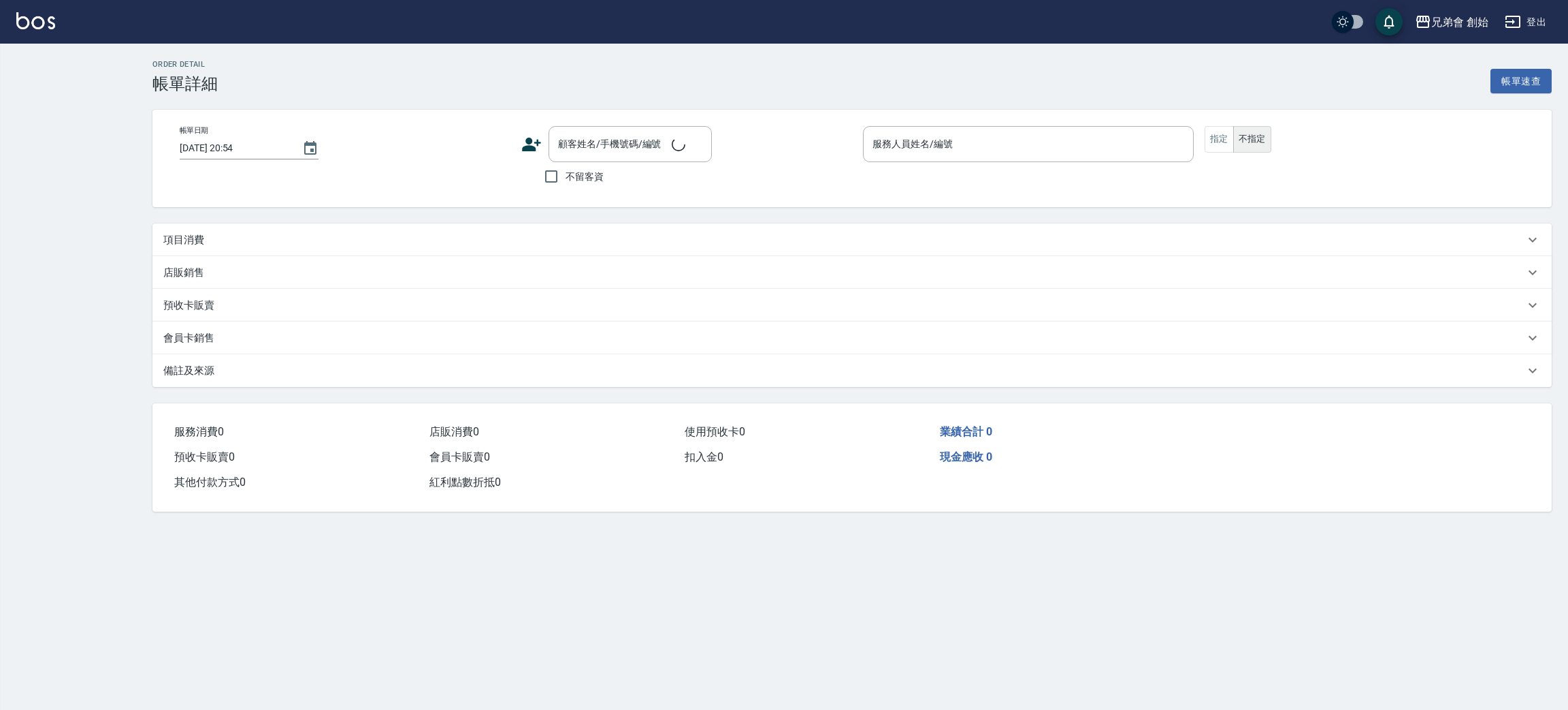
click at [510, 248] on div "項目消費" at bounding box center [853, 240] width 1400 height 32
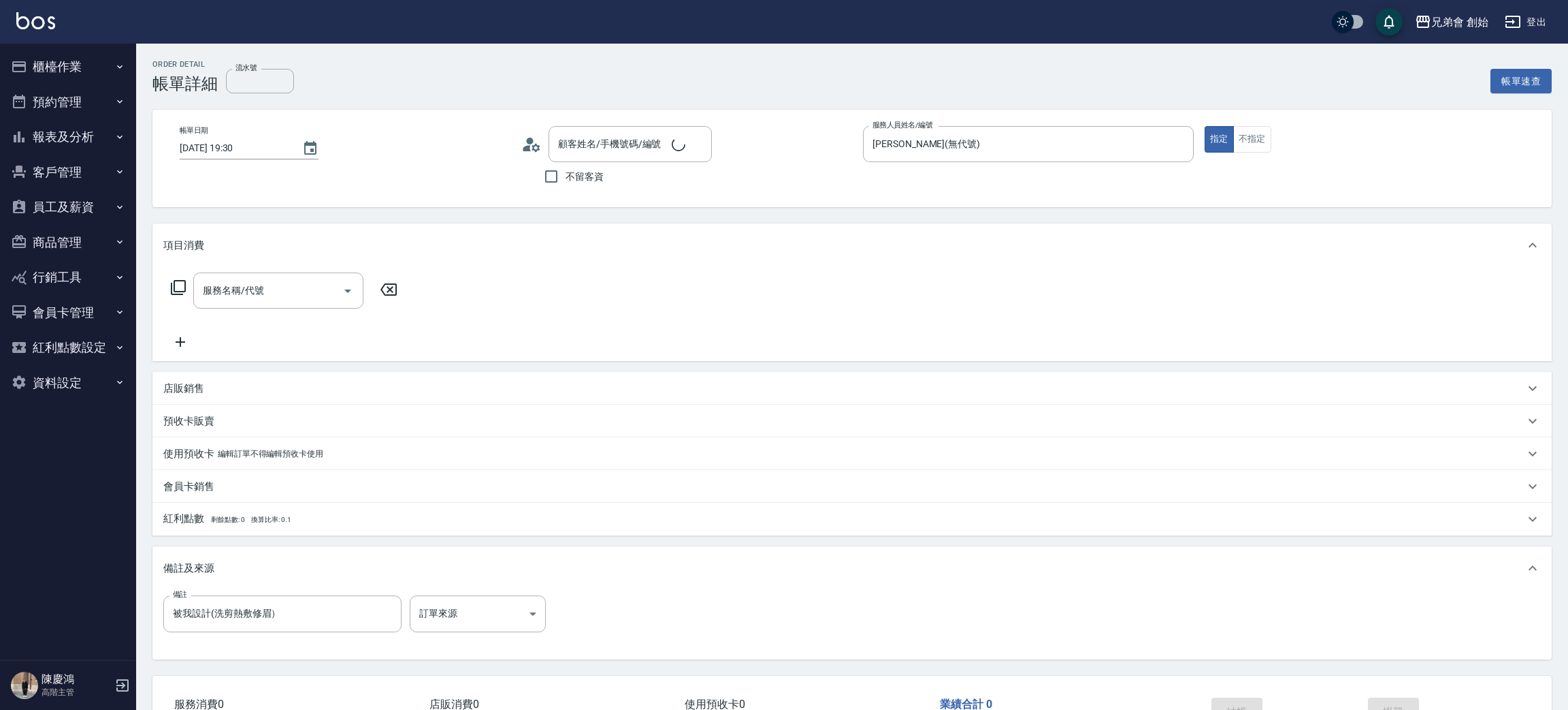
type input "[DATE] 19:30"
type input "[PERSON_NAME](無代號)"
type input "被我設計(洗剪熱敷修眉）"
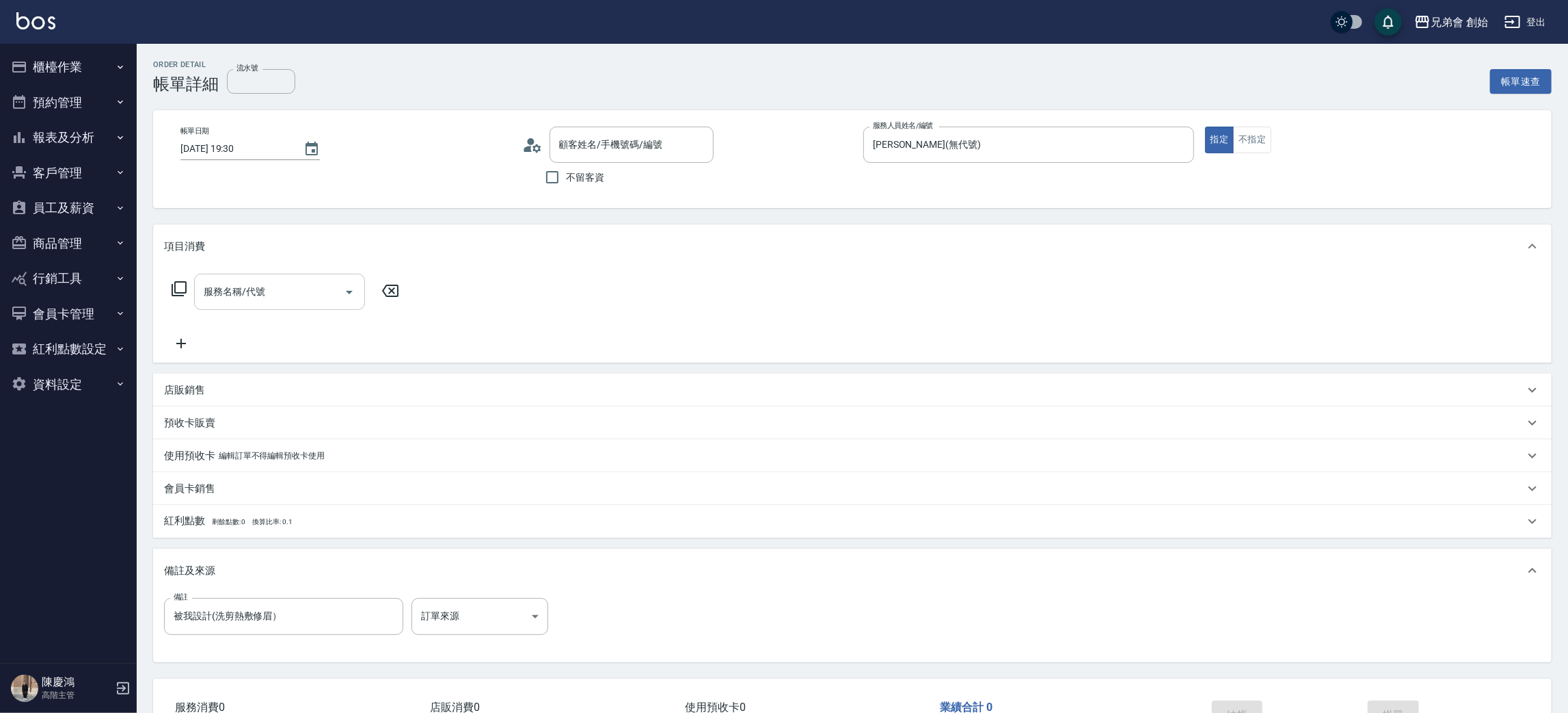
type input "[PERSON_NAME]/0976110165/null"
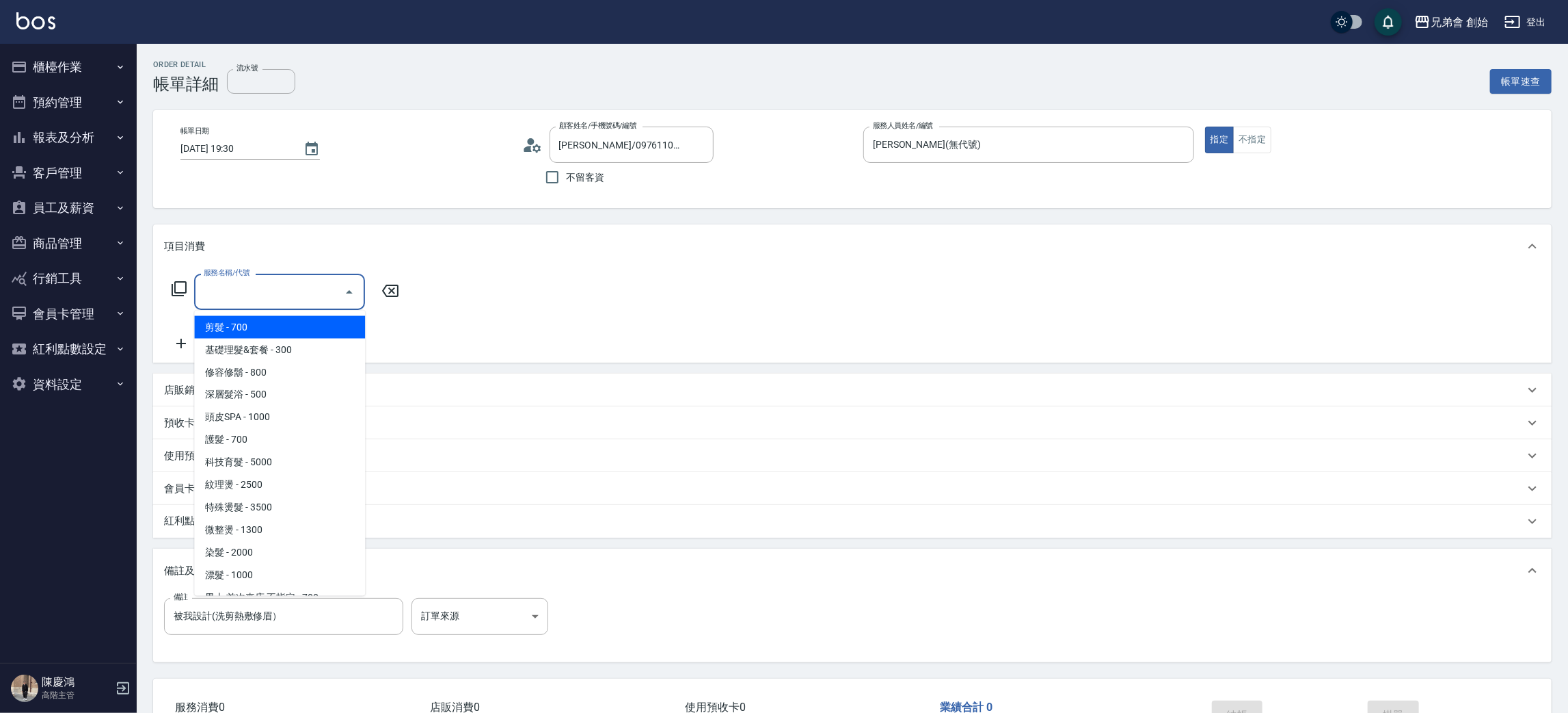
click at [277, 298] on input "服務名稱/代號" at bounding box center [269, 292] width 138 height 24
click at [290, 325] on span "剪髮 - 700" at bounding box center [279, 327] width 171 height 23
type input "剪髮(A01)"
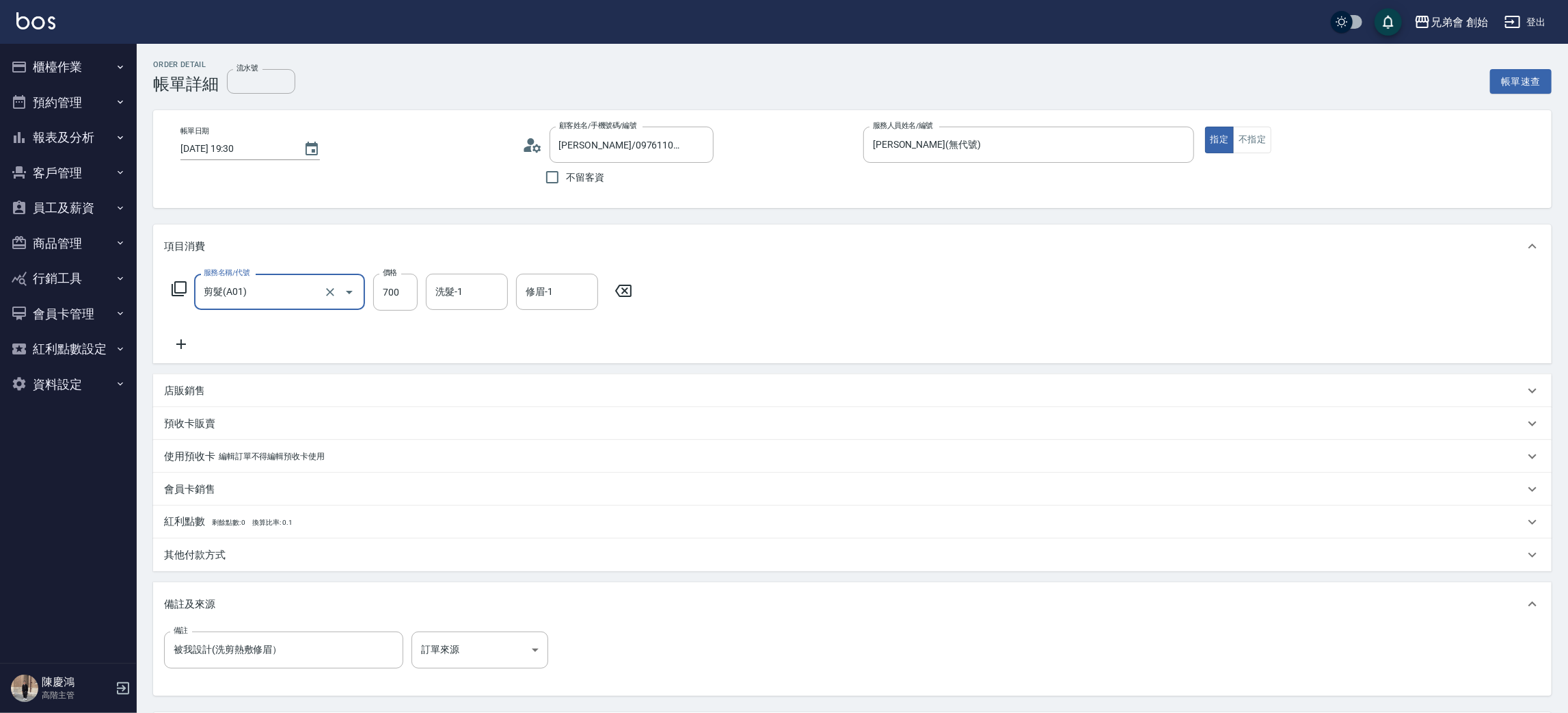
scroll to position [128, 0]
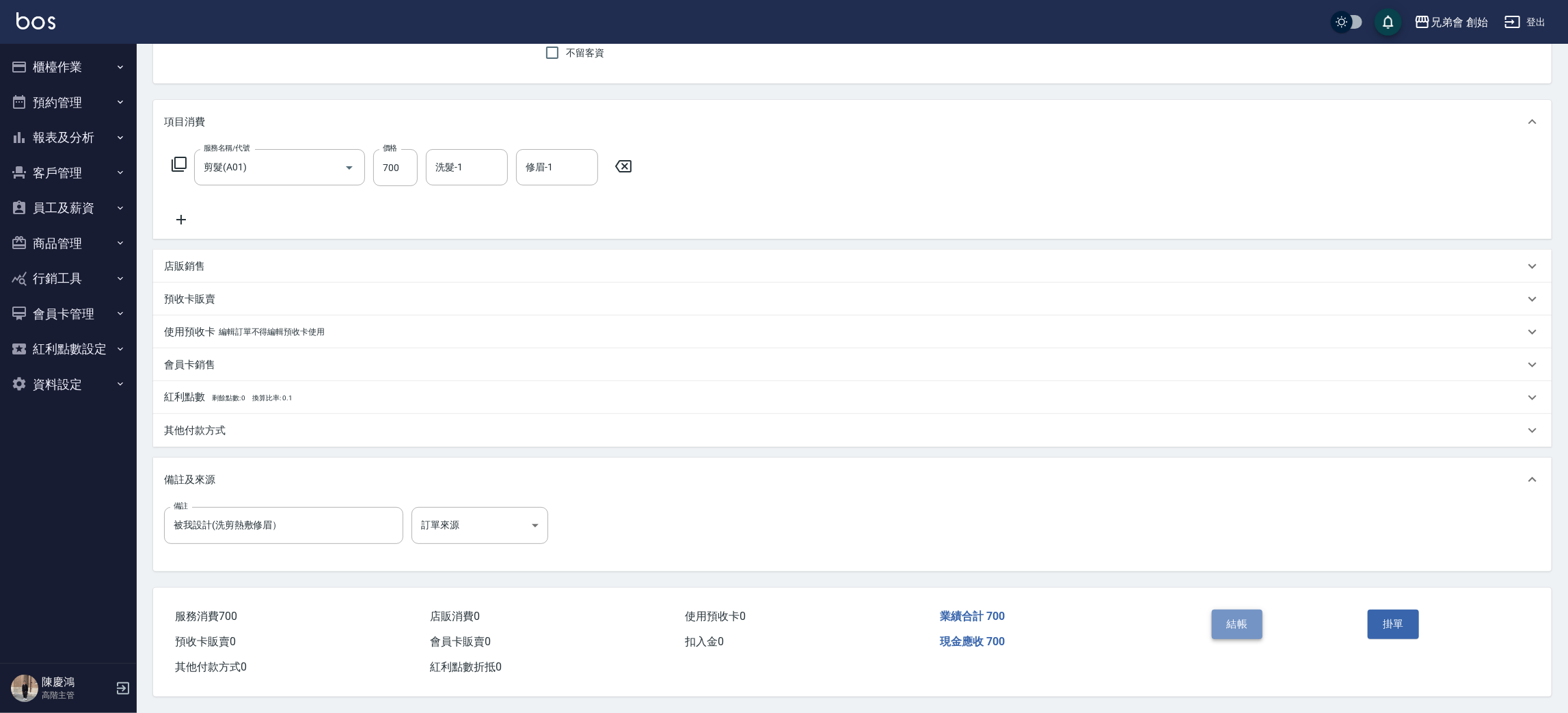
click at [1242, 622] on button "結帳" at bounding box center [1237, 624] width 51 height 29
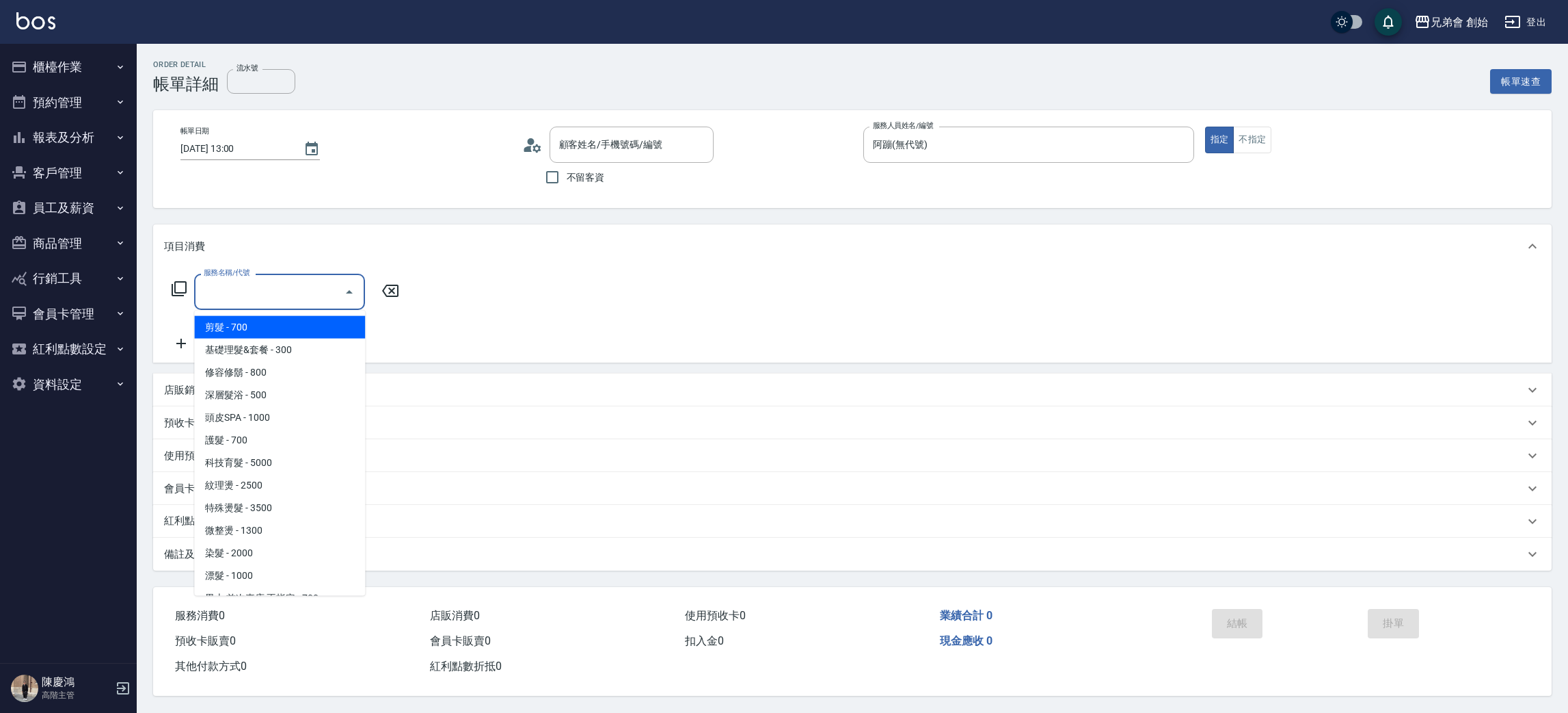
click at [300, 299] on input "服務名稱/代號" at bounding box center [269, 292] width 138 height 24
click at [306, 319] on span "剪髮 - 700" at bounding box center [279, 327] width 171 height 23
type input "剪髮(A01)"
type input "一撇/0965356989/null"
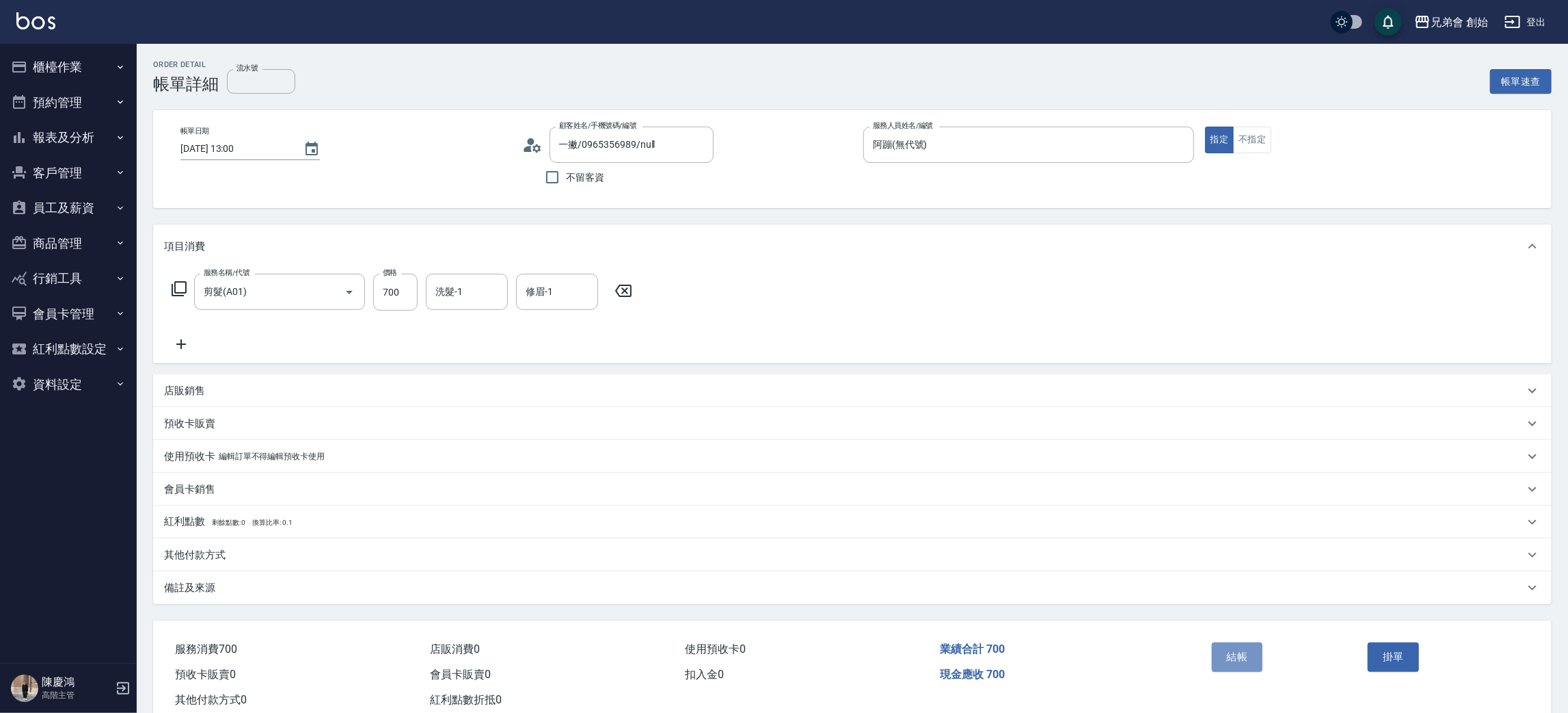
click at [1240, 650] on button "結帳" at bounding box center [1237, 656] width 51 height 29
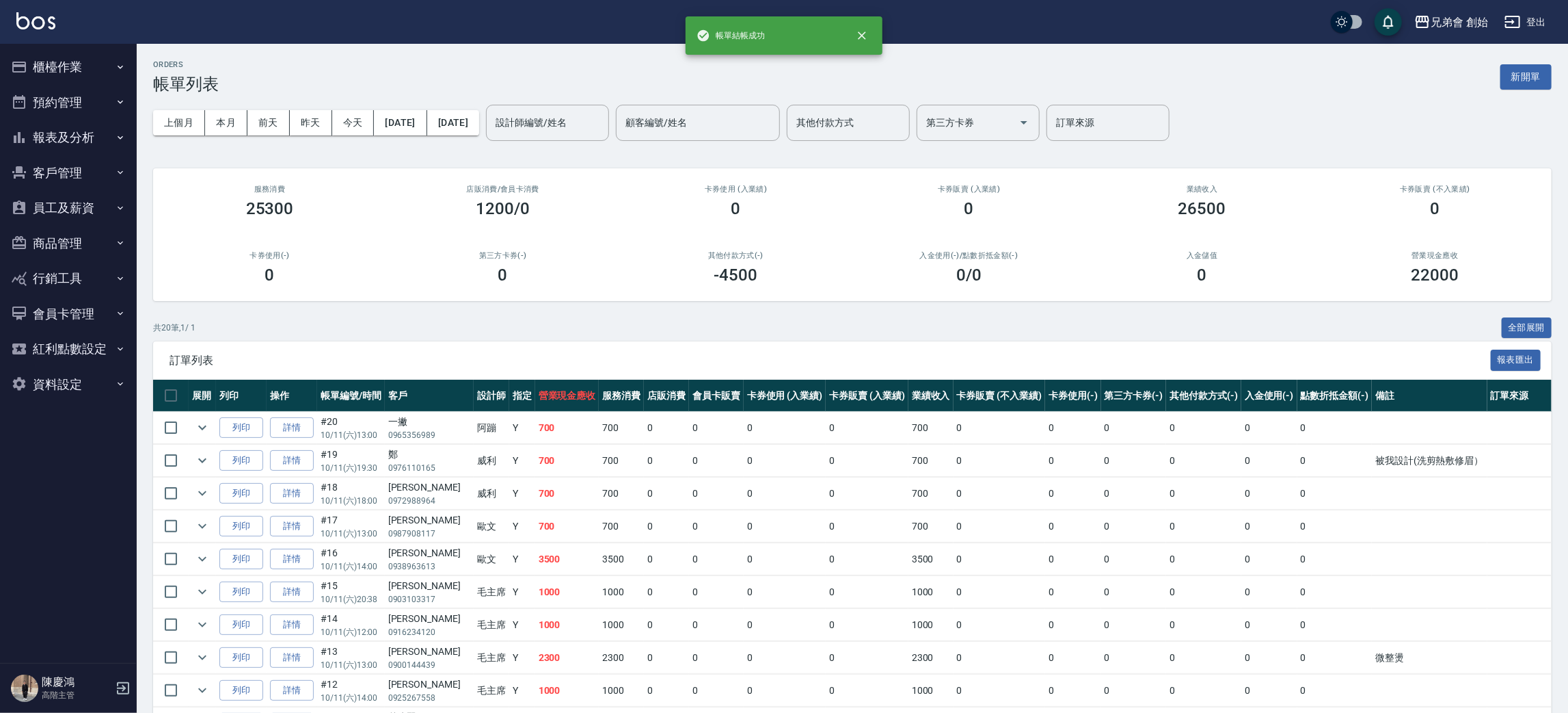
drag, startPoint x: 67, startPoint y: 59, endPoint x: 67, endPoint y: 69, distance: 10.0
click at [67, 59] on button "櫃檯作業" at bounding box center [68, 66] width 126 height 36
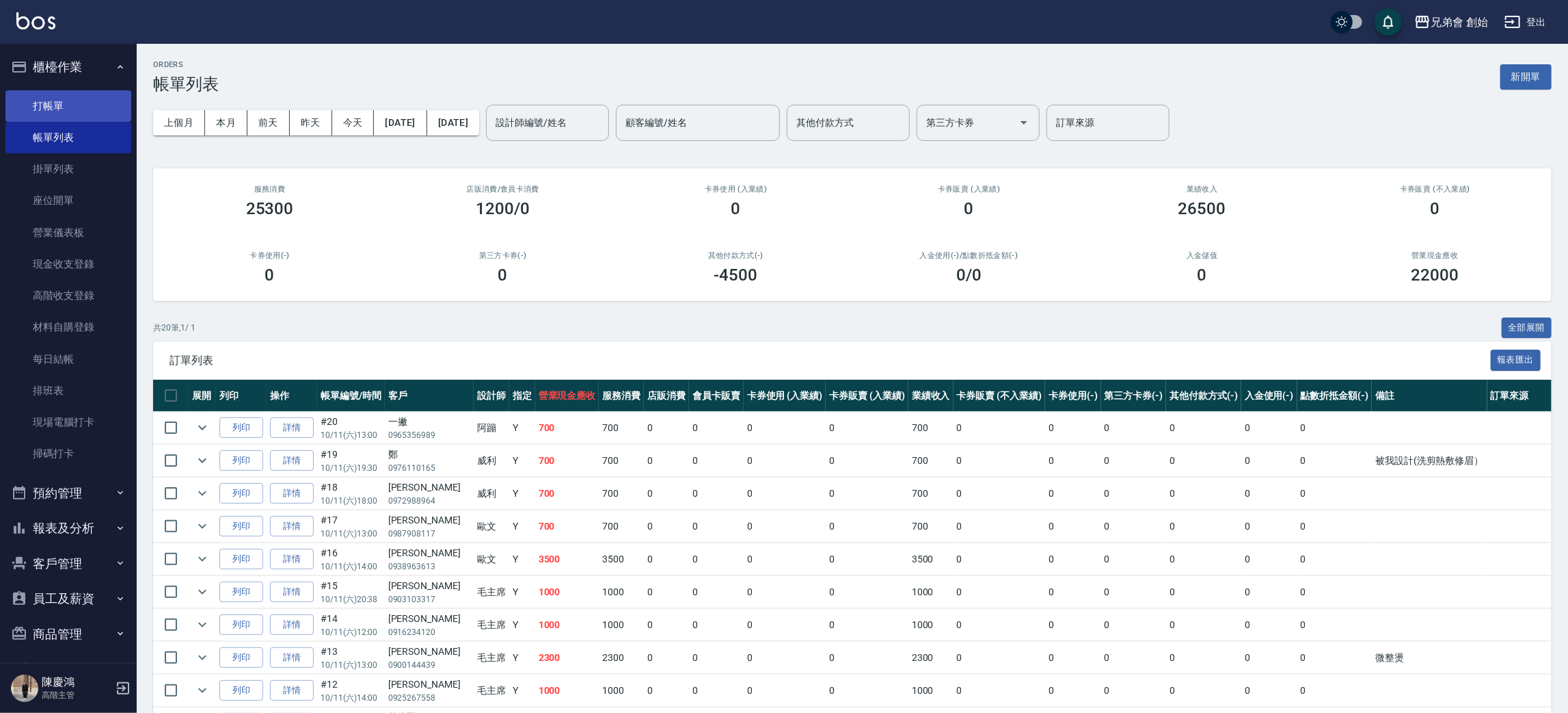
click at [75, 100] on link "打帳單" at bounding box center [68, 106] width 126 height 32
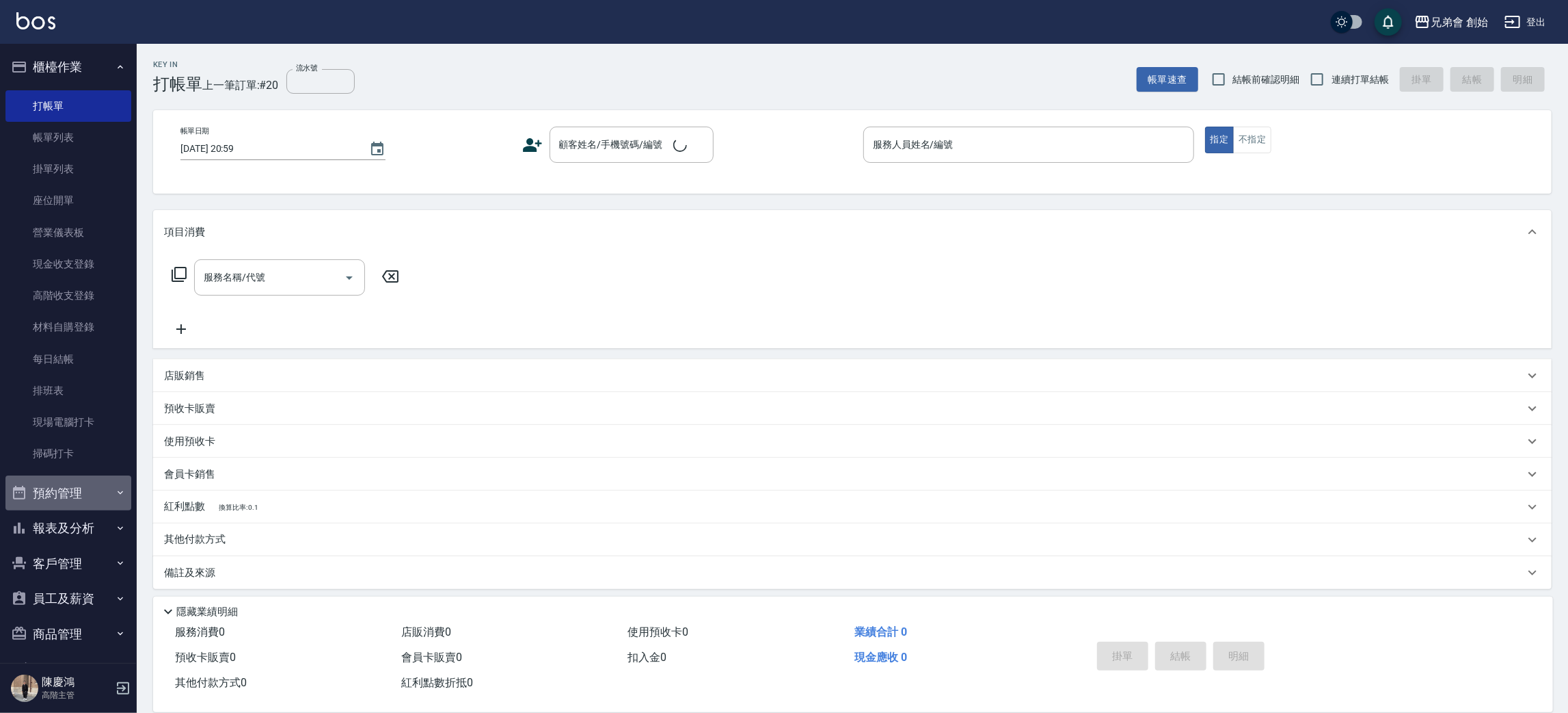
click at [68, 498] on button "預約管理" at bounding box center [68, 492] width 126 height 36
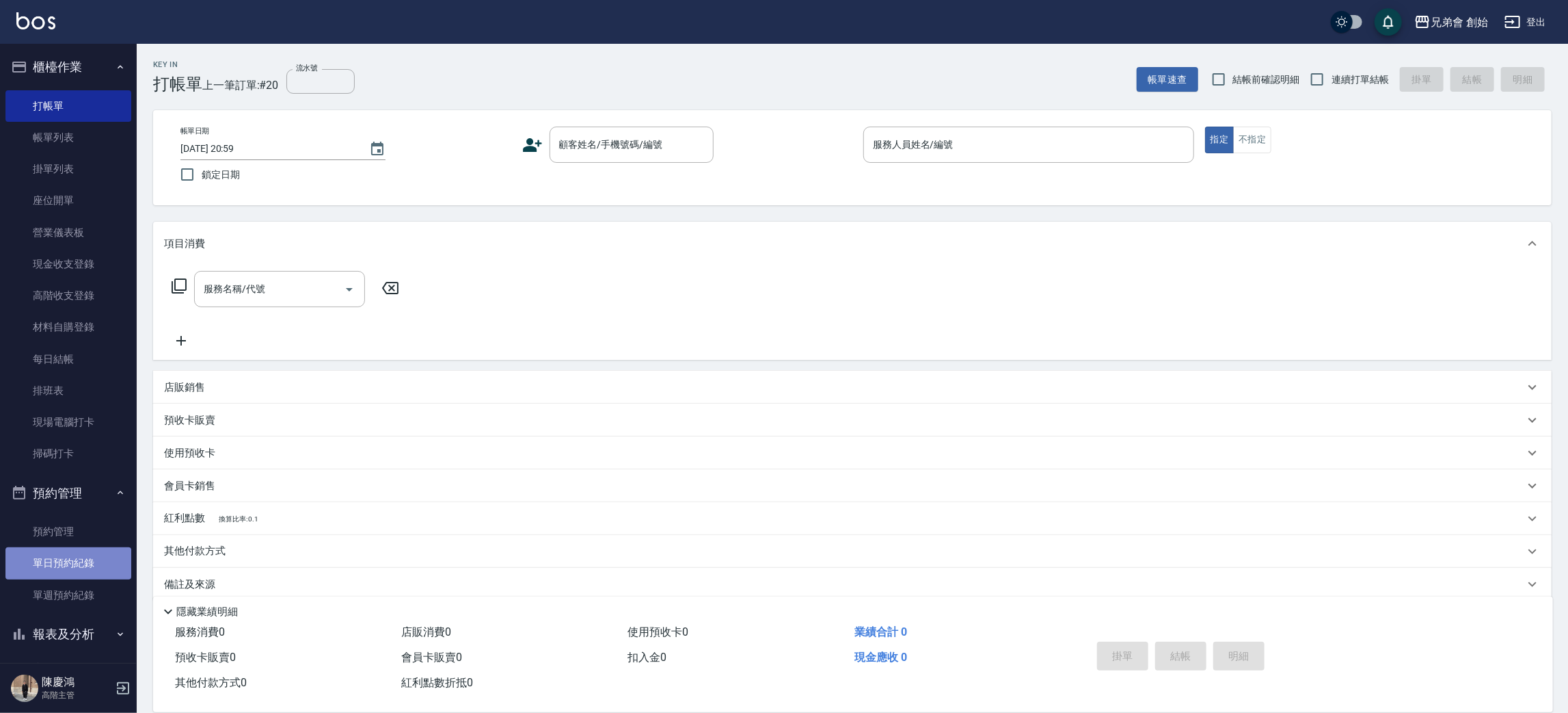
click at [105, 557] on link "單日預約紀錄" at bounding box center [68, 562] width 126 height 32
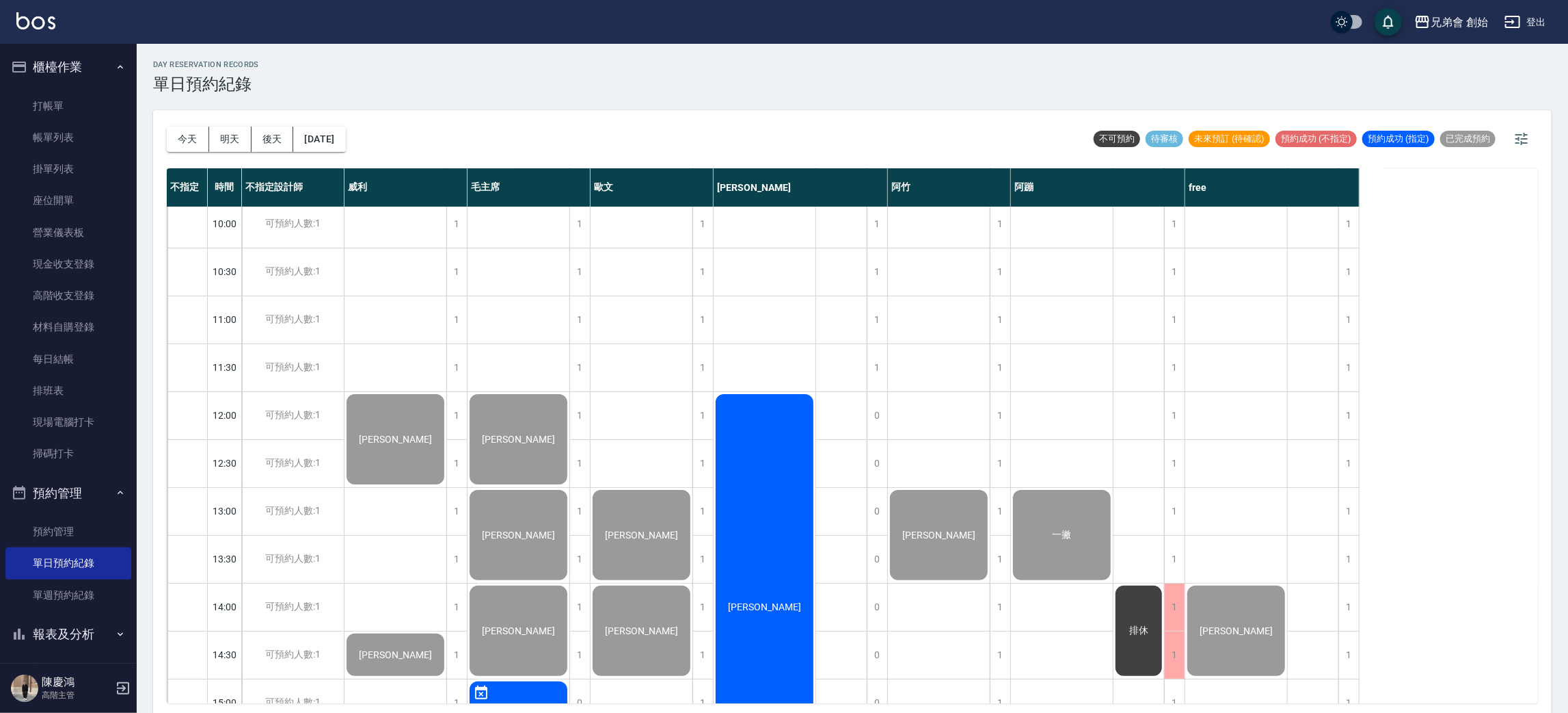
scroll to position [205, 0]
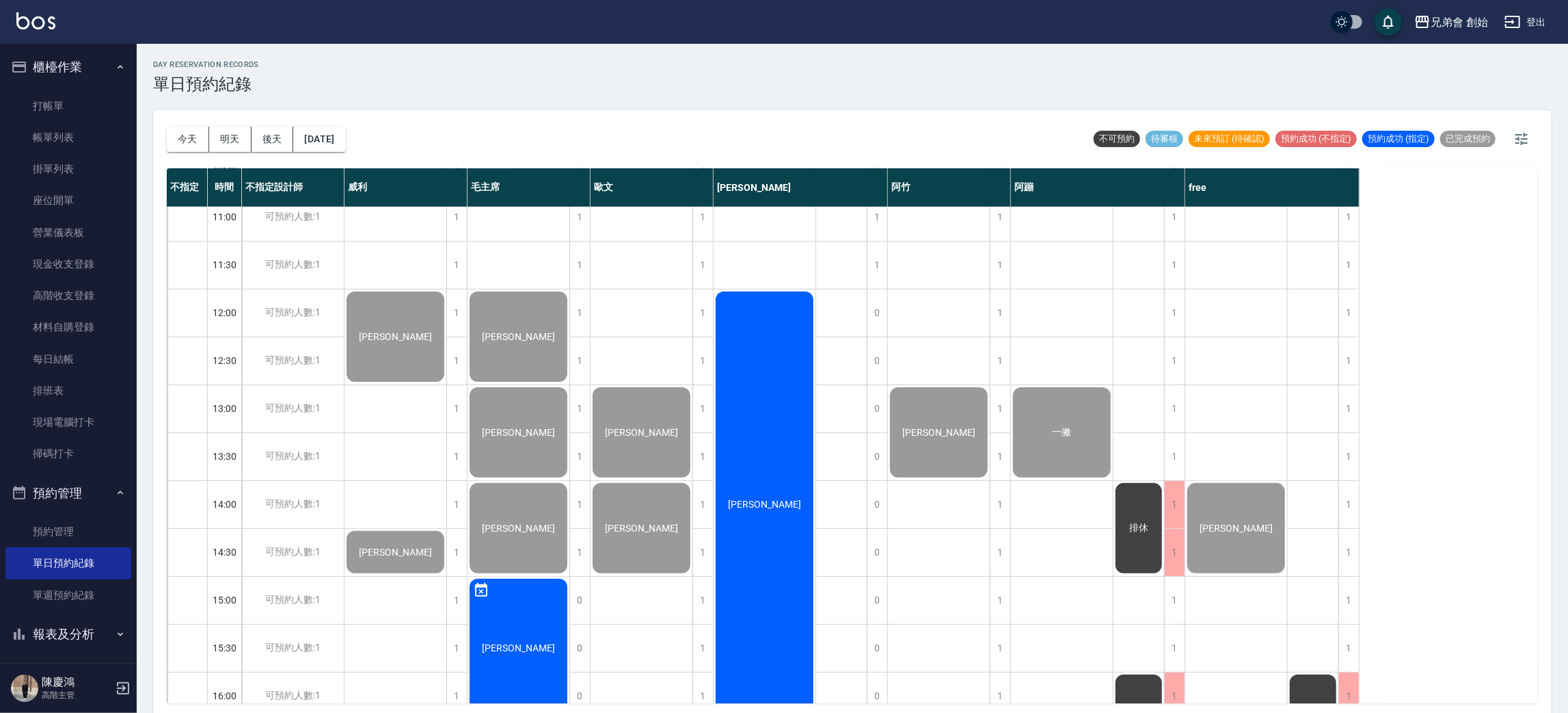
click at [775, 517] on div "[PERSON_NAME]" at bounding box center [764, 505] width 102 height 430
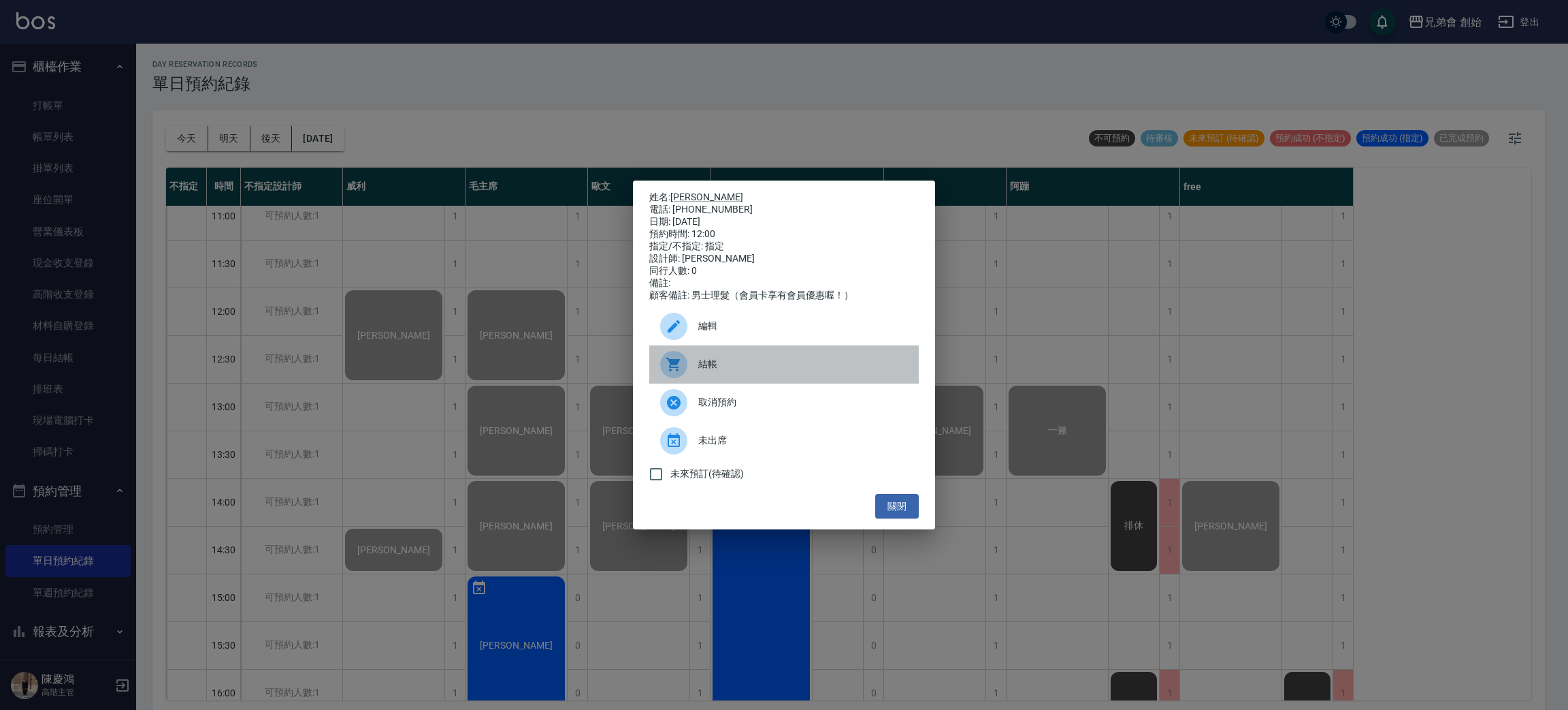
click at [684, 378] on div at bounding box center [679, 364] width 38 height 28
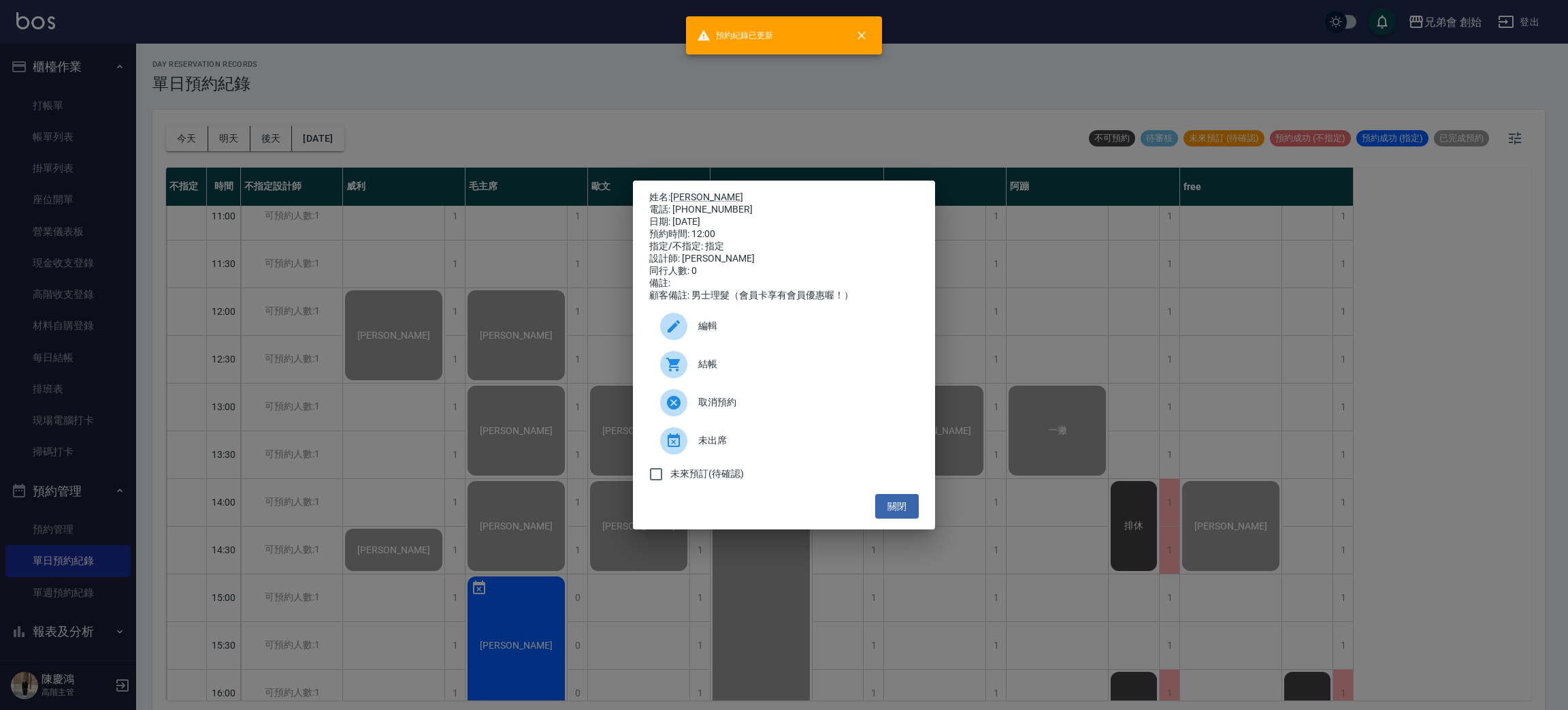
click at [1026, 441] on div "姓名: [PERSON_NAME] 電話: [PHONE_NUMBER] 日期: [DATE] 預約時間: 12:00 指定/不指定: 指定 設計師: [PE…" at bounding box center [784, 355] width 1568 height 710
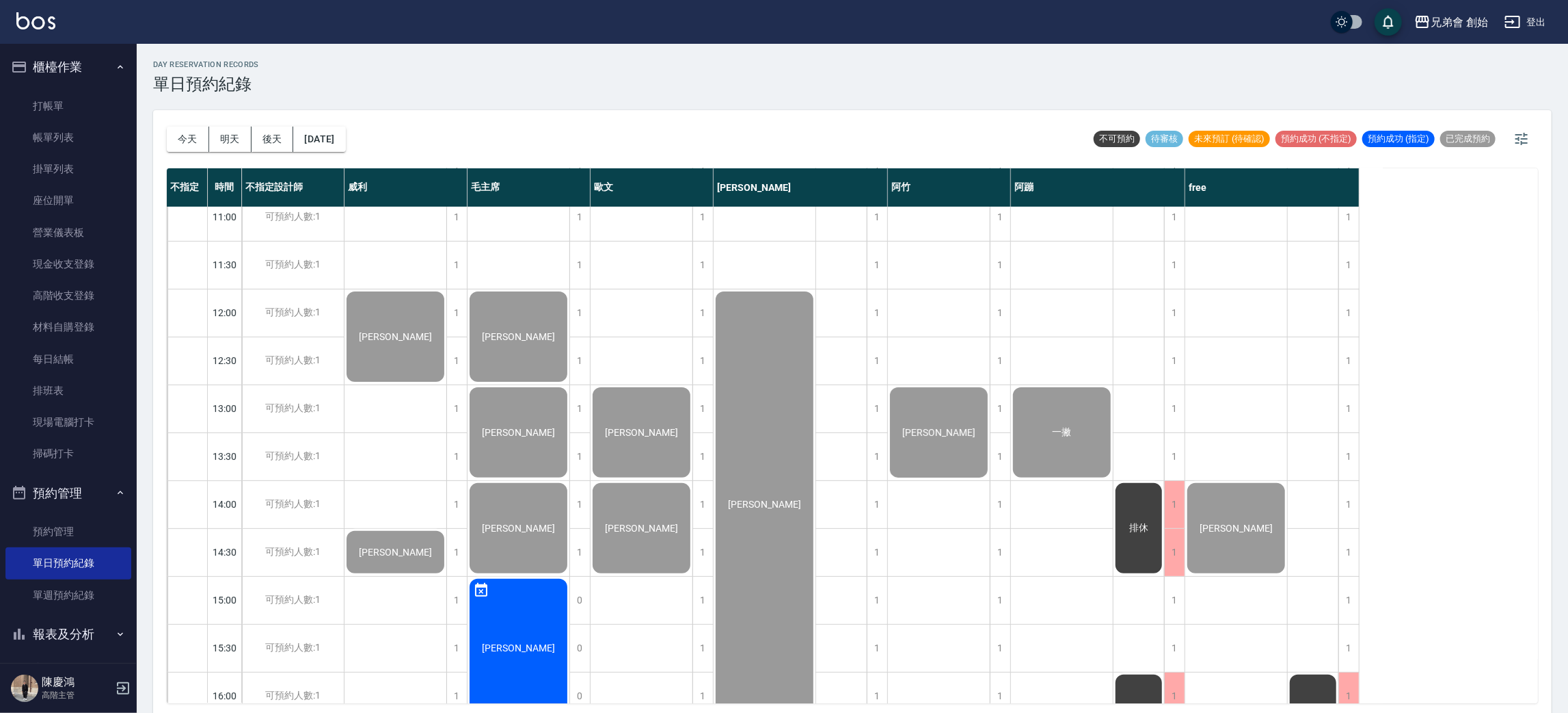
scroll to position [411, 0]
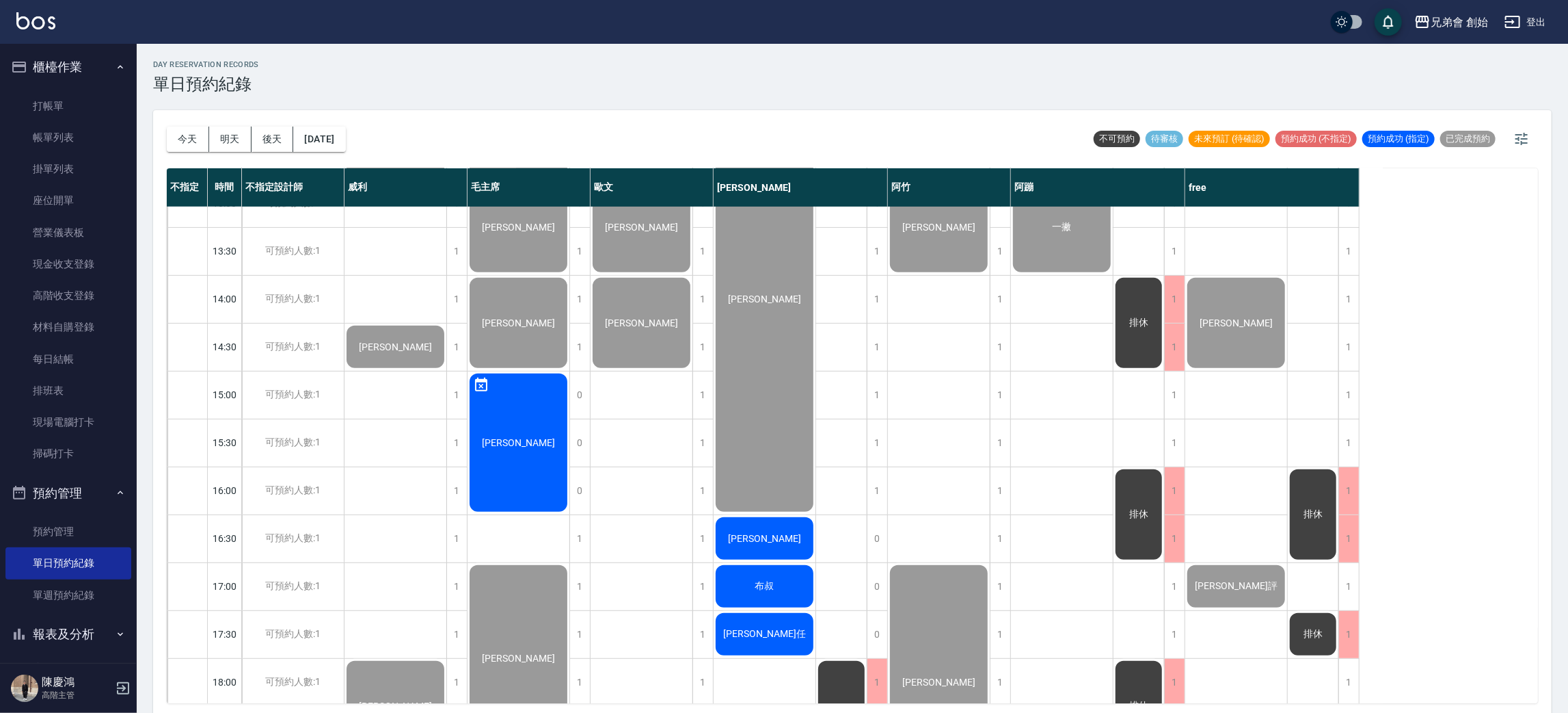
click at [781, 554] on div "[PERSON_NAME]" at bounding box center [764, 538] width 102 height 46
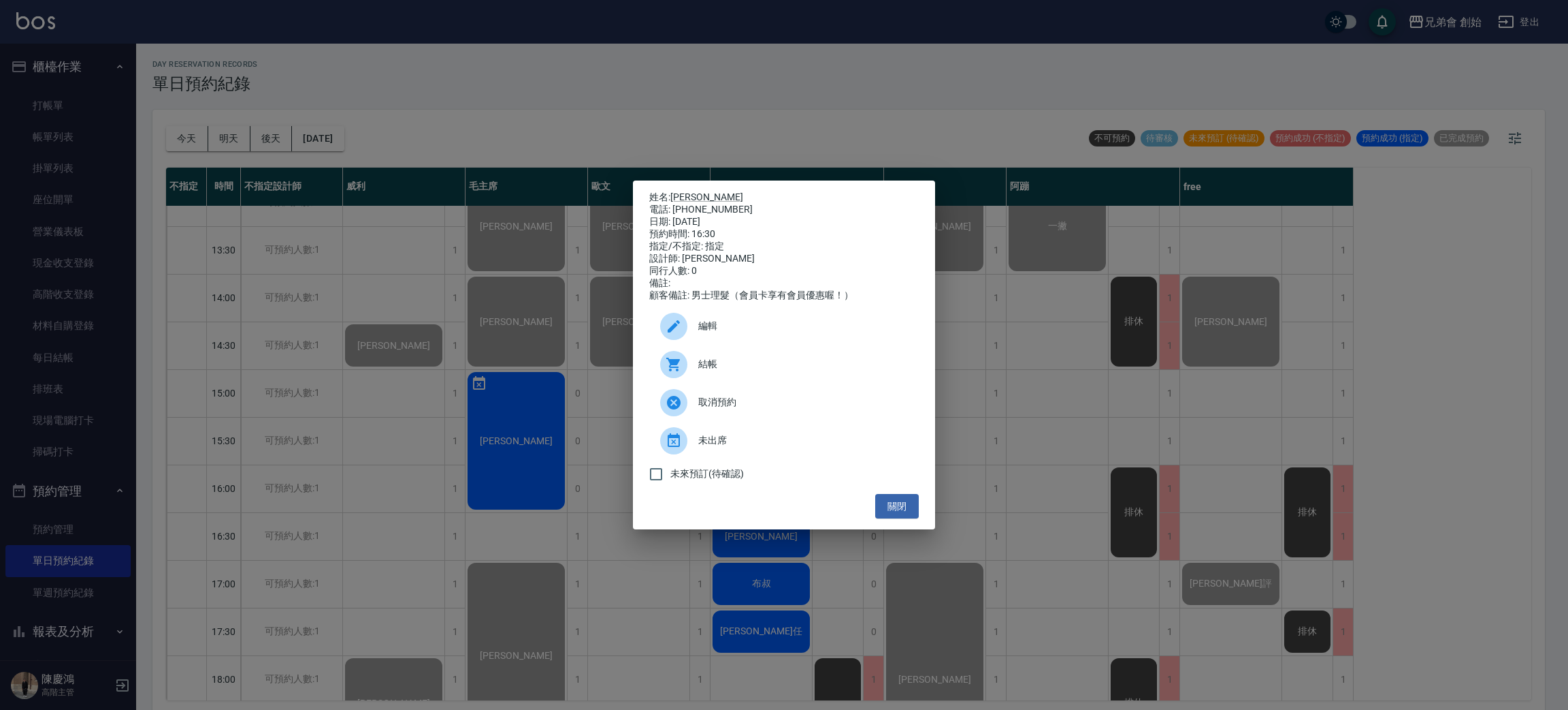
click at [781, 368] on span "結帳" at bounding box center [803, 364] width 210 height 14
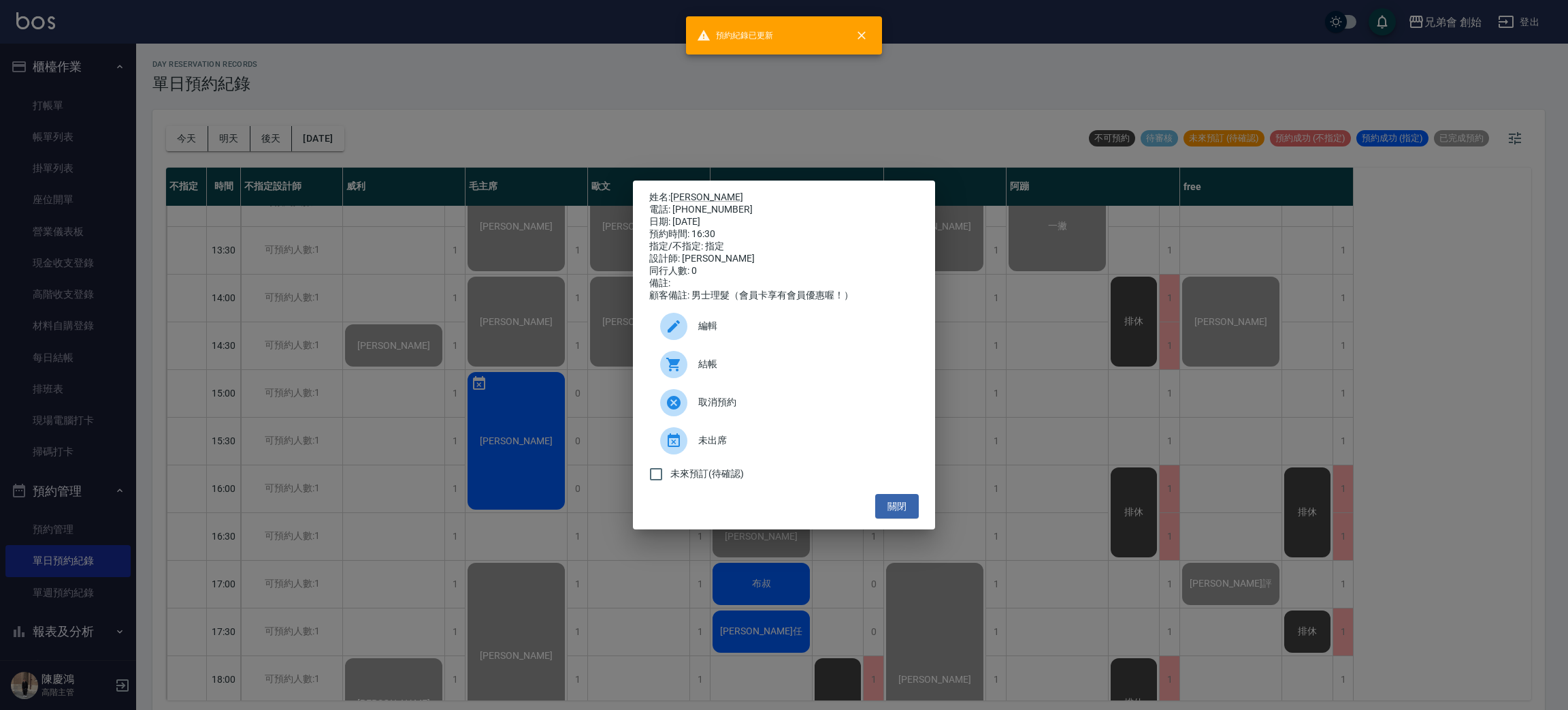
click at [456, 252] on div "姓名: [PERSON_NAME] 電話: [PHONE_NUMBER] 日期: [DATE] 預約時間: 16:30 指定/不指定: 指定 設計師: [PE…" at bounding box center [784, 355] width 1568 height 710
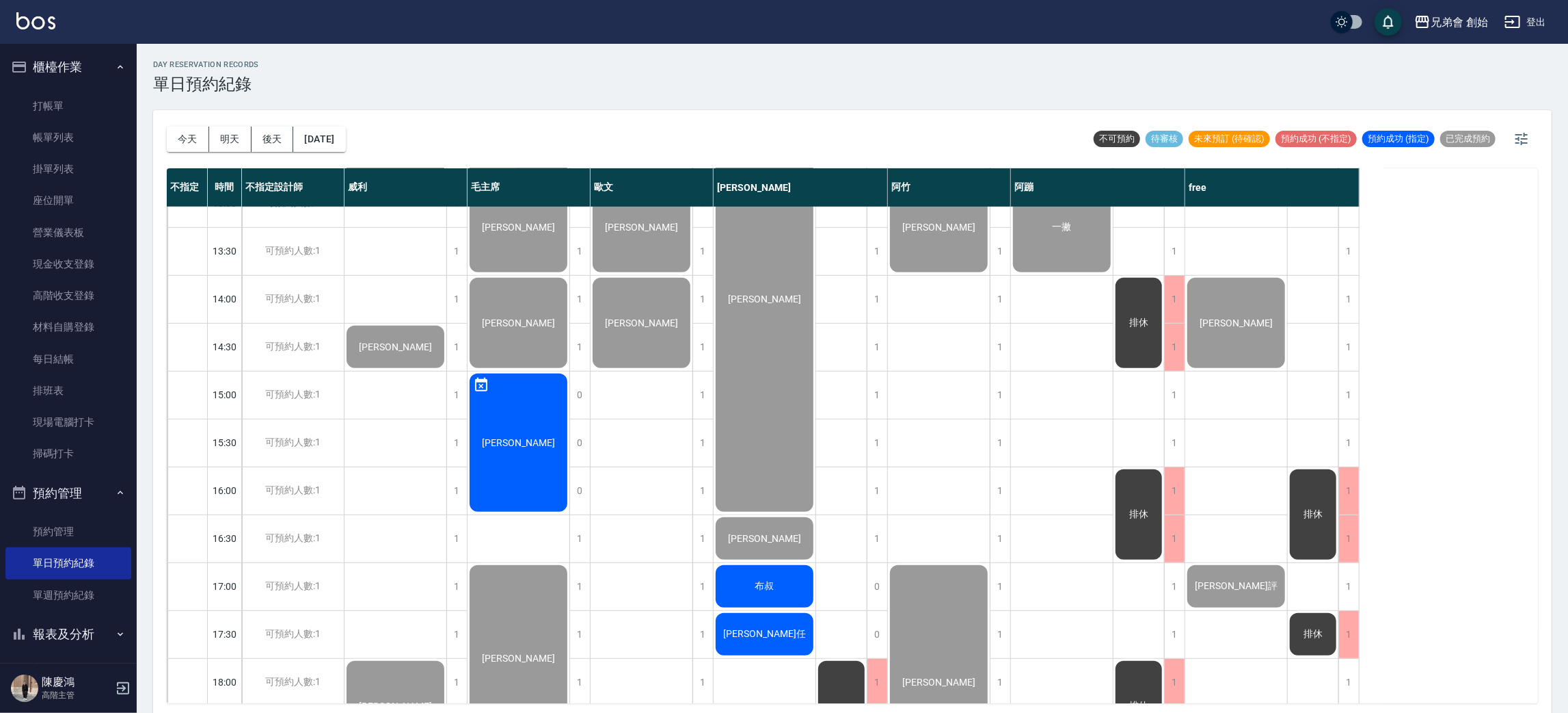
scroll to position [615, 0]
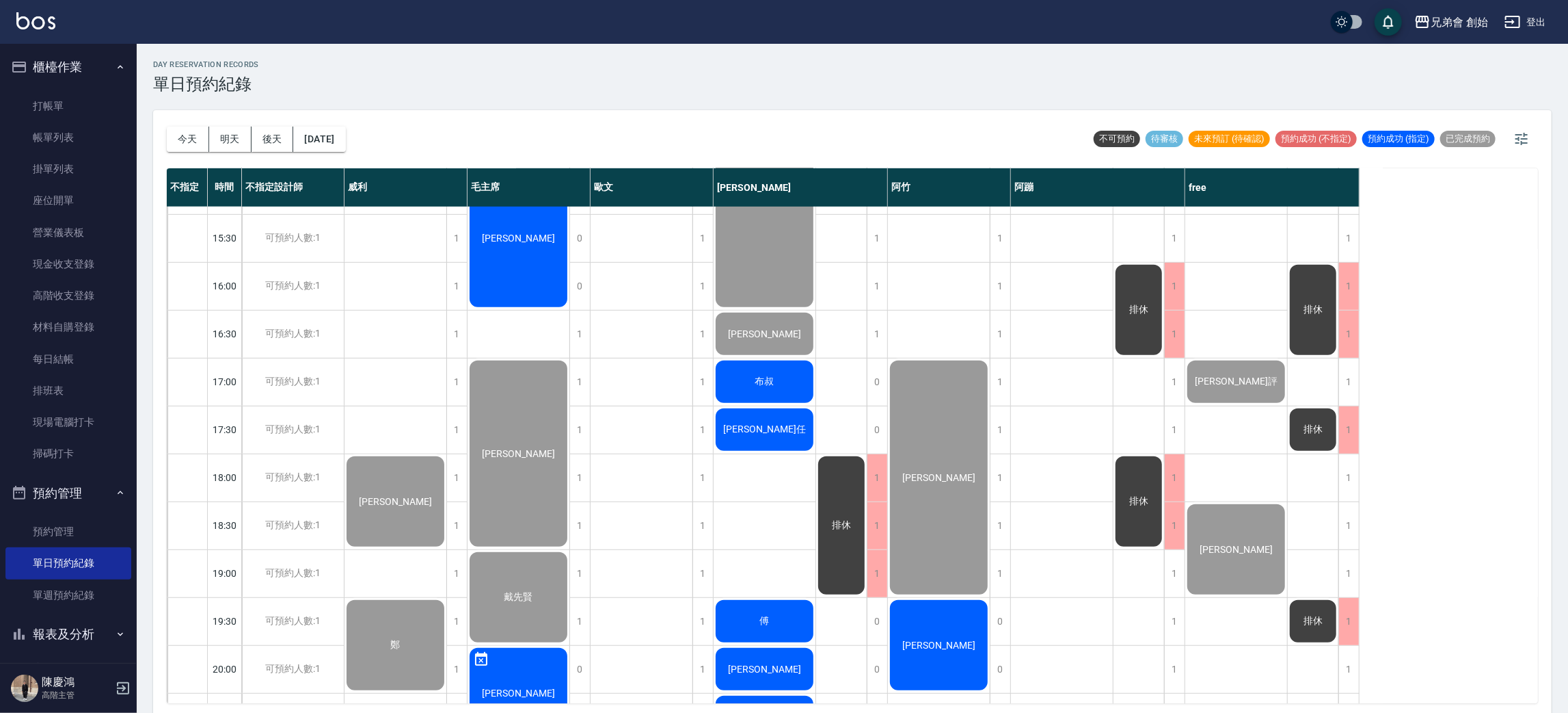
click at [741, 385] on div "布叔" at bounding box center [764, 382] width 102 height 46
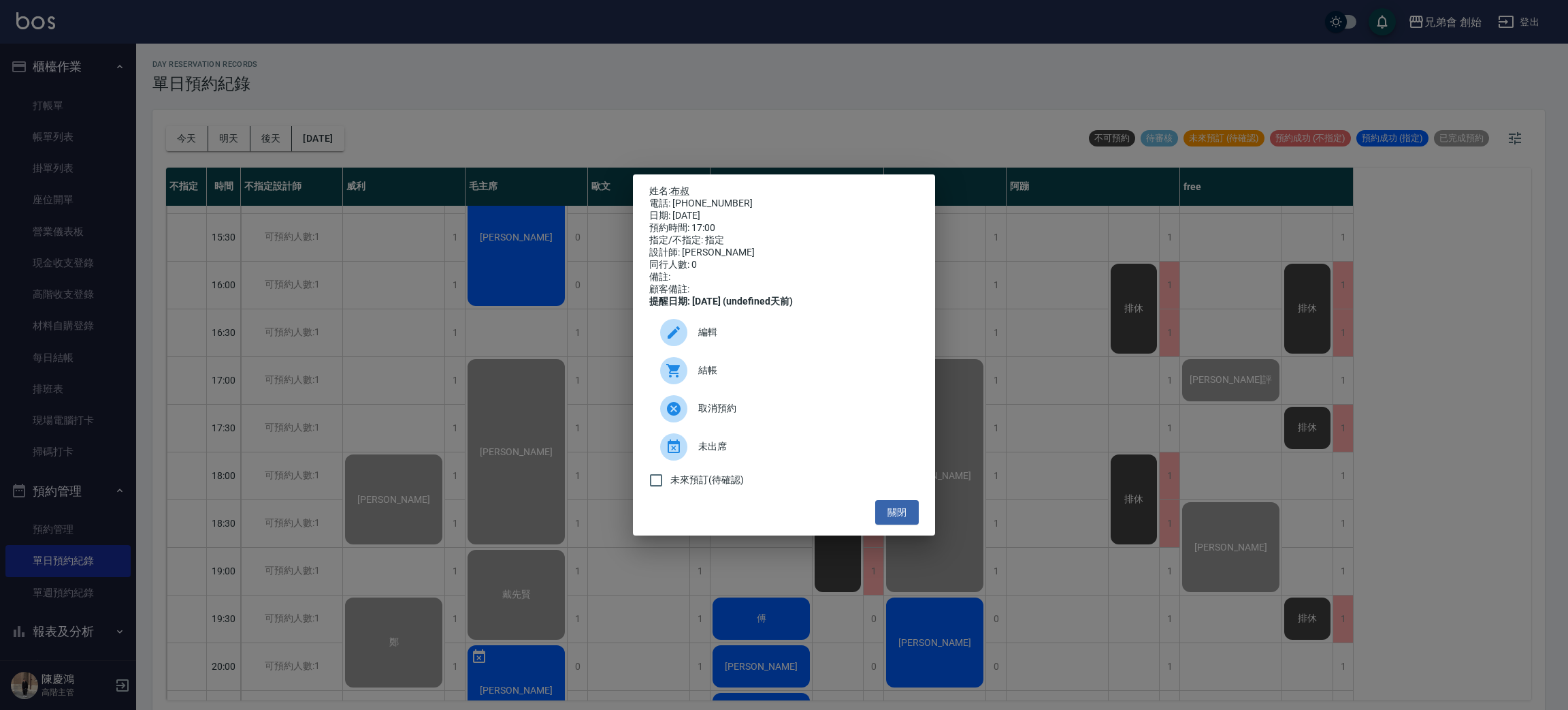
click at [698, 201] on div "電話: [PHONE_NUMBER]" at bounding box center [784, 204] width 269 height 12
copy div "0911120329"
click at [73, 102] on div "姓名: 布叔 電話: 0911120329 日期: 2025/10/11 預約時間: 17:00 指定/不指定: 指定 設計師: 潘潘 同行人數: 0 備註:…" at bounding box center [784, 355] width 1568 height 710
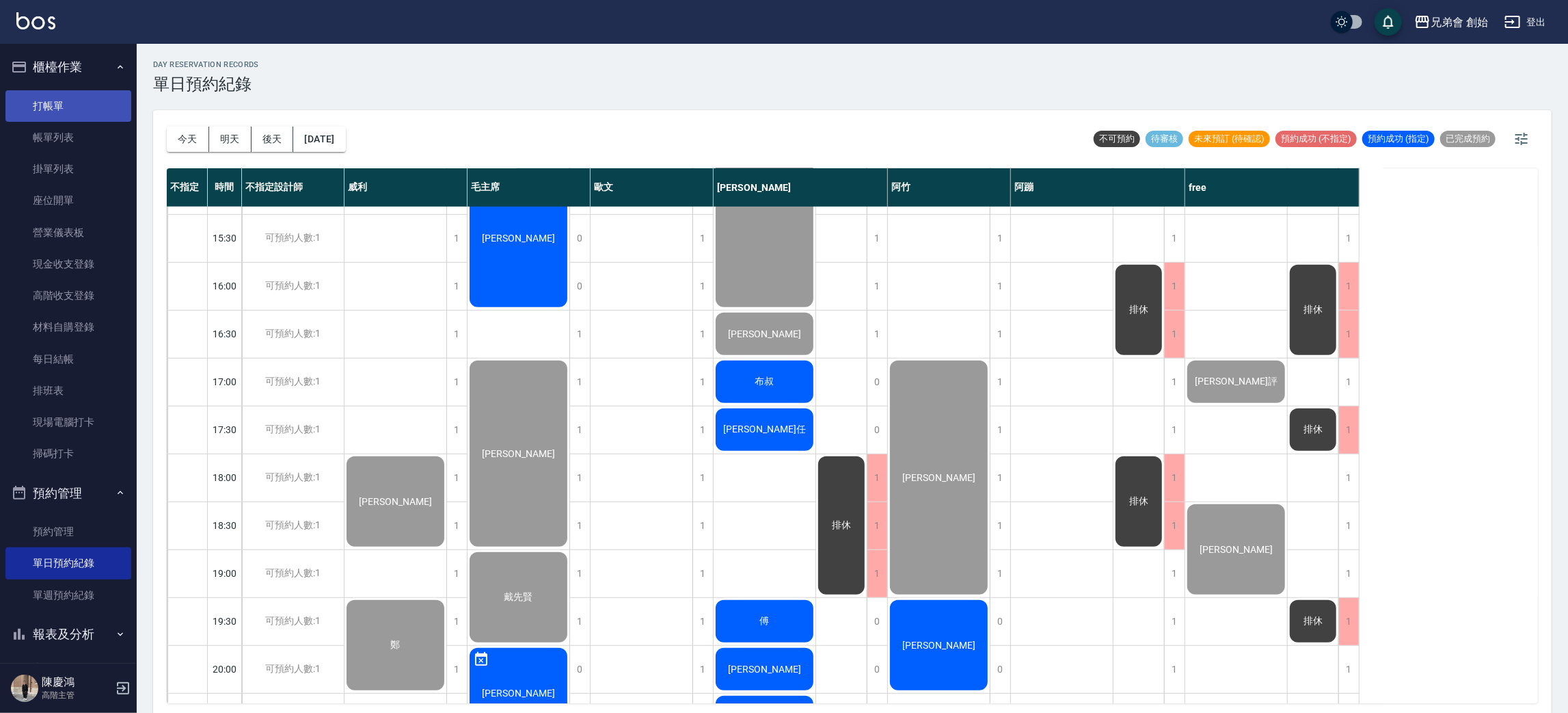
click at [59, 99] on link "打帳單" at bounding box center [68, 106] width 126 height 32
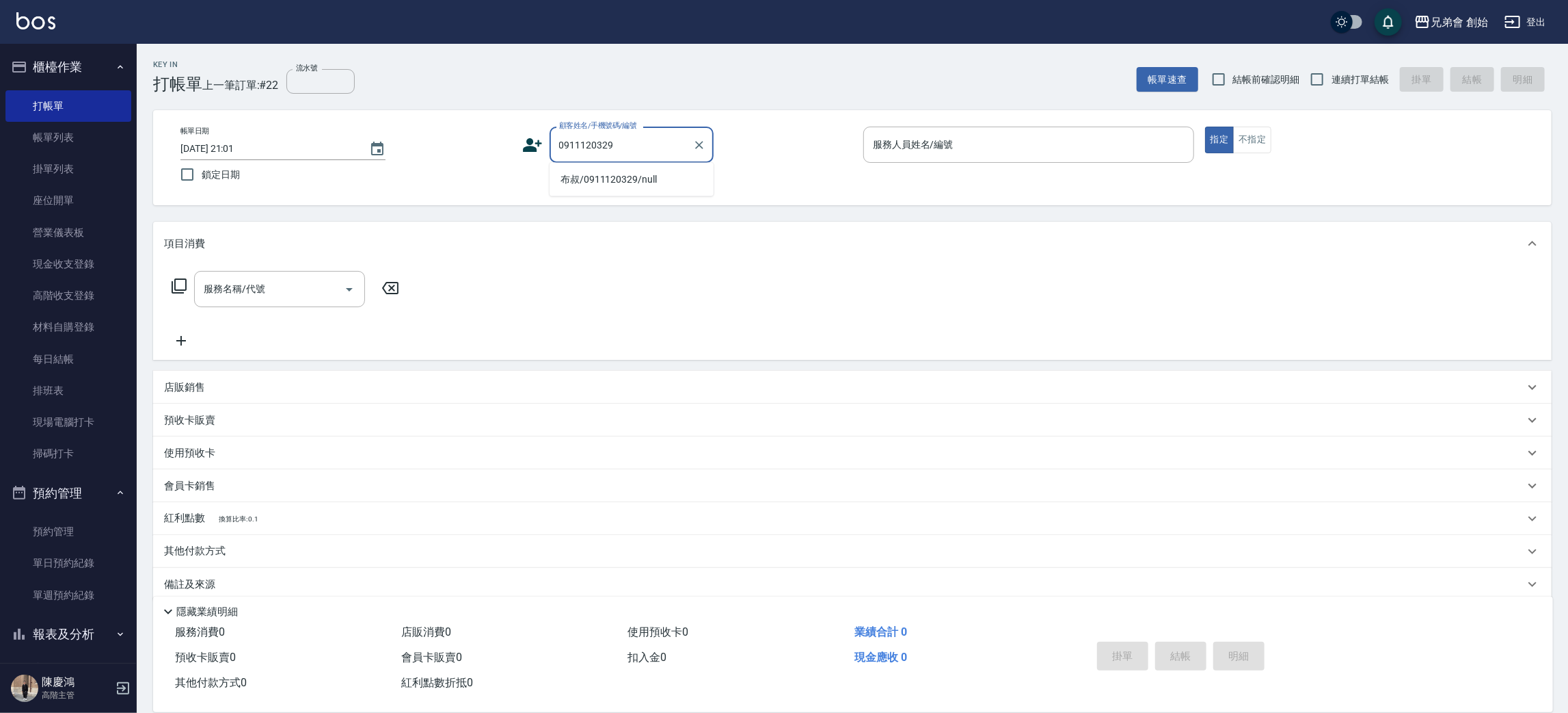
click at [594, 182] on li "布叔/0911120329/null" at bounding box center [631, 179] width 164 height 23
type input "布叔/0911120329/null"
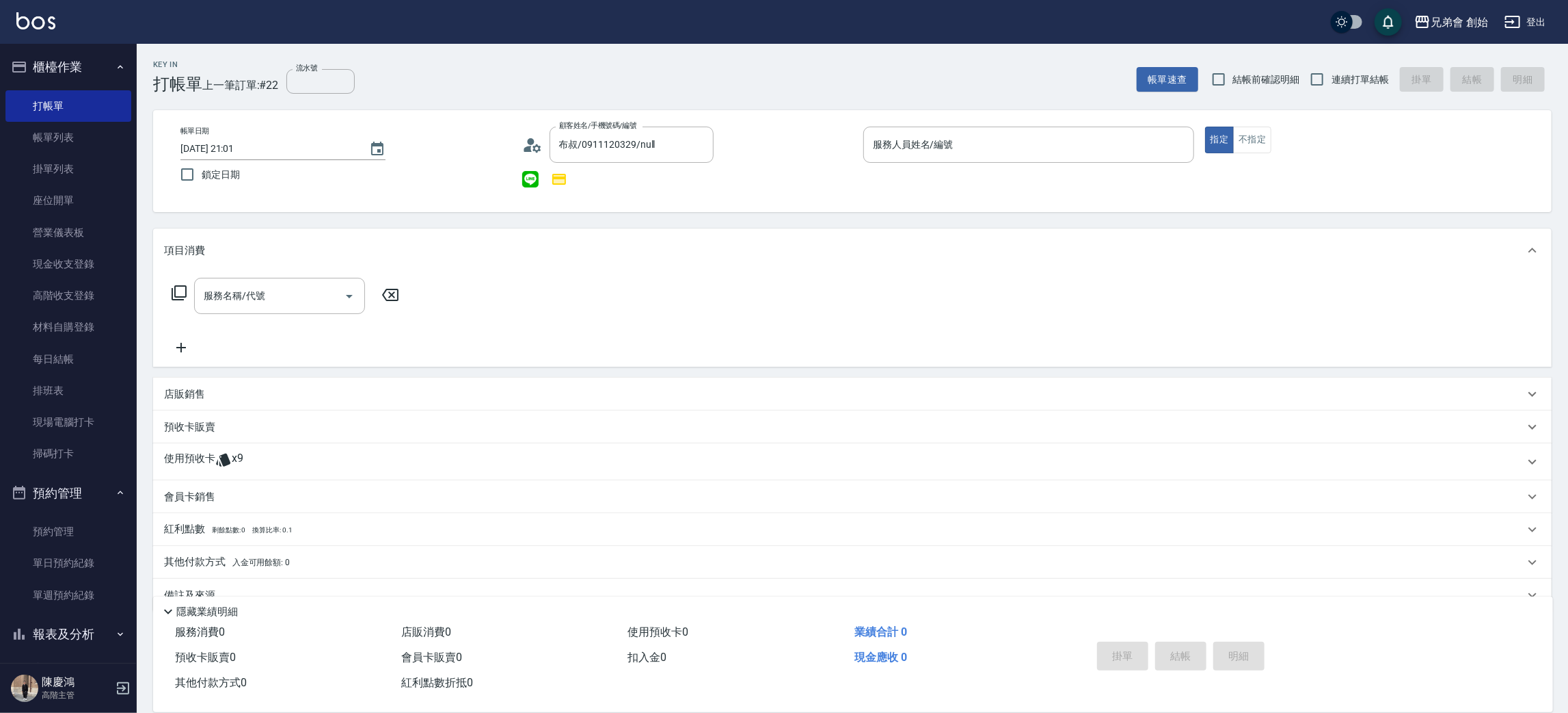
drag, startPoint x: 241, startPoint y: 460, endPoint x: 287, endPoint y: 508, distance: 66.5
click at [239, 461] on span "x9" at bounding box center [238, 461] width 12 height 20
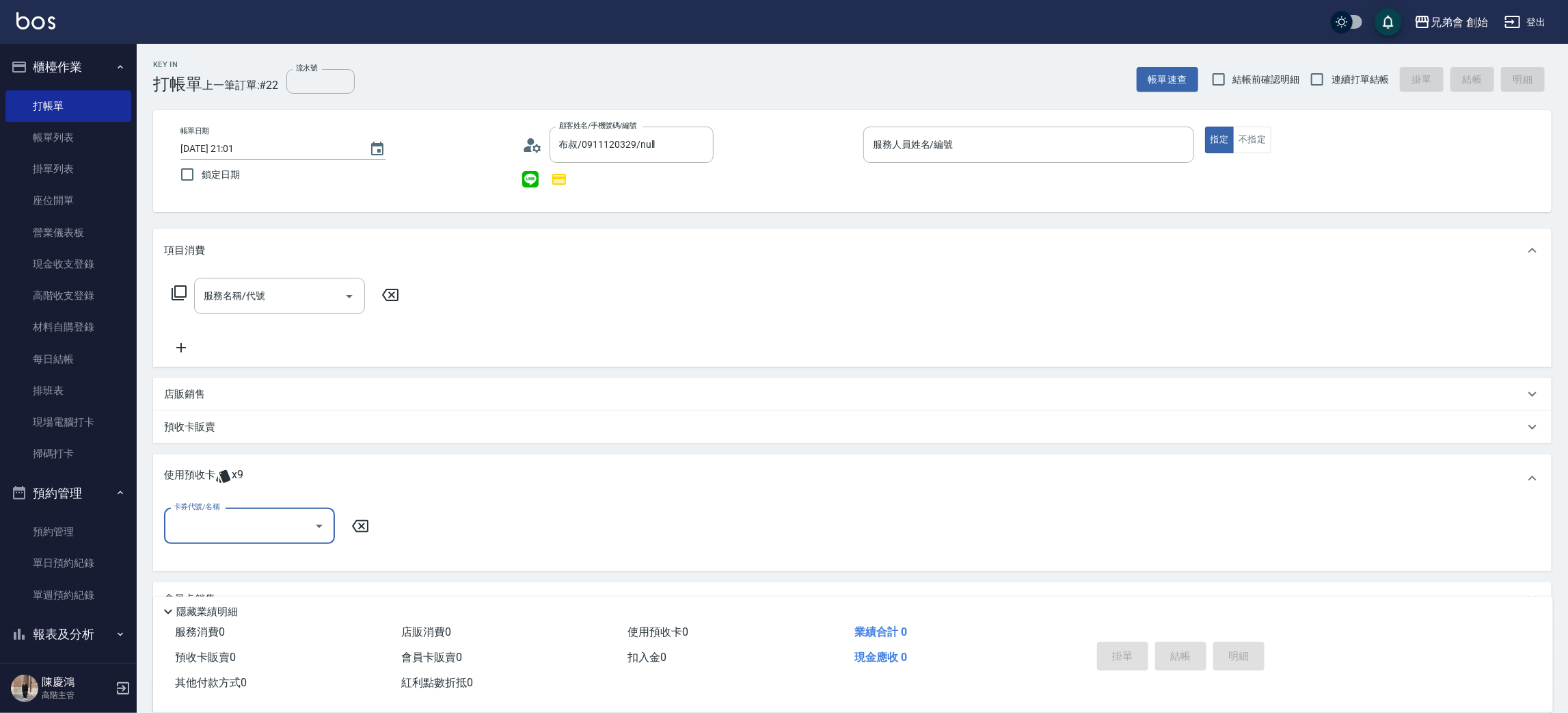
click at [225, 537] on div "卡券代號/名稱" at bounding box center [249, 526] width 171 height 36
click at [203, 563] on div "10500儲值(贈三次精修＆一次理髮) 剩餘9張" at bounding box center [249, 567] width 171 height 36
type input "10500儲值(贈三次精修＆一次理髮)"
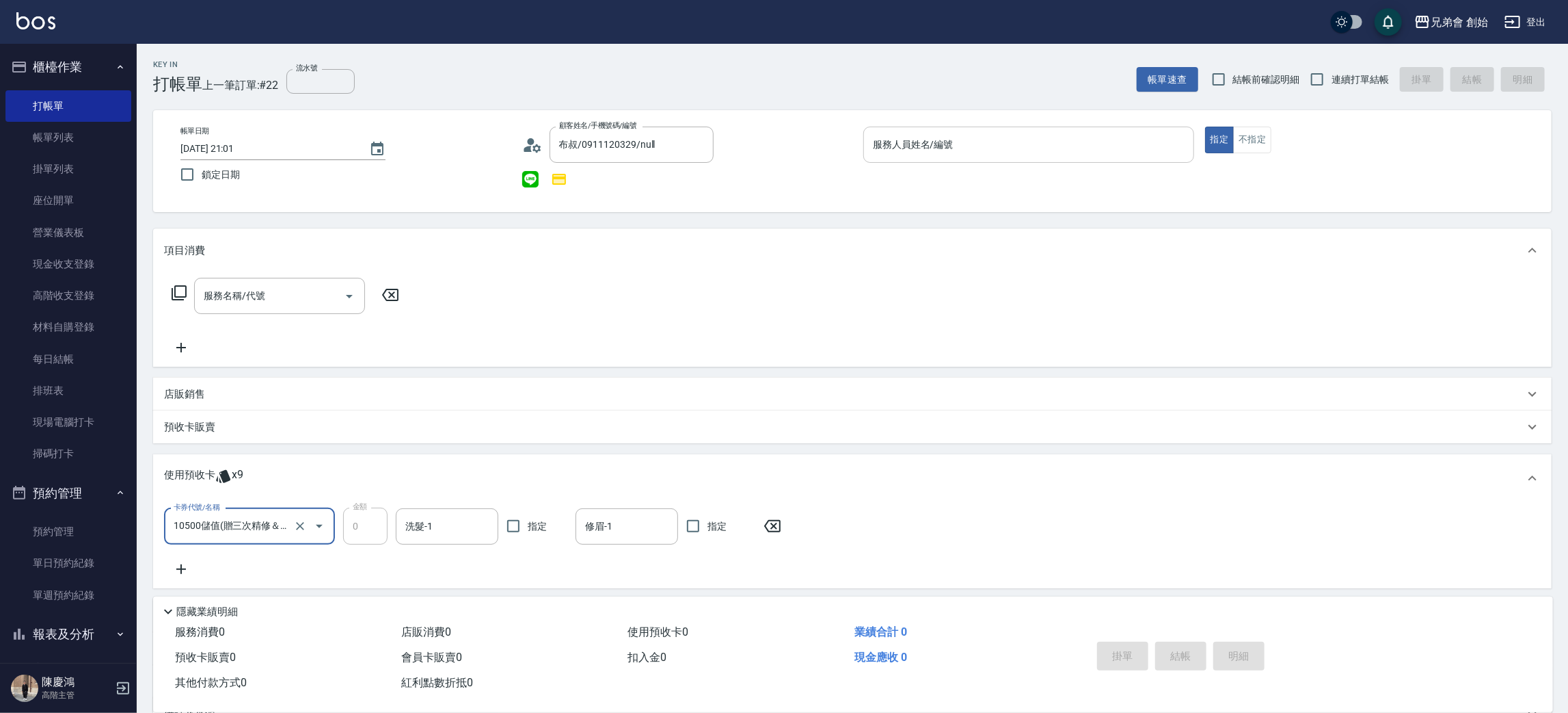
click at [932, 141] on input "服務人員姓名/編號" at bounding box center [1029, 144] width 318 height 24
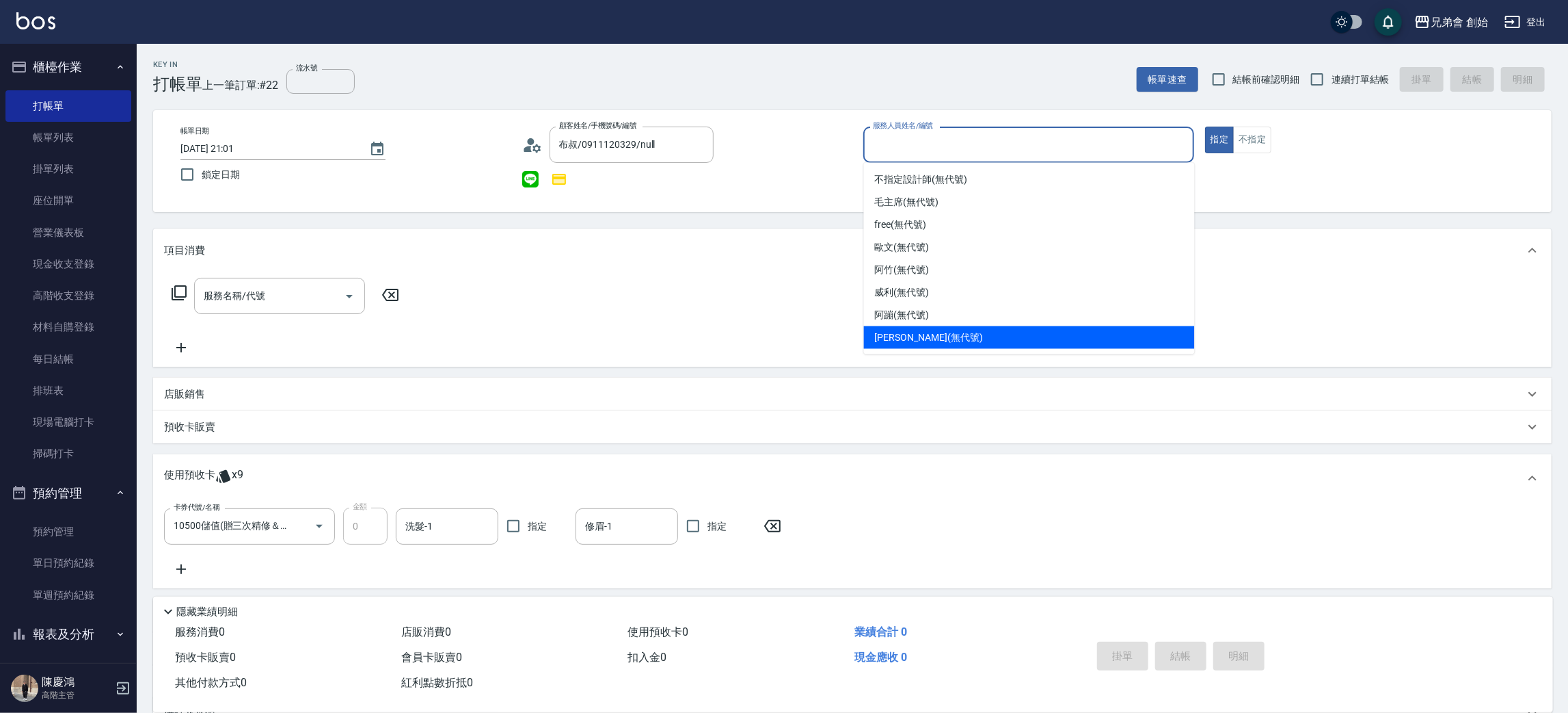
click at [912, 342] on span "潘潘 (無代號)" at bounding box center [928, 337] width 108 height 14
type input "[PERSON_NAME](無代號)"
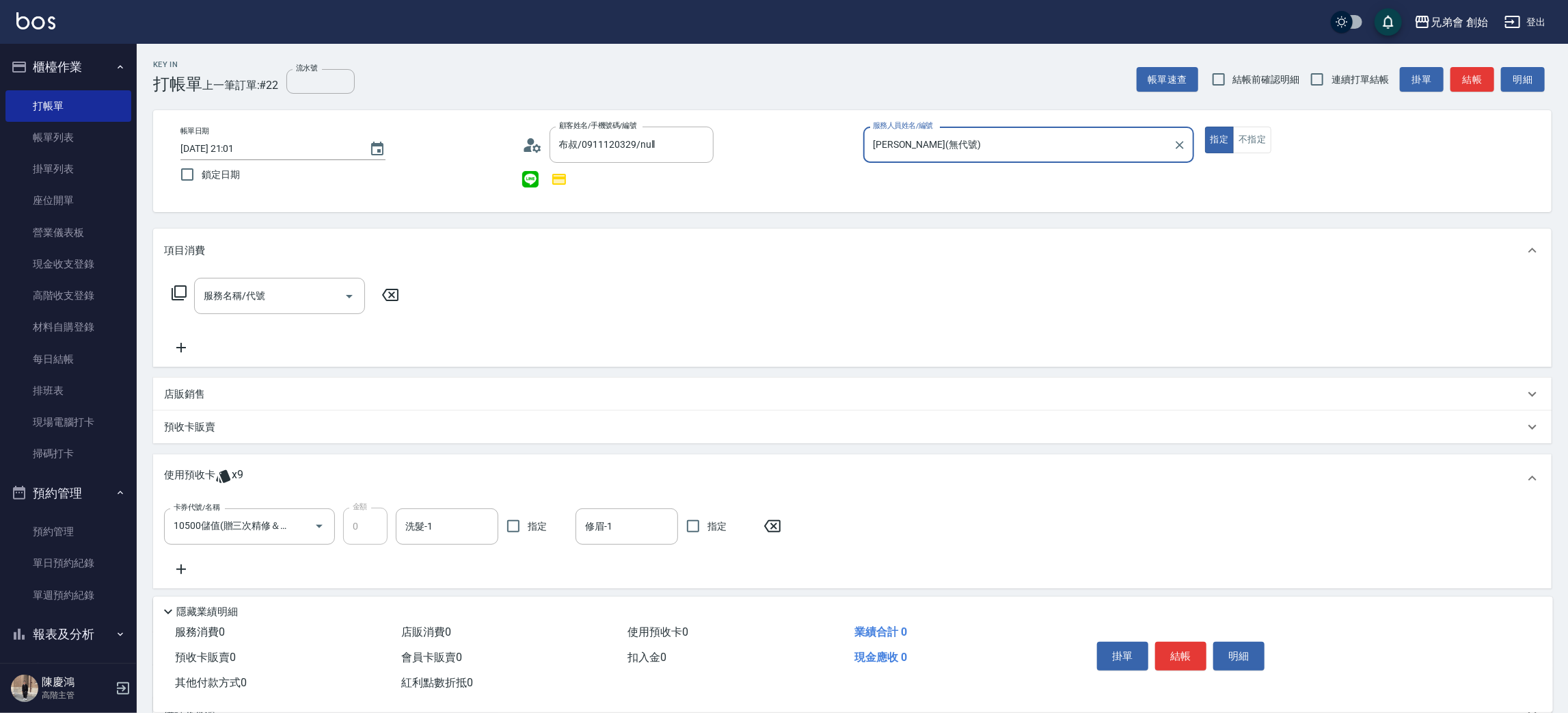
click at [1180, 655] on button "結帳" at bounding box center [1181, 656] width 51 height 29
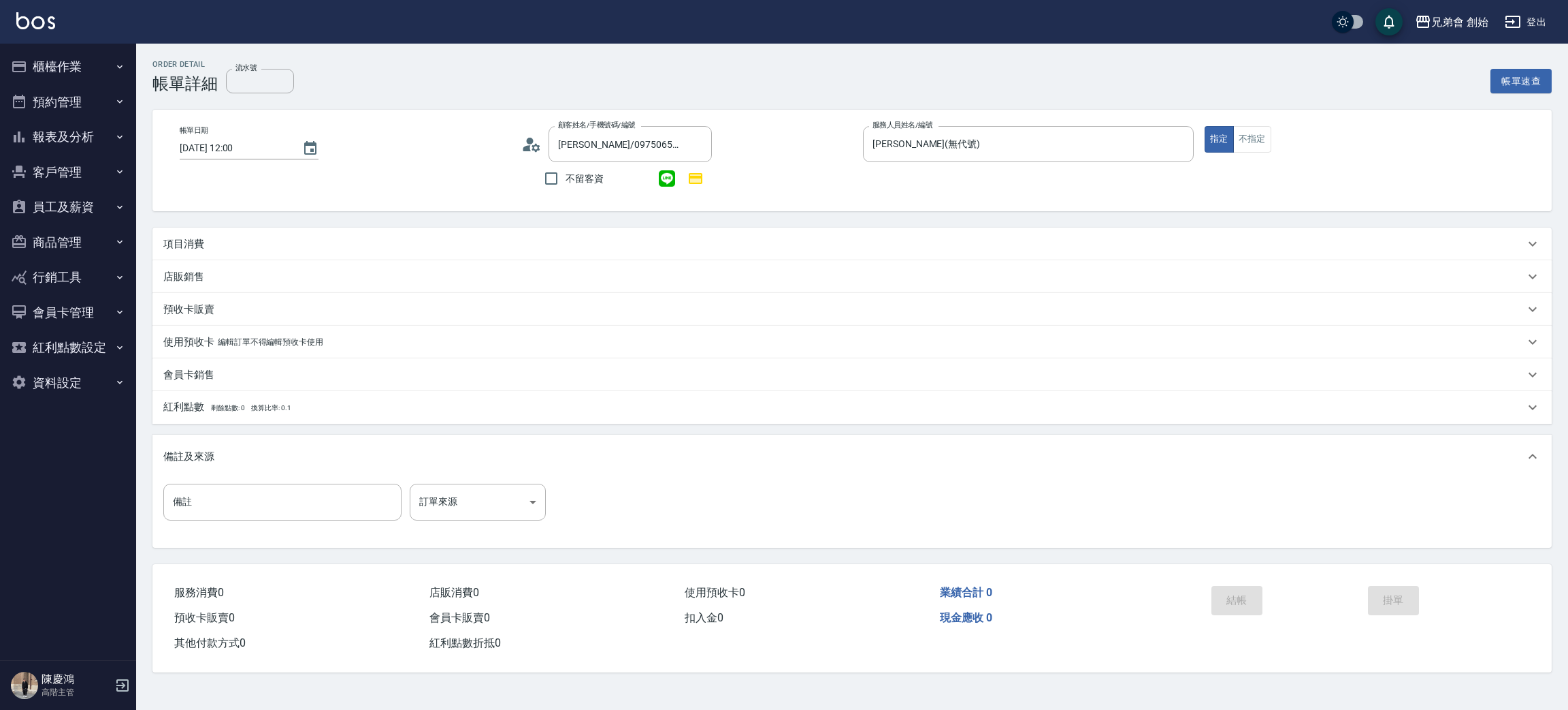
click at [236, 249] on div "項目消費" at bounding box center [844, 244] width 1362 height 14
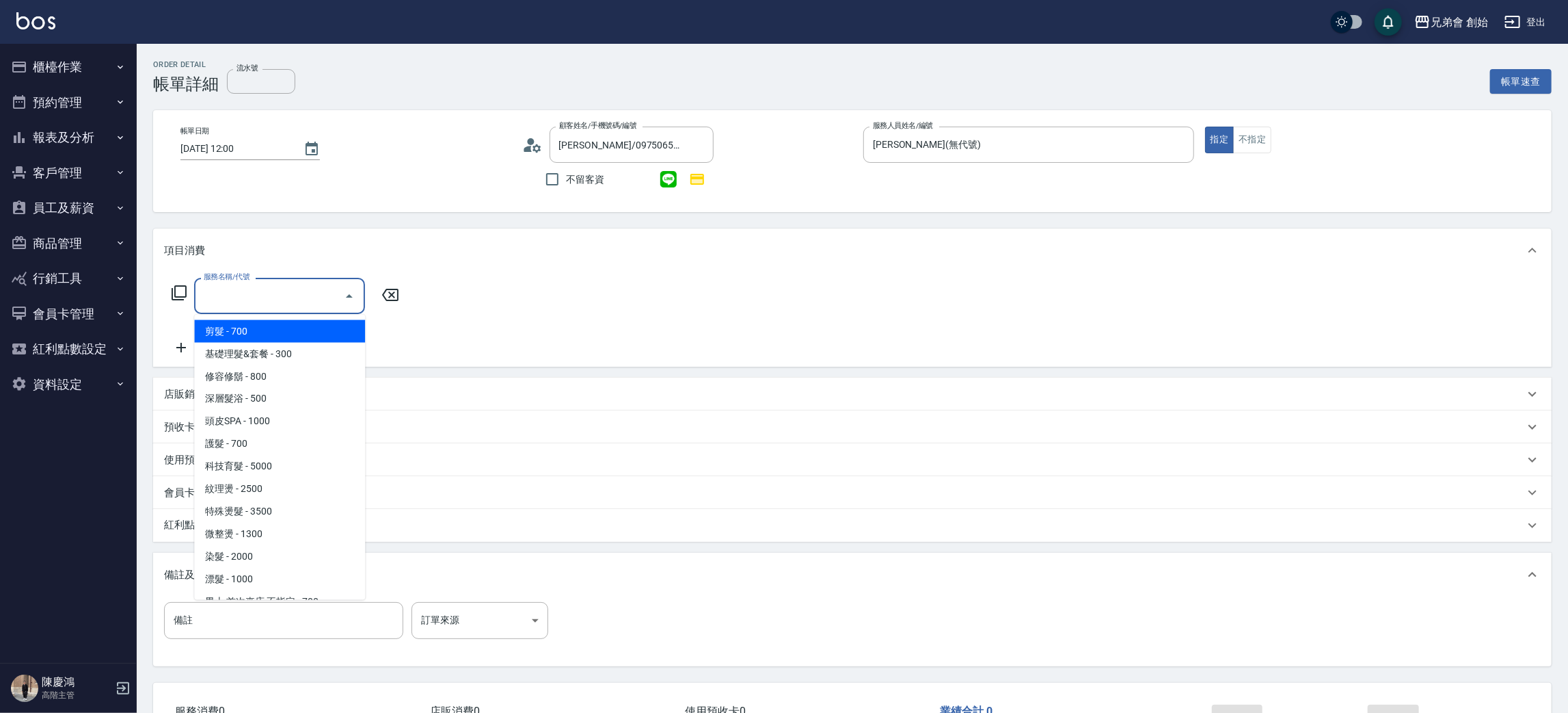
click at [227, 297] on input "服務名稱/代號" at bounding box center [269, 296] width 138 height 24
click at [227, 322] on span "剪髮 - 700" at bounding box center [279, 332] width 171 height 23
type input "剪髮(A01)"
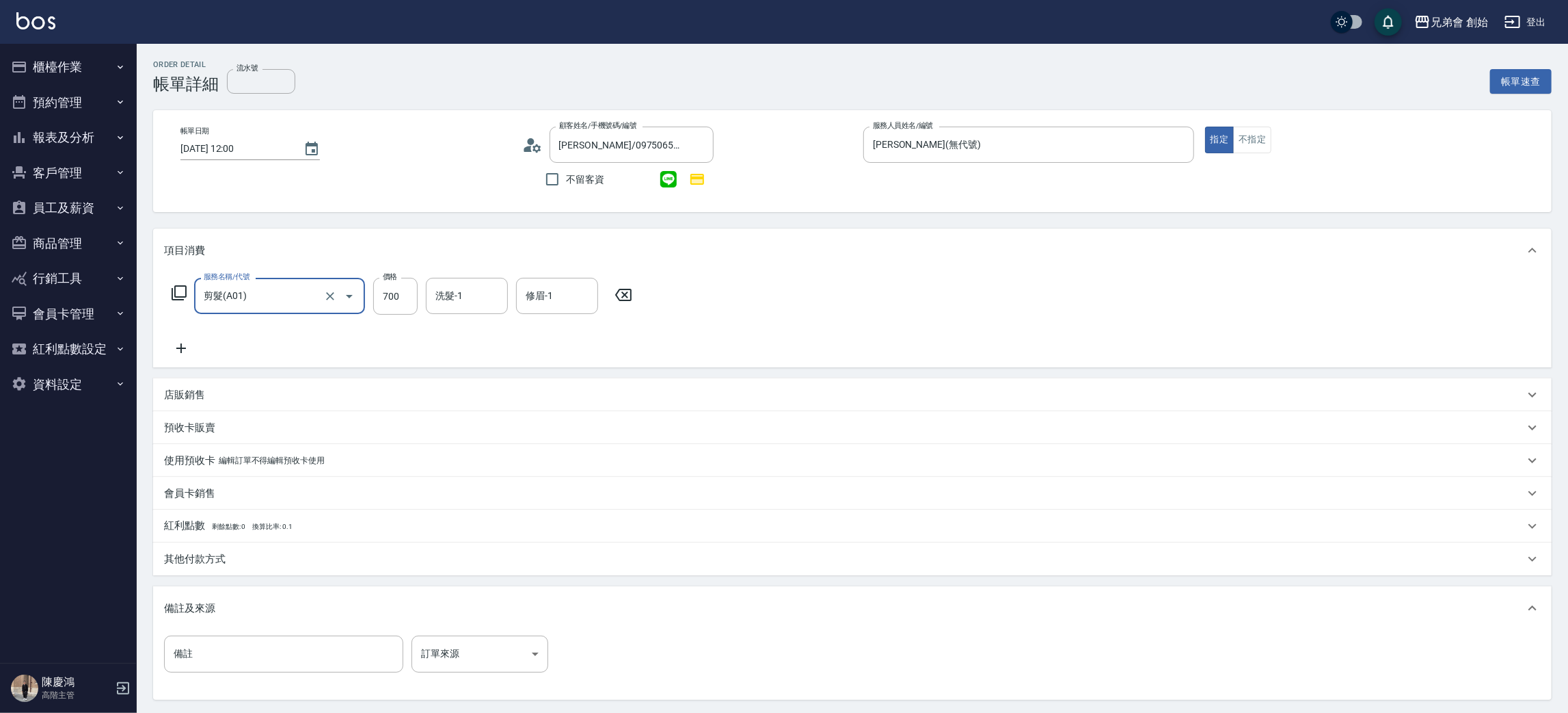
click at [189, 345] on icon at bounding box center [181, 347] width 35 height 16
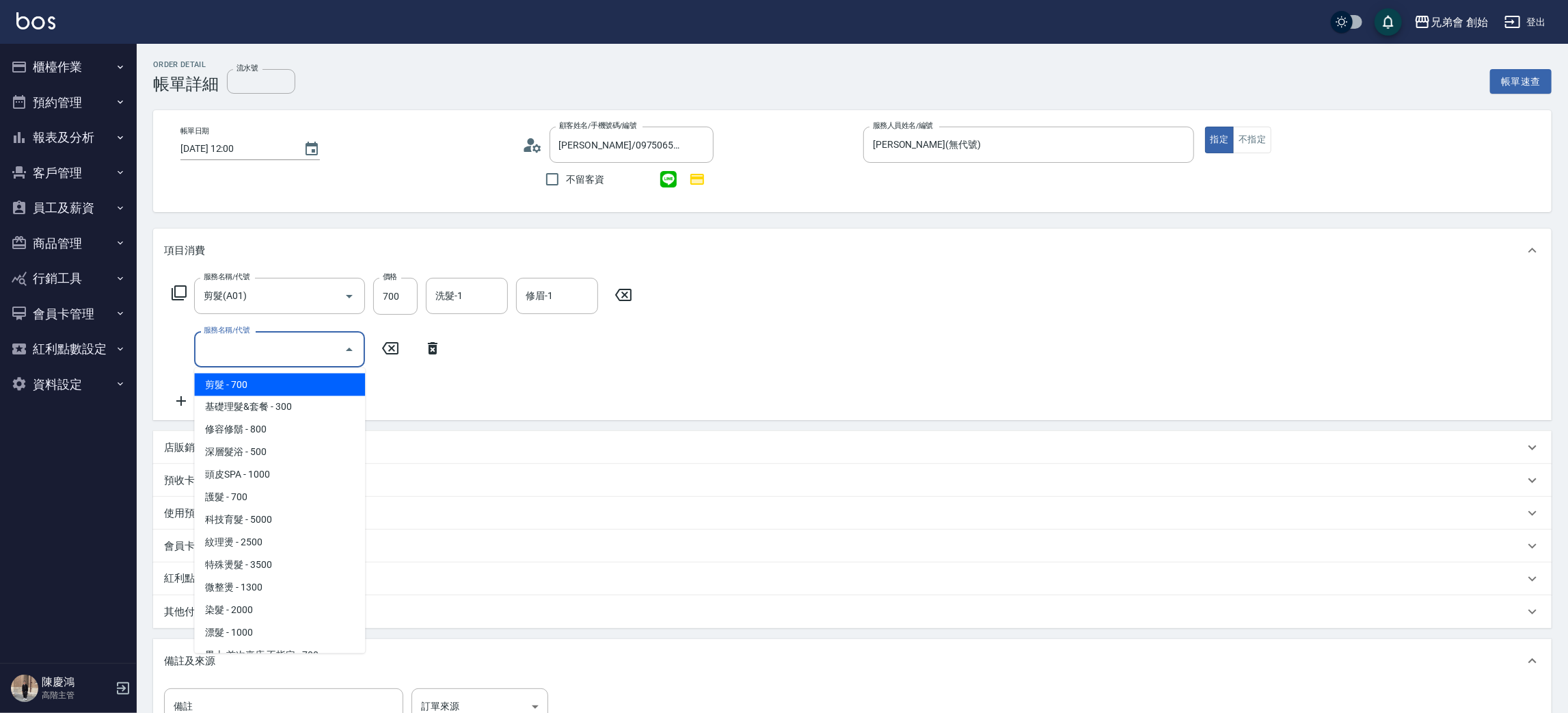
click at [236, 350] on input "服務名稱/代號" at bounding box center [269, 348] width 138 height 24
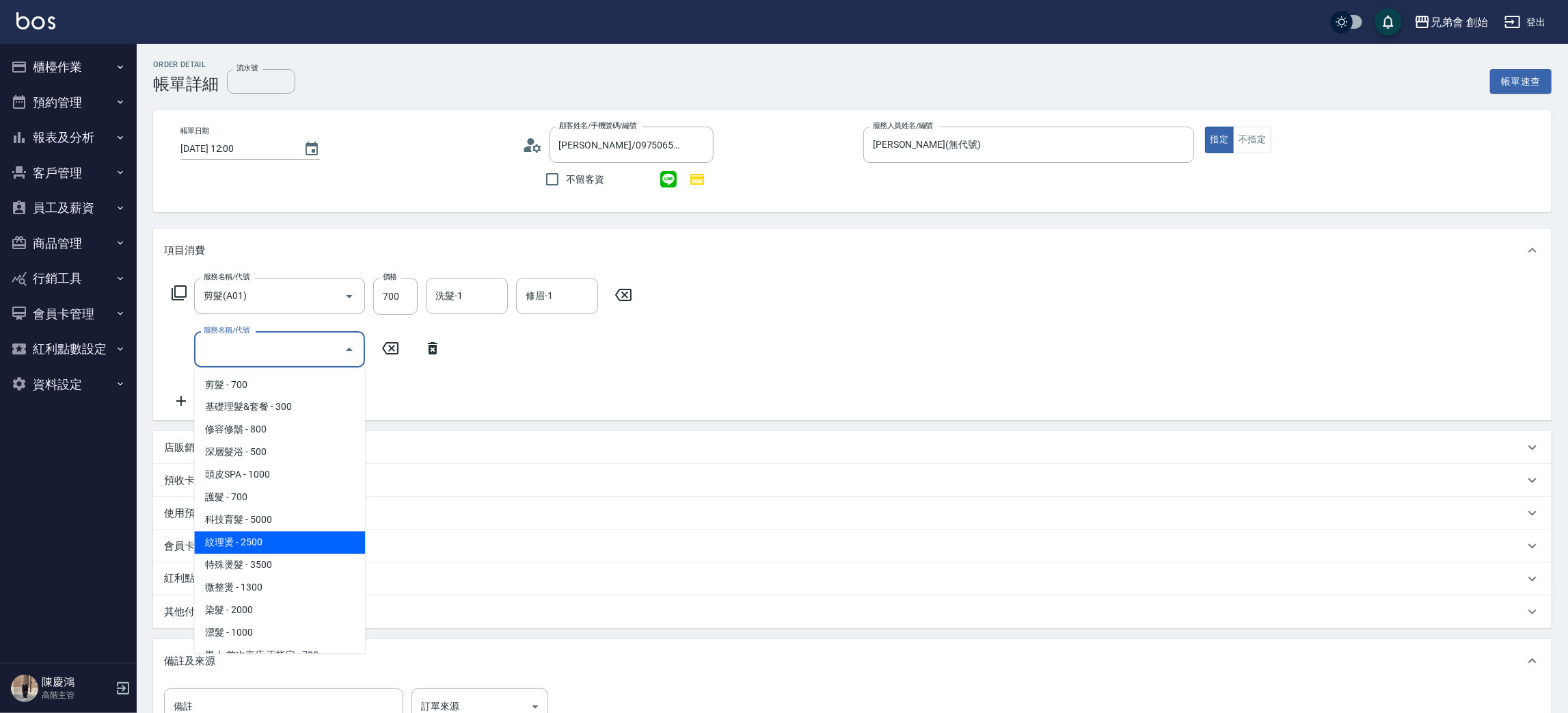
click at [277, 549] on span "紋理燙 - 2500" at bounding box center [279, 543] width 171 height 23
type input "紋理燙(D01)"
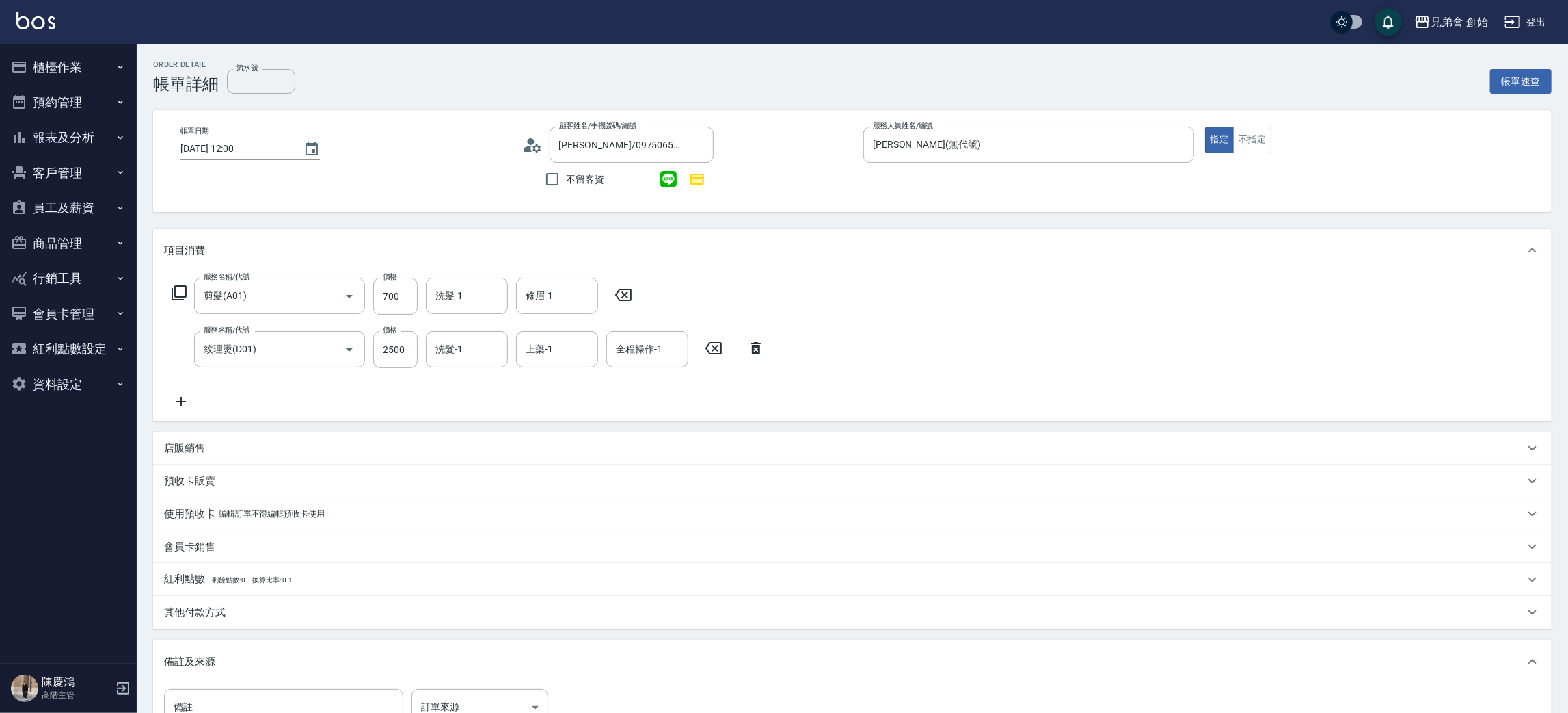
click at [171, 404] on icon at bounding box center [181, 401] width 35 height 16
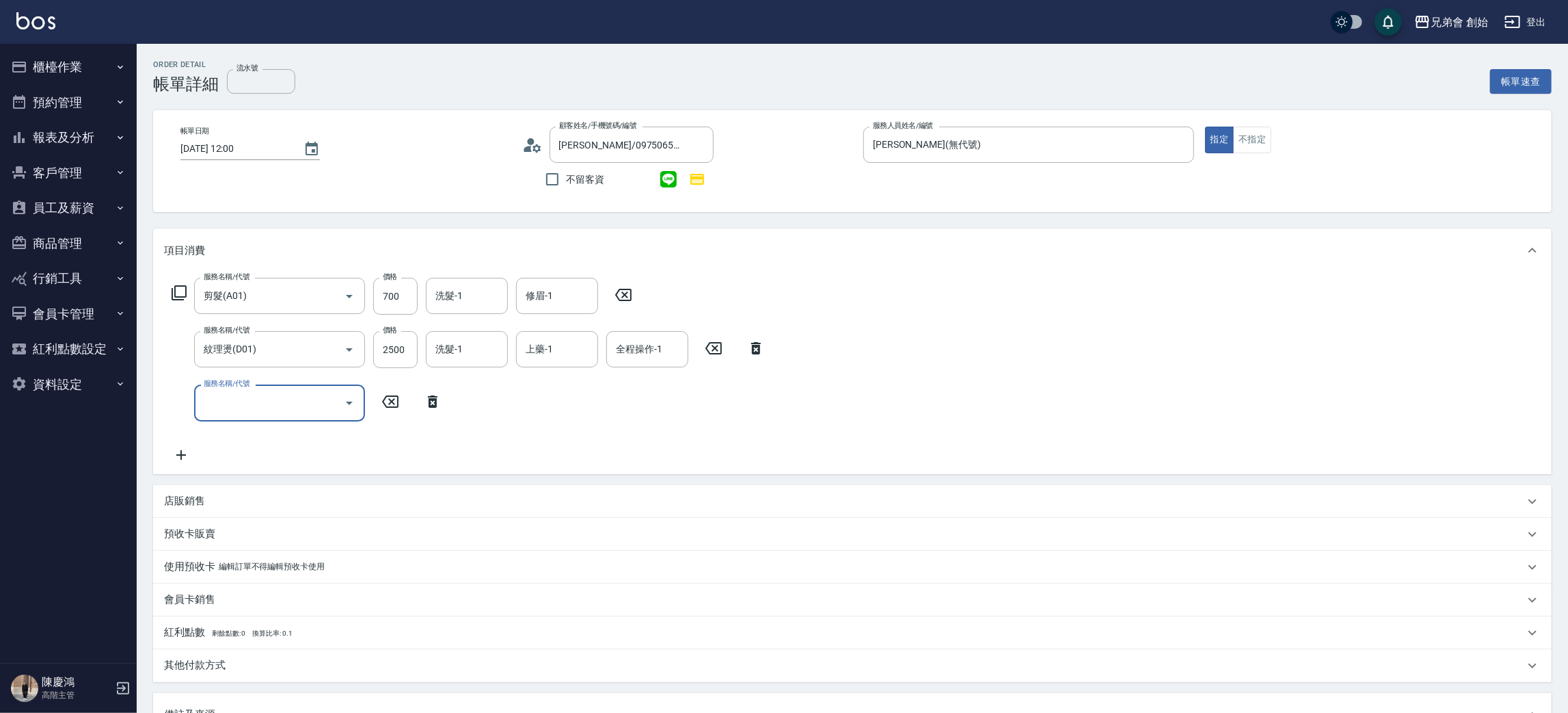
click at [211, 396] on input "服務名稱/代號" at bounding box center [269, 402] width 138 height 24
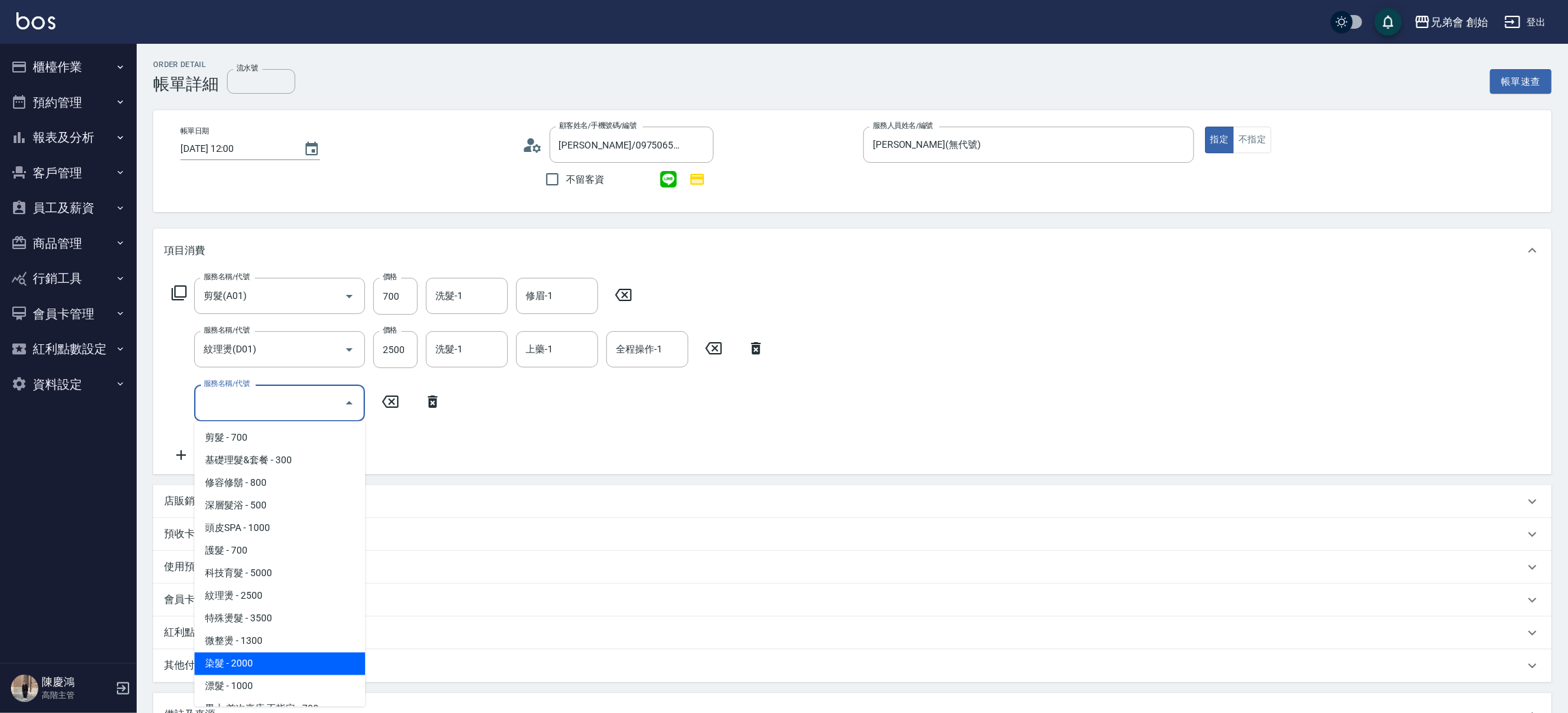
click at [277, 671] on span "染髮 - 2000" at bounding box center [279, 664] width 171 height 23
type input "染髮 (E01)"
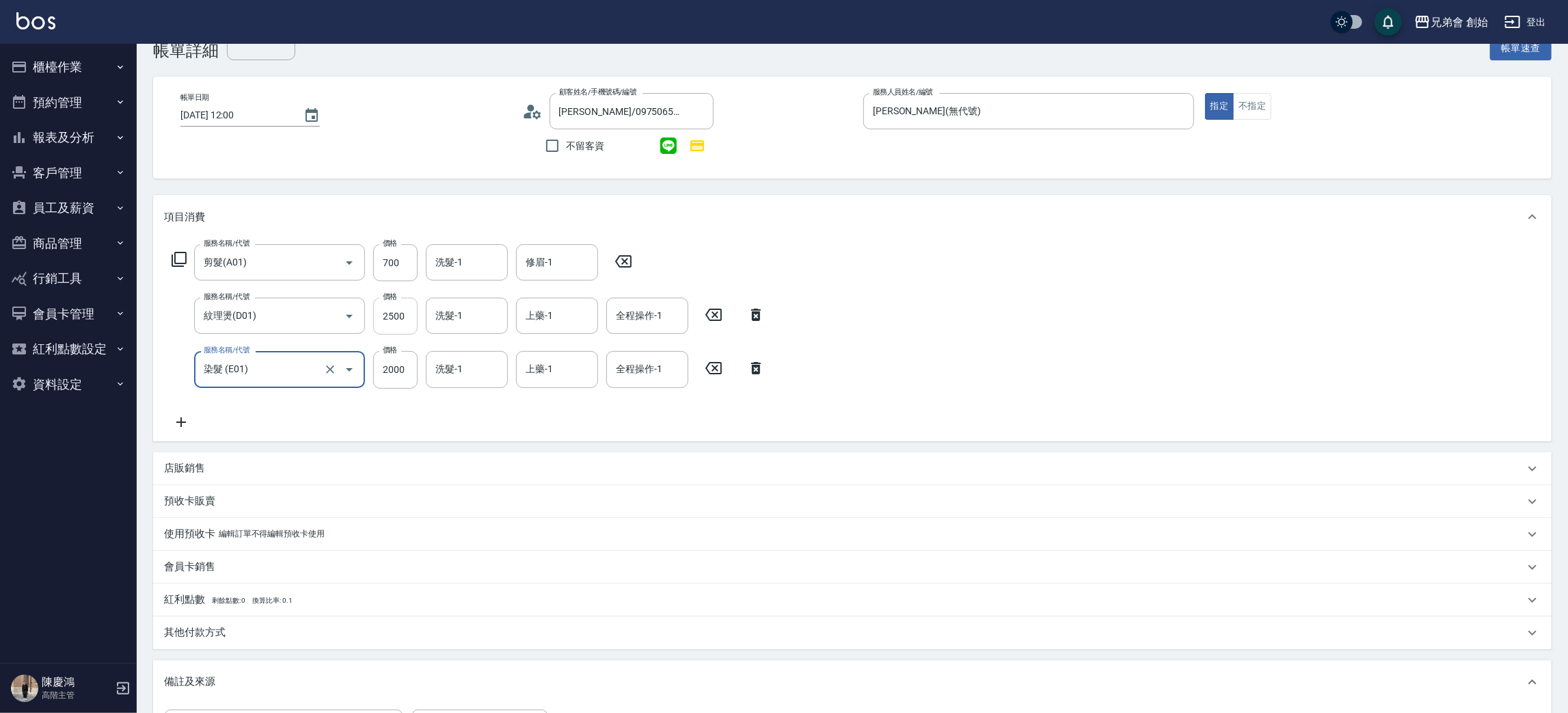
scroll to position [239, 0]
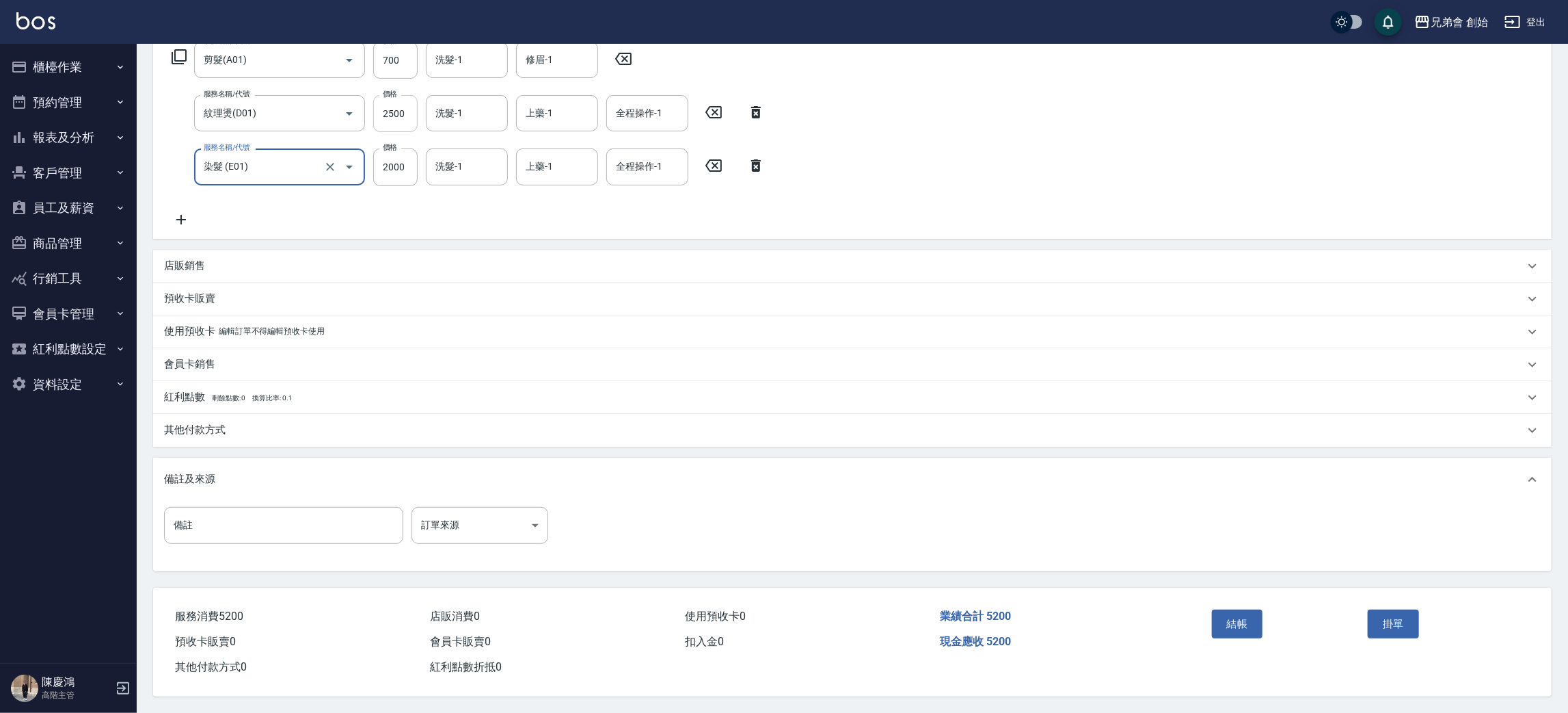
click at [393, 113] on input "2500" at bounding box center [395, 113] width 44 height 36
type input "3000"
click at [404, 166] on input "2000" at bounding box center [395, 167] width 44 height 36
type input "2300"
click at [523, 119] on input "上藥-1" at bounding box center [557, 112] width 70 height 24
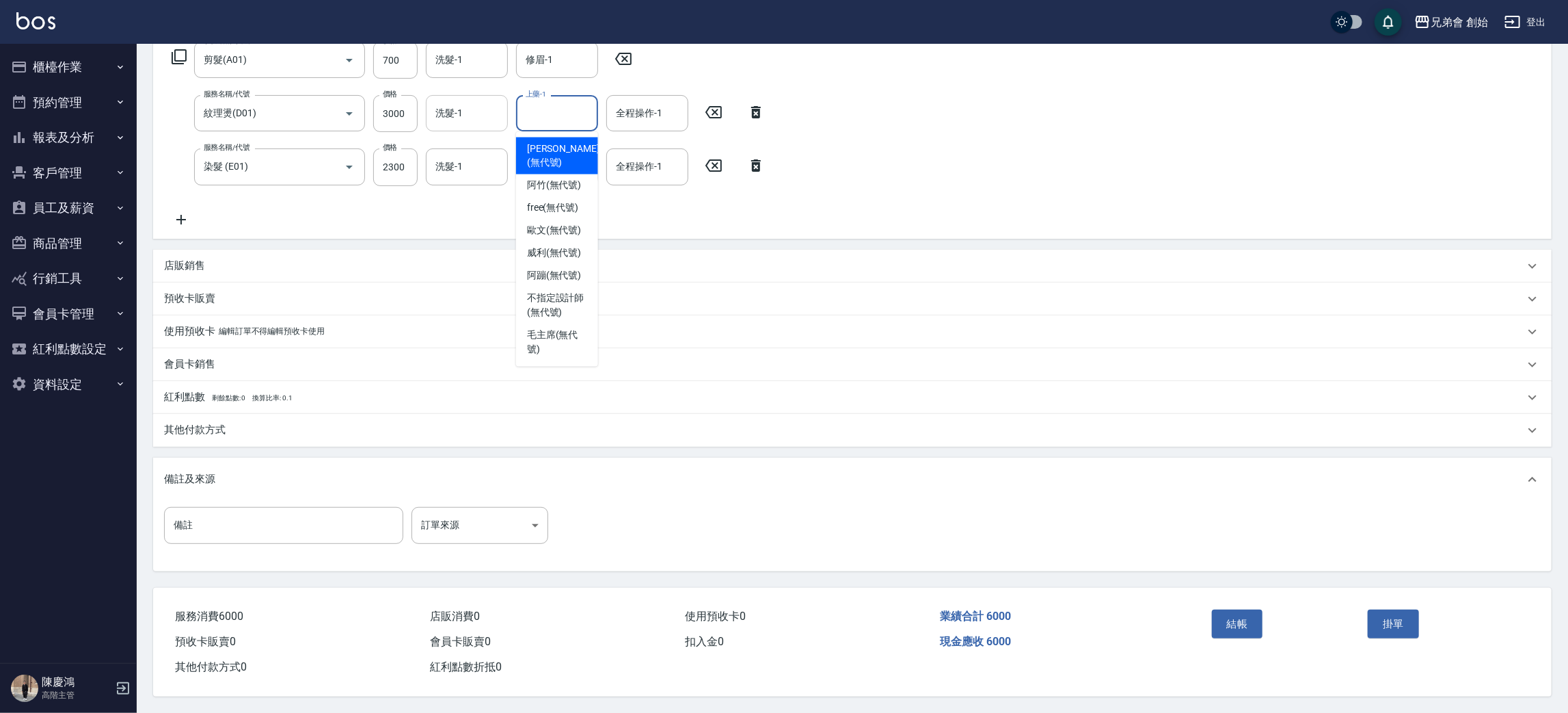
click at [480, 123] on div "洗髮-1" at bounding box center [467, 113] width 82 height 36
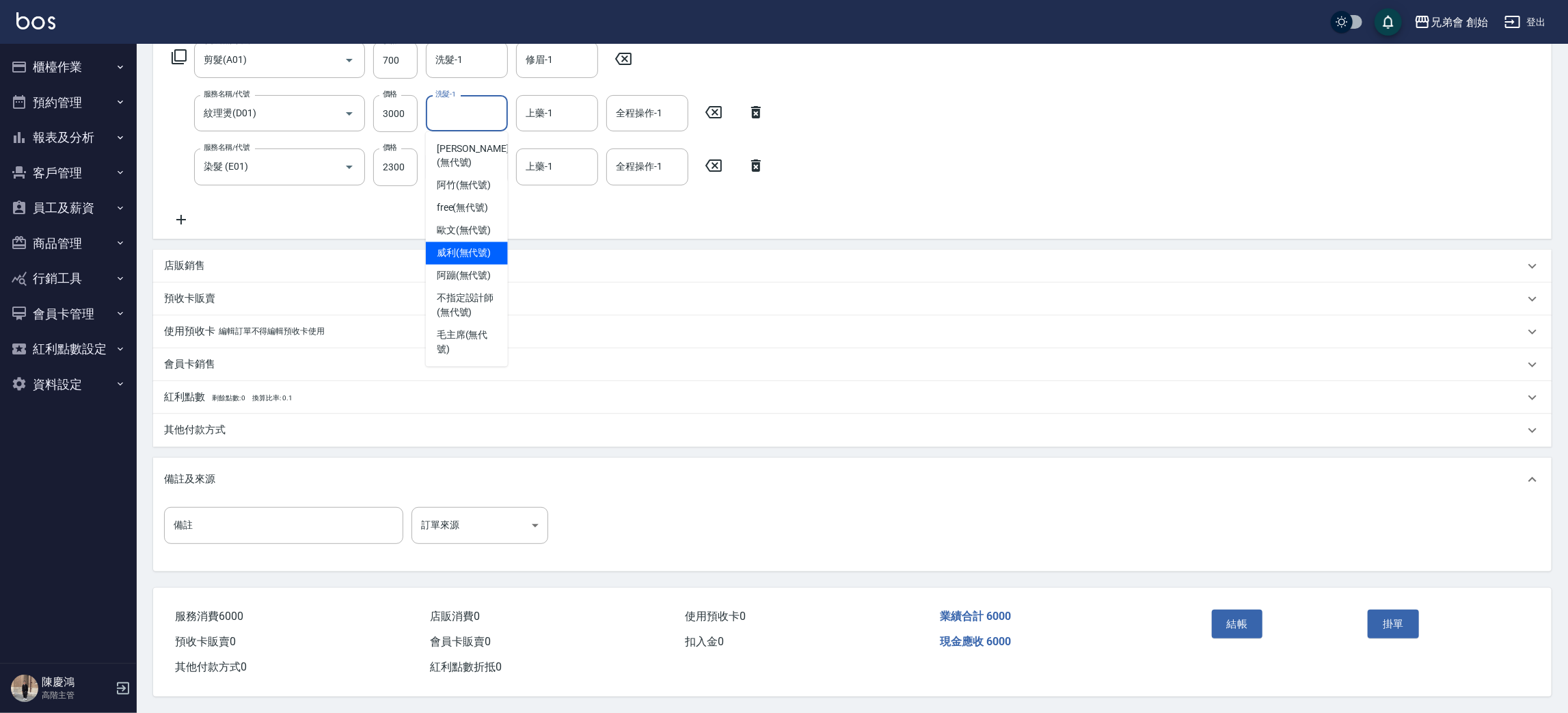
click at [465, 245] on div "威利 (無代號)" at bounding box center [467, 253] width 82 height 23
type input "威利(無代號)"
click at [475, 164] on input "洗髮-1" at bounding box center [466, 166] width 70 height 24
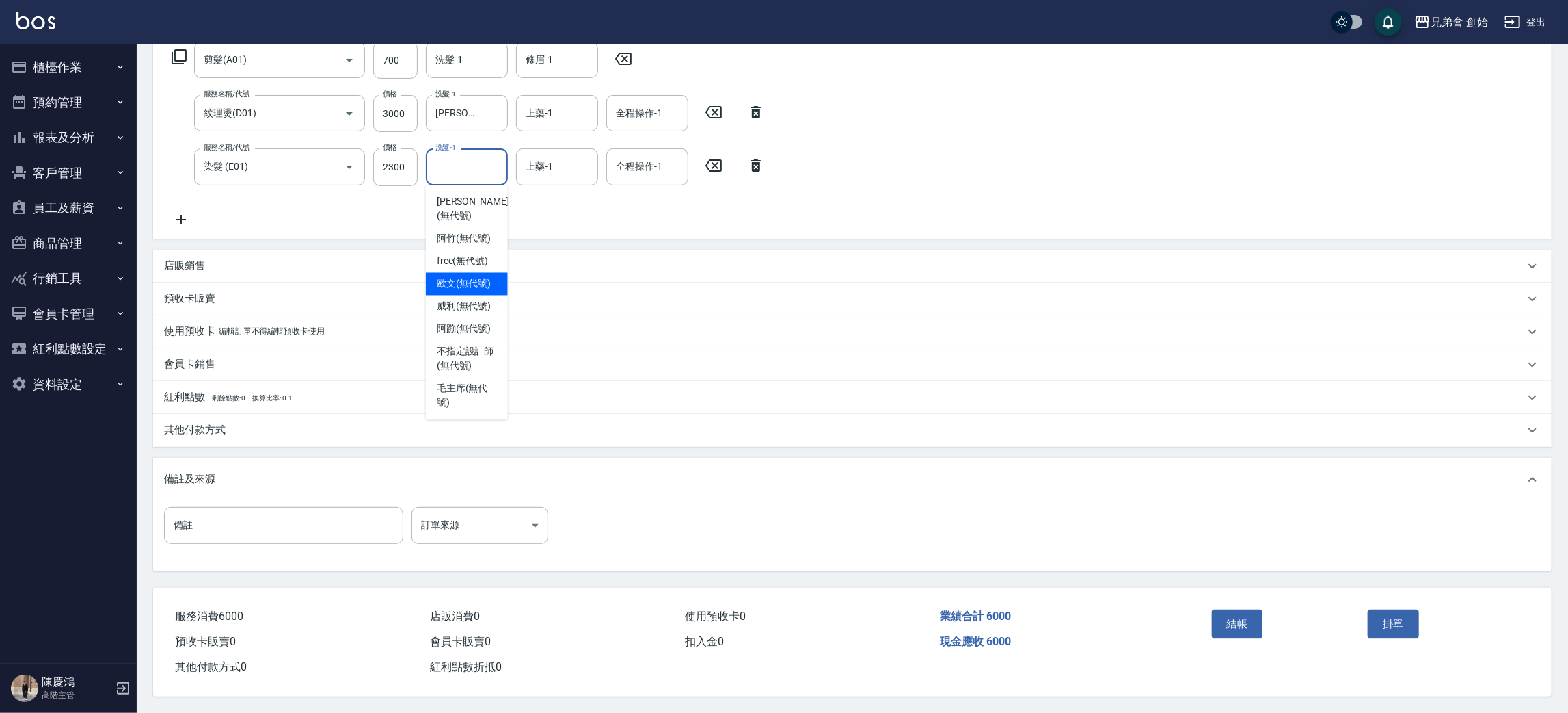
click at [460, 277] on span "[PERSON_NAME](無代號)" at bounding box center [463, 284] width 55 height 14
type input "[PERSON_NAME](無代號)"
click at [524, 154] on input "上藥-1" at bounding box center [557, 166] width 70 height 24
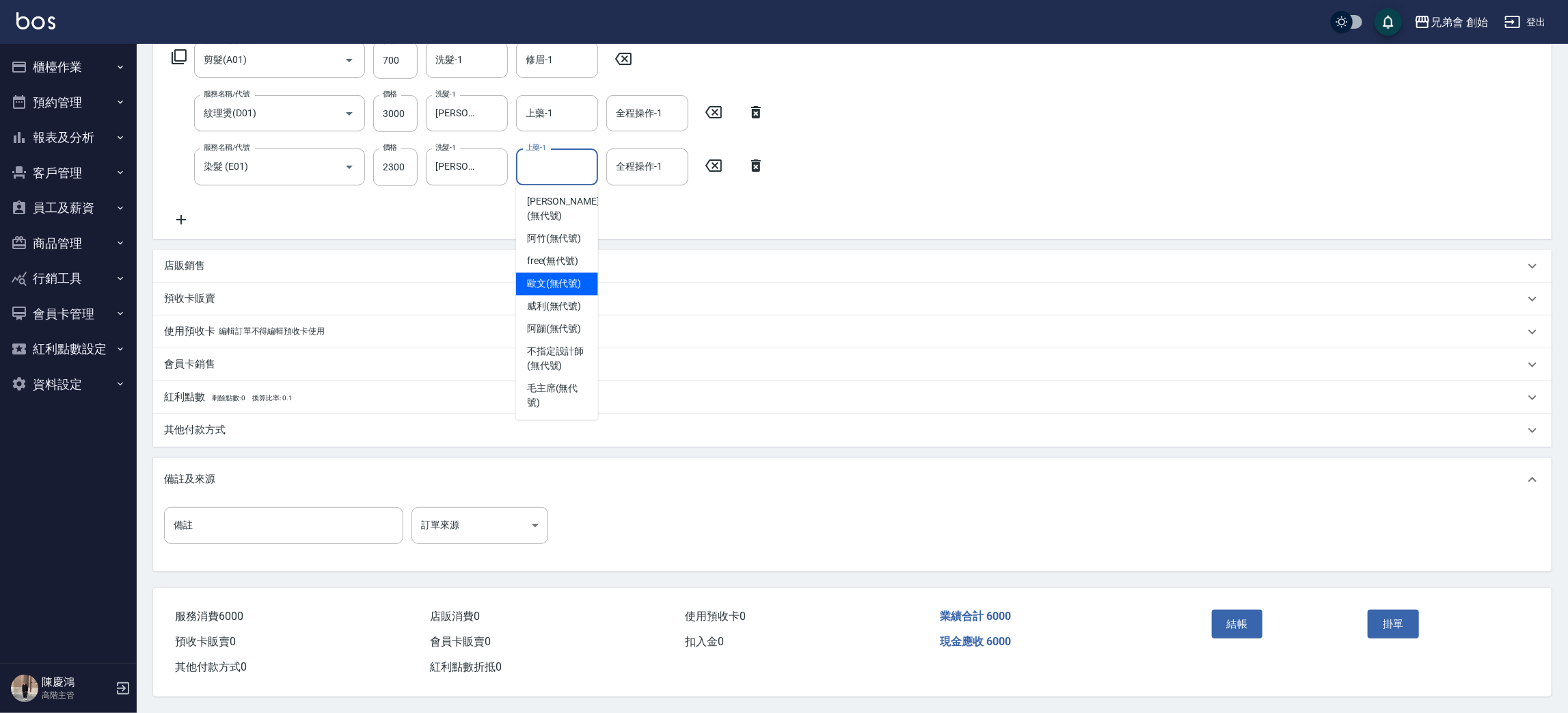
click at [551, 277] on span "[PERSON_NAME](無代號)" at bounding box center [554, 284] width 55 height 14
type input "[PERSON_NAME](無代號)"
click at [208, 423] on p "其他付款方式" at bounding box center [195, 430] width 61 height 14
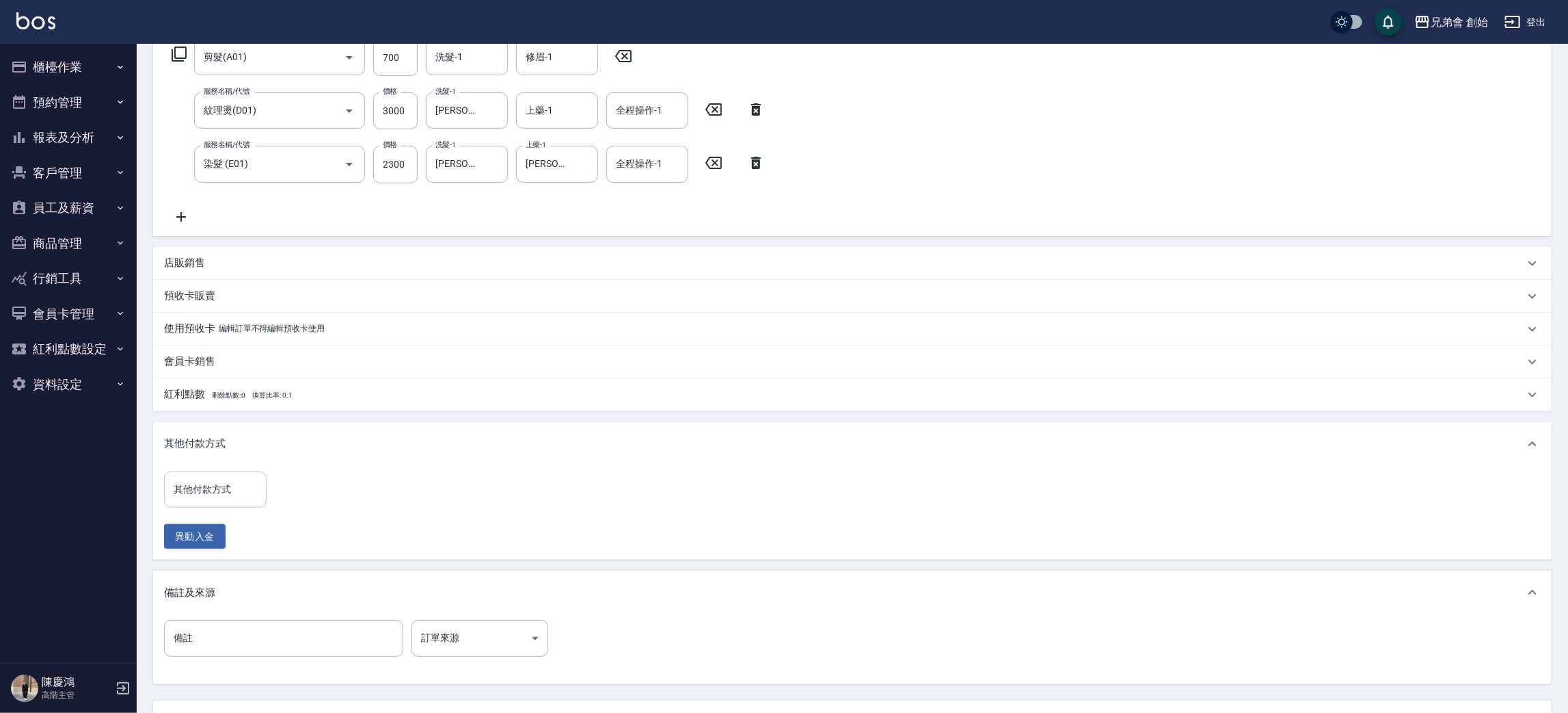
click at [220, 488] on input "其他付款方式" at bounding box center [215, 489] width 90 height 24
click at [222, 573] on span "信用卡" at bounding box center [215, 570] width 103 height 23
type input "信用卡"
click at [292, 496] on input "0" at bounding box center [326, 489] width 103 height 36
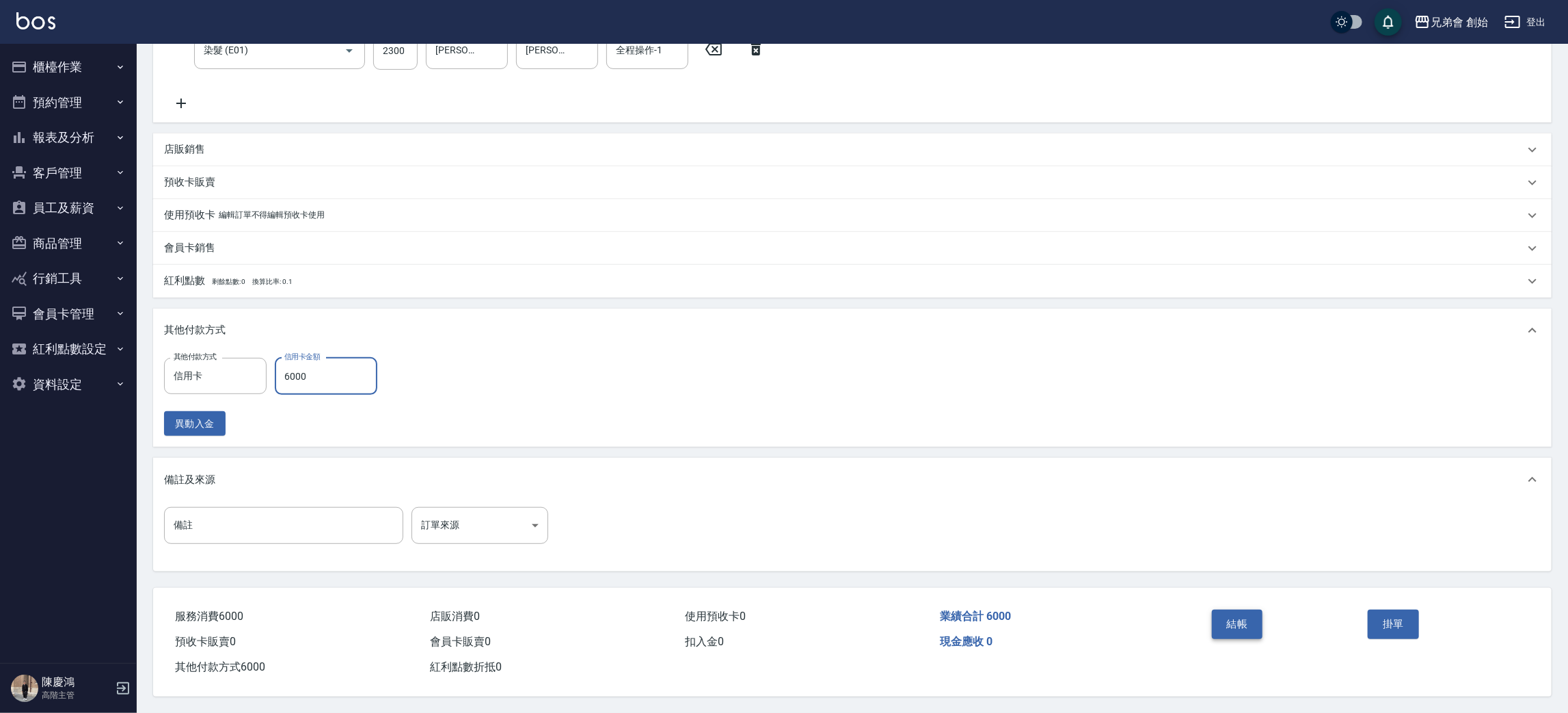
type input "6000"
click at [1225, 609] on button "結帳" at bounding box center [1237, 624] width 51 height 29
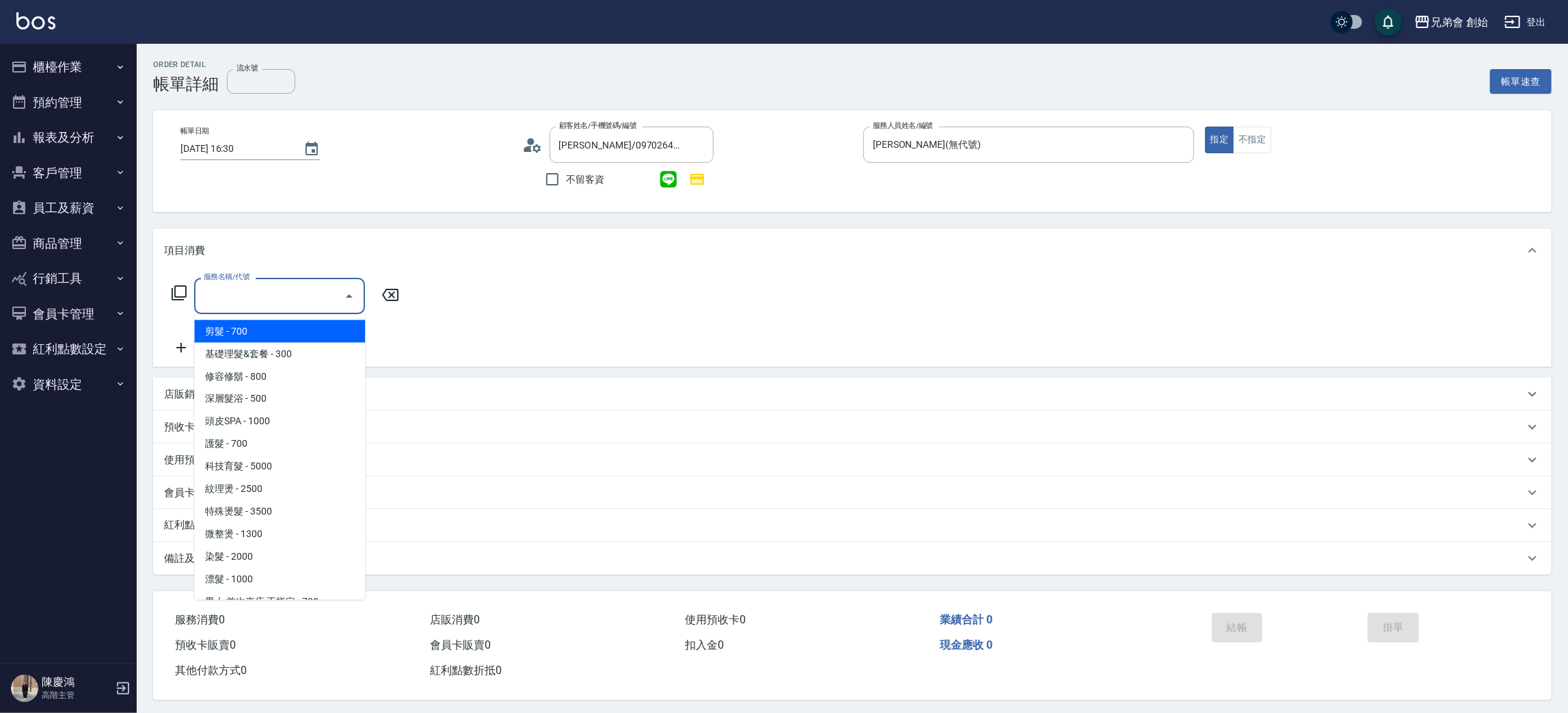
click at [268, 334] on span "剪髮 - 700" at bounding box center [279, 332] width 171 height 23
type input "剪髮(A01)"
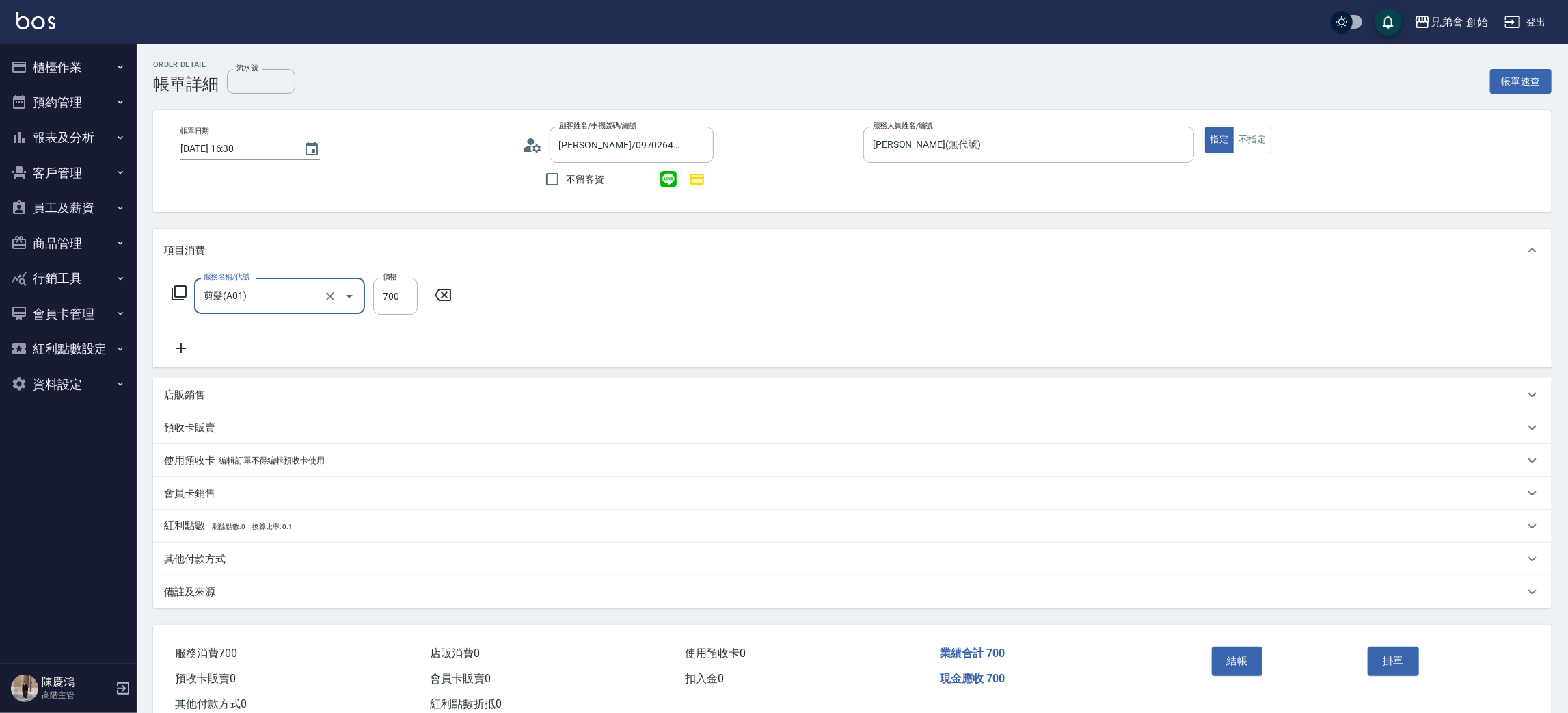
scroll to position [39, 0]
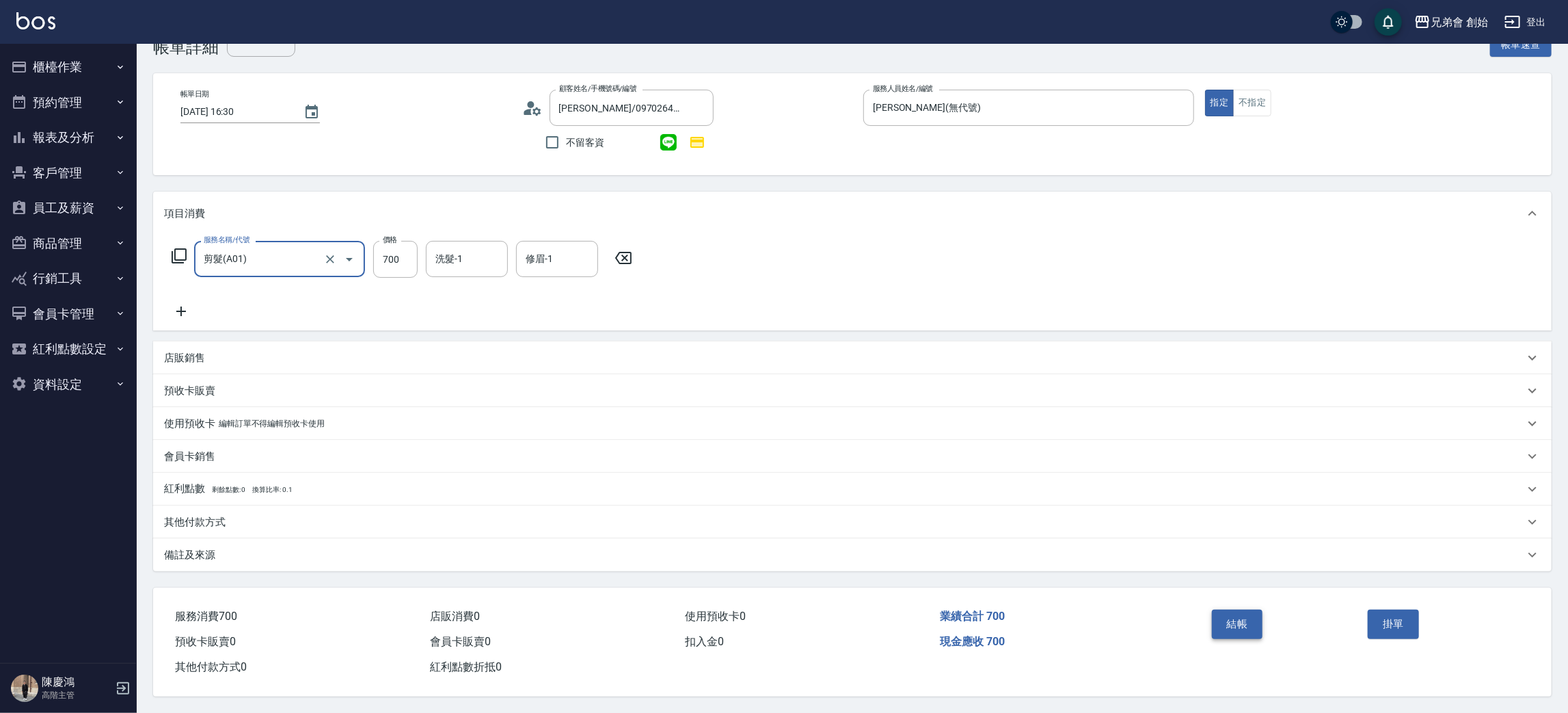
click at [1233, 630] on button "結帳" at bounding box center [1237, 624] width 51 height 29
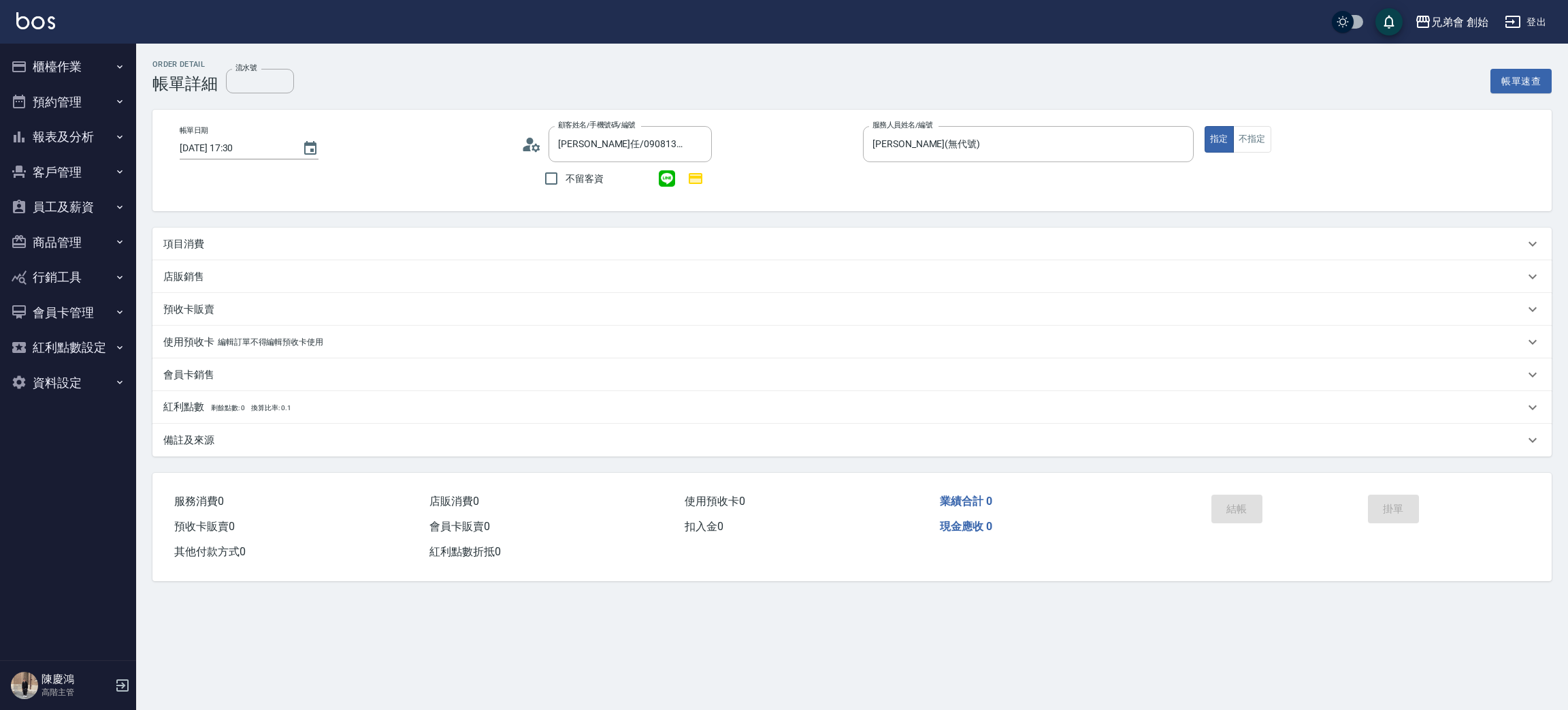
click at [203, 248] on p "項目消費" at bounding box center [183, 244] width 41 height 14
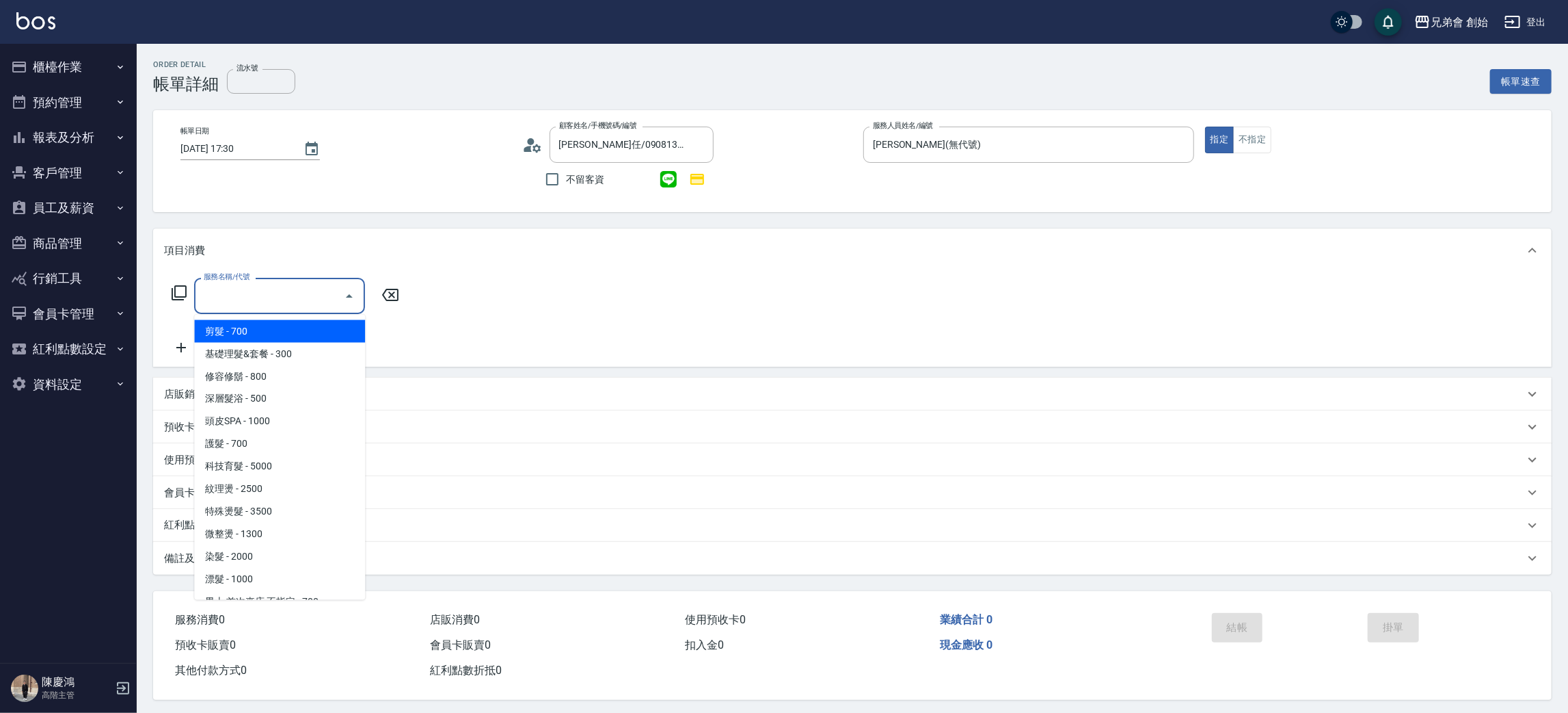
click at [251, 295] on input "服務名稱/代號" at bounding box center [269, 296] width 138 height 24
click at [269, 338] on span "剪髮 - 700" at bounding box center [279, 332] width 171 height 23
type input "剪髮(A01)"
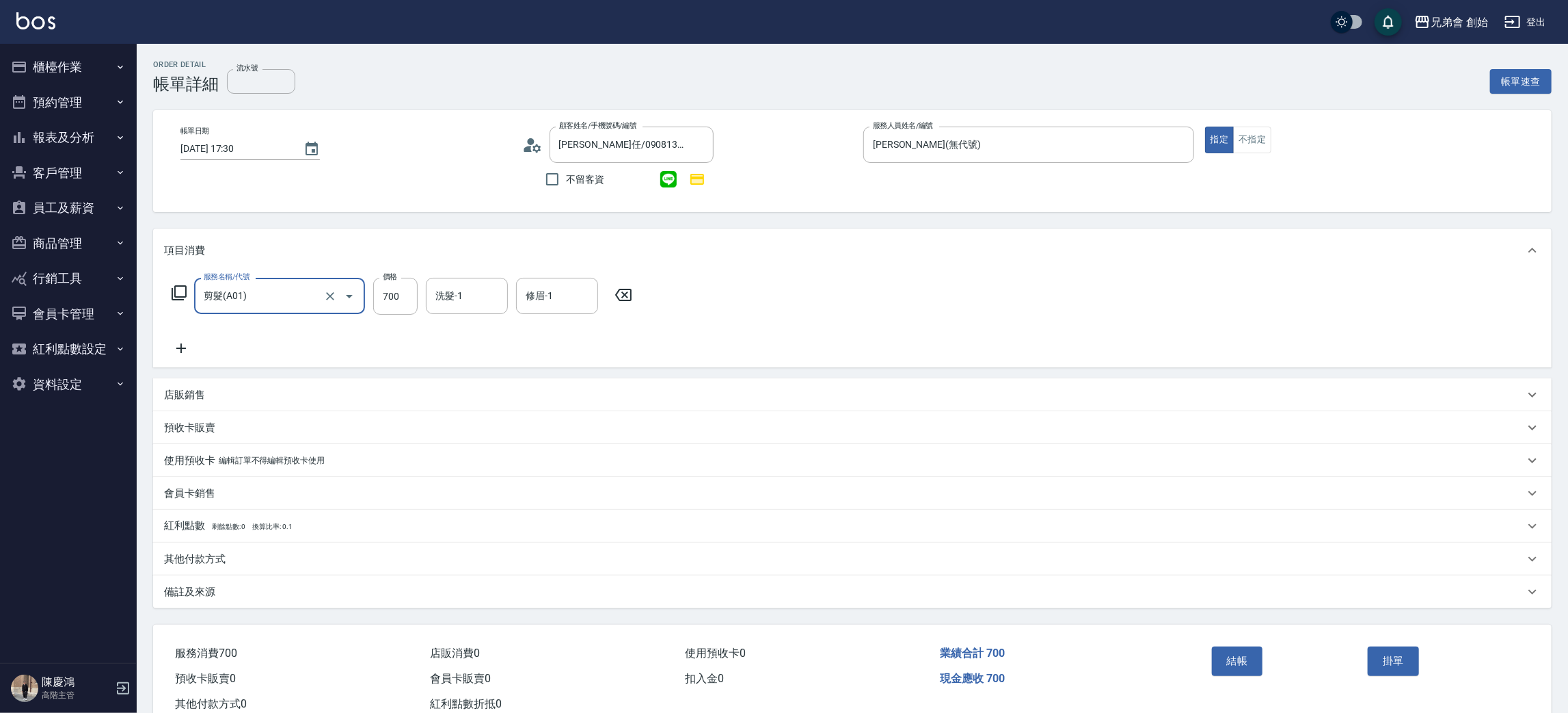
scroll to position [39, 0]
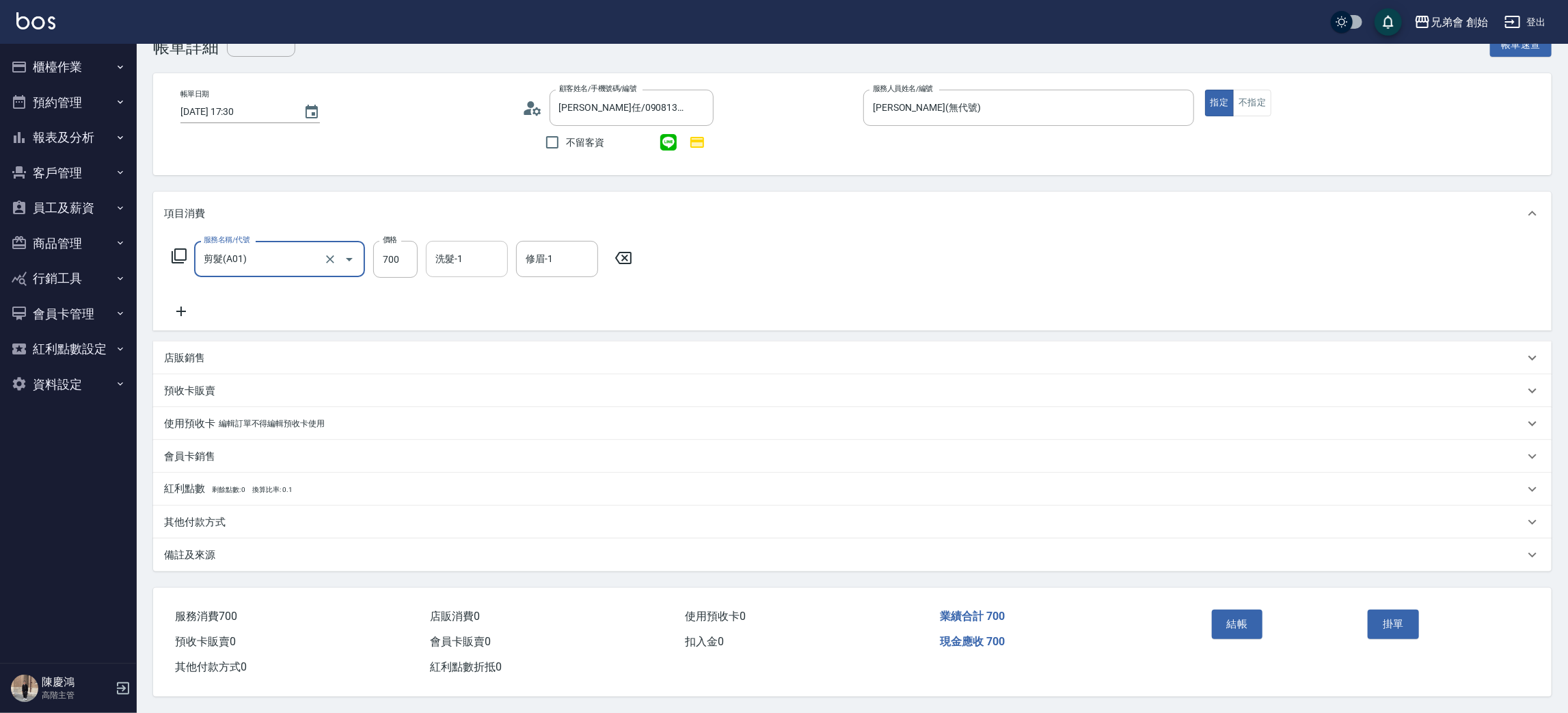
click at [464, 241] on div "洗髮-1" at bounding box center [467, 259] width 82 height 36
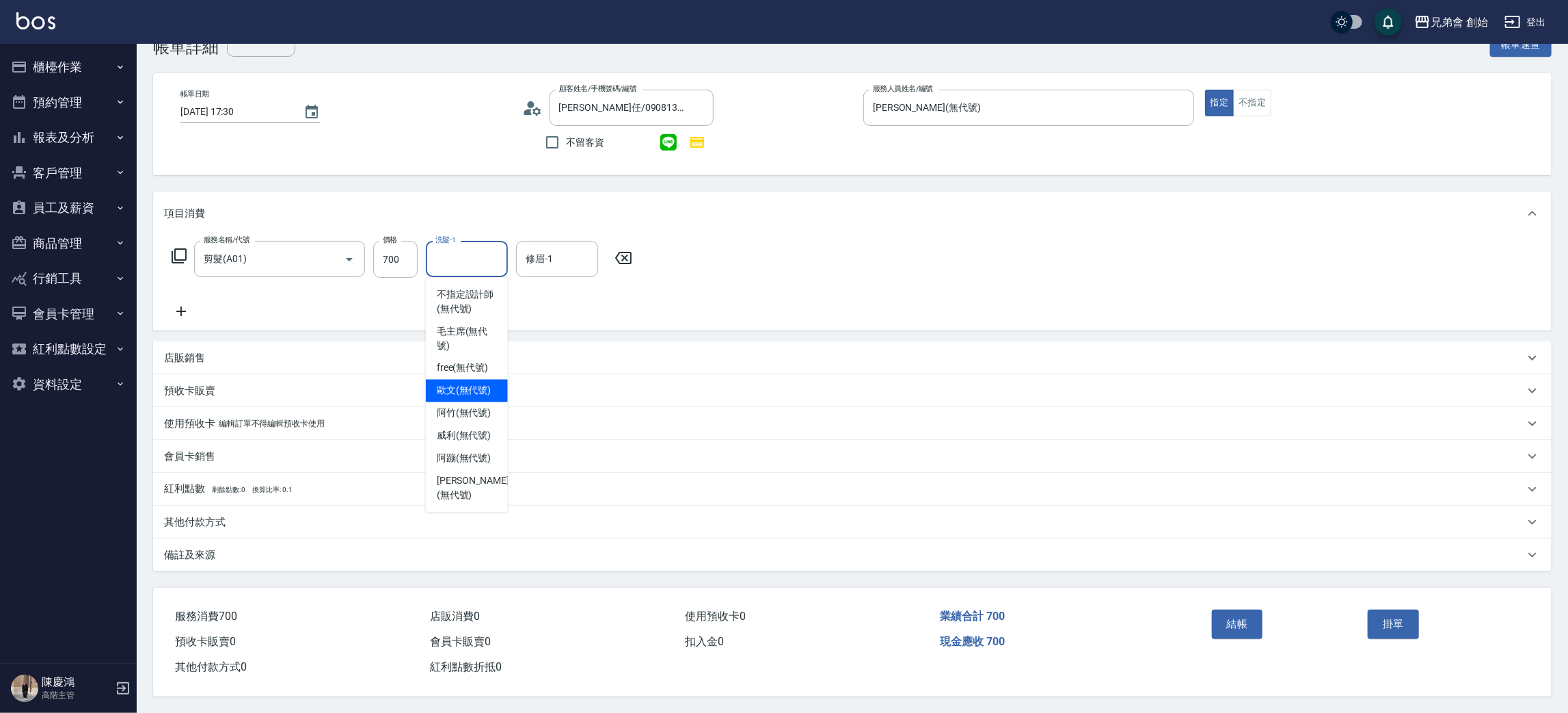
drag, startPoint x: 470, startPoint y: 370, endPoint x: 467, endPoint y: 388, distance: 18.2
click at [467, 388] on ul "不指定設計師 (無代號) 毛主席 (無代號) free (無代號) [PERSON_NAME](無代號) 阿竹 (無代號) [PERSON_NAME] (無代…" at bounding box center [467, 394] width 82 height 234
click at [466, 388] on span "[PERSON_NAME](無代號)" at bounding box center [463, 391] width 55 height 14
type input "[PERSON_NAME](無代號)"
click at [1225, 623] on button "結帳" at bounding box center [1237, 624] width 51 height 29
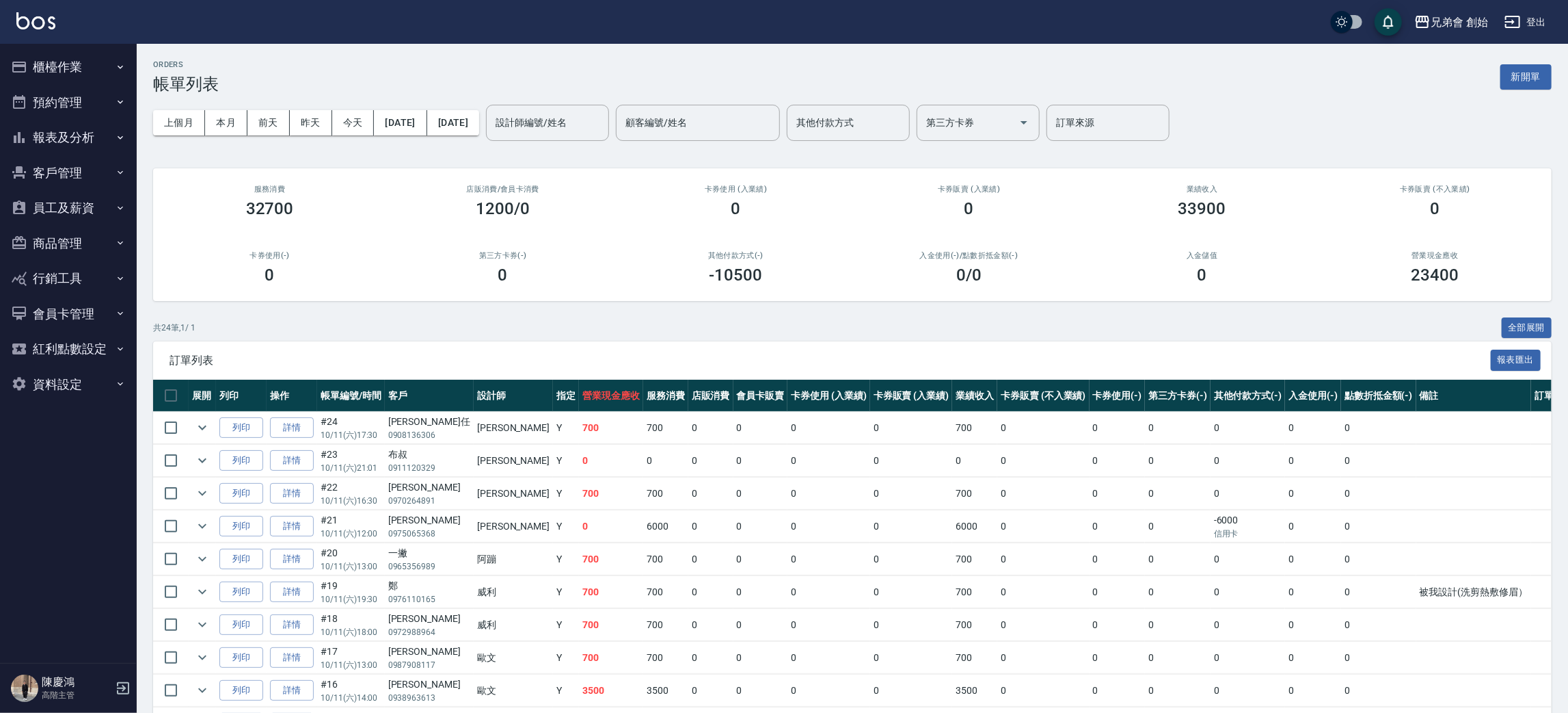
click at [82, 81] on button "櫃檯作業" at bounding box center [68, 66] width 126 height 36
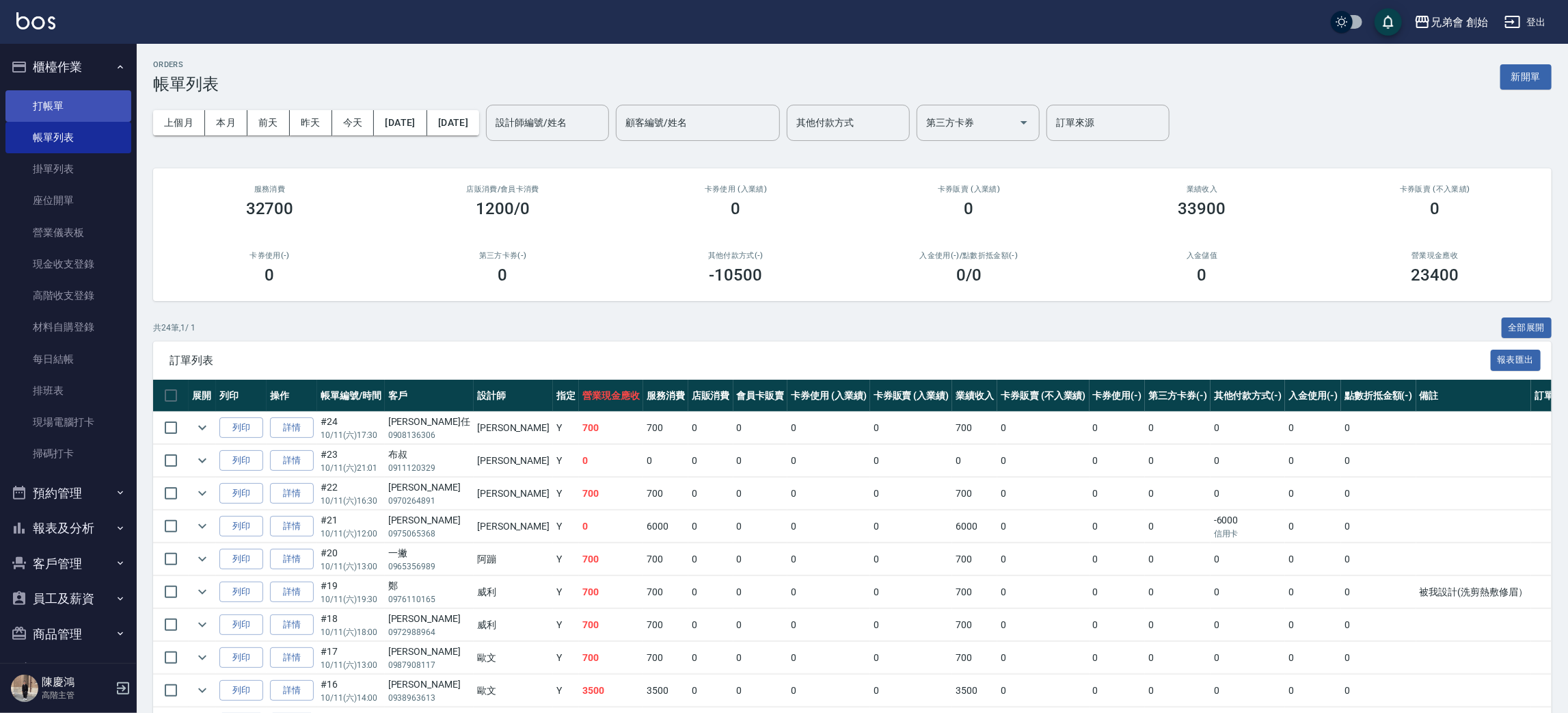
click at [77, 118] on link "打帳單" at bounding box center [68, 106] width 126 height 32
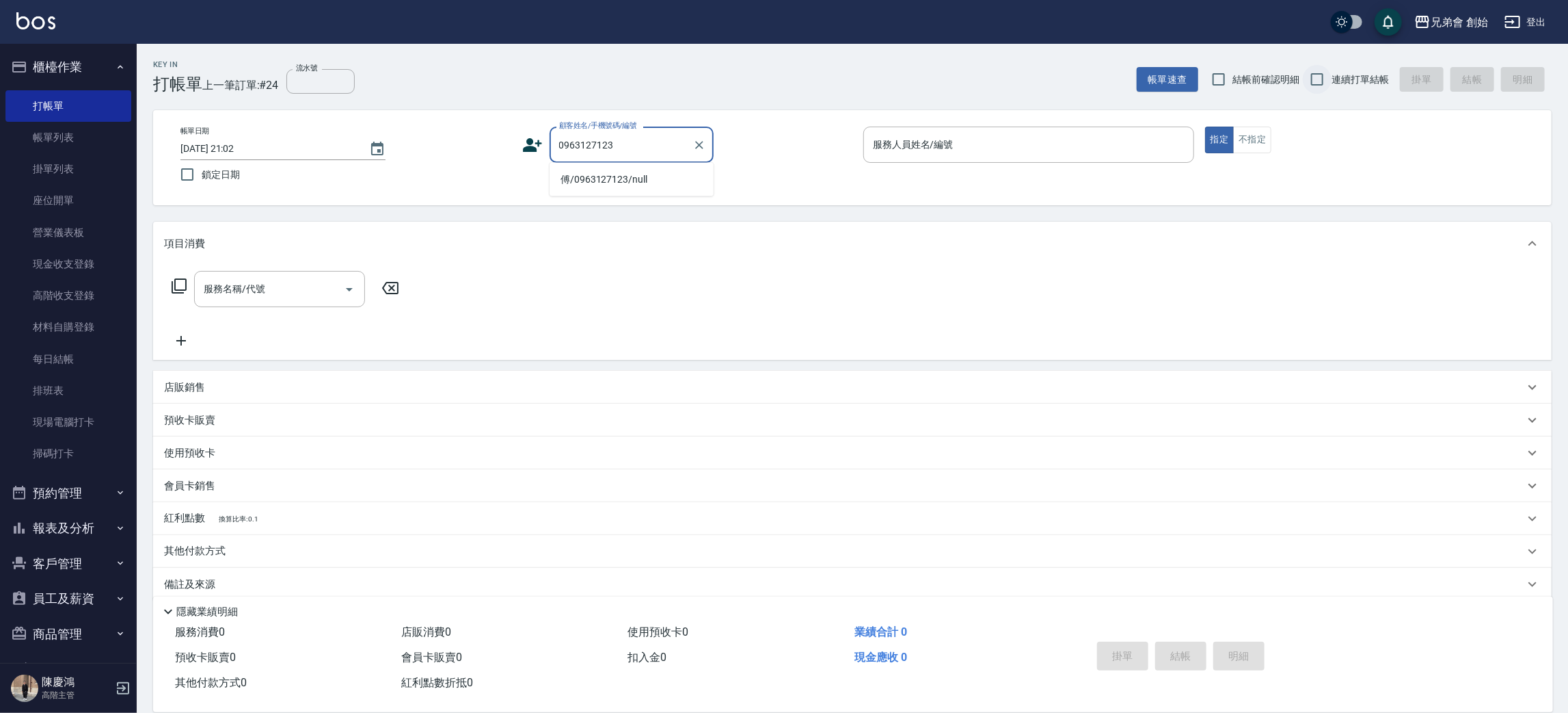
type input "0963127123"
click at [1327, 82] on input "連續打單結帳" at bounding box center [1318, 80] width 29 height 29
checkbox input "true"
click at [613, 146] on input "顧客姓名/手機號碼/編號" at bounding box center [621, 144] width 131 height 24
click at [584, 179] on li "傅/0963127123/null" at bounding box center [631, 179] width 164 height 23
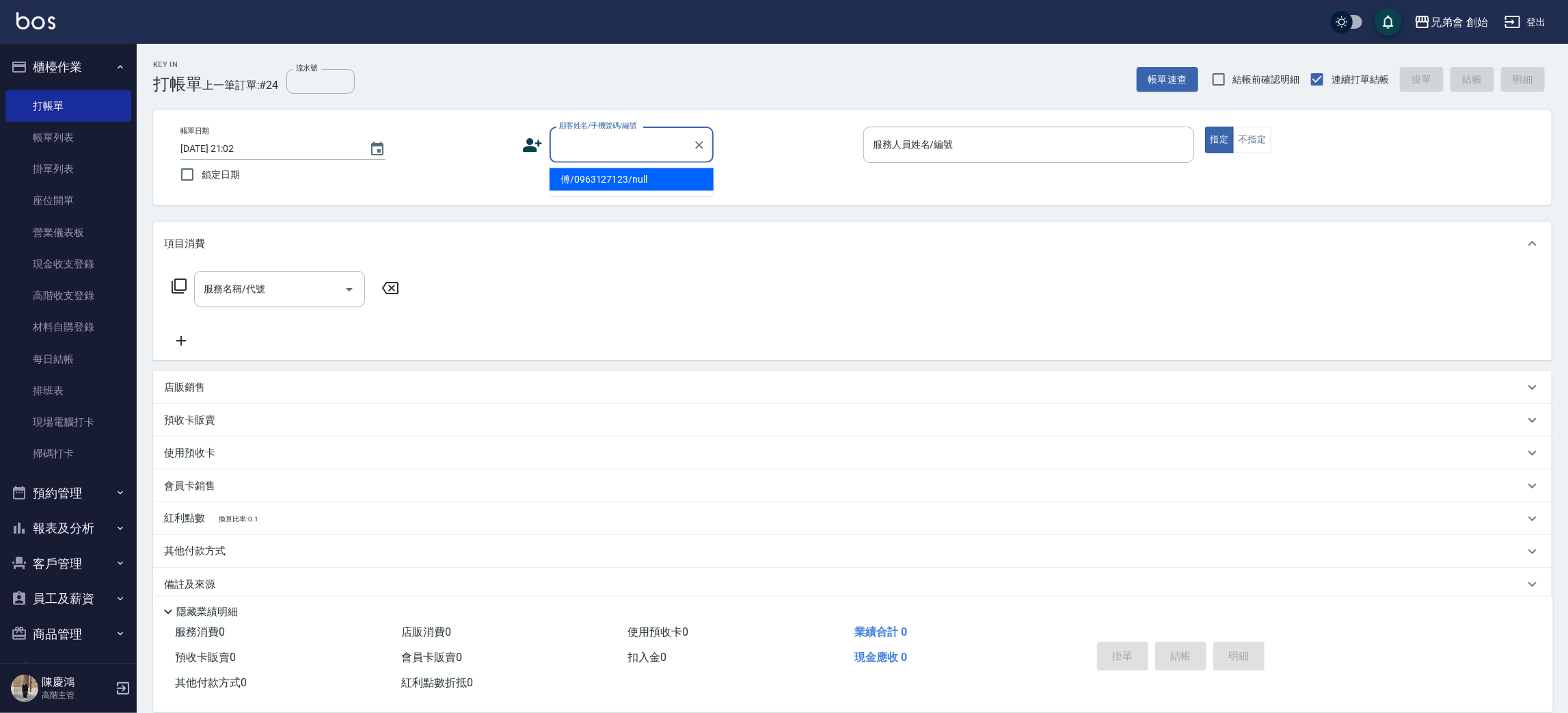
type input "傅/0963127123/null"
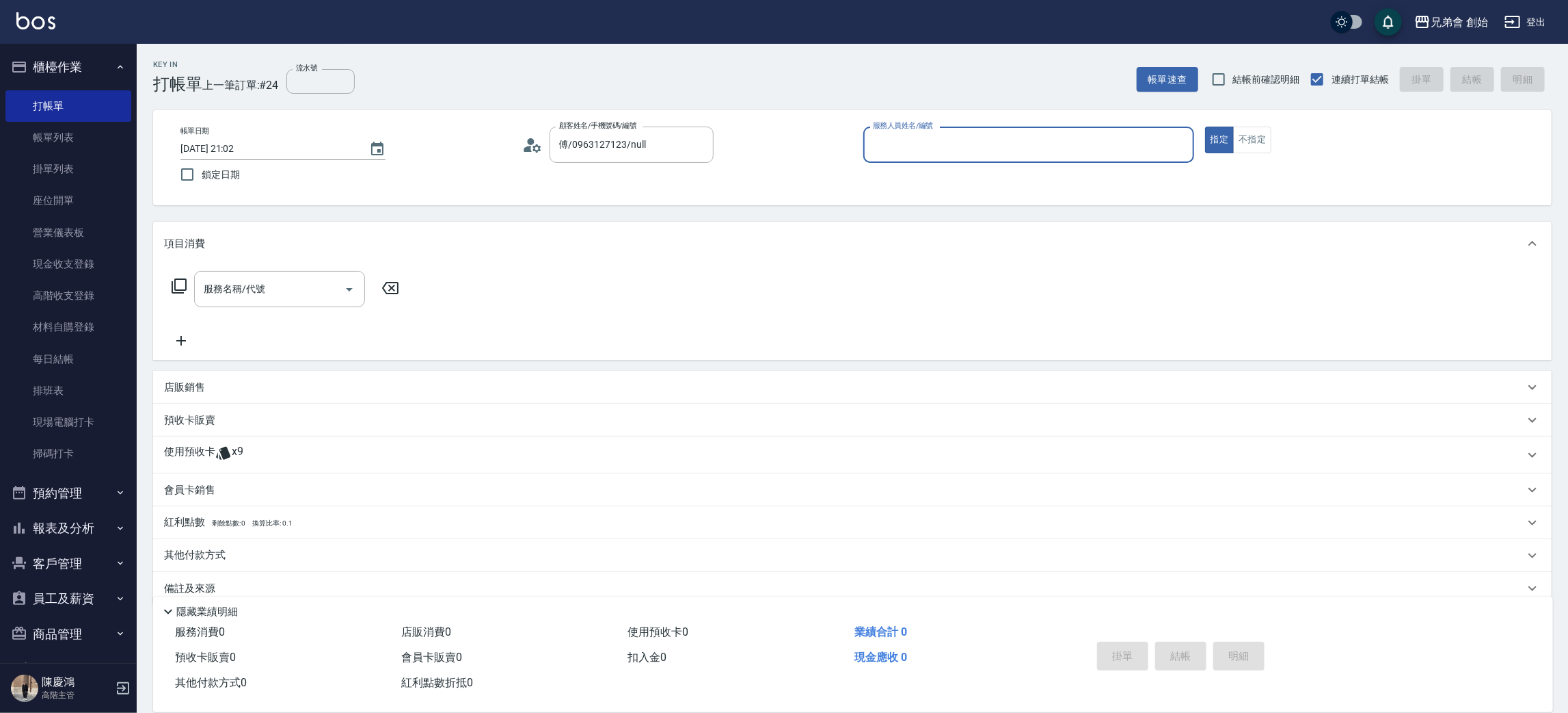
click at [948, 147] on input "服務人員姓名/編號" at bounding box center [1029, 144] width 318 height 24
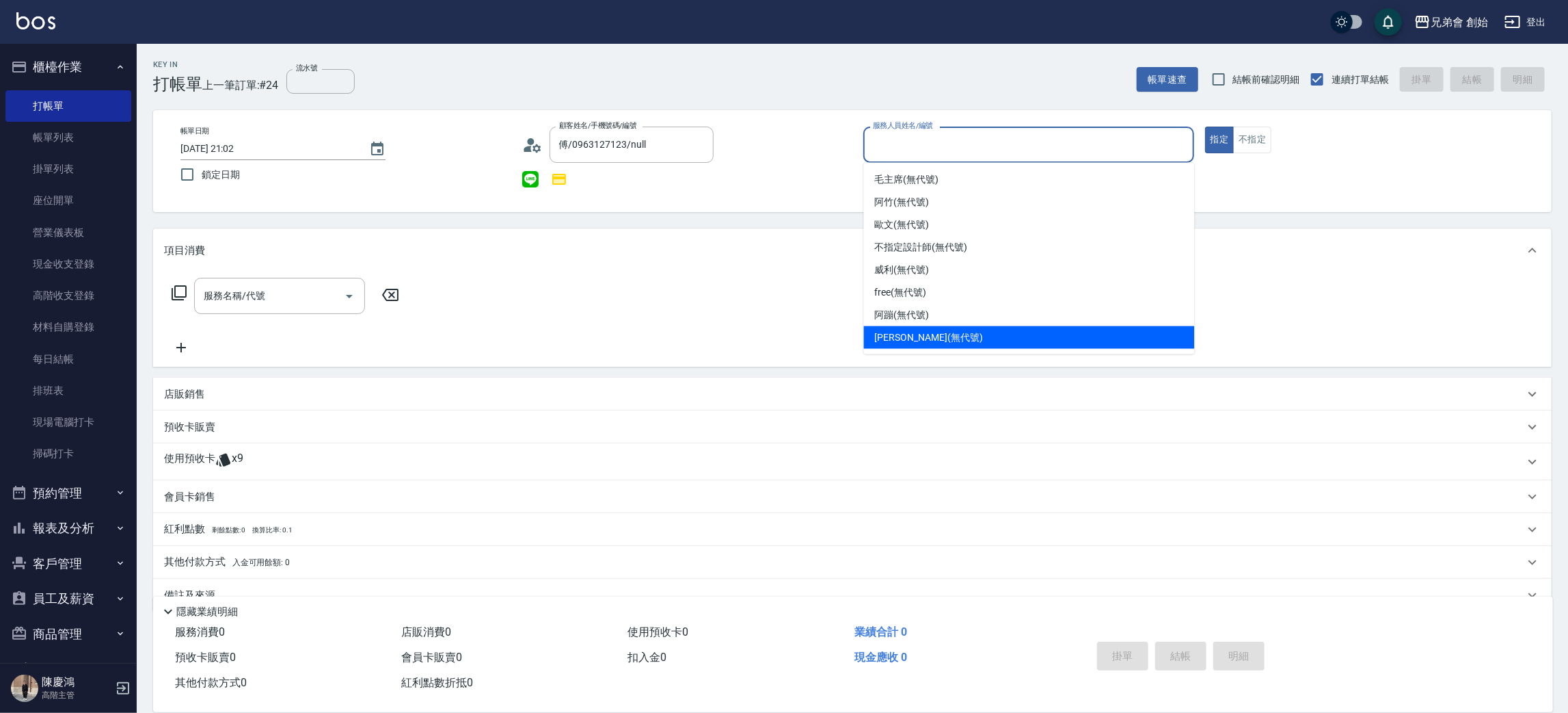
click at [924, 340] on span "[PERSON_NAME] (無代號)" at bounding box center [928, 337] width 108 height 14
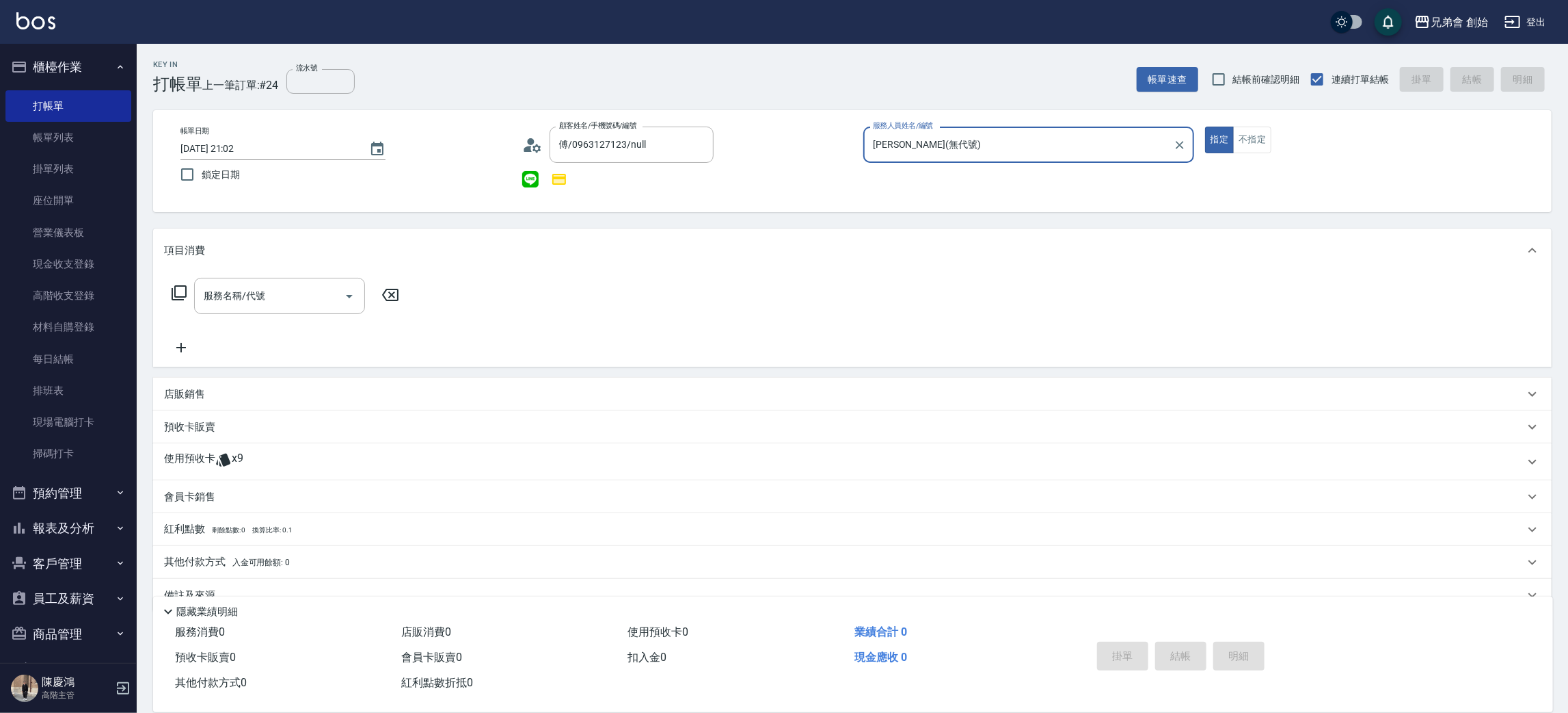
type input "[PERSON_NAME](無代號)"
click at [236, 449] on div "使用預收卡 x9" at bounding box center [853, 462] width 1398 height 36
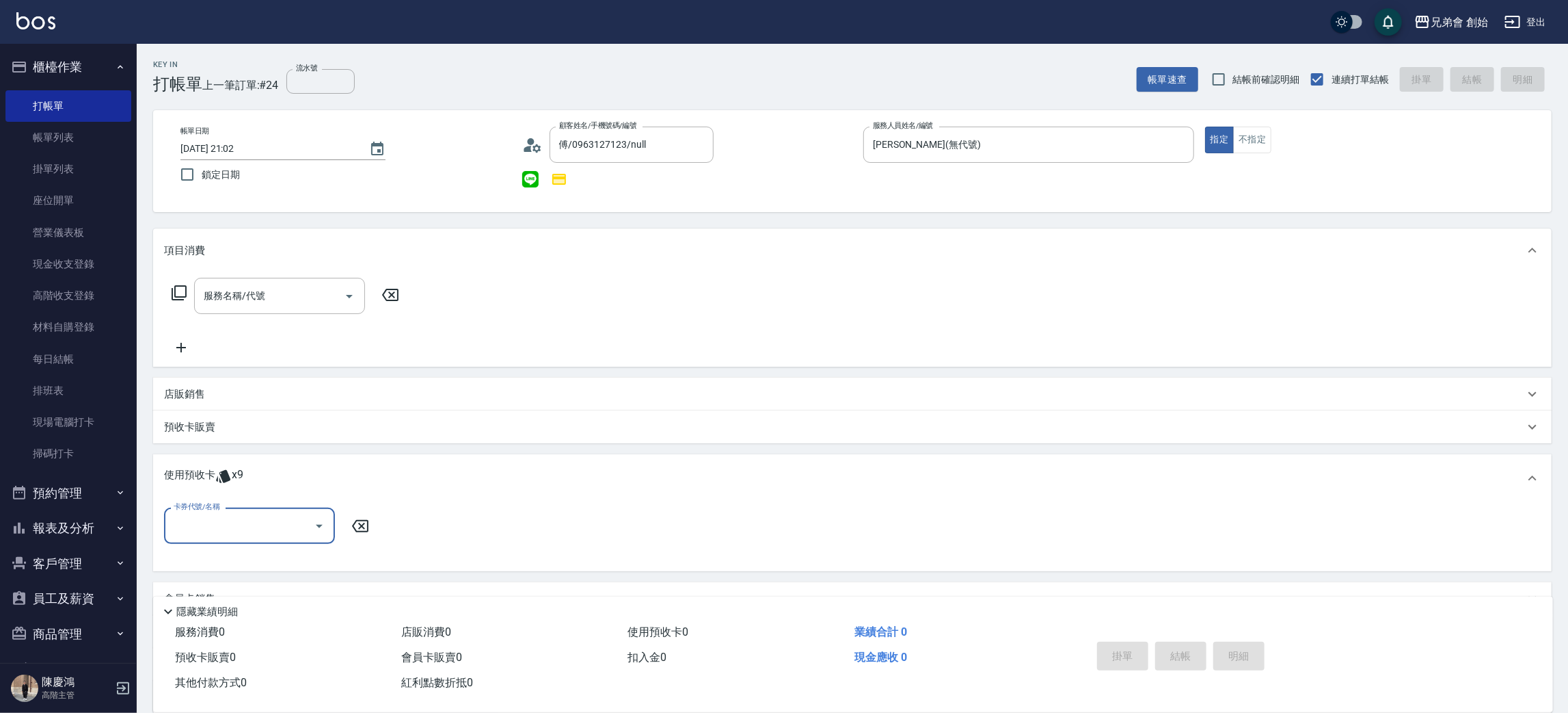
click at [218, 535] on input "卡券代號/名稱" at bounding box center [239, 525] width 138 height 24
click at [212, 562] on div "儲值7000 剩餘7張" at bounding box center [249, 560] width 171 height 23
type input "儲值7000"
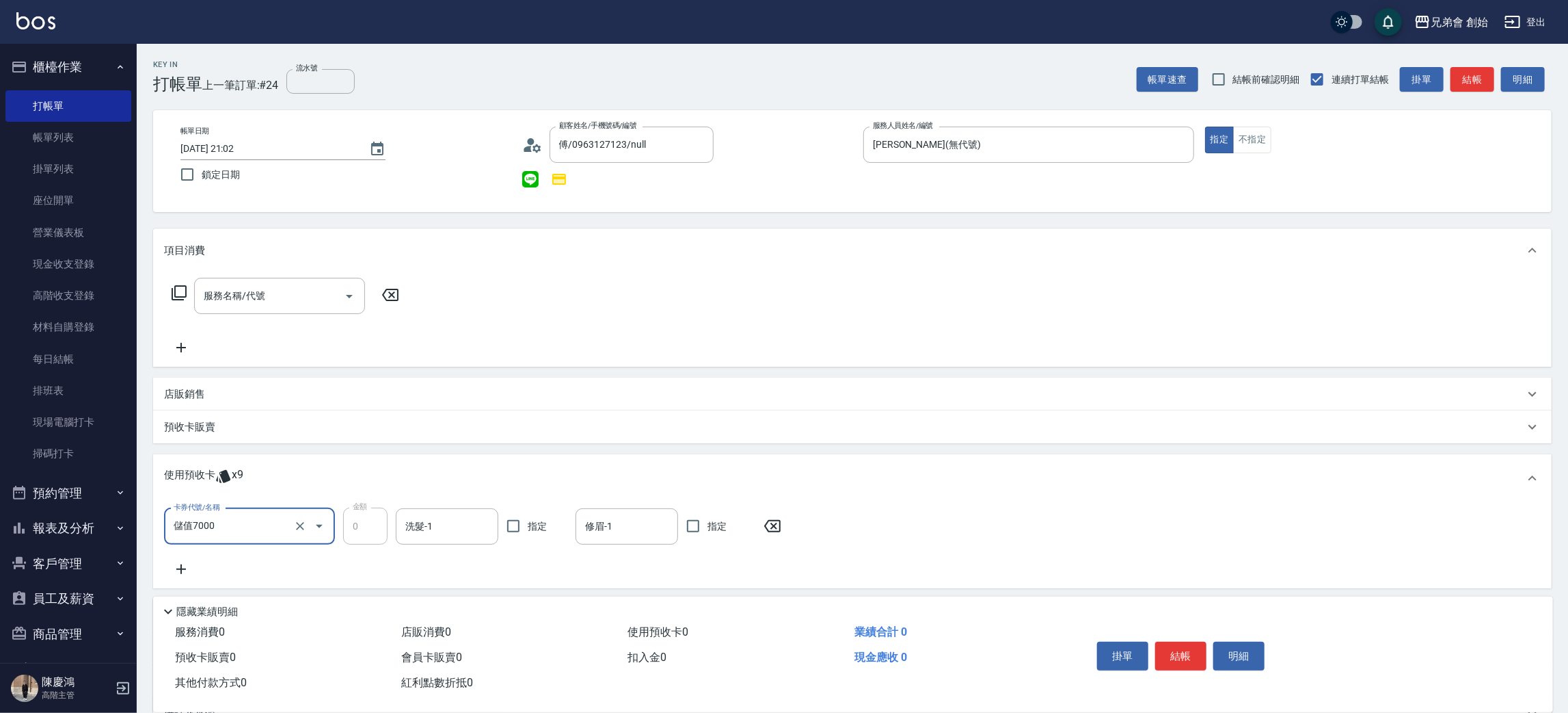
scroll to position [103, 0]
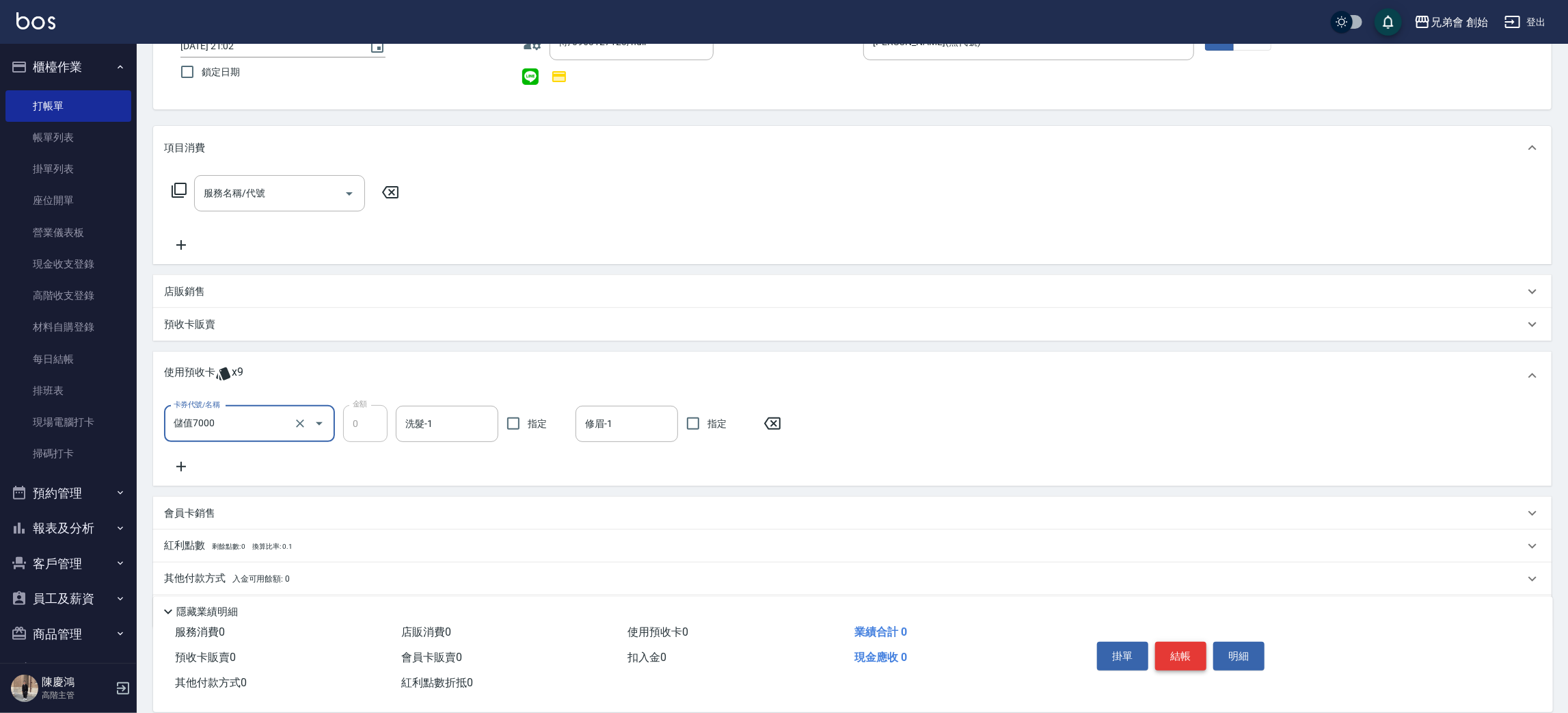
click at [1199, 647] on button "結帳" at bounding box center [1181, 656] width 51 height 29
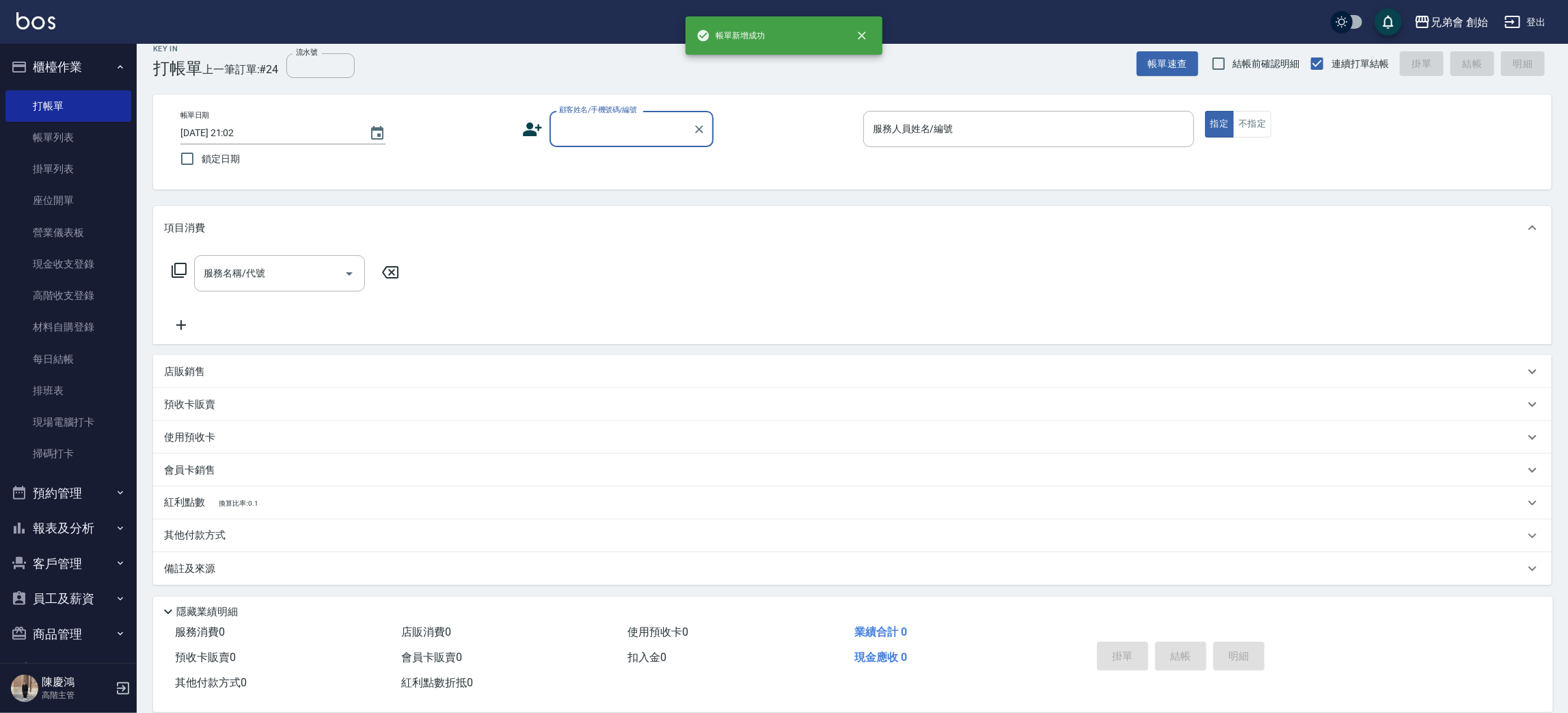
scroll to position [15, 0]
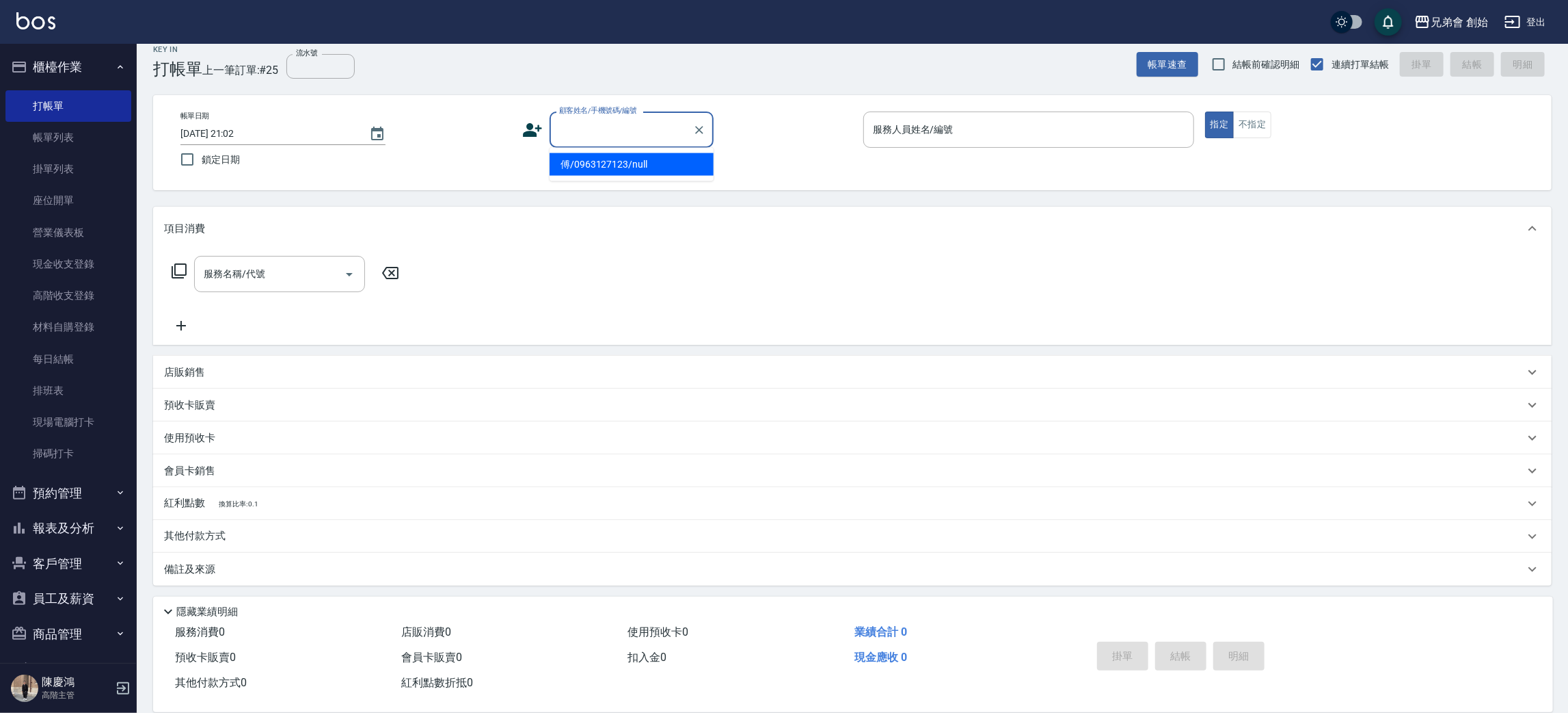
paste input "0915301515"
click at [596, 170] on li "謝大哥/0915301515/null" at bounding box center [631, 165] width 164 height 23
type input "謝大哥/0915301515/null"
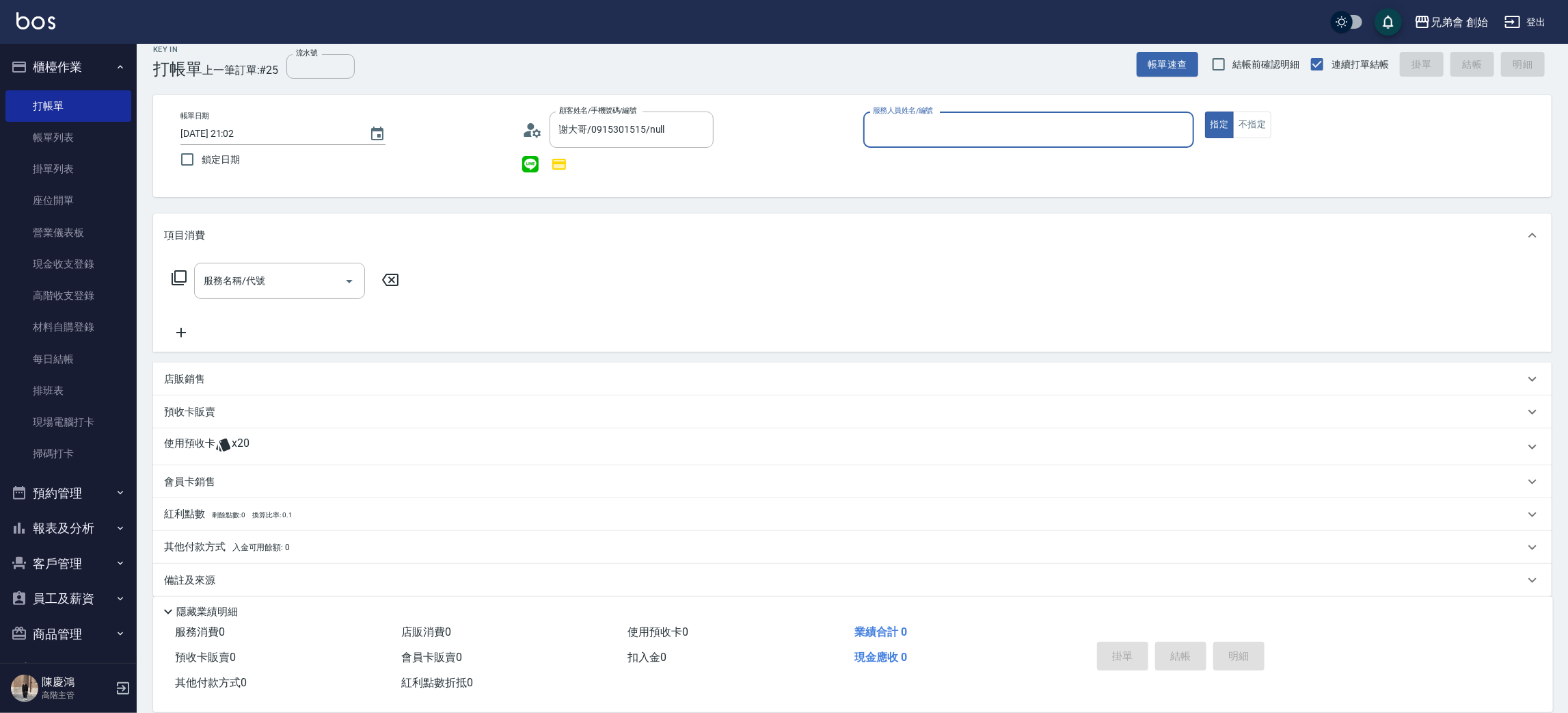
click at [884, 118] on input "服務人員姓名/編號" at bounding box center [1029, 130] width 318 height 24
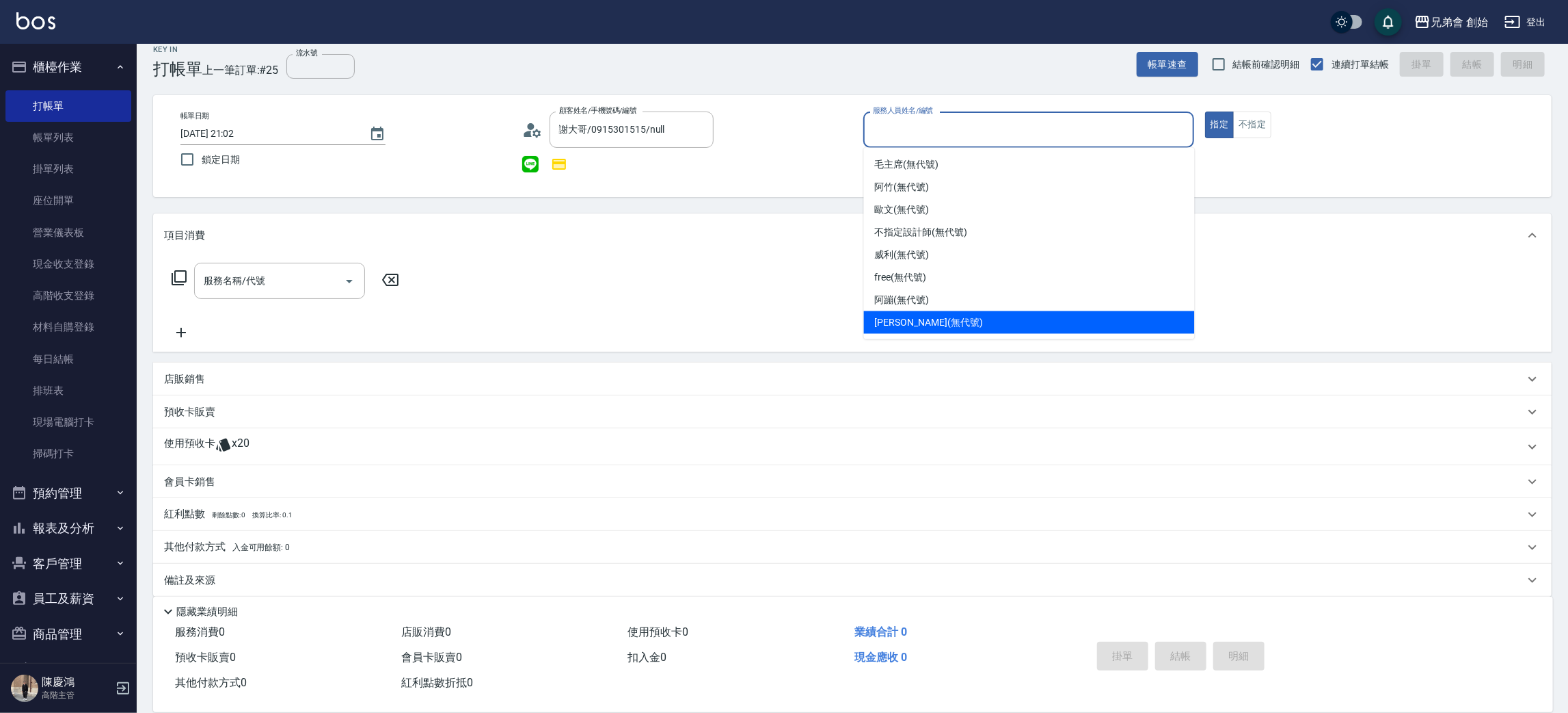
click at [899, 327] on span "潘潘 (無代號)" at bounding box center [928, 322] width 108 height 14
type input "潘潘(無代號)"
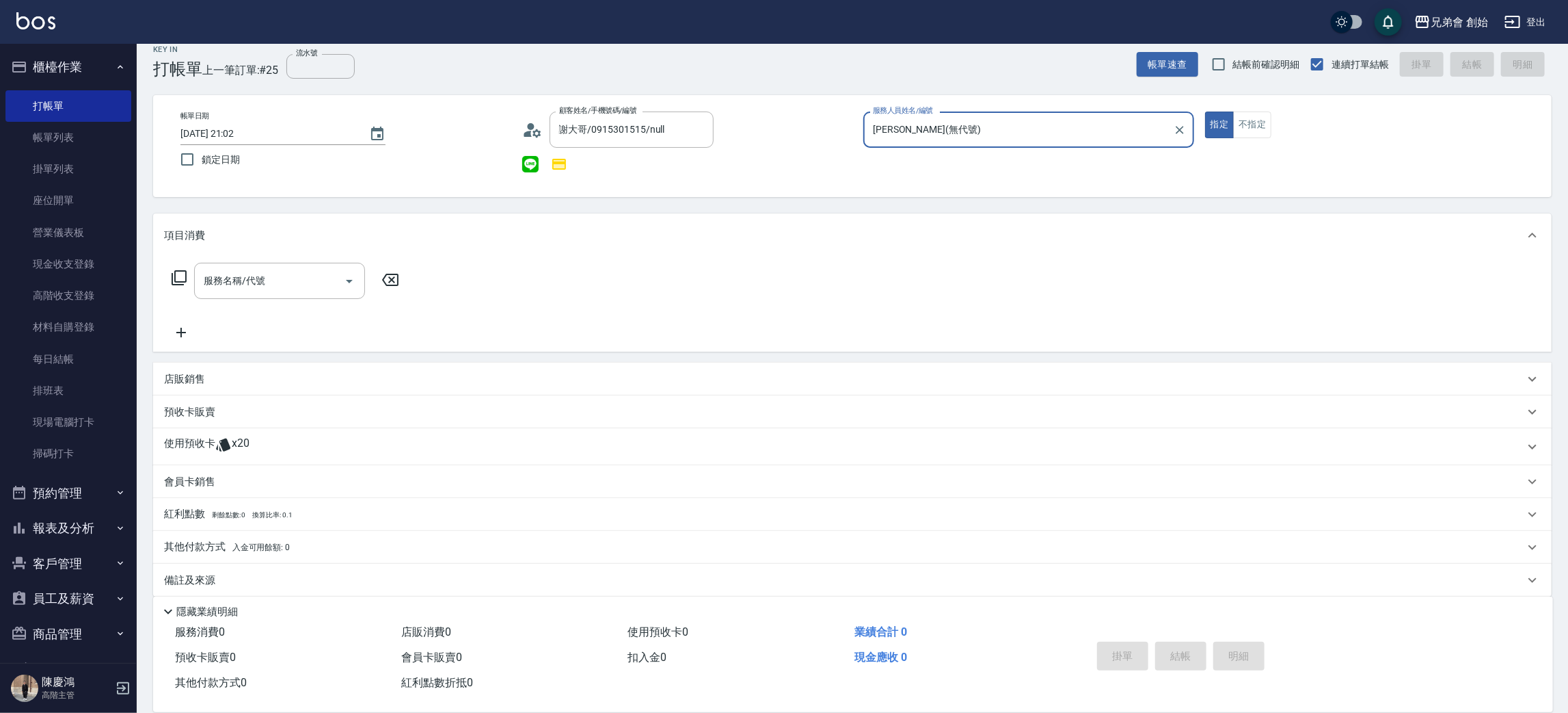
click at [191, 443] on p "使用預收卡" at bounding box center [189, 446] width 51 height 20
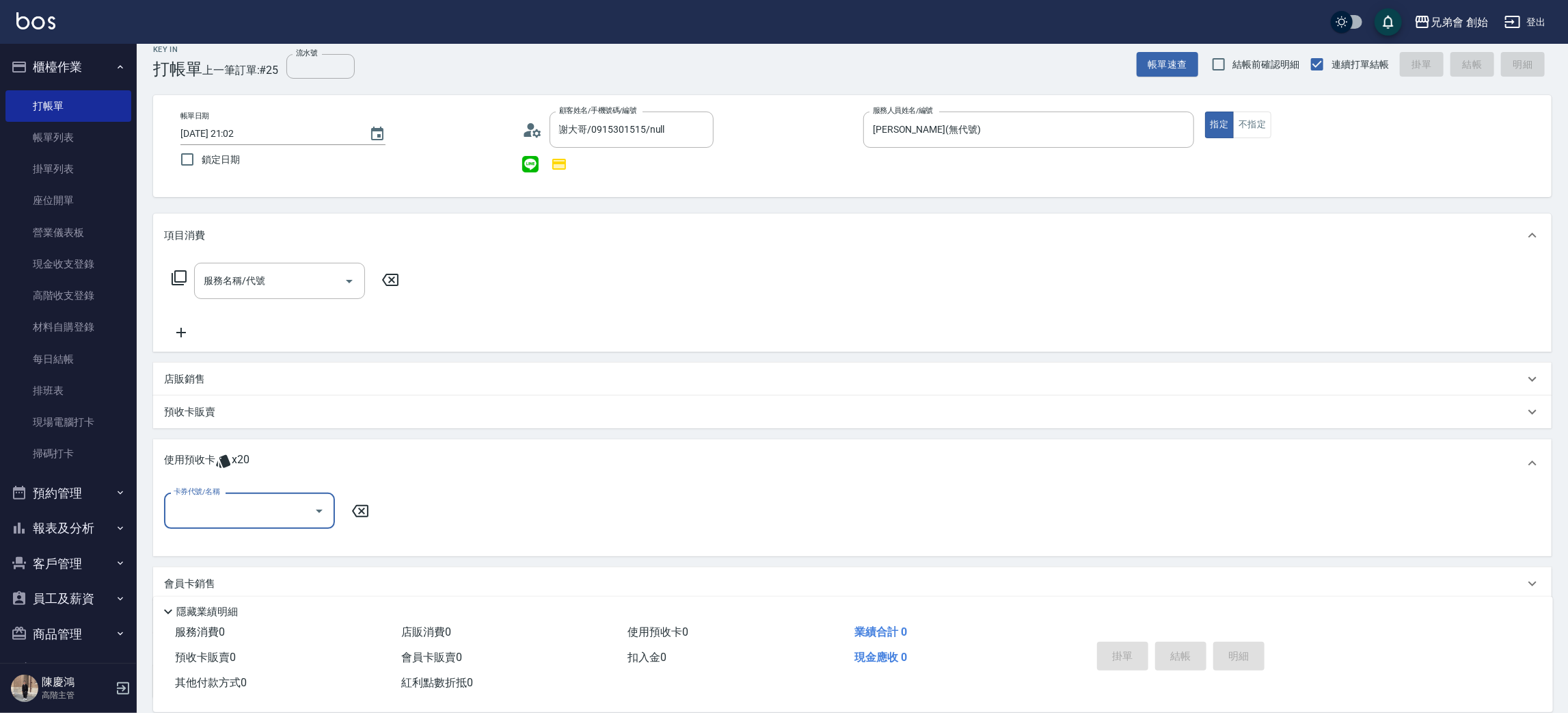
scroll to position [0, 0]
click at [217, 511] on input "卡券代號/名稱" at bounding box center [239, 511] width 138 height 24
click at [224, 534] on div "10500儲值(贈三次精修＆一次理髮) 剩餘5張" at bounding box center [249, 552] width 171 height 36
type input "10500儲值(贈三次精修＆一次理髮)"
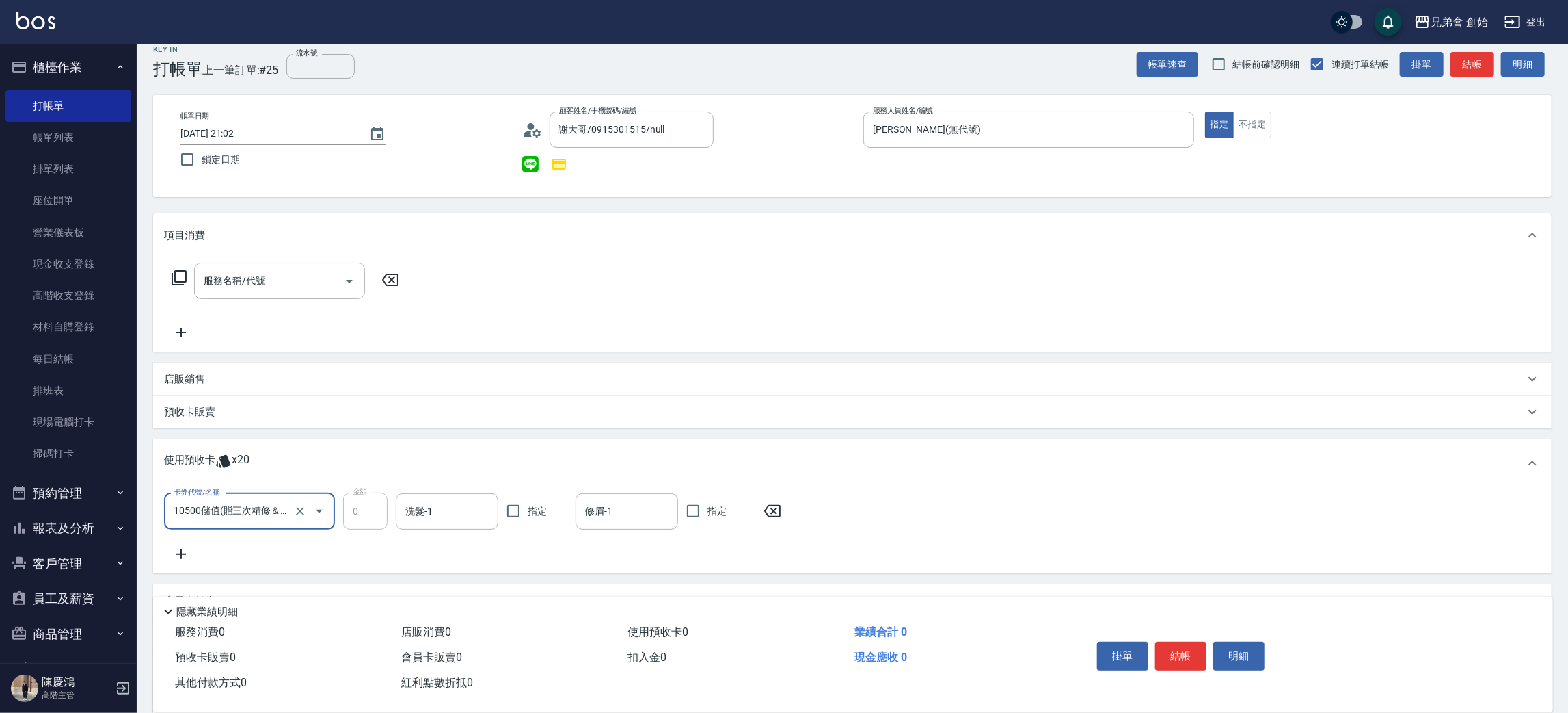
scroll to position [145, 0]
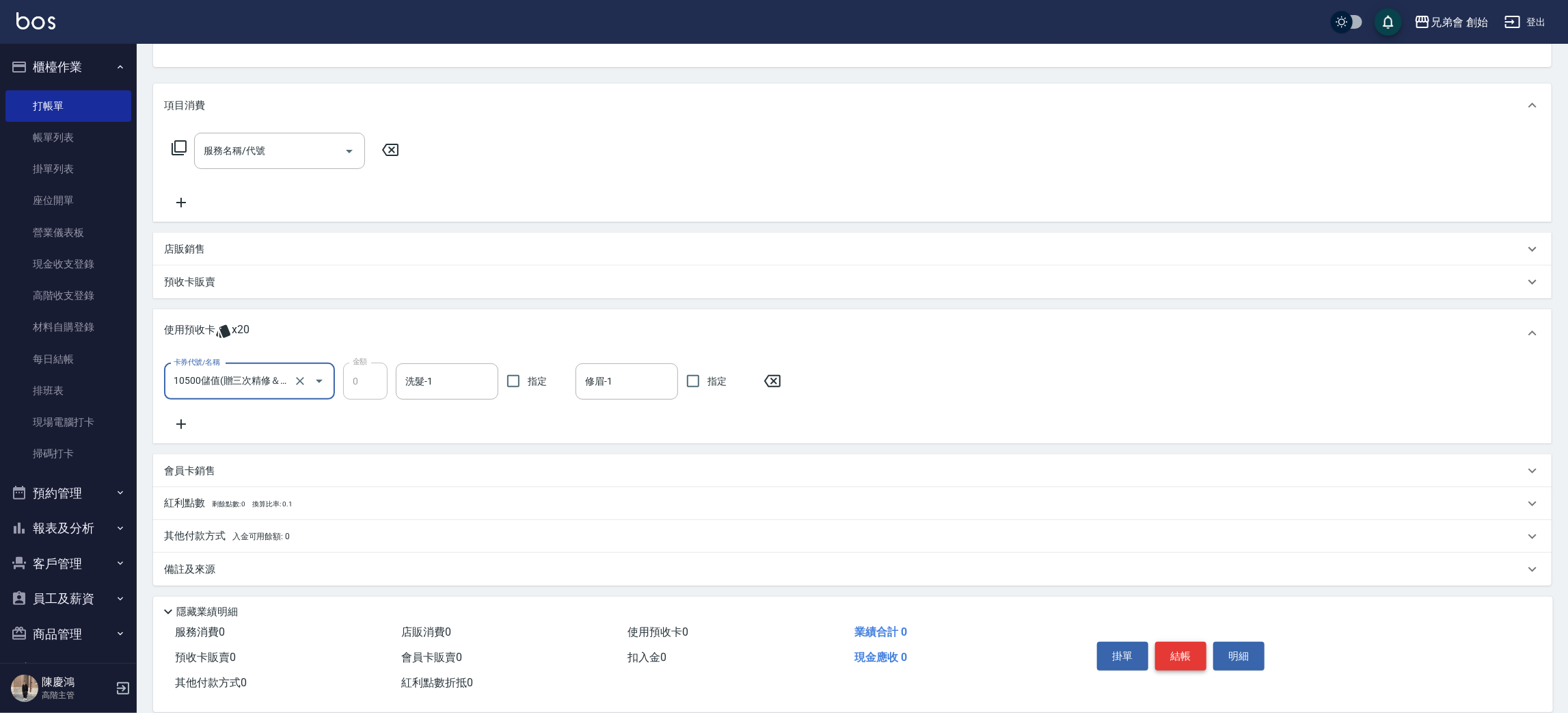
click at [1175, 652] on button "結帳" at bounding box center [1181, 656] width 51 height 29
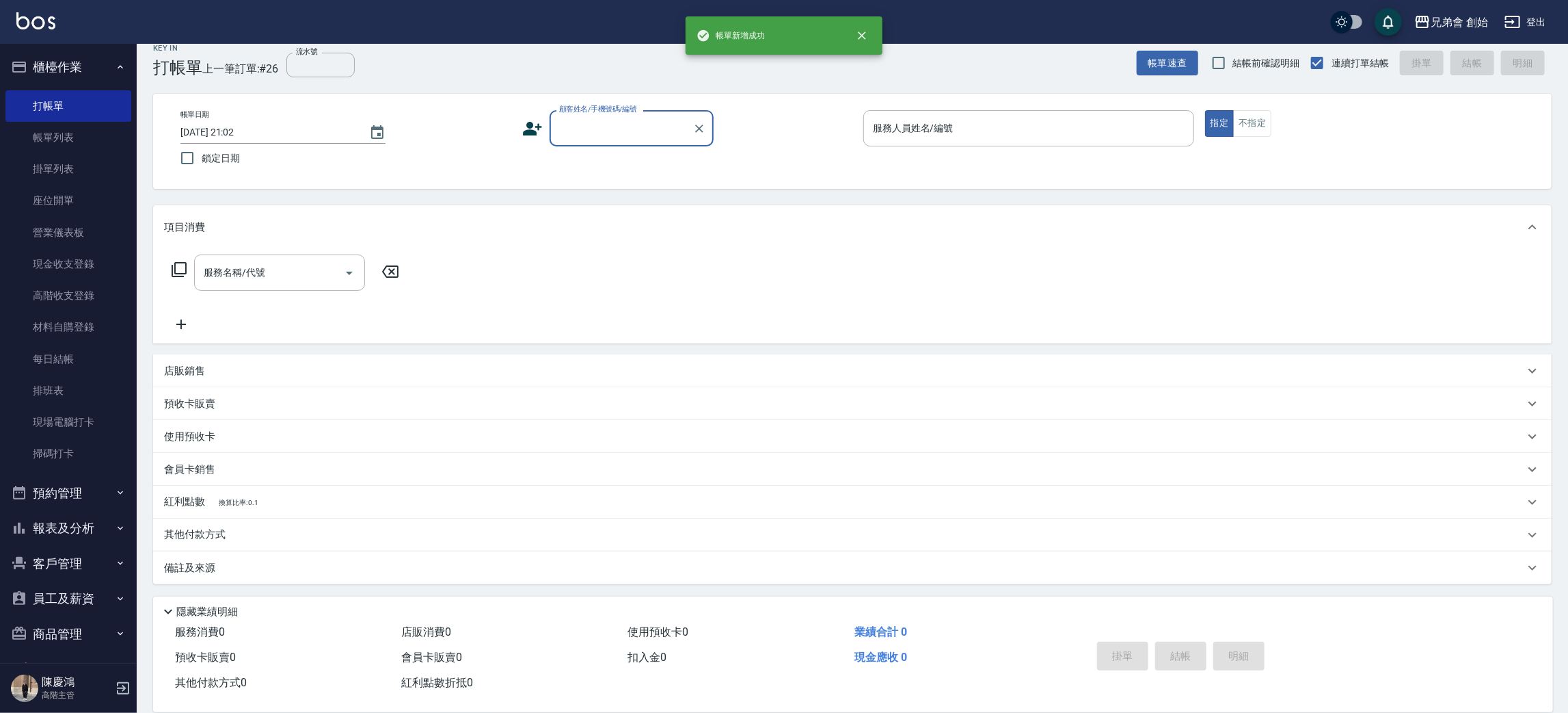
scroll to position [15, 0]
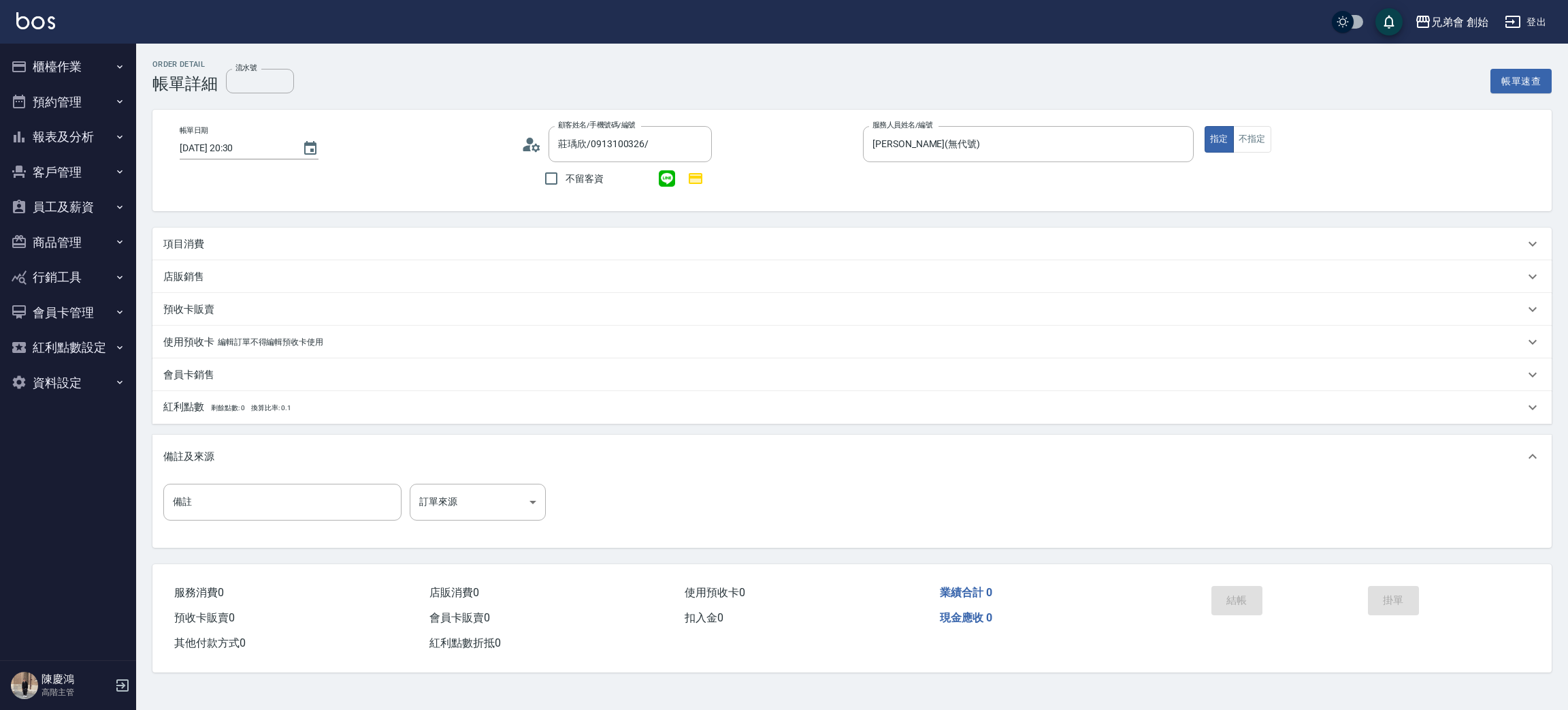
click at [172, 241] on p "項目消費" at bounding box center [183, 244] width 41 height 14
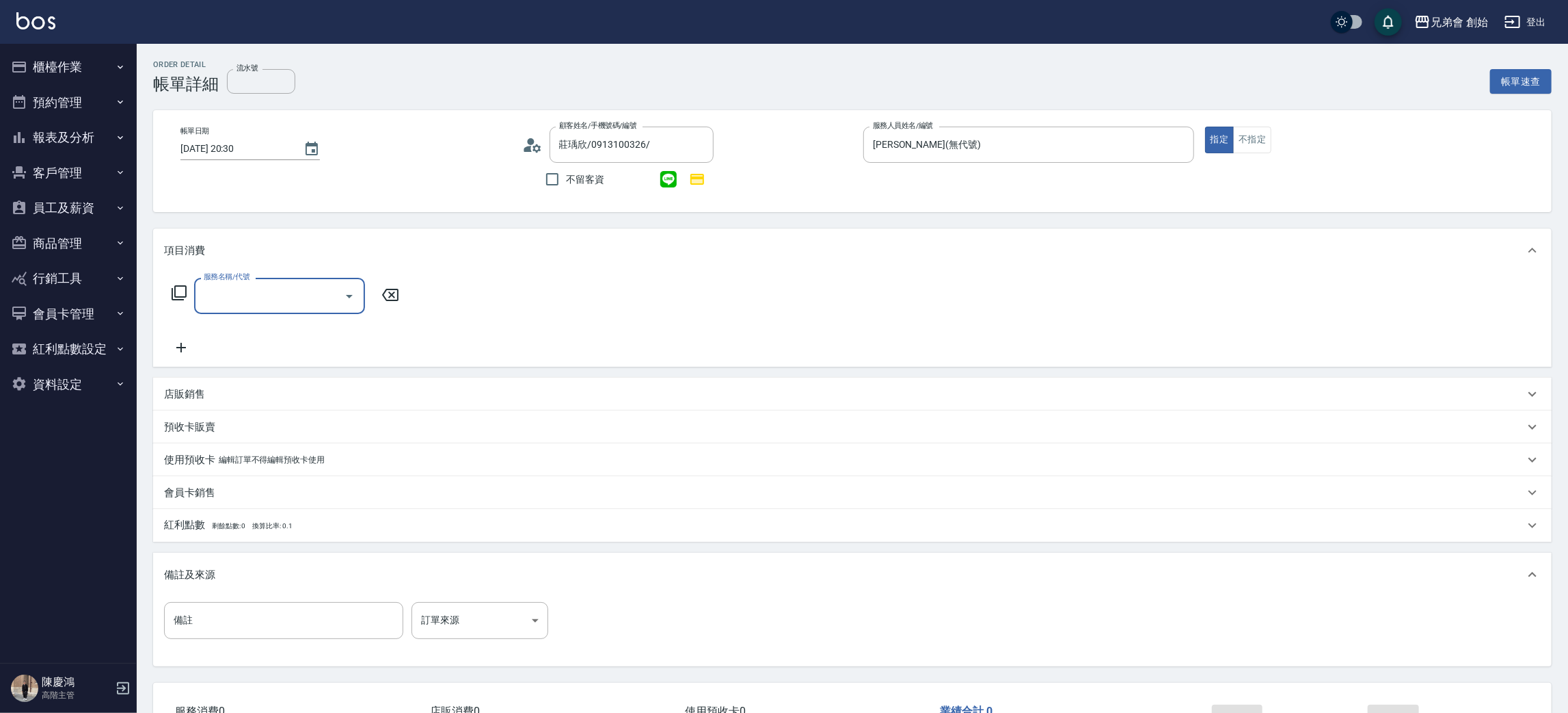
click at [245, 307] on input "服務名稱/代號" at bounding box center [269, 296] width 138 height 24
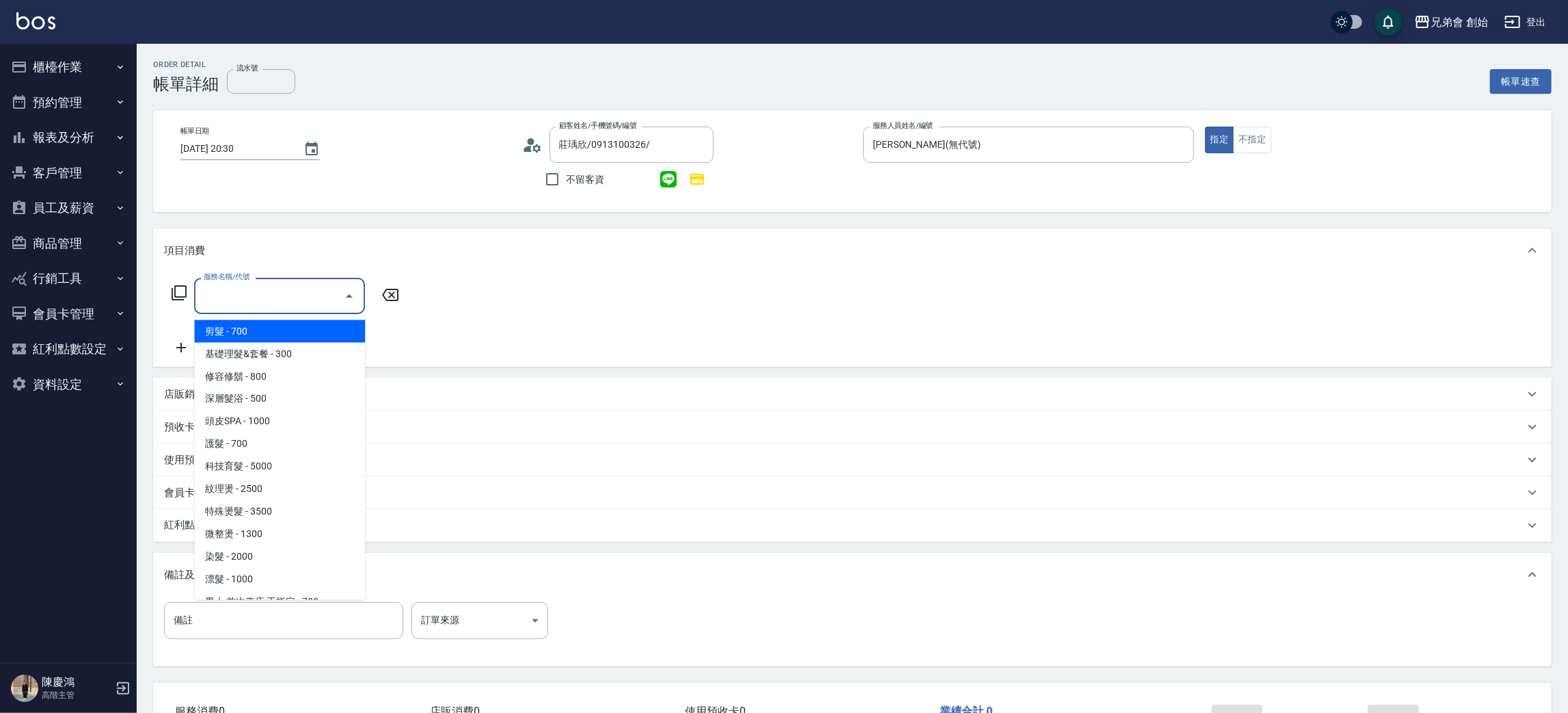
click at [240, 335] on span "剪髮 - 700" at bounding box center [279, 332] width 171 height 23
type input "剪髮(A01)"
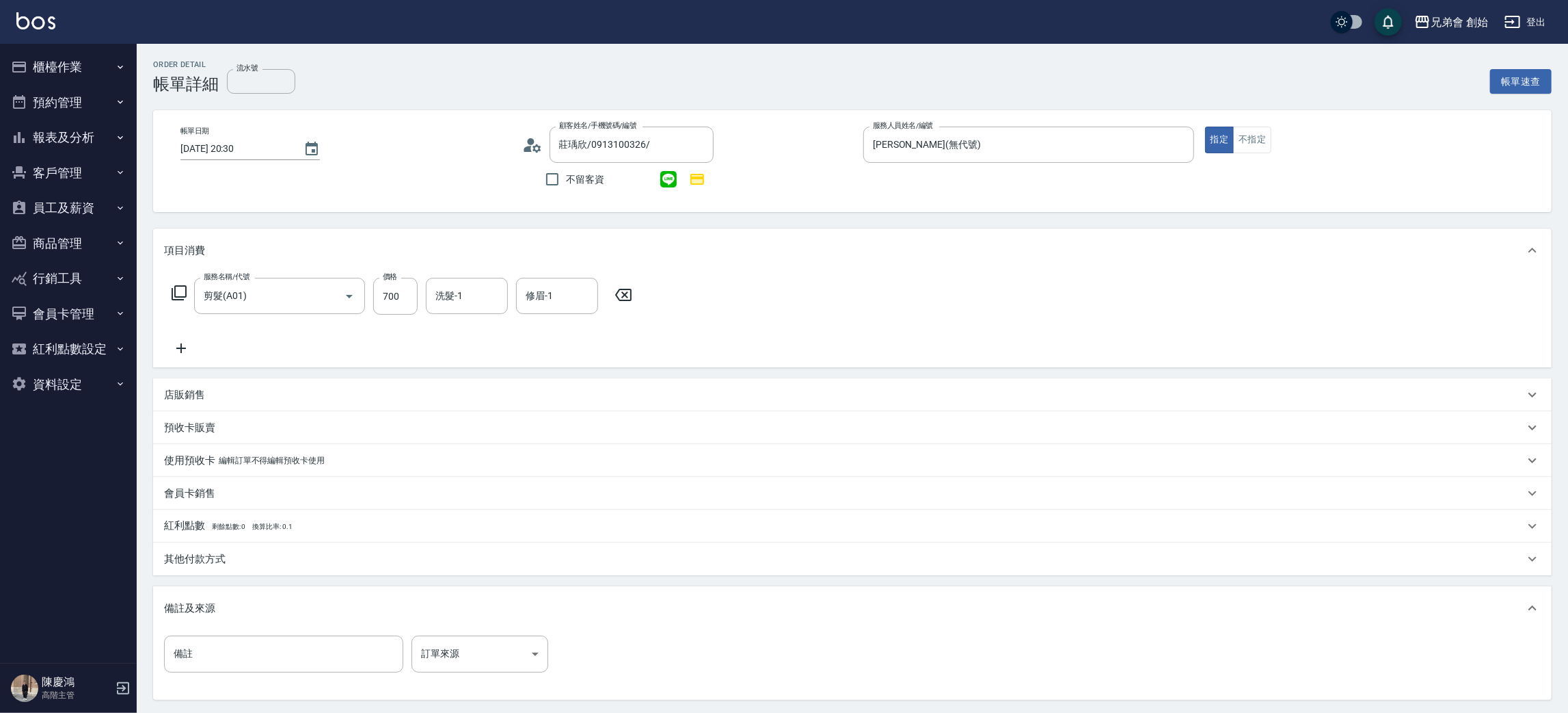
click at [200, 385] on div "店販銷售" at bounding box center [853, 394] width 1398 height 33
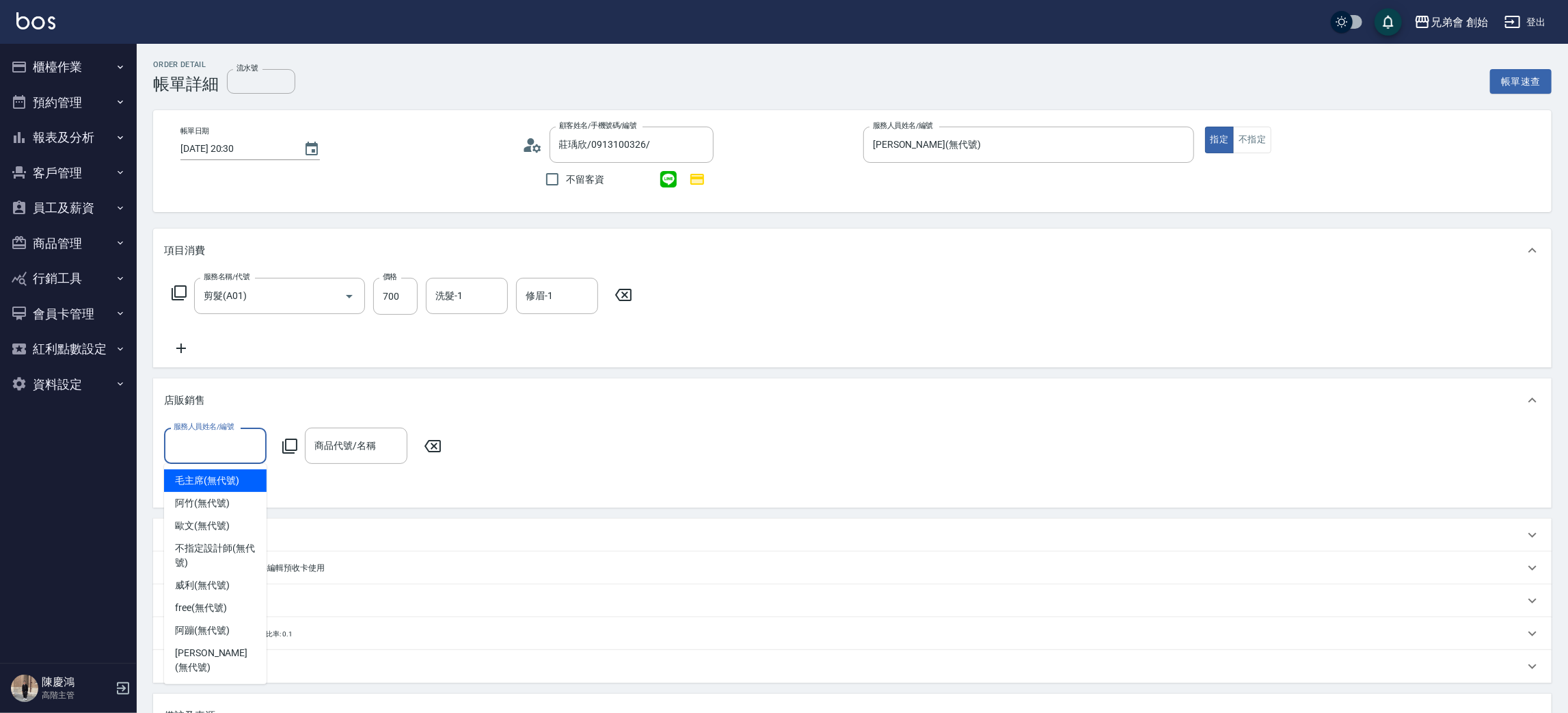
click at [226, 449] on input "服務人員姓名/編號" at bounding box center [215, 445] width 90 height 24
click at [241, 656] on div "潘潘 (無代號)" at bounding box center [215, 660] width 103 height 36
type input "潘潘(無代號)"
click at [370, 467] on div "服務人員姓名/編號 潘潘(無代號) 服務人員姓名/編號 商品代號/名稱 商品代號/名稱" at bounding box center [853, 462] width 1377 height 69
click at [332, 441] on div "商品代號/名稱 商品代號/名稱" at bounding box center [356, 445] width 103 height 36
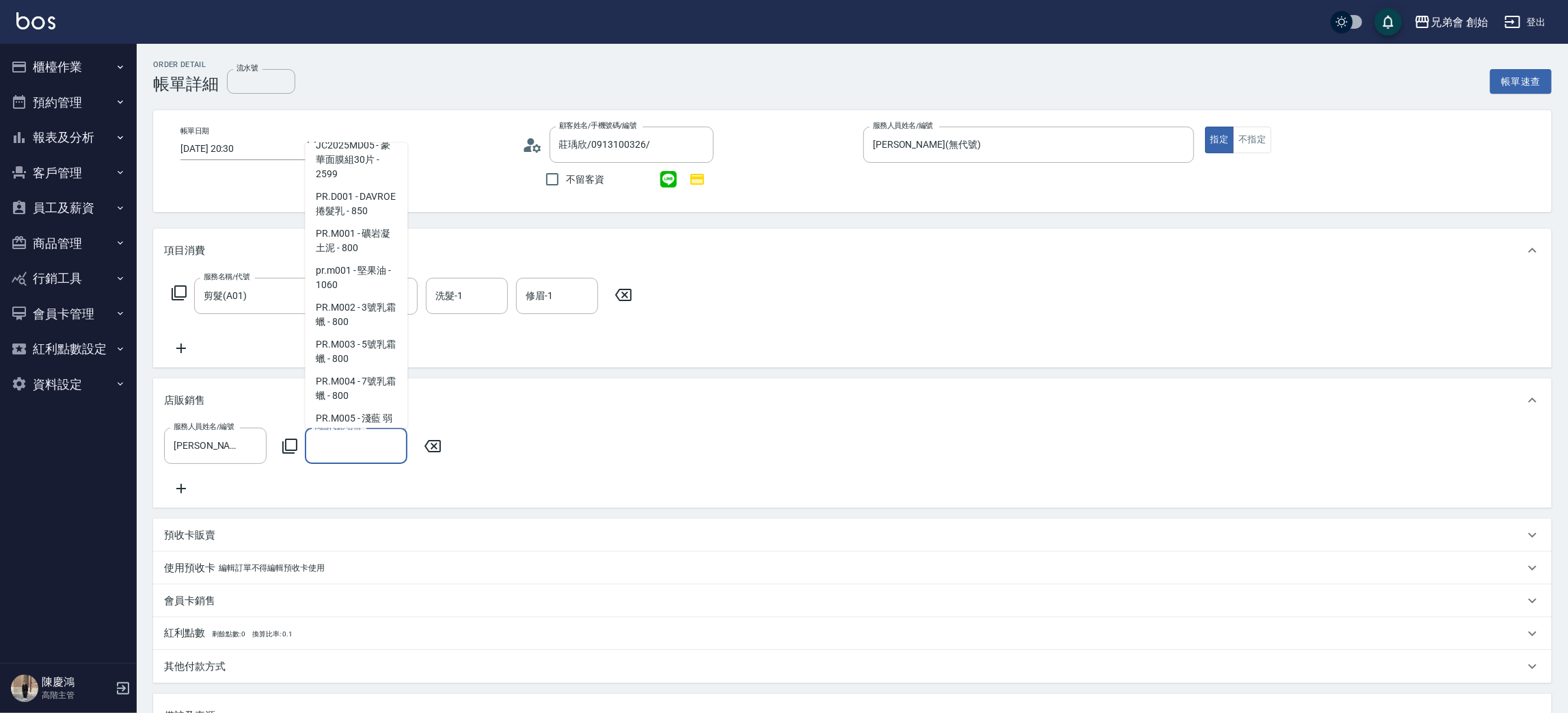
scroll to position [820, 0]
click at [330, 156] on span "PR.M001 - 礦岩凝土泥 - 800" at bounding box center [356, 138] width 103 height 36
type input "礦岩凝土泥"
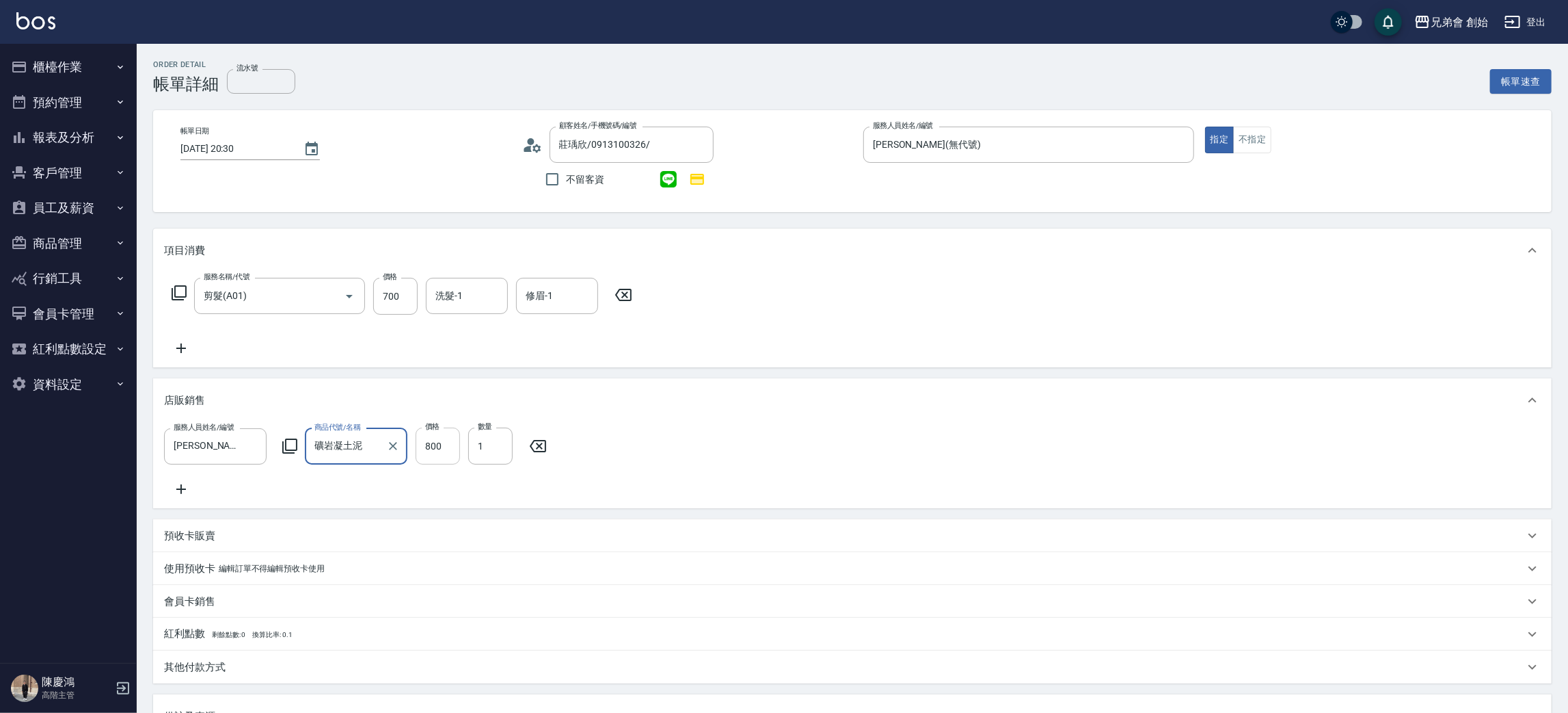
click at [438, 439] on input "800" at bounding box center [437, 445] width 44 height 36
type input "720"
click at [489, 442] on input "1" at bounding box center [490, 445] width 44 height 36
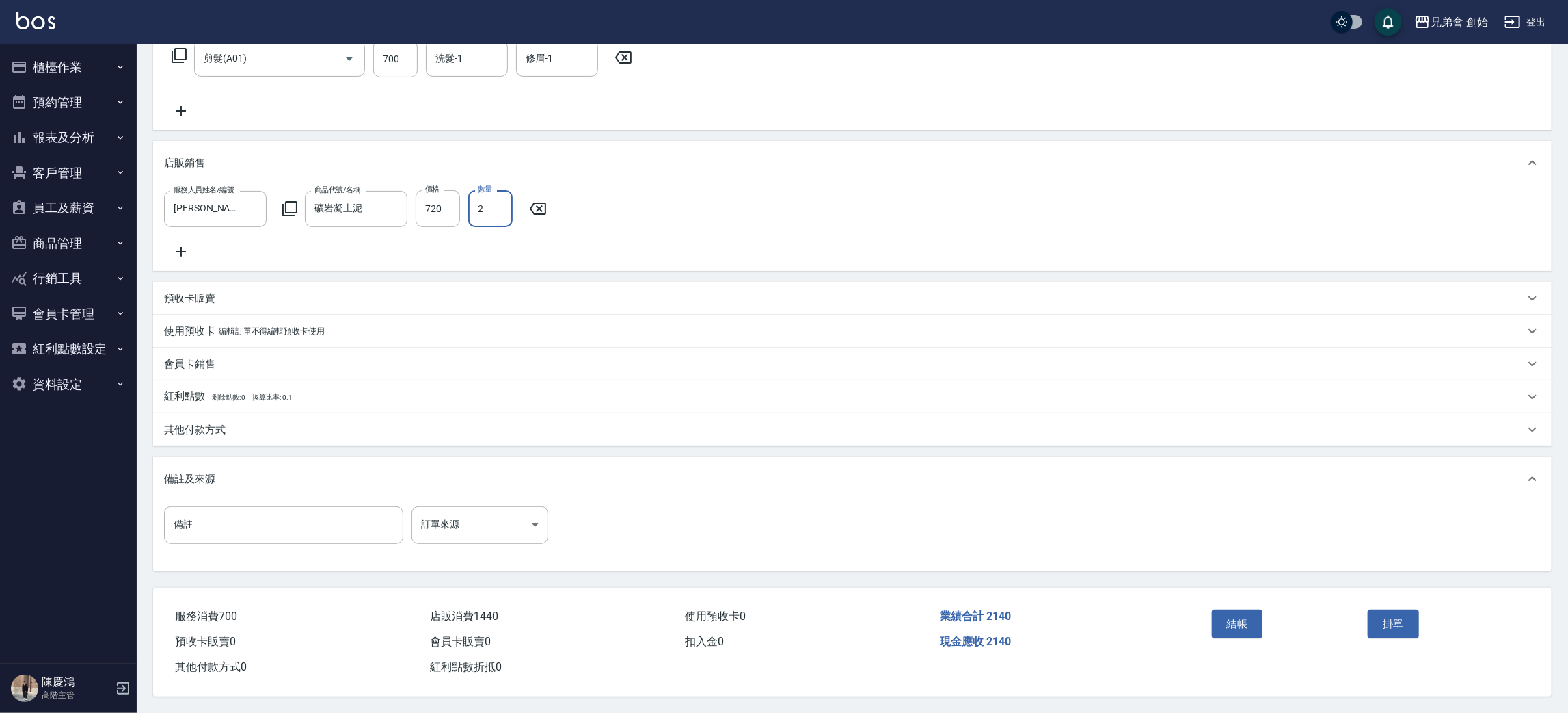
type input "2"
click at [173, 434] on p "其他付款方式" at bounding box center [195, 430] width 61 height 14
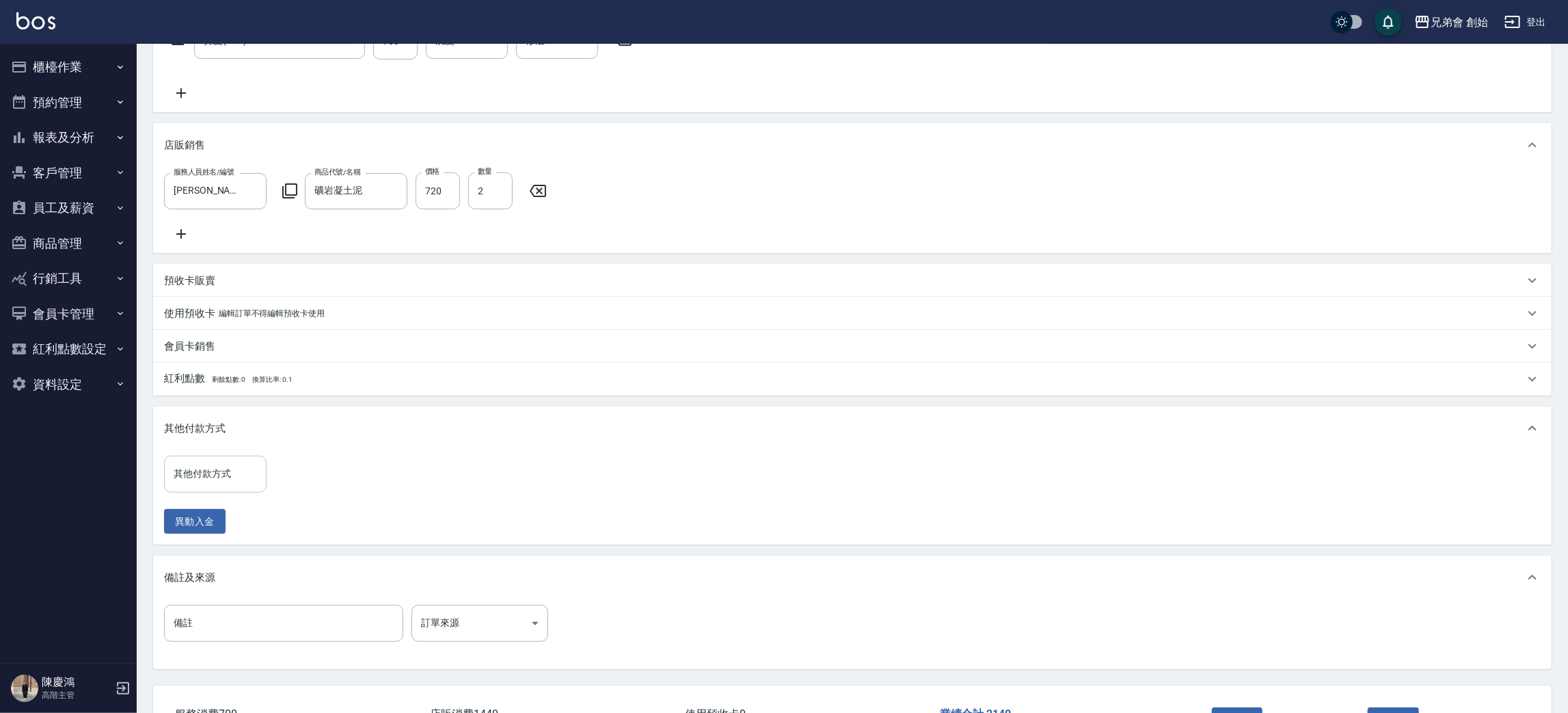
click at [187, 482] on div "其他付款方式 其他付款方式" at bounding box center [215, 474] width 103 height 36
click at [199, 578] on span "信用卡" at bounding box center [215, 570] width 103 height 23
type input "信用卡"
click at [317, 492] on input "0" at bounding box center [326, 474] width 103 height 36
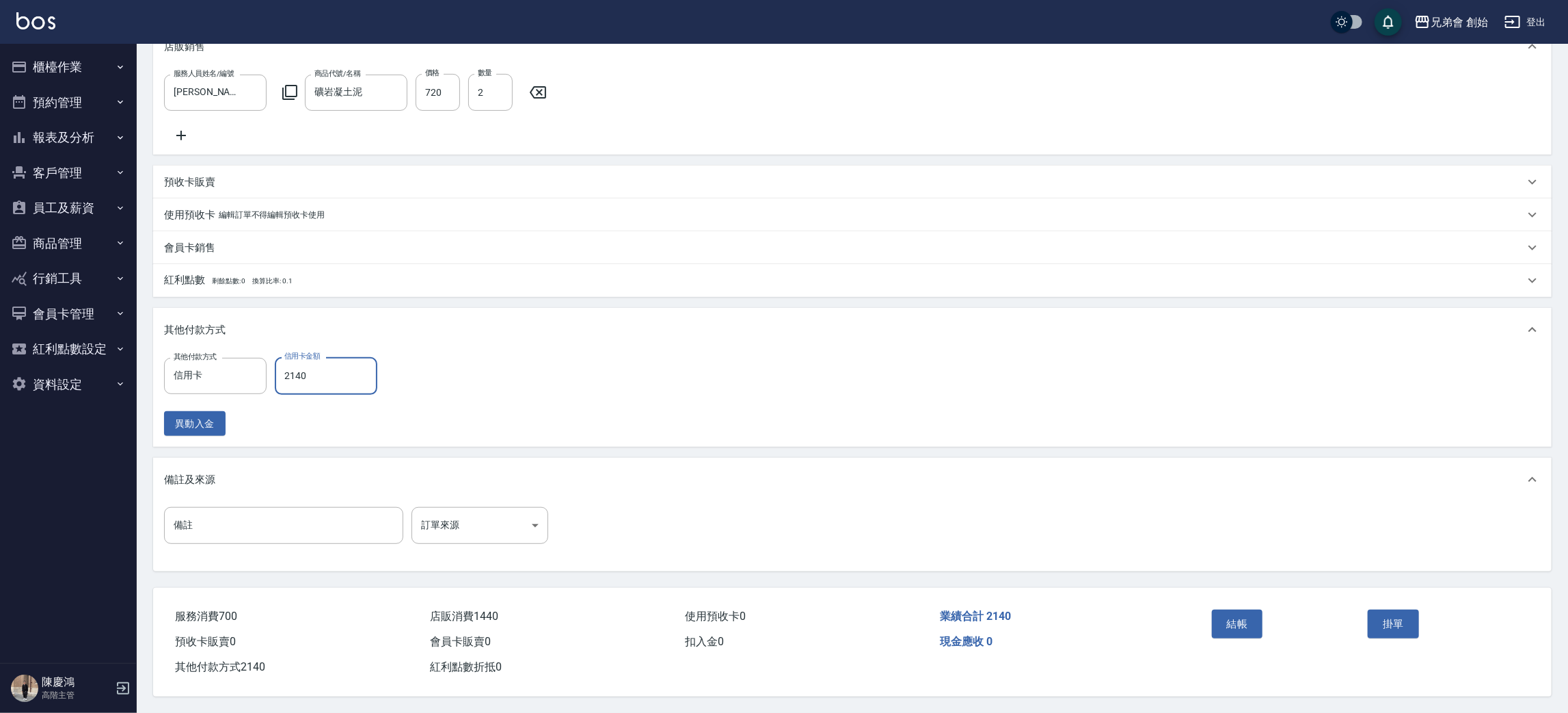
scroll to position [371, 0]
type input "2140"
click at [1219, 617] on button "結帳" at bounding box center [1237, 624] width 51 height 29
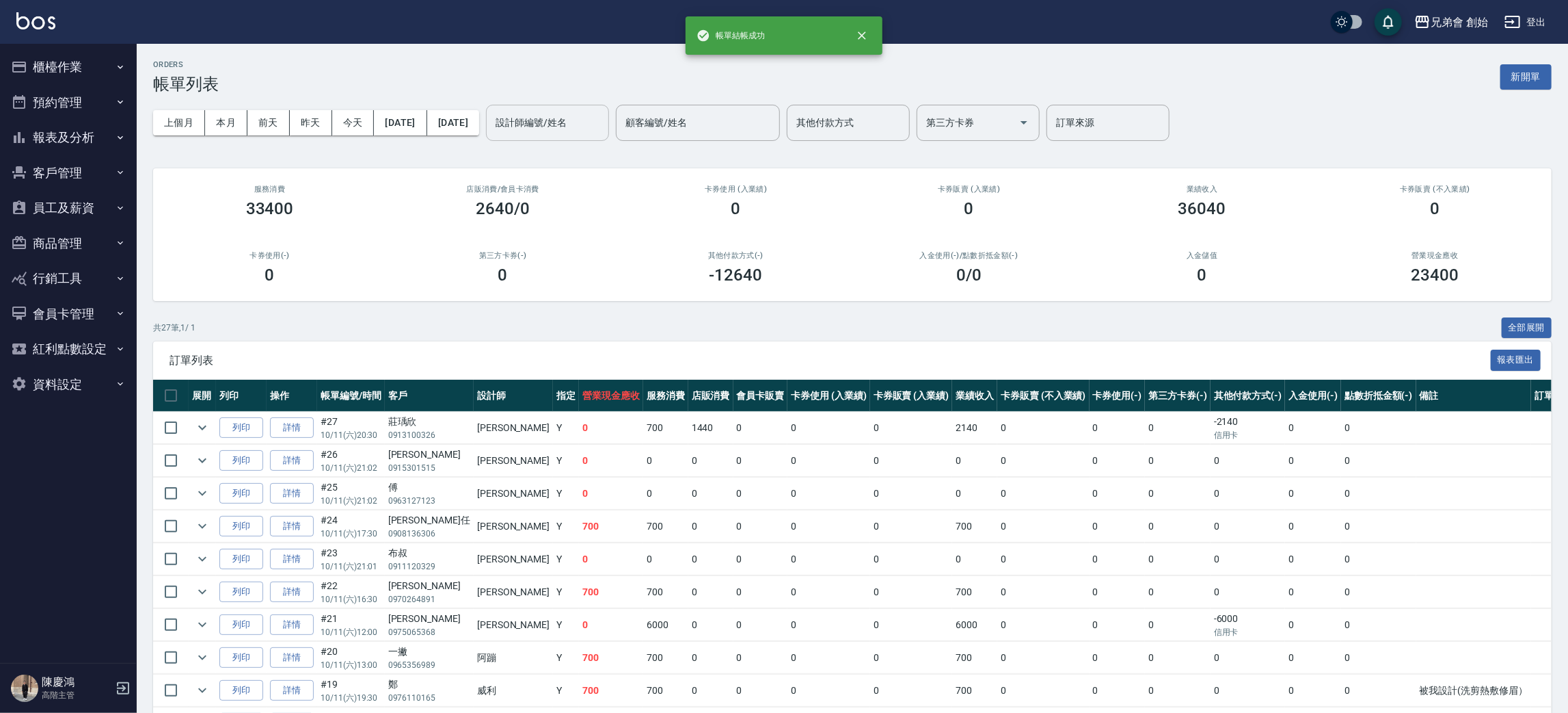
click at [579, 125] on input "設計師編號/姓名" at bounding box center [547, 122] width 110 height 24
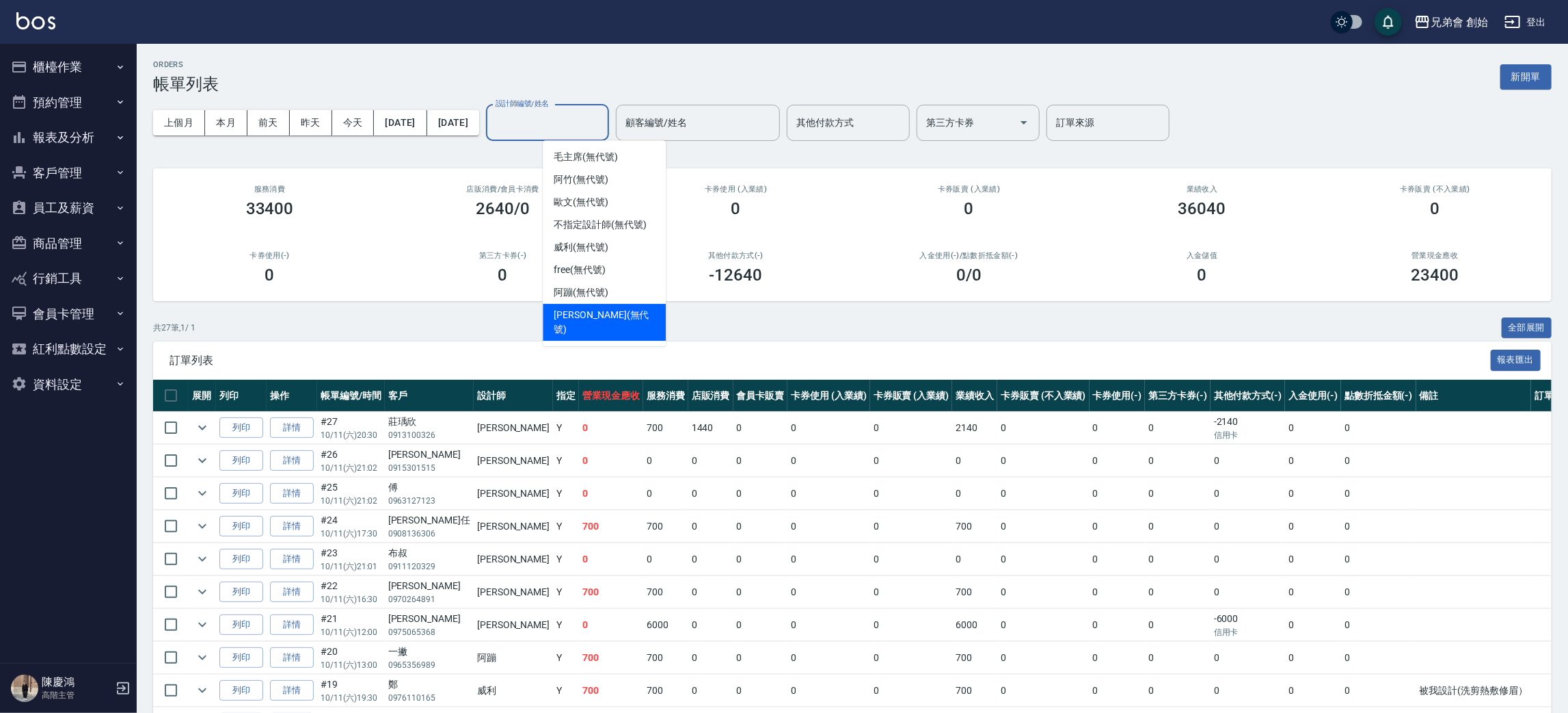
click at [592, 303] on div "潘潘 (無代號)" at bounding box center [604, 321] width 123 height 36
type input "潘潘(無代號)"
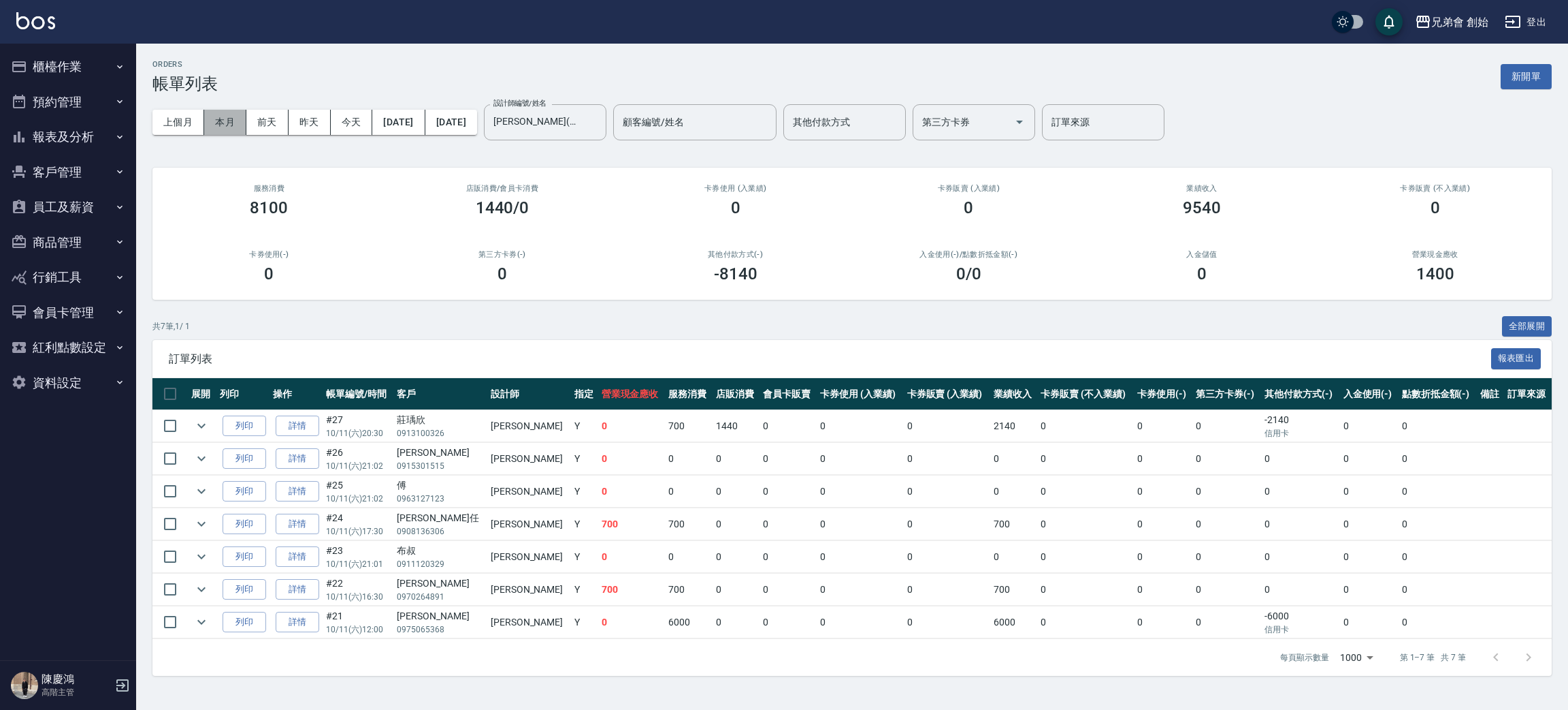
click at [229, 124] on button "本月" at bounding box center [225, 122] width 42 height 25
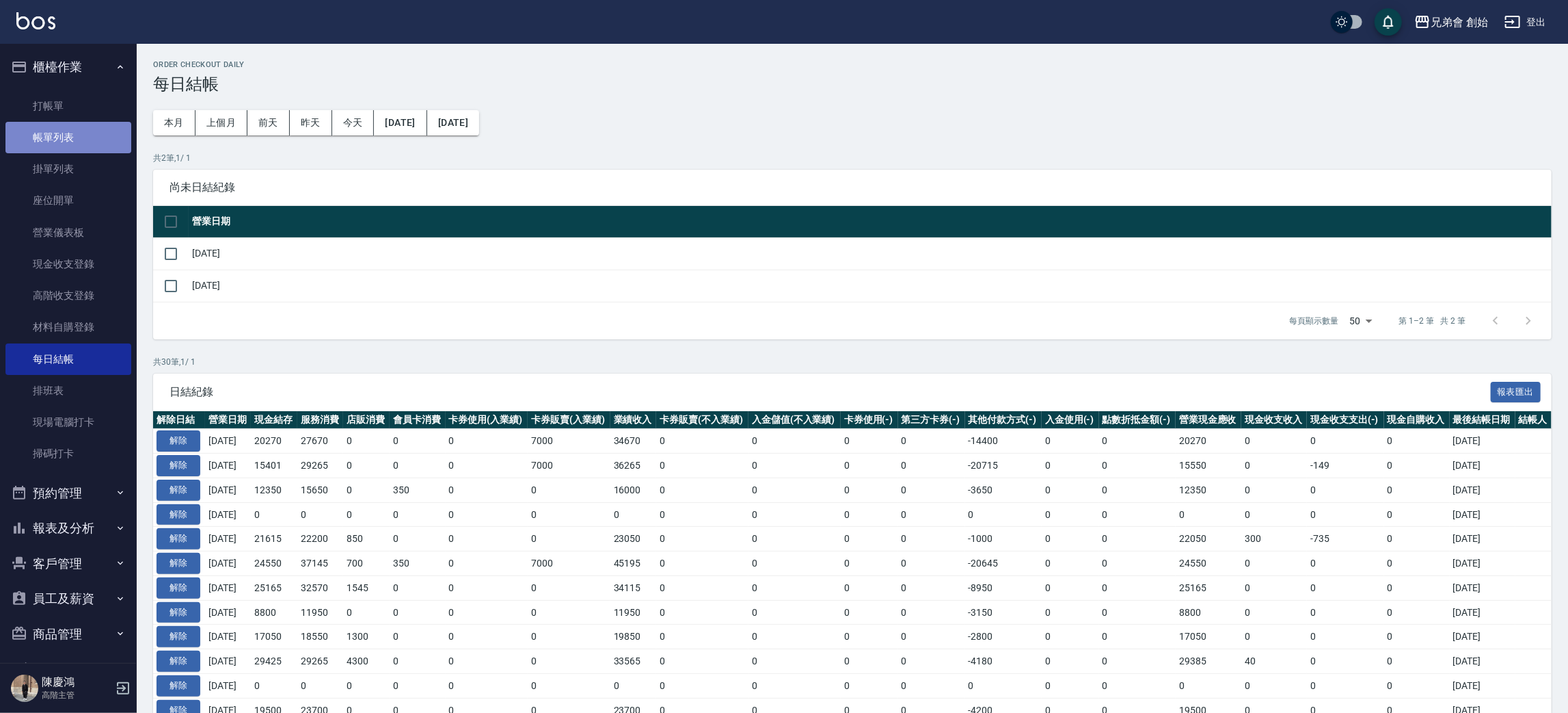
click at [73, 123] on link "帳單列表" at bounding box center [68, 137] width 126 height 32
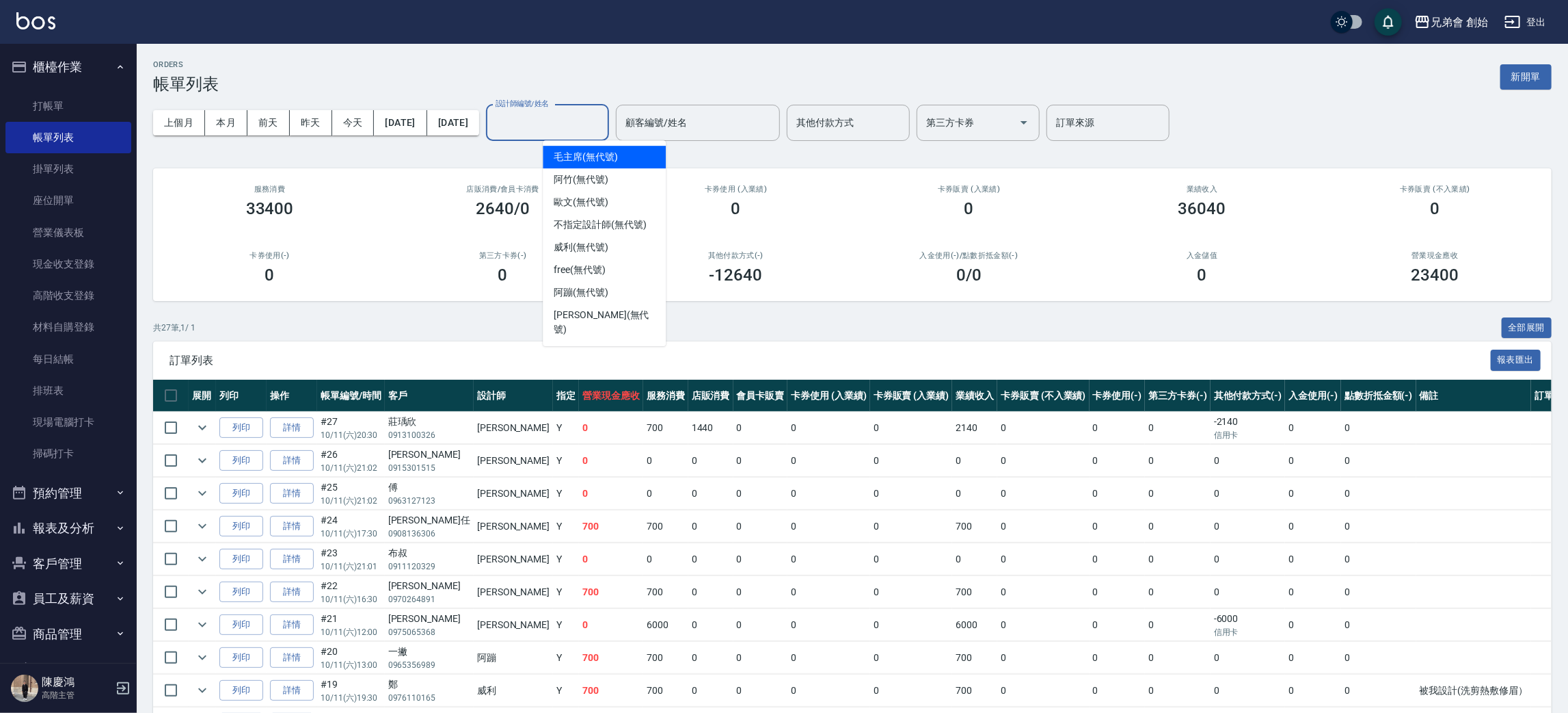
click at [583, 123] on input "設計師編號/姓名" at bounding box center [547, 122] width 110 height 24
click at [634, 178] on div "阿竹 (無代號)" at bounding box center [604, 179] width 123 height 23
type input "阿竹 (無代號)"
